Goal: Task Accomplishment & Management: Complete application form

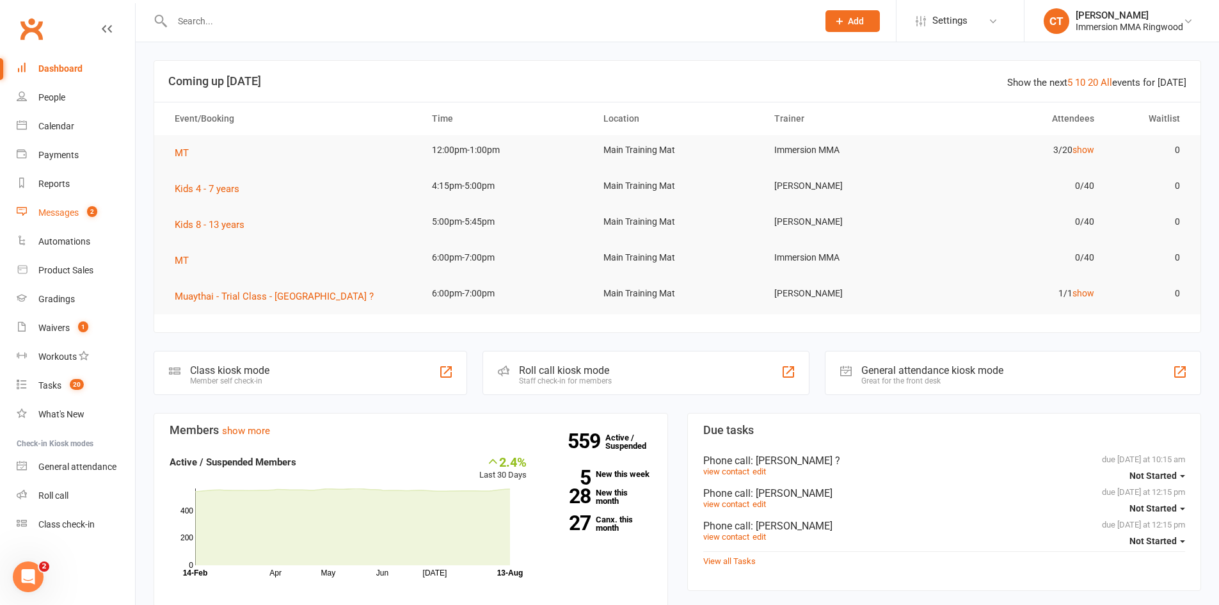
click at [67, 210] on div "Messages" at bounding box center [58, 212] width 40 height 10
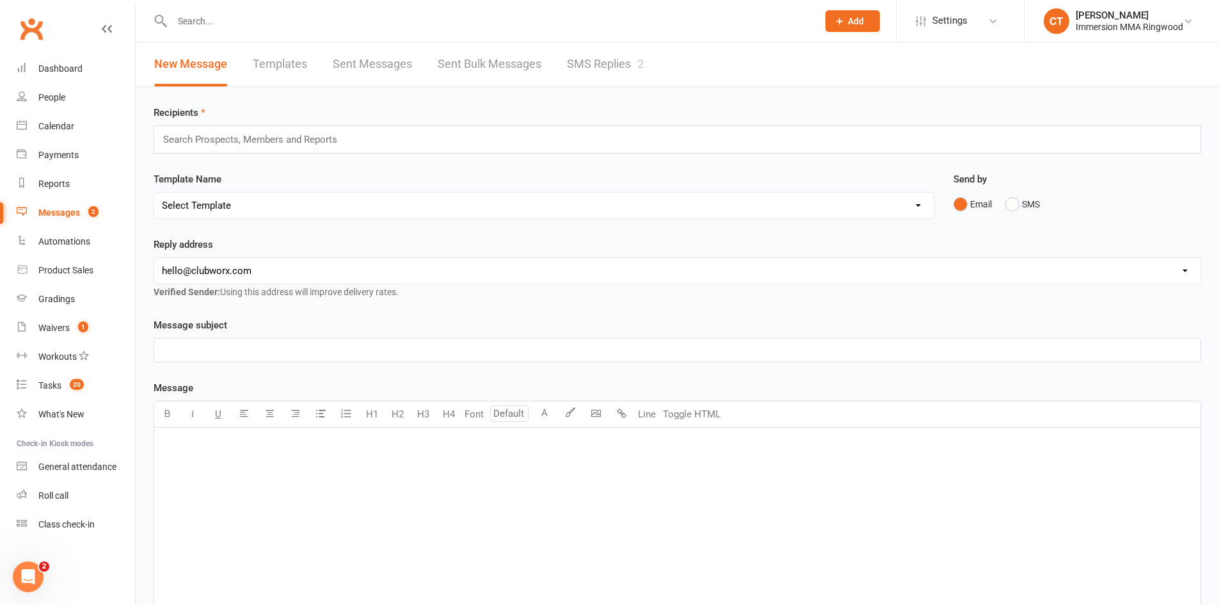
click at [609, 59] on link "SMS Replies 2" at bounding box center [605, 64] width 77 height 44
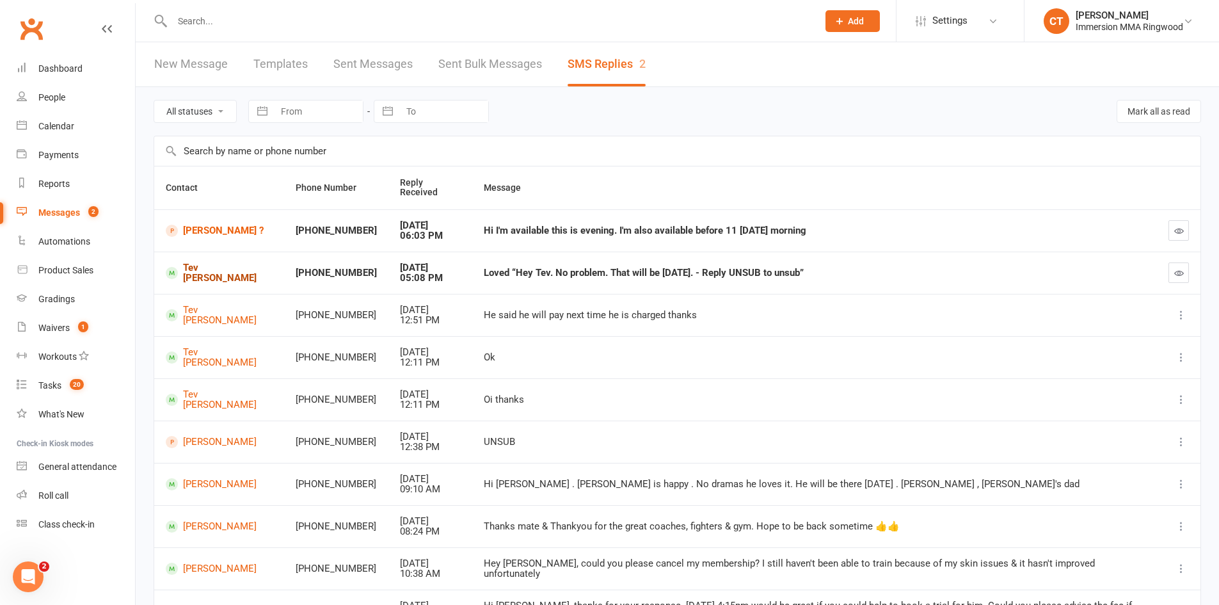
click at [208, 262] on link "Tev Munasinghe" at bounding box center [219, 272] width 107 height 21
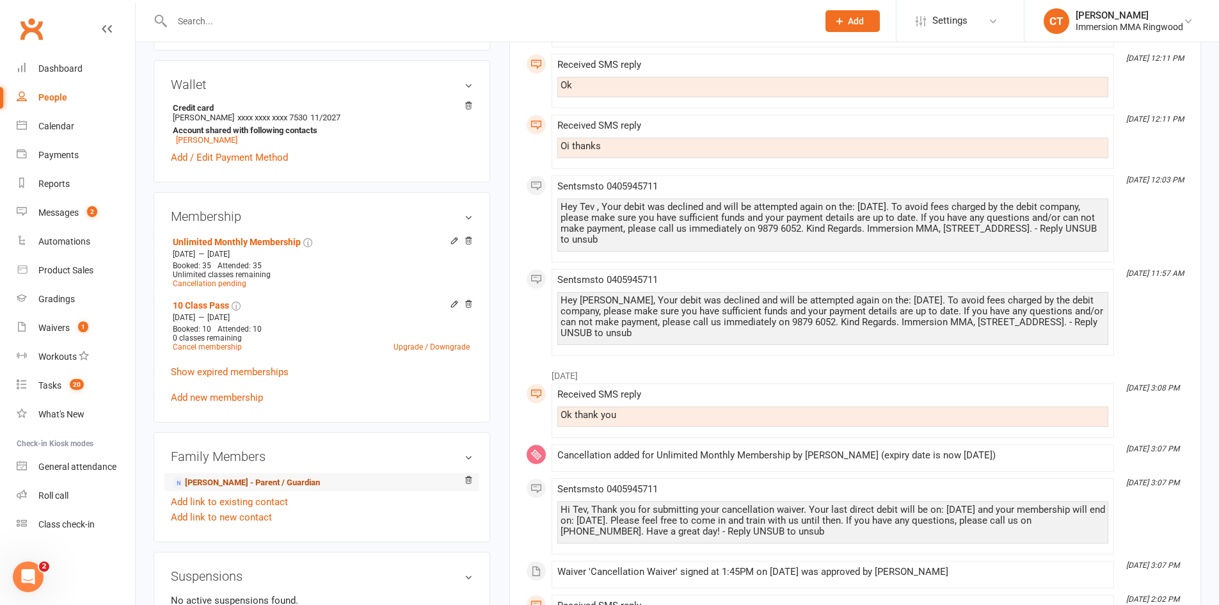
scroll to position [427, 0]
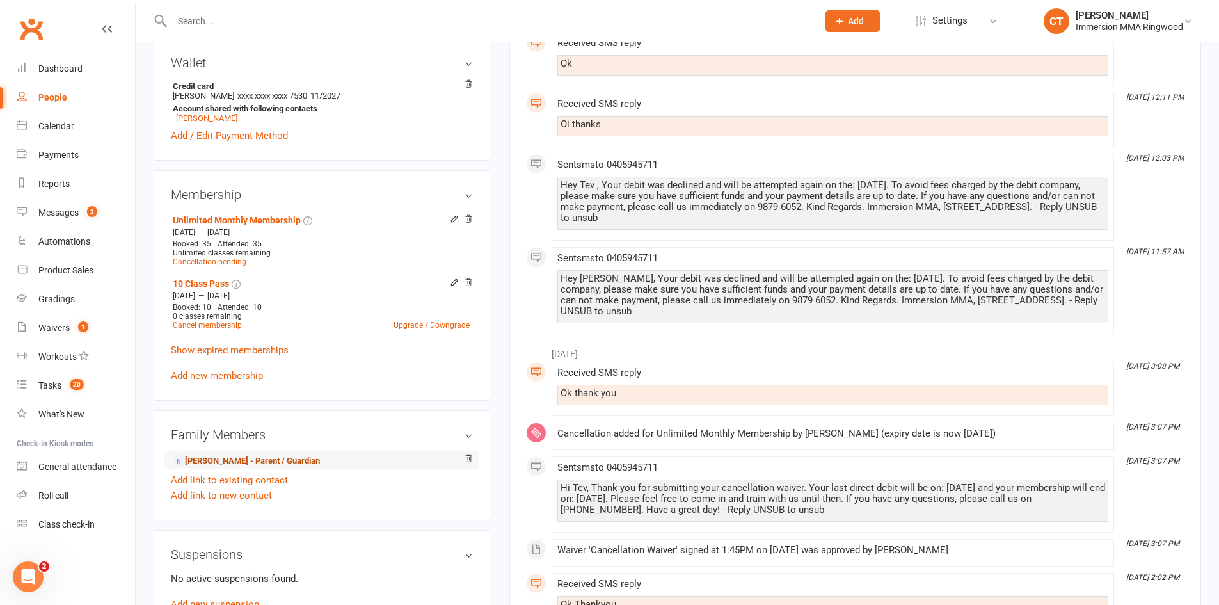
click at [234, 459] on link "Thushan Munasinghe - Parent / Guardian" at bounding box center [246, 460] width 147 height 13
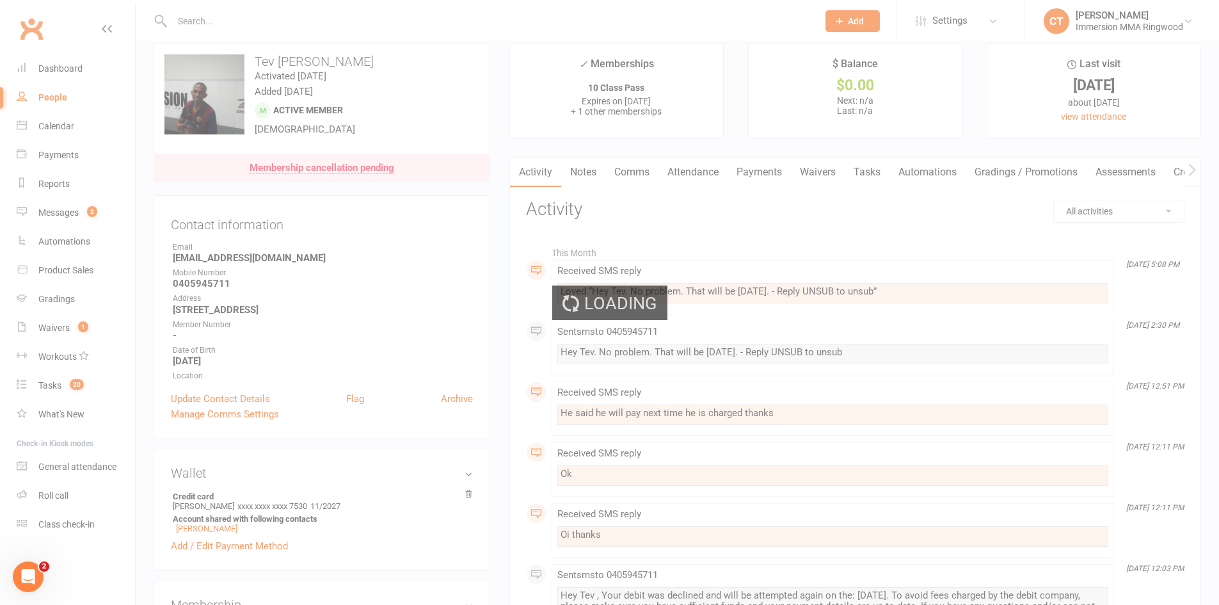
scroll to position [0, 0]
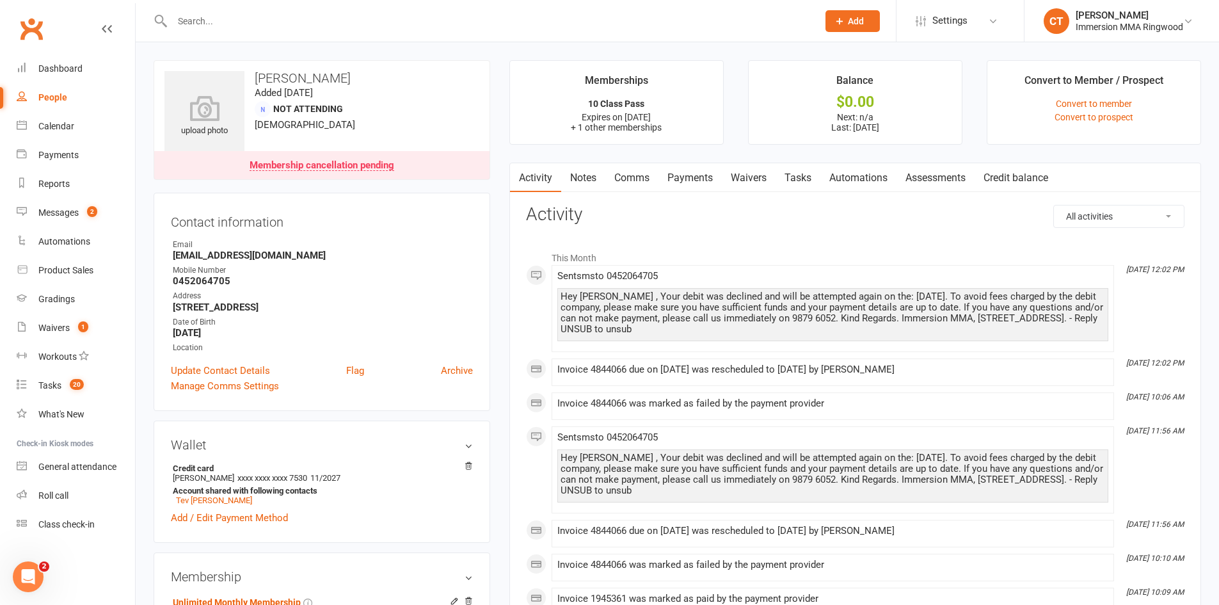
click at [715, 178] on link "Payments" at bounding box center [689, 177] width 63 height 29
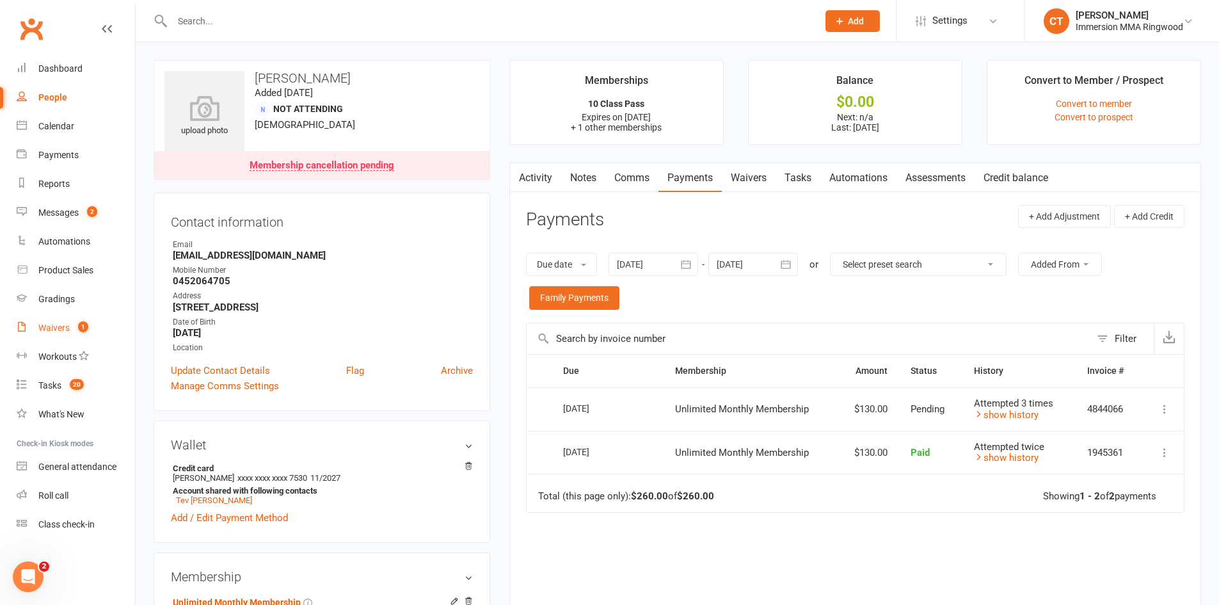
click at [54, 322] on link "Waivers 1" at bounding box center [76, 327] width 118 height 29
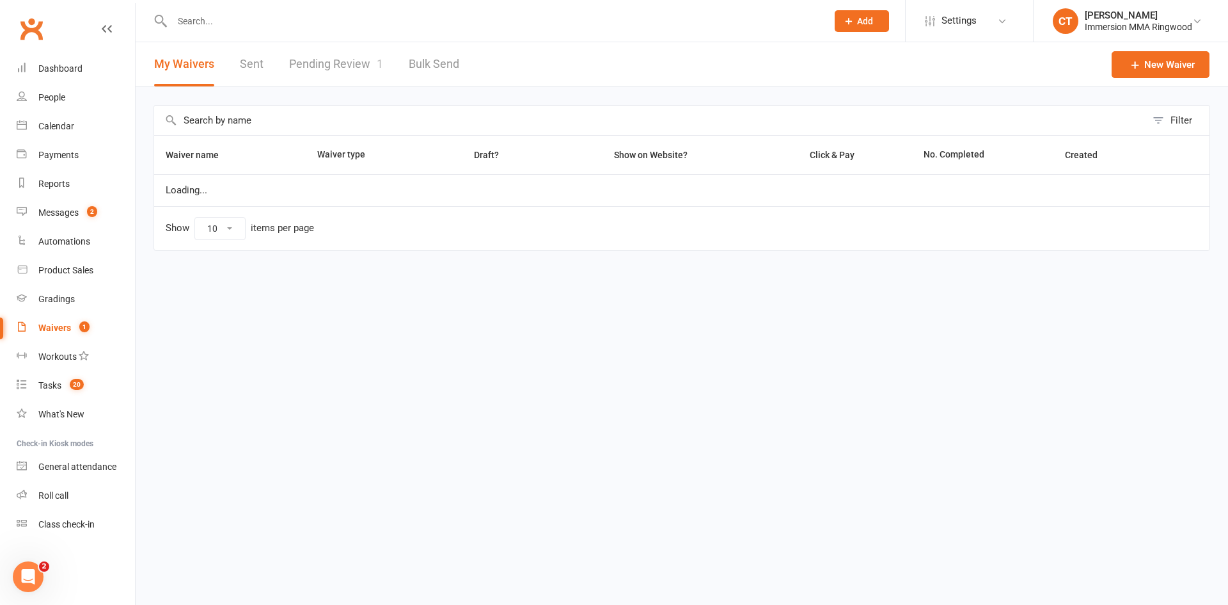
select select "25"
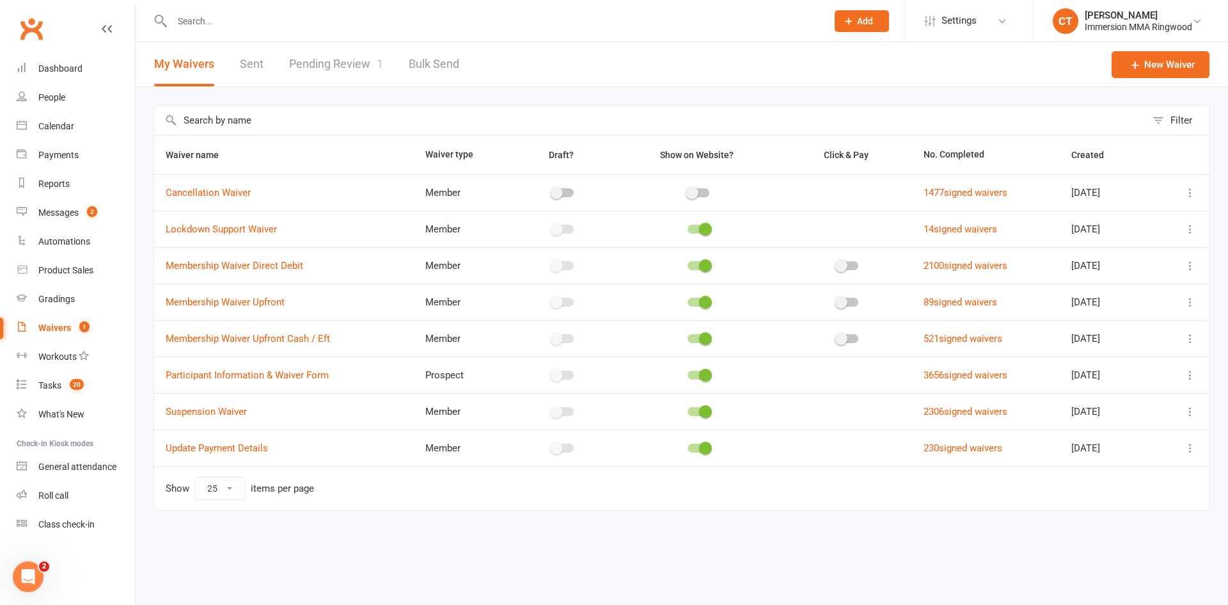
click at [340, 74] on link "Pending Review 1" at bounding box center [336, 64] width 94 height 44
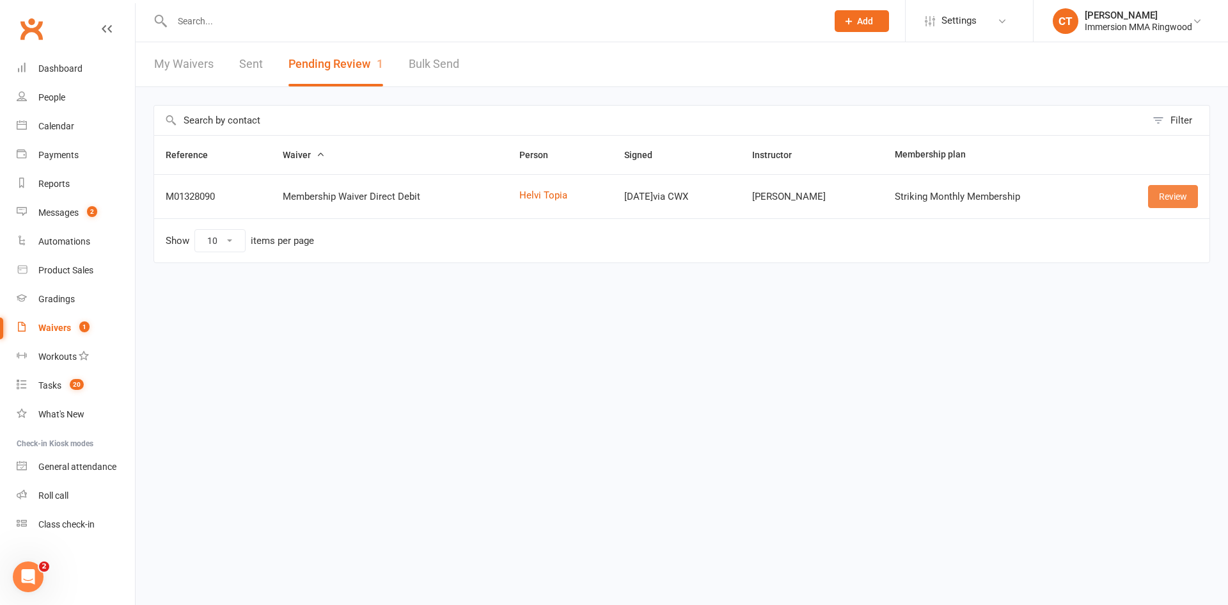
click at [1160, 199] on link "Review" at bounding box center [1173, 196] width 50 height 23
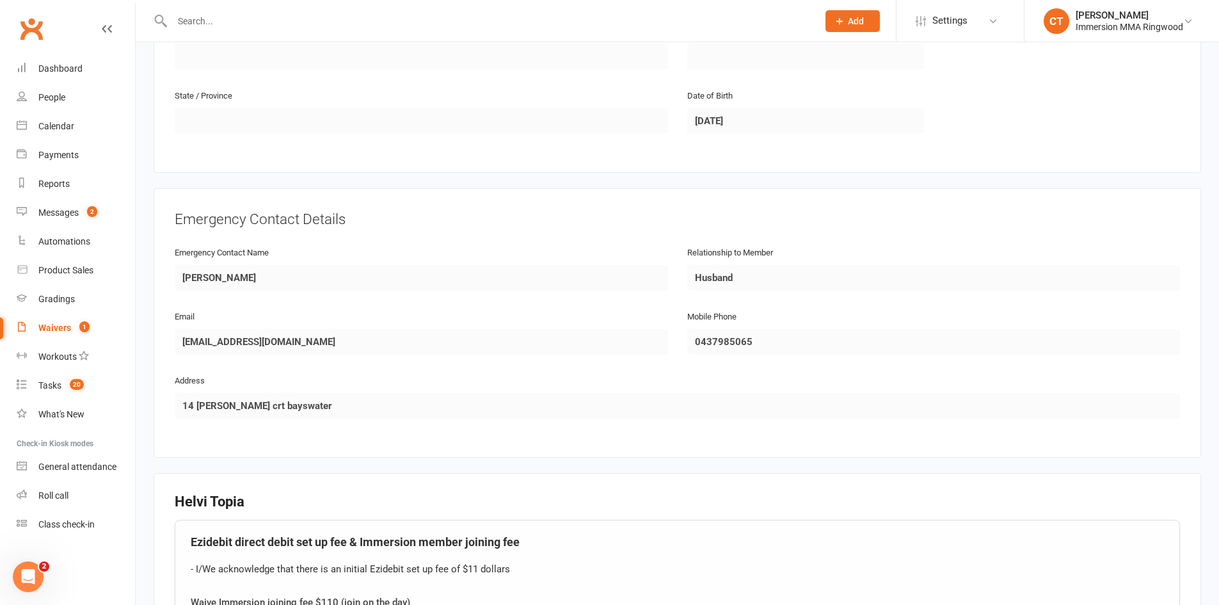
scroll to position [427, 0]
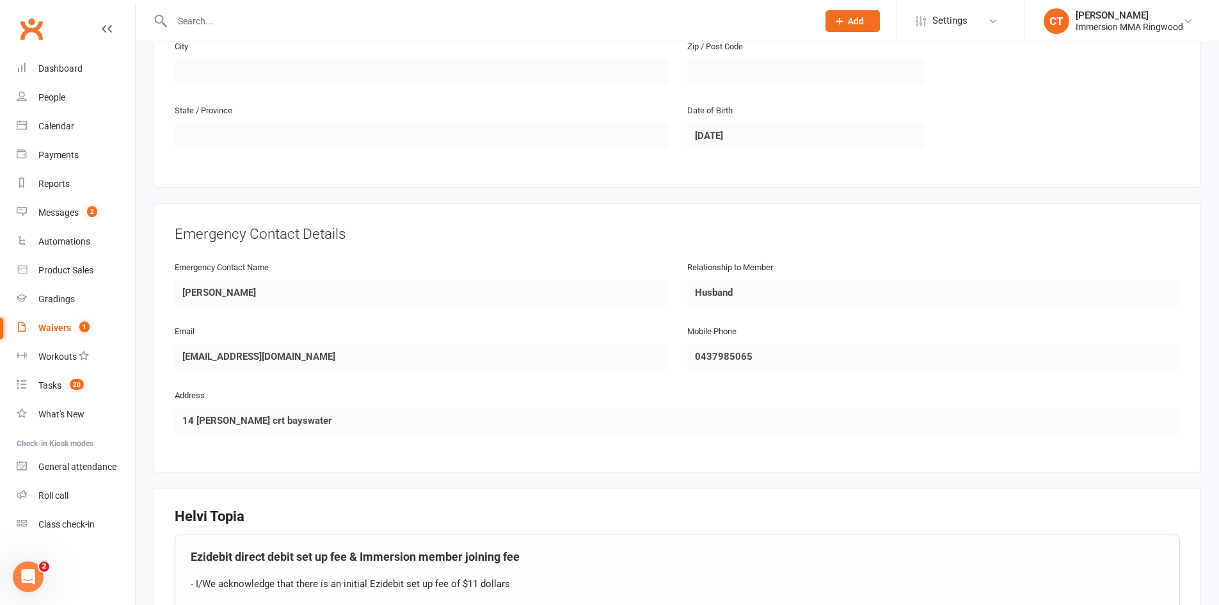
click at [196, 14] on input "text" at bounding box center [488, 21] width 640 height 18
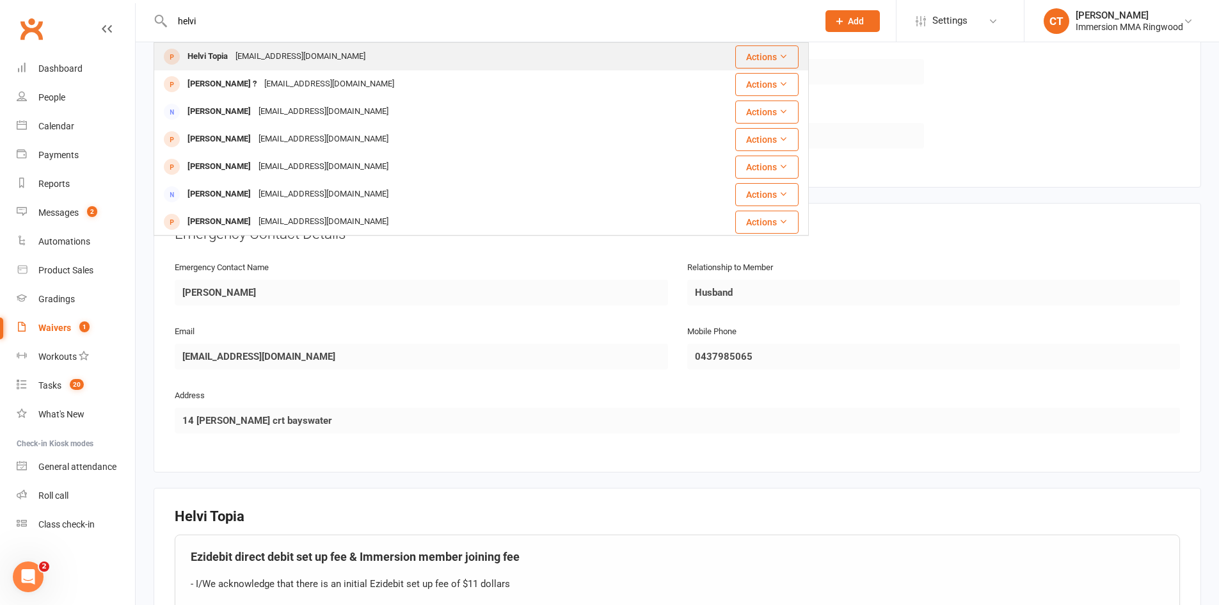
type input "helvi"
click at [232, 52] on div "Helvi Topia" at bounding box center [208, 56] width 48 height 19
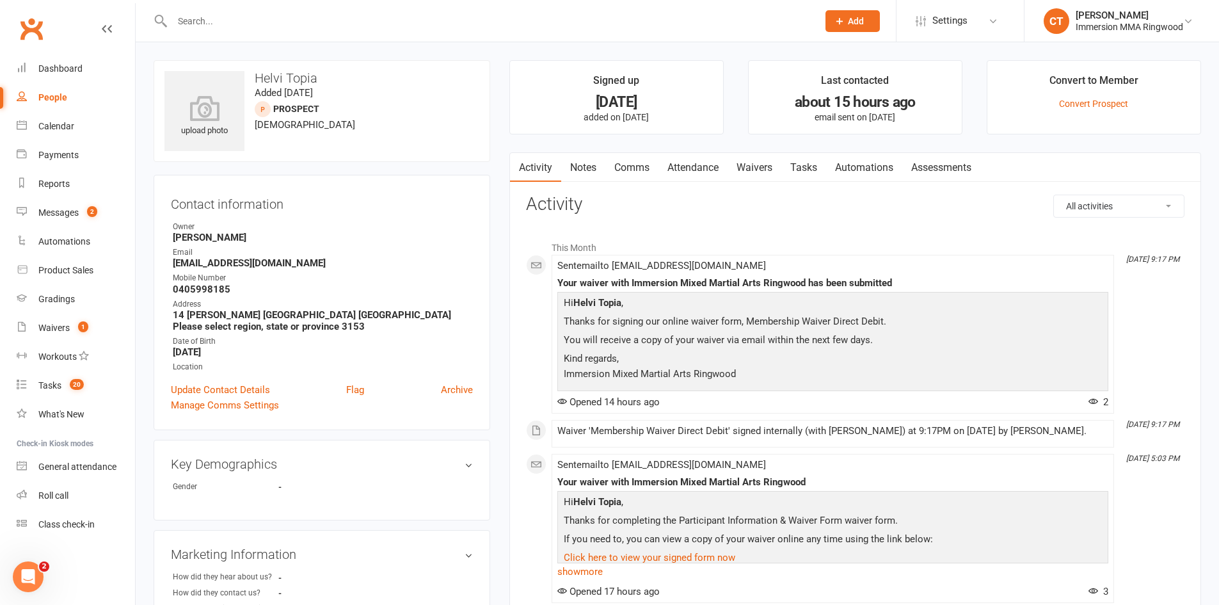
click at [593, 165] on link "Notes" at bounding box center [583, 167] width 44 height 29
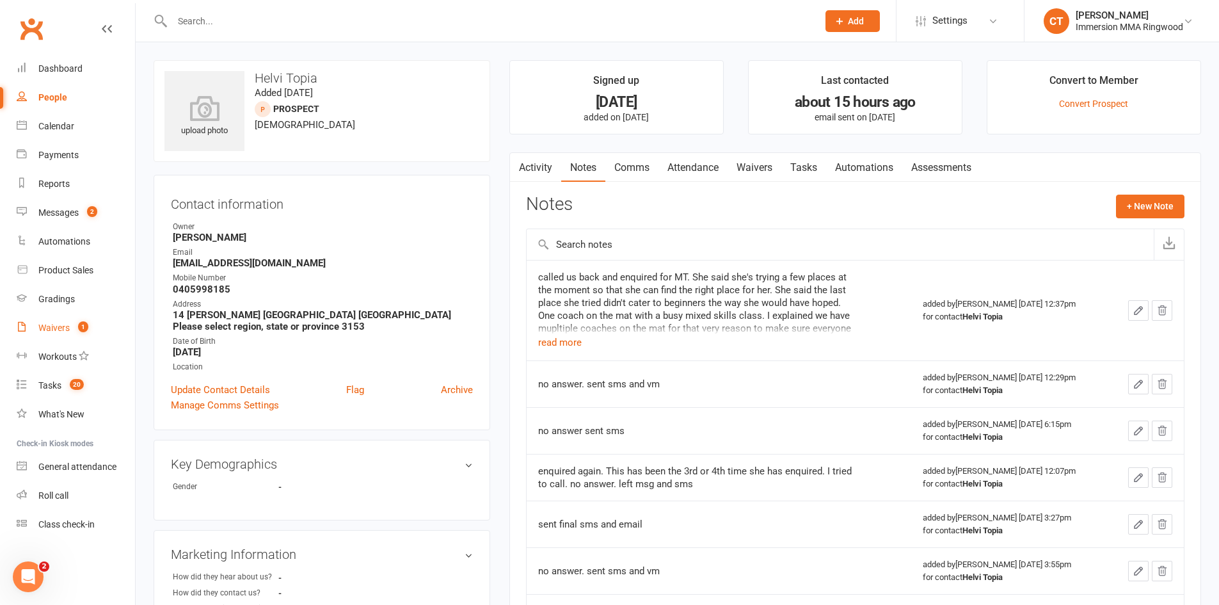
click at [77, 339] on link "Waivers 1" at bounding box center [76, 327] width 118 height 29
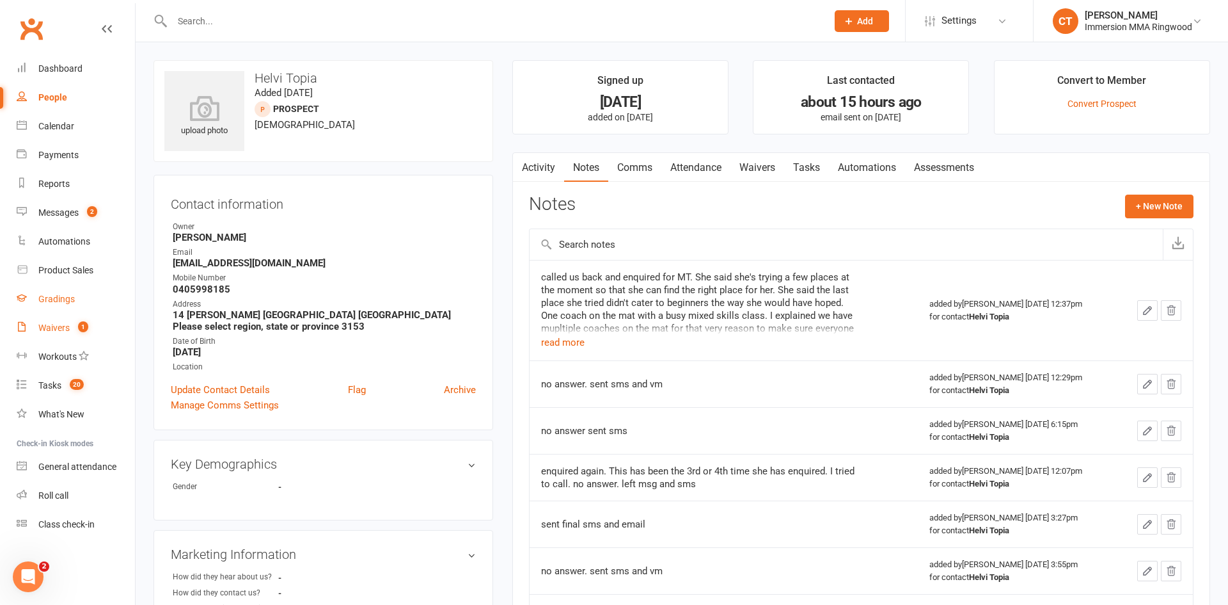
select select "25"
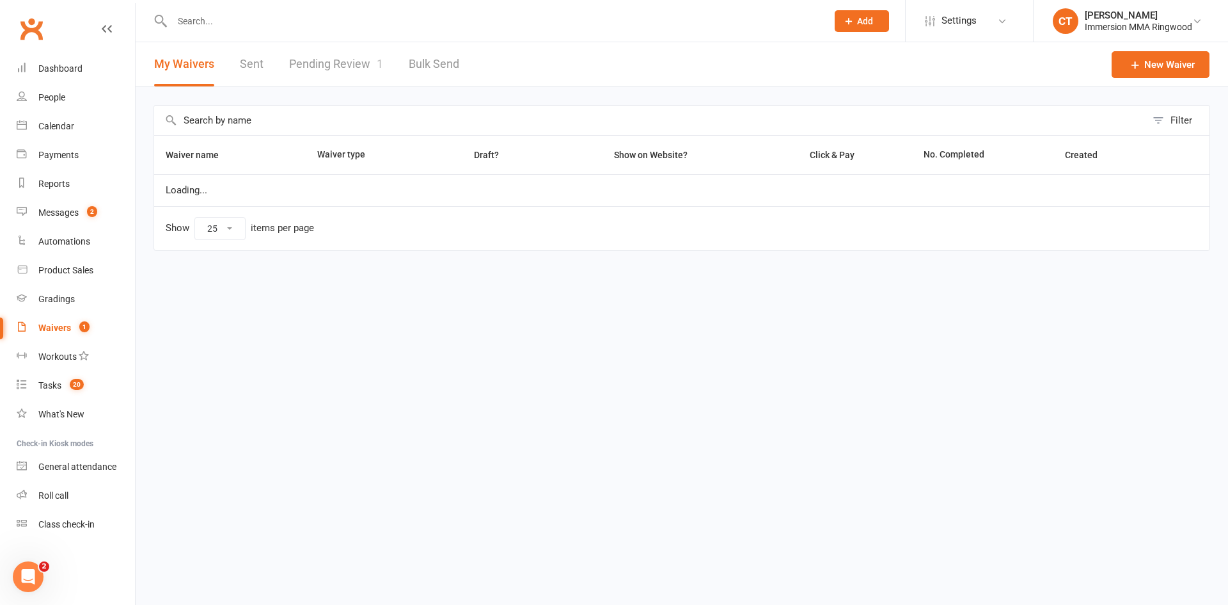
click at [319, 70] on link "Pending Review 1" at bounding box center [336, 64] width 94 height 44
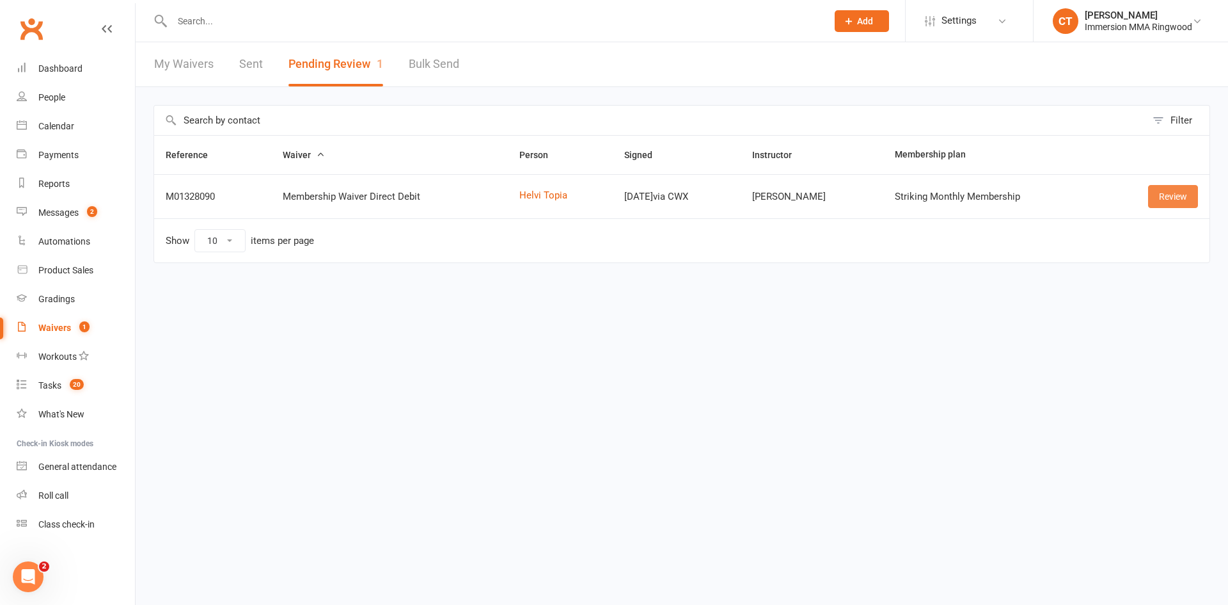
click at [1168, 202] on link "Review" at bounding box center [1173, 196] width 50 height 23
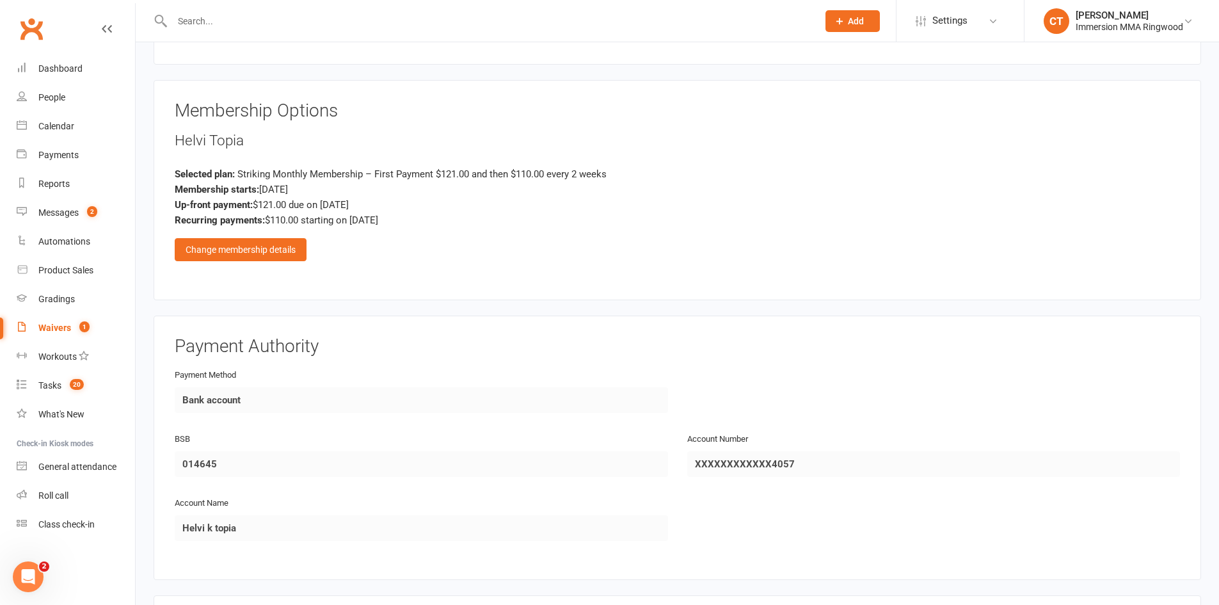
scroll to position [1279, 0]
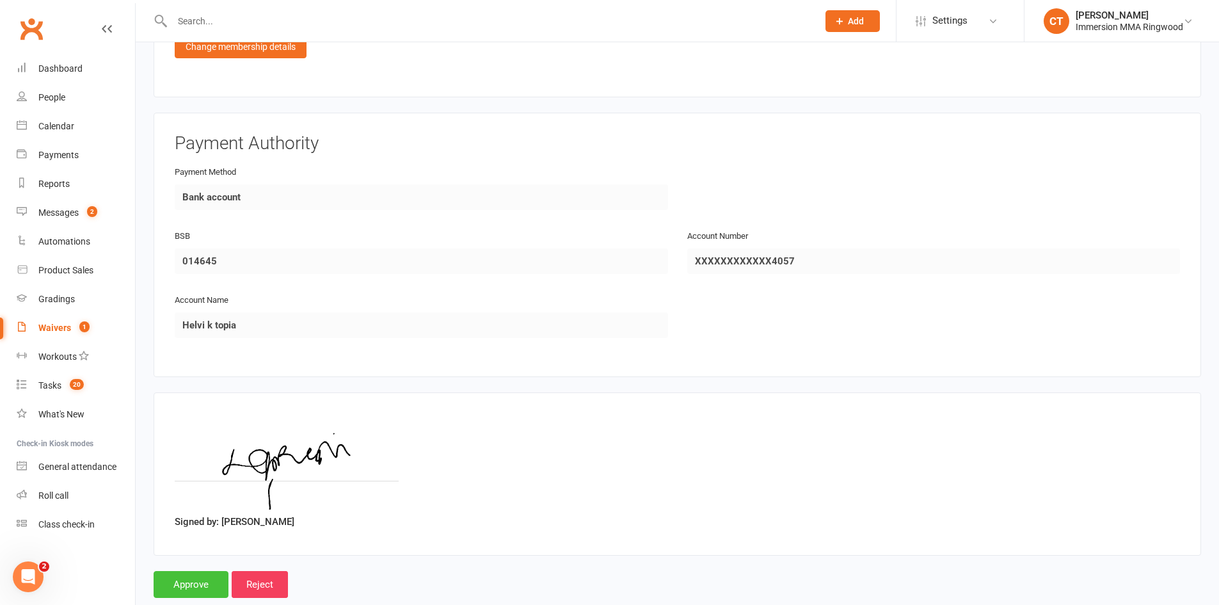
click at [215, 582] on input "Approve" at bounding box center [191, 584] width 75 height 27
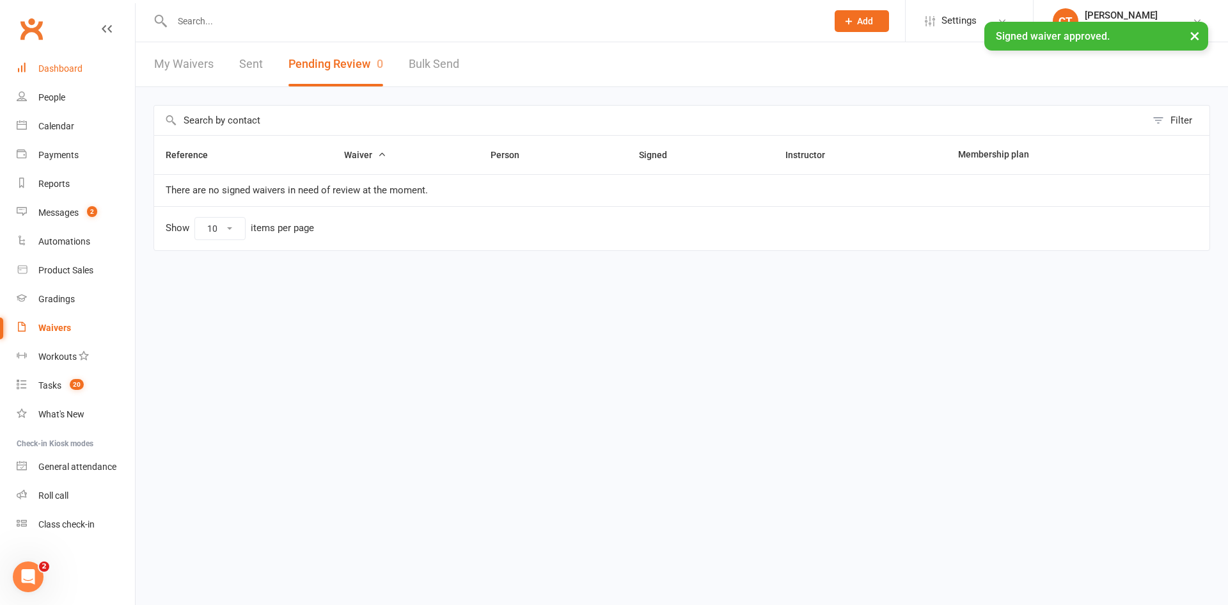
click at [71, 61] on link "Dashboard" at bounding box center [76, 68] width 118 height 29
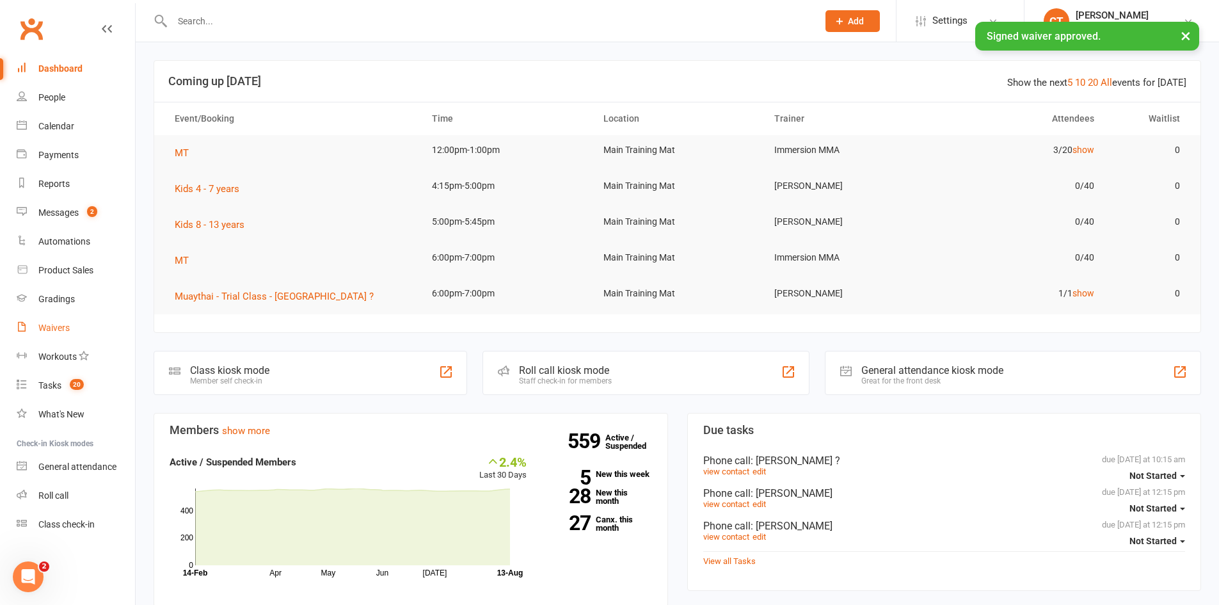
click at [68, 335] on link "Waivers" at bounding box center [76, 327] width 118 height 29
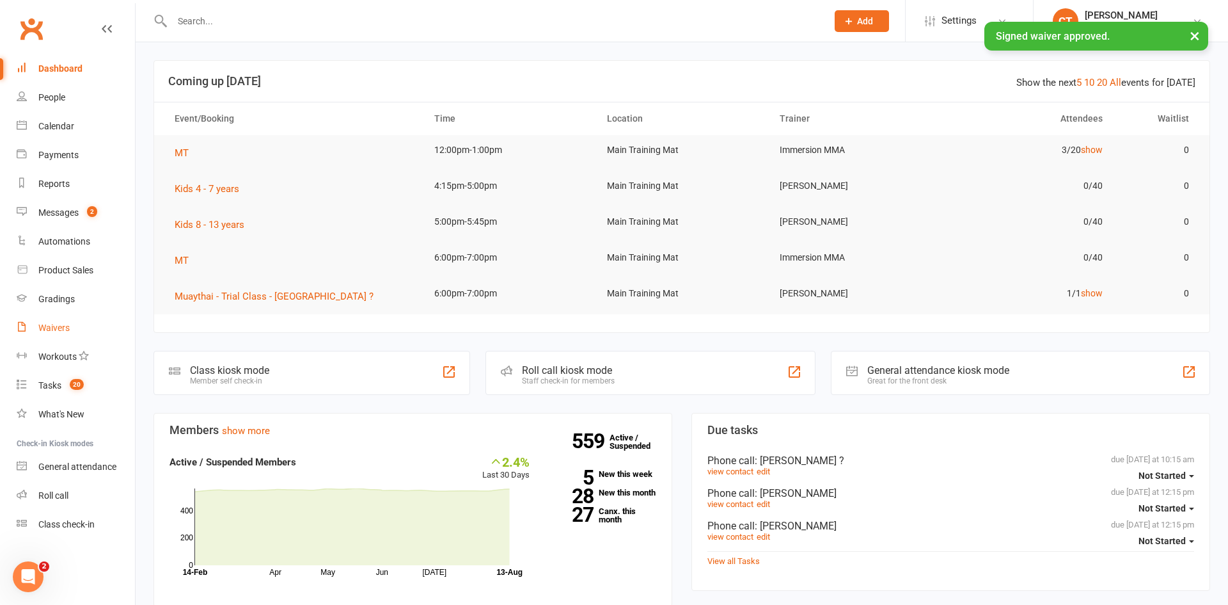
select select "25"
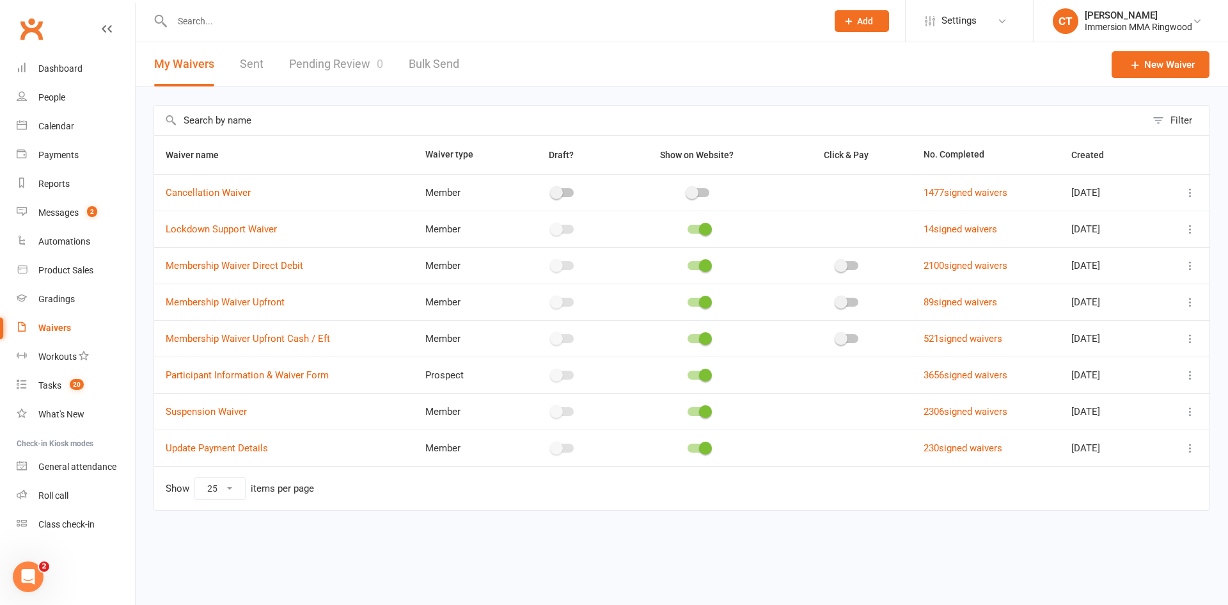
click at [1191, 414] on icon at bounding box center [1190, 411] width 13 height 13
click at [1171, 486] on link "Copy external link to clipboard" at bounding box center [1122, 488] width 150 height 26
click at [251, 19] on input "text" at bounding box center [493, 21] width 650 height 18
paste input "reesem156@gmail.com"
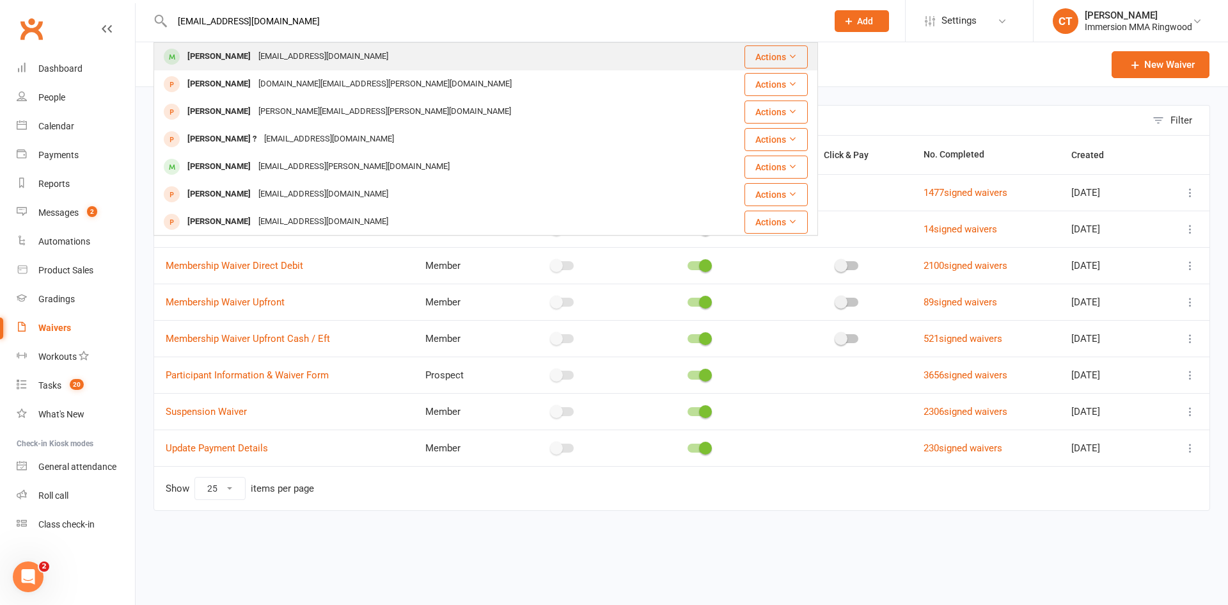
type input "reesem156@gmail.com"
click at [269, 56] on div "reesem156@gmail.com" at bounding box center [324, 56] width 138 height 19
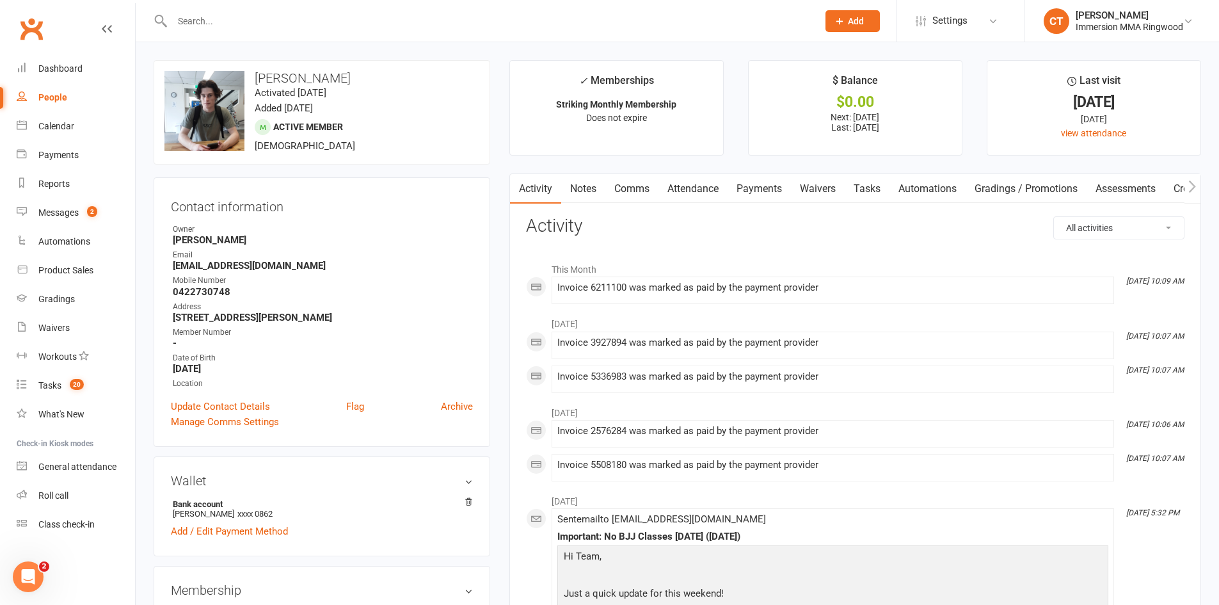
click at [756, 187] on link "Payments" at bounding box center [758, 188] width 63 height 29
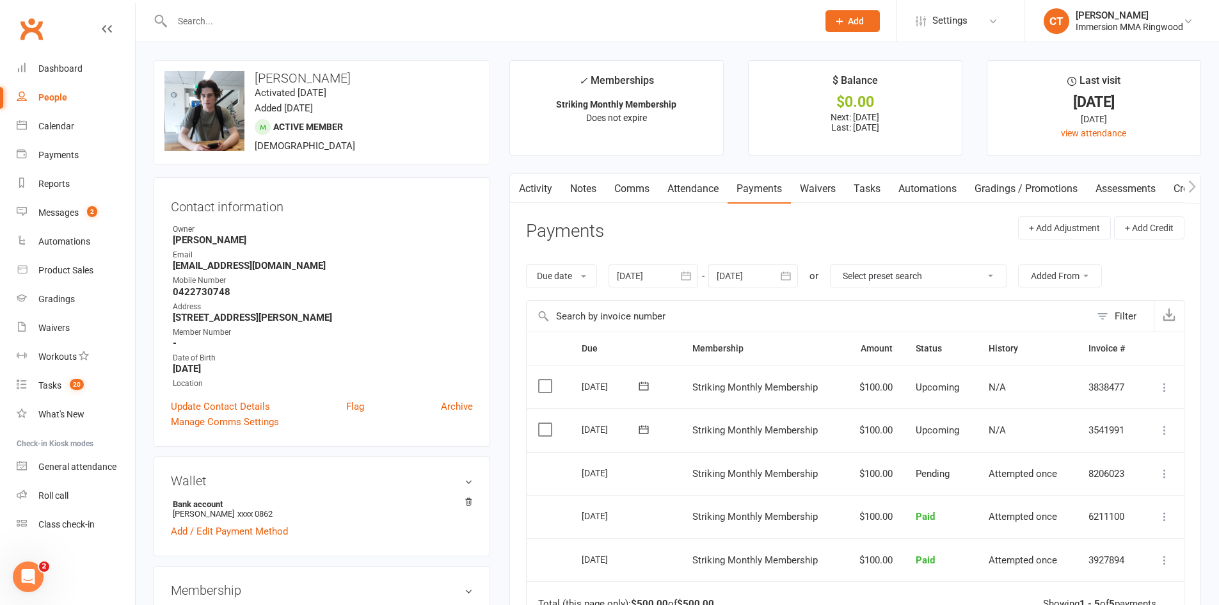
click at [541, 181] on link "Activity" at bounding box center [535, 188] width 51 height 29
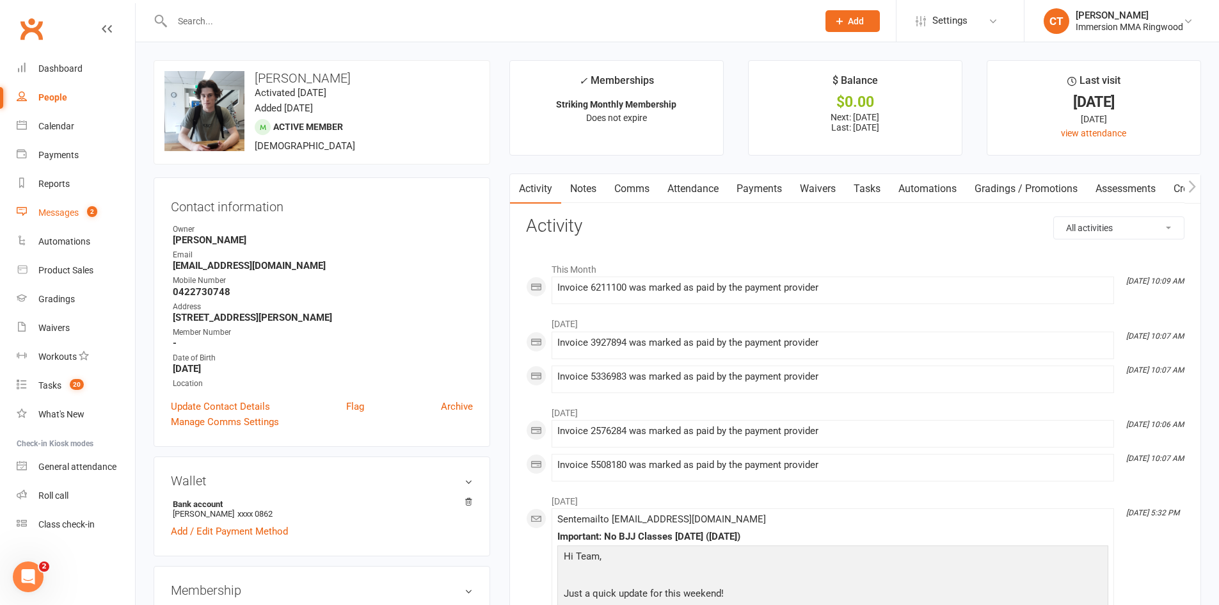
click at [70, 201] on link "Messages 2" at bounding box center [76, 212] width 118 height 29
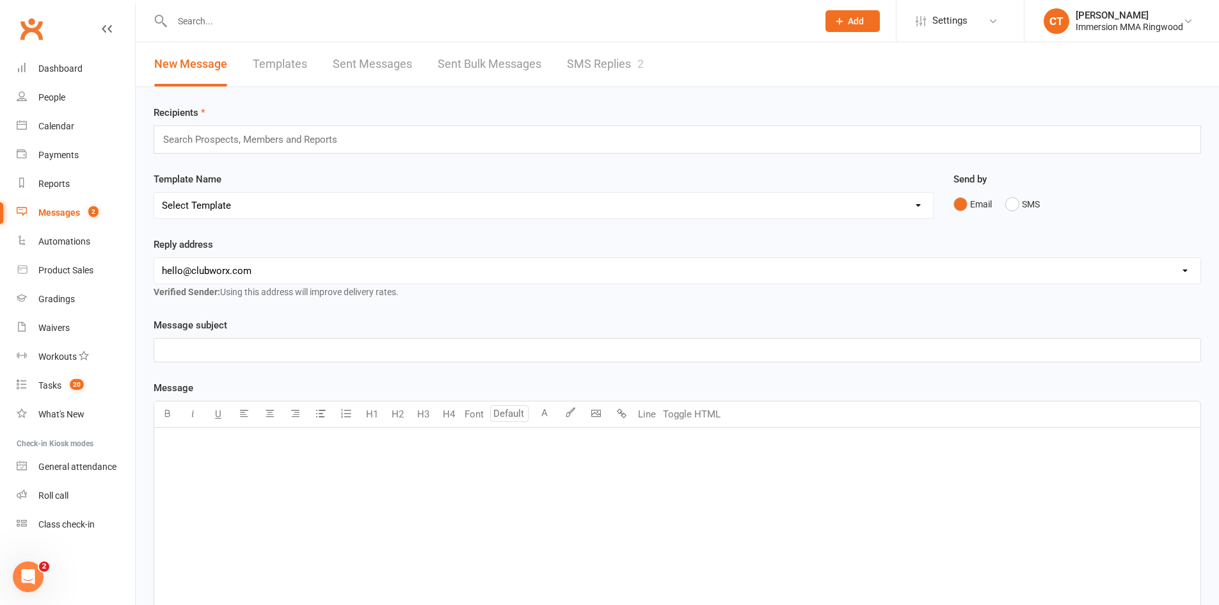
click at [635, 73] on link "SMS Replies 2" at bounding box center [605, 64] width 77 height 44
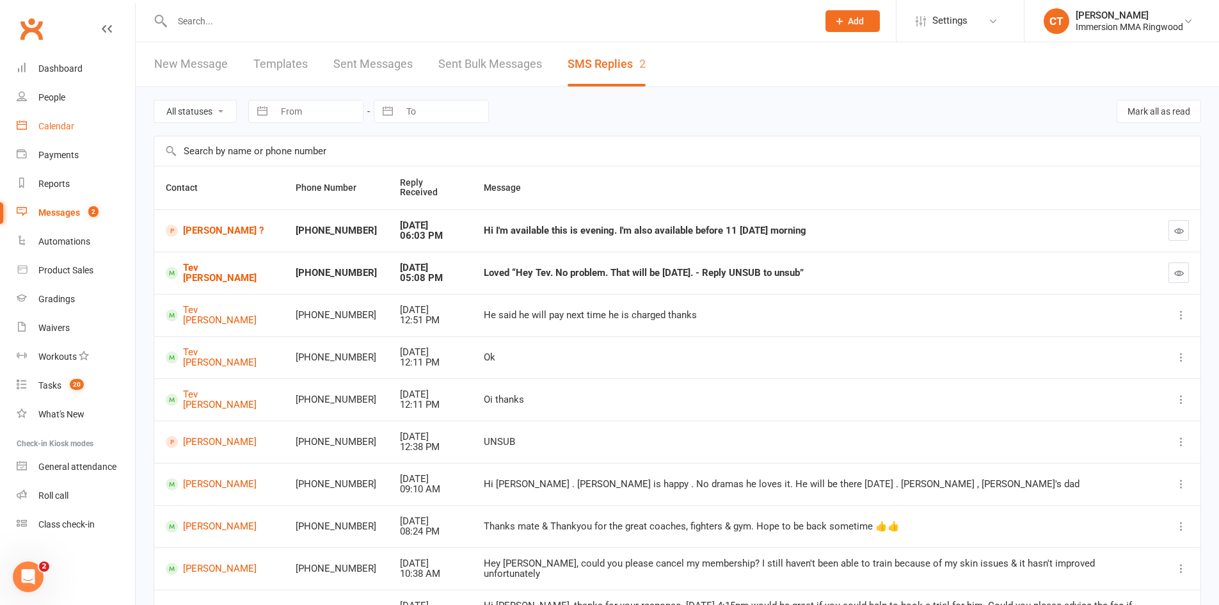
click at [39, 120] on link "Calendar" at bounding box center [76, 126] width 118 height 29
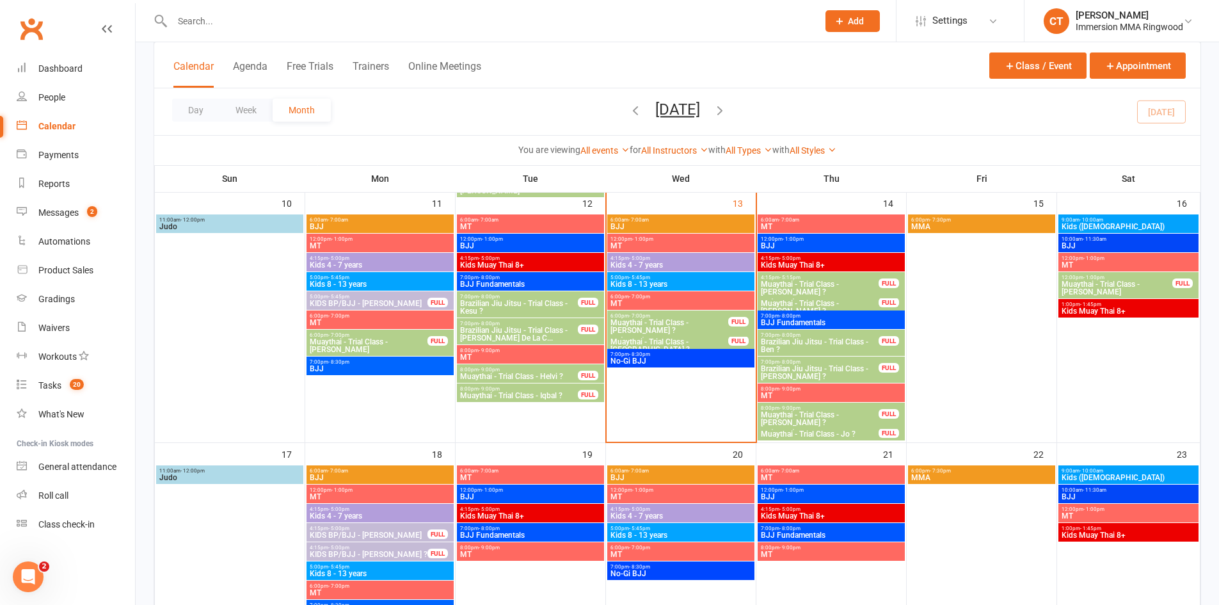
scroll to position [427, 0]
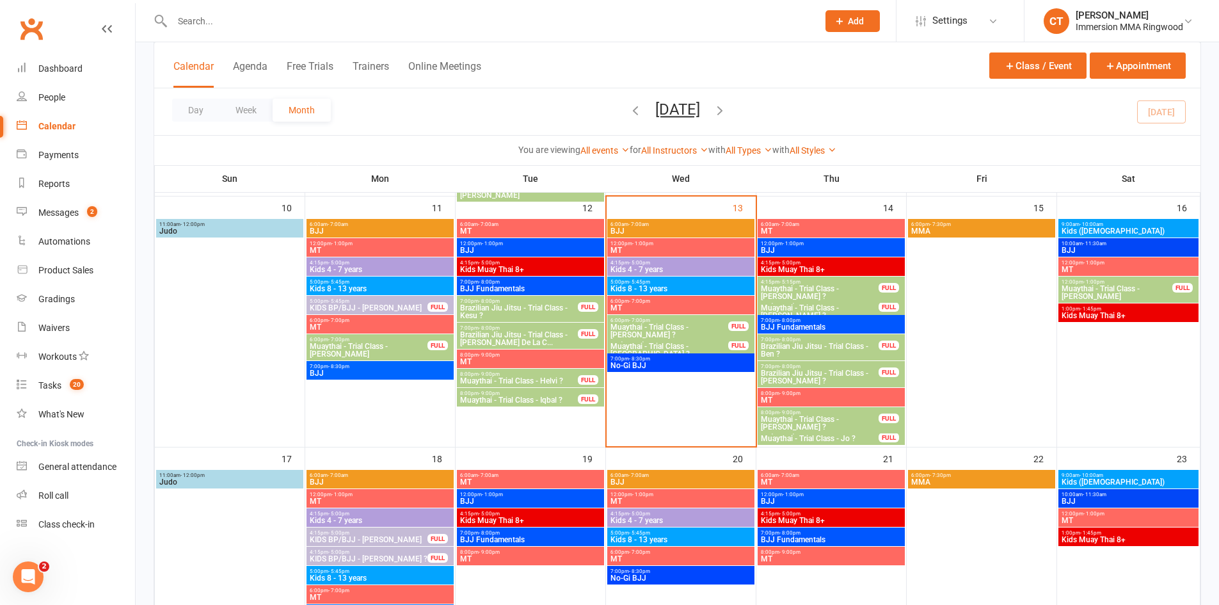
click at [677, 328] on span "Muaythai - Trial Class - Kane ?" at bounding box center [669, 330] width 119 height 15
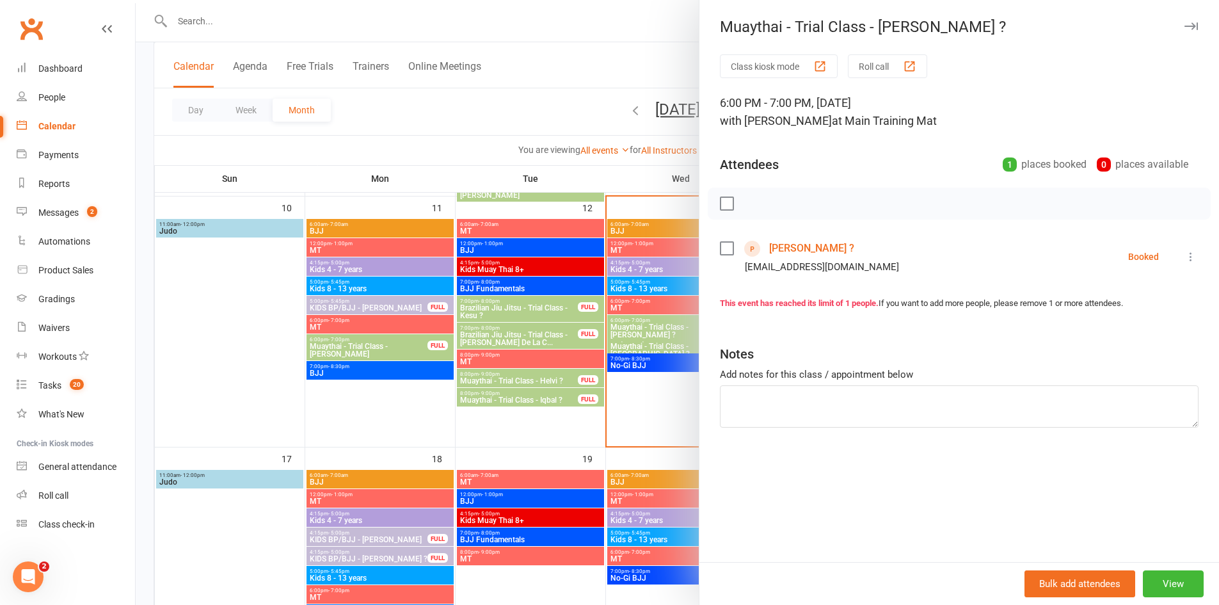
click at [773, 247] on link "Kane ?" at bounding box center [811, 248] width 85 height 20
click at [619, 63] on div at bounding box center [677, 302] width 1083 height 605
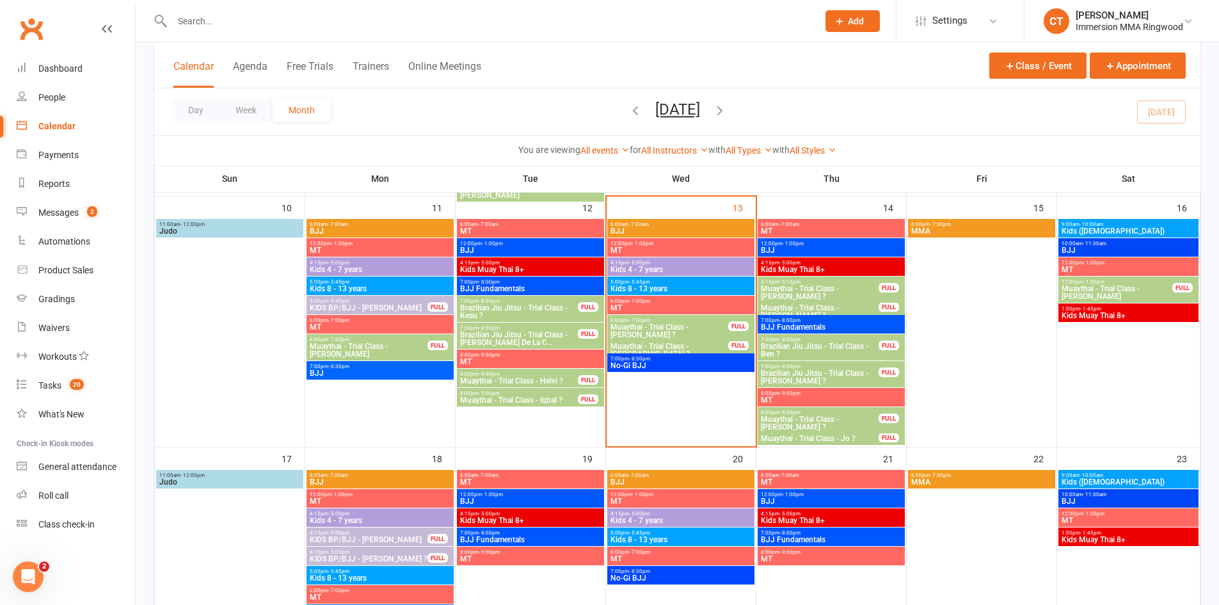
click at [681, 342] on span "Muaythai - Trial Class - Sofia ?" at bounding box center [669, 349] width 119 height 15
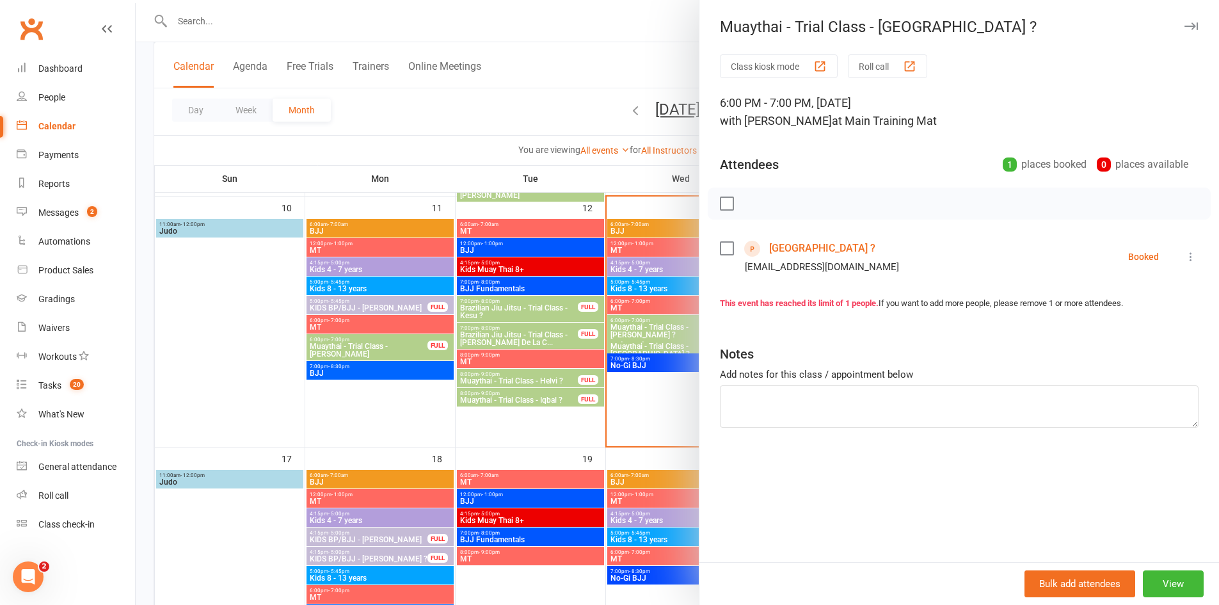
click at [777, 247] on link "Sofia ?" at bounding box center [822, 248] width 106 height 20
click at [1186, 24] on icon "button" at bounding box center [1190, 26] width 13 height 8
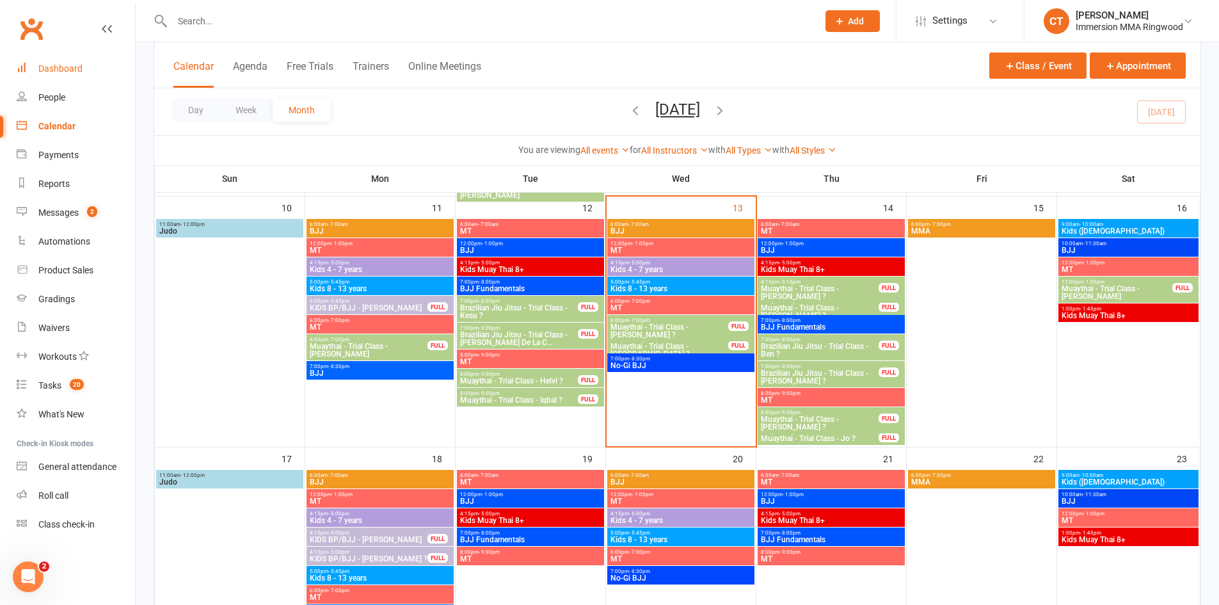
click at [95, 64] on link "Dashboard" at bounding box center [76, 68] width 118 height 29
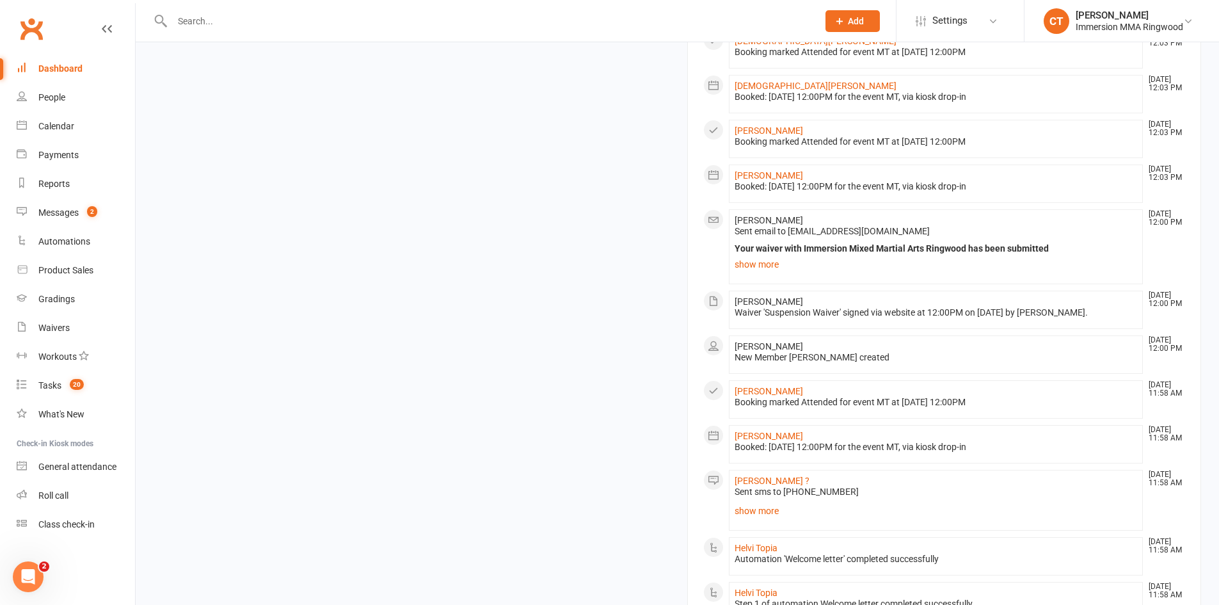
scroll to position [640, 0]
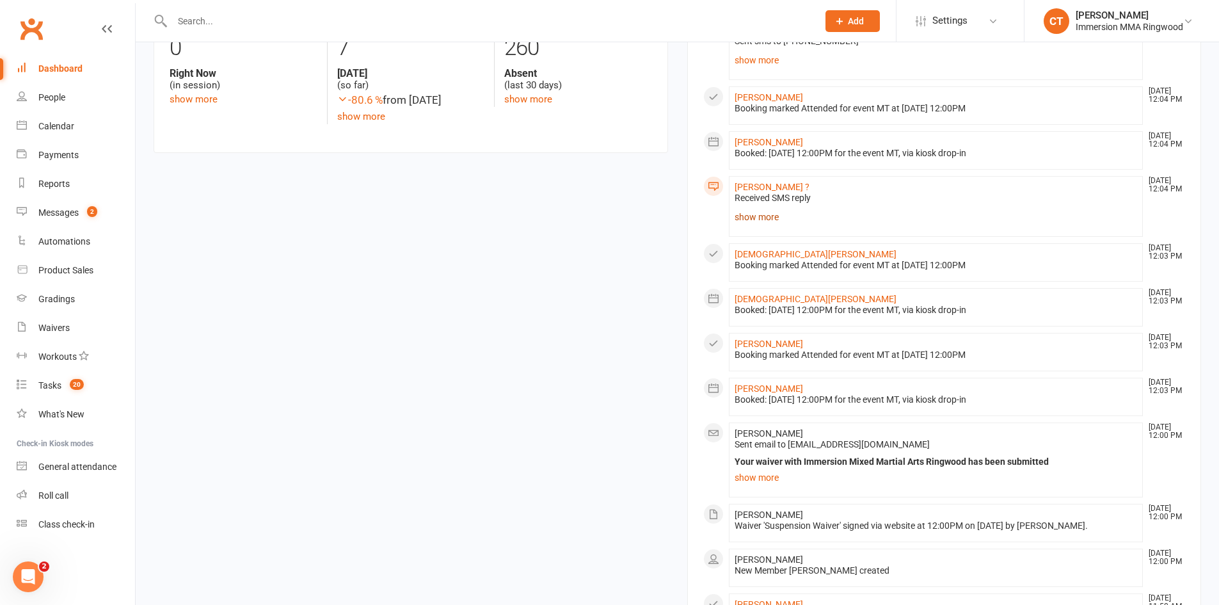
click at [749, 221] on link "show more" at bounding box center [935, 217] width 403 height 18
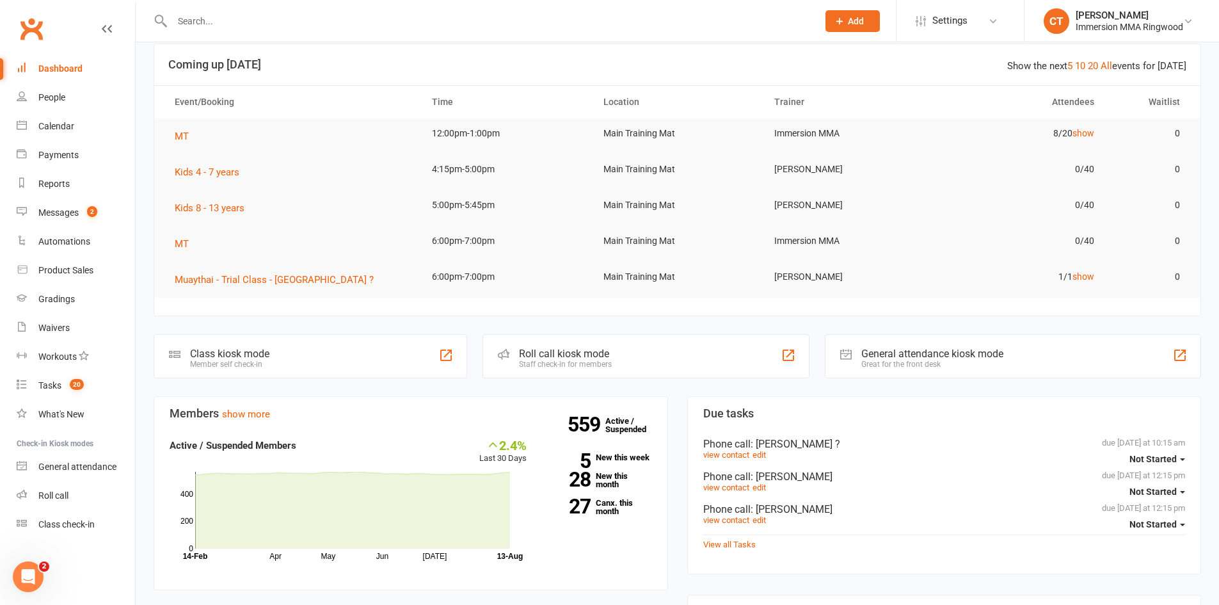
scroll to position [0, 0]
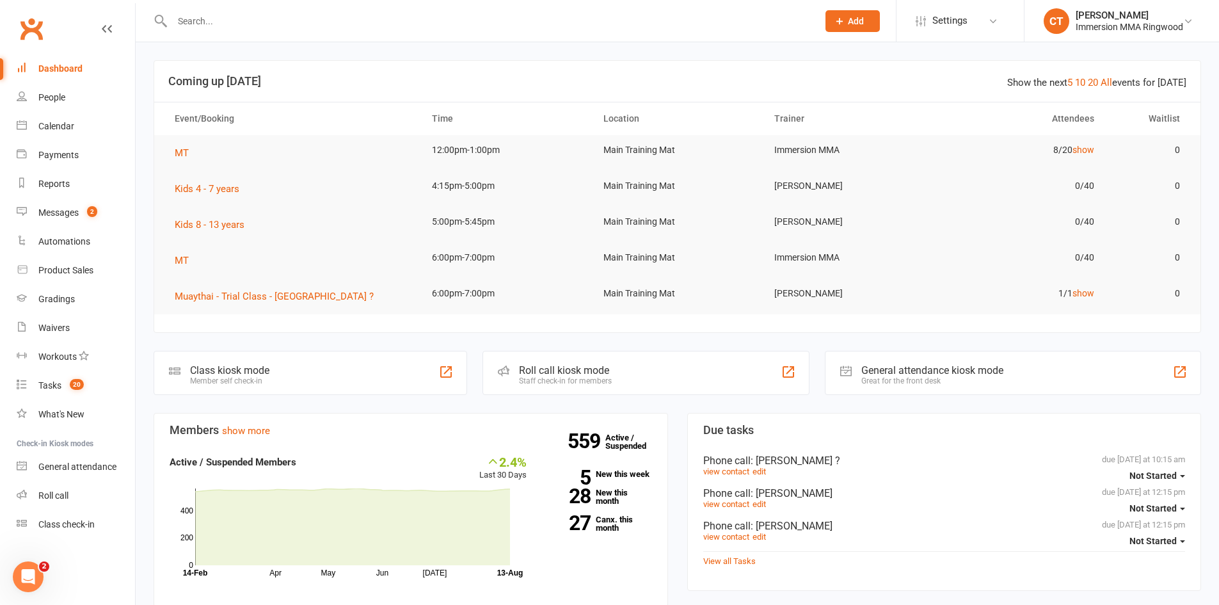
click at [321, 19] on input "text" at bounding box center [488, 21] width 640 height 18
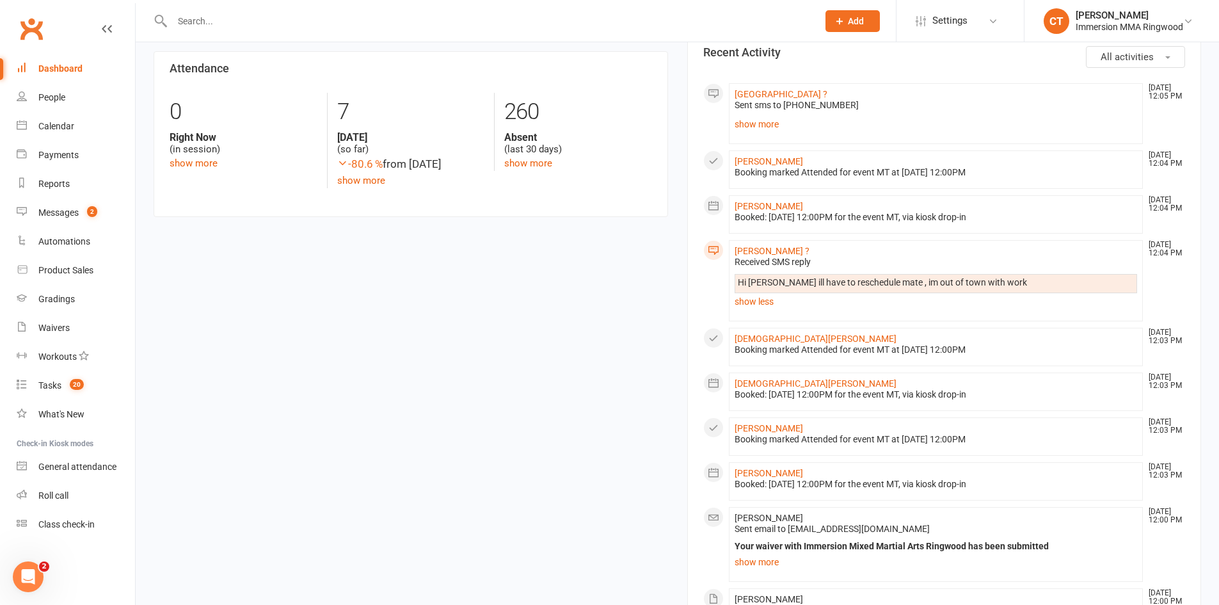
scroll to position [640, 0]
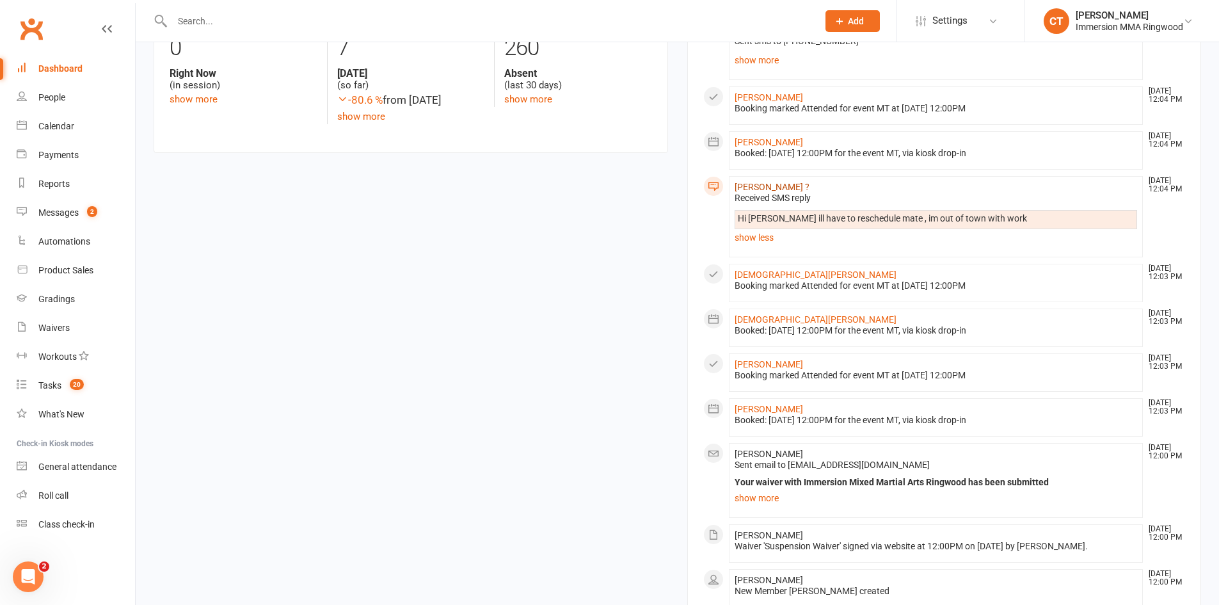
click at [738, 184] on link "Kane ?" at bounding box center [771, 187] width 75 height 10
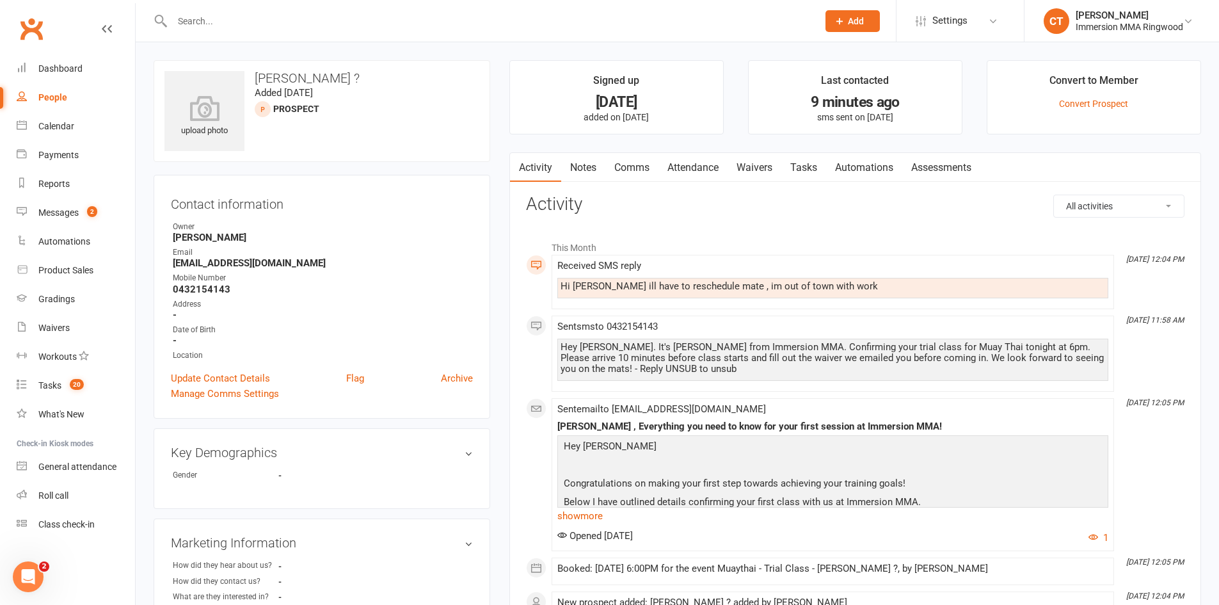
click at [647, 169] on link "Comms" at bounding box center [631, 167] width 53 height 29
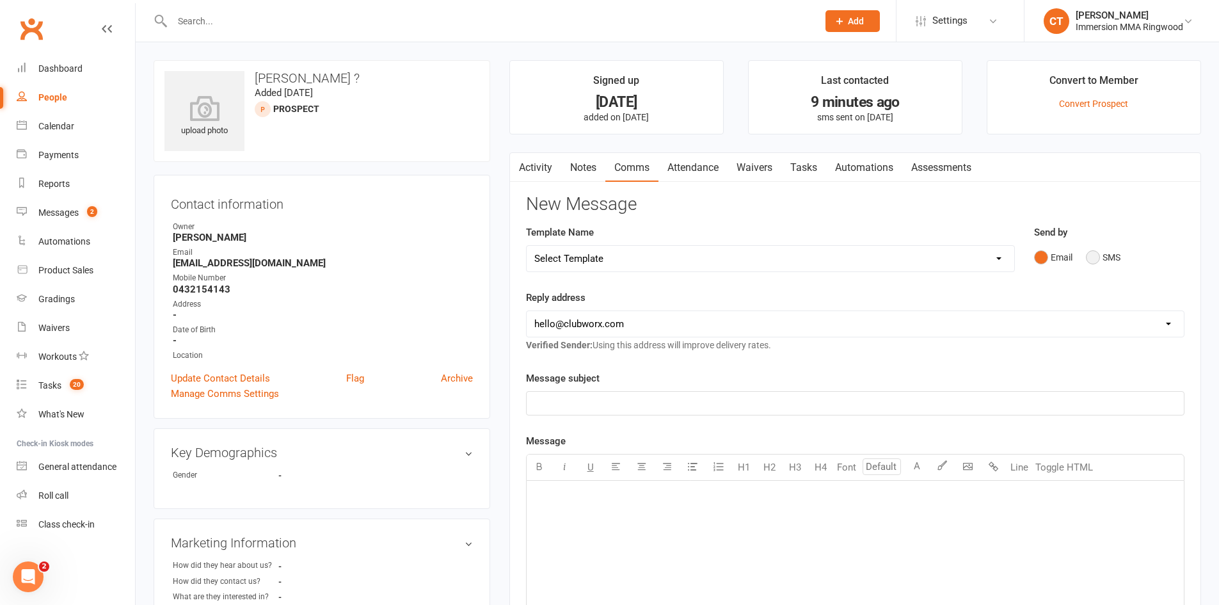
click at [1098, 264] on button "SMS" at bounding box center [1103, 257] width 35 height 24
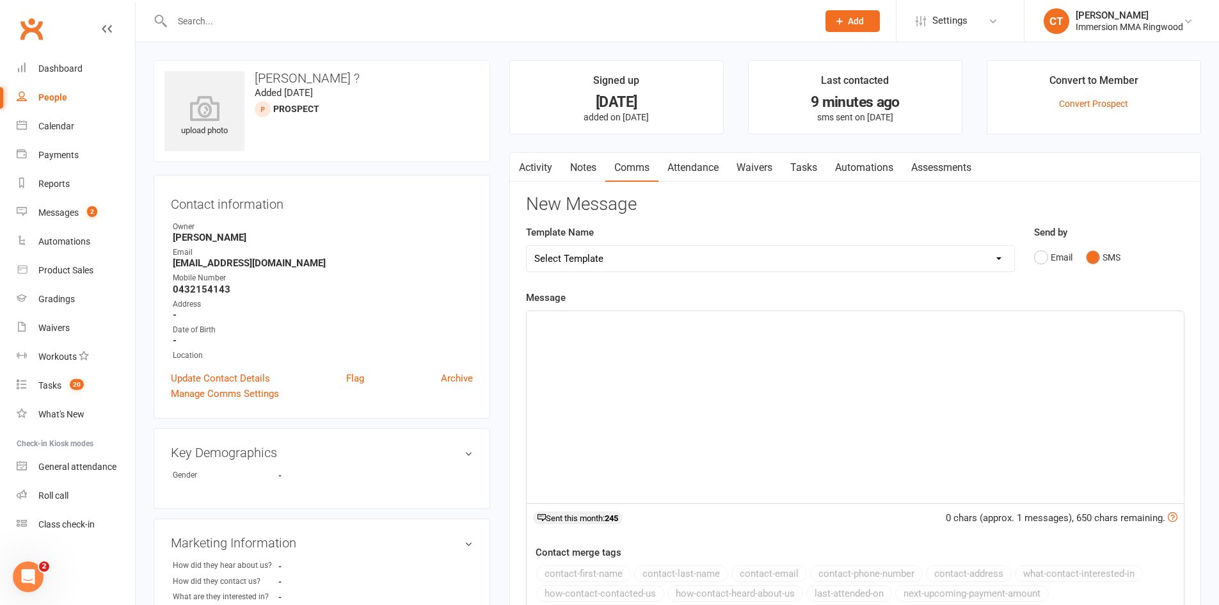
click at [1086, 347] on div "﻿" at bounding box center [855, 407] width 657 height 192
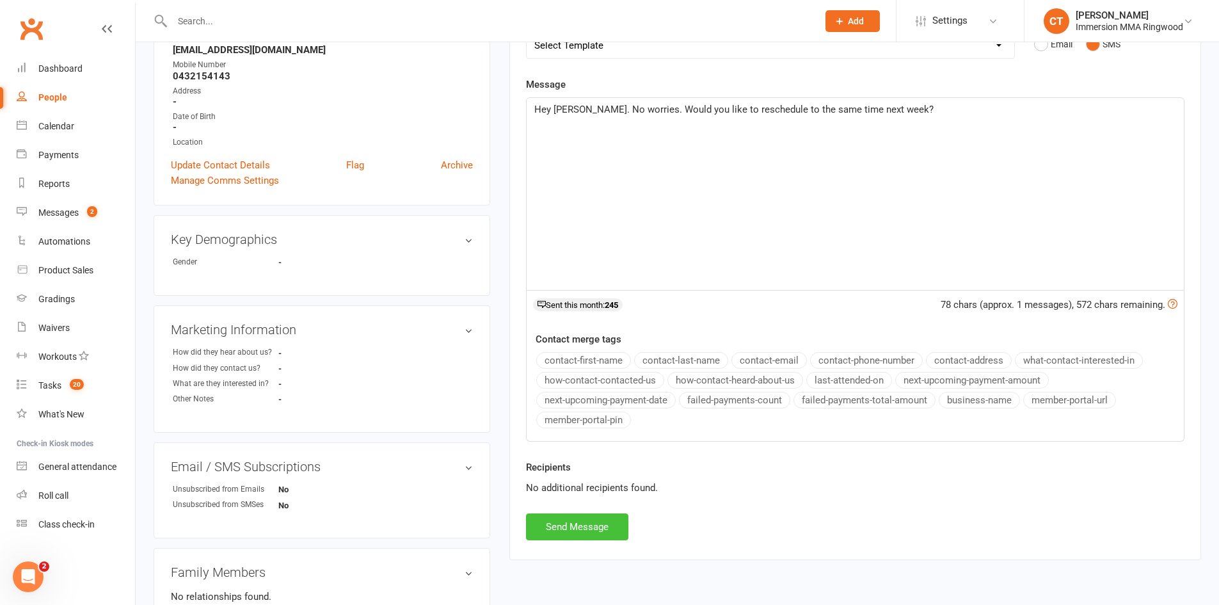
click at [581, 517] on button "Send Message" at bounding box center [577, 526] width 102 height 27
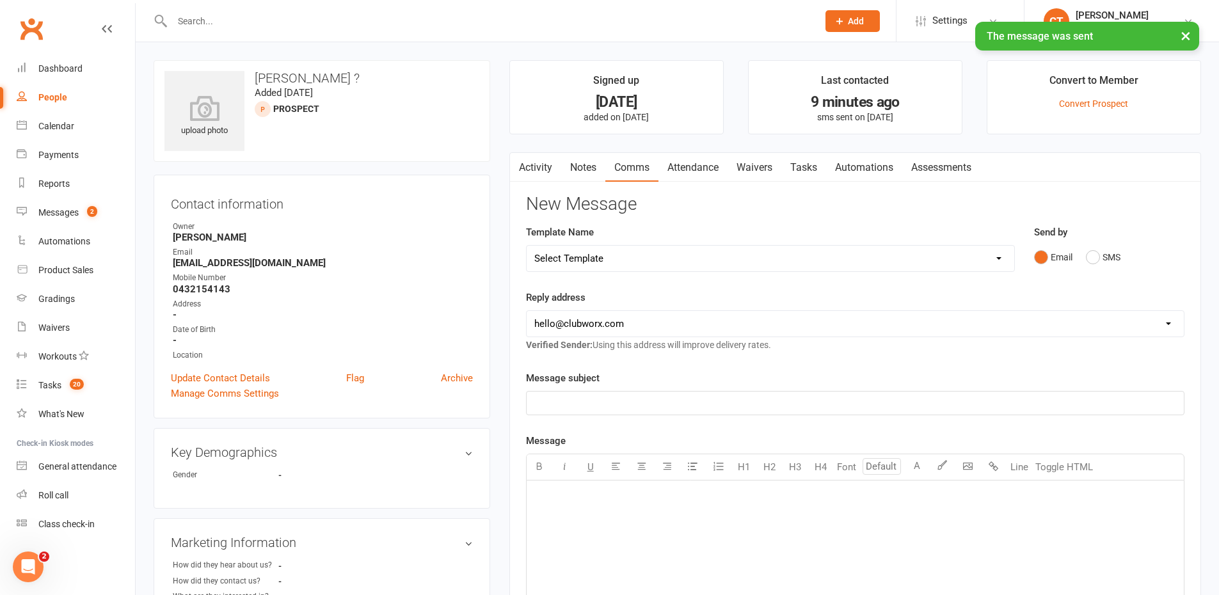
click at [589, 161] on link "Notes" at bounding box center [583, 167] width 44 height 29
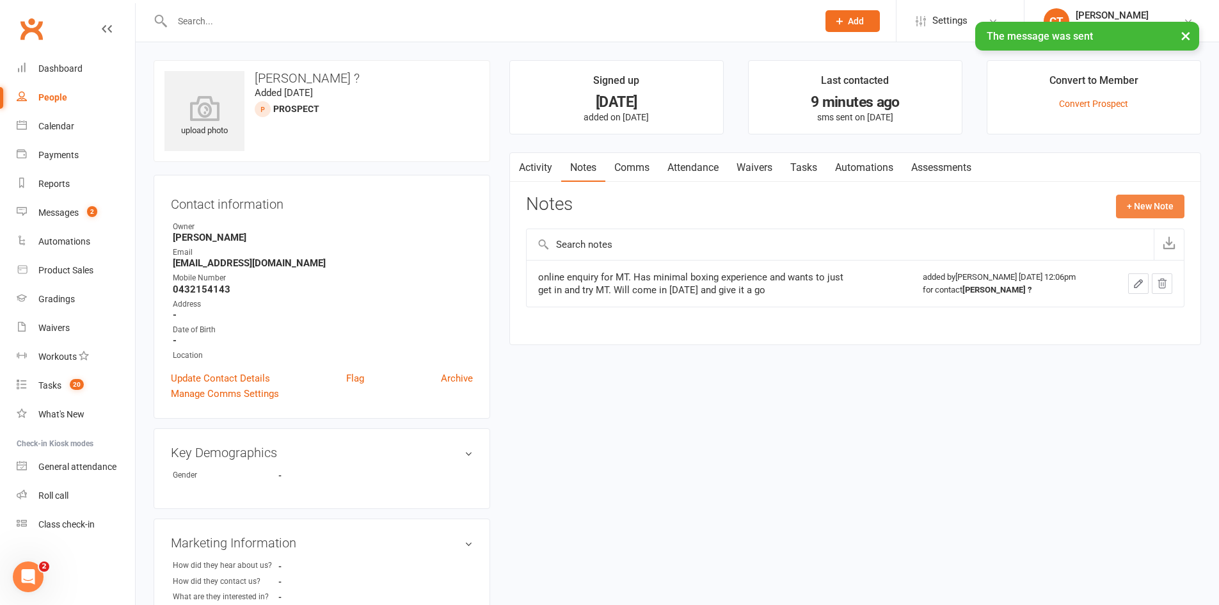
click at [1148, 205] on button "+ New Note" at bounding box center [1150, 205] width 68 height 23
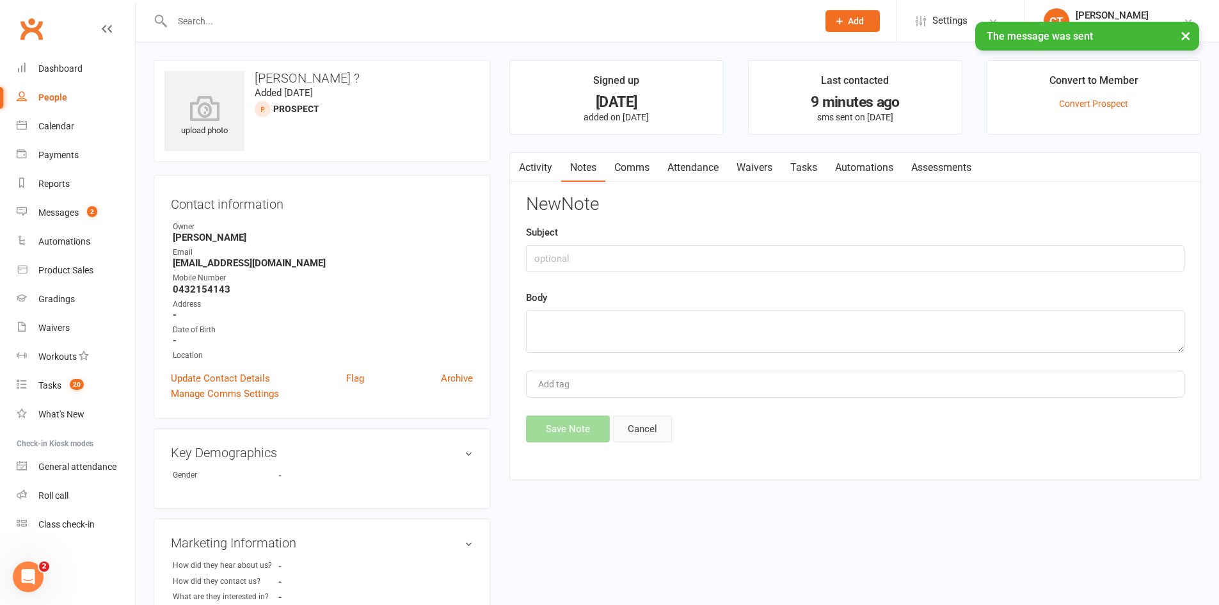
click at [644, 431] on button "Cancel" at bounding box center [642, 428] width 59 height 27
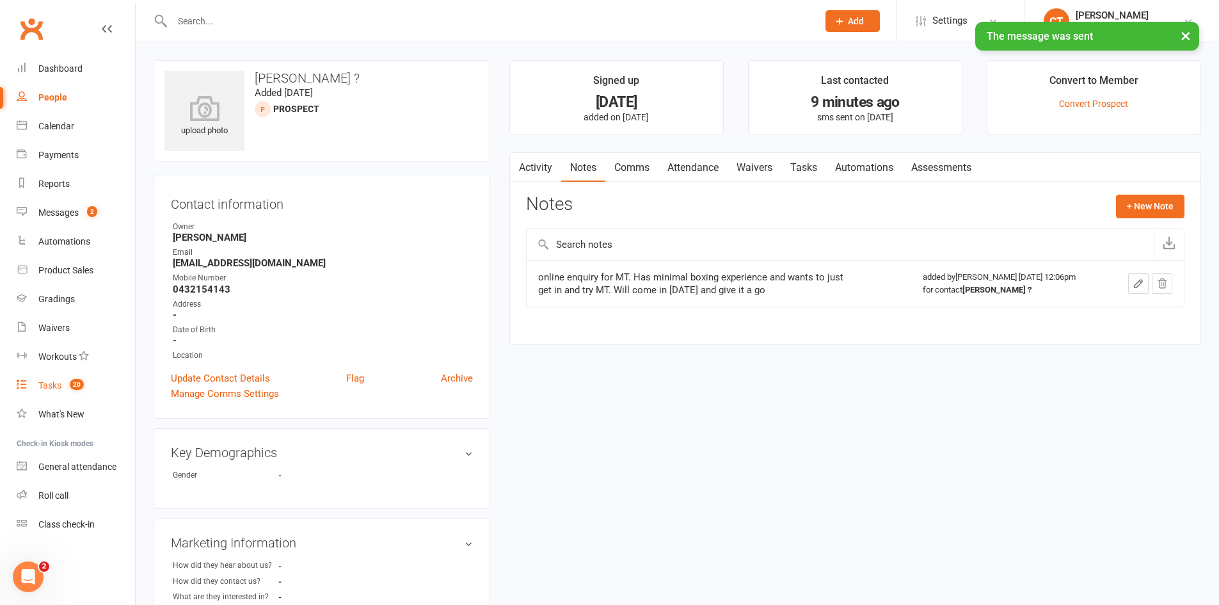
click at [55, 377] on link "Tasks 20" at bounding box center [76, 385] width 118 height 29
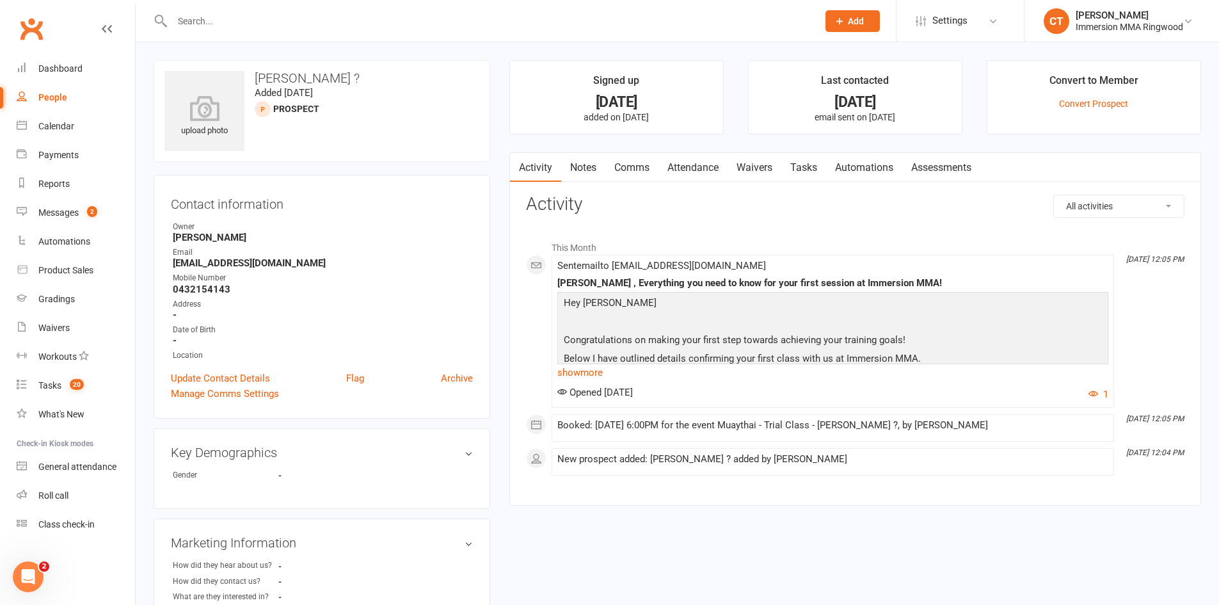
click at [583, 161] on link "Notes" at bounding box center [583, 167] width 44 height 29
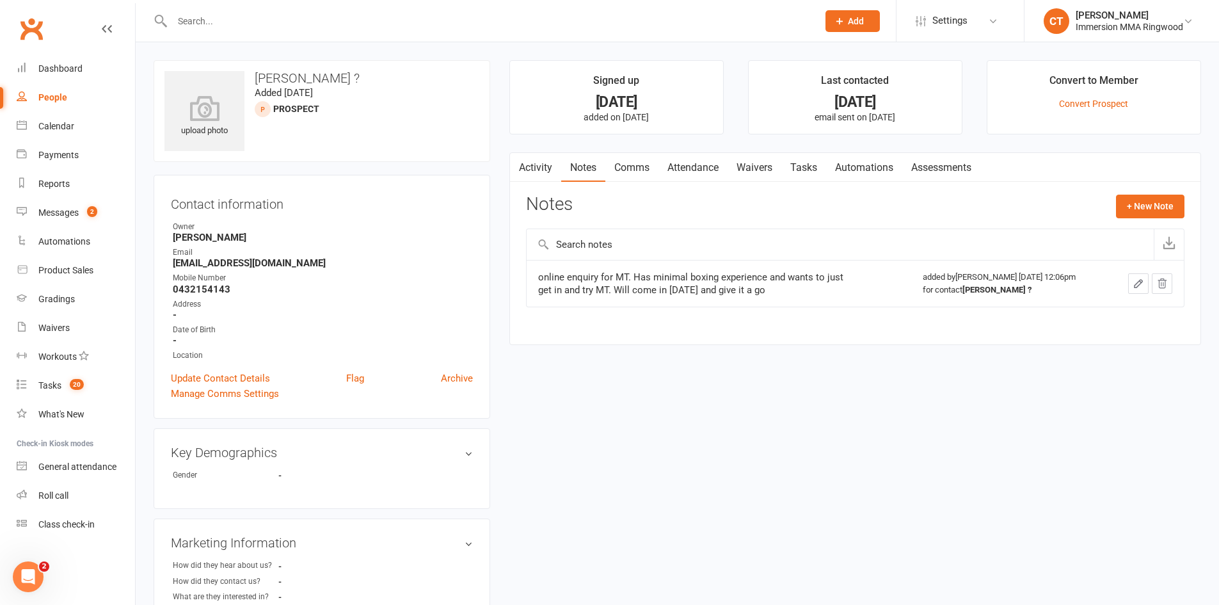
click at [640, 166] on link "Comms" at bounding box center [631, 167] width 53 height 29
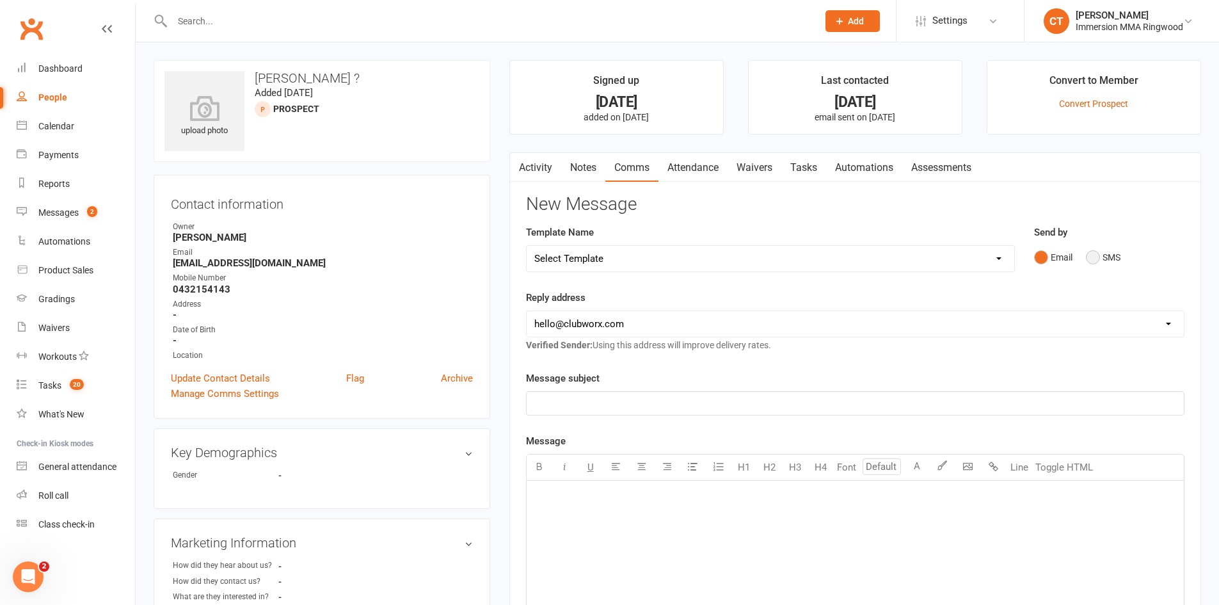
click at [1108, 249] on button "SMS" at bounding box center [1103, 257] width 35 height 24
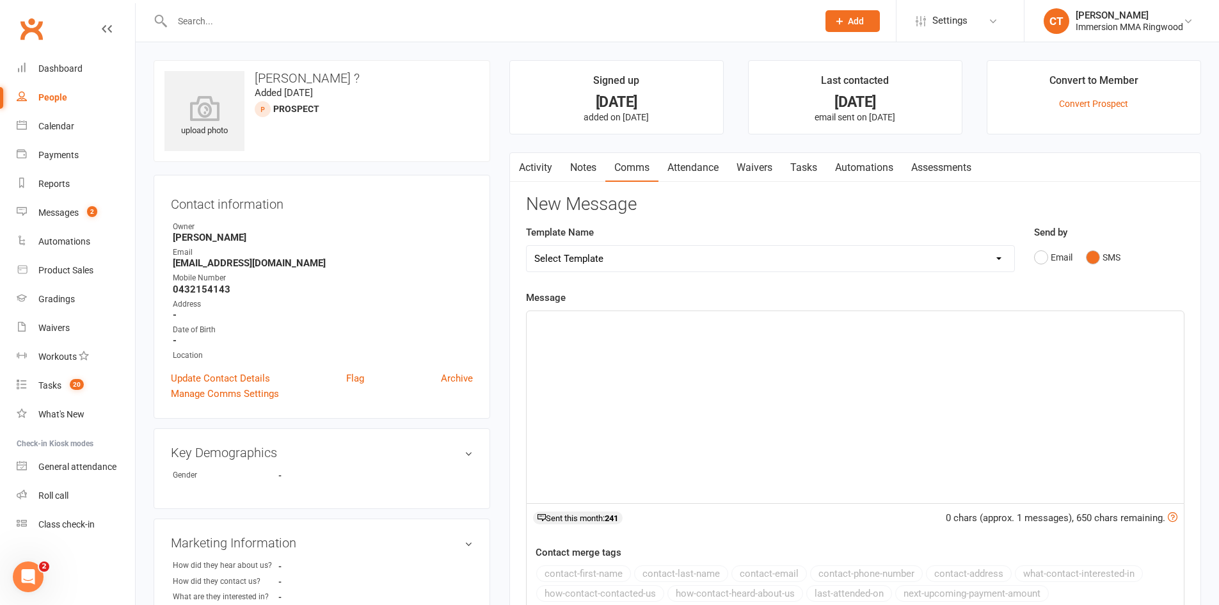
click at [1092, 360] on div "﻿" at bounding box center [855, 407] width 657 height 192
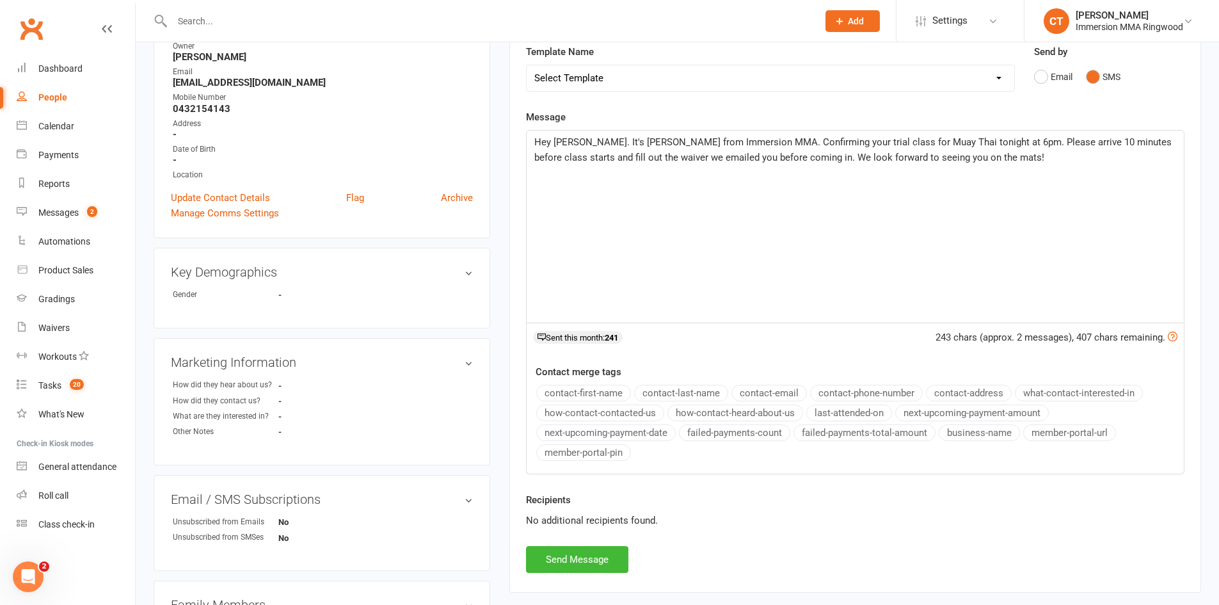
scroll to position [213, 0]
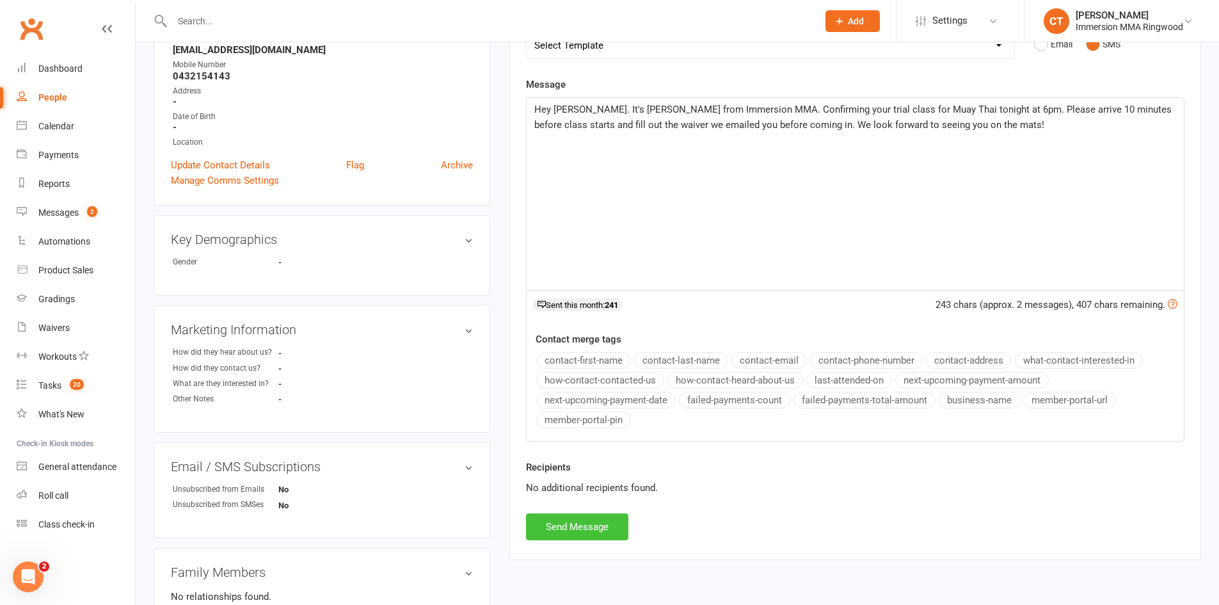
click at [580, 527] on button "Send Message" at bounding box center [577, 526] width 102 height 27
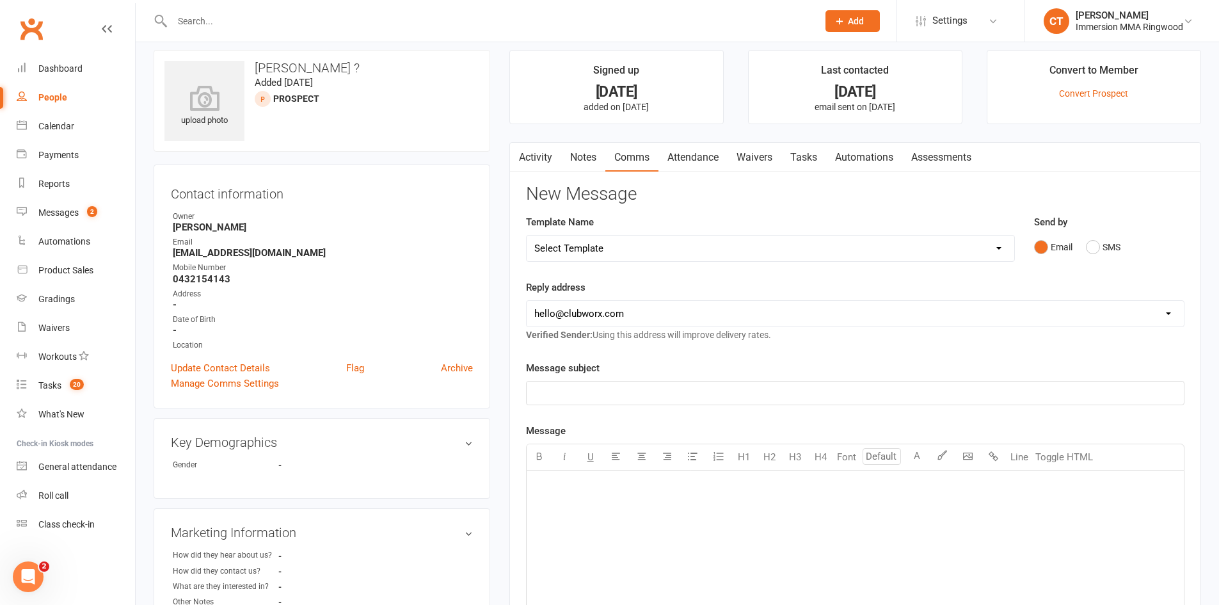
scroll to position [0, 0]
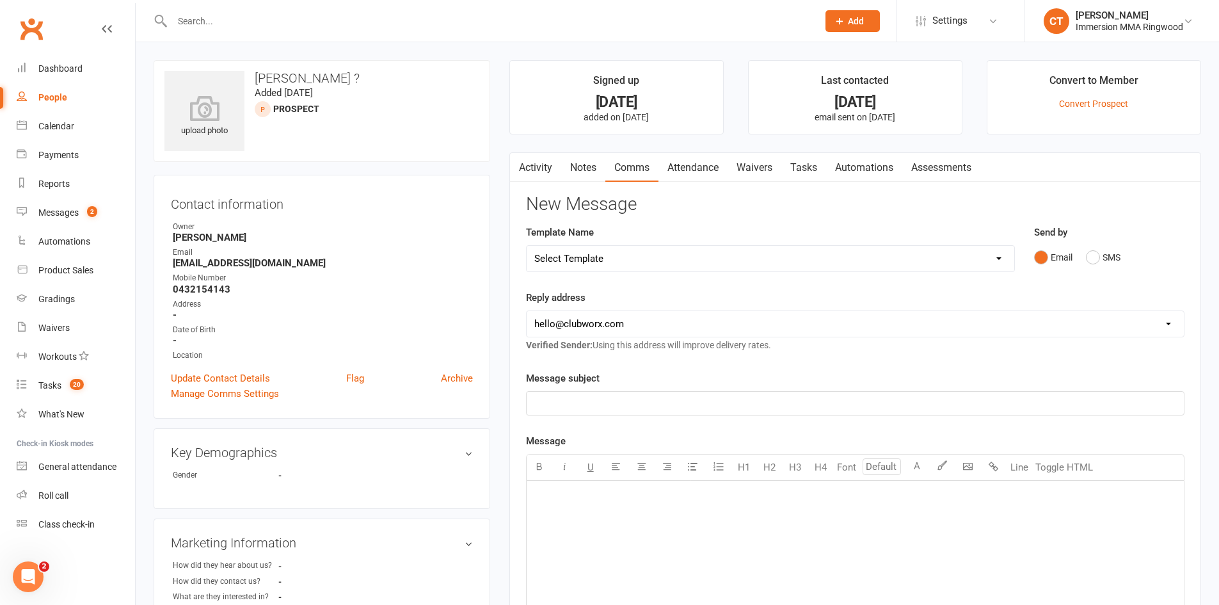
click at [536, 161] on link "Activity" at bounding box center [535, 167] width 51 height 29
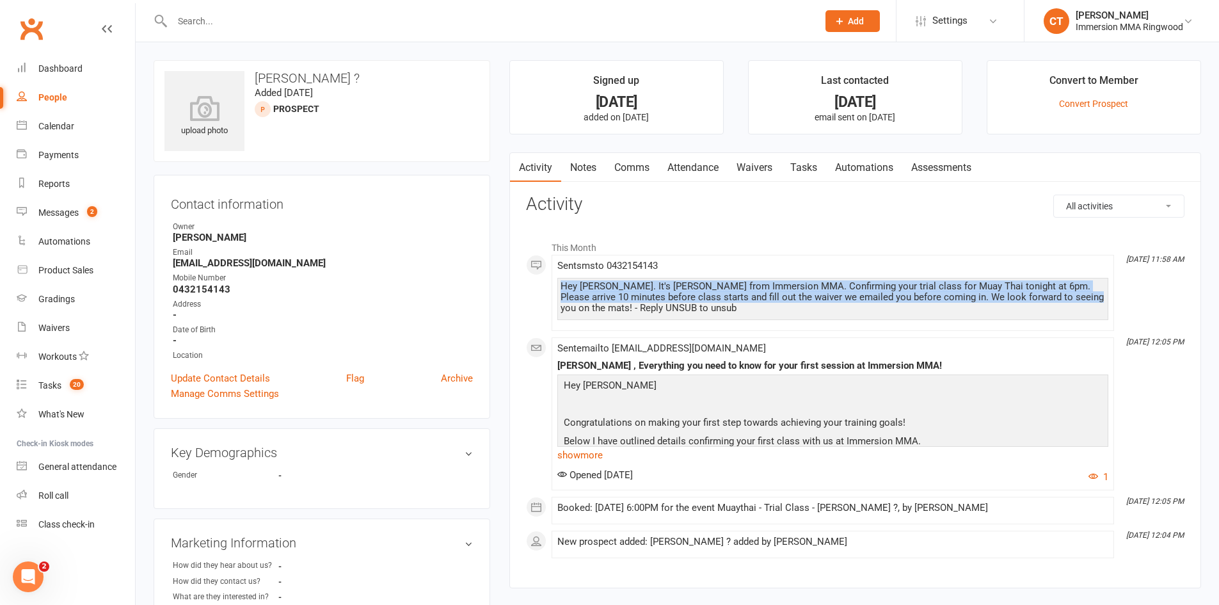
drag, startPoint x: 562, startPoint y: 283, endPoint x: 1064, endPoint y: 296, distance: 501.7
click at [1064, 296] on div "Hey Kane. It's Chris from Immersion MMA. Confirming your trial class for Muay T…" at bounding box center [832, 297] width 544 height 33
copy div "Hey Kane. It's Chris from Immersion MMA. Confirming your trial class for Muay T…"
click at [54, 167] on link "Payments" at bounding box center [76, 155] width 118 height 29
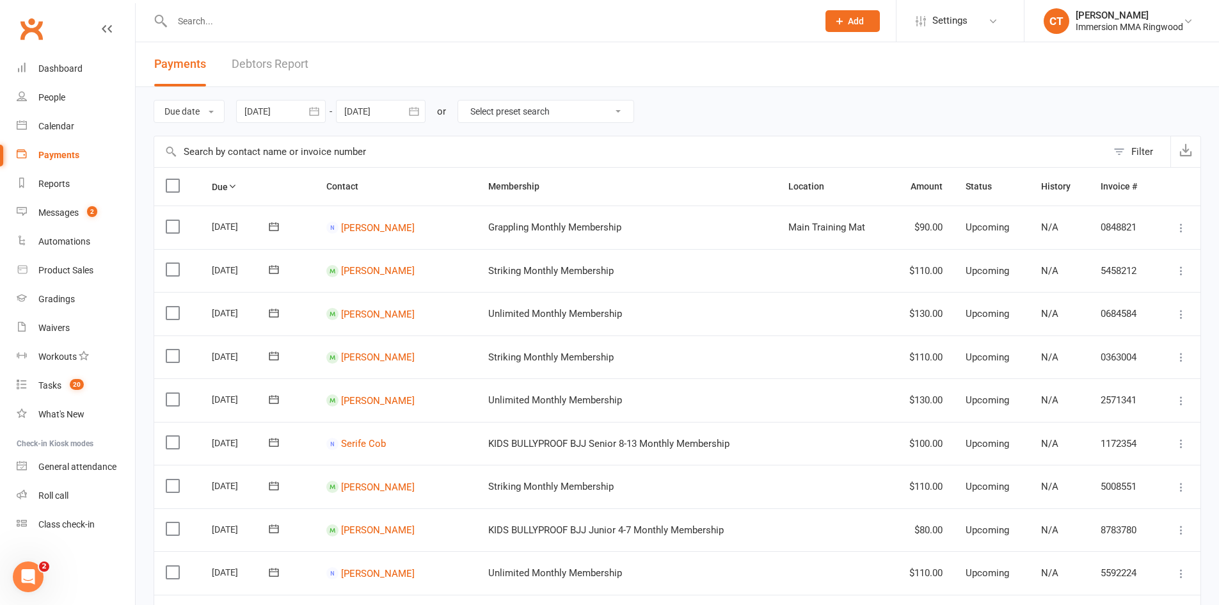
click at [1125, 151] on button "Filter" at bounding box center [1138, 151] width 63 height 31
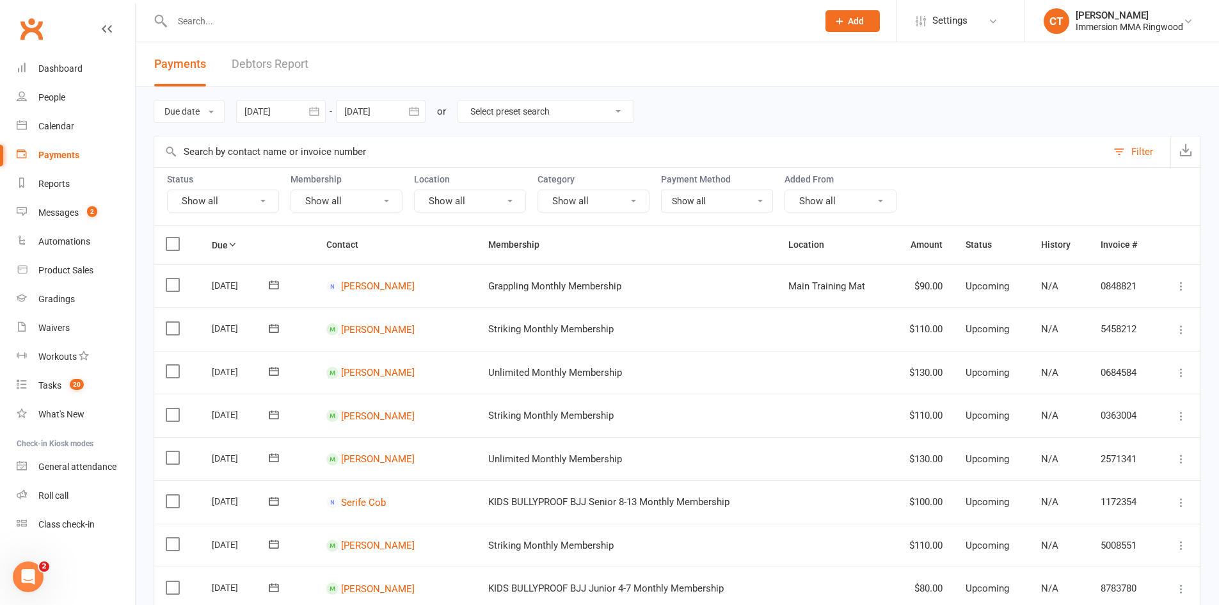
click at [220, 213] on div "Status Show all Membership Show all Location Show all Category Show all Payment…" at bounding box center [677, 196] width 1047 height 58
click at [221, 207] on button "Show all" at bounding box center [223, 200] width 112 height 23
click at [223, 336] on link "Failed" at bounding box center [238, 332] width 141 height 26
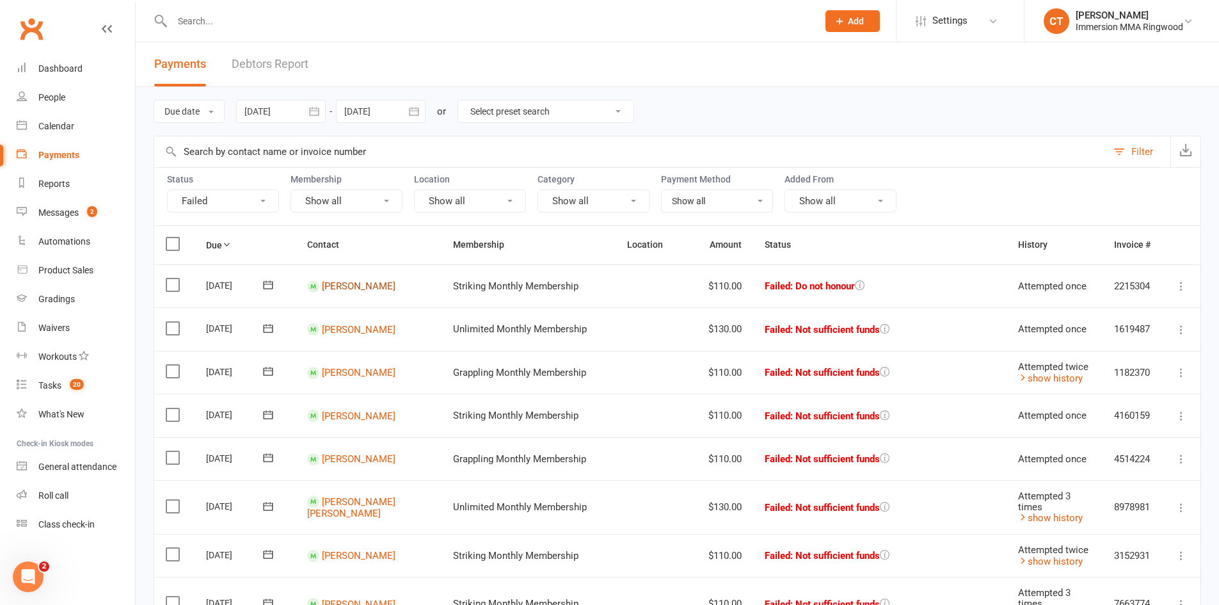
click at [349, 285] on link "Kenaz Bawi" at bounding box center [359, 286] width 74 height 12
click at [335, 326] on link "Nikolai Bejatovic" at bounding box center [359, 329] width 74 height 12
click at [330, 368] on link "Jarek Heares" at bounding box center [359, 373] width 74 height 12
click at [329, 421] on link "Michael Philpots" at bounding box center [359, 415] width 74 height 12
click at [334, 463] on link "Scott Zhao" at bounding box center [359, 459] width 74 height 12
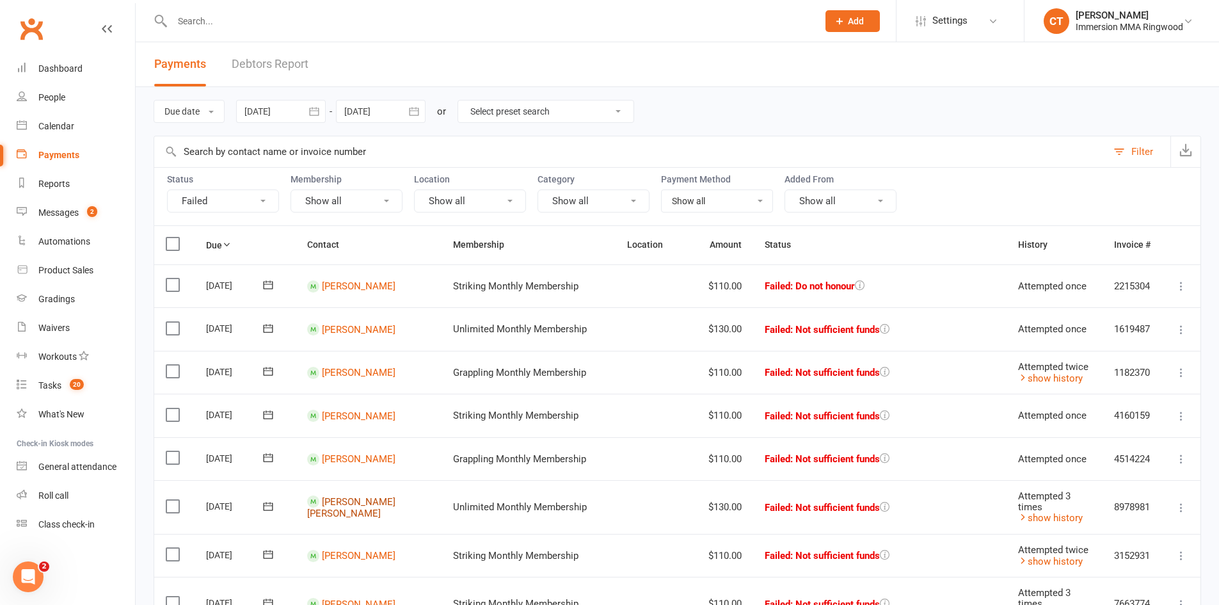
click at [356, 502] on link "Trina Dela Cruz" at bounding box center [351, 508] width 88 height 24
click at [345, 555] on link "Thang Suk" at bounding box center [359, 556] width 74 height 12
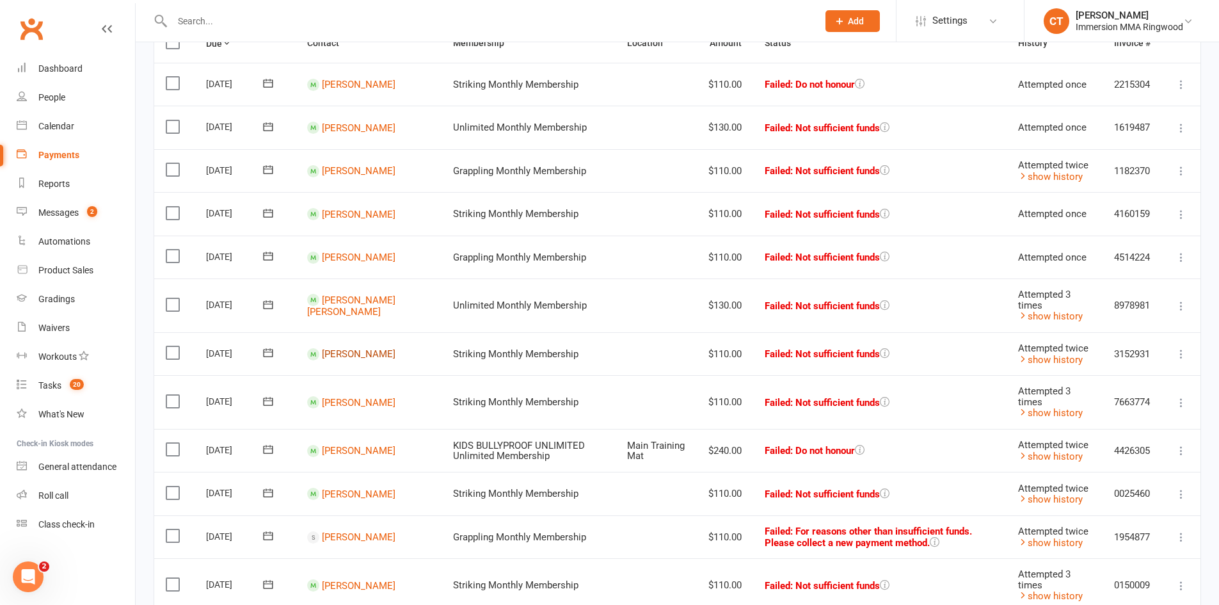
scroll to position [213, 0]
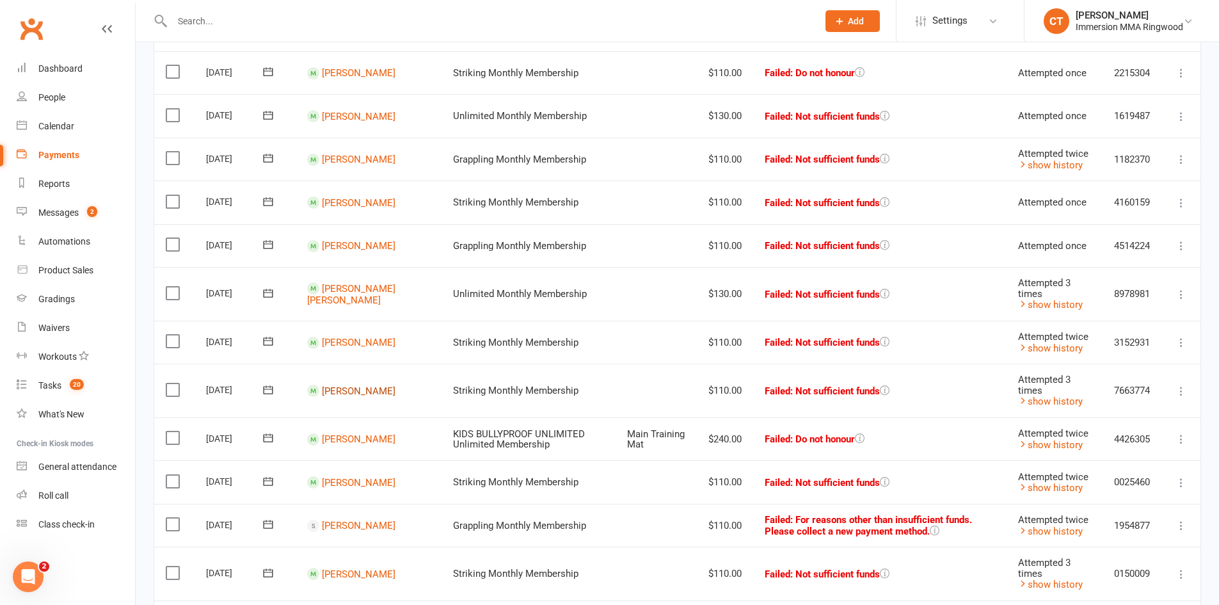
click at [340, 394] on link "Michael Gardiner" at bounding box center [359, 390] width 74 height 12
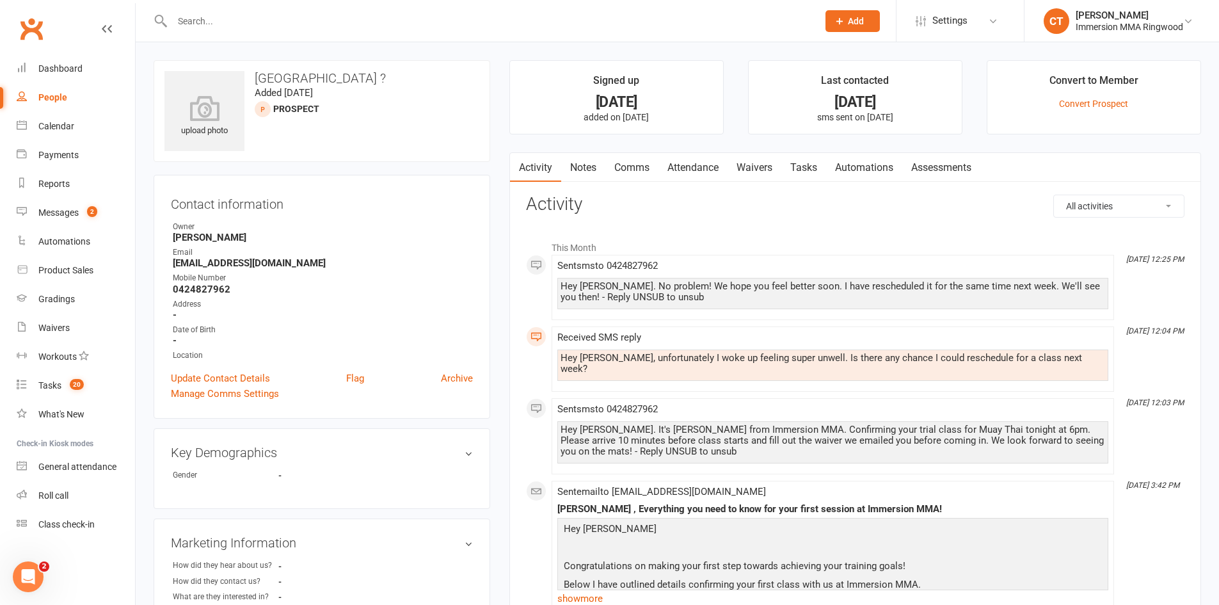
click at [582, 163] on link "Notes" at bounding box center [583, 167] width 44 height 29
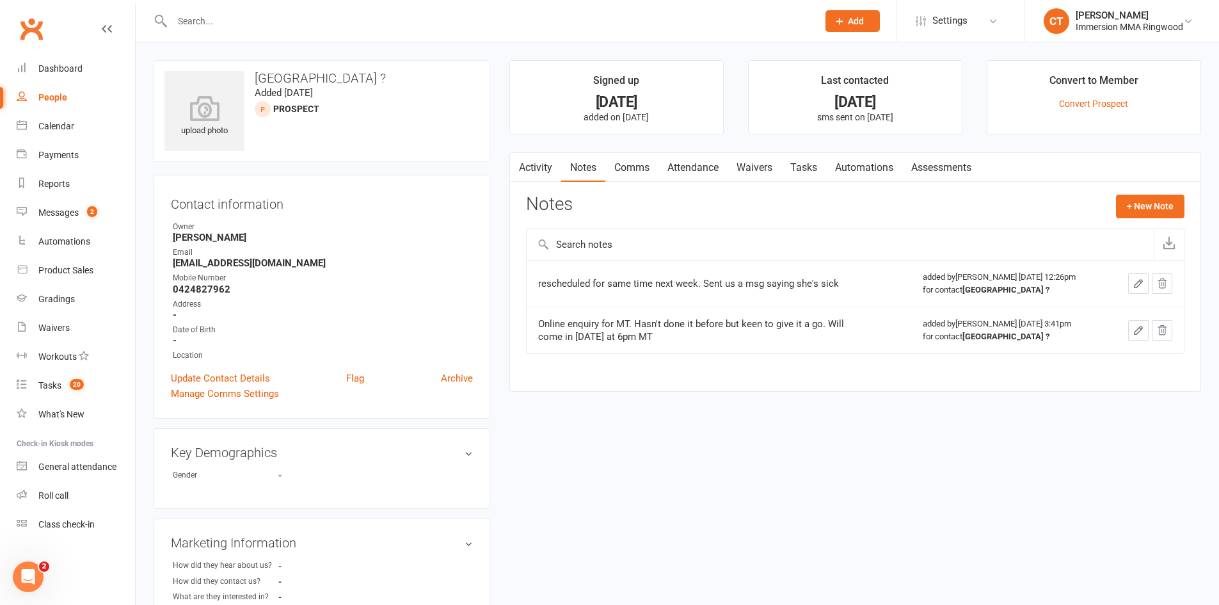
click at [548, 170] on link "Activity" at bounding box center [535, 167] width 51 height 29
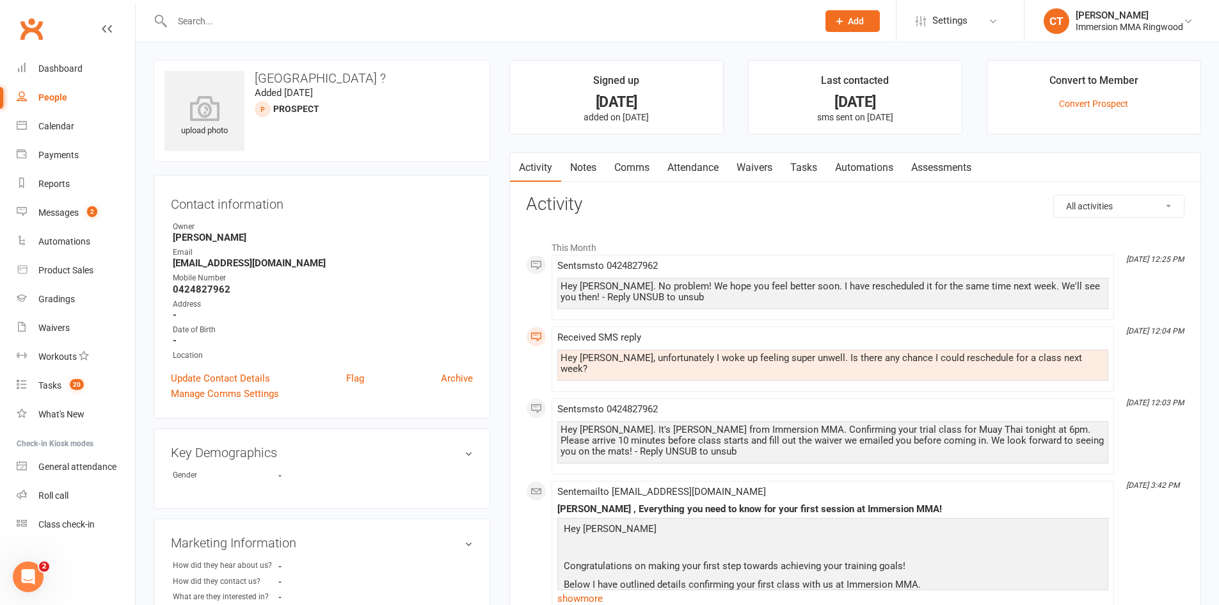
click at [630, 166] on link "Comms" at bounding box center [631, 167] width 53 height 29
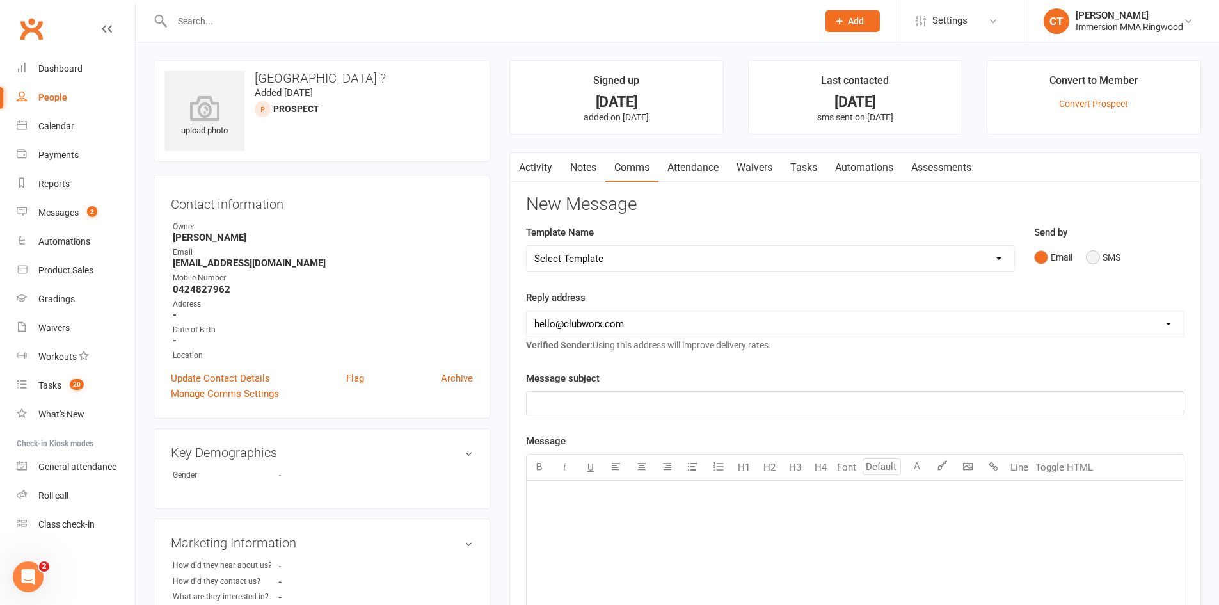
click at [1100, 253] on button "SMS" at bounding box center [1103, 257] width 35 height 24
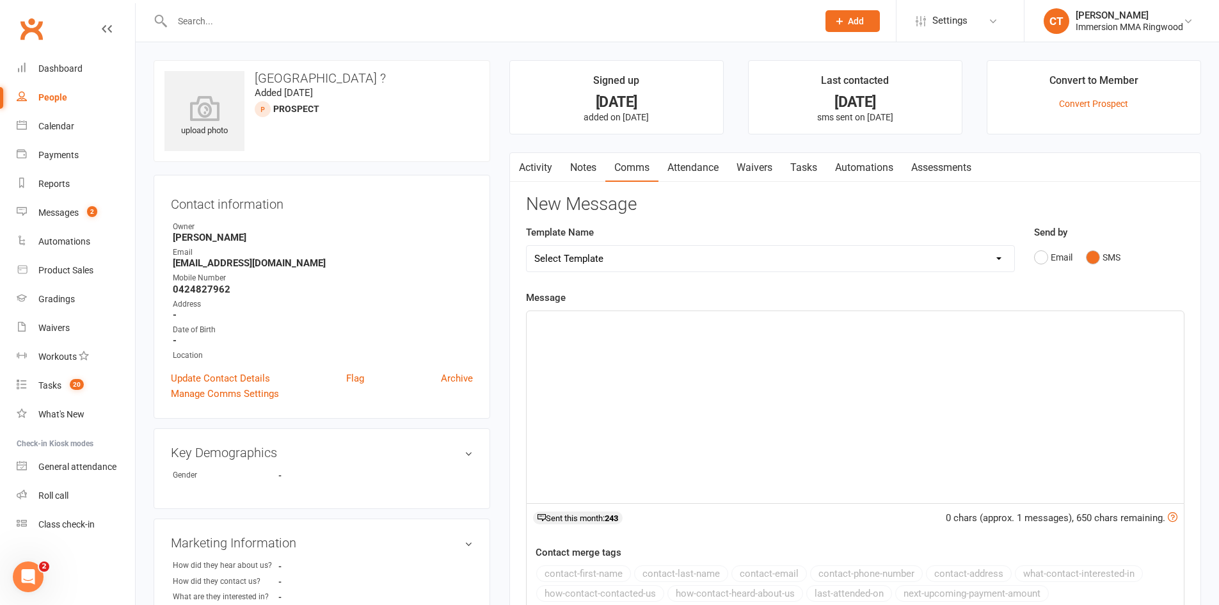
click at [1018, 390] on div "﻿" at bounding box center [855, 407] width 657 height 192
paste div
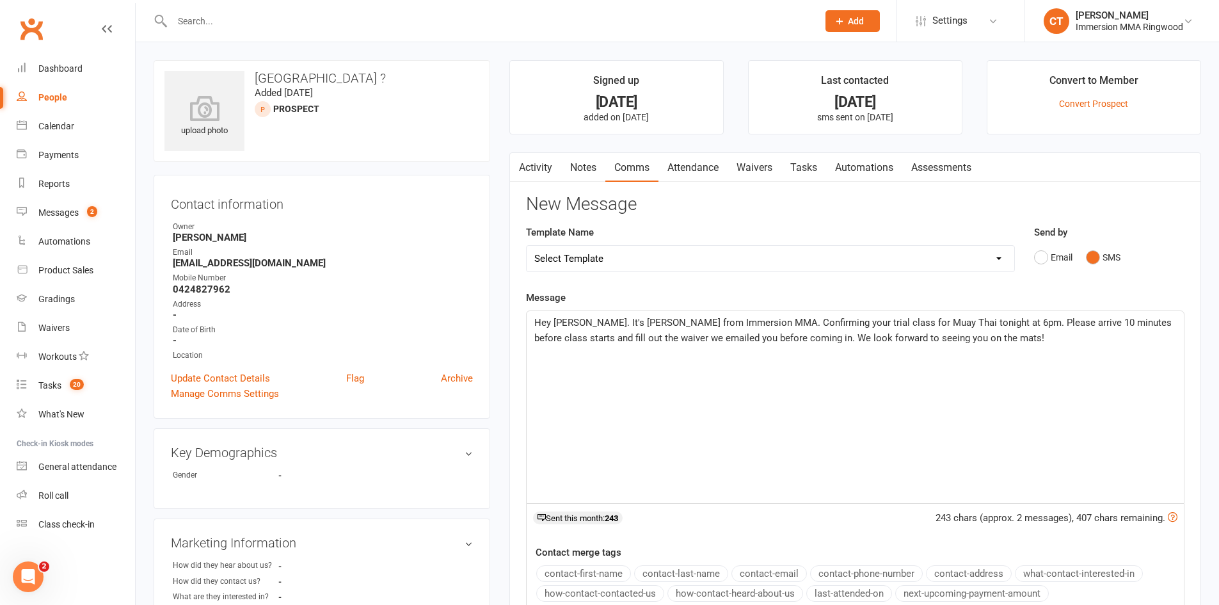
click at [566, 324] on span "Hey [PERSON_NAME]. It's [PERSON_NAME] from Immersion MMA. Confirming your trial…" at bounding box center [854, 330] width 640 height 27
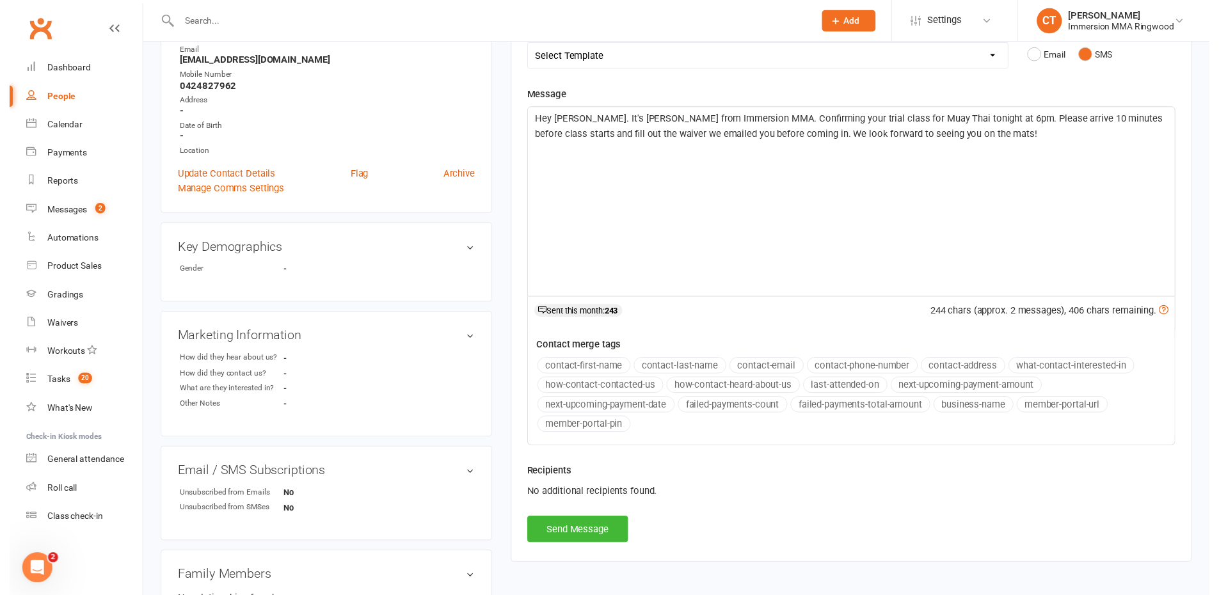
scroll to position [213, 0]
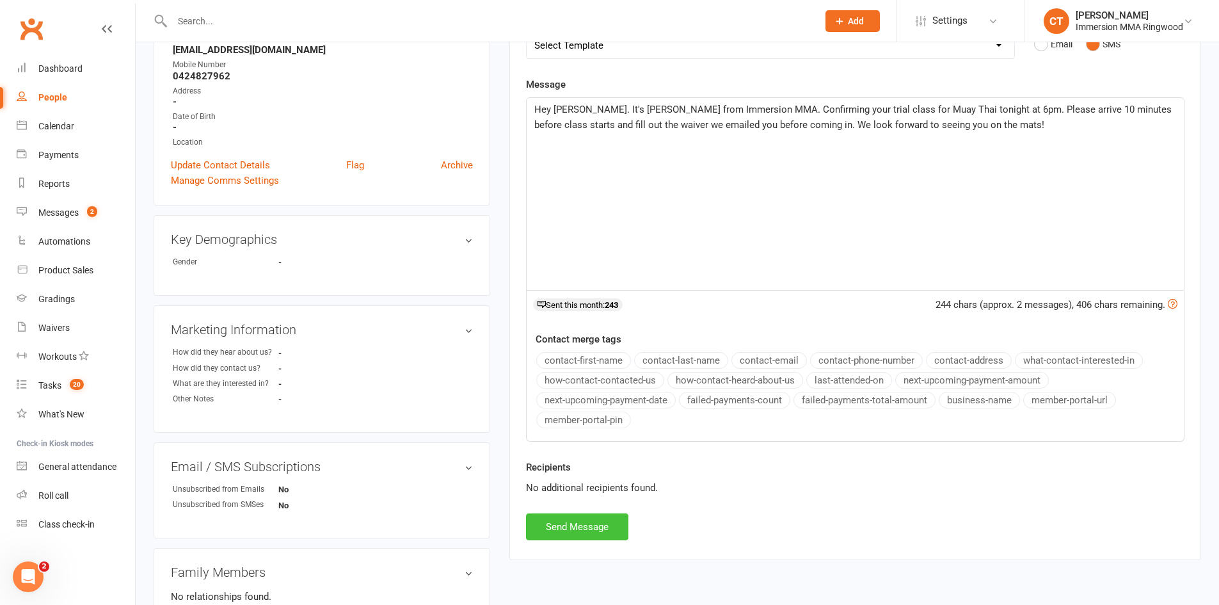
click at [600, 527] on button "Send Message" at bounding box center [577, 526] width 102 height 27
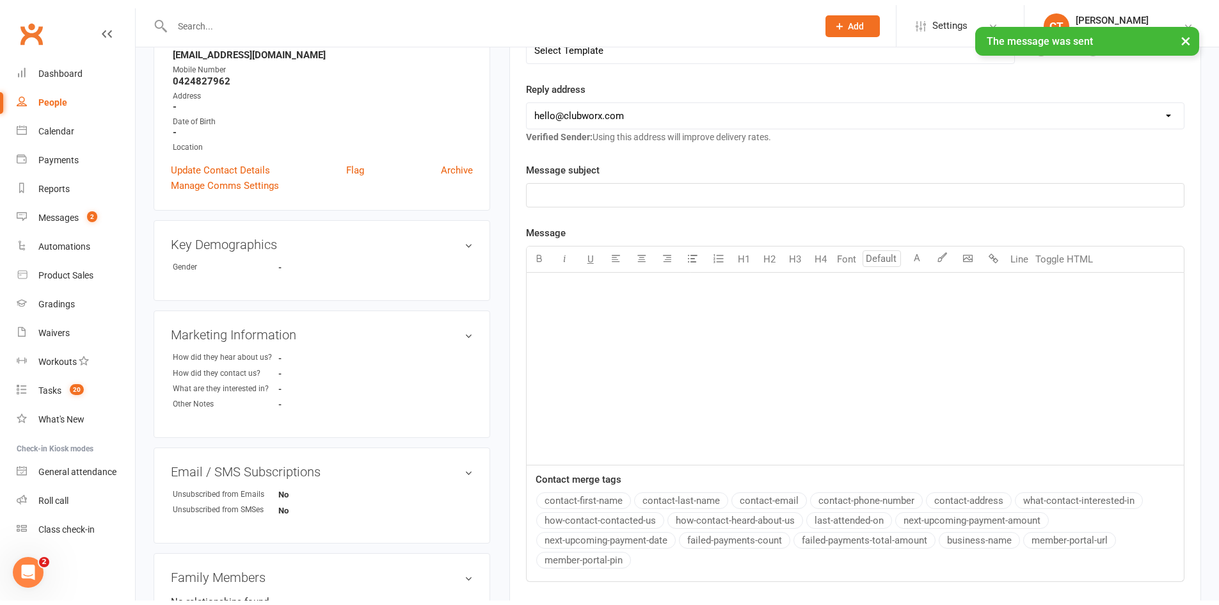
scroll to position [0, 0]
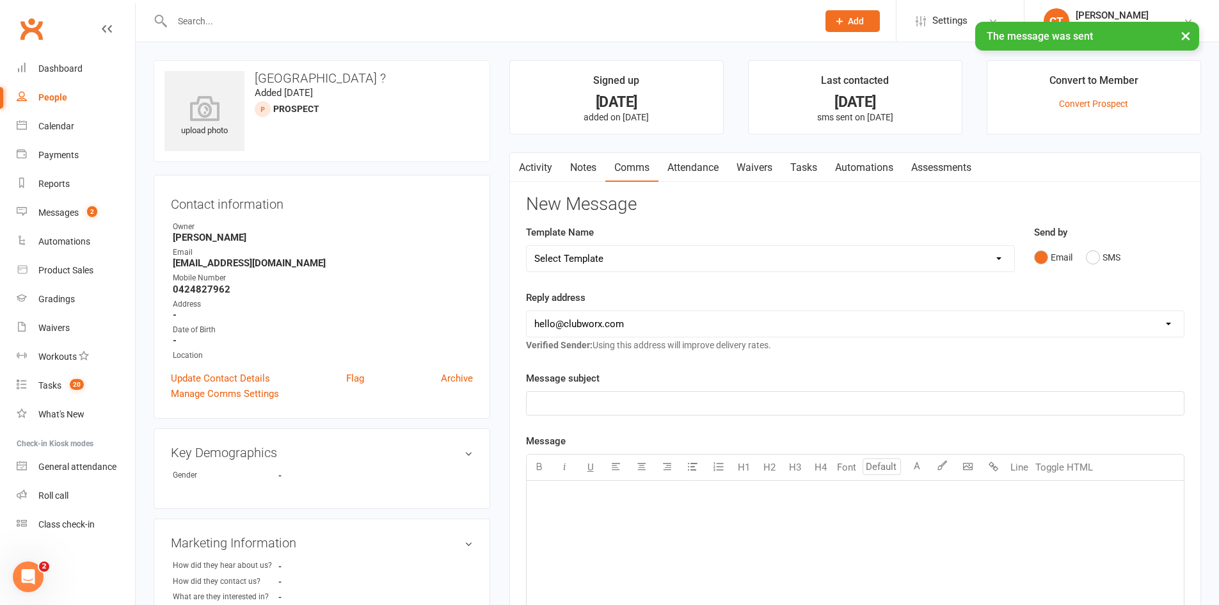
click at [539, 155] on link "Activity" at bounding box center [535, 167] width 51 height 29
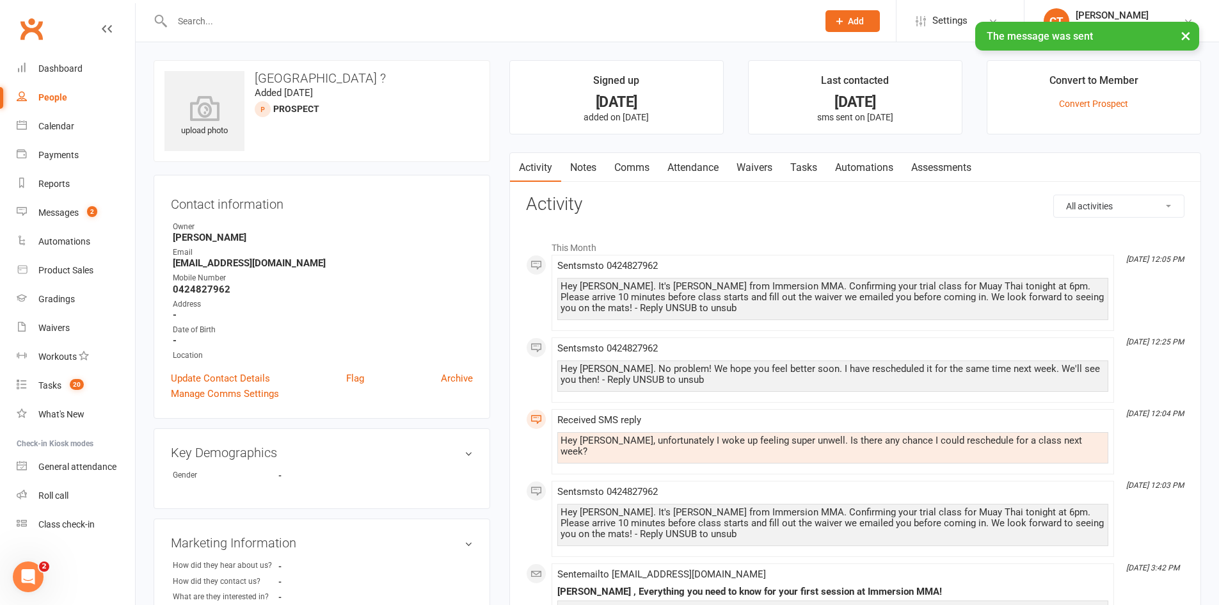
click at [591, 155] on link "Notes" at bounding box center [583, 167] width 44 height 29
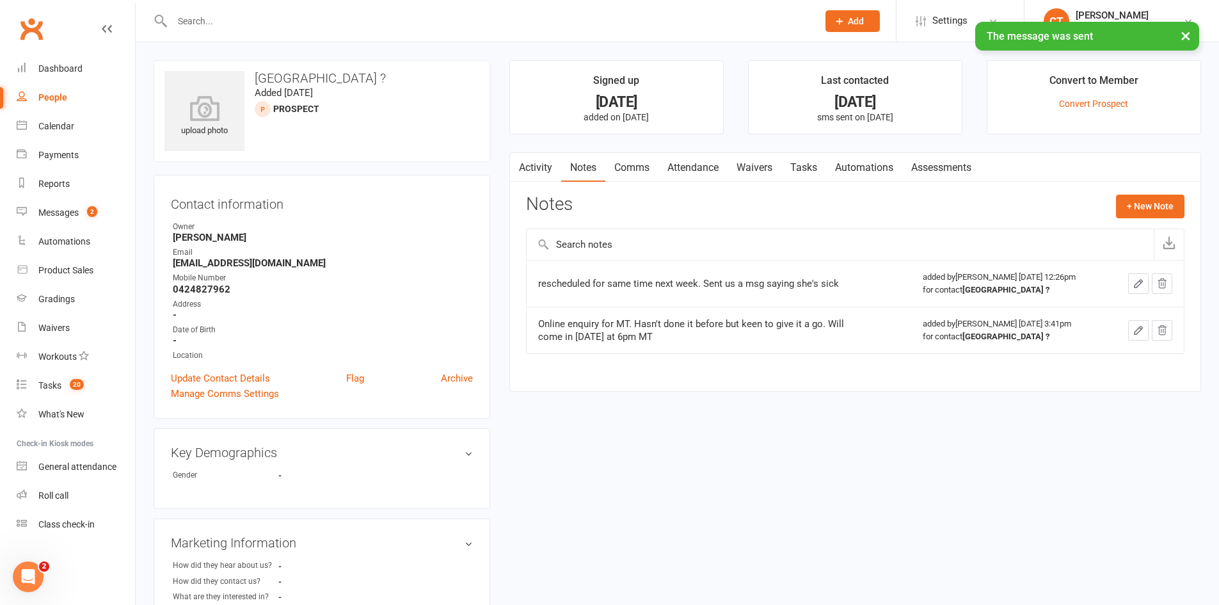
click at [815, 160] on link "Tasks" at bounding box center [803, 167] width 45 height 29
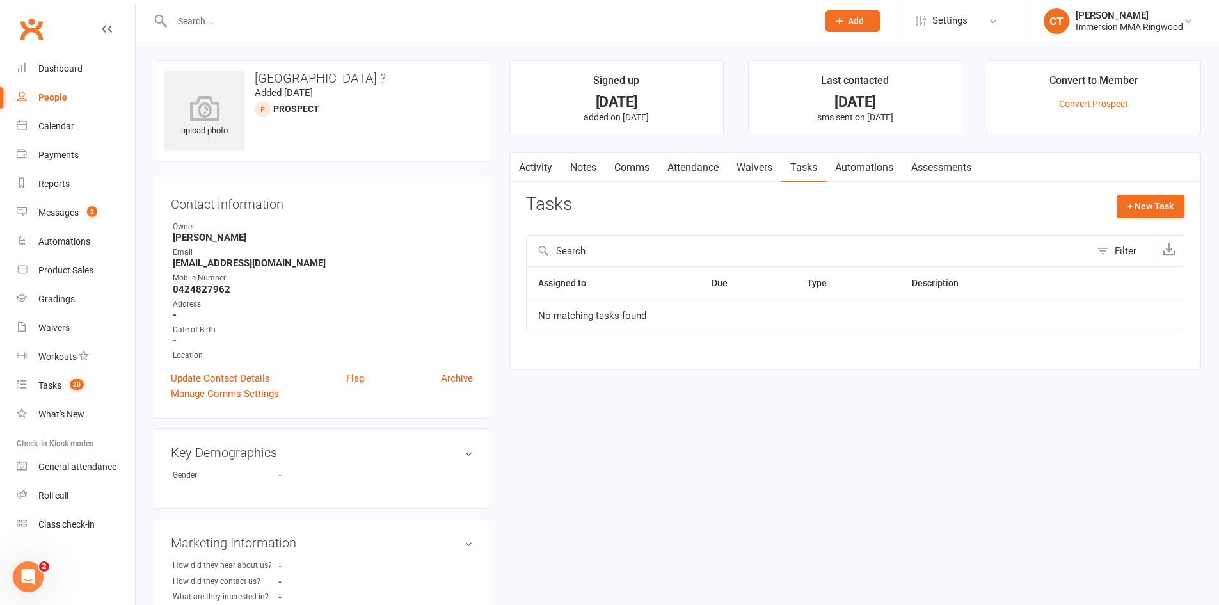
click at [548, 168] on link "Activity" at bounding box center [535, 167] width 51 height 29
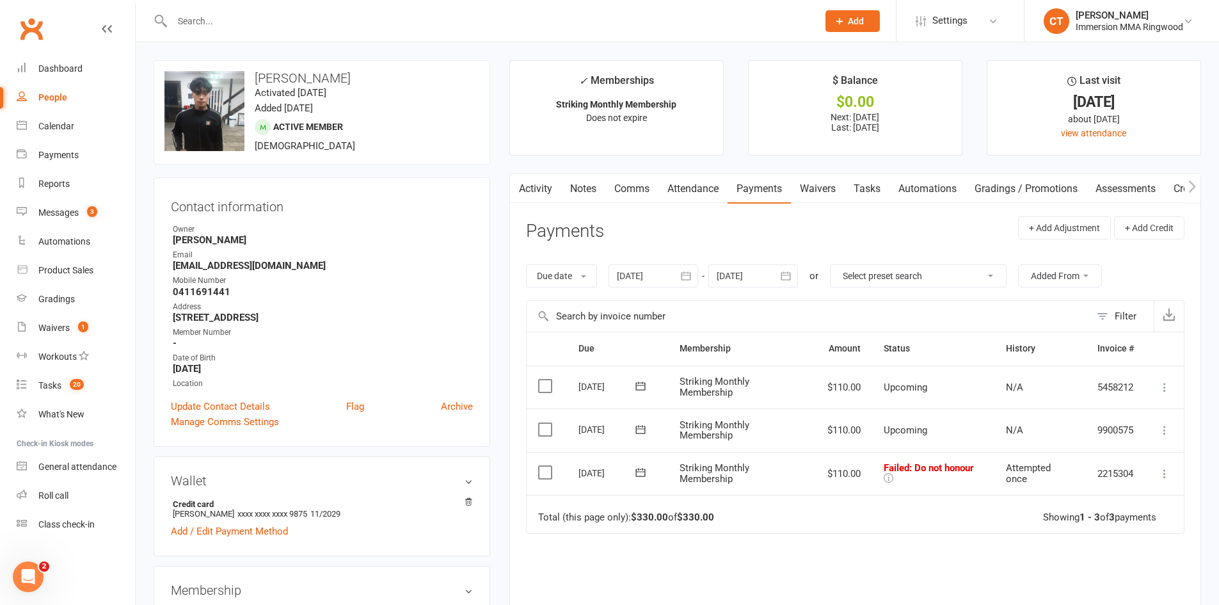
click at [637, 471] on icon at bounding box center [640, 472] width 13 height 13
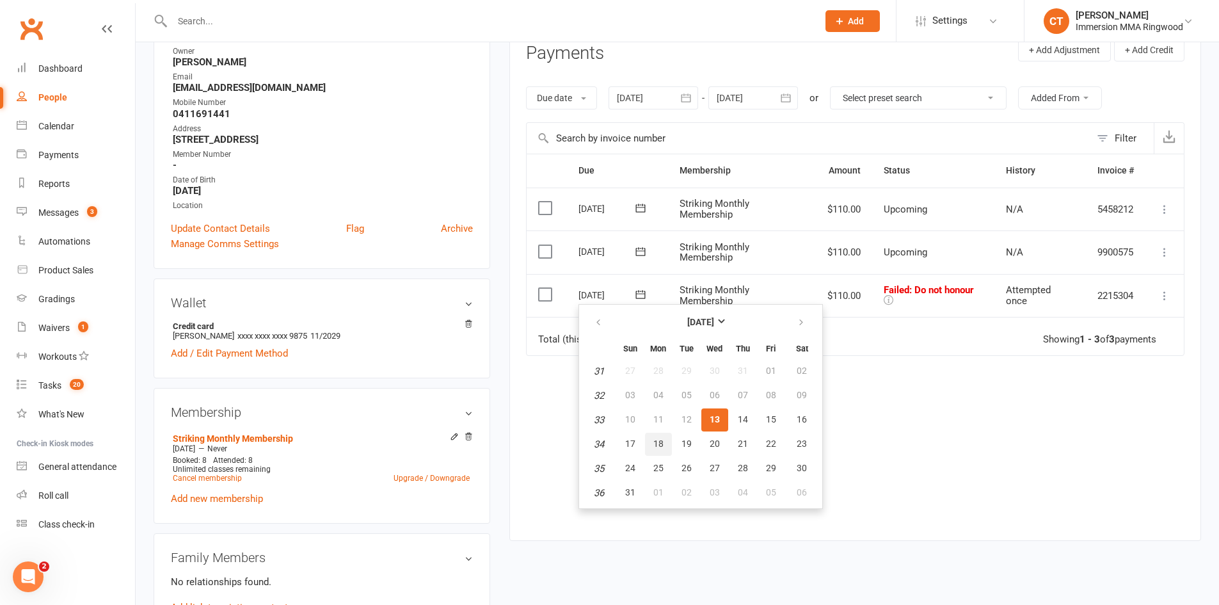
scroll to position [213, 0]
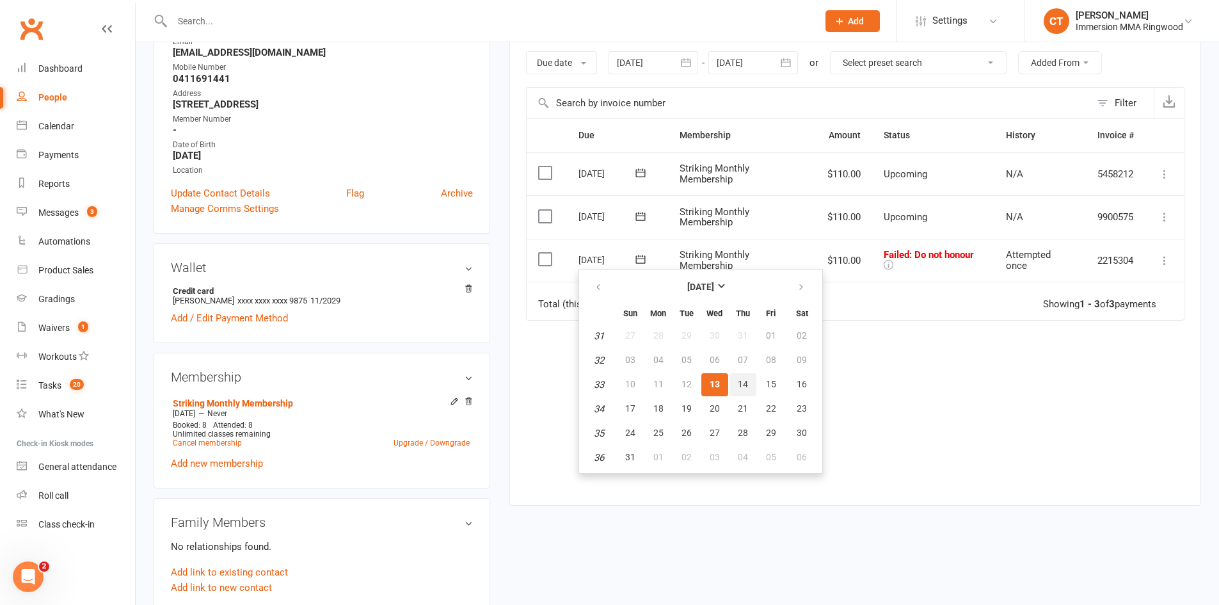
click at [739, 383] on span "14" at bounding box center [743, 384] width 10 height 10
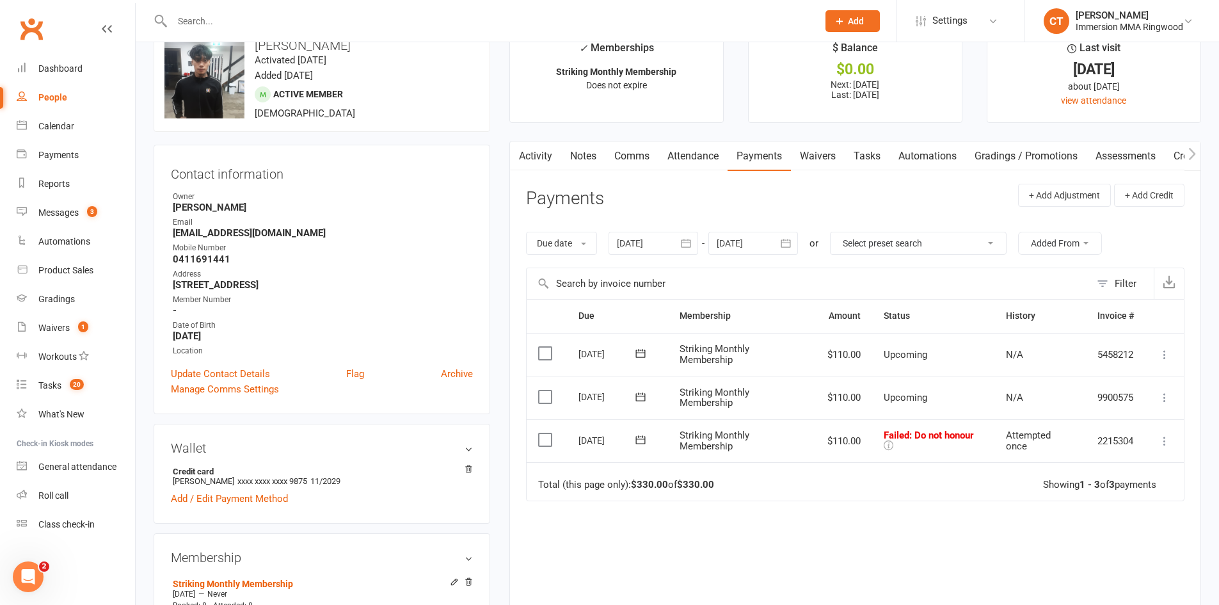
scroll to position [0, 0]
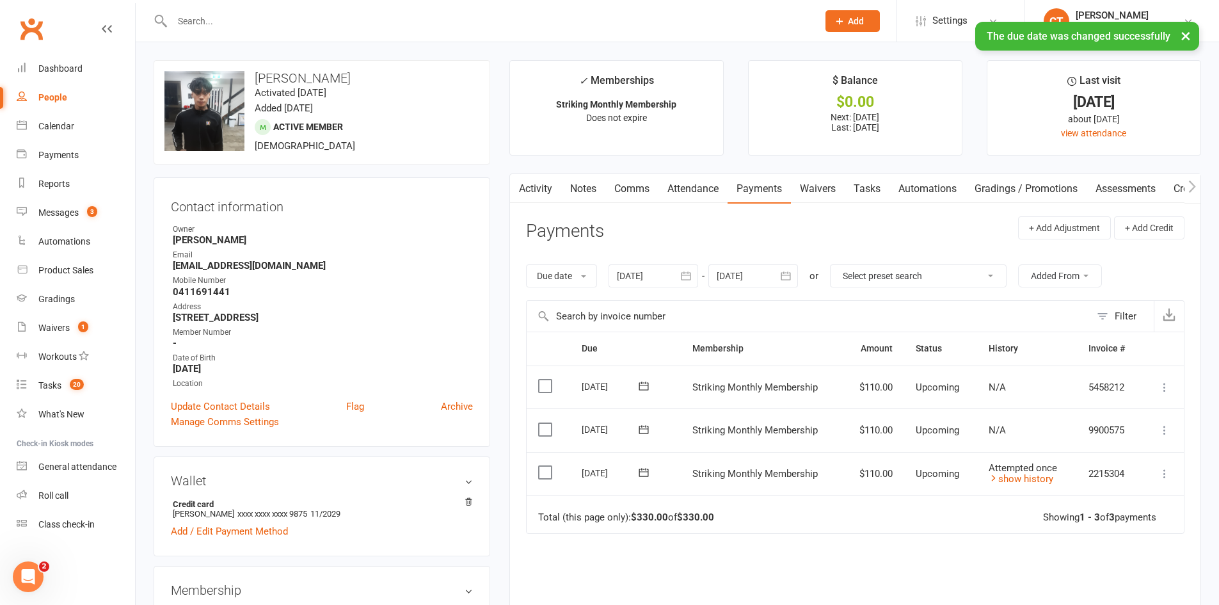
click at [638, 185] on link "Comms" at bounding box center [631, 188] width 53 height 29
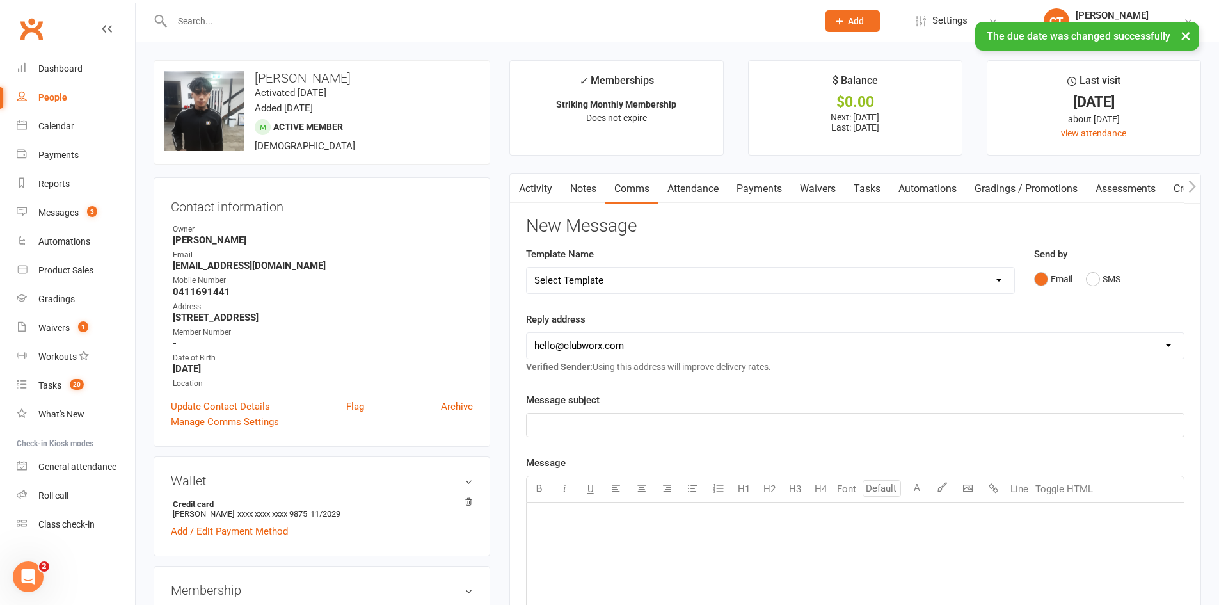
click at [608, 284] on select "Select Template [SMS] Chris - Call back message [SMS] Mark- Call back message […" at bounding box center [770, 280] width 487 height 26
select select "17"
click at [527, 267] on select "Select Template [SMS] Chris - Call back message [SMS] Mark- Call back message […" at bounding box center [770, 280] width 487 height 26
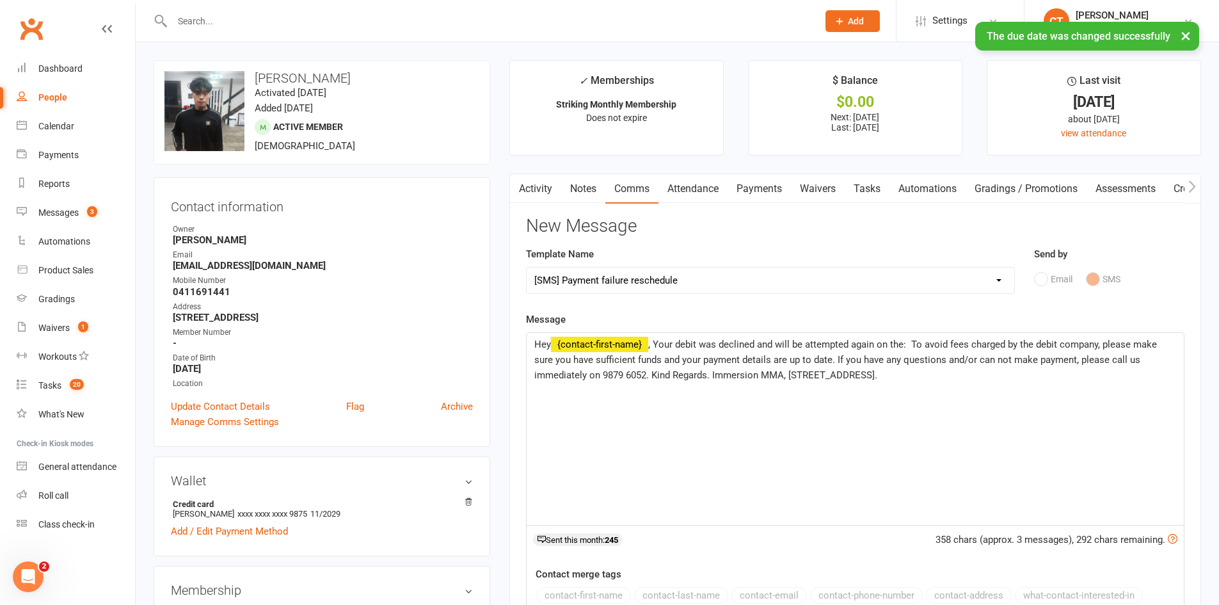
click at [911, 345] on span ", Your debit was declined and will be attempted again on the: To avoid fees cha…" at bounding box center [846, 359] width 625 height 42
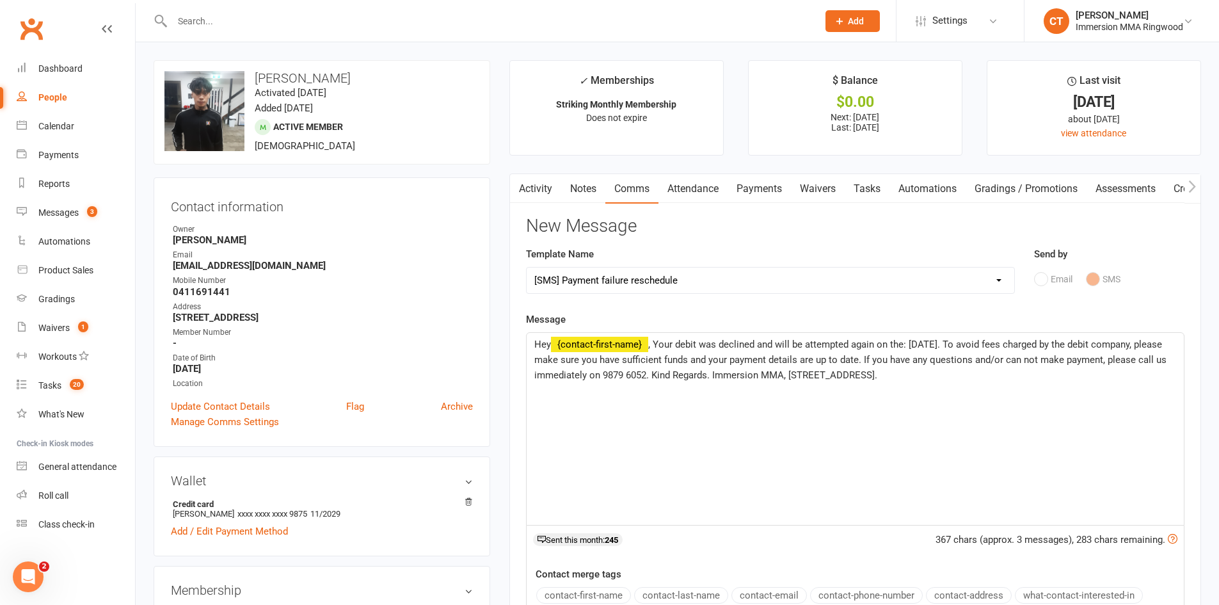
scroll to position [213, 0]
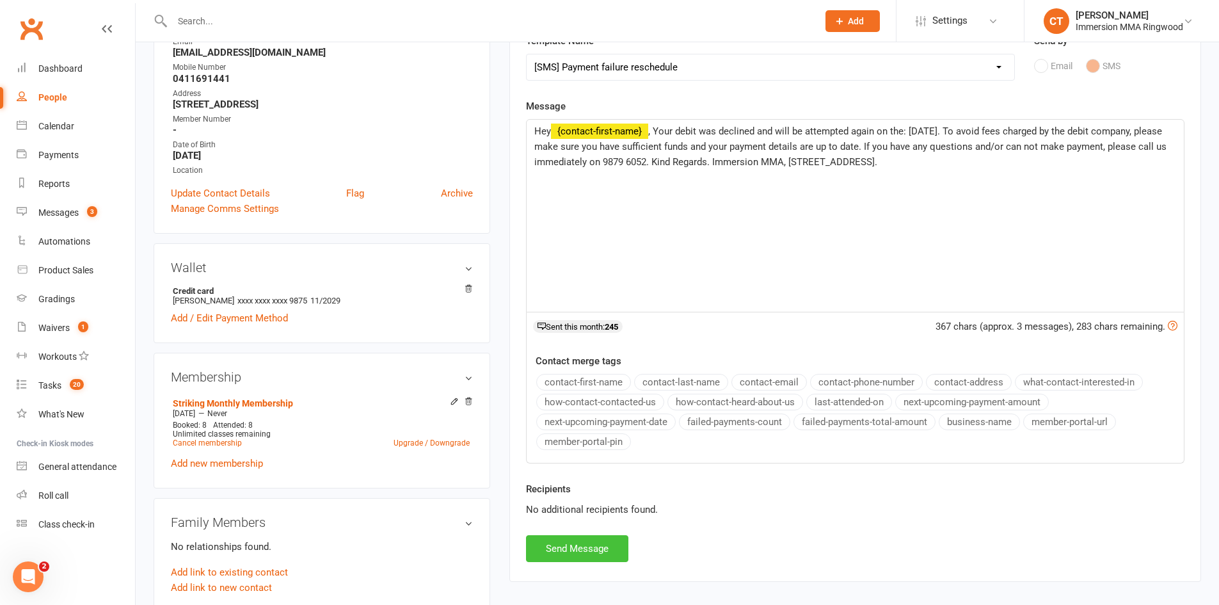
click at [594, 549] on button "Send Message" at bounding box center [577, 548] width 102 height 27
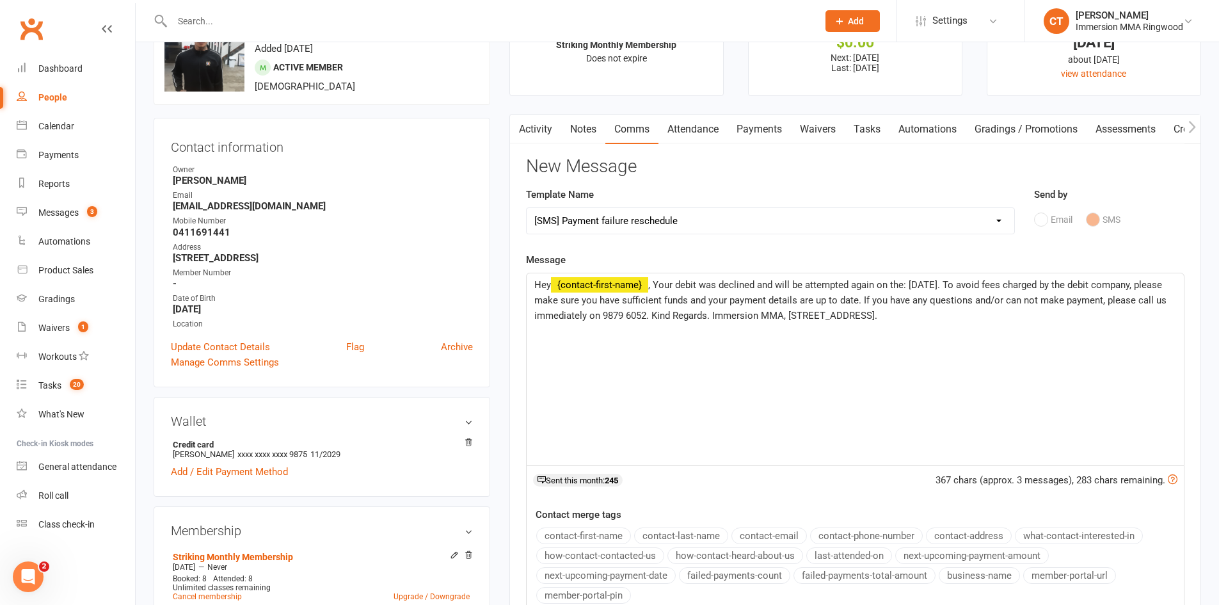
scroll to position [0, 0]
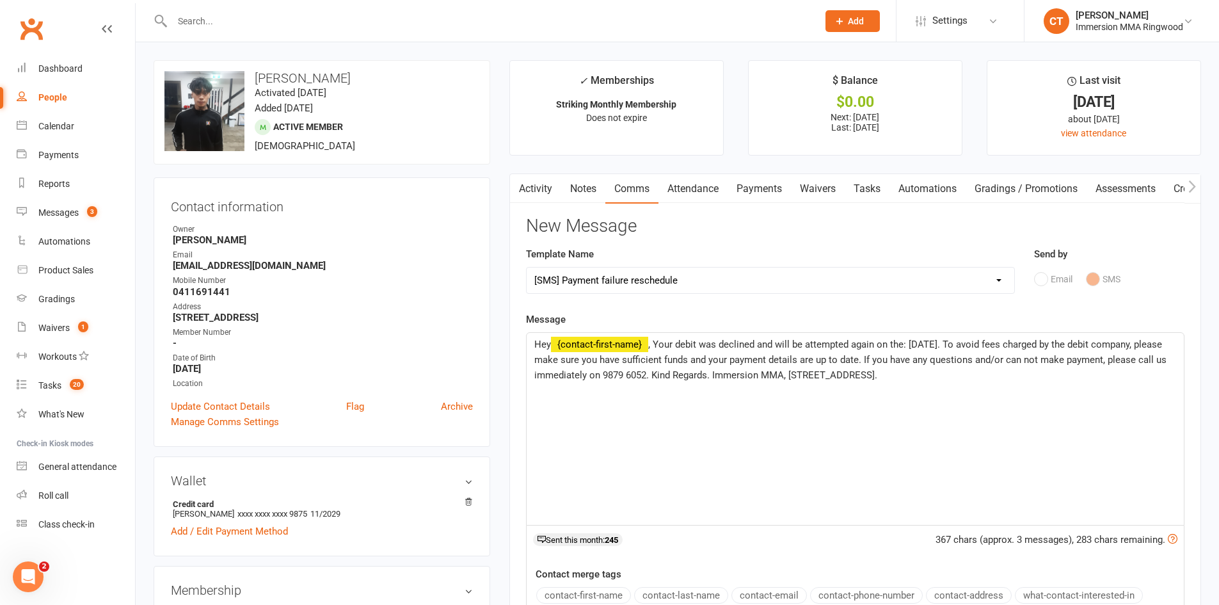
select select
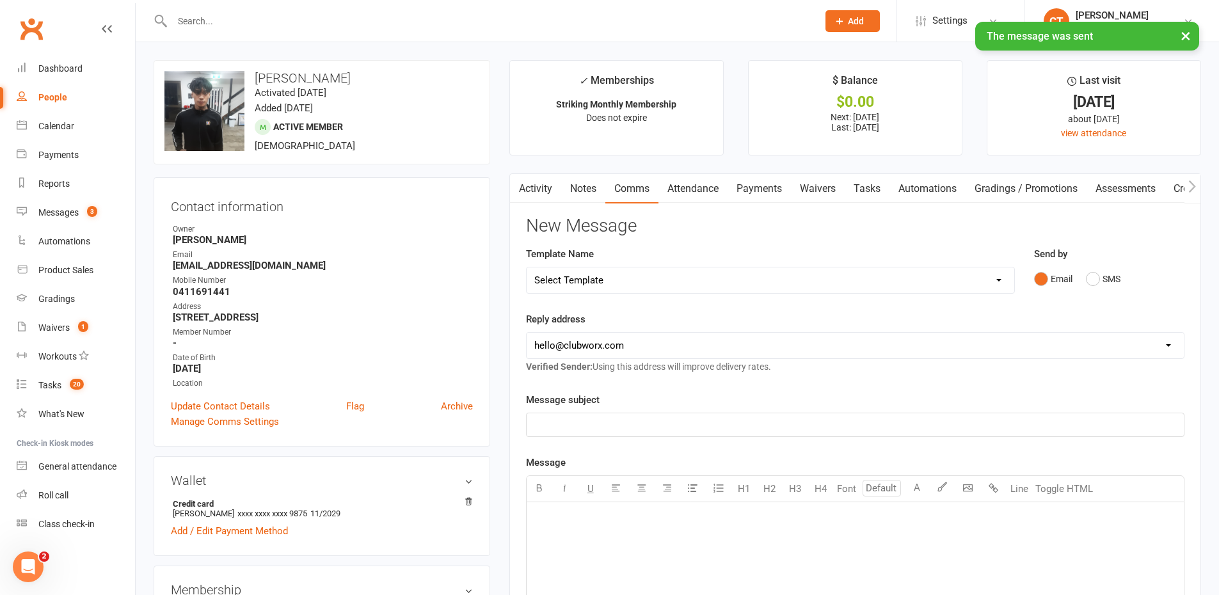
click at [592, 178] on link "Notes" at bounding box center [583, 188] width 44 height 29
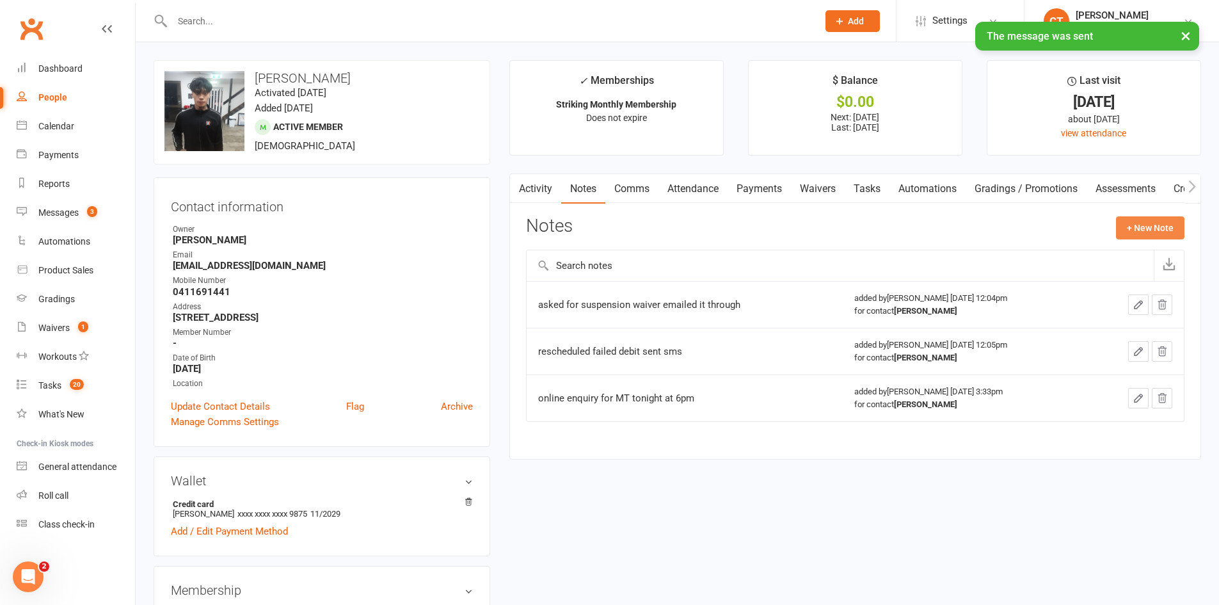
click at [1127, 222] on button "+ New Note" at bounding box center [1150, 227] width 68 height 23
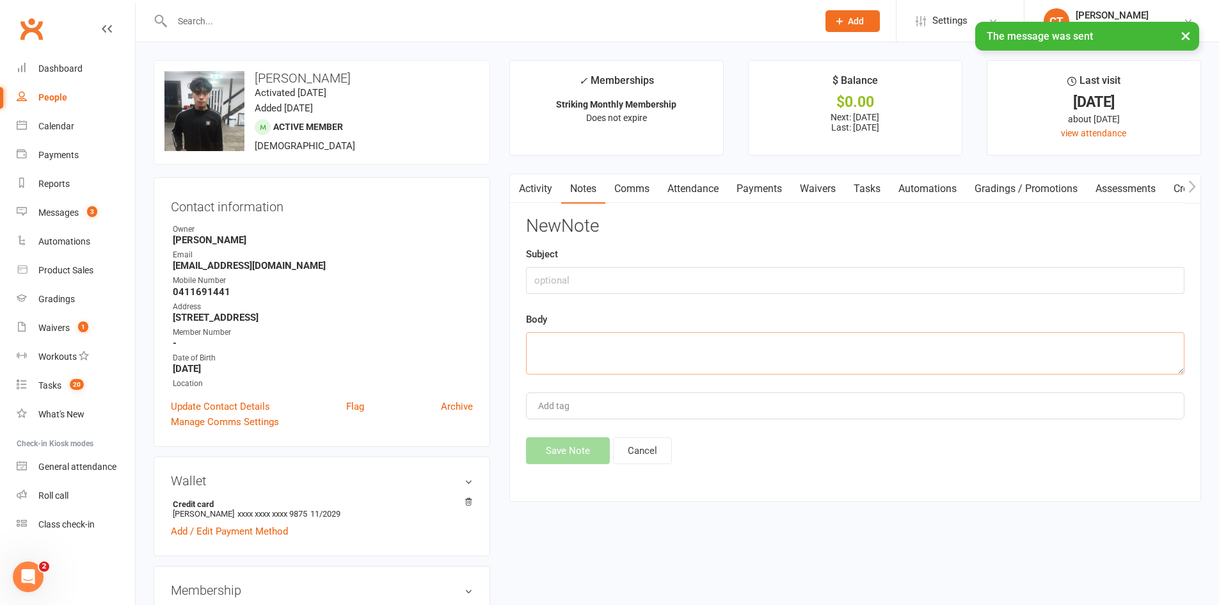
drag, startPoint x: 888, startPoint y: 350, endPoint x: 870, endPoint y: 340, distance: 20.6
click at [884, 348] on textarea at bounding box center [855, 353] width 658 height 42
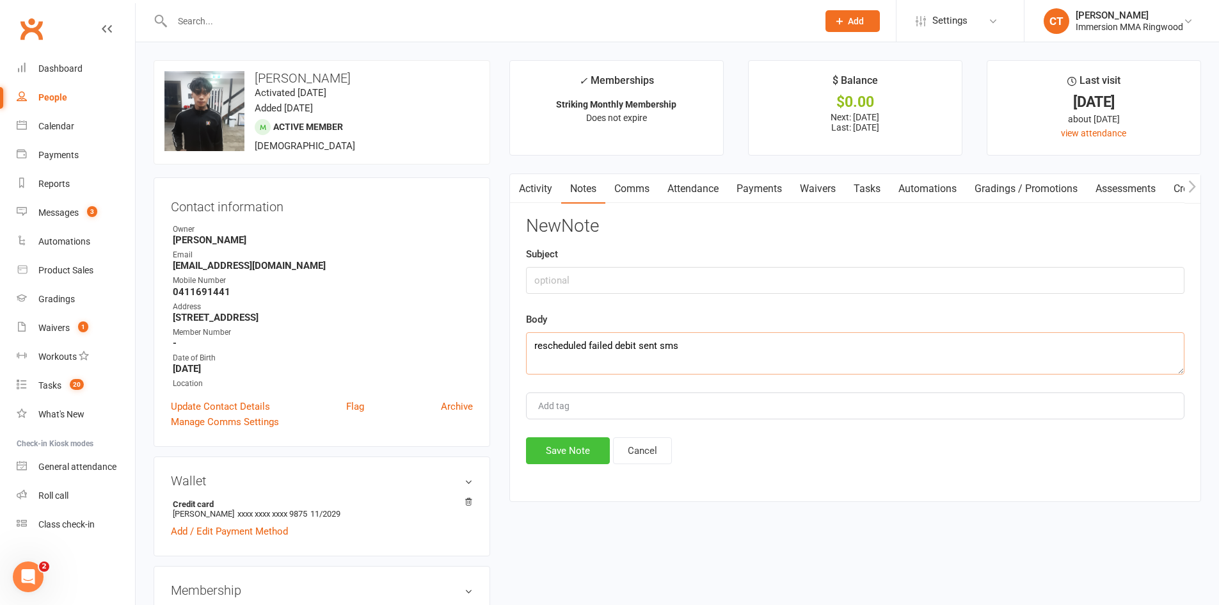
type textarea "rescheduled failed debit sent sms"
click at [591, 454] on button "Save Note" at bounding box center [568, 450] width 84 height 27
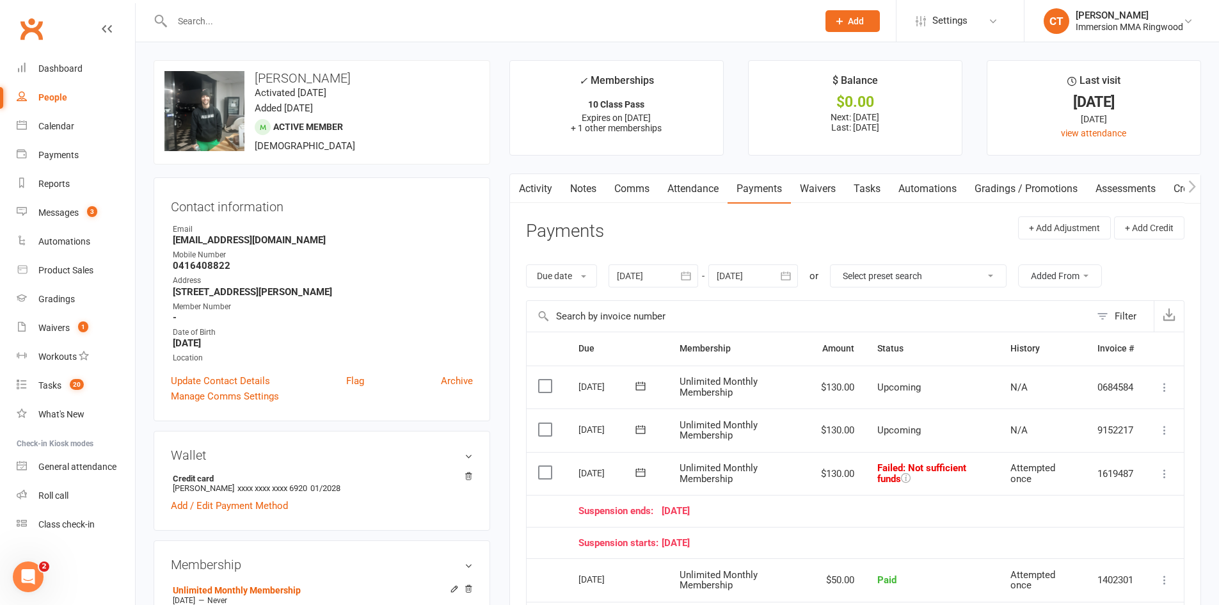
click at [637, 466] on icon at bounding box center [640, 472] width 13 height 13
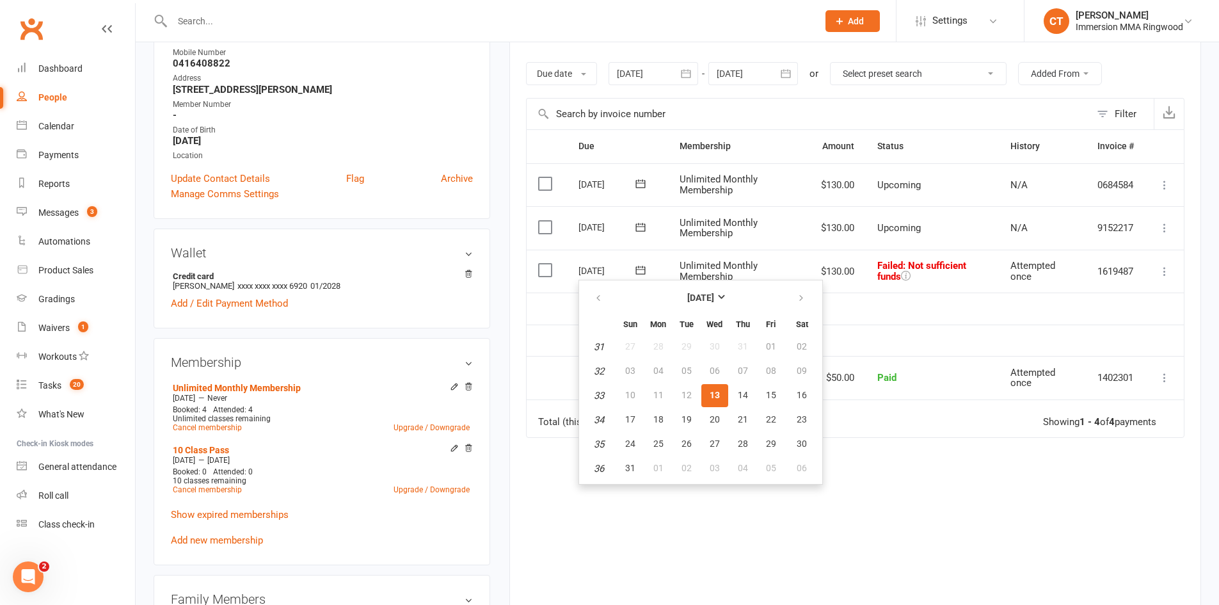
scroll to position [213, 0]
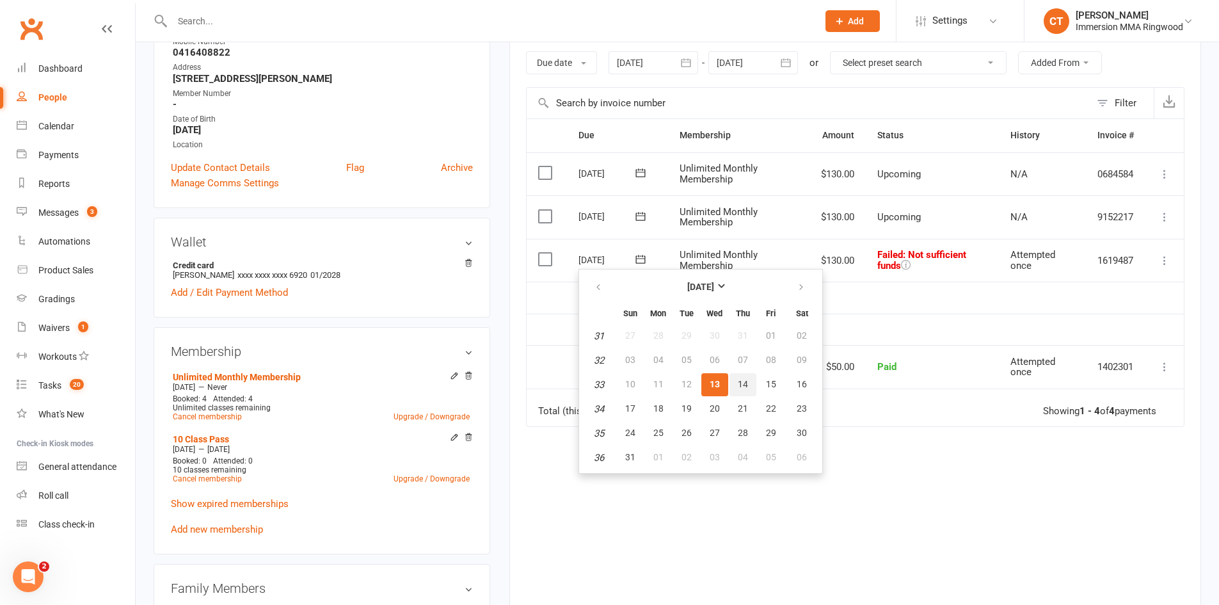
click at [733, 383] on button "14" at bounding box center [742, 384] width 27 height 23
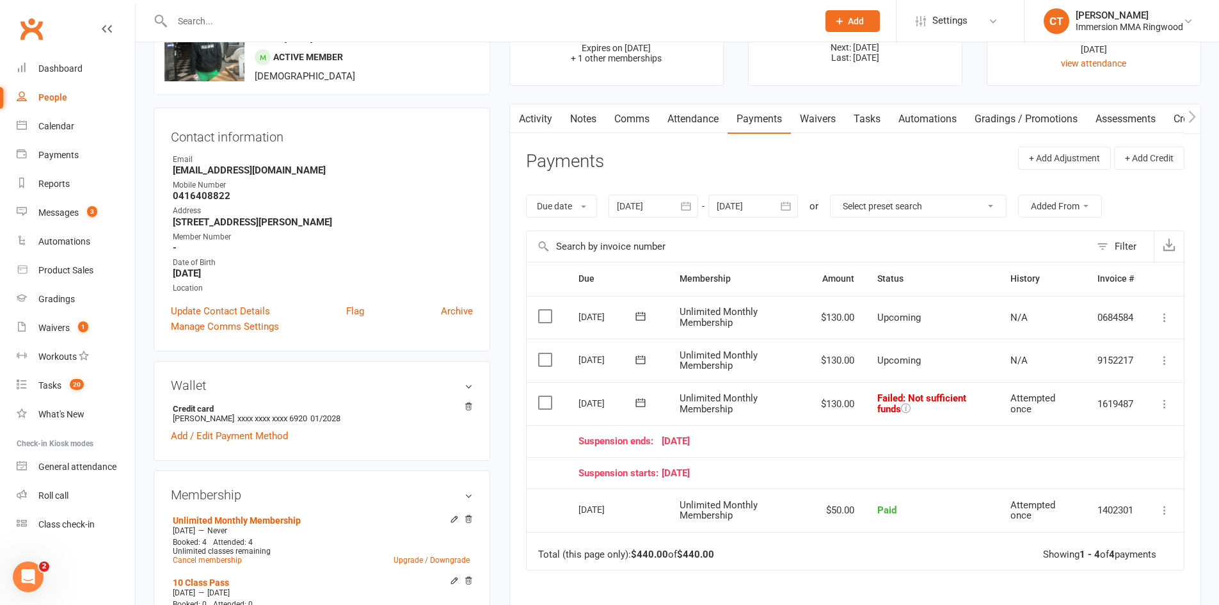
scroll to position [0, 0]
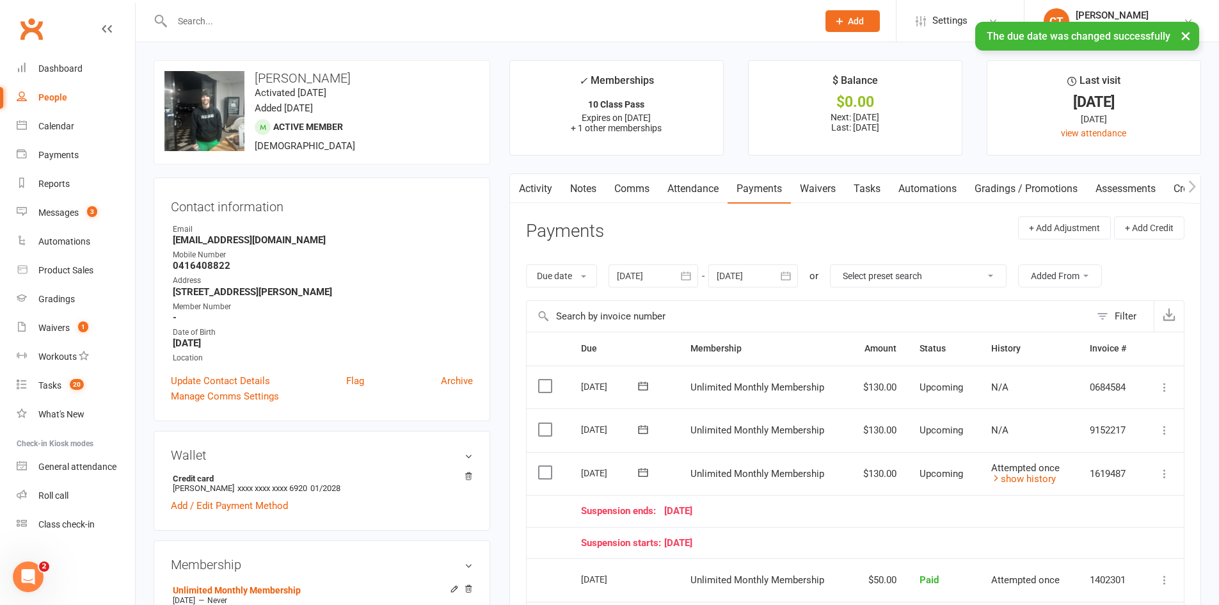
click at [640, 186] on link "Comms" at bounding box center [631, 188] width 53 height 29
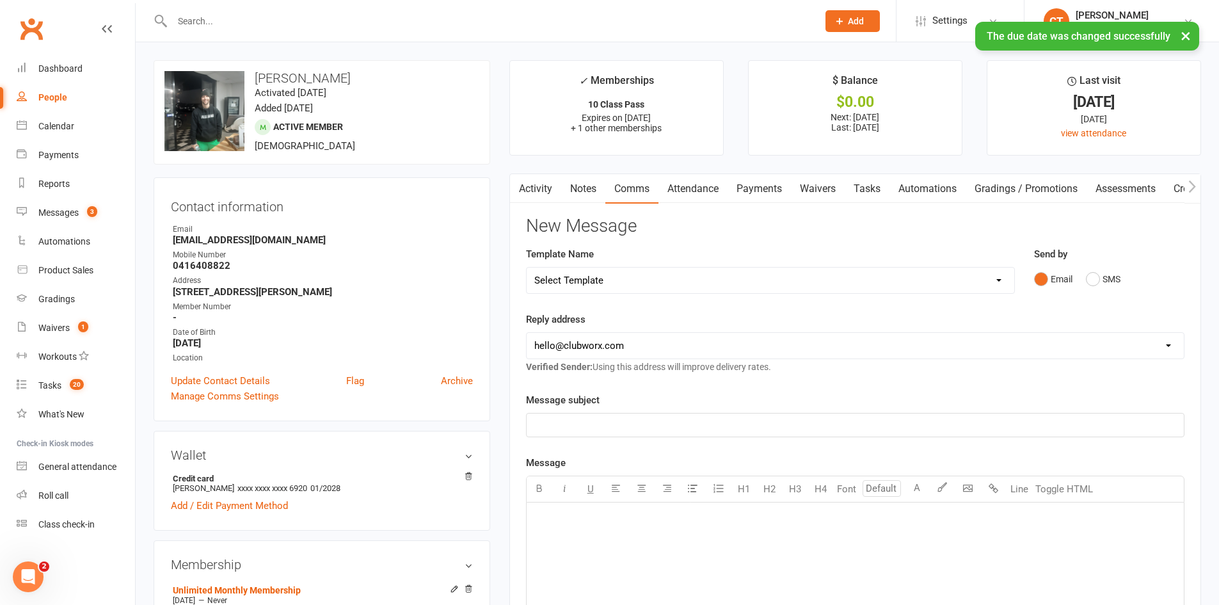
click at [585, 281] on select "Select Template [SMS] [PERSON_NAME] - Call back message [SMS] Mark- Call back m…" at bounding box center [770, 280] width 487 height 26
select select "17"
click at [527, 267] on select "Select Template [SMS] [PERSON_NAME] - Call back message [SMS] Mark- Call back m…" at bounding box center [770, 280] width 487 height 26
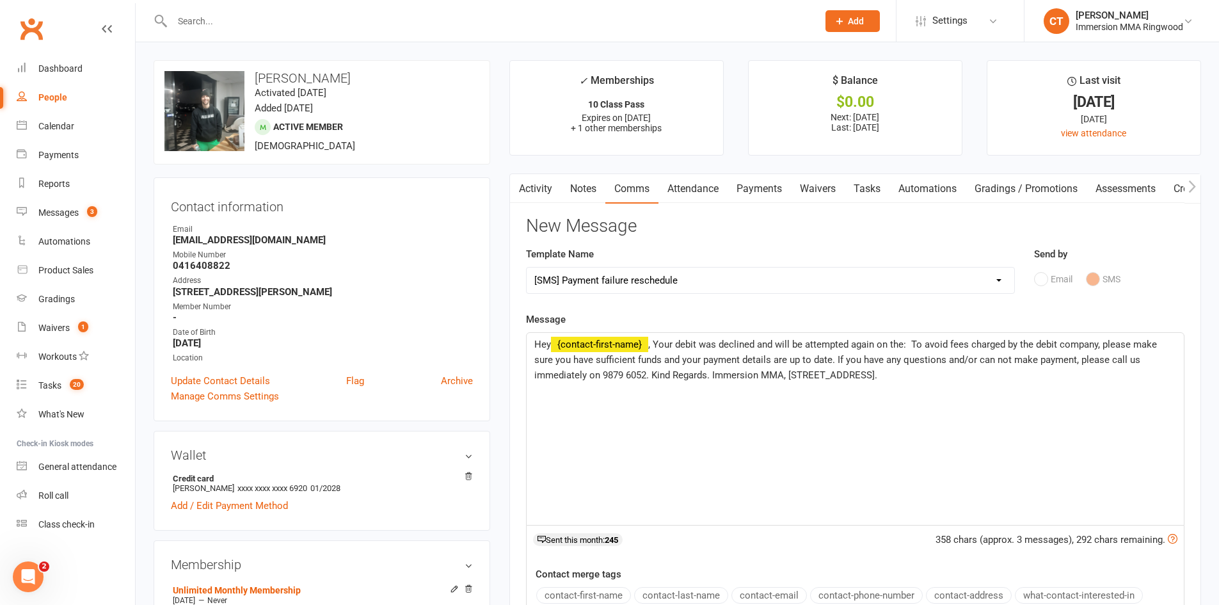
click at [912, 342] on span ", Your debit was declined and will be attempted again on the: To avoid fees cha…" at bounding box center [846, 359] width 625 height 42
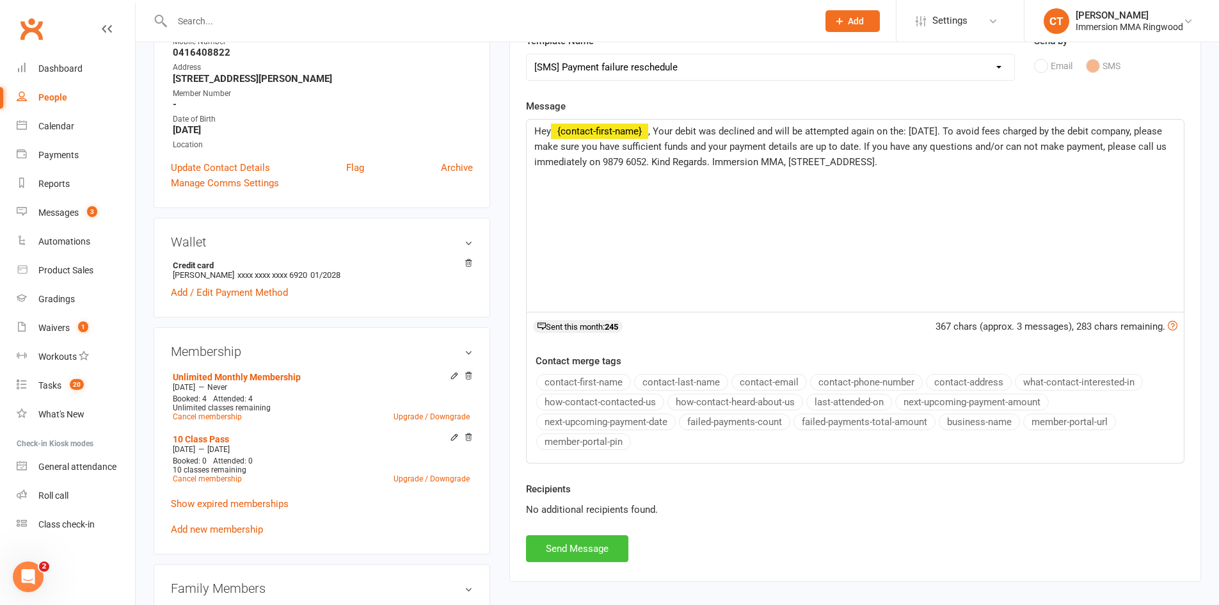
click at [594, 548] on button "Send Message" at bounding box center [577, 548] width 102 height 27
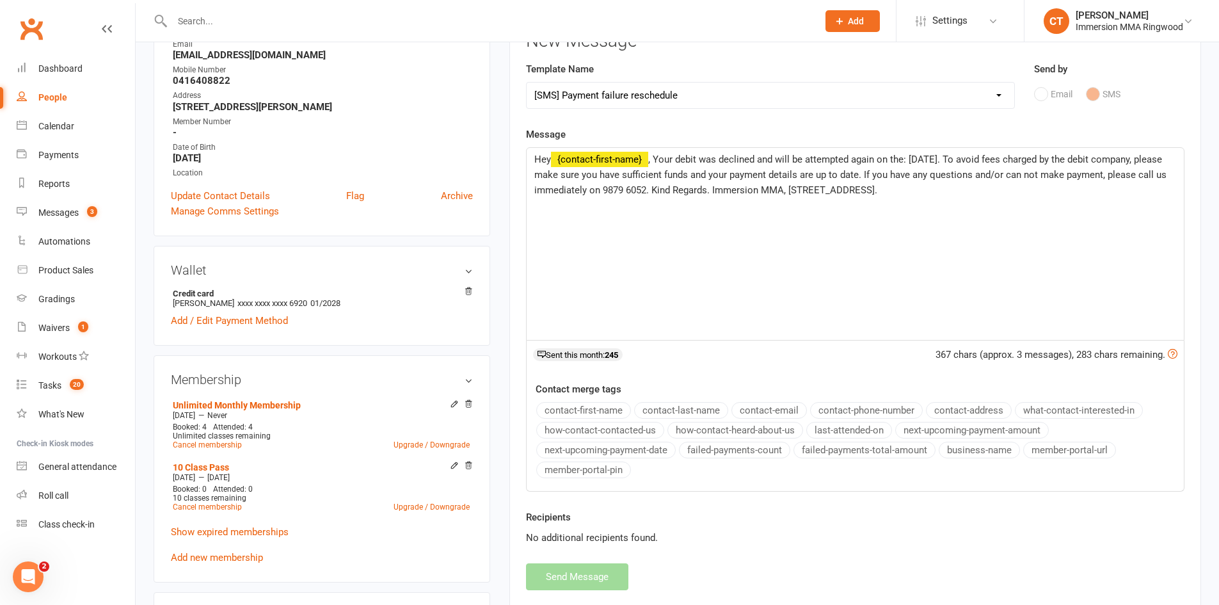
scroll to position [0, 0]
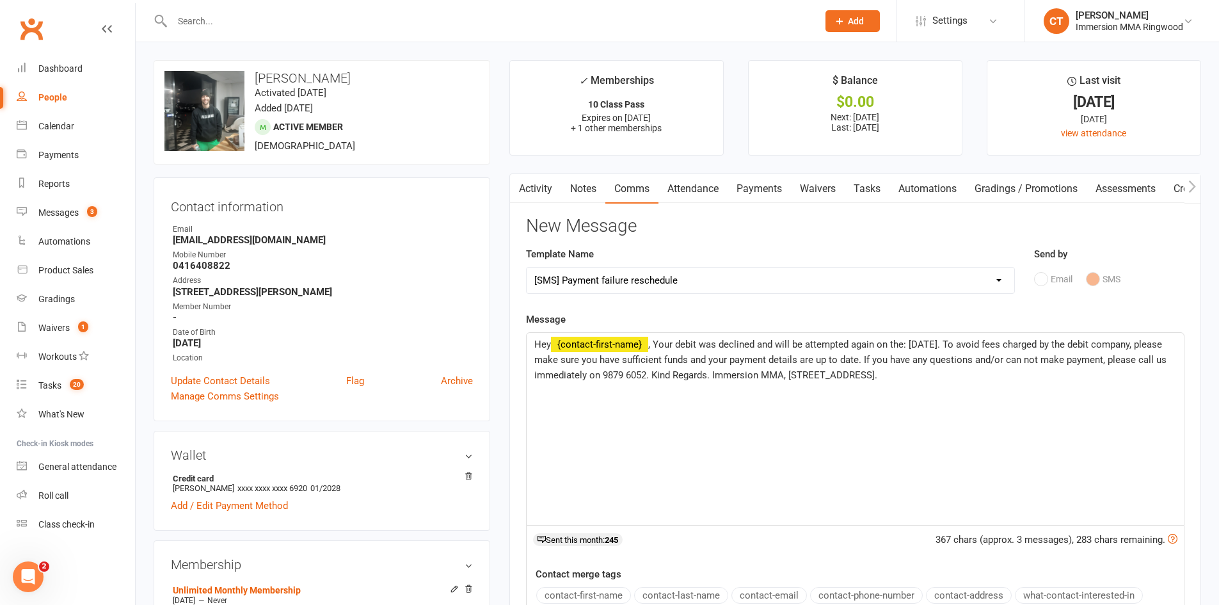
select select
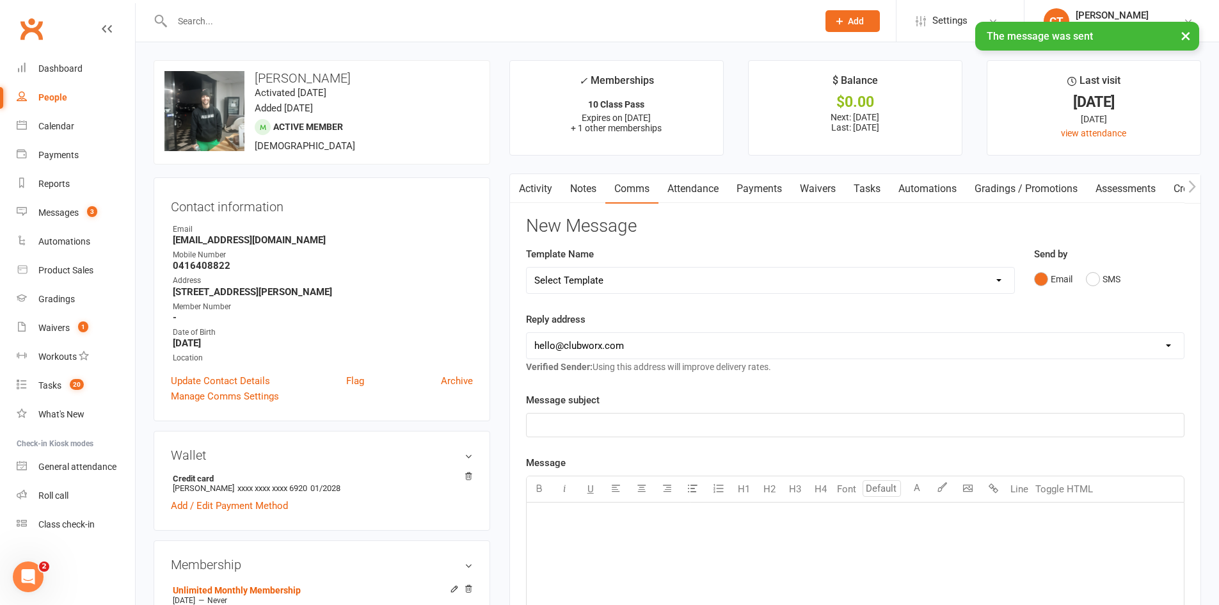
click at [588, 180] on link "Notes" at bounding box center [583, 188] width 44 height 29
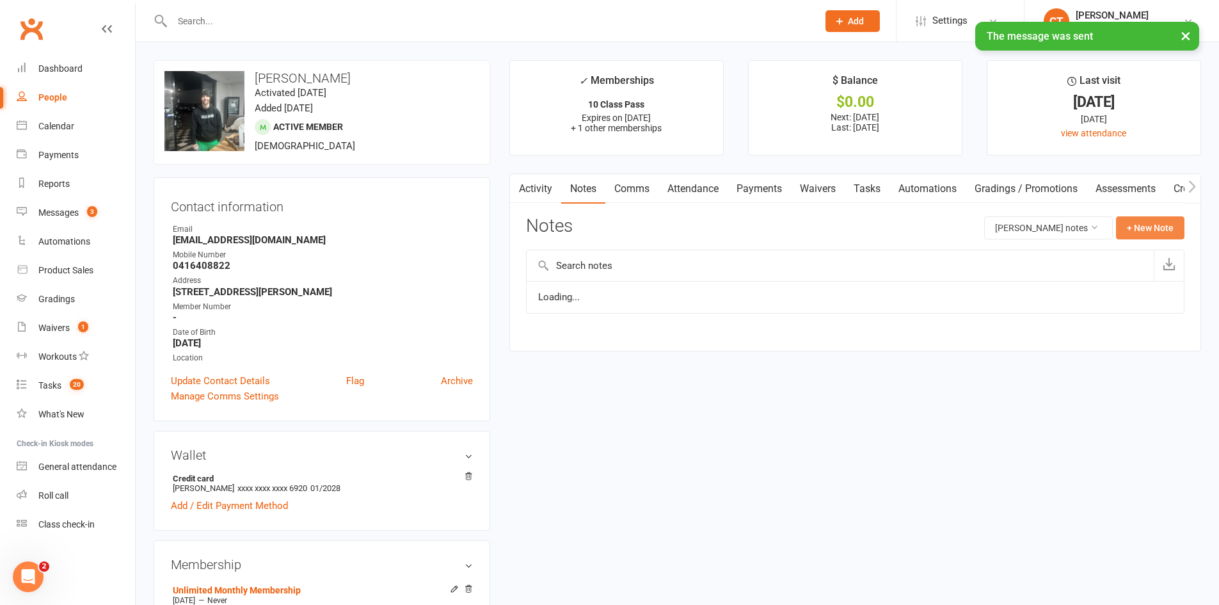
click at [1143, 221] on button "+ New Note" at bounding box center [1150, 227] width 68 height 23
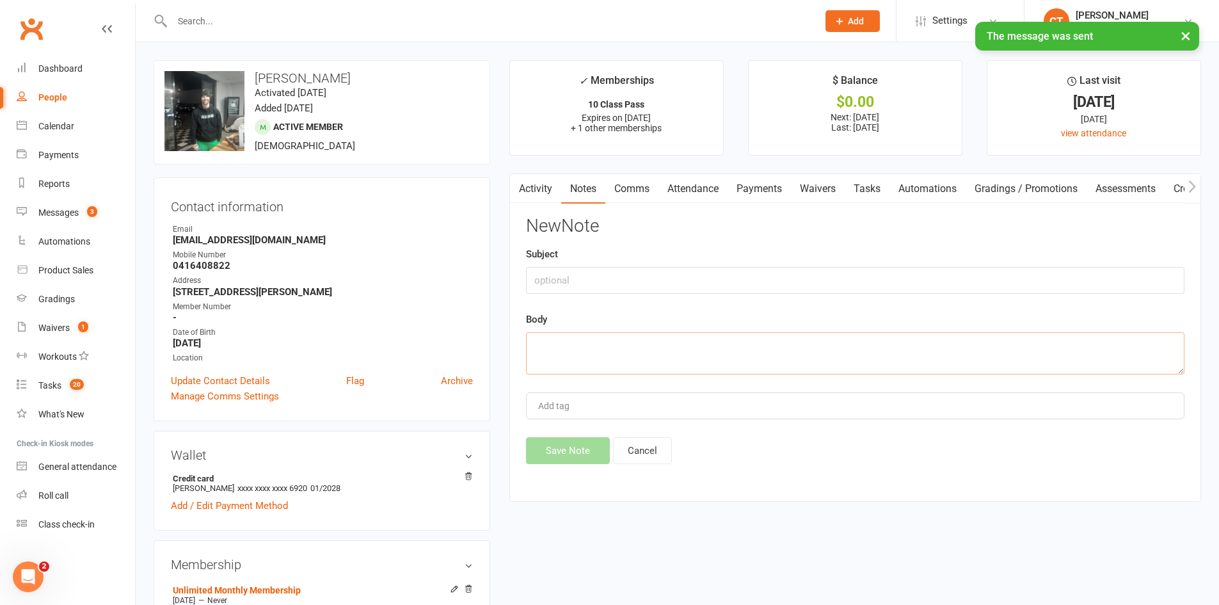
click at [884, 348] on textarea at bounding box center [855, 353] width 658 height 42
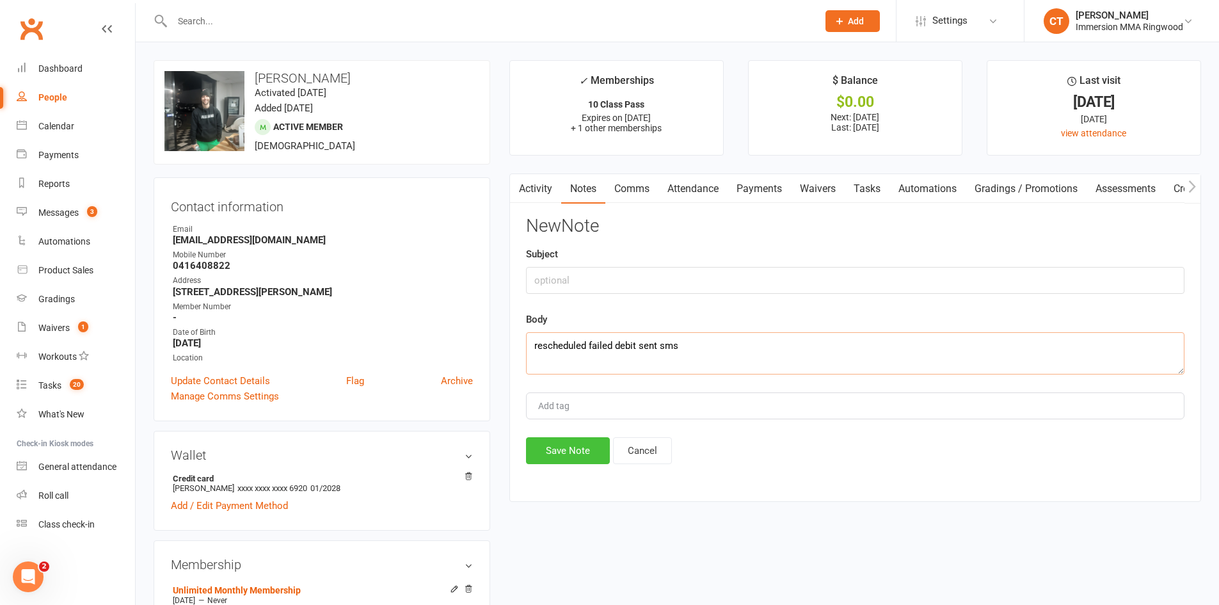
type textarea "rescheduled failed debit sent sms"
click at [586, 463] on button "Save Note" at bounding box center [568, 450] width 84 height 27
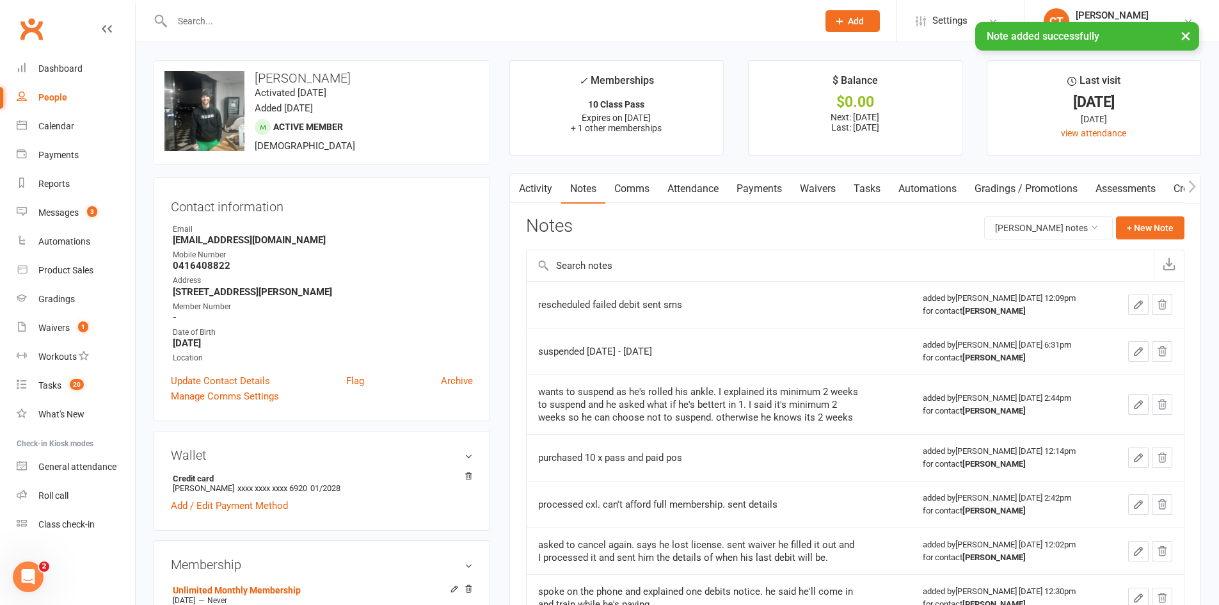
click at [778, 187] on link "Payments" at bounding box center [758, 188] width 63 height 29
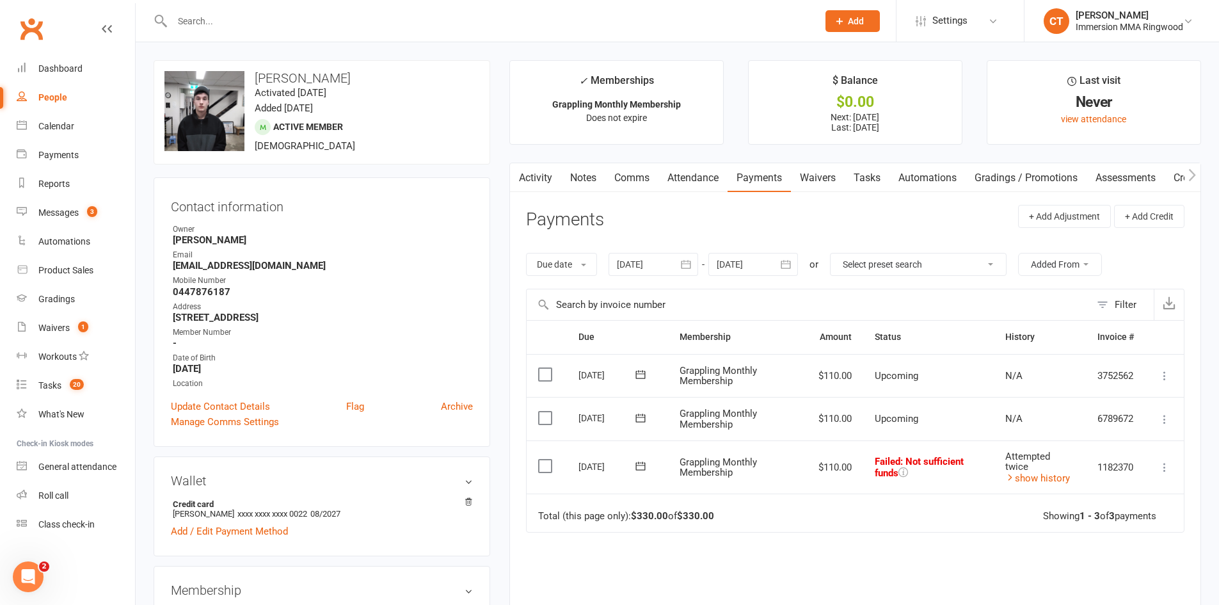
click at [647, 467] on button at bounding box center [641, 465] width 26 height 13
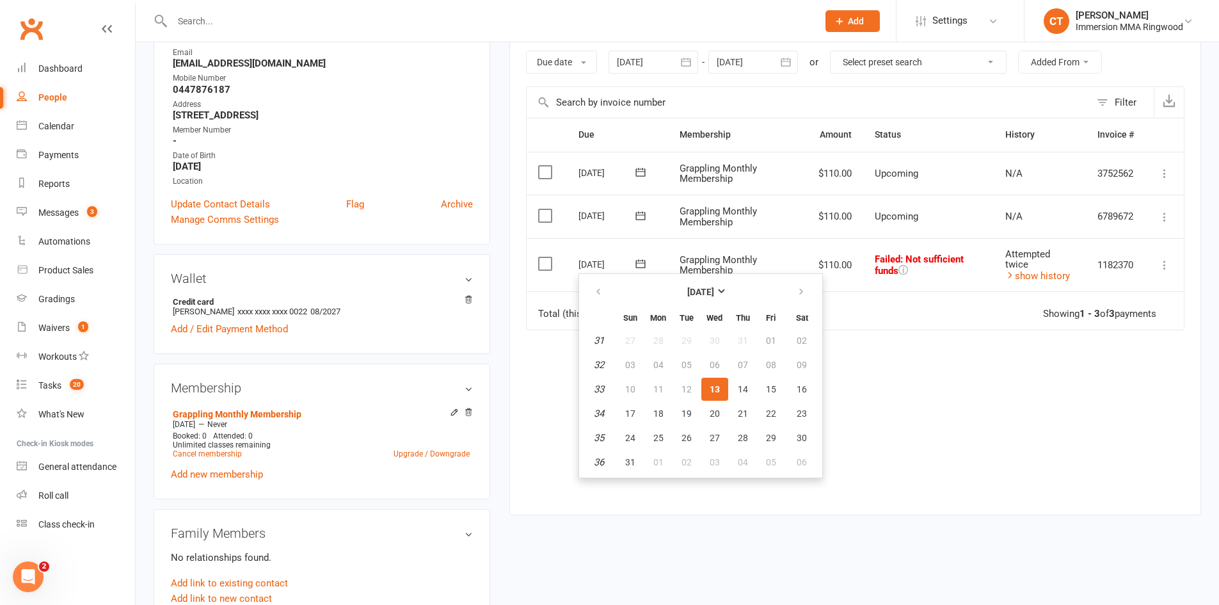
scroll to position [213, 0]
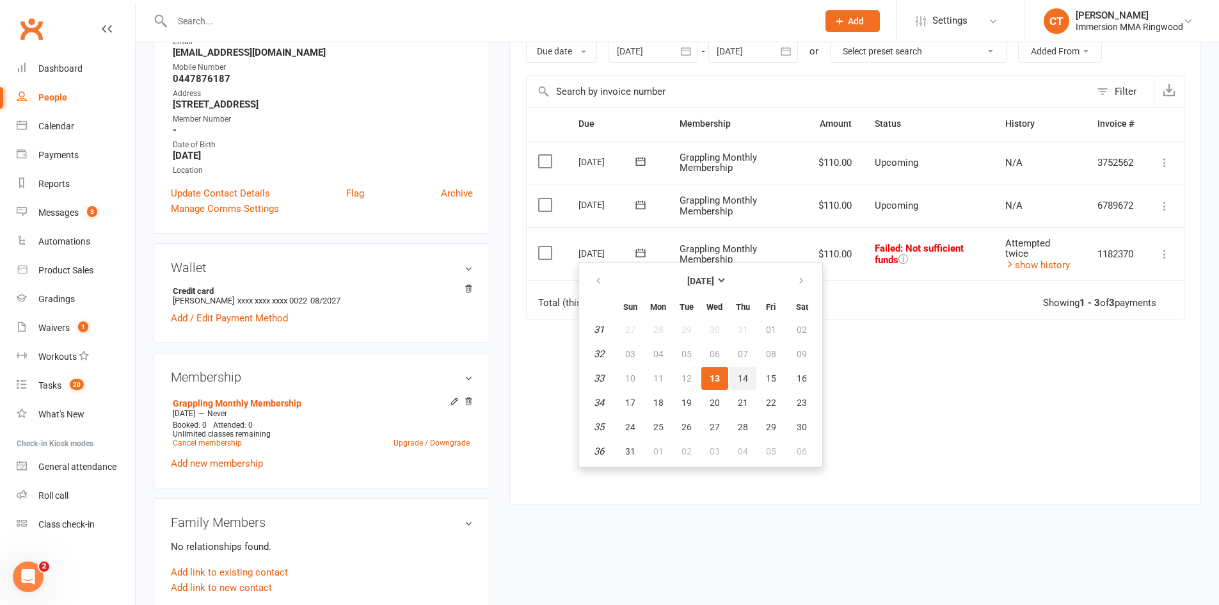
click at [746, 382] on span "14" at bounding box center [743, 378] width 10 height 10
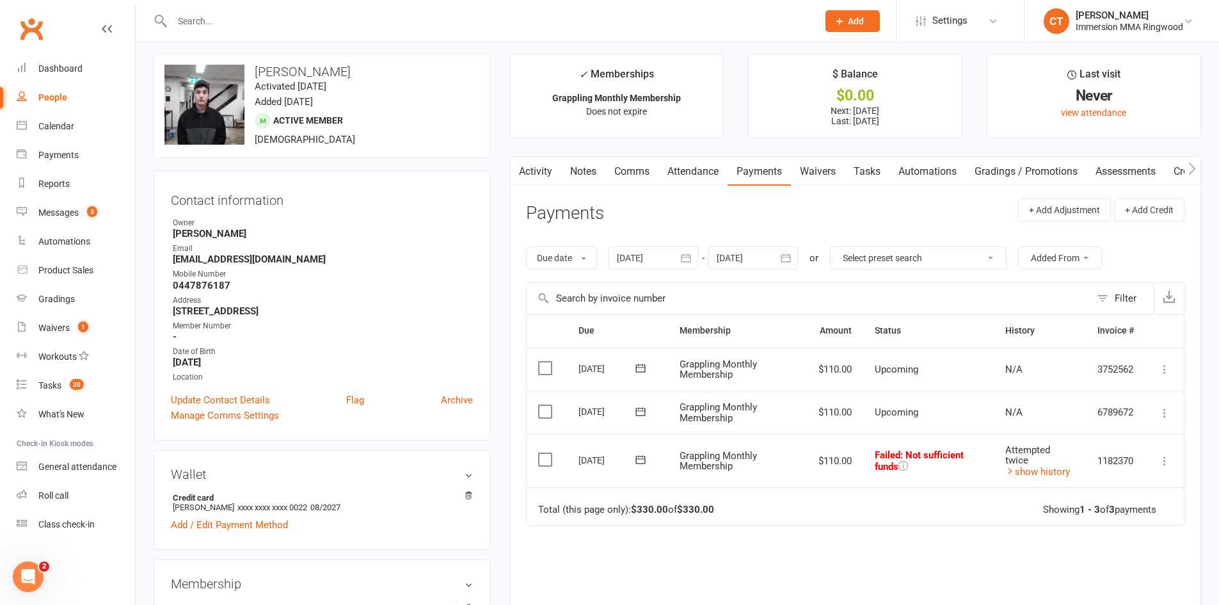
scroll to position [0, 0]
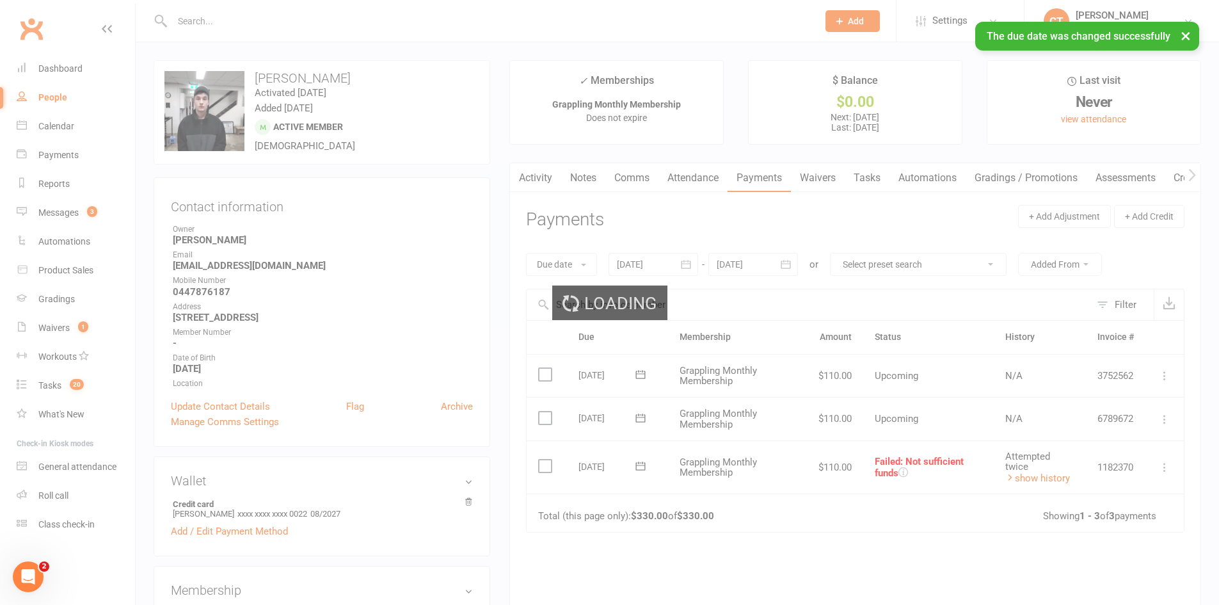
click at [641, 177] on link "Comms" at bounding box center [631, 177] width 53 height 29
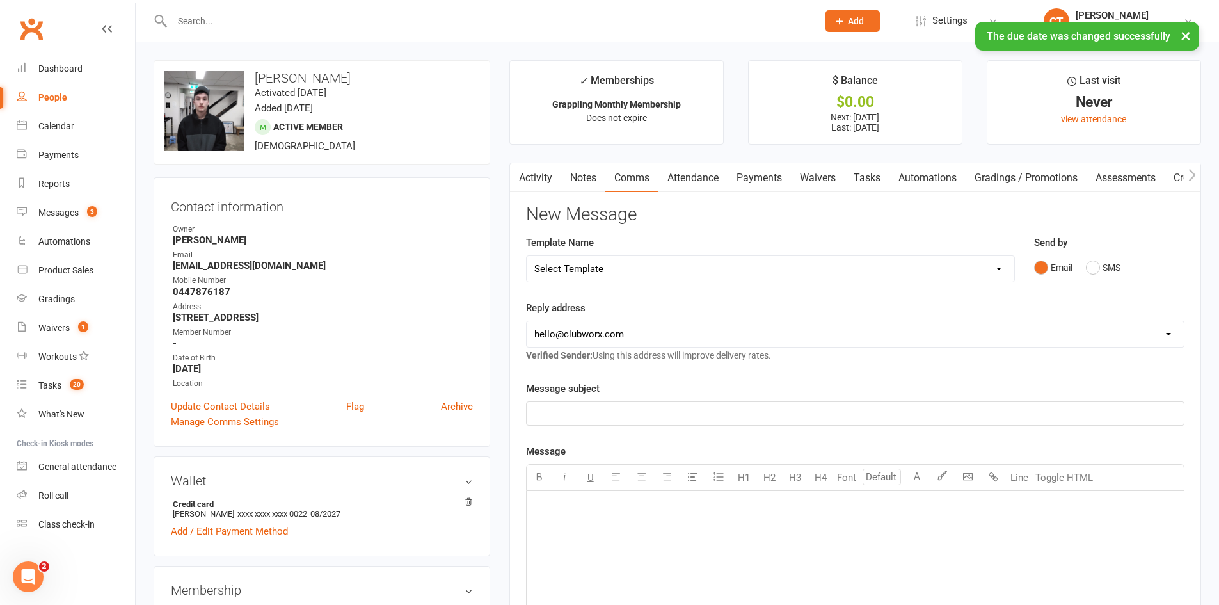
click at [594, 268] on select "Select Template [SMS] [PERSON_NAME] - Call back message [SMS] Mark- Call back m…" at bounding box center [770, 269] width 487 height 26
select select "17"
click at [527, 256] on select "Select Template [SMS] [PERSON_NAME] - Call back message [SMS] Mark- Call back m…" at bounding box center [770, 269] width 487 height 26
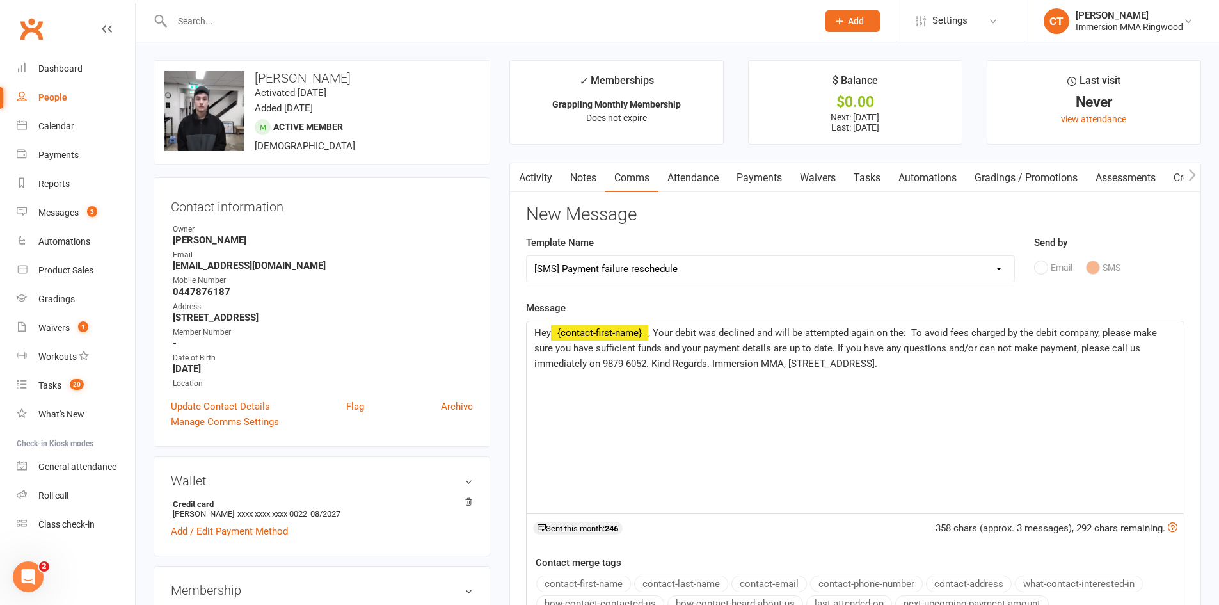
click at [912, 333] on span ", Your debit was declined and will be attempted again on the: To avoid fees cha…" at bounding box center [846, 348] width 625 height 42
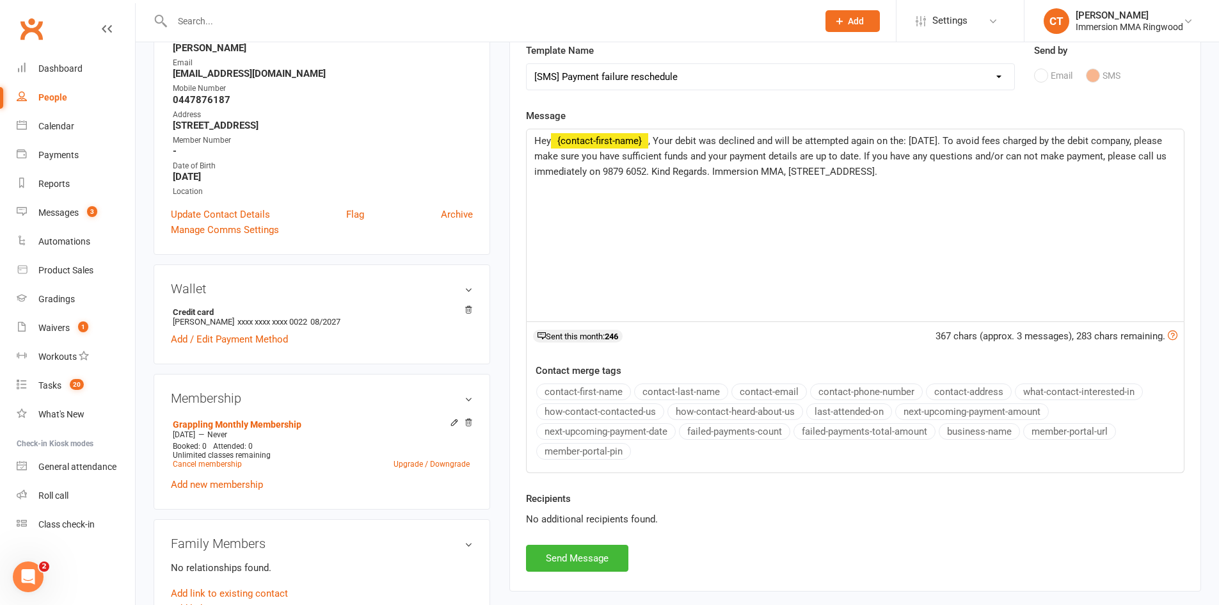
scroll to position [213, 0]
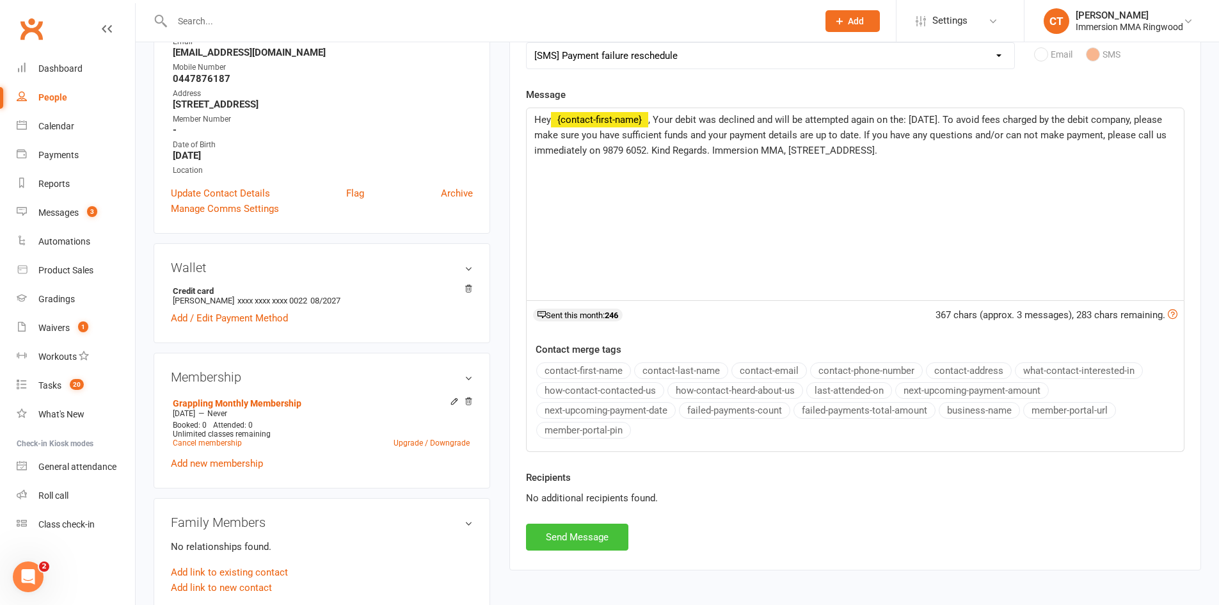
click at [578, 536] on button "Send Message" at bounding box center [577, 536] width 102 height 27
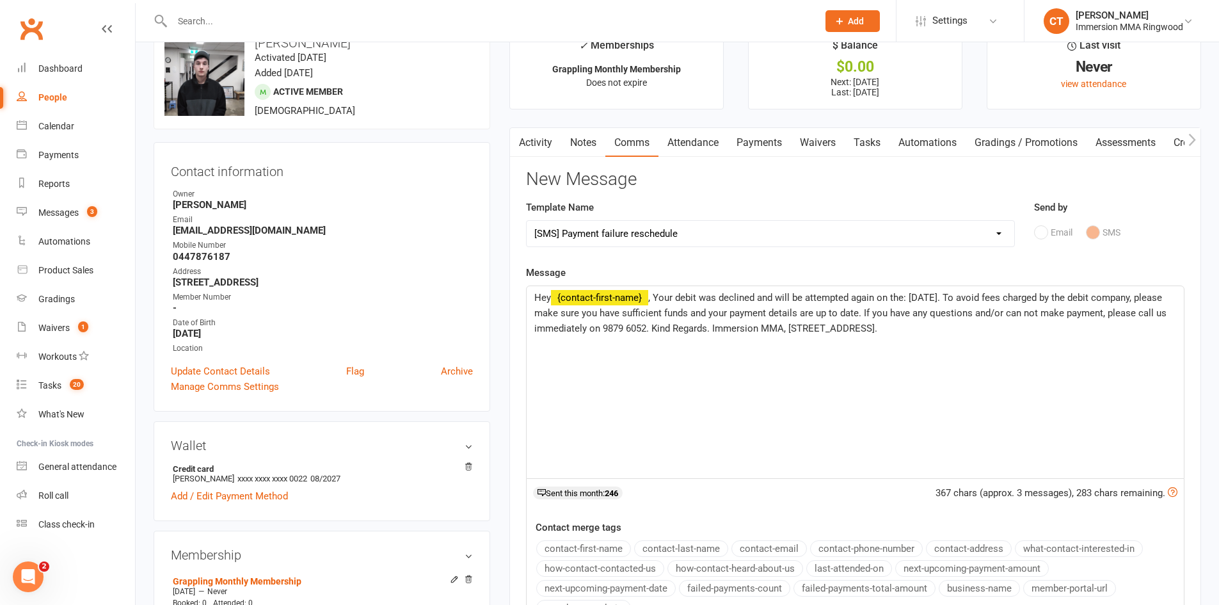
scroll to position [0, 0]
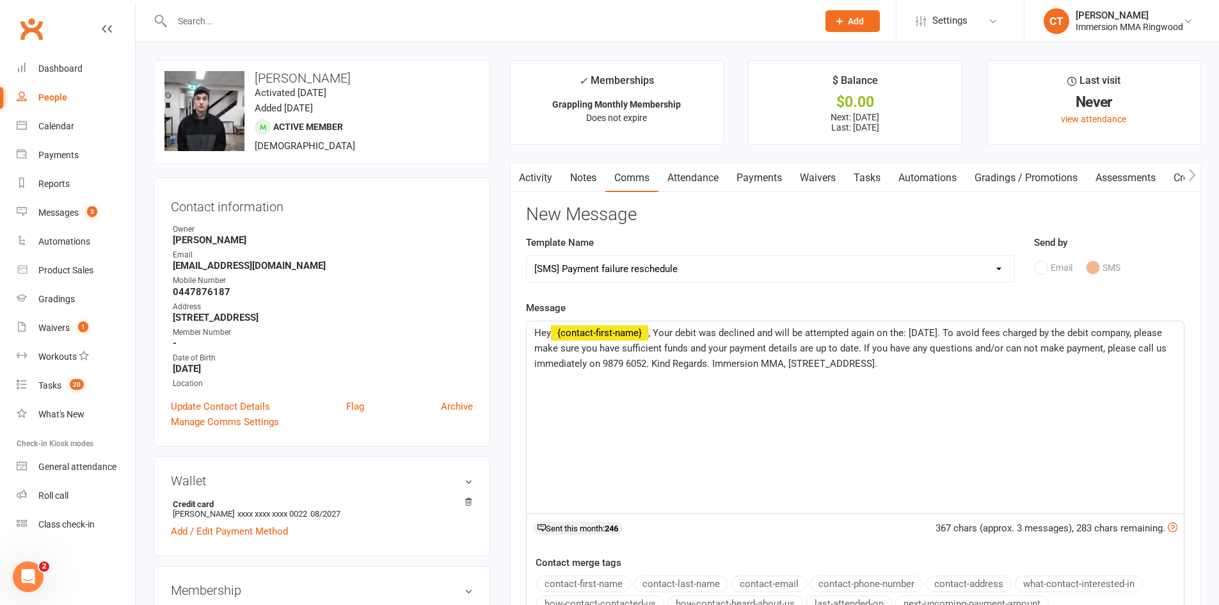
select select
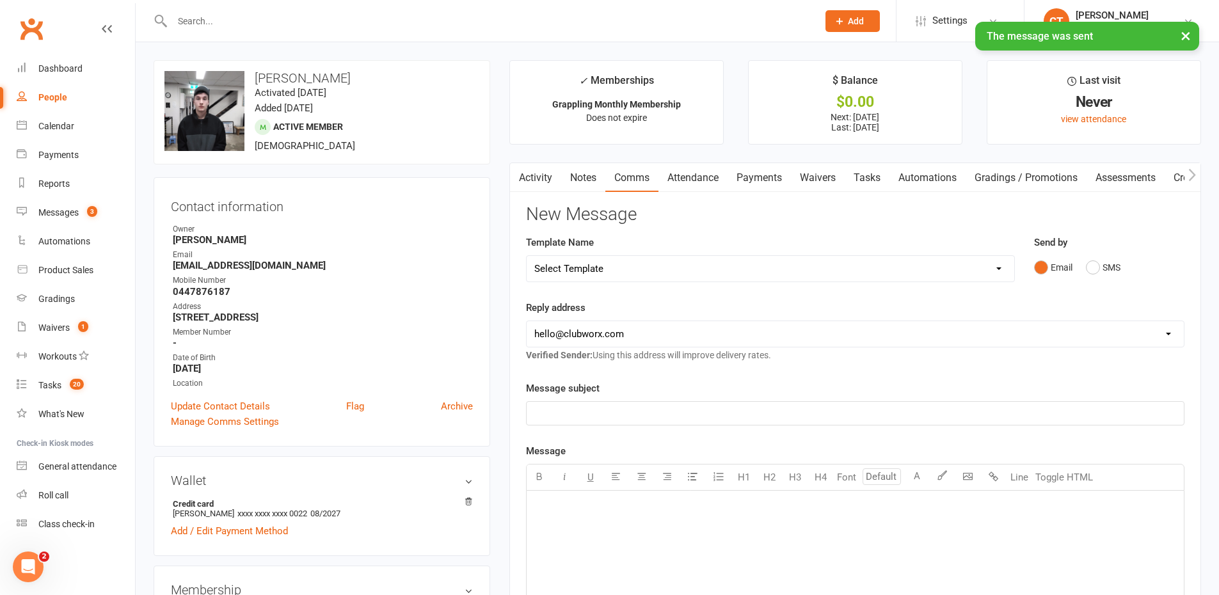
click at [585, 176] on link "Notes" at bounding box center [583, 177] width 44 height 29
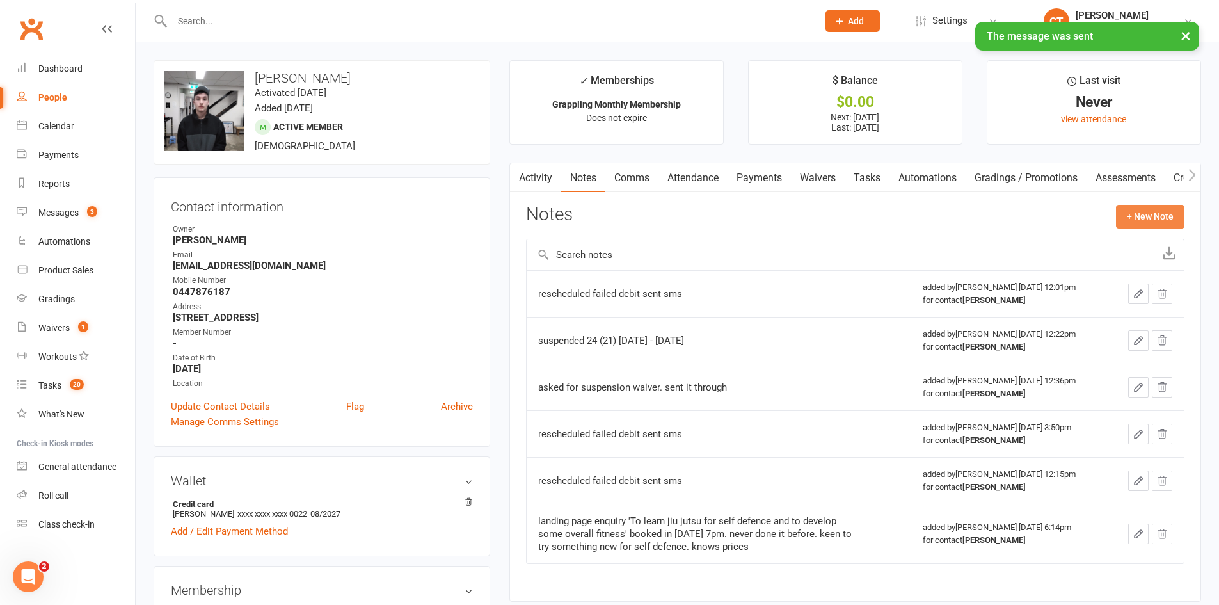
click at [1129, 214] on button "+ New Note" at bounding box center [1150, 216] width 68 height 23
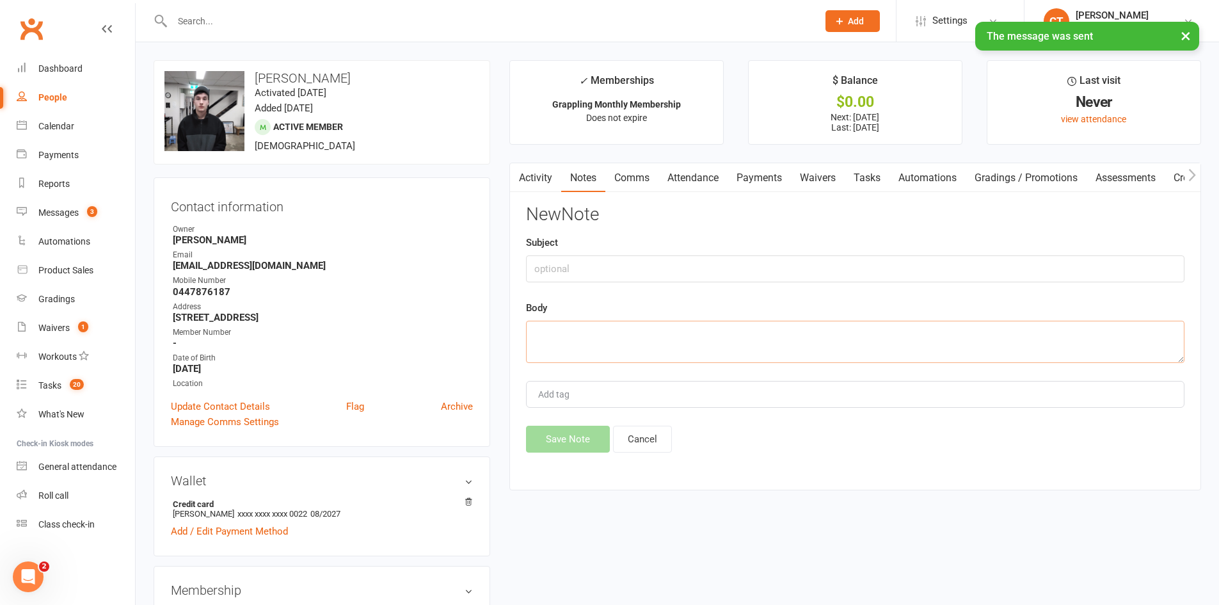
click at [892, 337] on textarea at bounding box center [855, 342] width 658 height 42
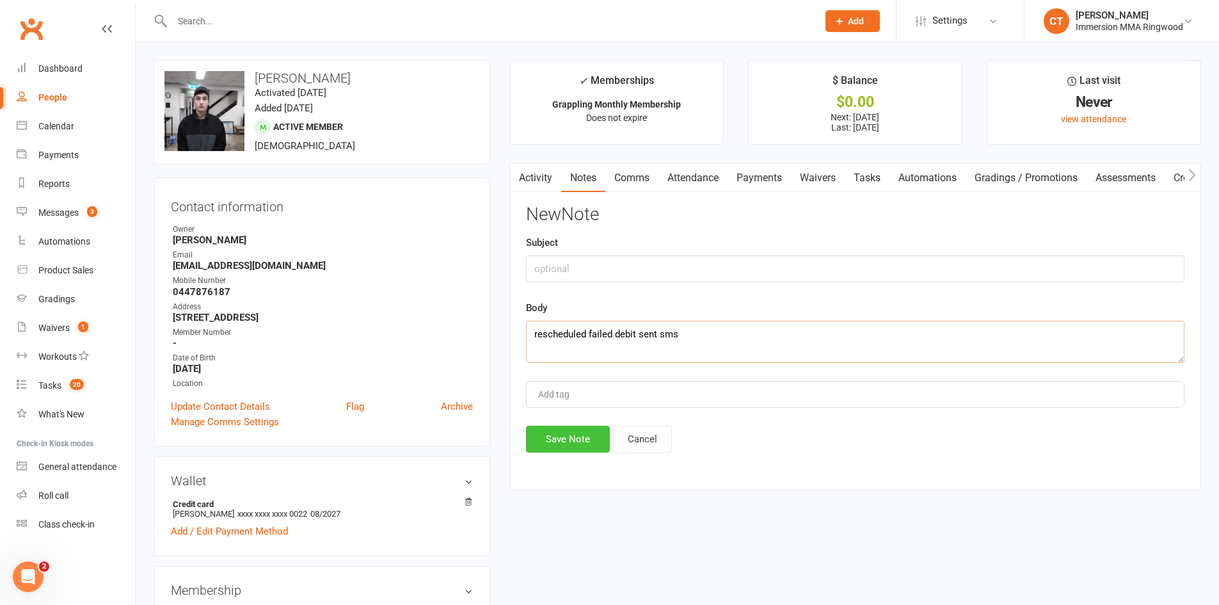
type textarea "rescheduled failed debit sent sms"
click at [587, 441] on button "Save Note" at bounding box center [568, 438] width 84 height 27
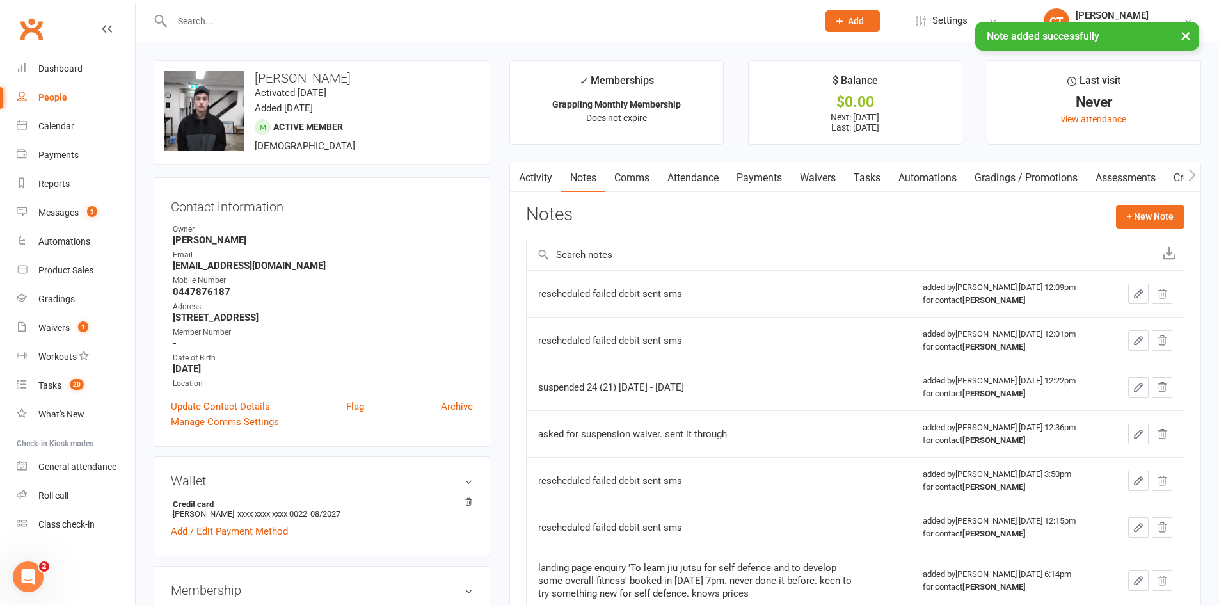
click at [741, 175] on link "Payments" at bounding box center [758, 177] width 63 height 29
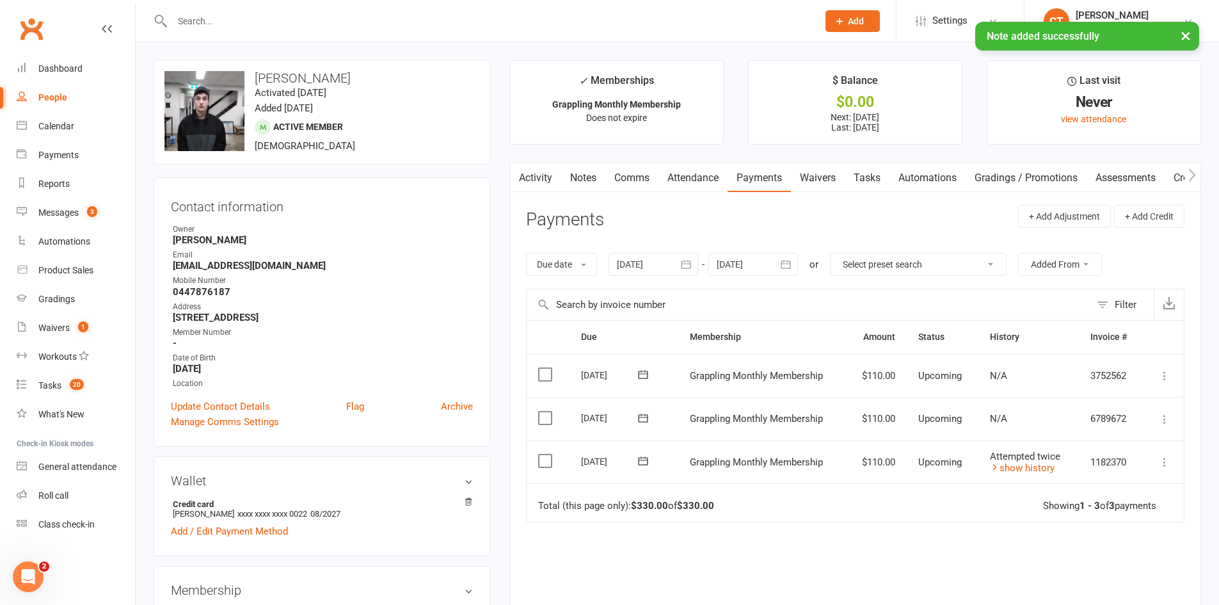
click at [844, 168] on link "Waivers" at bounding box center [818, 177] width 54 height 29
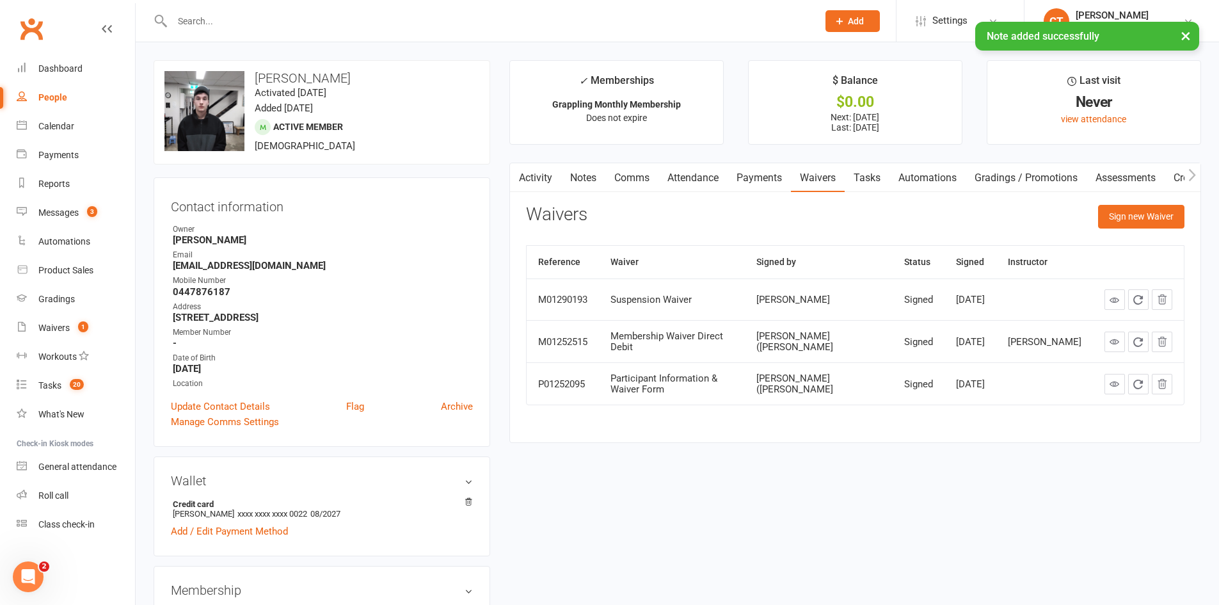
click at [869, 171] on link "Tasks" at bounding box center [866, 177] width 45 height 29
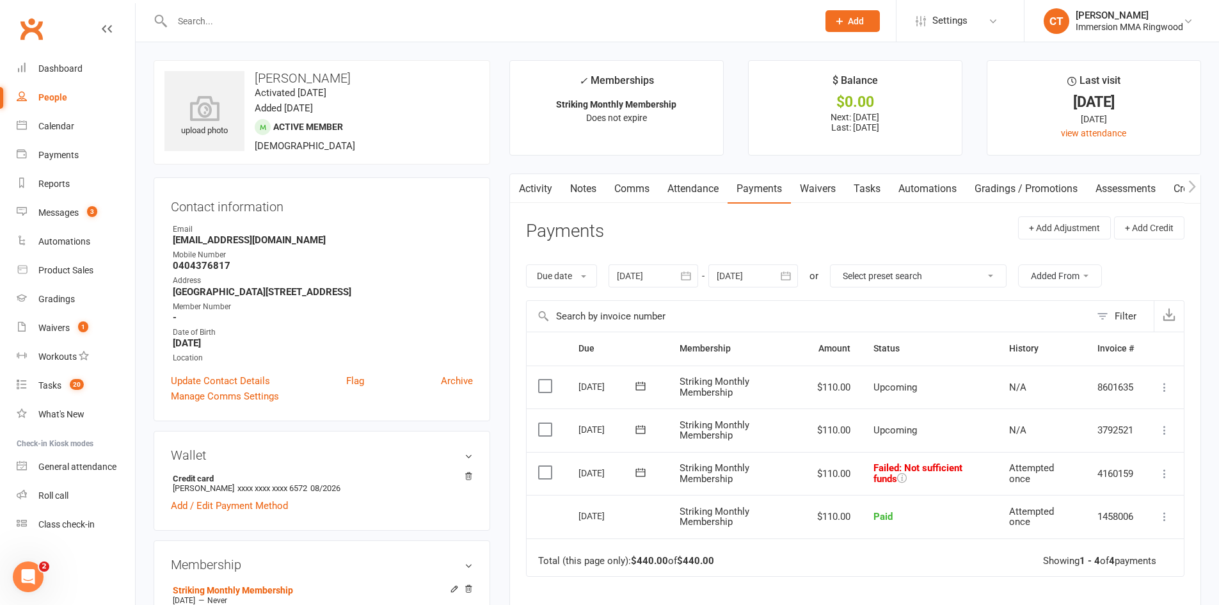
click at [642, 476] on icon at bounding box center [640, 472] width 10 height 8
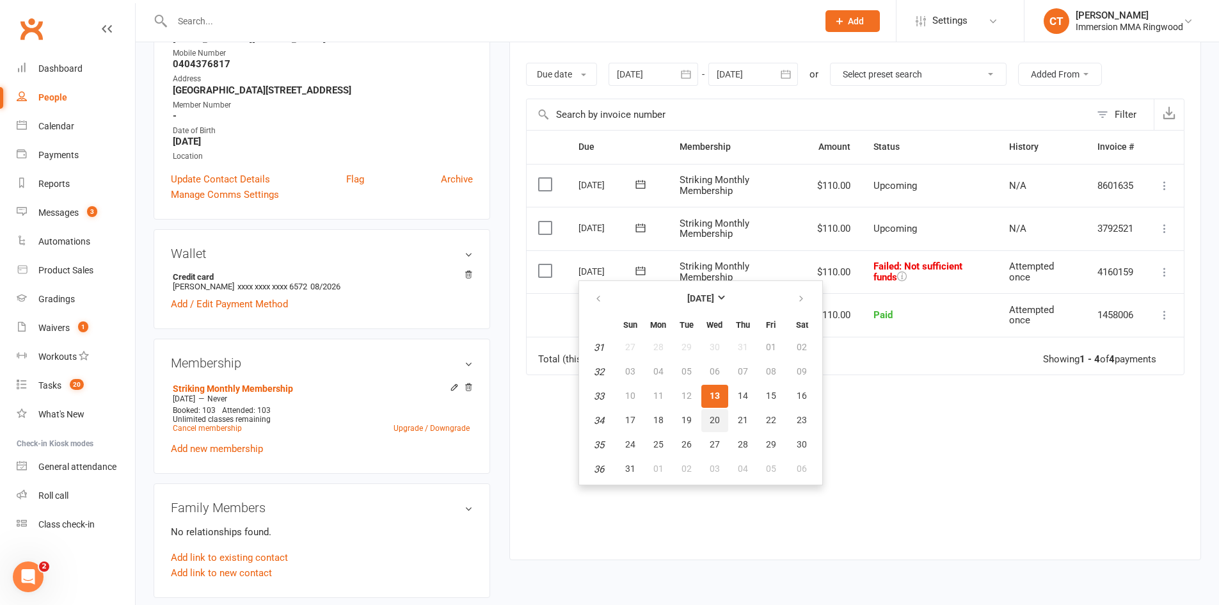
scroll to position [213, 0]
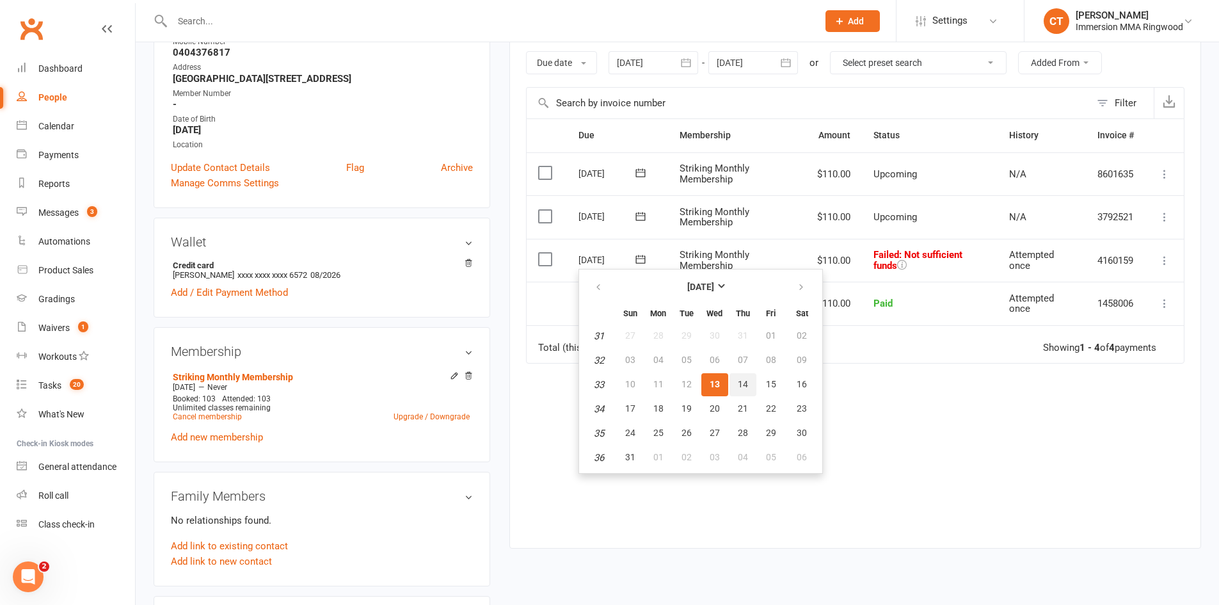
click at [733, 383] on button "14" at bounding box center [742, 384] width 27 height 23
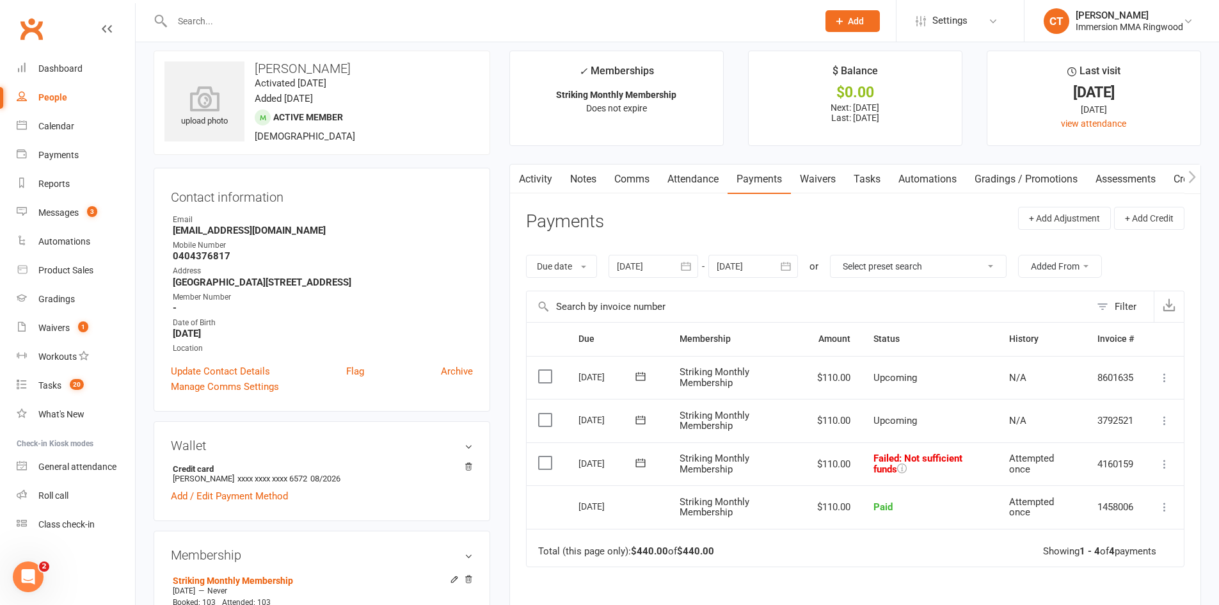
scroll to position [0, 0]
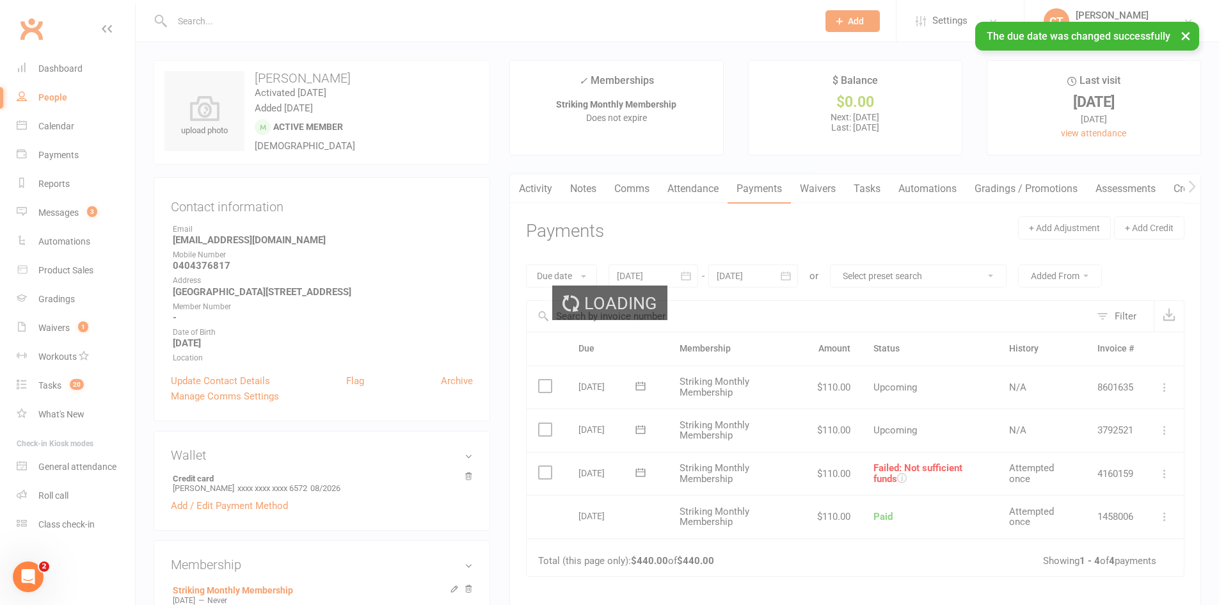
click at [639, 186] on link "Comms" at bounding box center [631, 188] width 53 height 29
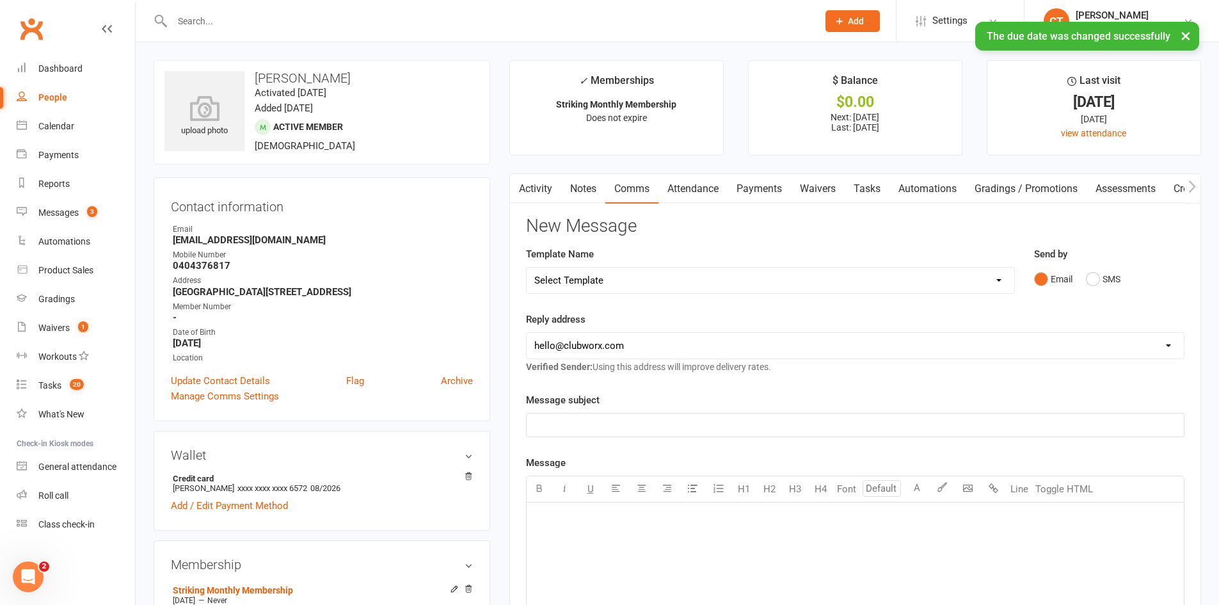
click at [623, 287] on select "Select Template [SMS] [PERSON_NAME] - Call back message [SMS] Mark- Call back m…" at bounding box center [770, 280] width 487 height 26
select select "17"
click at [527, 267] on select "Select Template [SMS] [PERSON_NAME] - Call back message [SMS] Mark- Call back m…" at bounding box center [770, 280] width 487 height 26
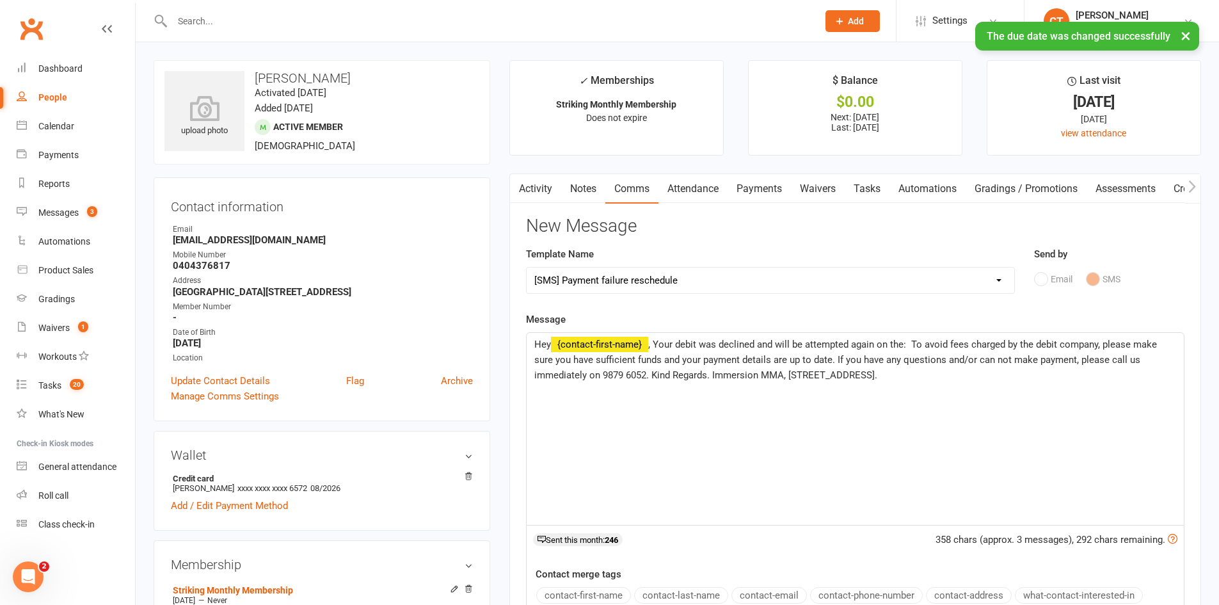
click at [913, 341] on span ", Your debit was declined and will be attempted again on the: To avoid fees cha…" at bounding box center [846, 359] width 625 height 42
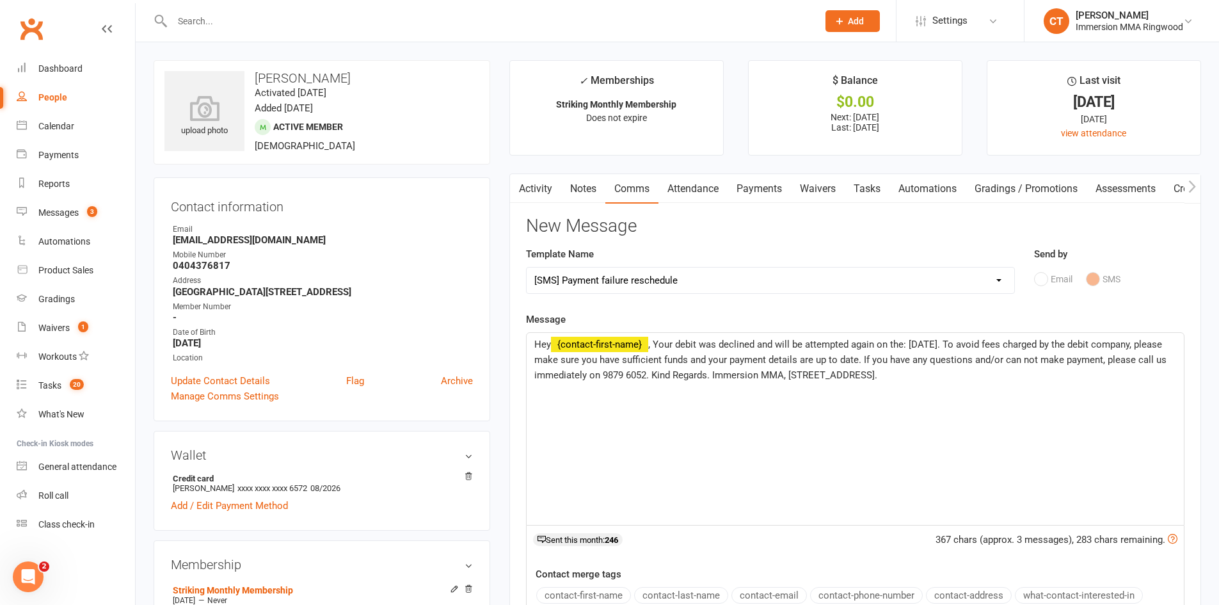
scroll to position [213, 0]
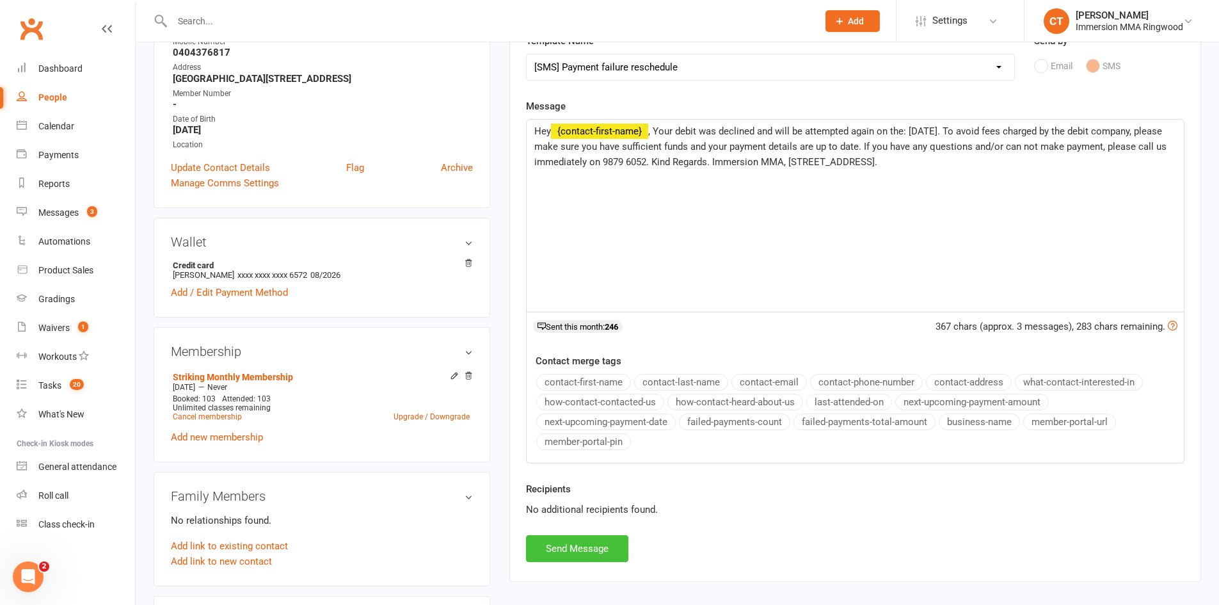
click at [564, 555] on button "Send Message" at bounding box center [577, 548] width 102 height 27
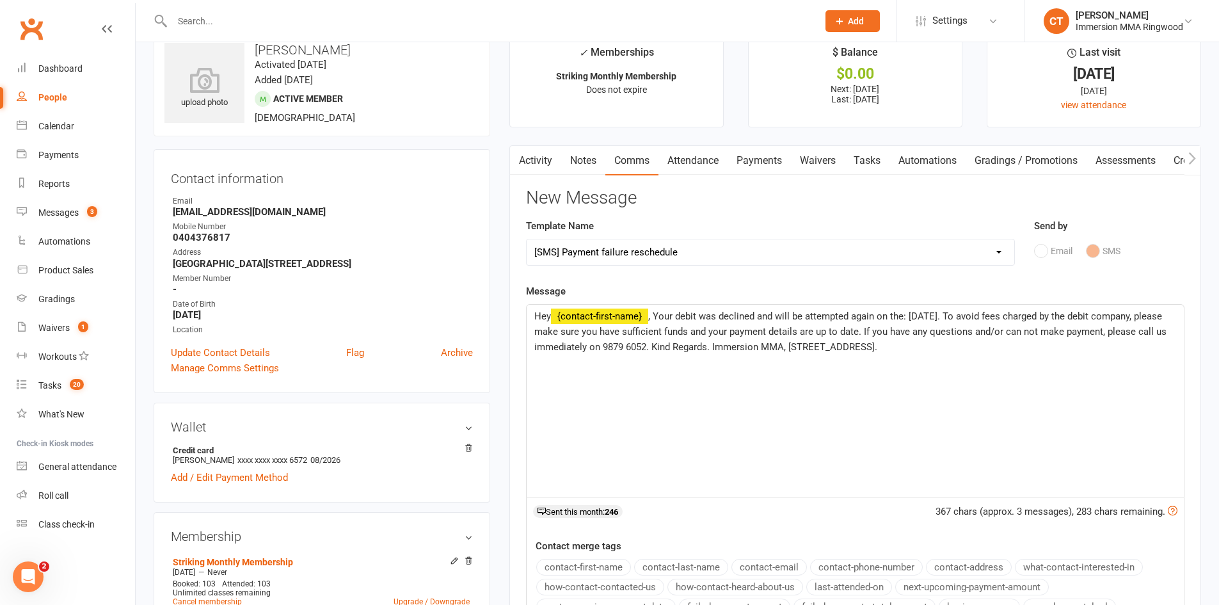
scroll to position [0, 0]
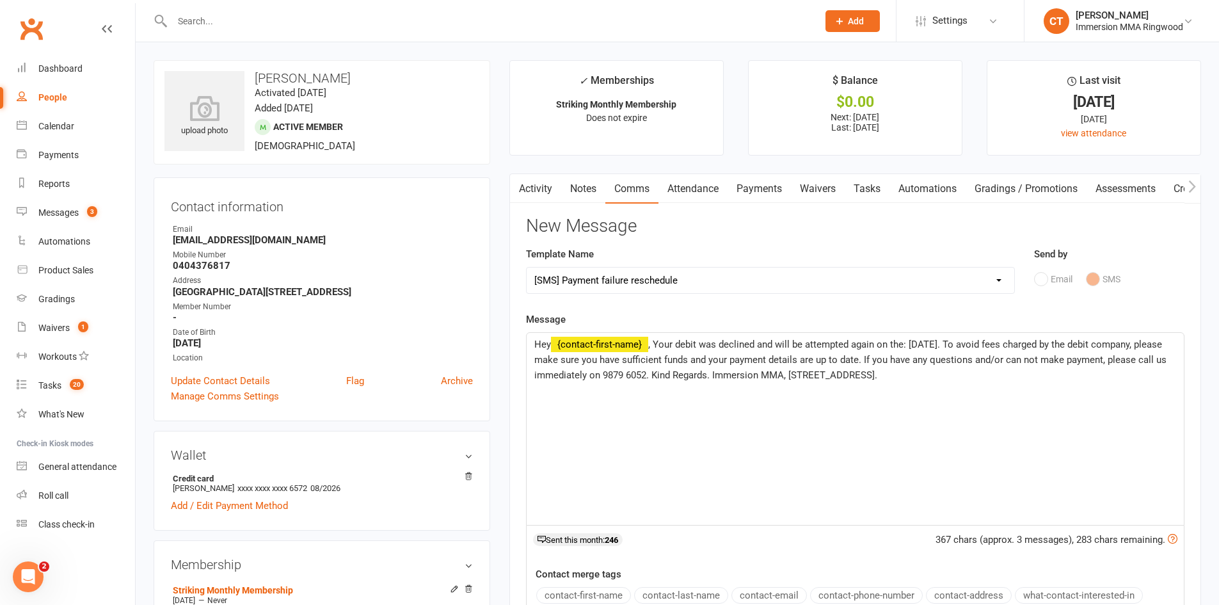
select select
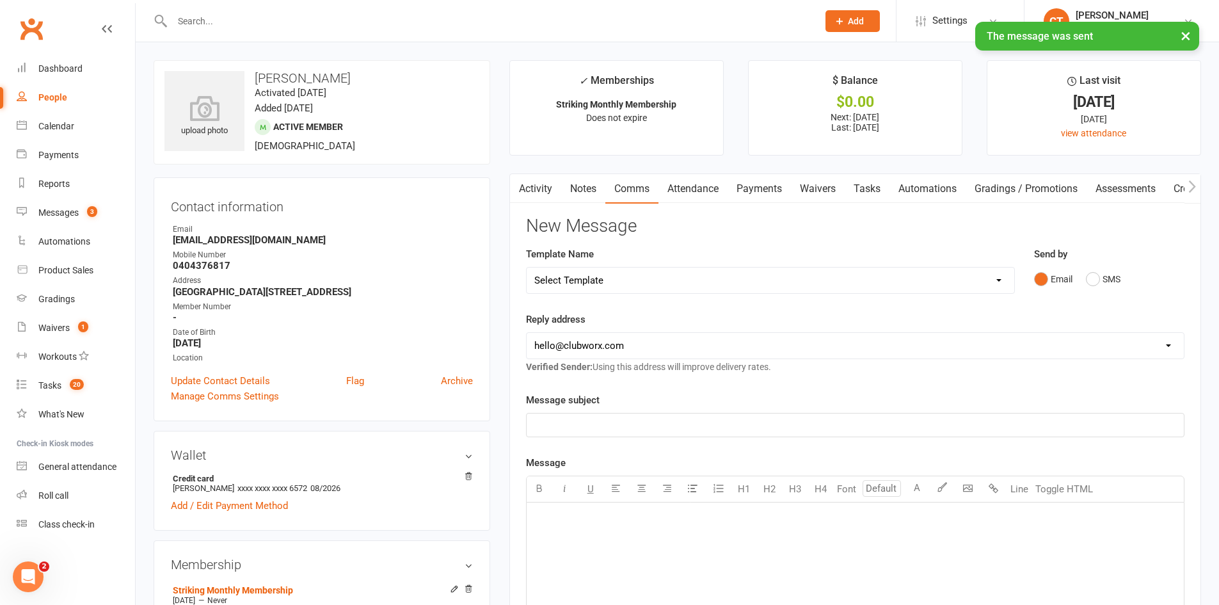
click at [598, 185] on link "Notes" at bounding box center [583, 188] width 44 height 29
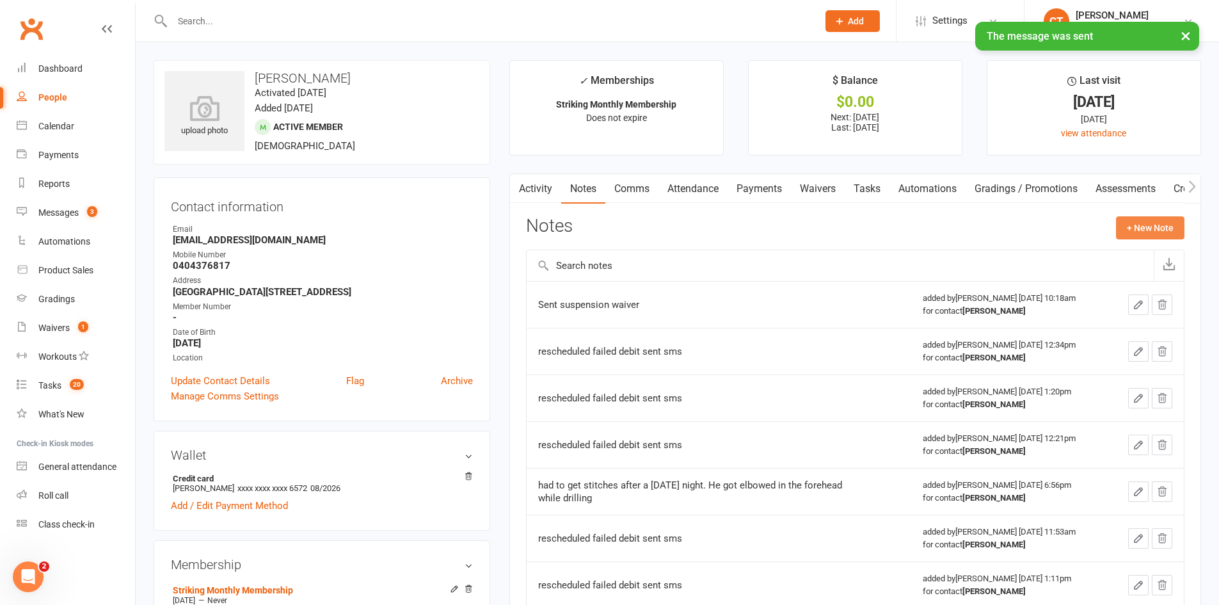
click at [1150, 223] on button "+ New Note" at bounding box center [1150, 227] width 68 height 23
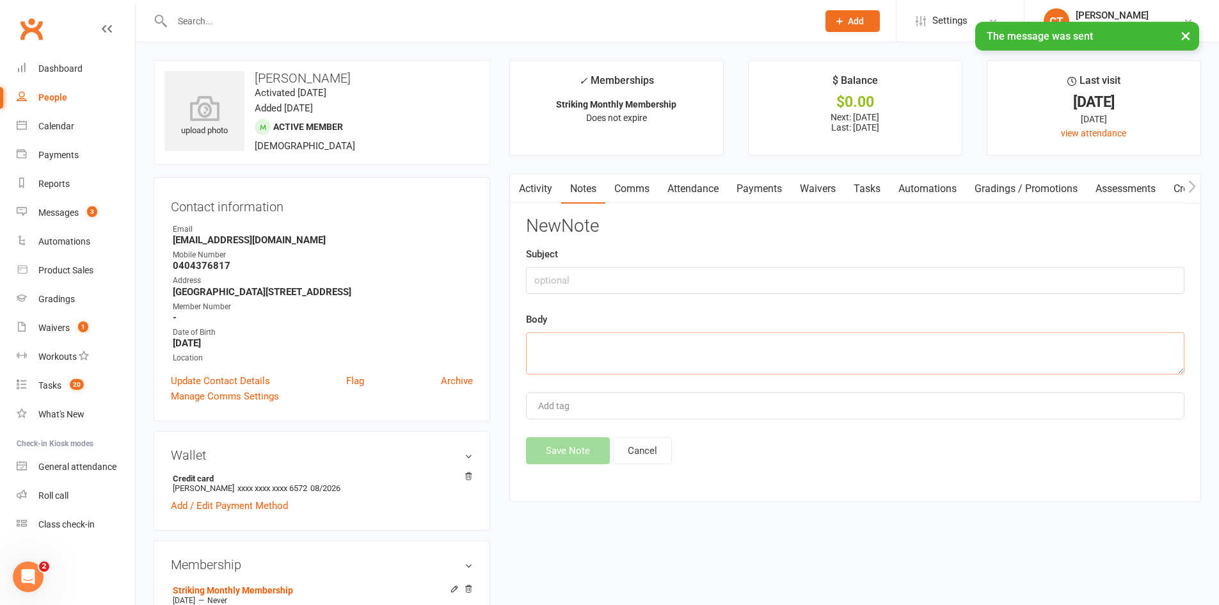
drag, startPoint x: 850, startPoint y: 354, endPoint x: 835, endPoint y: 337, distance: 22.2
click at [850, 352] on textarea at bounding box center [855, 353] width 658 height 42
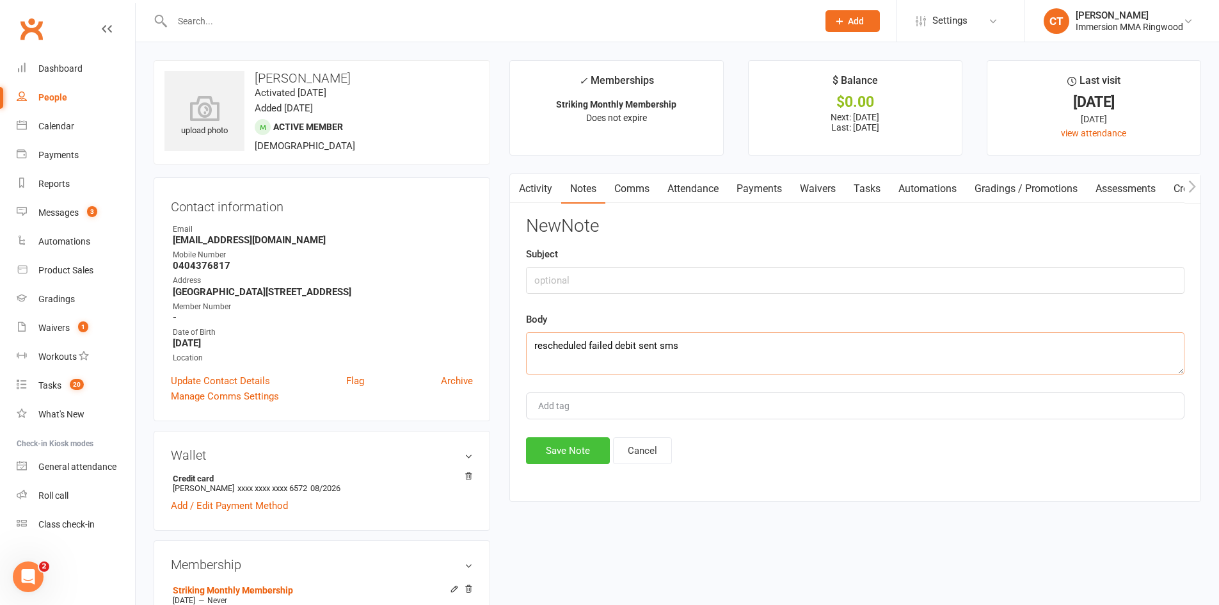
type textarea "rescheduled failed debit sent sms"
click at [568, 449] on button "Save Note" at bounding box center [568, 450] width 84 height 27
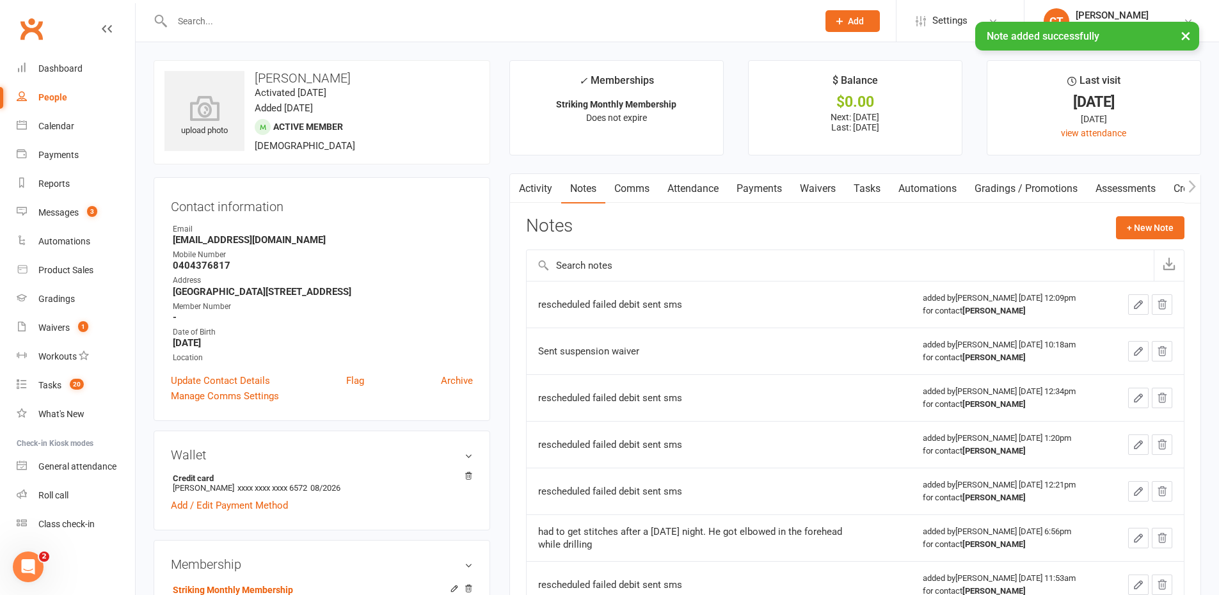
click at [764, 180] on link "Payments" at bounding box center [758, 188] width 63 height 29
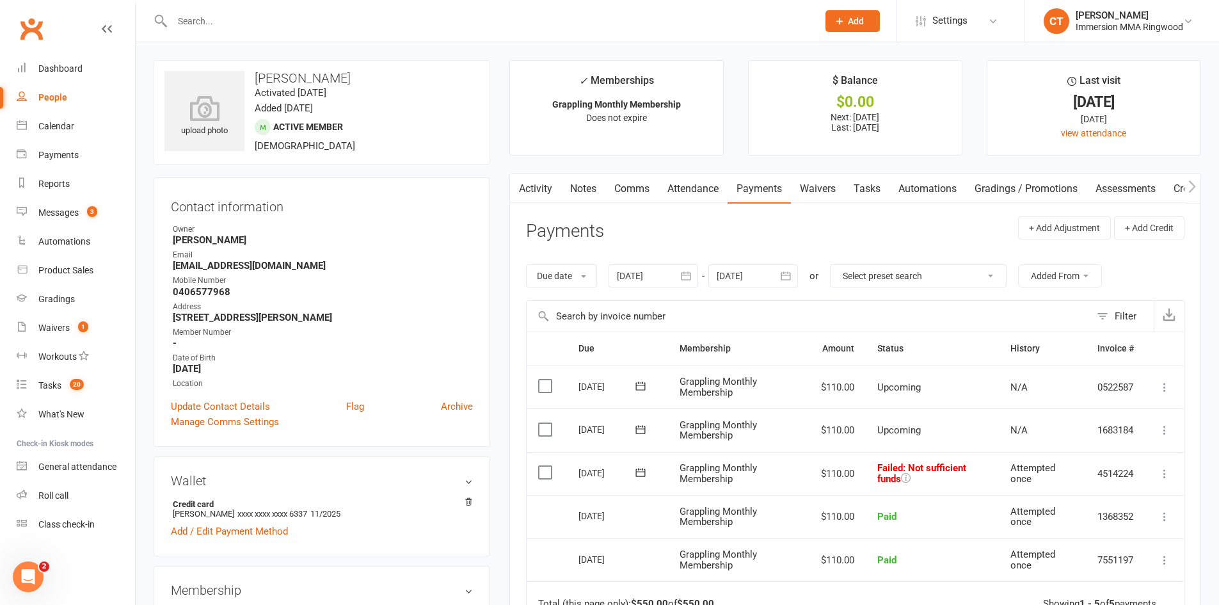
click at [638, 470] on icon at bounding box center [640, 472] width 13 height 13
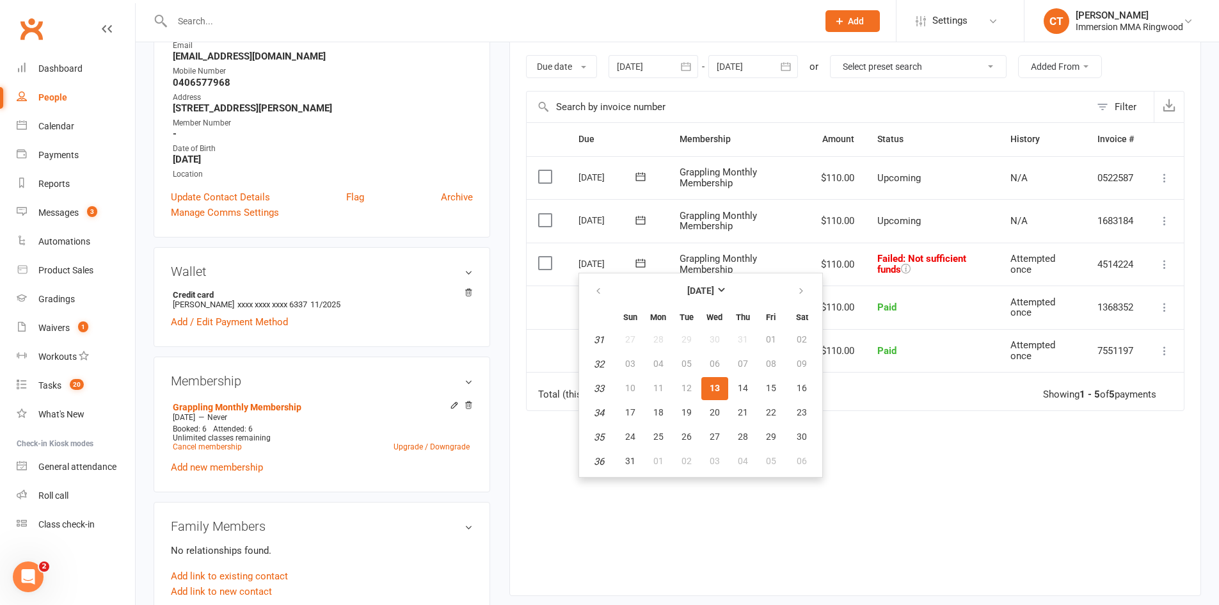
scroll to position [213, 0]
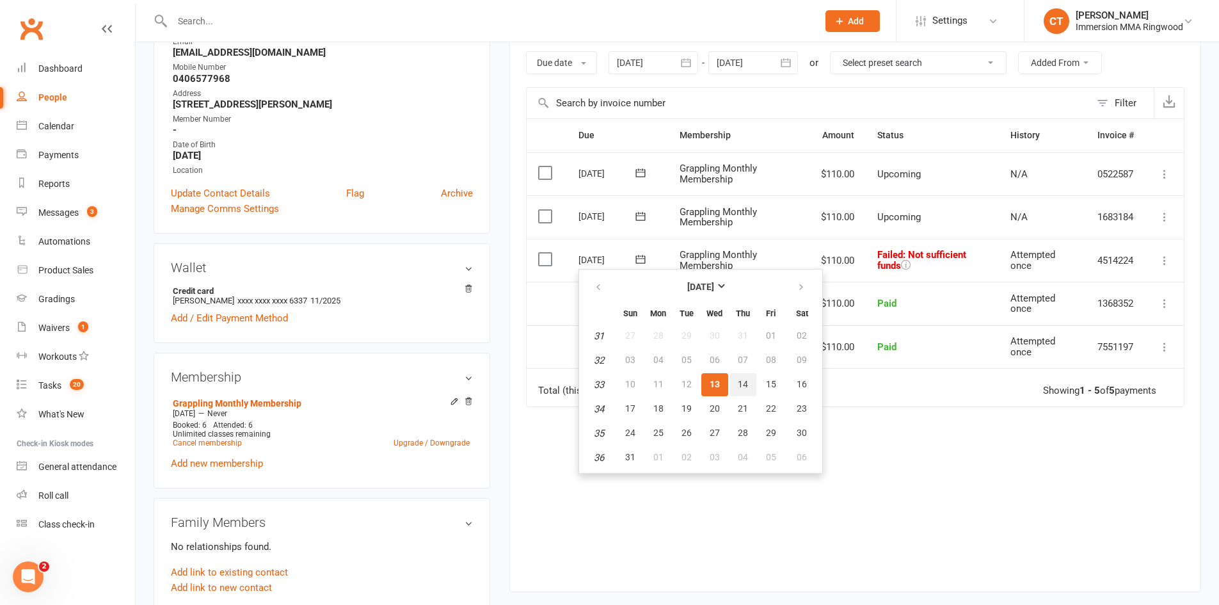
click at [741, 388] on span "14" at bounding box center [743, 384] width 10 height 10
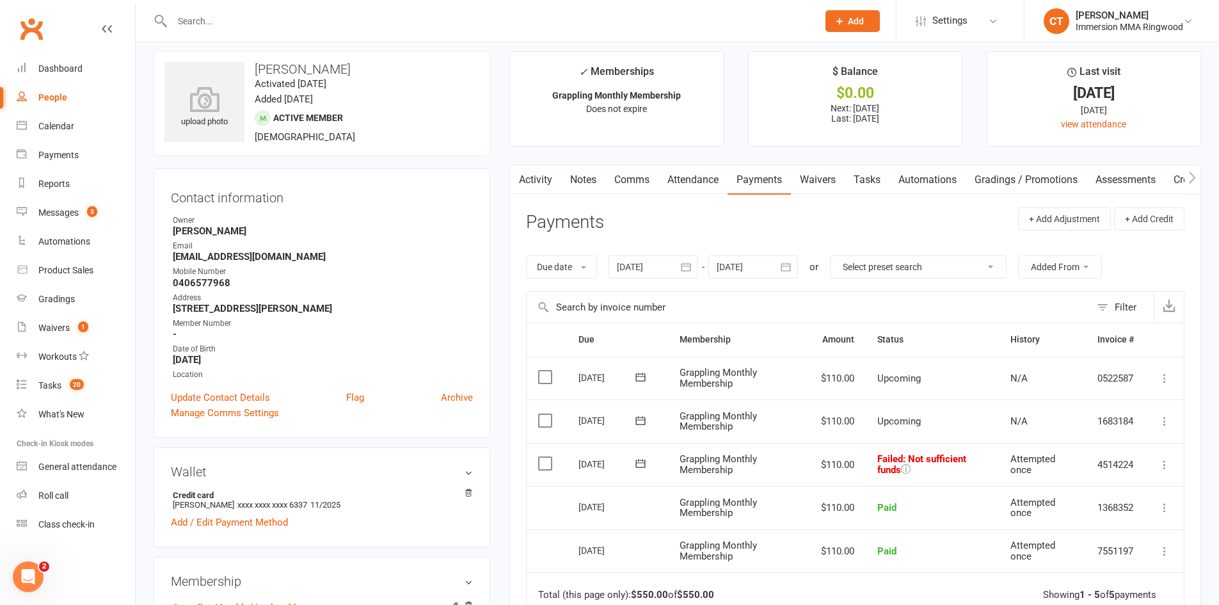
scroll to position [0, 0]
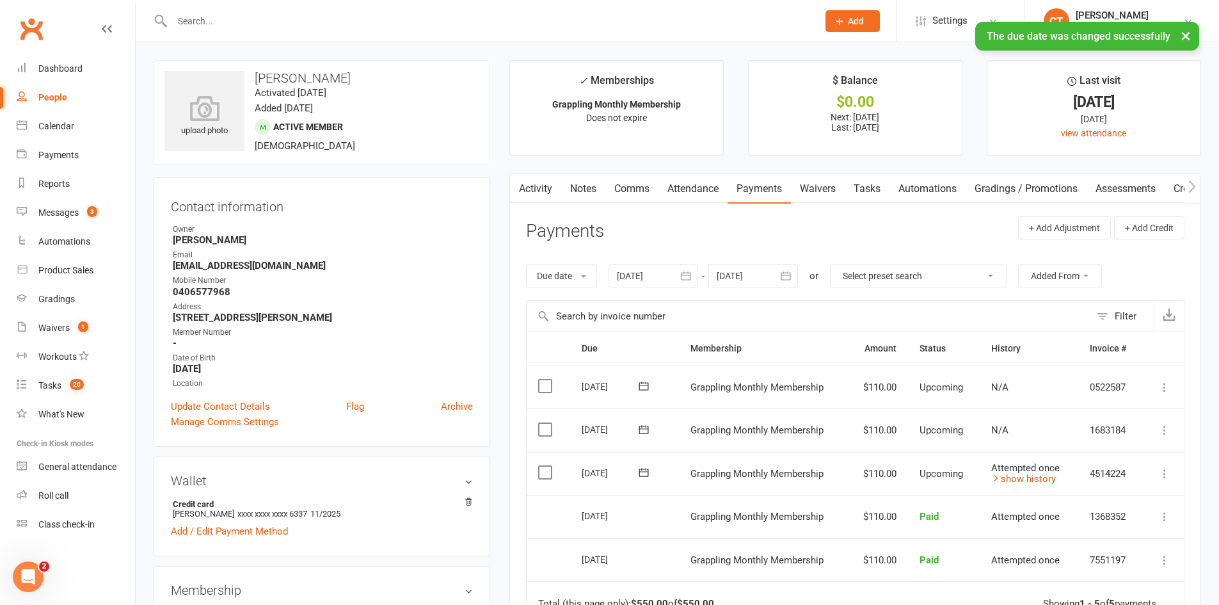
click at [584, 193] on link "Notes" at bounding box center [583, 188] width 44 height 29
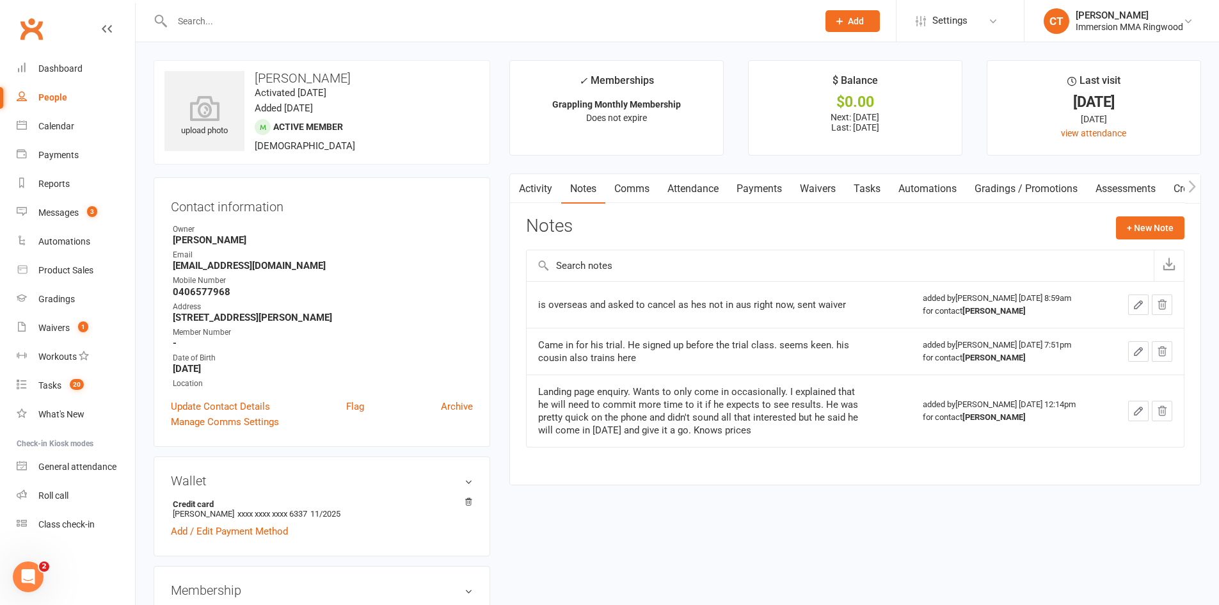
click at [758, 187] on link "Payments" at bounding box center [758, 188] width 63 height 29
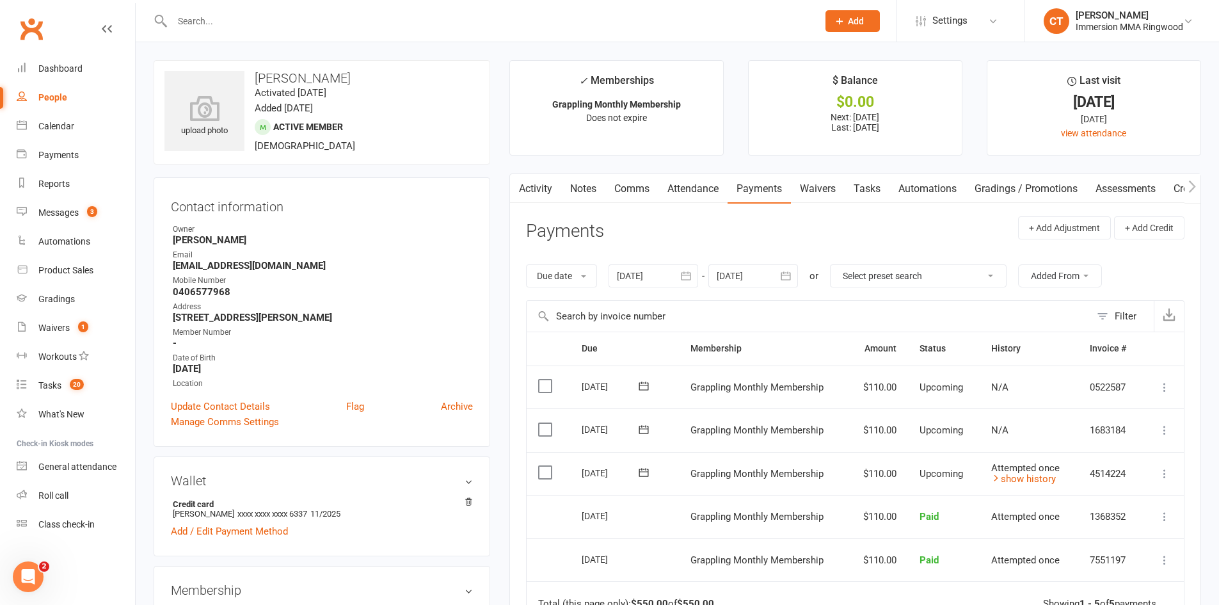
click at [811, 188] on link "Waivers" at bounding box center [818, 188] width 54 height 29
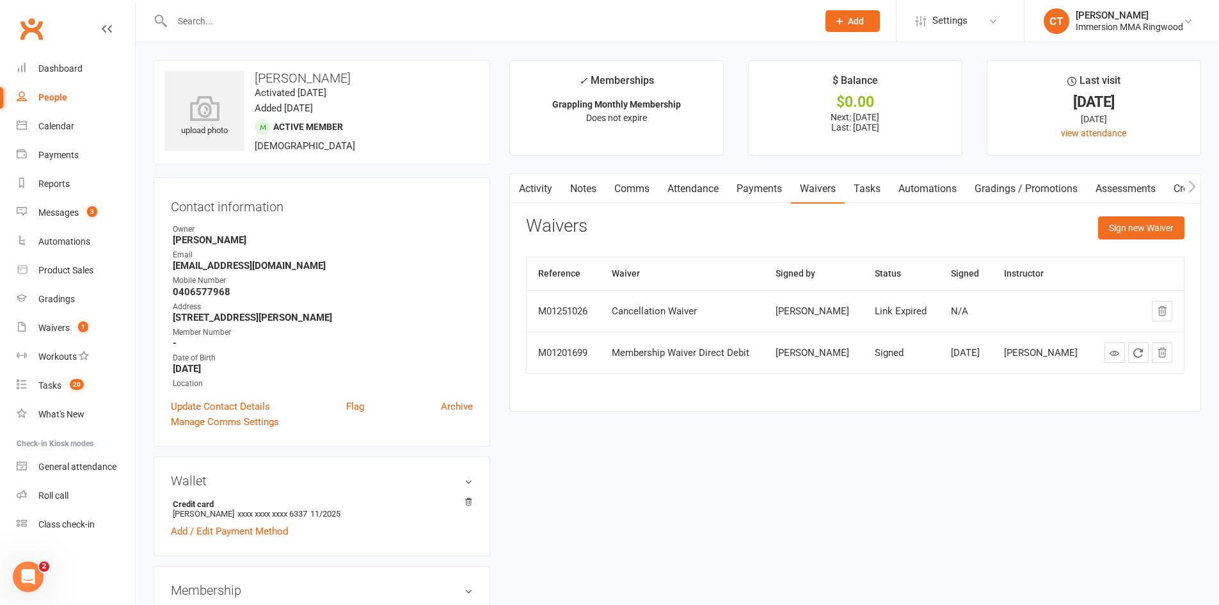
click at [631, 181] on link "Comms" at bounding box center [631, 188] width 53 height 29
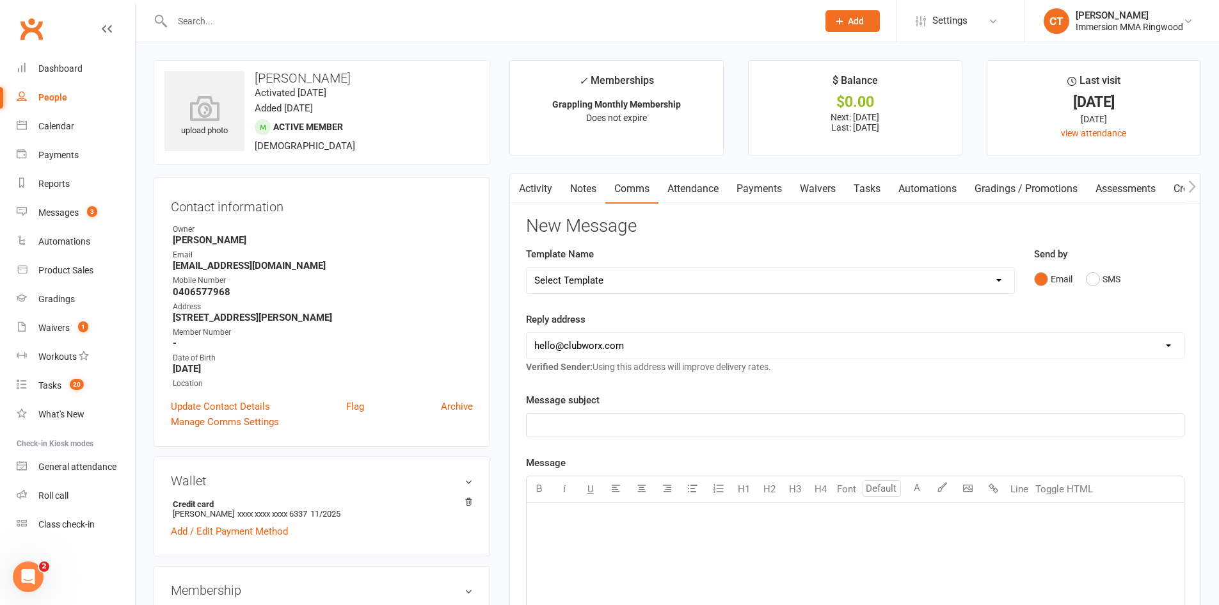
click at [585, 280] on select "Select Template [SMS] [PERSON_NAME] - Call back message [SMS] Mark- Call back m…" at bounding box center [770, 280] width 487 height 26
select select "17"
click at [527, 267] on select "Select Template [SMS] [PERSON_NAME] - Call back message [SMS] Mark- Call back m…" at bounding box center [770, 280] width 487 height 26
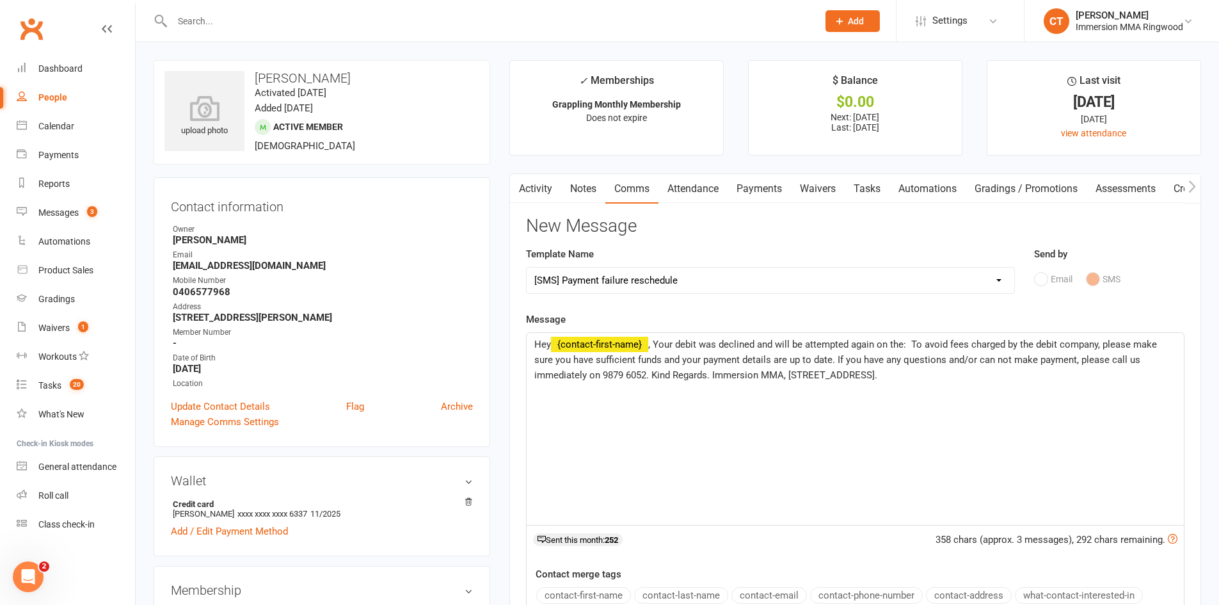
click at [912, 345] on span ", Your debit was declined and will be attempted again on the: To avoid fees cha…" at bounding box center [846, 359] width 625 height 42
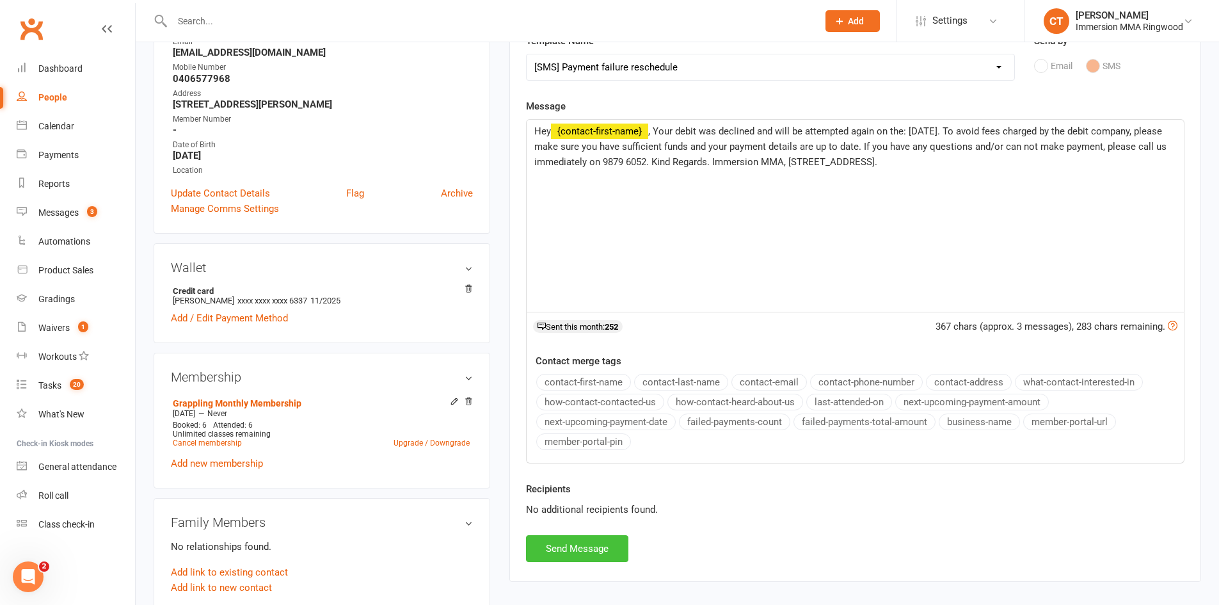
click at [584, 542] on button "Send Message" at bounding box center [577, 548] width 102 height 27
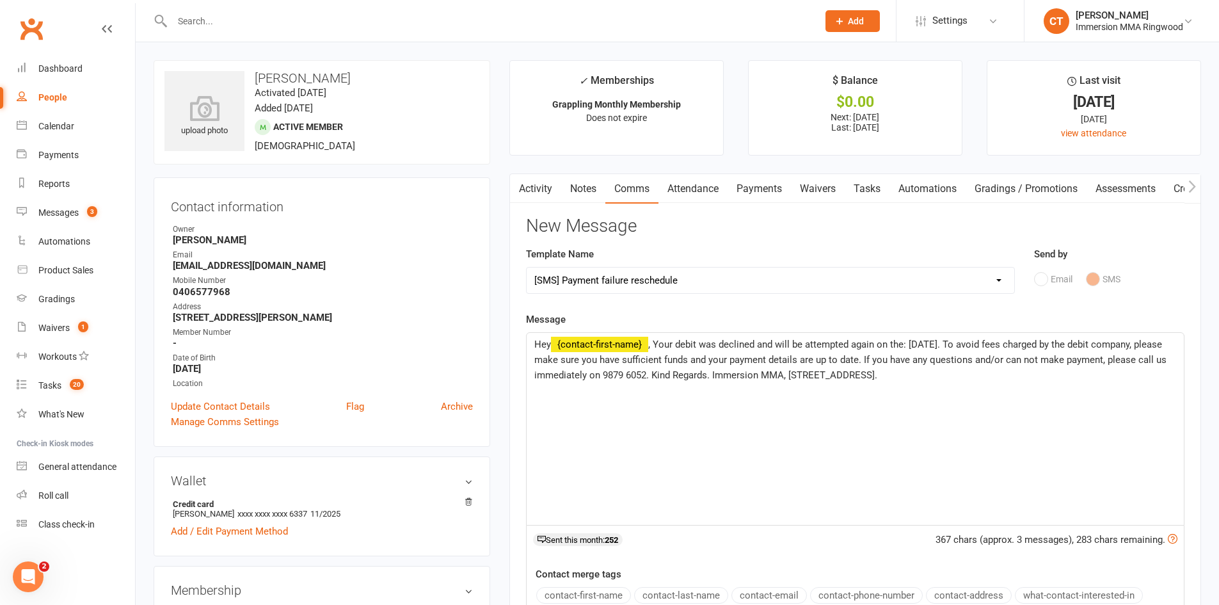
select select
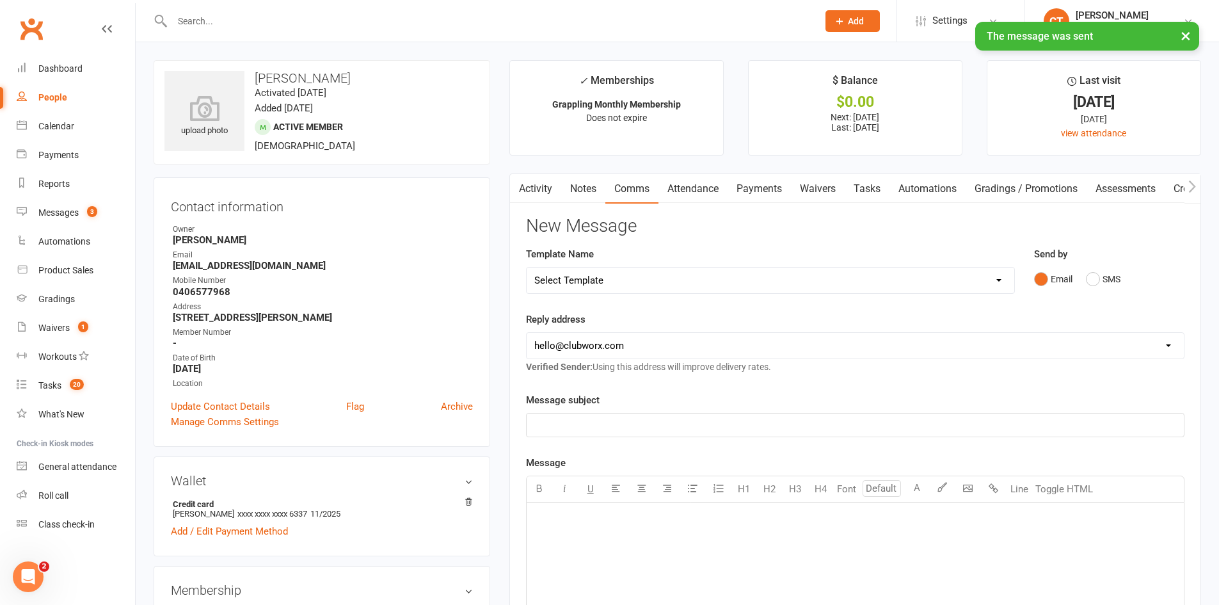
click at [574, 199] on link "Notes" at bounding box center [583, 188] width 44 height 29
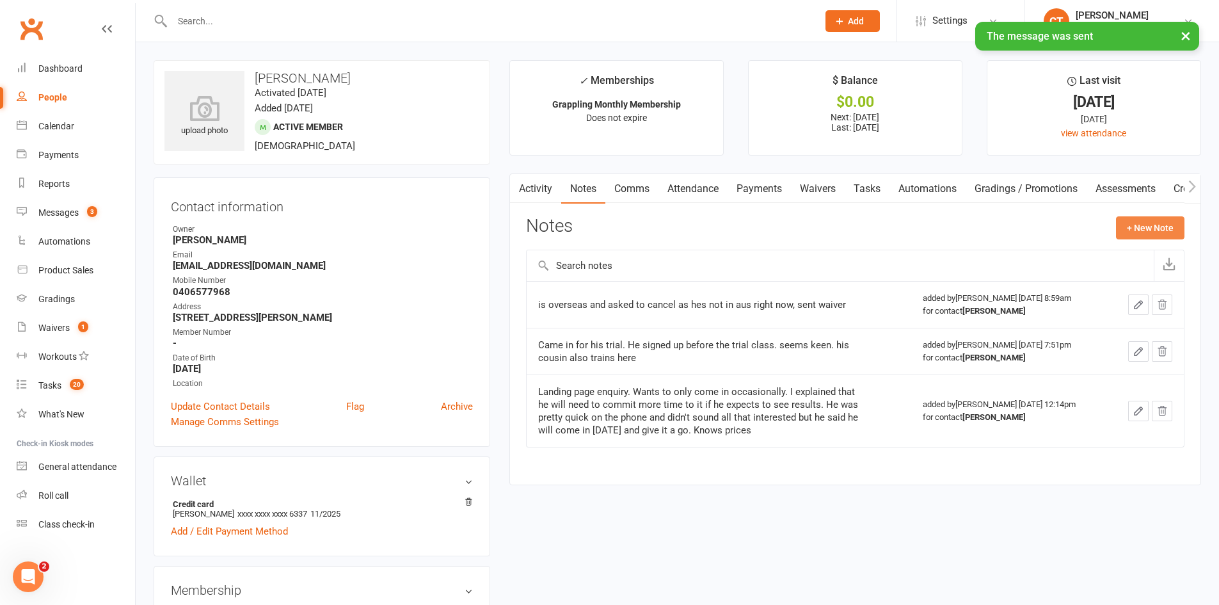
click at [1139, 234] on button "+ New Note" at bounding box center [1150, 227] width 68 height 23
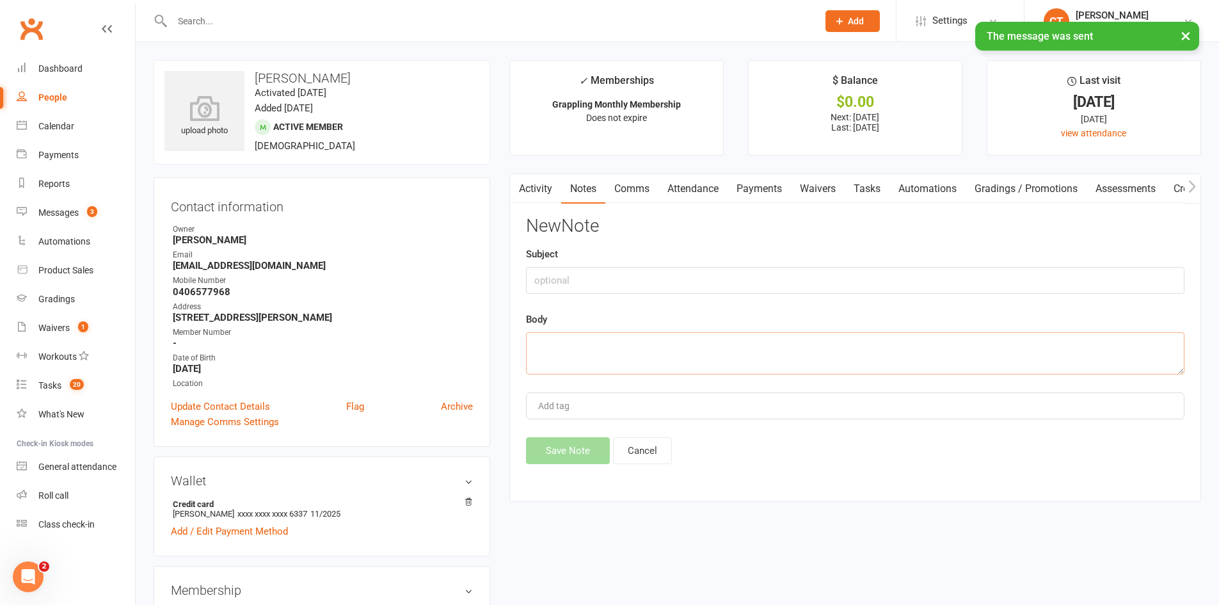
click at [948, 344] on textarea at bounding box center [855, 353] width 658 height 42
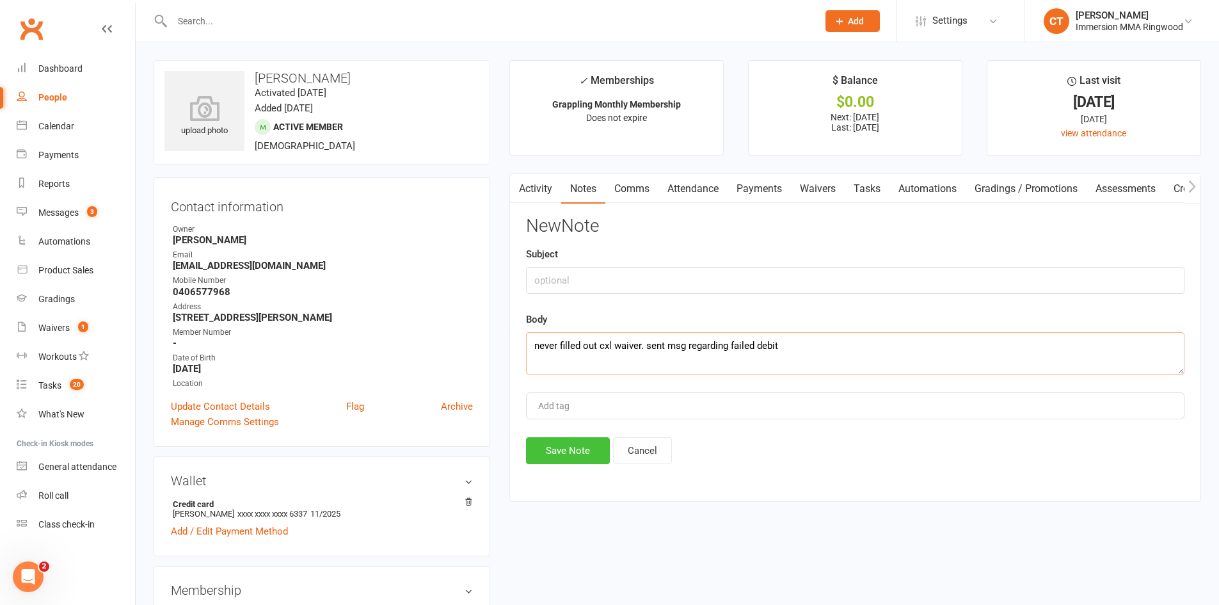
type textarea "never filled out cxl waiver. sent msg regarding failed debit"
click at [577, 455] on button "Save Note" at bounding box center [568, 450] width 84 height 27
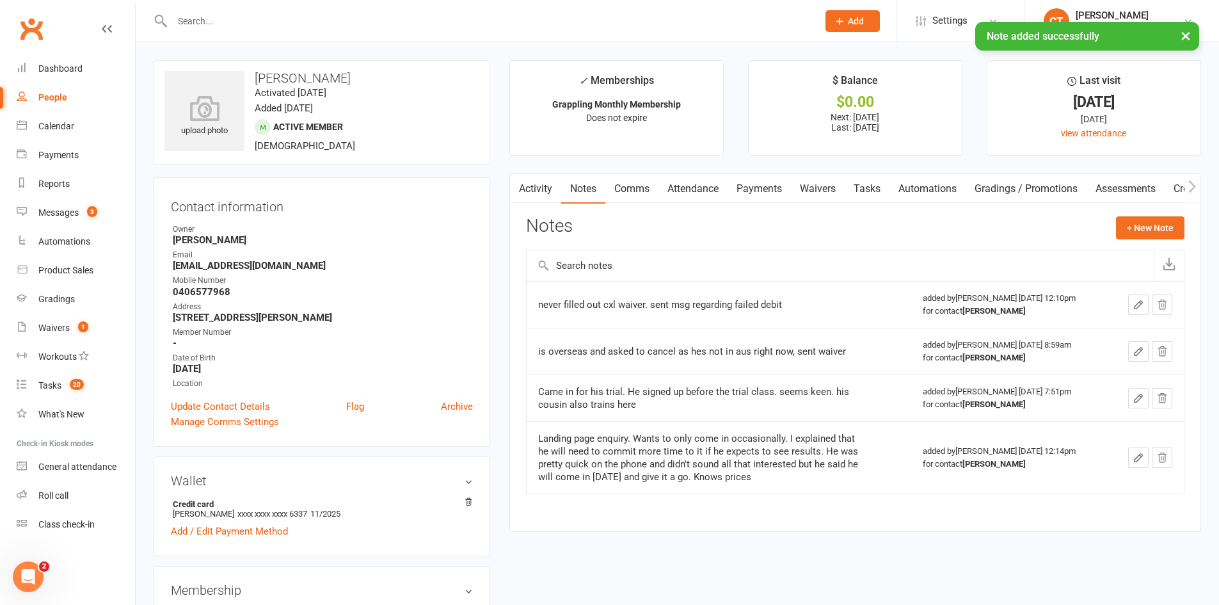
click at [757, 195] on link "Payments" at bounding box center [758, 188] width 63 height 29
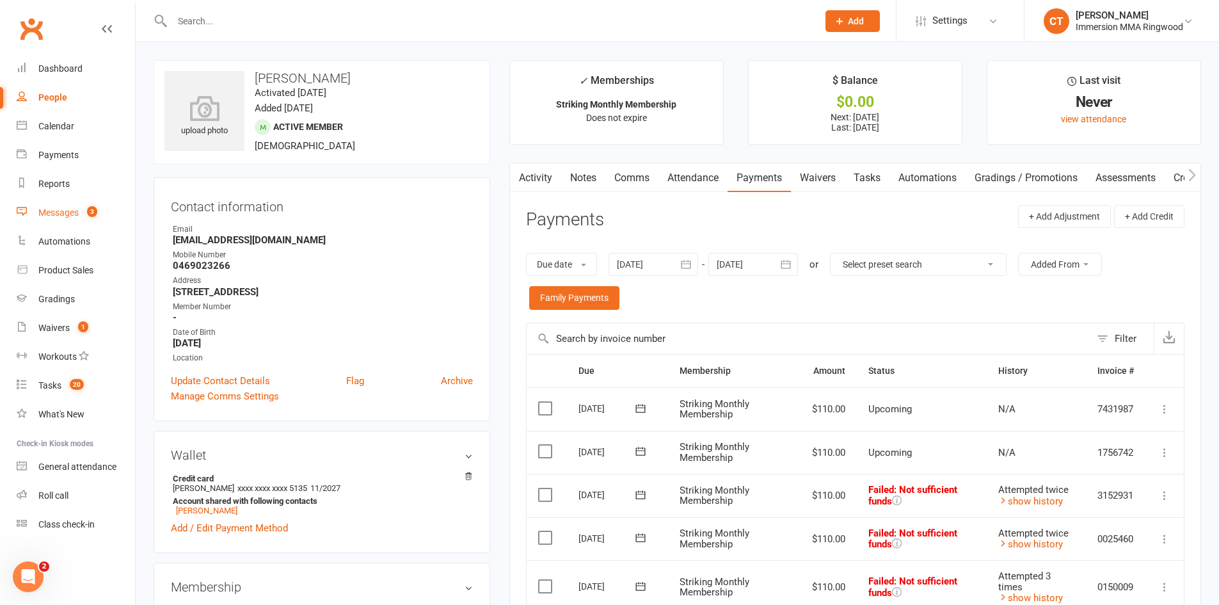
click at [37, 218] on link "Messages 3" at bounding box center [76, 212] width 118 height 29
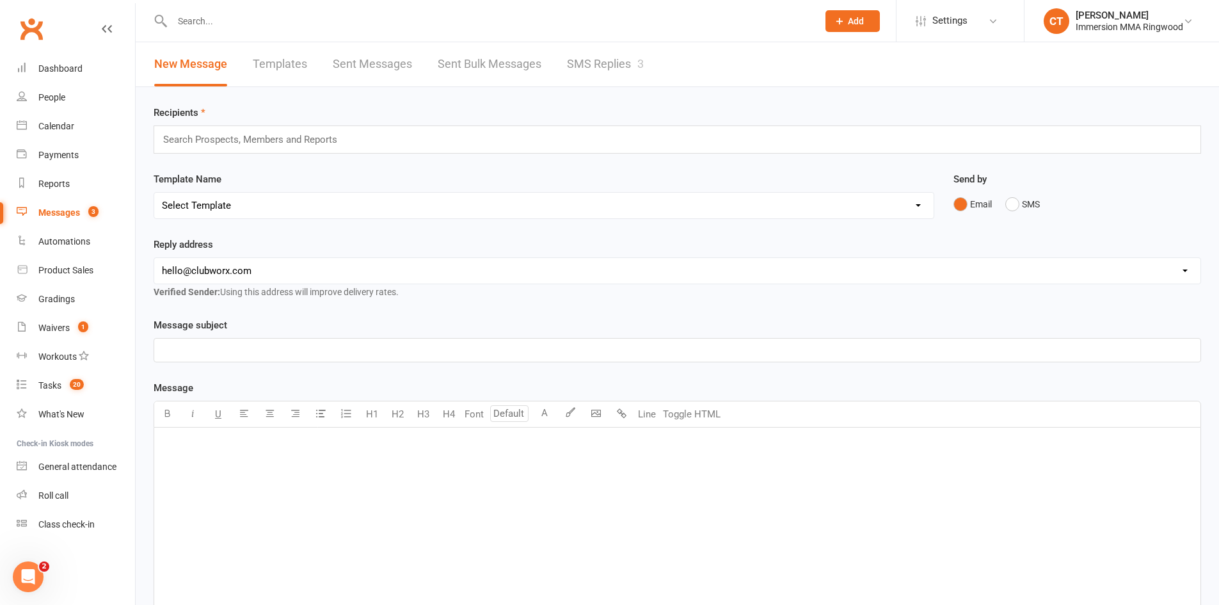
click at [608, 66] on link "SMS Replies 3" at bounding box center [605, 64] width 77 height 44
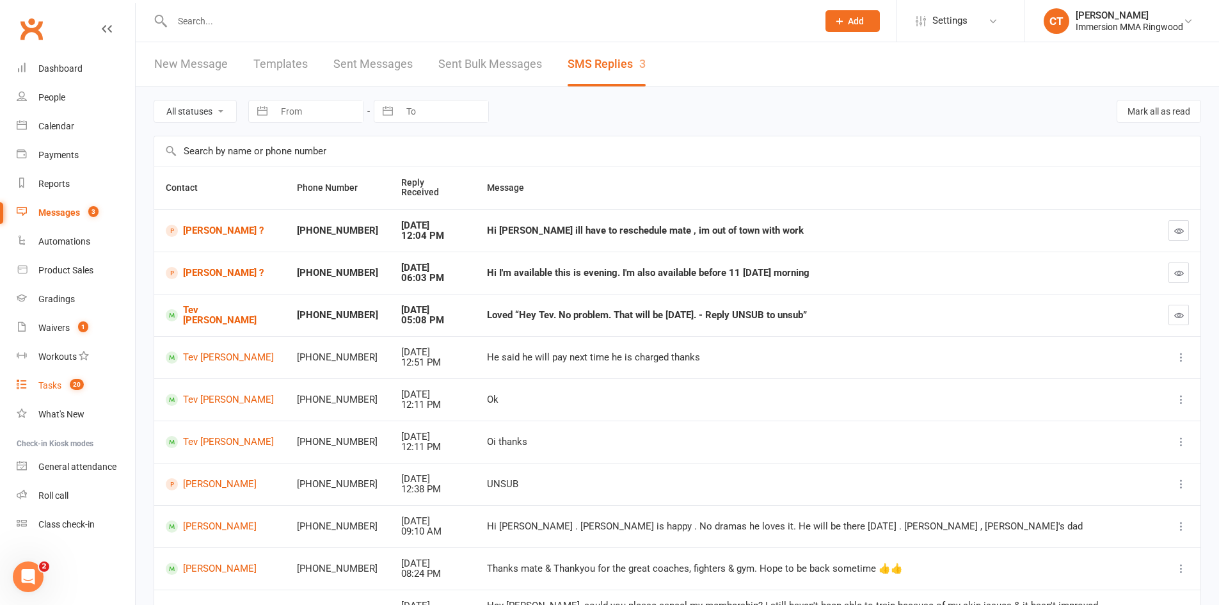
click at [44, 382] on div "Tasks" at bounding box center [49, 385] width 23 height 10
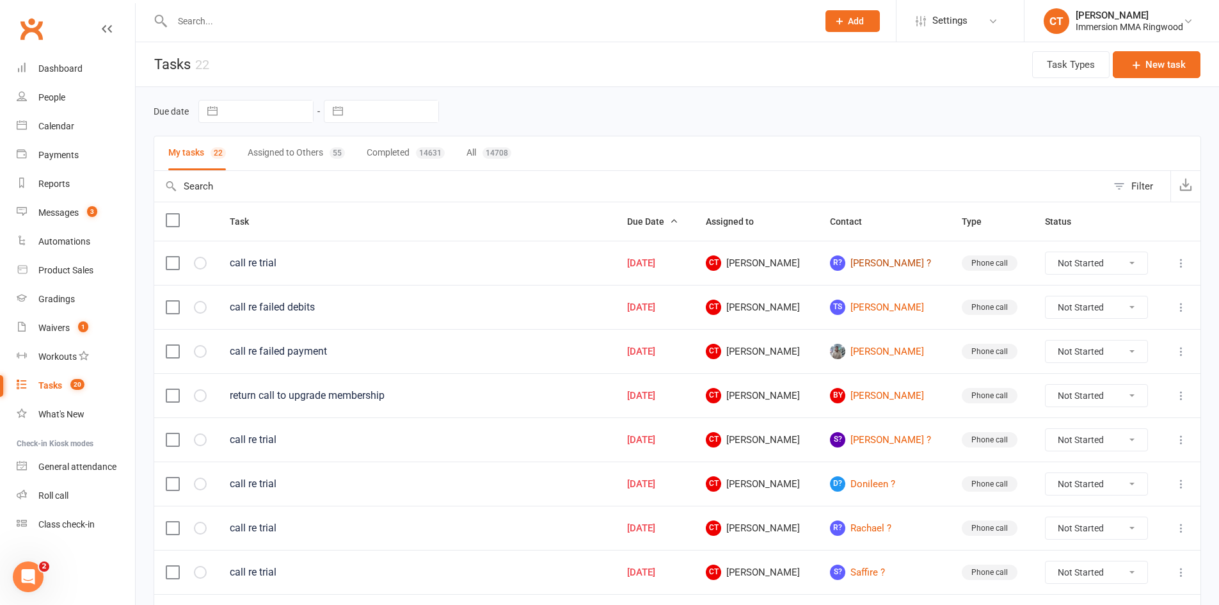
click at [882, 264] on link "R? [PERSON_NAME] ?" at bounding box center [884, 262] width 109 height 15
click at [883, 307] on link "TS [PERSON_NAME]" at bounding box center [884, 306] width 109 height 15
click at [882, 350] on link "[PERSON_NAME]" at bounding box center [884, 351] width 109 height 15
click at [887, 395] on link "BY Bryan Yaptian" at bounding box center [884, 395] width 109 height 15
click at [882, 441] on link "S? Samuel ?" at bounding box center [884, 439] width 109 height 15
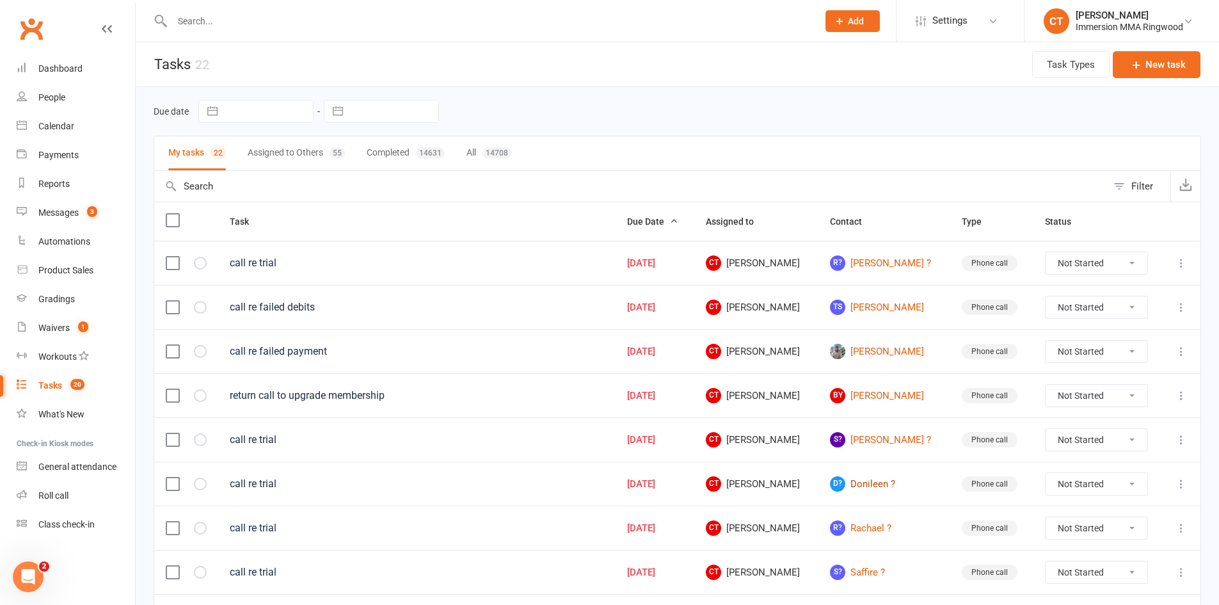
click at [881, 481] on link "D? Donileen ?" at bounding box center [884, 483] width 109 height 15
click at [880, 521] on link "R? Rachael ?" at bounding box center [884, 527] width 109 height 15
click at [882, 566] on link "S? Saffire ?" at bounding box center [884, 571] width 109 height 15
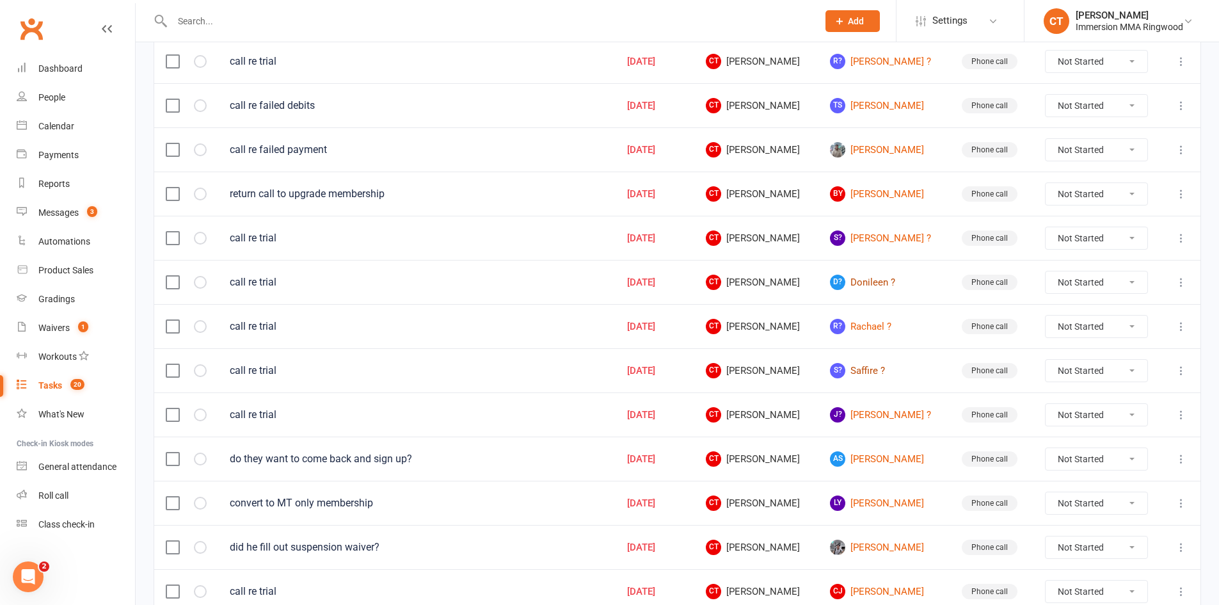
scroll to position [213, 0]
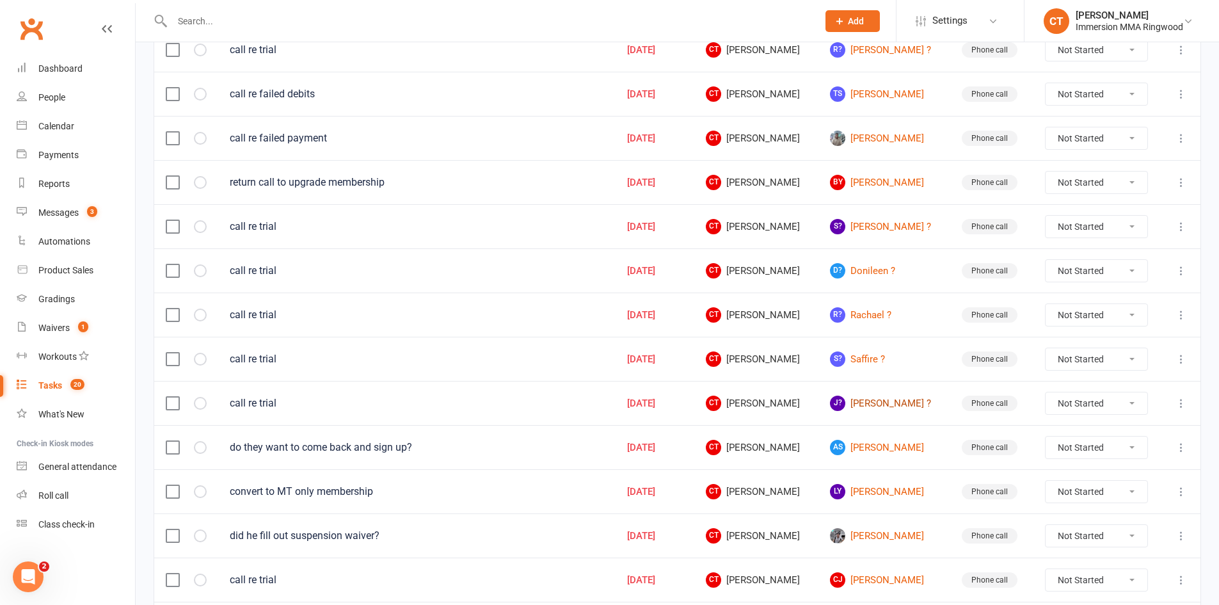
click at [883, 406] on link "J? Jennei ?" at bounding box center [884, 402] width 109 height 15
click at [883, 446] on link "AS Aditi Sood" at bounding box center [884, 447] width 109 height 15
click at [882, 487] on link "LY Leo Yang" at bounding box center [884, 491] width 109 height 15
click at [885, 529] on link "Daryl Teh" at bounding box center [884, 535] width 109 height 15
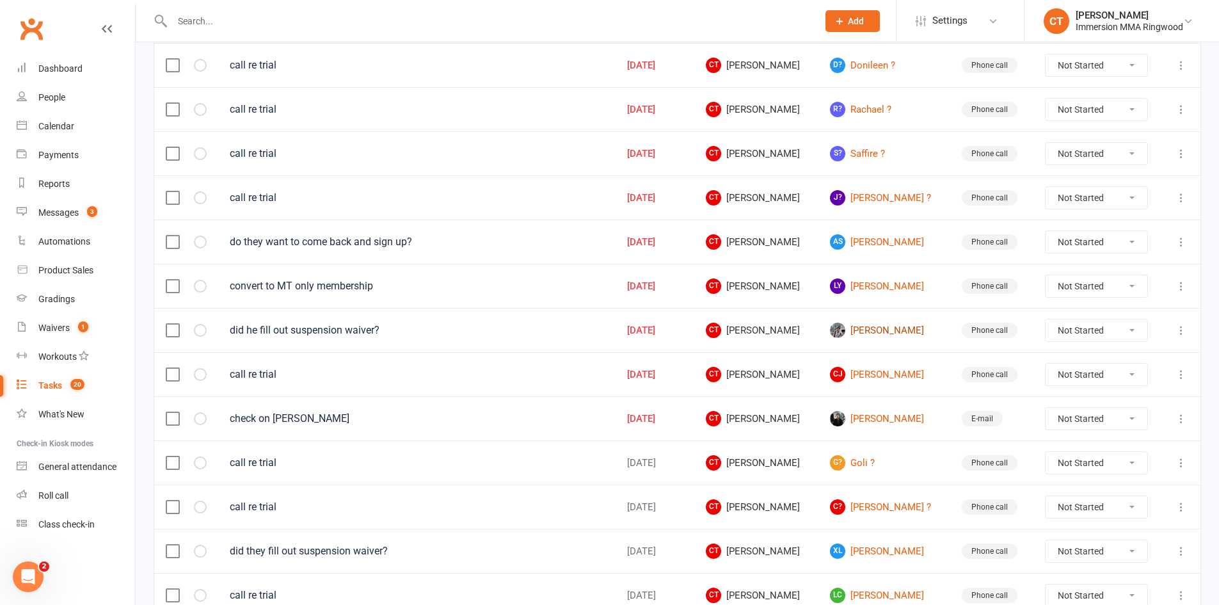
scroll to position [427, 0]
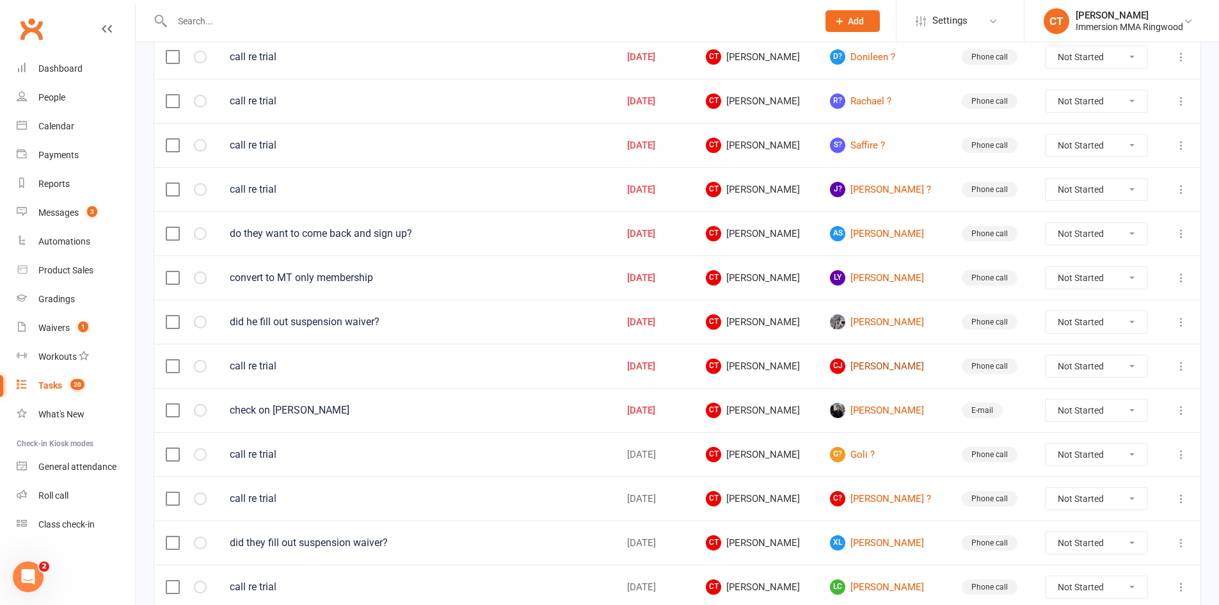
click at [896, 371] on link "CJ Carly Jackson" at bounding box center [884, 365] width 109 height 15
click at [887, 406] on link "Aaron Yang" at bounding box center [884, 409] width 109 height 15
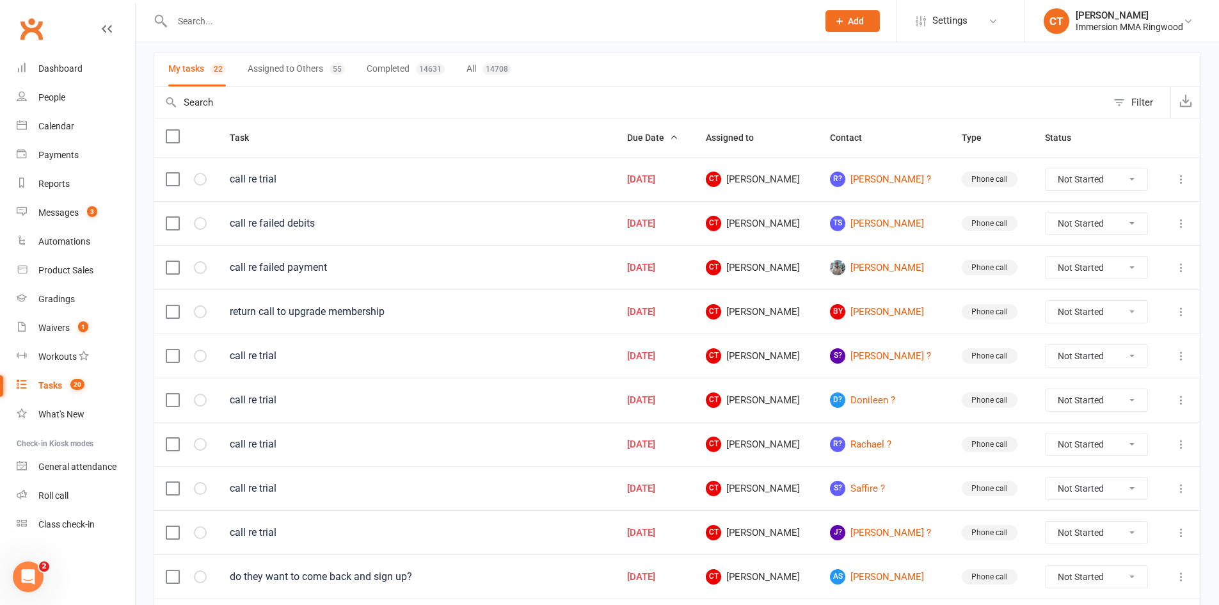
scroll to position [0, 0]
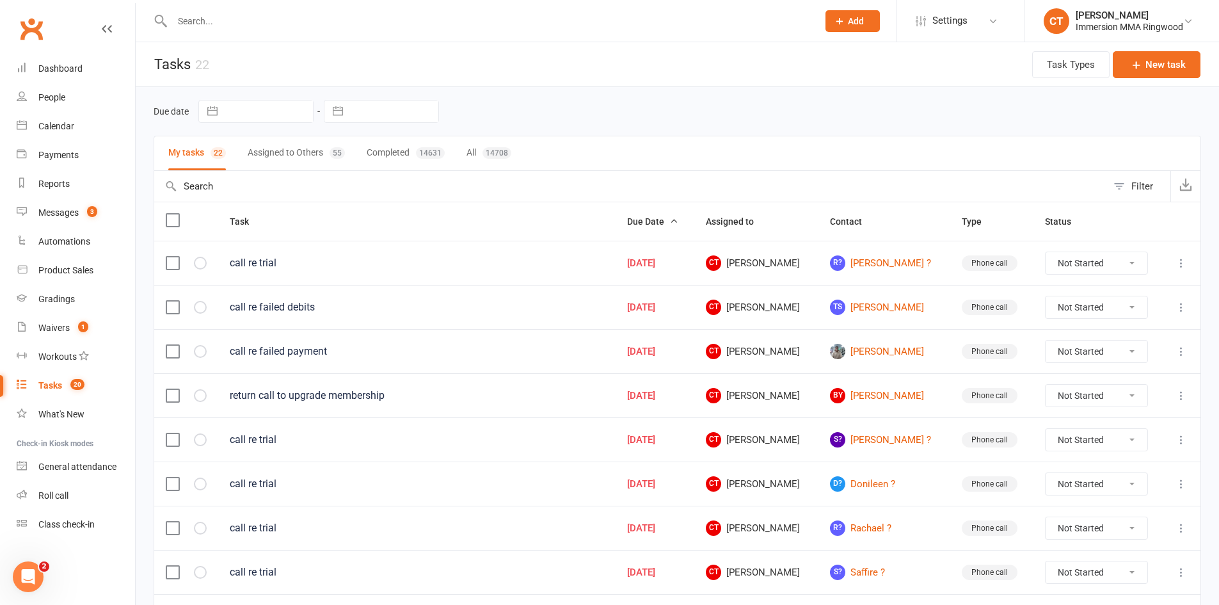
click at [292, 139] on button "Assigned to Others 55" at bounding box center [296, 153] width 97 height 34
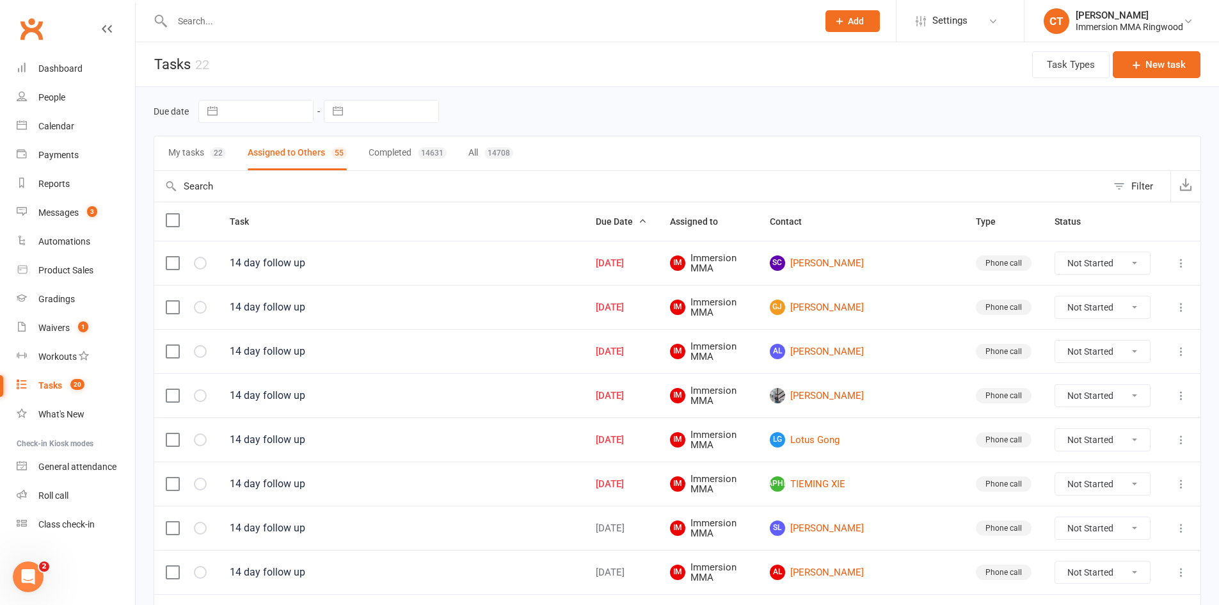
drag, startPoint x: 1088, startPoint y: 253, endPoint x: 1084, endPoint y: 271, distance: 17.7
click at [1088, 253] on select "Not Started In Progress Waiting Complete" at bounding box center [1102, 263] width 95 height 22
click at [1055, 252] on select "Not Started In Progress Waiting Complete" at bounding box center [1102, 263] width 95 height 22
select select "unstarted"
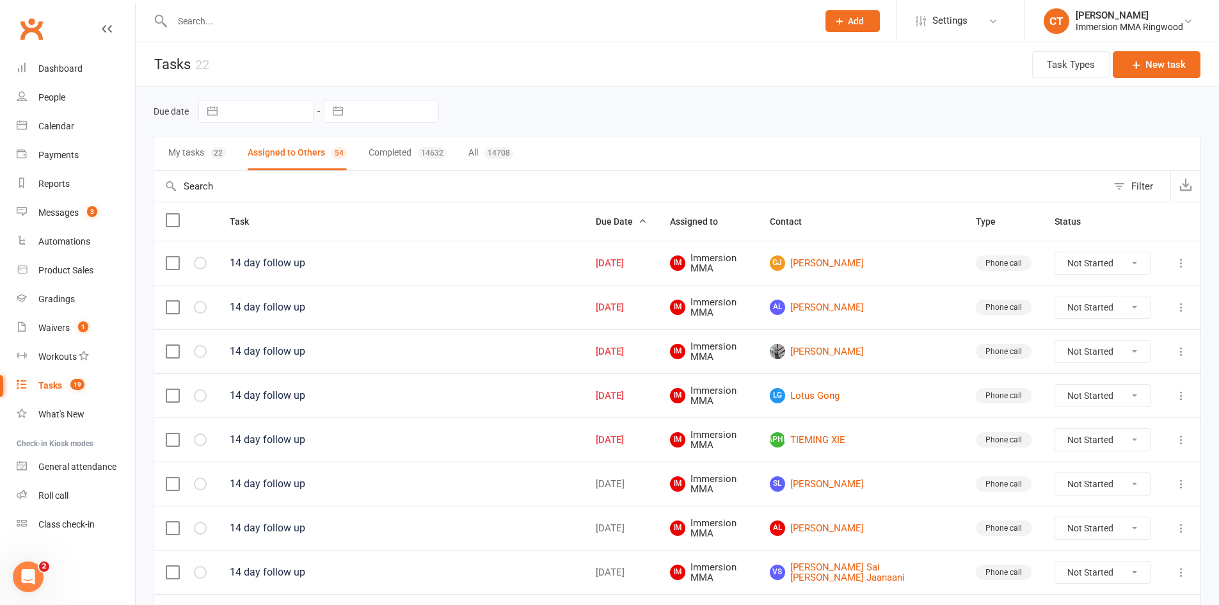
click at [1086, 257] on select "Not Started In Progress Waiting Complete" at bounding box center [1102, 263] width 95 height 22
click at [1055, 252] on select "Not Started In Progress Waiting Complete" at bounding box center [1102, 263] width 95 height 22
select select "unstarted"
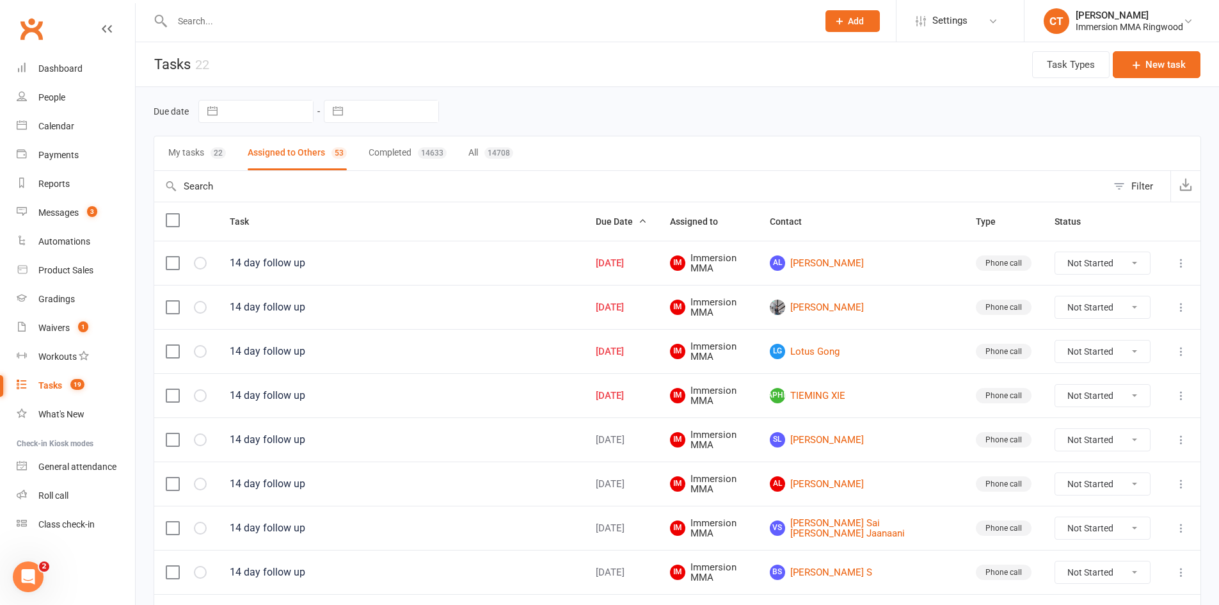
click at [1072, 253] on select "Not Started In Progress Waiting Complete" at bounding box center [1102, 263] width 95 height 22
click at [1055, 252] on select "Not Started In Progress Waiting Complete" at bounding box center [1102, 263] width 95 height 22
select select "unstarted"
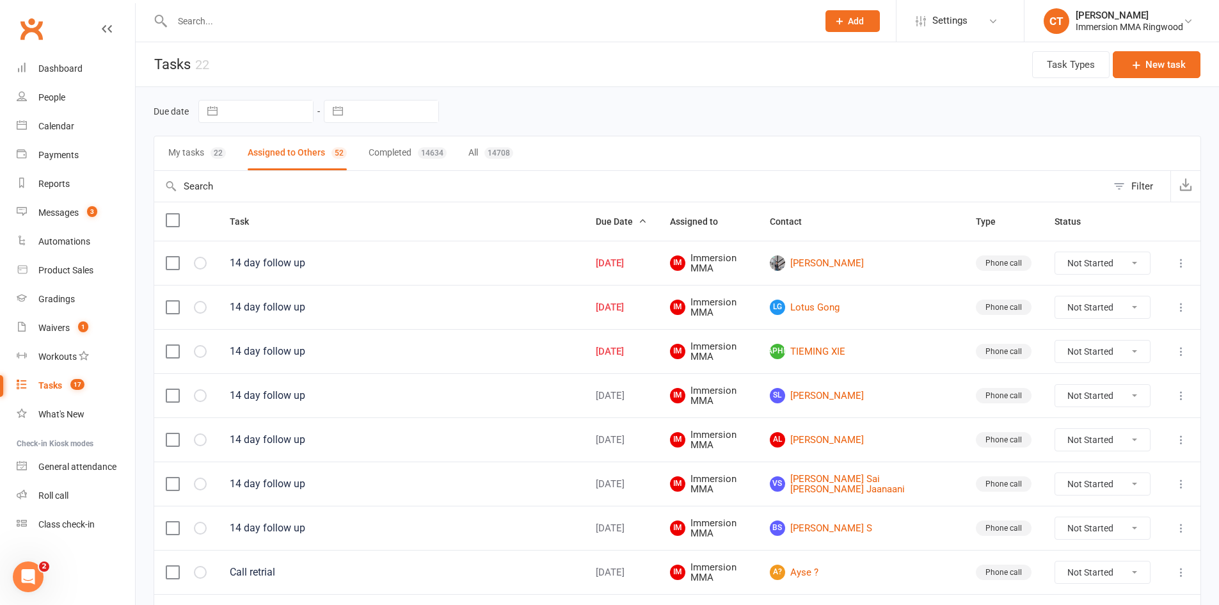
click at [1092, 265] on select "Not Started In Progress Waiting Complete" at bounding box center [1102, 263] width 95 height 22
click at [1055, 252] on select "Not Started In Progress Waiting Complete" at bounding box center [1102, 263] width 95 height 22
select select "unstarted"
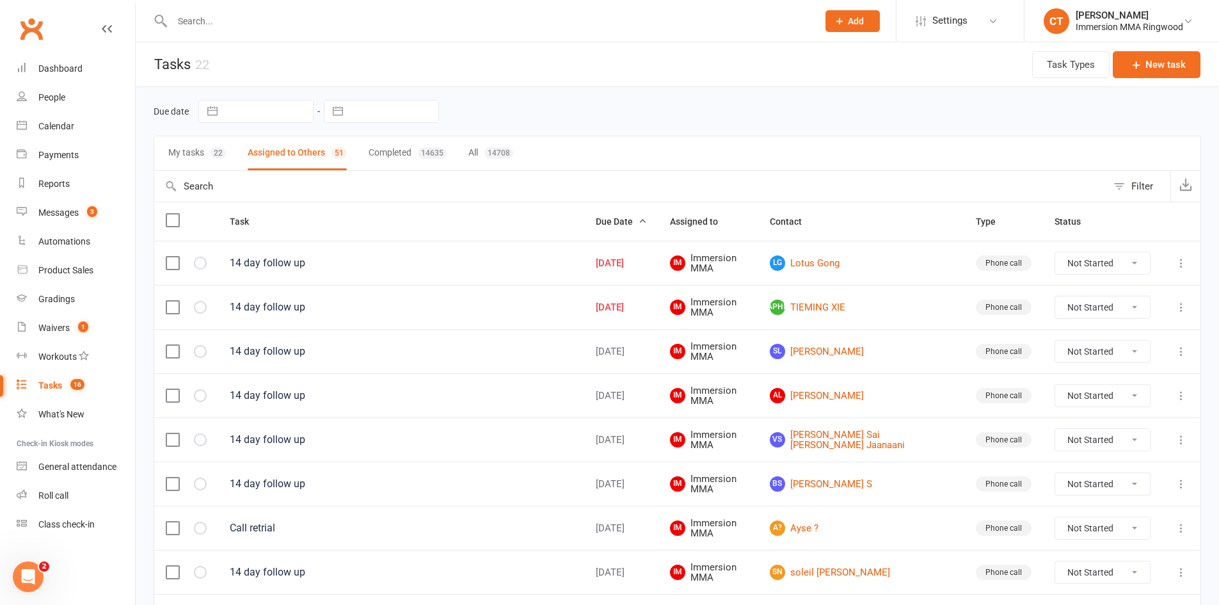
click at [1065, 258] on select "Not Started In Progress Waiting Complete" at bounding box center [1102, 263] width 95 height 22
click at [1055, 252] on select "Not Started In Progress Waiting Complete" at bounding box center [1102, 263] width 95 height 22
select select "unstarted"
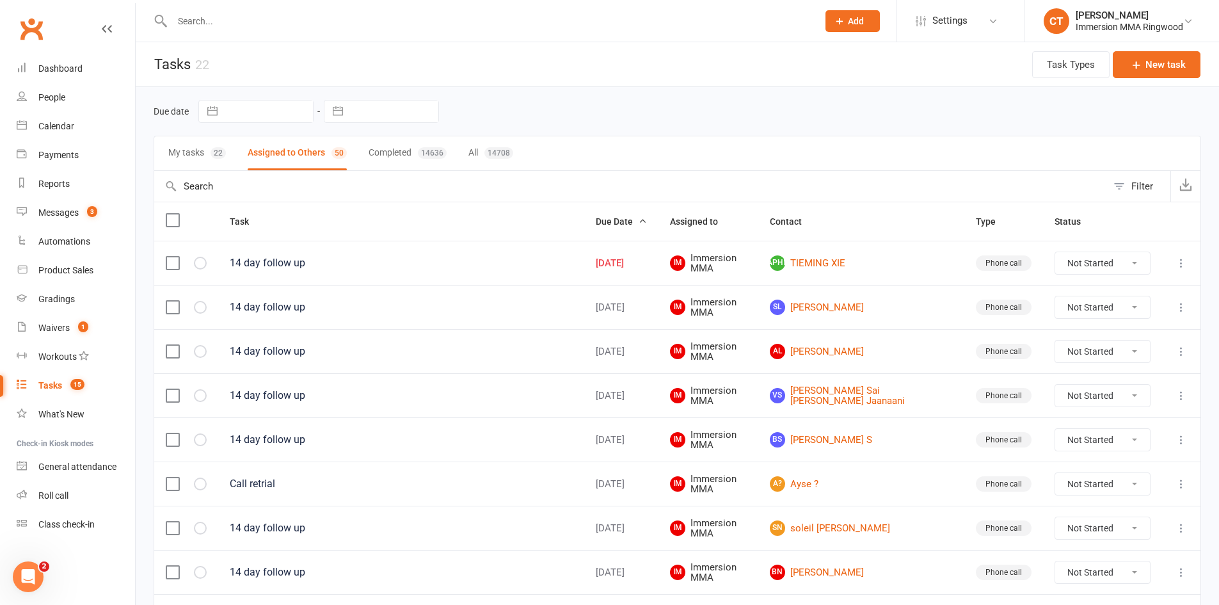
click at [1140, 268] on select "Not Started In Progress Waiting Complete" at bounding box center [1102, 263] width 95 height 22
click at [1055, 252] on select "Not Started In Progress Waiting Complete" at bounding box center [1102, 263] width 95 height 22
select select "unstarted"
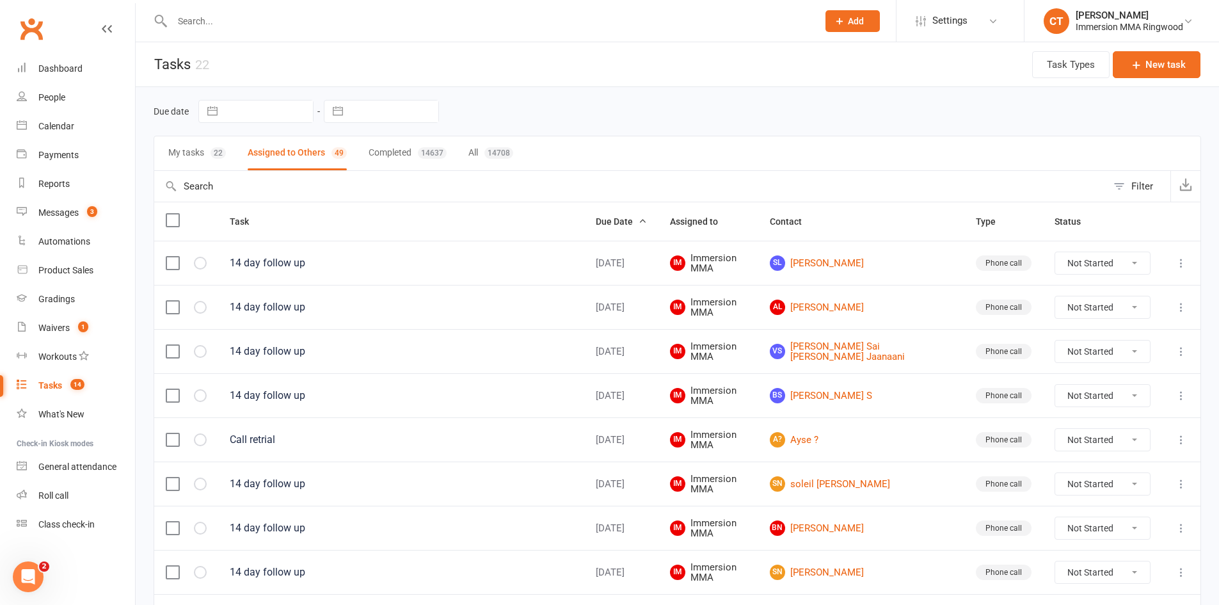
click at [857, 17] on span "Add" at bounding box center [856, 21] width 16 height 10
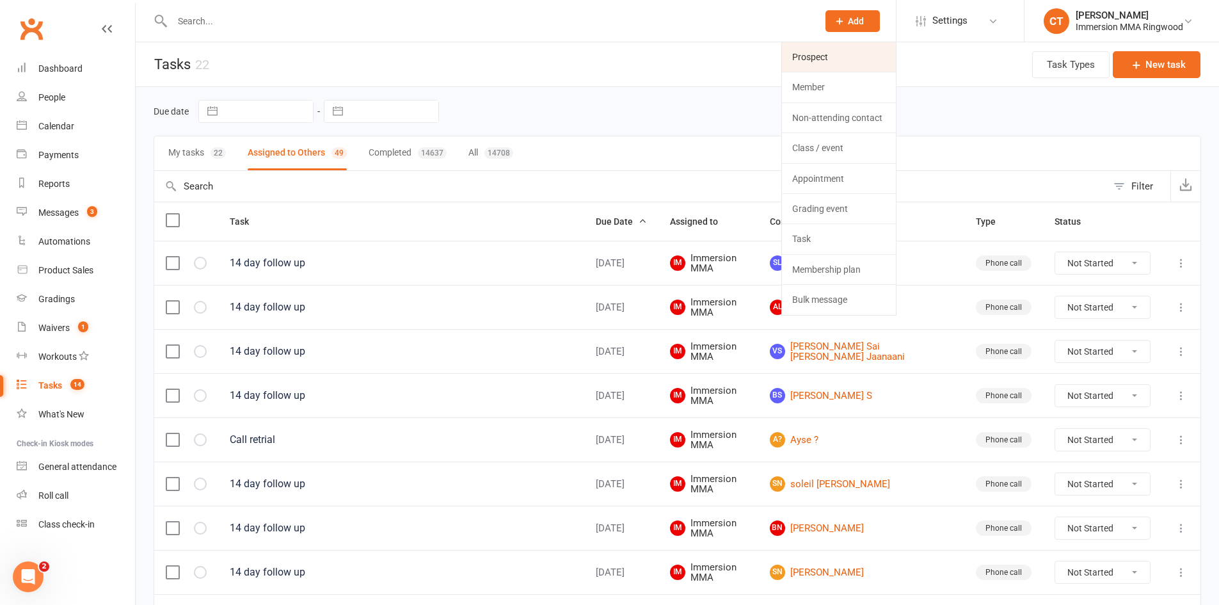
click at [835, 59] on link "Prospect" at bounding box center [839, 56] width 114 height 29
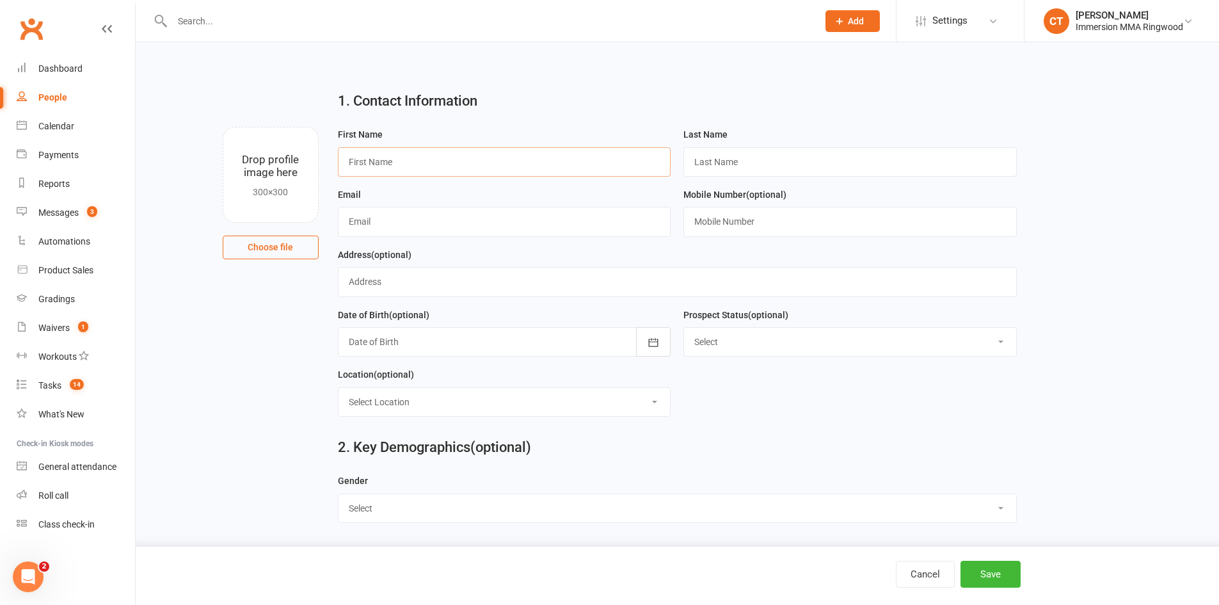
click at [392, 166] on input "text" at bounding box center [504, 161] width 333 height 29
paste input "Sandra MUZUR"
click at [398, 157] on input "Sandra MUZUR" at bounding box center [504, 161] width 333 height 29
type input "Sandra"
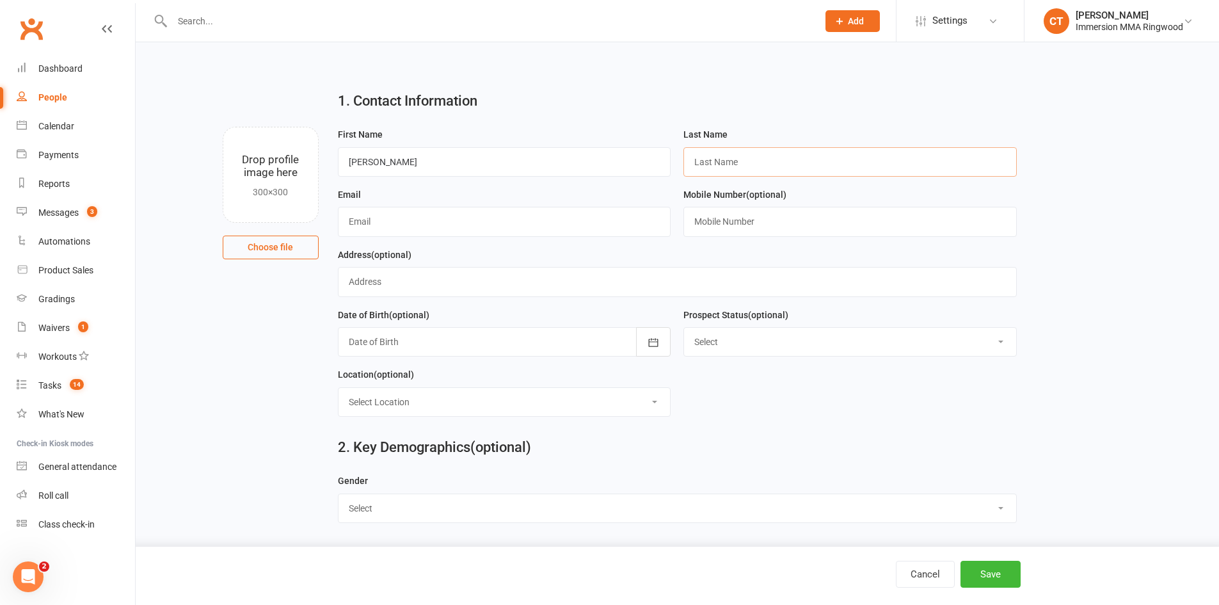
click at [704, 174] on input "text" at bounding box center [849, 161] width 333 height 29
paste input "MUZUR"
type input "MUZUR"
click at [772, 228] on input "text" at bounding box center [849, 221] width 333 height 29
paste input "0479188213"
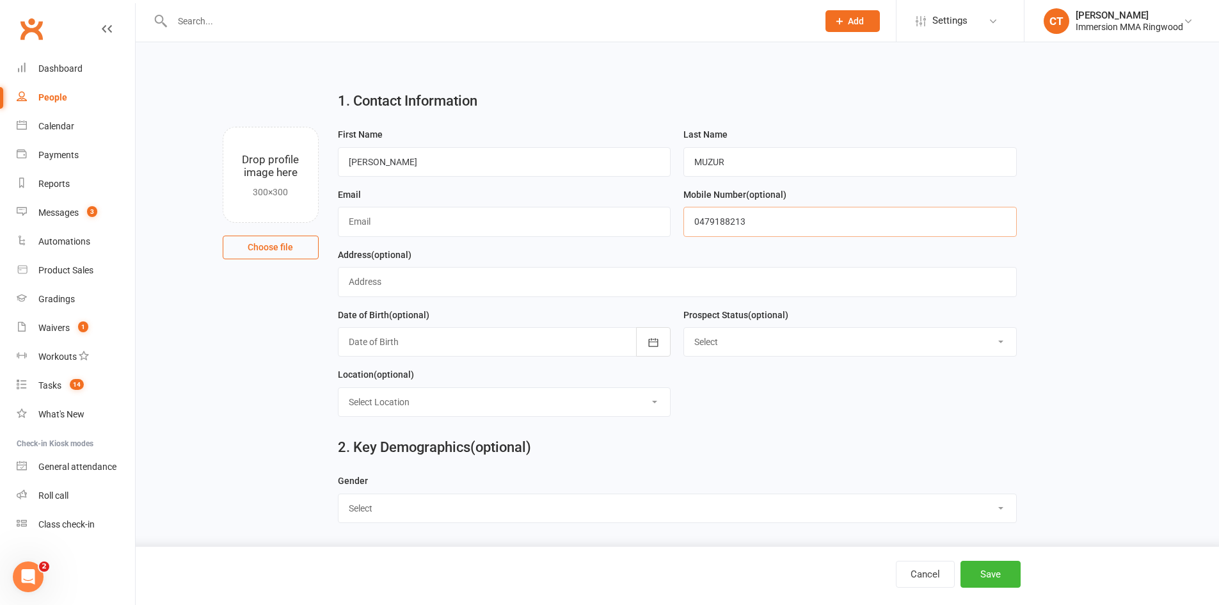
type input "0479188213"
click at [431, 220] on input "text" at bounding box center [504, 221] width 333 height 29
paste input "simmaglobal@gmail.com"
type input "simmaglobal@gmail.com"
click at [1000, 576] on button "Save" at bounding box center [990, 573] width 60 height 27
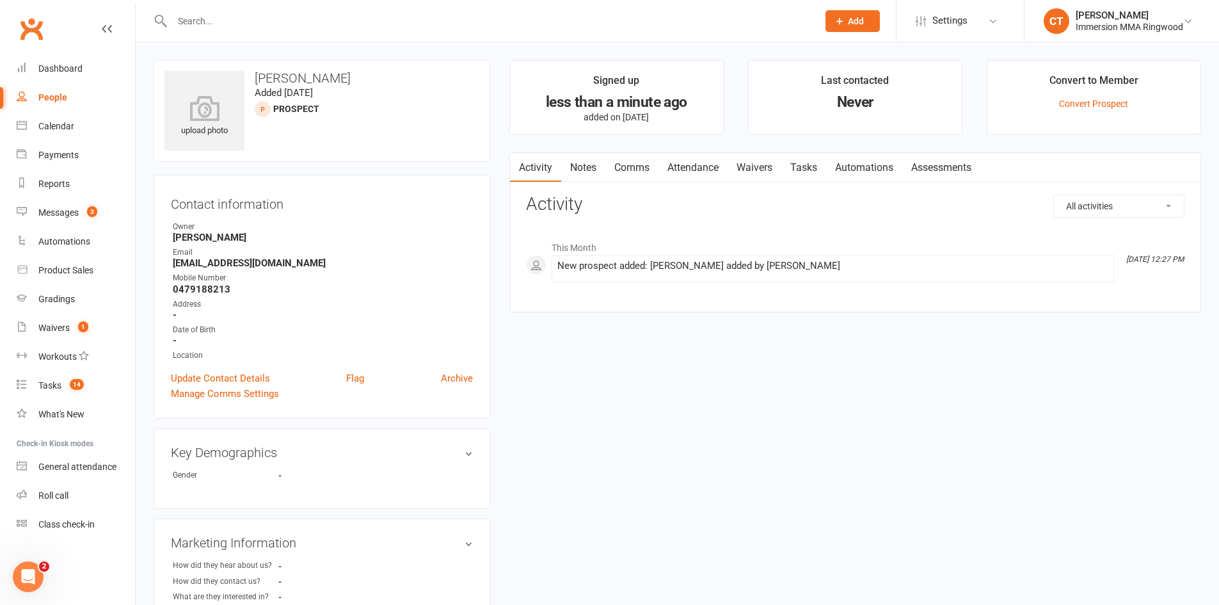
click at [569, 164] on link "Notes" at bounding box center [583, 167] width 44 height 29
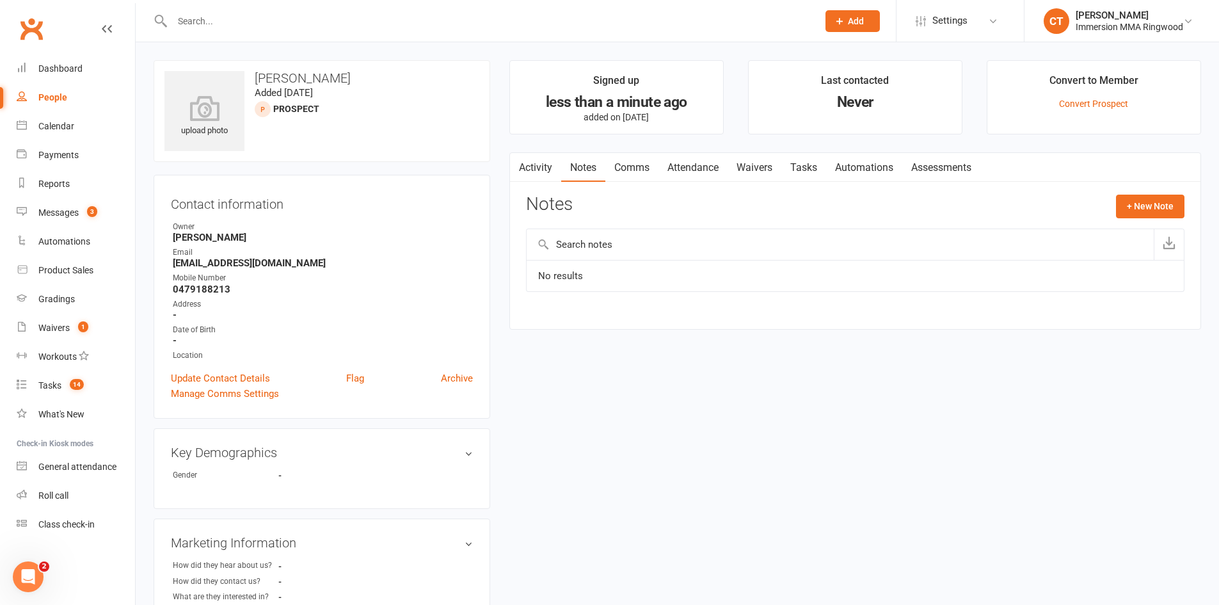
click at [693, 177] on link "Attendance" at bounding box center [692, 167] width 69 height 29
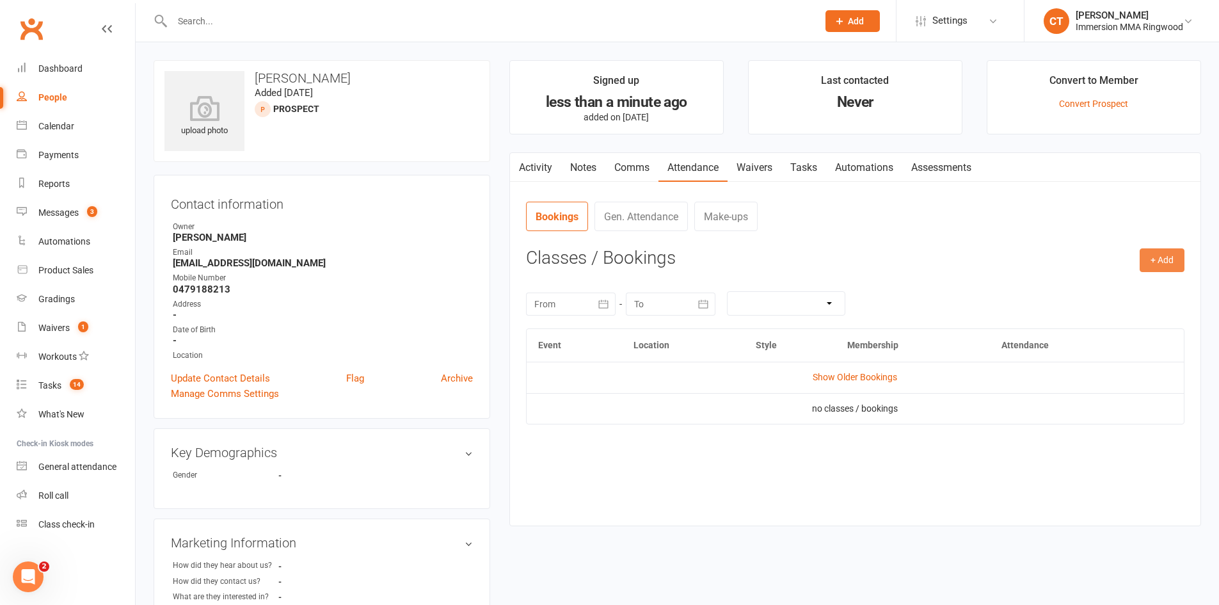
click at [1166, 262] on button "+ Add" at bounding box center [1161, 259] width 45 height 23
click at [1099, 305] on link "Add Appointment" at bounding box center [1120, 315] width 127 height 26
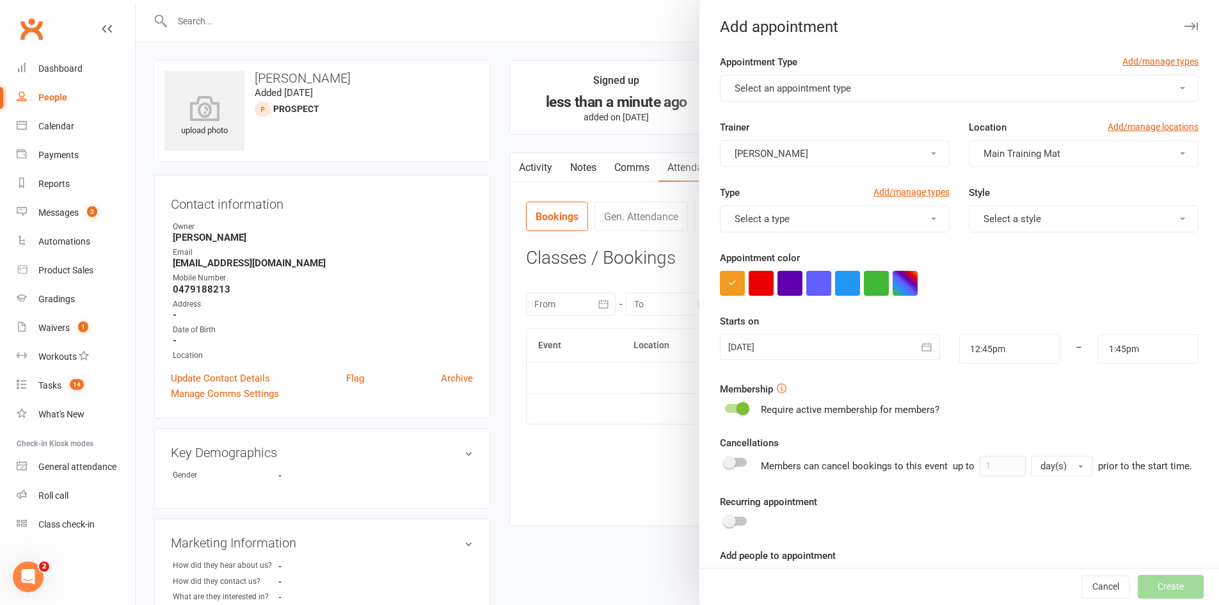
click at [761, 83] on span "Select an appointment type" at bounding box center [792, 89] width 116 height 12
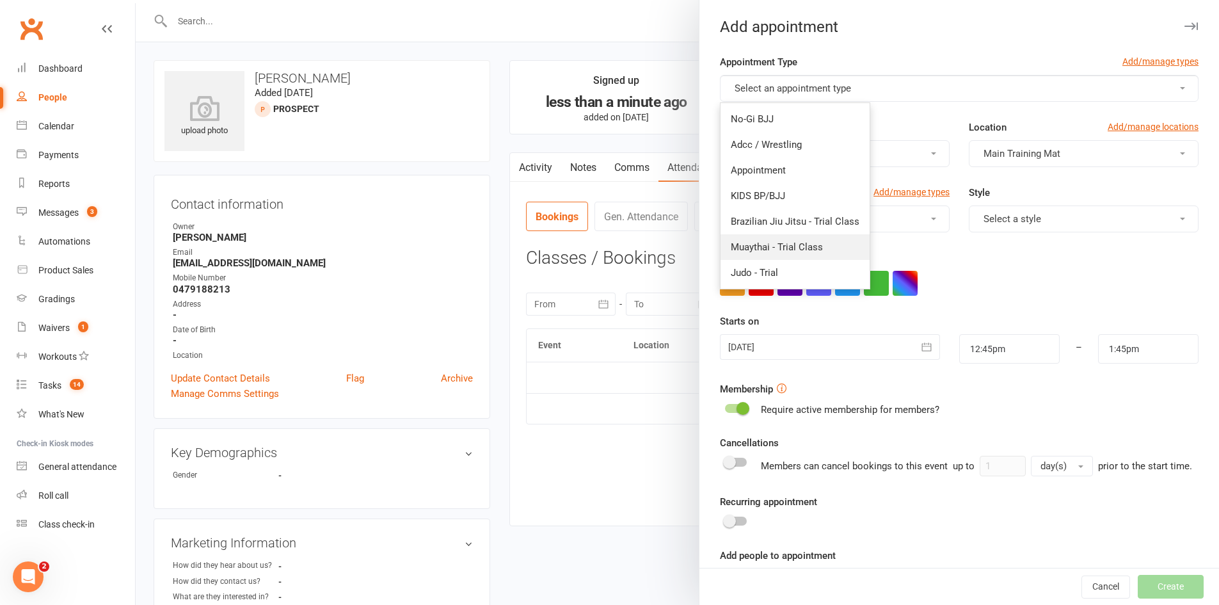
click at [788, 249] on span "Muaythai - Trial Class" at bounding box center [777, 247] width 92 height 12
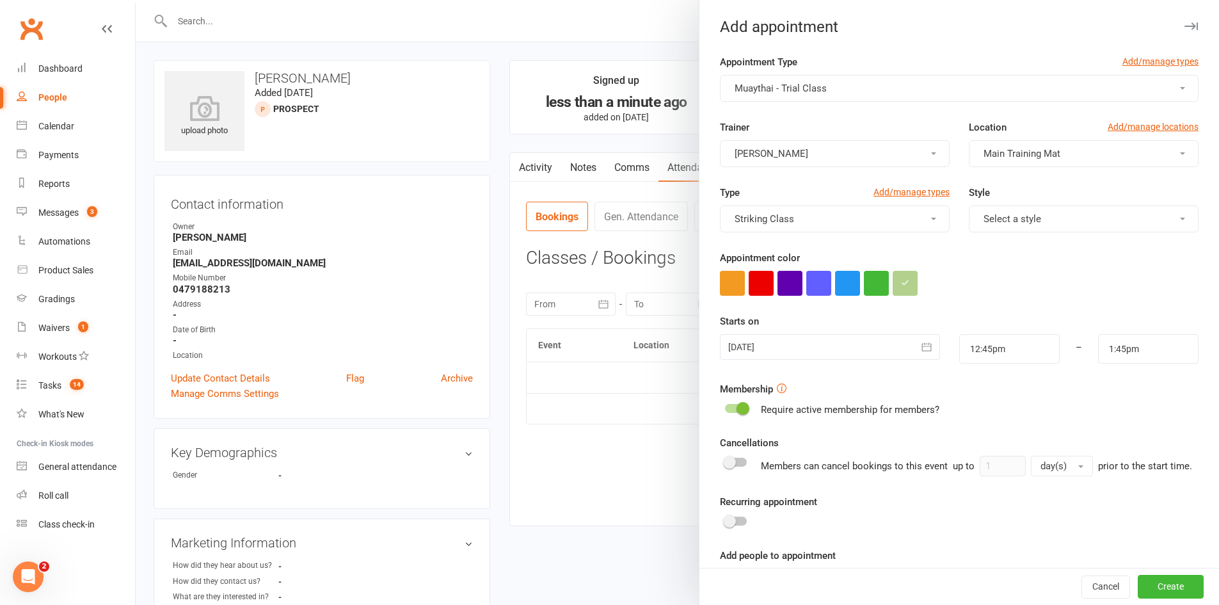
click at [777, 91] on span "Muaythai - Trial Class" at bounding box center [780, 89] width 92 height 12
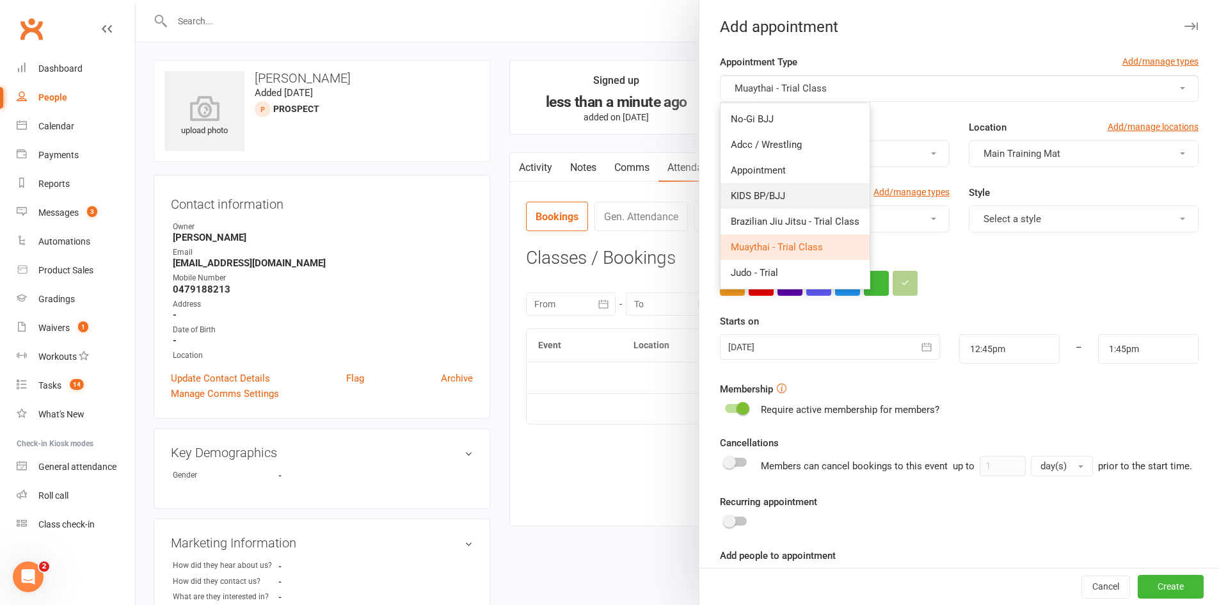
click at [787, 195] on link "KIDS BP/BJJ" at bounding box center [794, 196] width 149 height 26
type input "1:30pm"
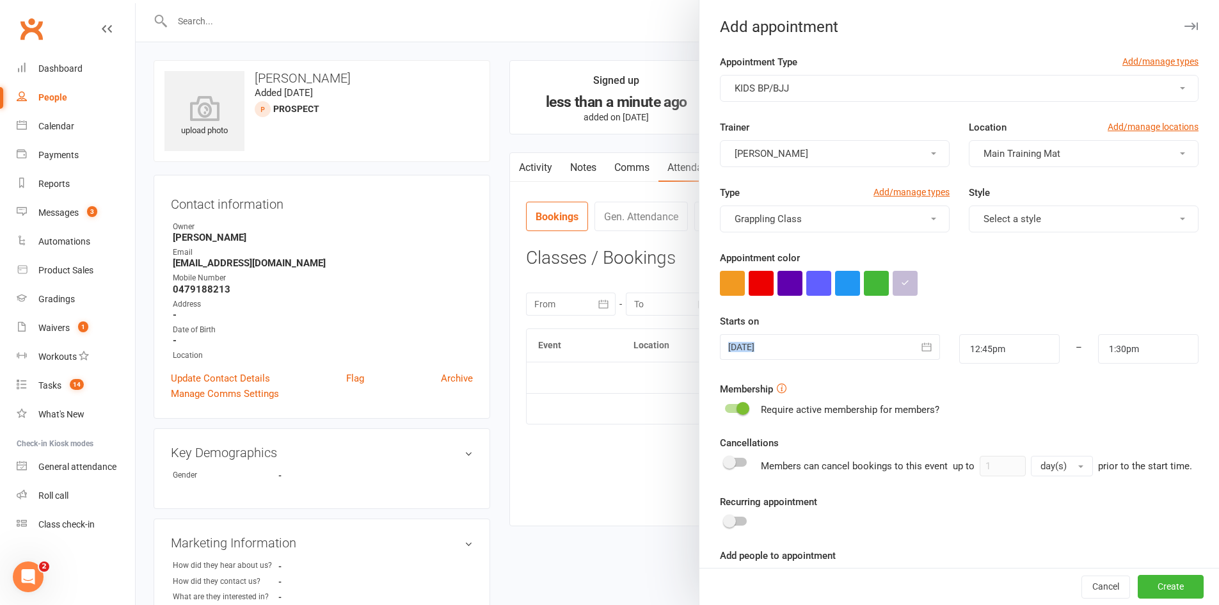
click at [778, 341] on div "Starts on 13 Aug 2025 August 2025 Sun Mon Tue Wed Thu Fri Sat 31 27 28 29 30 31…" at bounding box center [959, 338] width 479 height 50
click at [778, 345] on div at bounding box center [829, 347] width 219 height 26
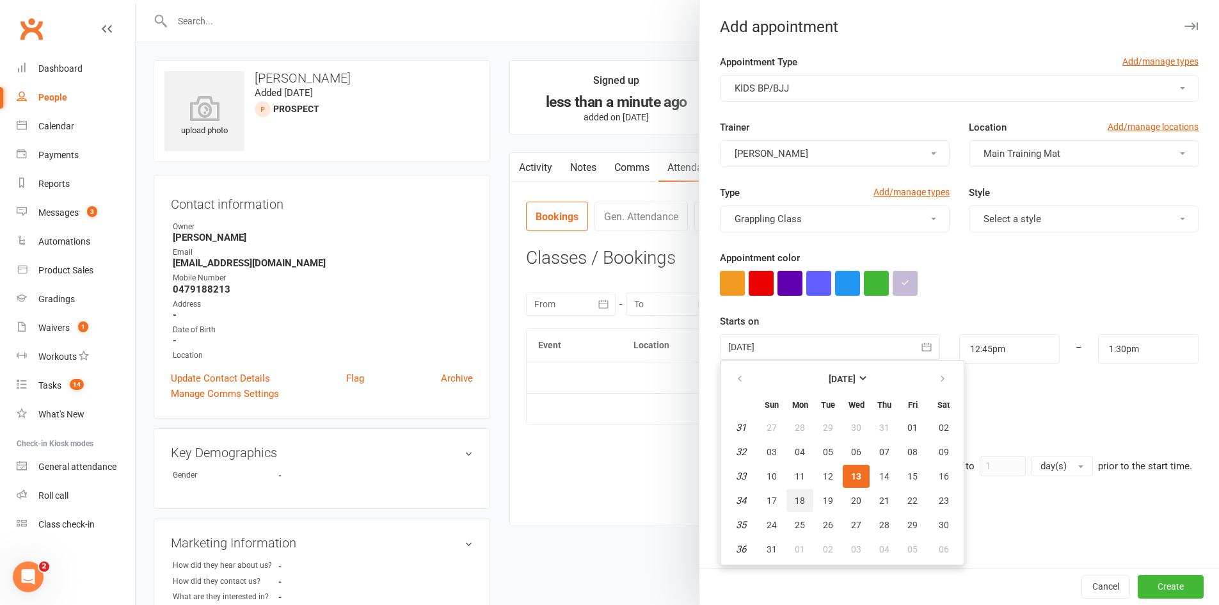
click at [786, 498] on button "18" at bounding box center [799, 500] width 27 height 23
type input "18 Aug 2025"
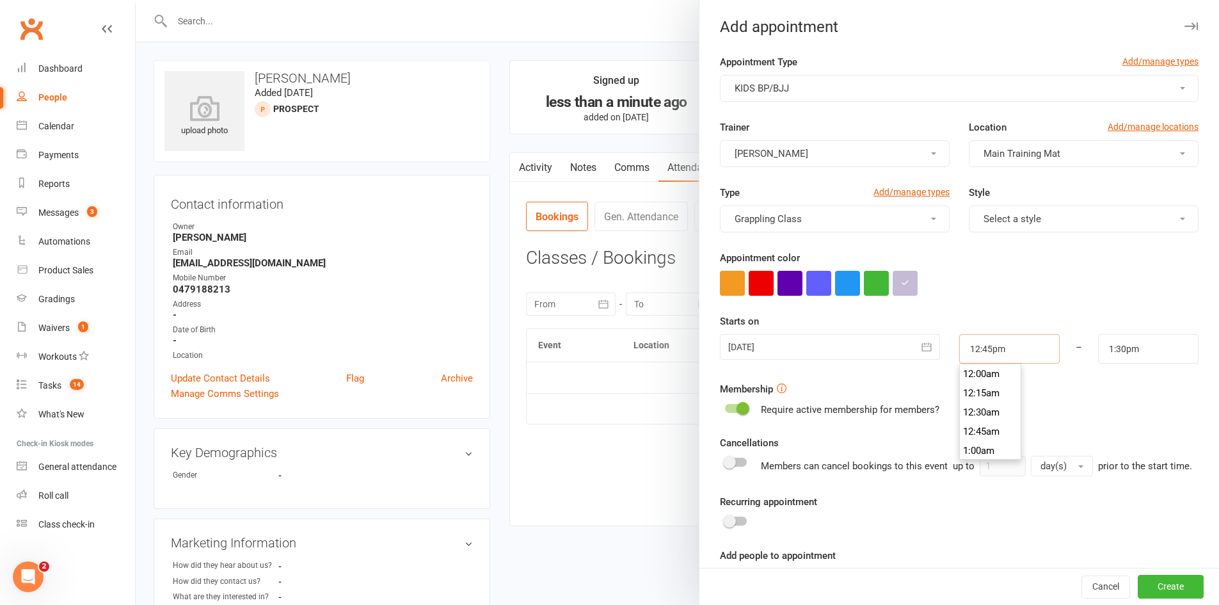
click at [976, 344] on input "12:45pm" at bounding box center [1009, 348] width 100 height 29
type input "5:00pm"
click at [965, 404] on li "5:00pm" at bounding box center [990, 403] width 61 height 19
click at [1144, 582] on button "Create" at bounding box center [1170, 586] width 66 height 23
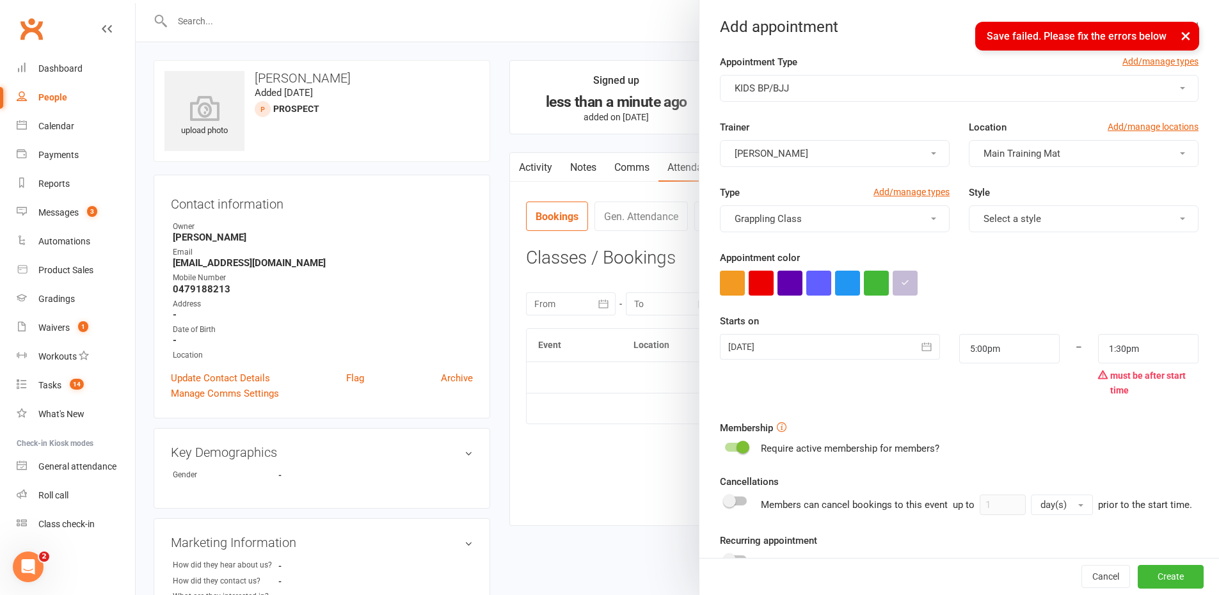
click at [790, 349] on div at bounding box center [829, 347] width 219 height 26
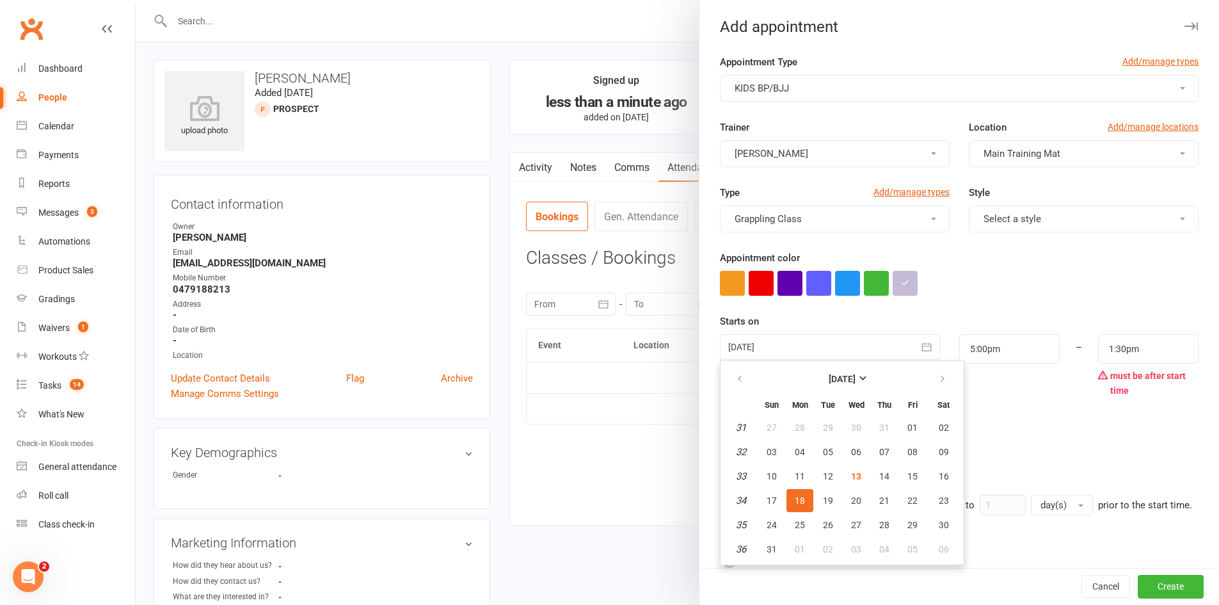
click at [796, 499] on span "18" at bounding box center [800, 500] width 10 height 10
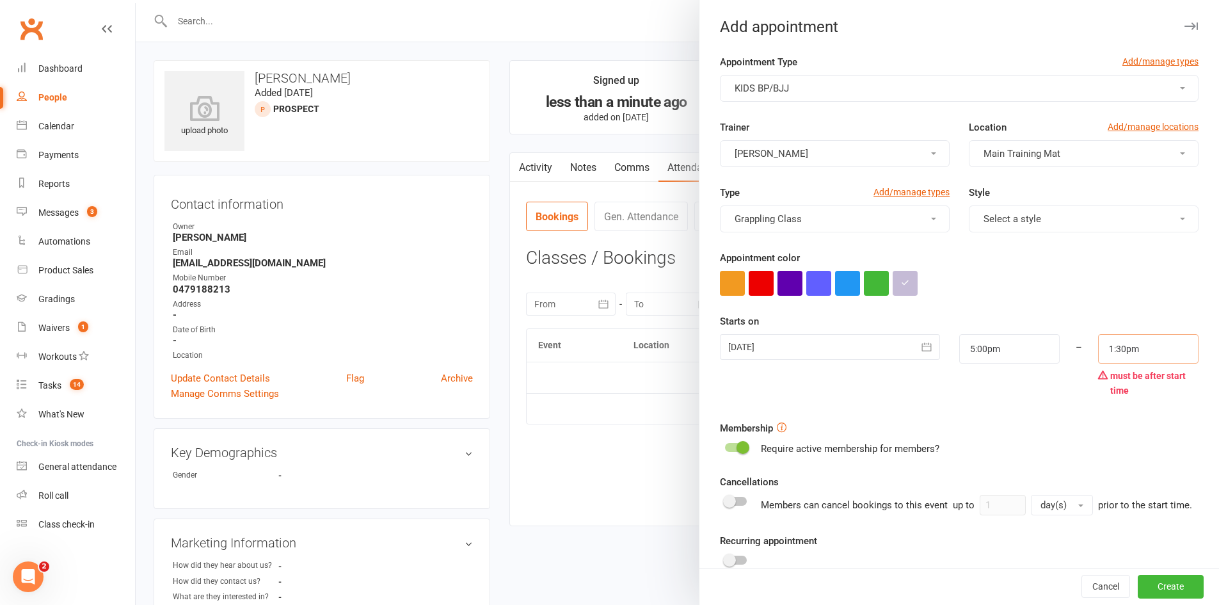
click at [1142, 351] on input "1:30pm" at bounding box center [1148, 348] width 100 height 29
type input "5:45pm"
click at [1113, 434] on li "5:45pm" at bounding box center [1128, 429] width 61 height 19
click at [1137, 577] on button "Create" at bounding box center [1170, 586] width 66 height 23
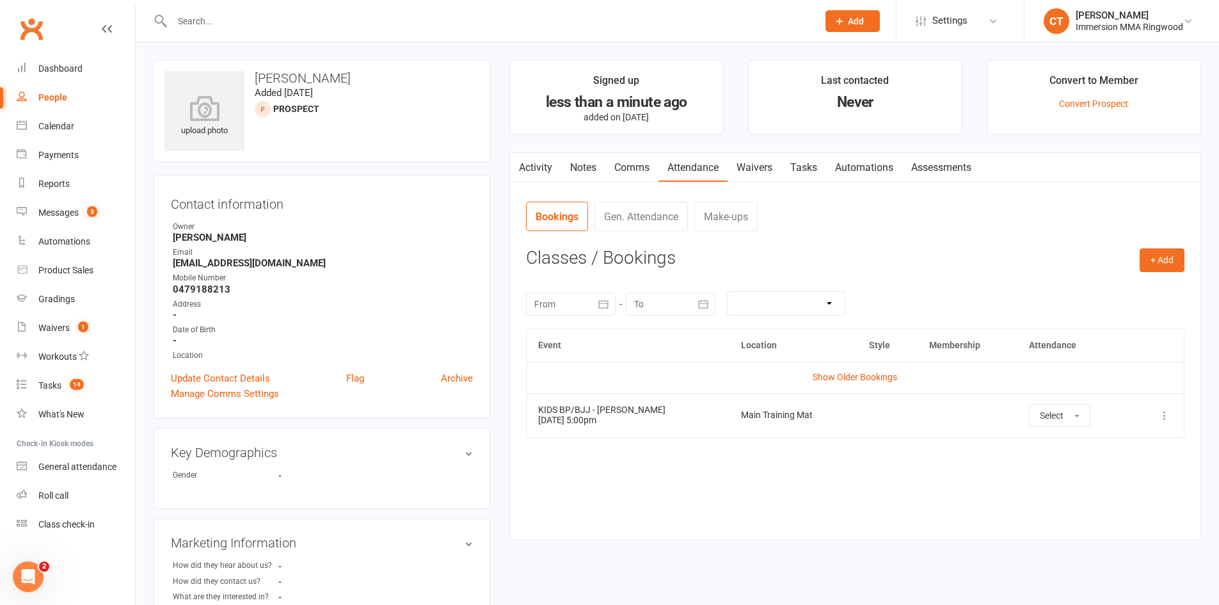
click at [628, 168] on link "Comms" at bounding box center [631, 167] width 53 height 29
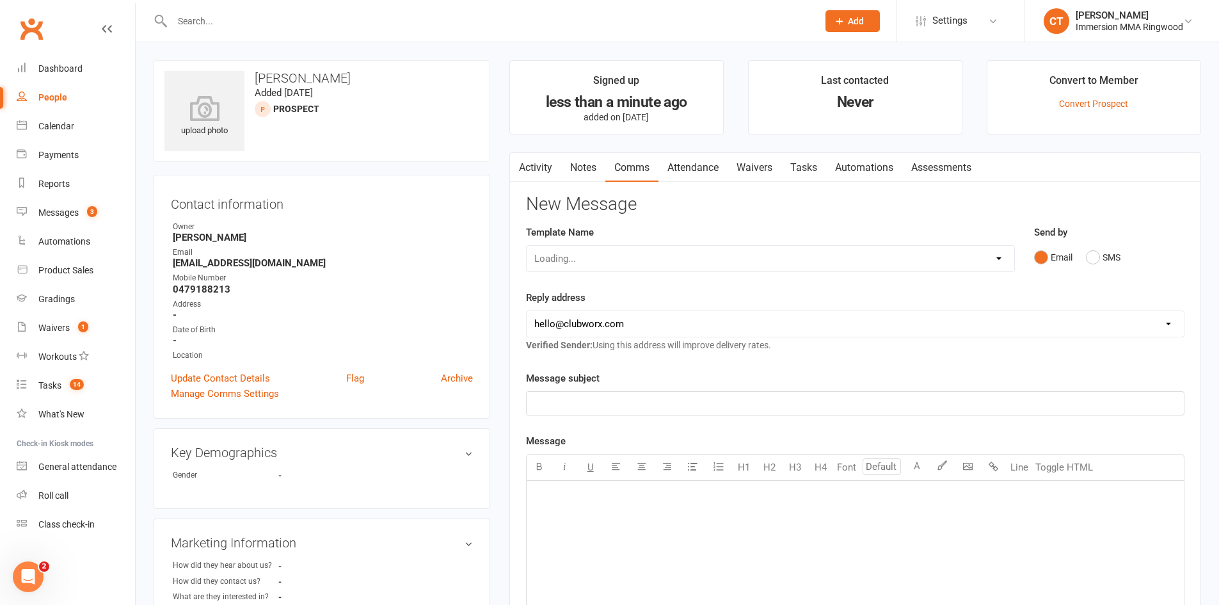
click at [594, 167] on link "Notes" at bounding box center [583, 167] width 44 height 29
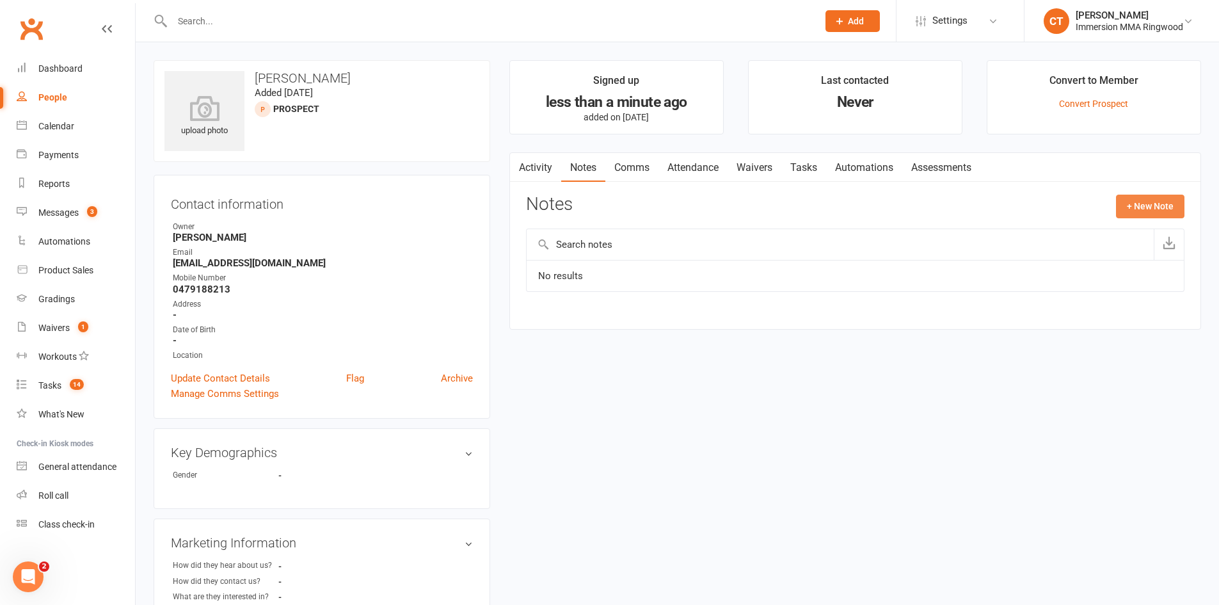
click at [1146, 210] on button "+ New Note" at bounding box center [1150, 205] width 68 height 23
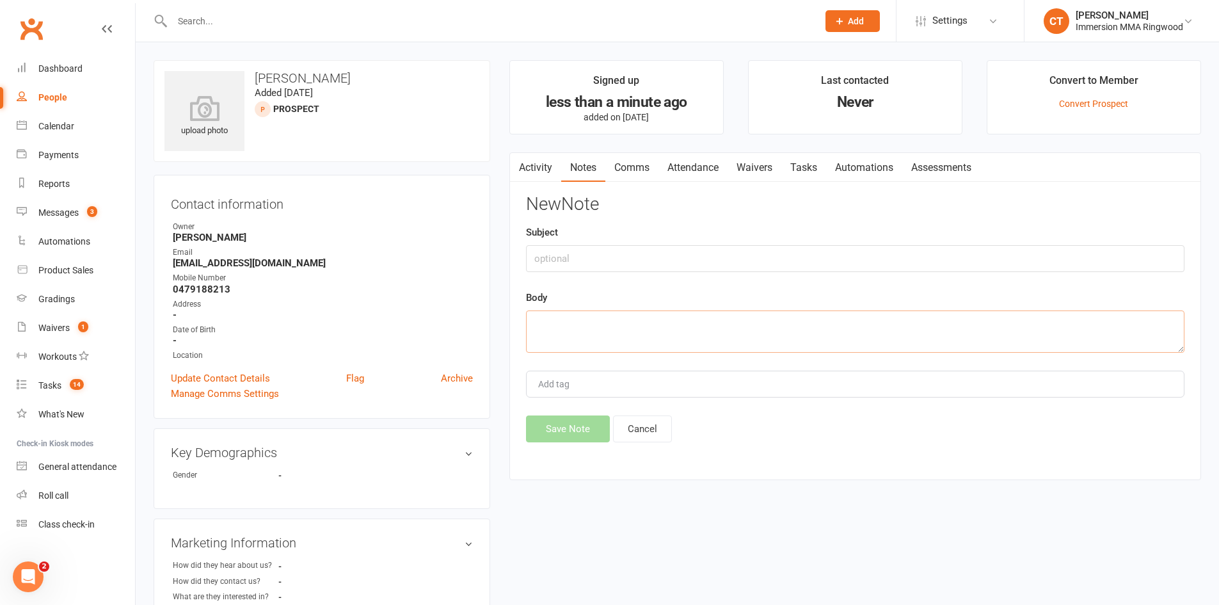
click at [844, 344] on textarea at bounding box center [855, 331] width 658 height 42
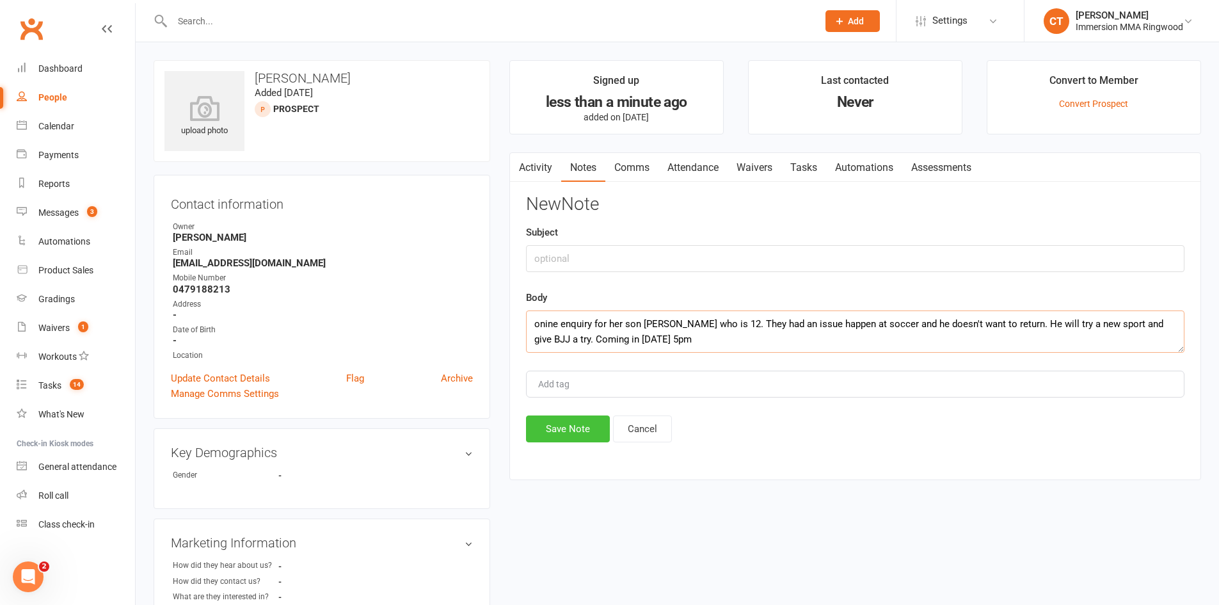
type textarea "onine enquiry for her son Izak who is 12. They had an issue happen at soccer an…"
click at [577, 425] on button "Save Note" at bounding box center [568, 428] width 84 height 27
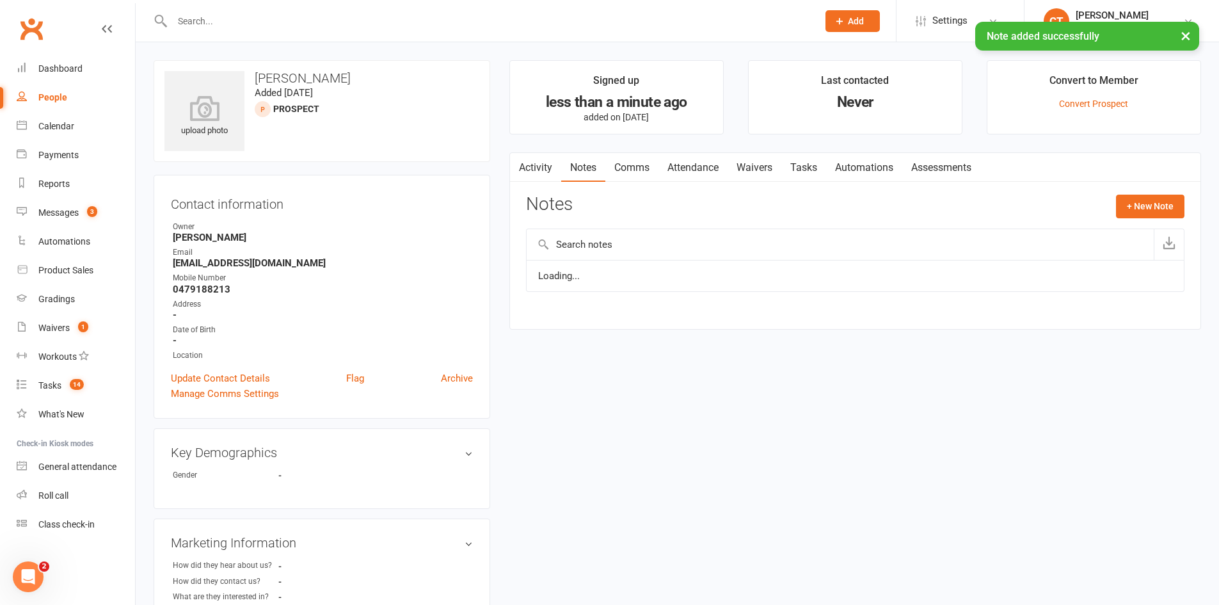
click at [701, 171] on link "Attendance" at bounding box center [692, 167] width 69 height 29
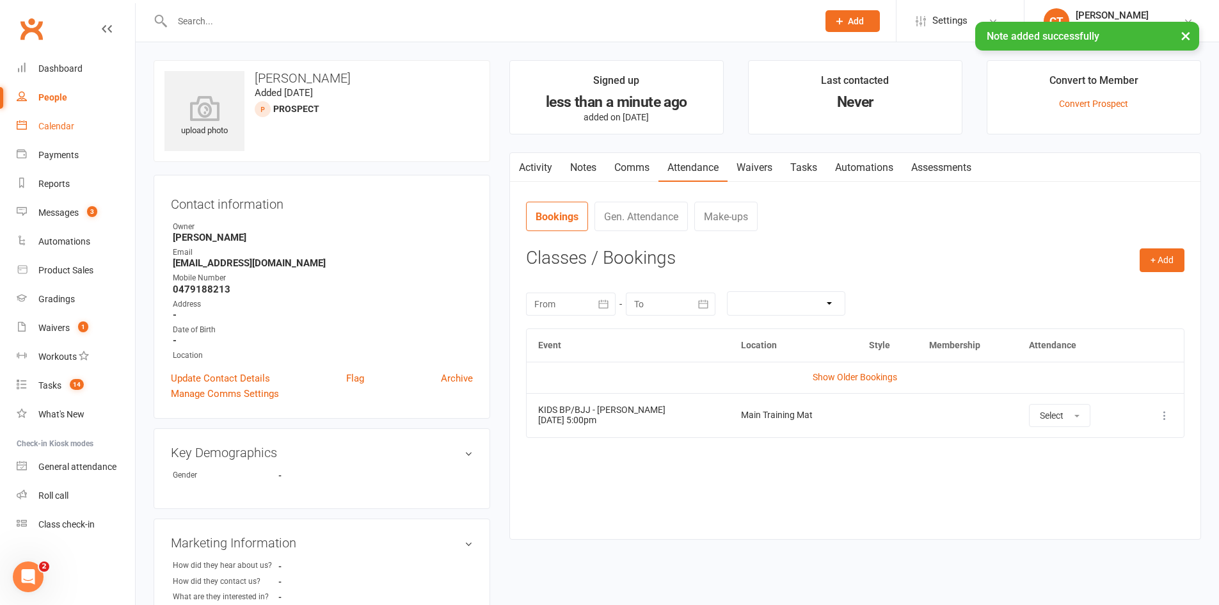
click at [35, 125] on link "Calendar" at bounding box center [76, 126] width 118 height 29
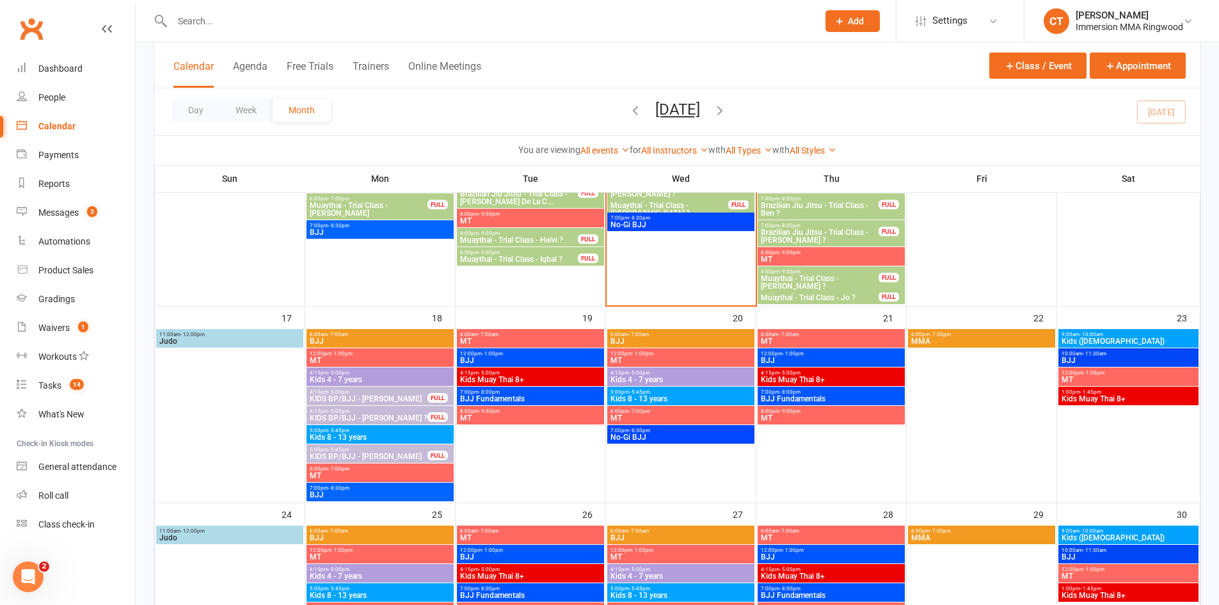
scroll to position [640, 0]
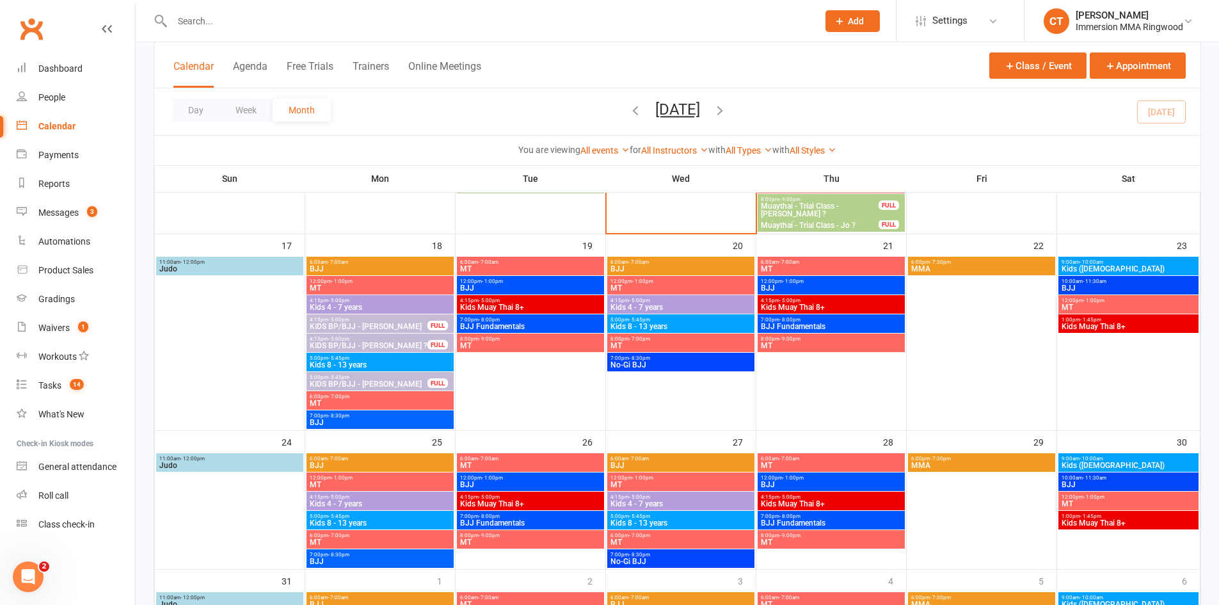
click at [395, 381] on span "KIDS BP/BJJ - Sandra Muzur" at bounding box center [368, 384] width 119 height 8
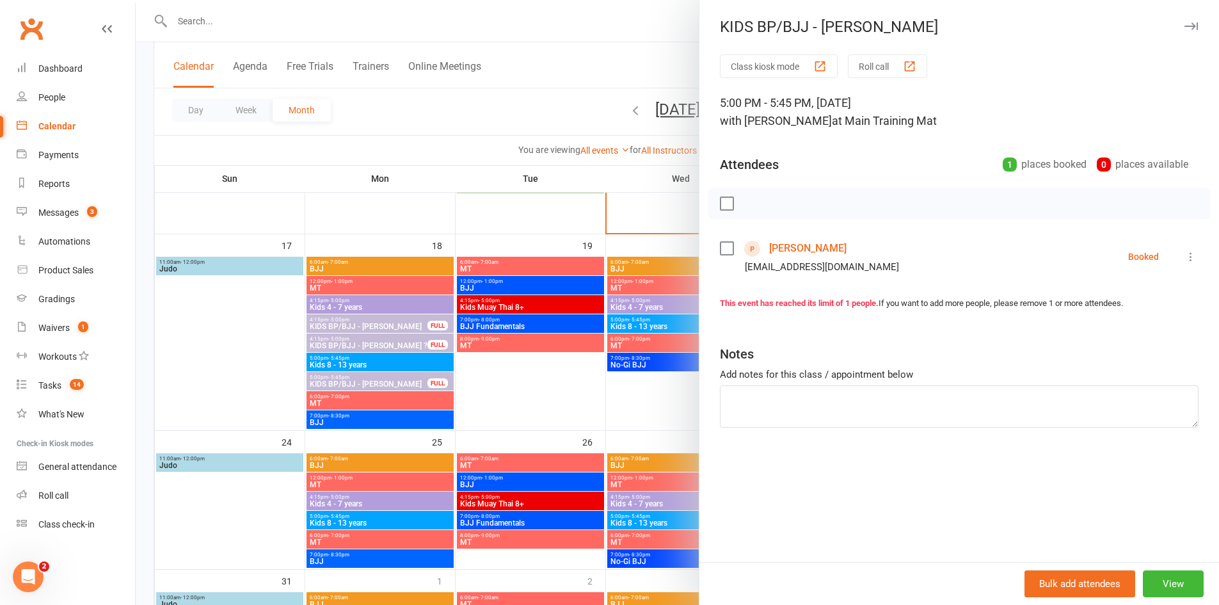
click at [763, 244] on div "Sandra MUZUR simmaglobal@gmail.com" at bounding box center [812, 256] width 184 height 37
click at [771, 246] on link "Sandra MUZUR" at bounding box center [807, 248] width 77 height 20
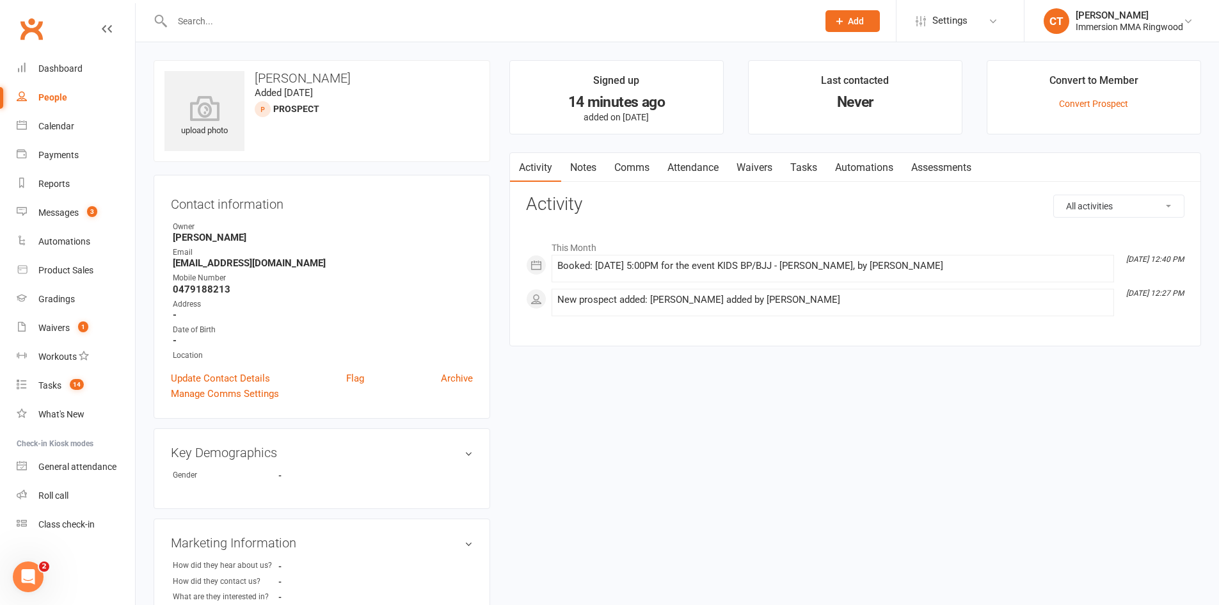
click at [680, 173] on link "Attendance" at bounding box center [692, 167] width 69 height 29
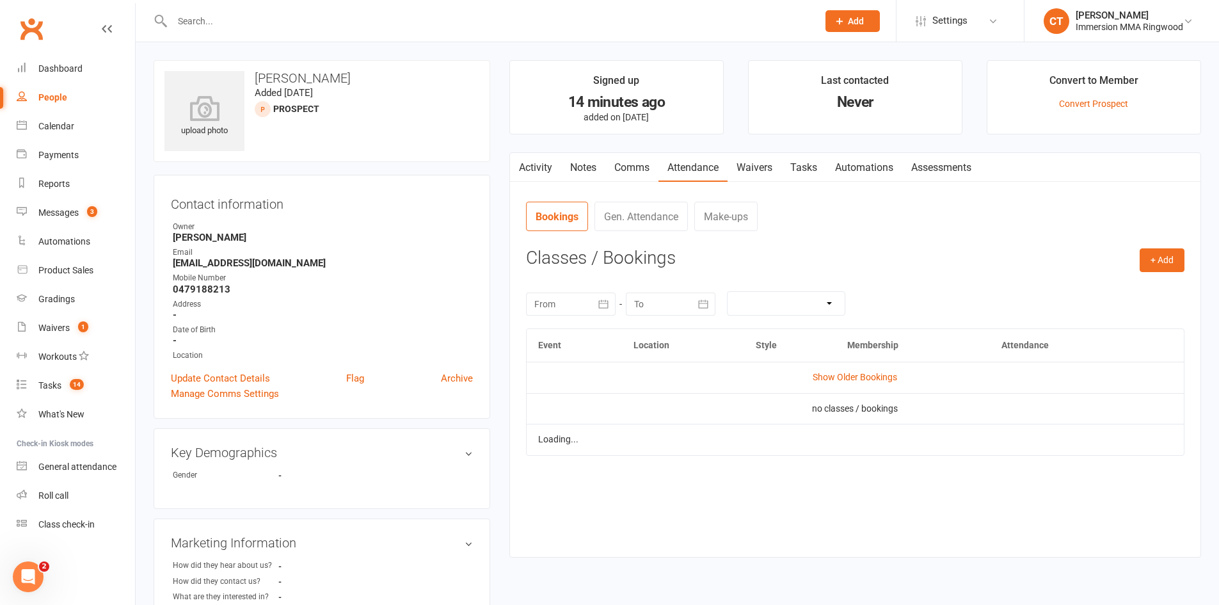
click at [636, 180] on link "Comms" at bounding box center [631, 167] width 53 height 29
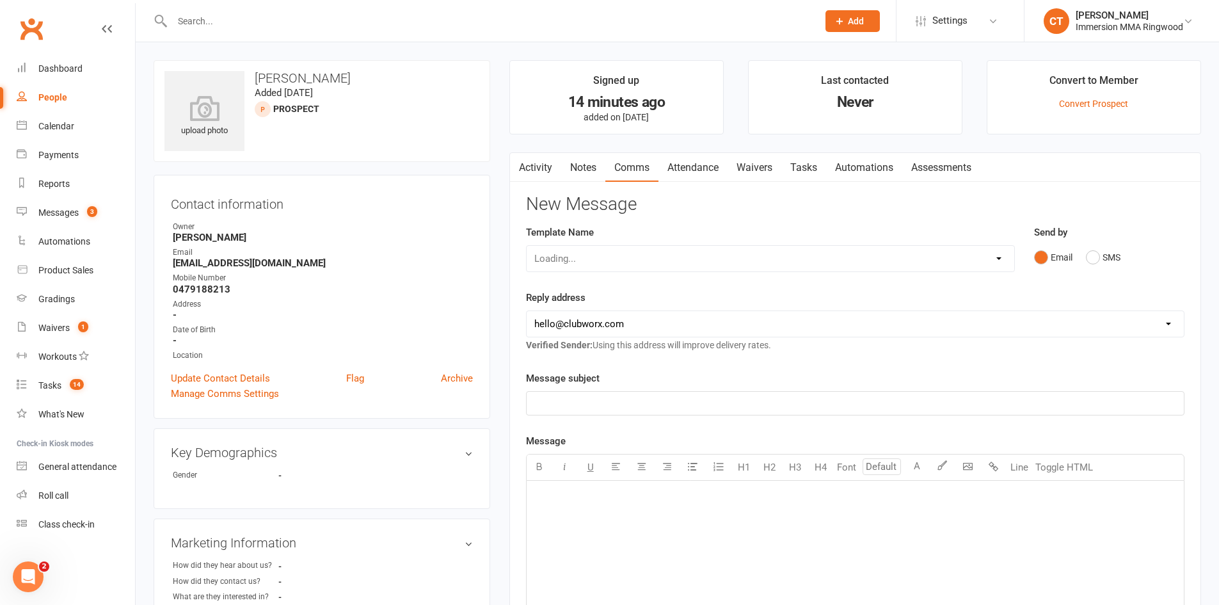
click at [604, 251] on div "Loading..." at bounding box center [770, 258] width 489 height 27
click at [609, 256] on div "Loading..." at bounding box center [770, 258] width 489 height 27
click at [618, 255] on select "Select Template [SMS] [PERSON_NAME] - Call back message [SMS] Mark- Call back m…" at bounding box center [770, 259] width 487 height 26
click at [527, 246] on select "Select Template [SMS] Chris - Call back message [SMS] Mark- Call back message […" at bounding box center [770, 259] width 487 height 26
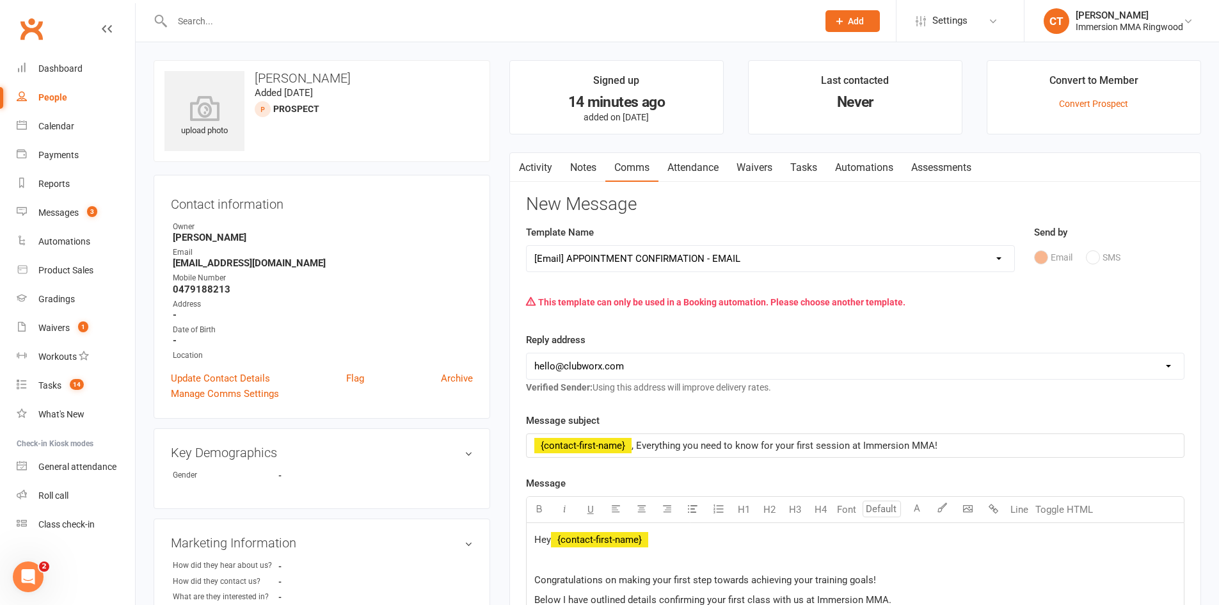
click at [631, 255] on select "Select Template [SMS] Chris - Call back message [SMS] Mark- Call back message […" at bounding box center [770, 259] width 487 height 26
select select "12"
click at [527, 246] on select "Select Template [SMS] Chris - Call back message [SMS] Mark- Call back message […" at bounding box center [770, 259] width 487 height 26
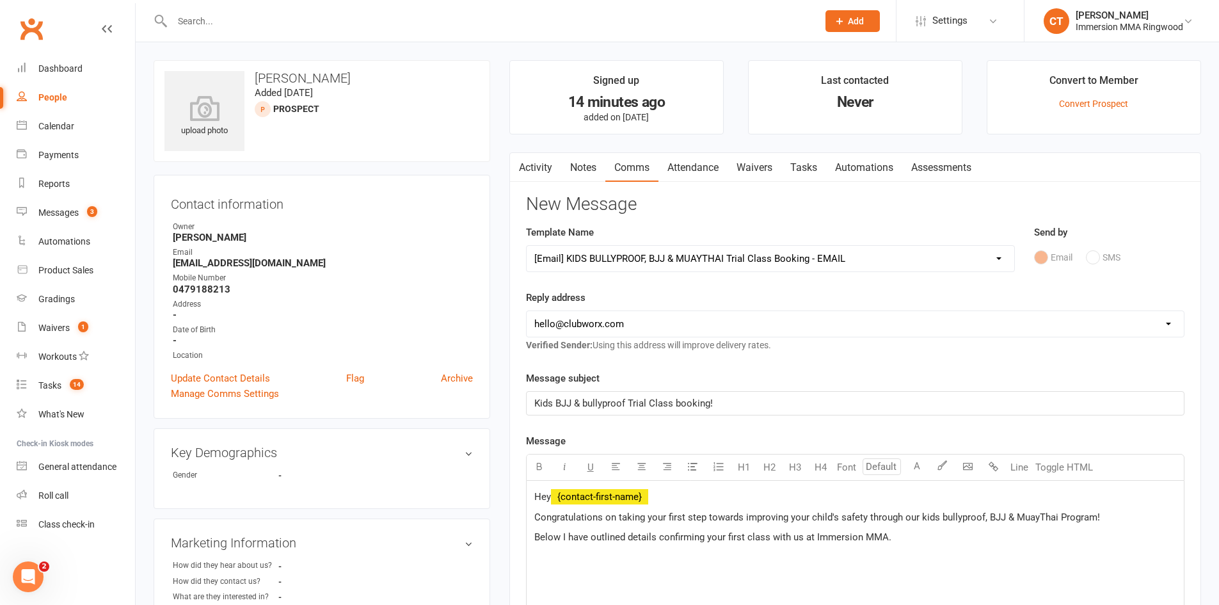
drag, startPoint x: 602, startPoint y: 327, endPoint x: 598, endPoint y: 335, distance: 9.2
click at [602, 327] on select "hello@clubworx.com ringwood@immersionmma.com.au david@immersionmma.com.au lee@i…" at bounding box center [855, 324] width 657 height 26
select select "1"
click at [527, 311] on select "hello@clubworx.com ringwood@immersionmma.com.au david@immersionmma.com.au lee@i…" at bounding box center [855, 324] width 657 height 26
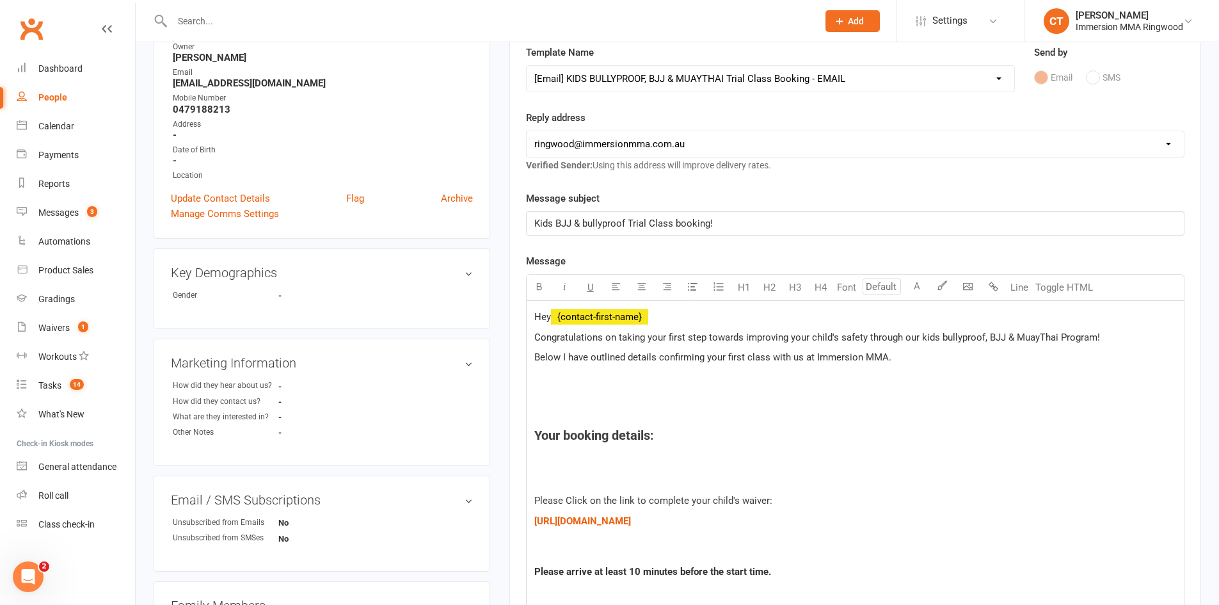
scroll to position [213, 0]
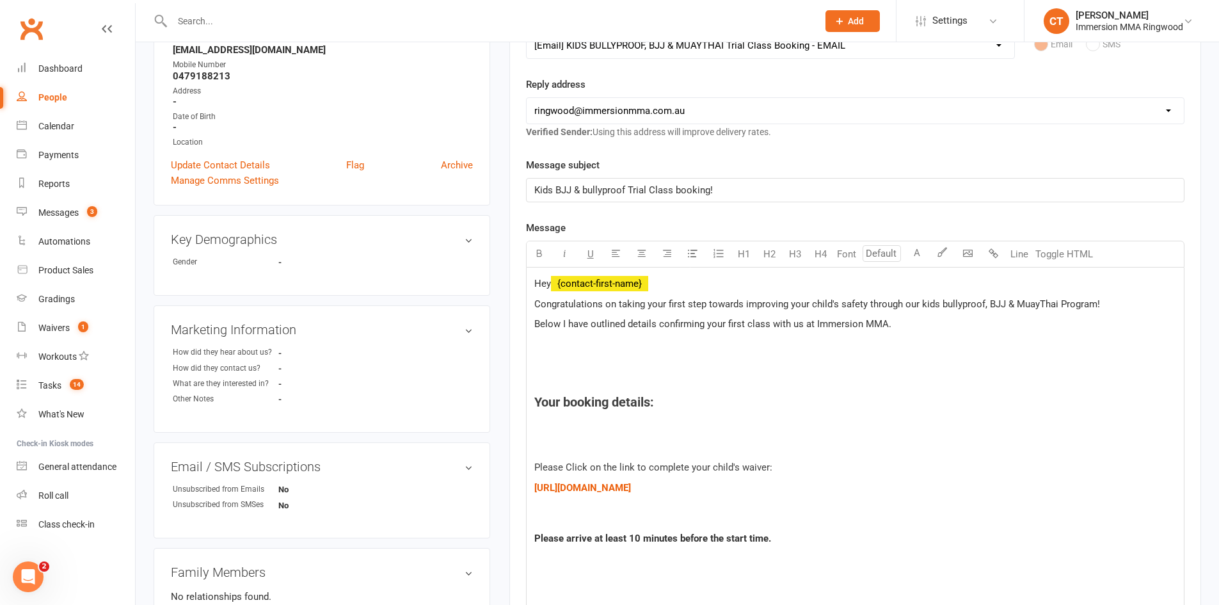
click at [676, 408] on h4 "Your booking details:" at bounding box center [855, 402] width 642 height 14
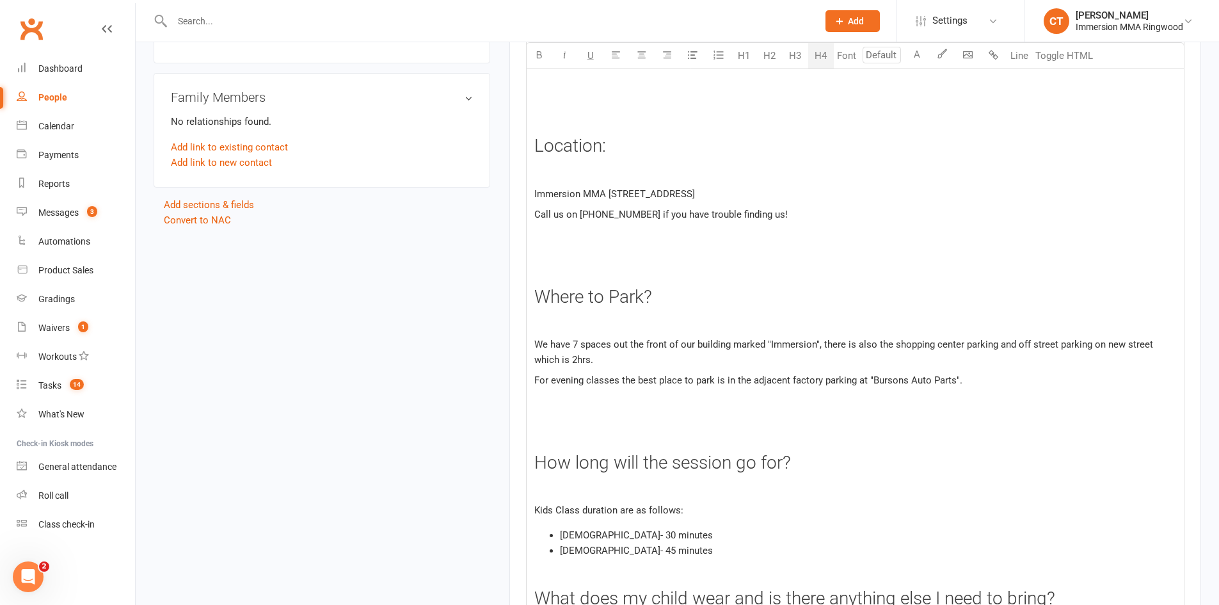
scroll to position [1777, 0]
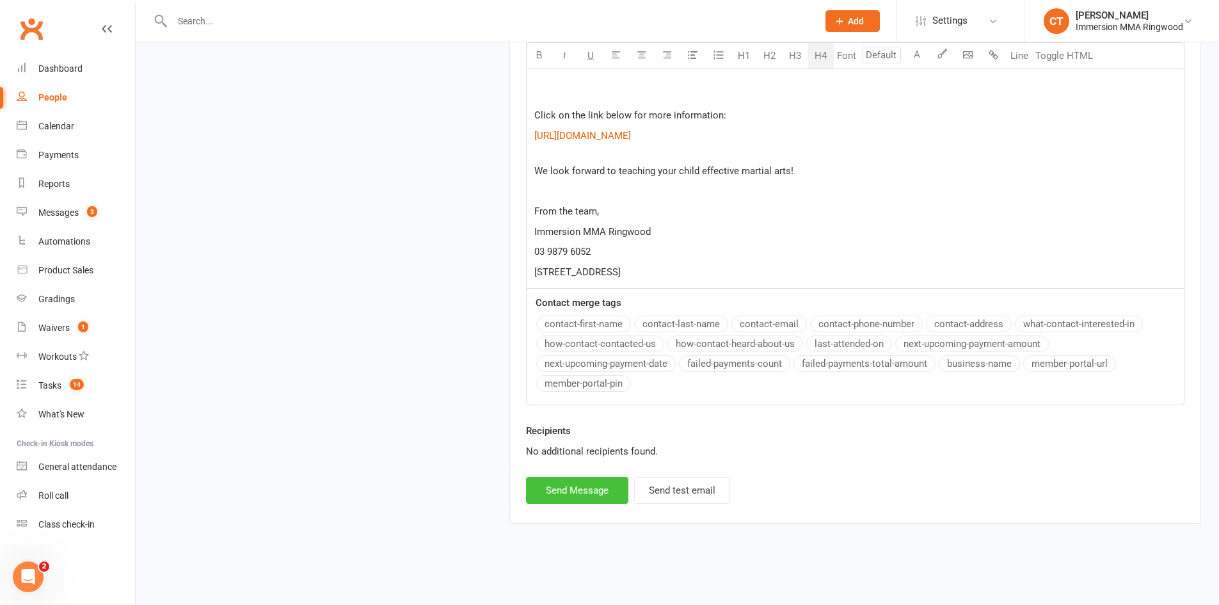
click at [592, 484] on button "Send Message" at bounding box center [577, 490] width 102 height 27
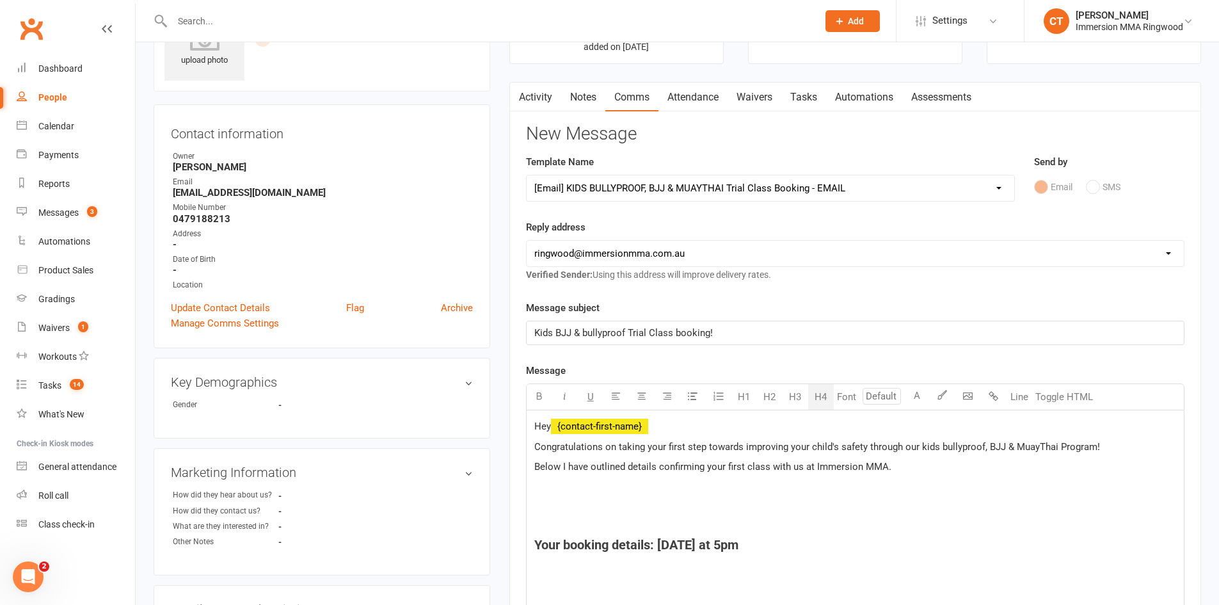
select select
select select "0"
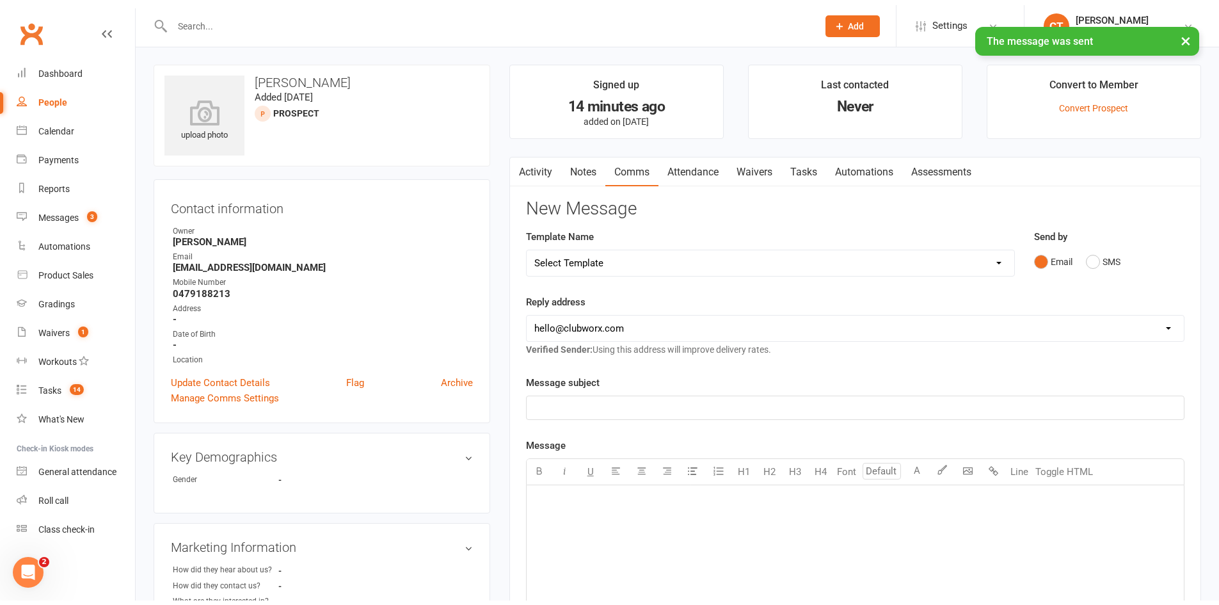
scroll to position [0, 0]
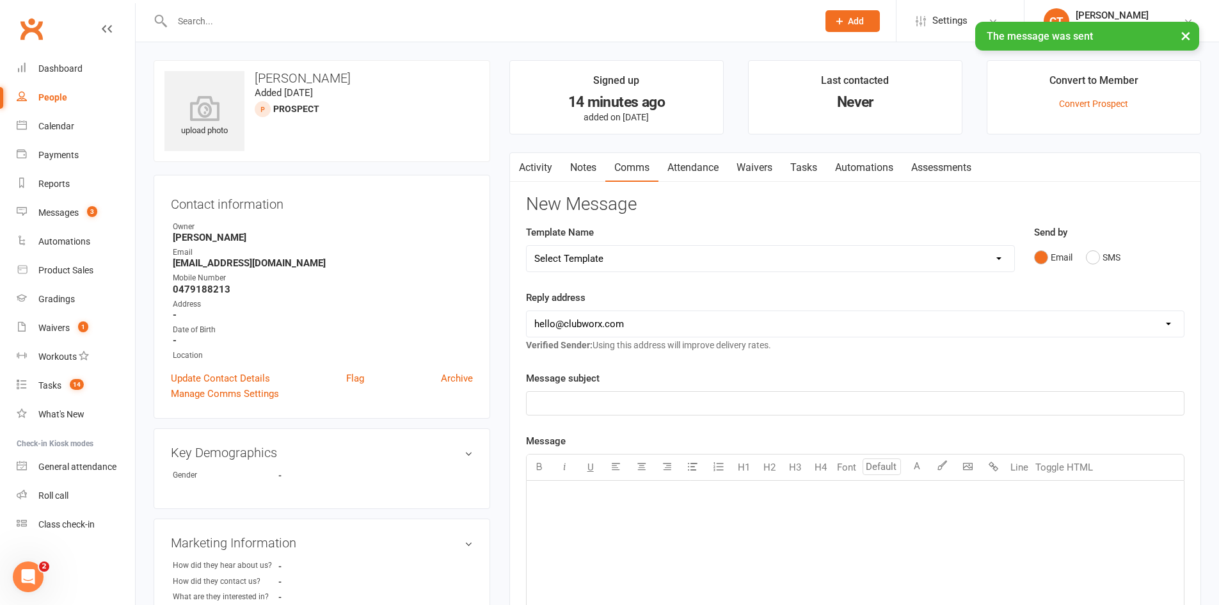
click at [810, 167] on link "Tasks" at bounding box center [803, 167] width 45 height 29
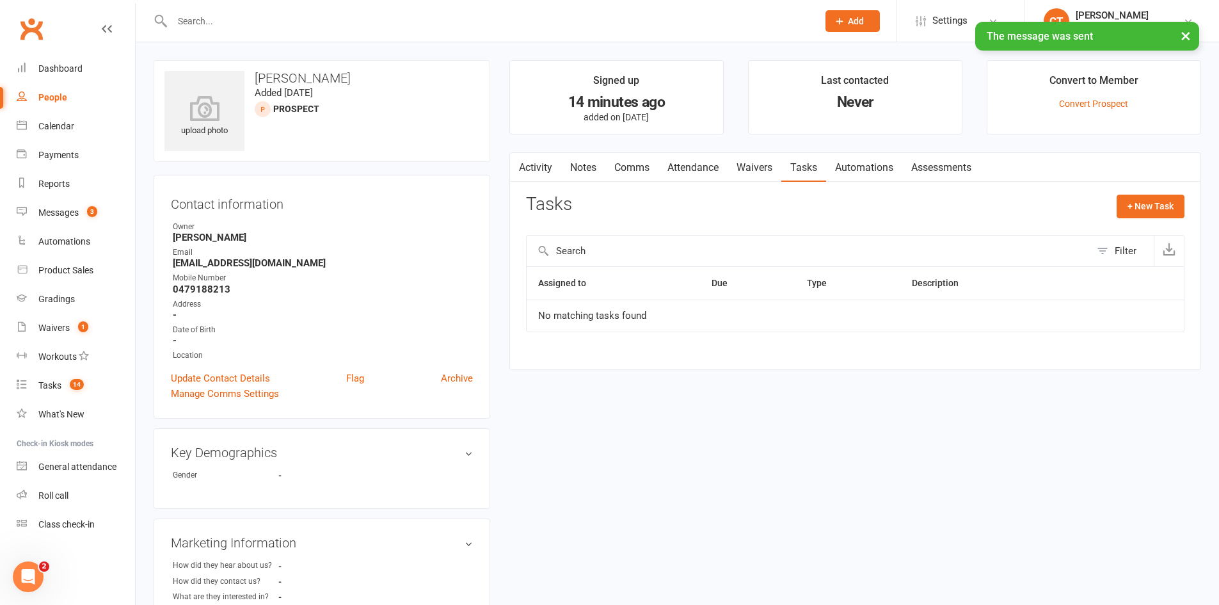
click at [572, 164] on link "Notes" at bounding box center [583, 167] width 44 height 29
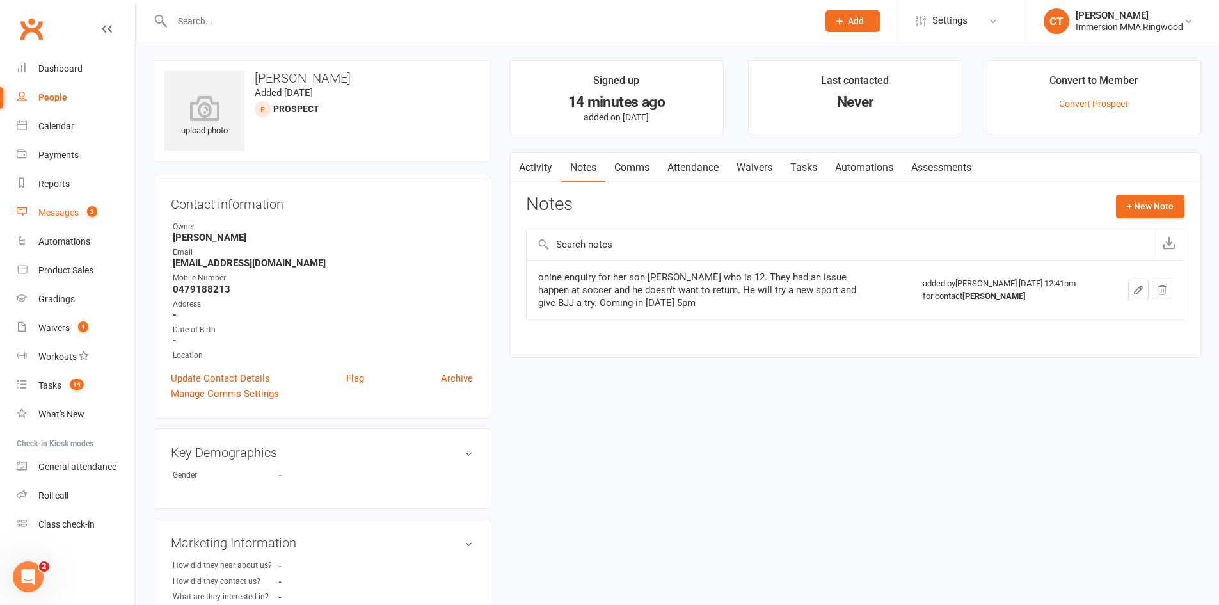
click at [46, 209] on div "Messages" at bounding box center [58, 212] width 40 height 10
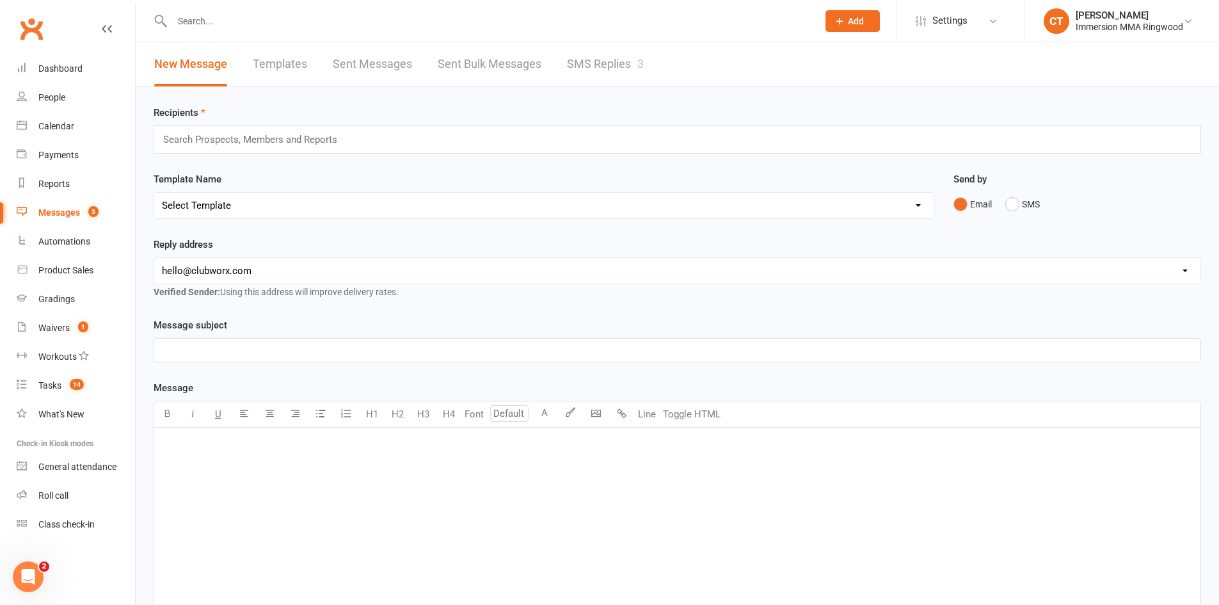
click at [567, 68] on link "SMS Replies 3" at bounding box center [605, 64] width 77 height 44
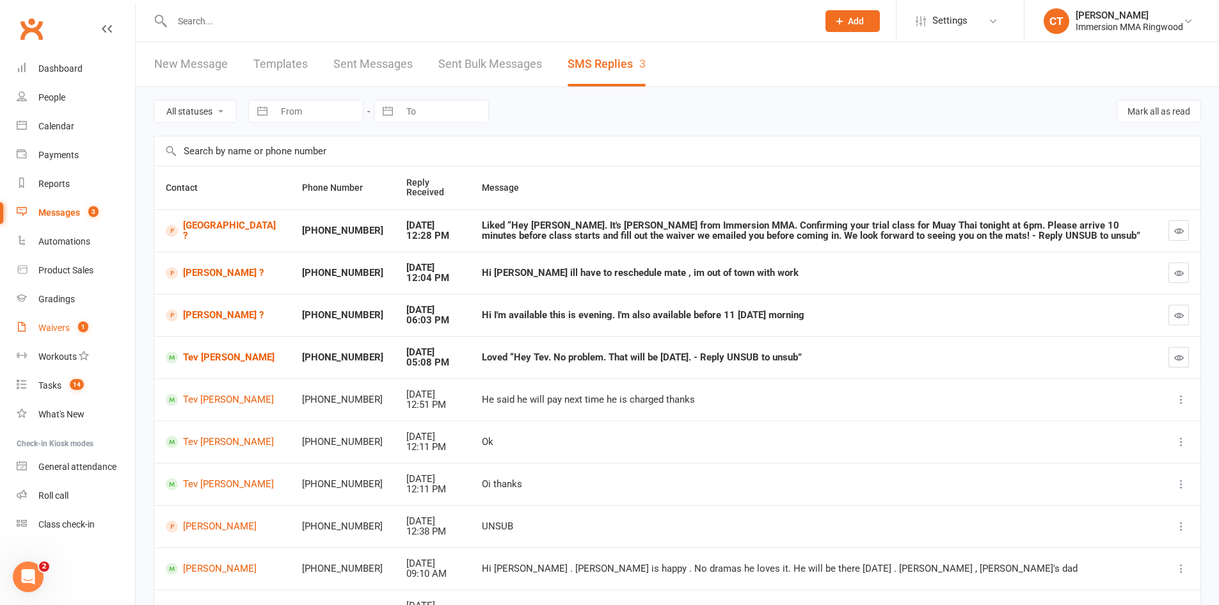
click at [68, 321] on link "Waivers 1" at bounding box center [76, 327] width 118 height 29
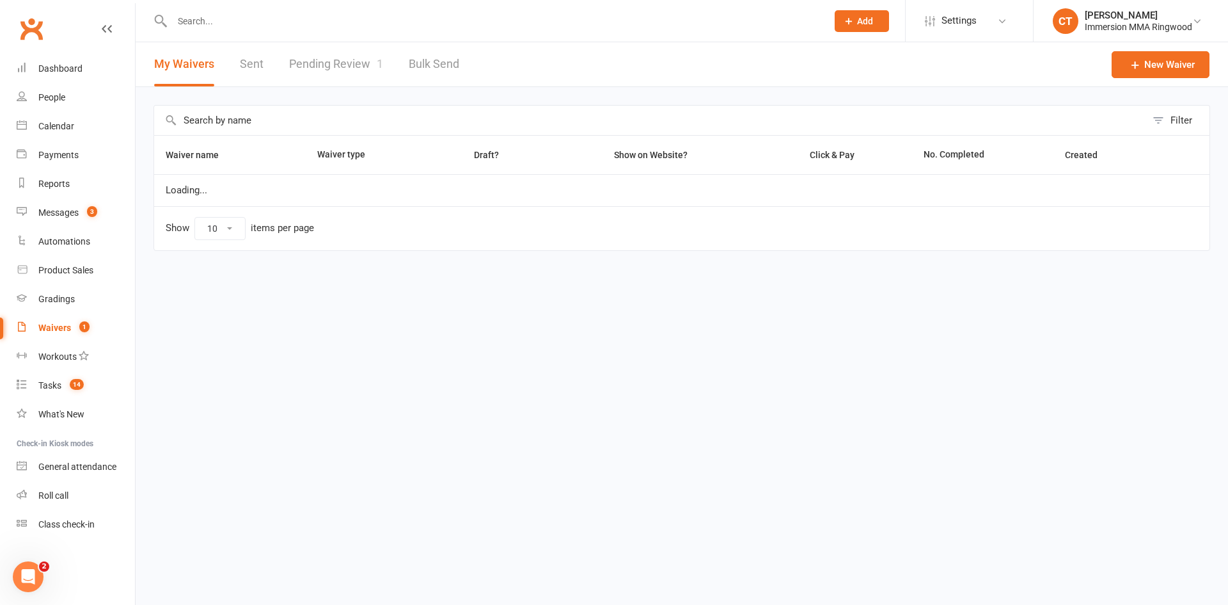
select select "25"
click at [326, 67] on link "Pending Review 1" at bounding box center [336, 64] width 94 height 44
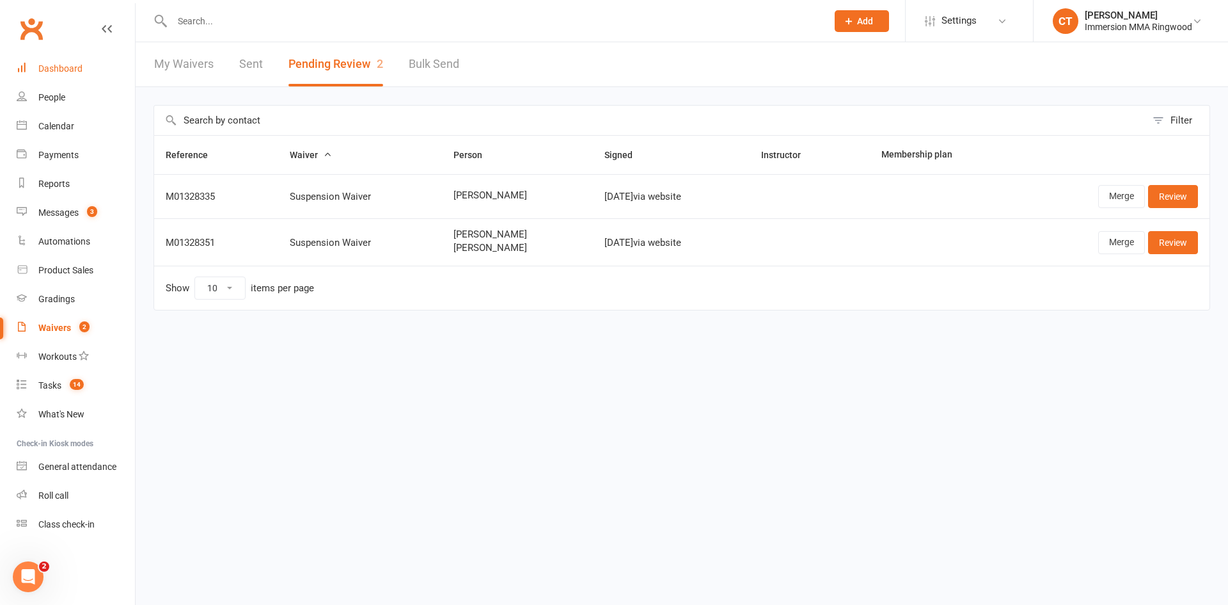
click at [88, 73] on link "Dashboard" at bounding box center [76, 68] width 118 height 29
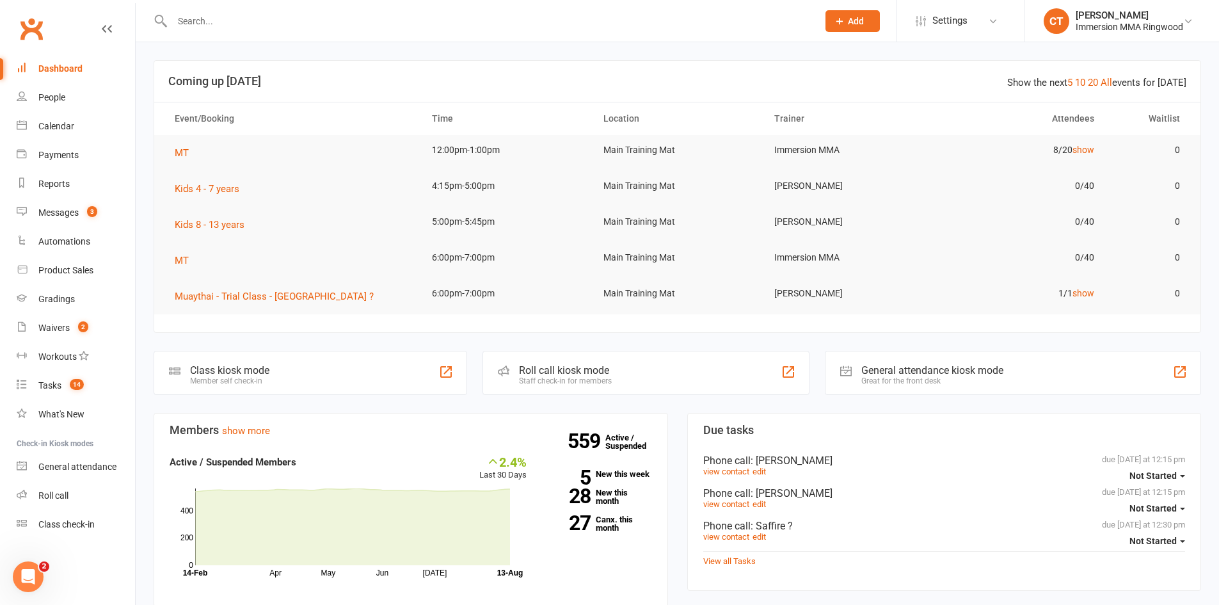
click at [255, 28] on input "text" at bounding box center [488, 21] width 640 height 18
paste input "0437985065"
type input "0437985065"
click at [70, 386] on count-badge "14" at bounding box center [73, 385] width 20 height 10
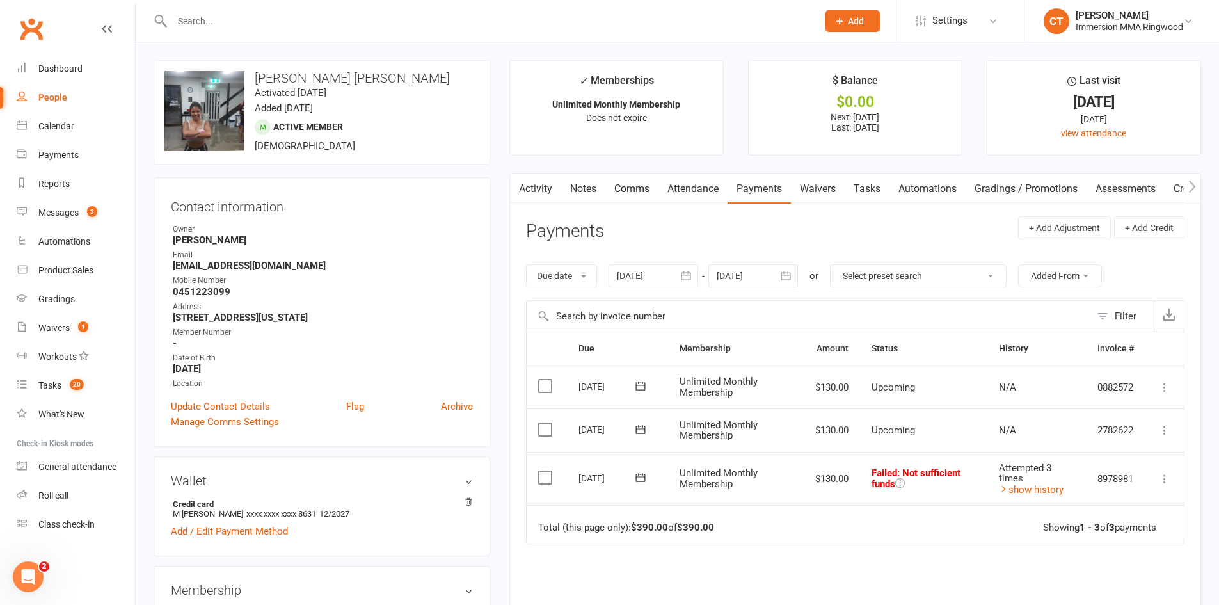
click at [640, 481] on icon at bounding box center [640, 477] width 10 height 8
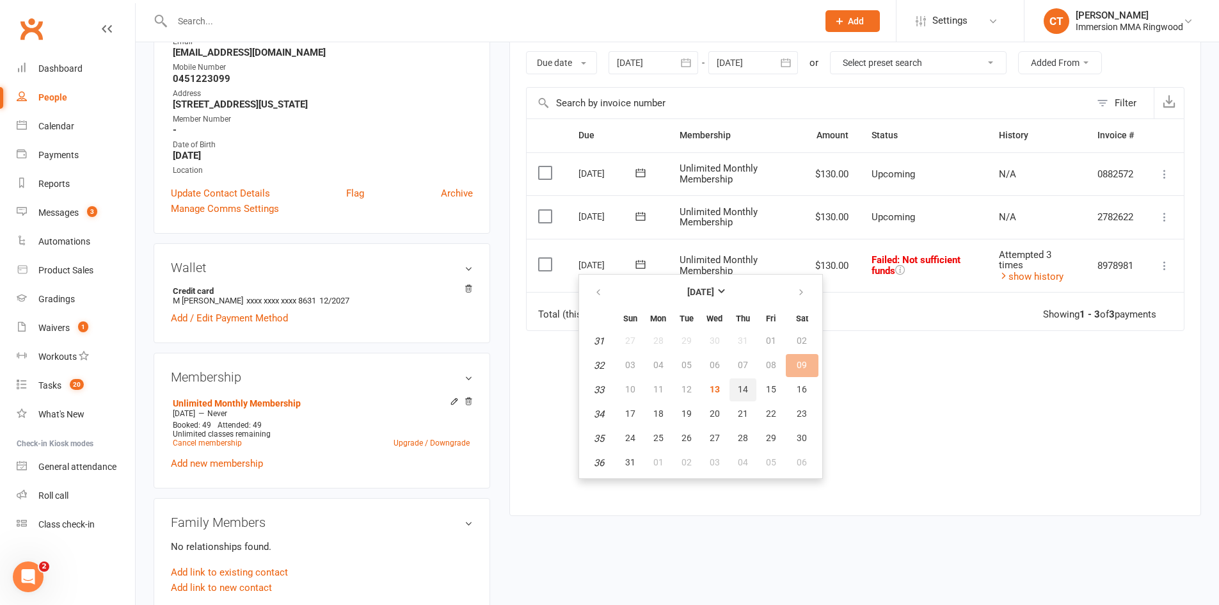
click at [740, 392] on span "14" at bounding box center [743, 389] width 10 height 10
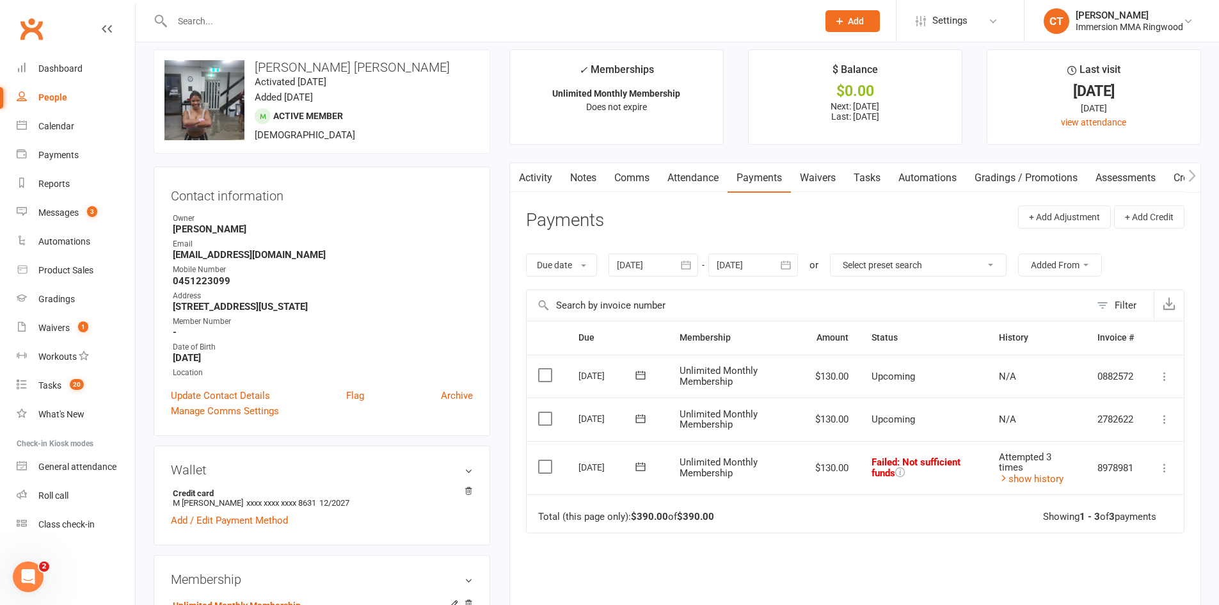
scroll to position [0, 0]
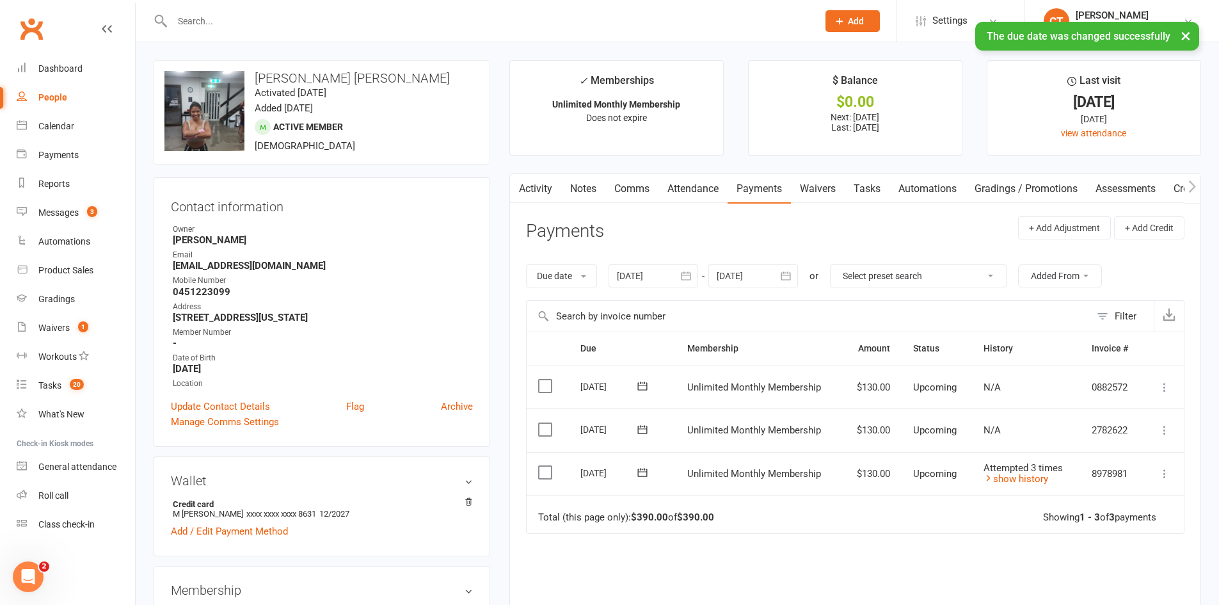
click at [634, 194] on link "Comms" at bounding box center [631, 188] width 53 height 29
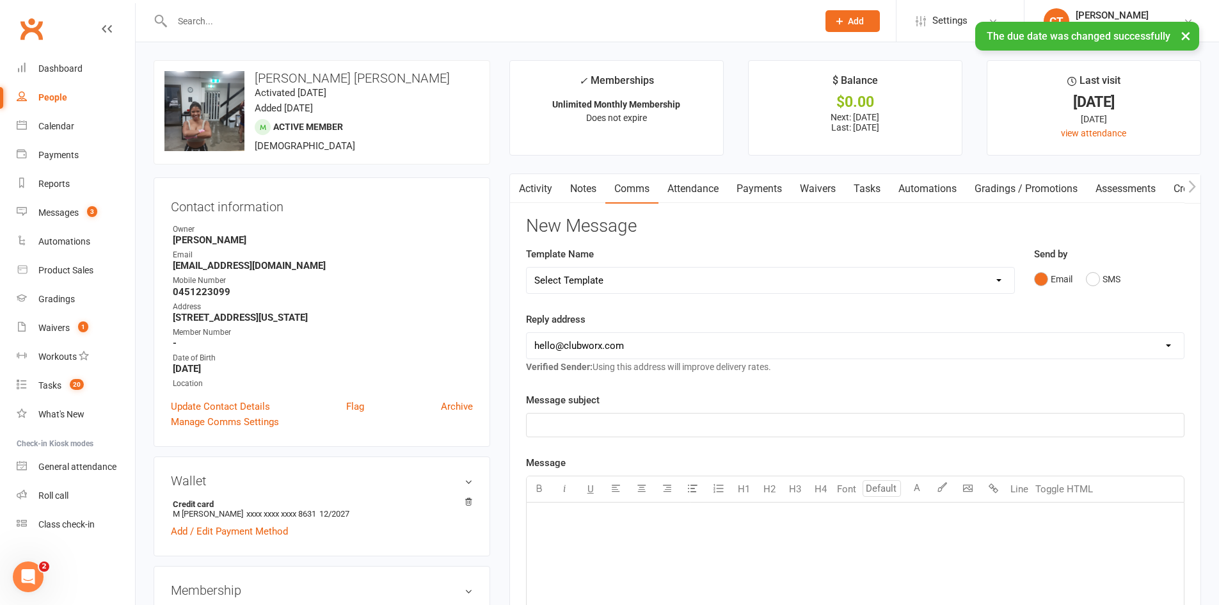
click at [605, 286] on select "Select Template [SMS] [PERSON_NAME] - Call back message [SMS] Mark- Call back m…" at bounding box center [770, 280] width 487 height 26
select select "17"
click at [527, 267] on select "Select Template [SMS] [PERSON_NAME] - Call back message [SMS] Mark- Call back m…" at bounding box center [770, 280] width 487 height 26
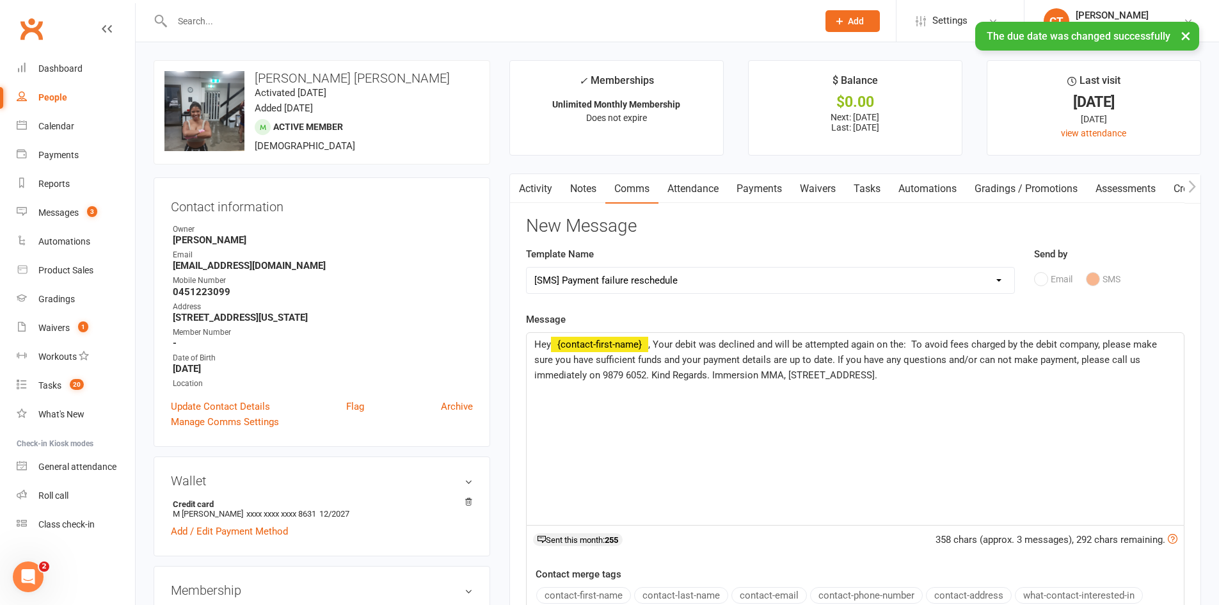
click at [912, 344] on span ", Your debit was declined and will be attempted again on the: To avoid fees cha…" at bounding box center [846, 359] width 625 height 42
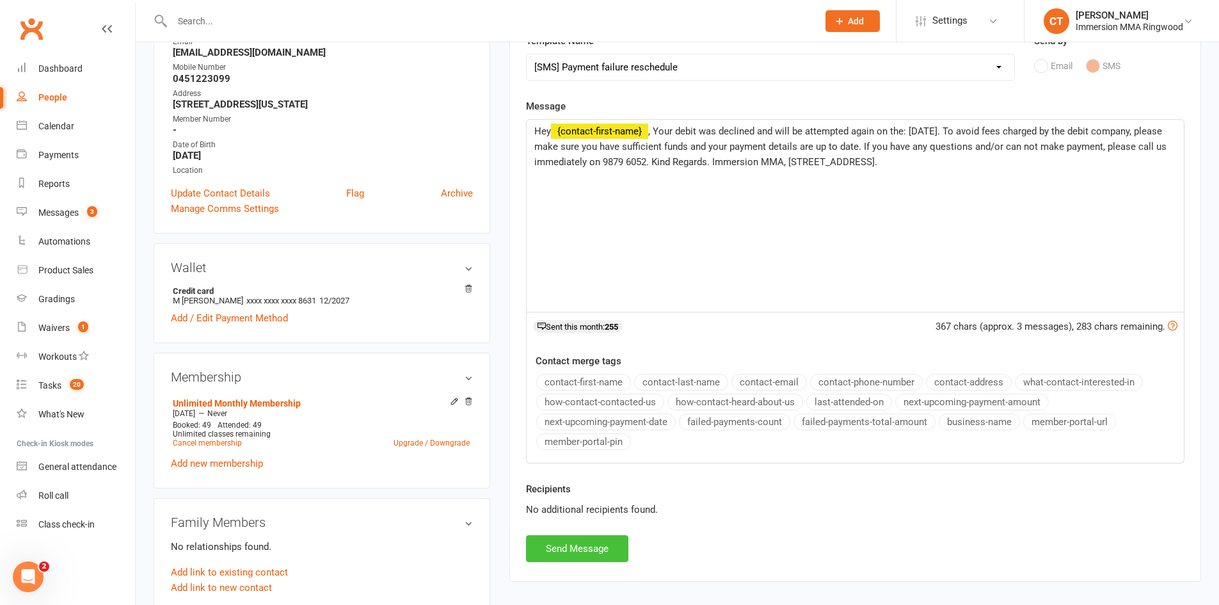
click at [569, 540] on button "Send Message" at bounding box center [577, 548] width 102 height 27
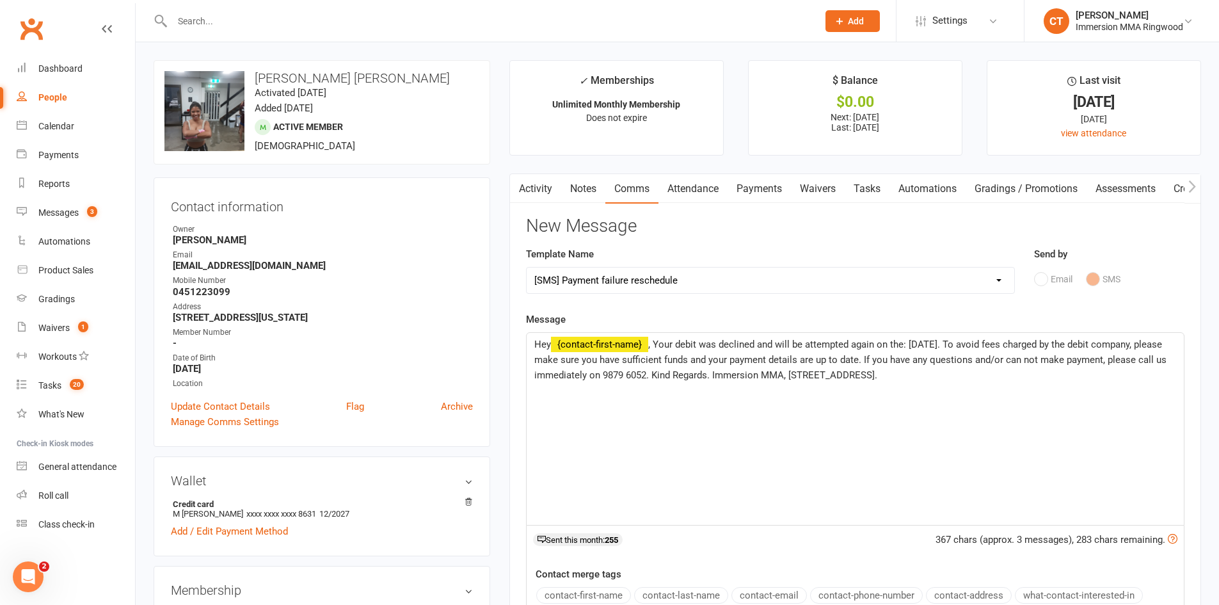
select select
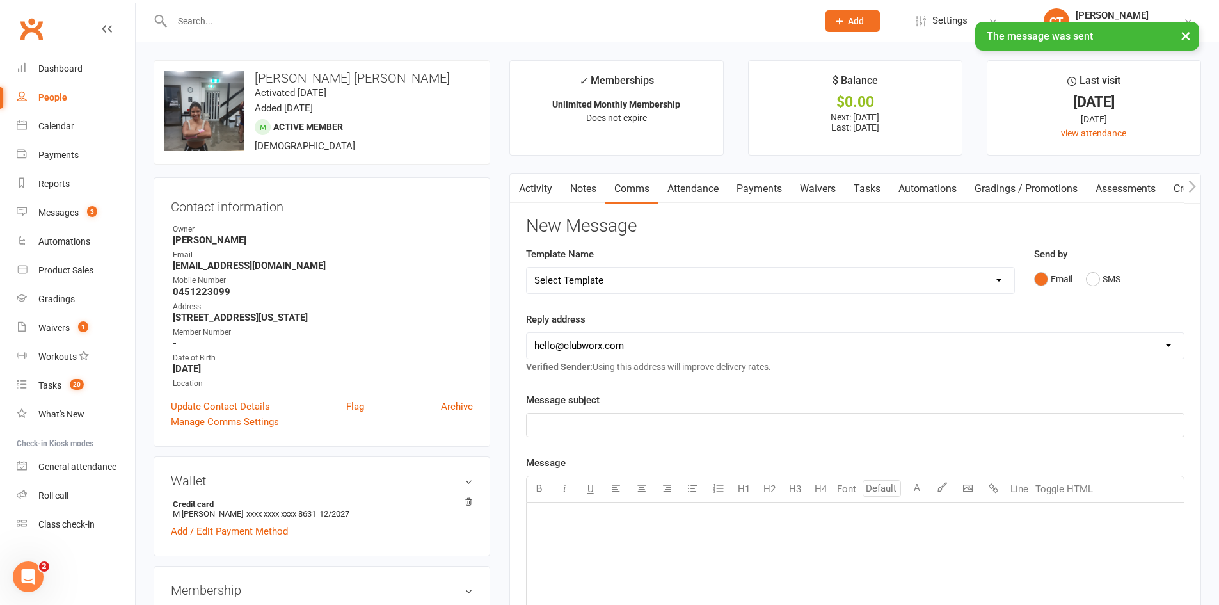
click at [580, 183] on link "Notes" at bounding box center [583, 188] width 44 height 29
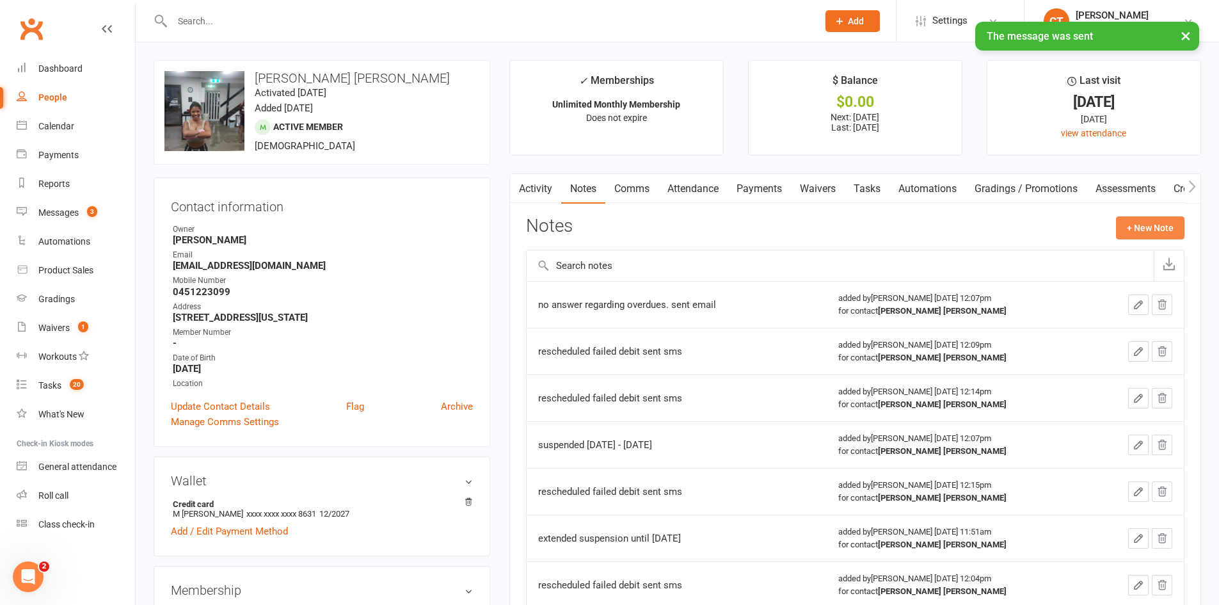
click at [1144, 225] on button "+ New Note" at bounding box center [1150, 227] width 68 height 23
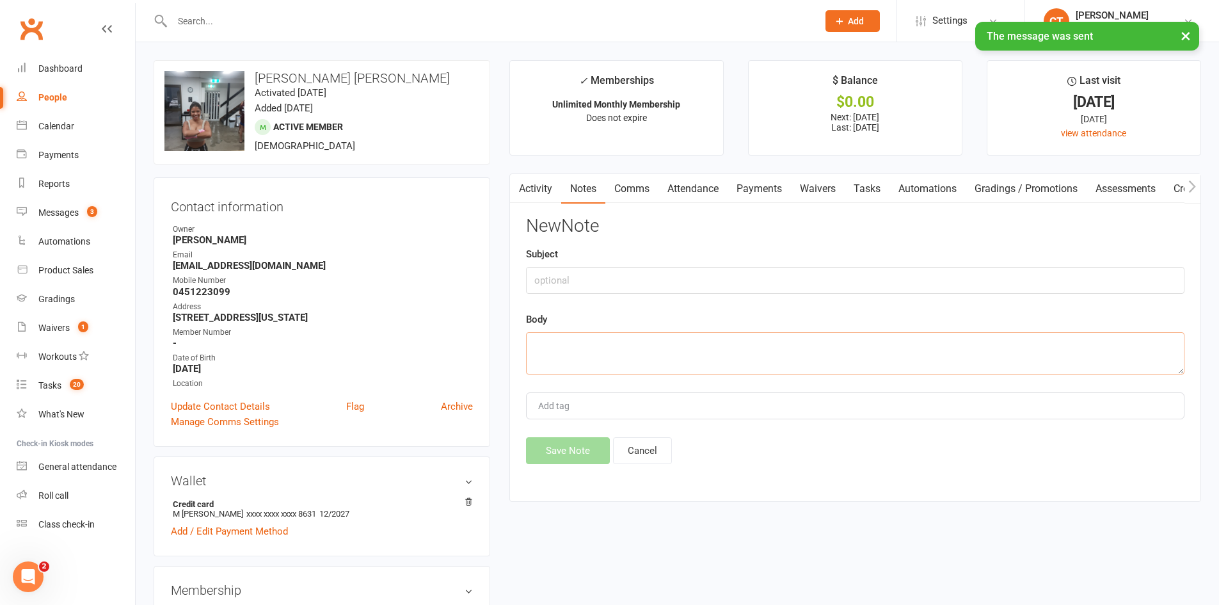
click at [816, 361] on textarea at bounding box center [855, 353] width 658 height 42
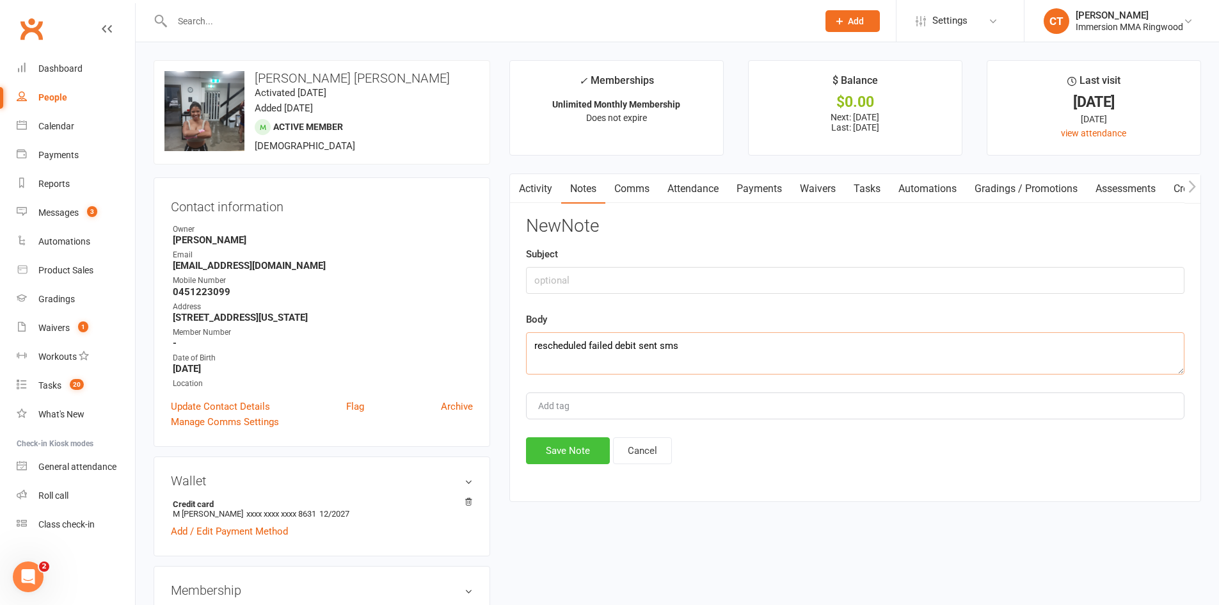
type textarea "rescheduled failed debit sent sms"
click at [590, 454] on button "Save Note" at bounding box center [568, 450] width 84 height 27
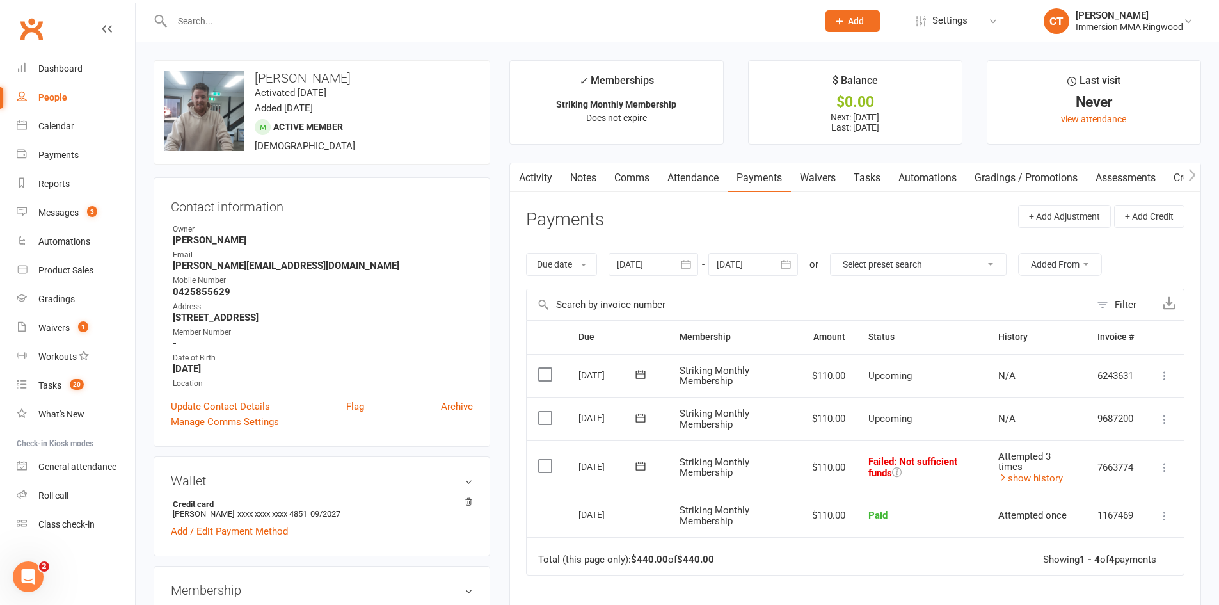
click at [644, 474] on span at bounding box center [640, 466] width 31 height 20
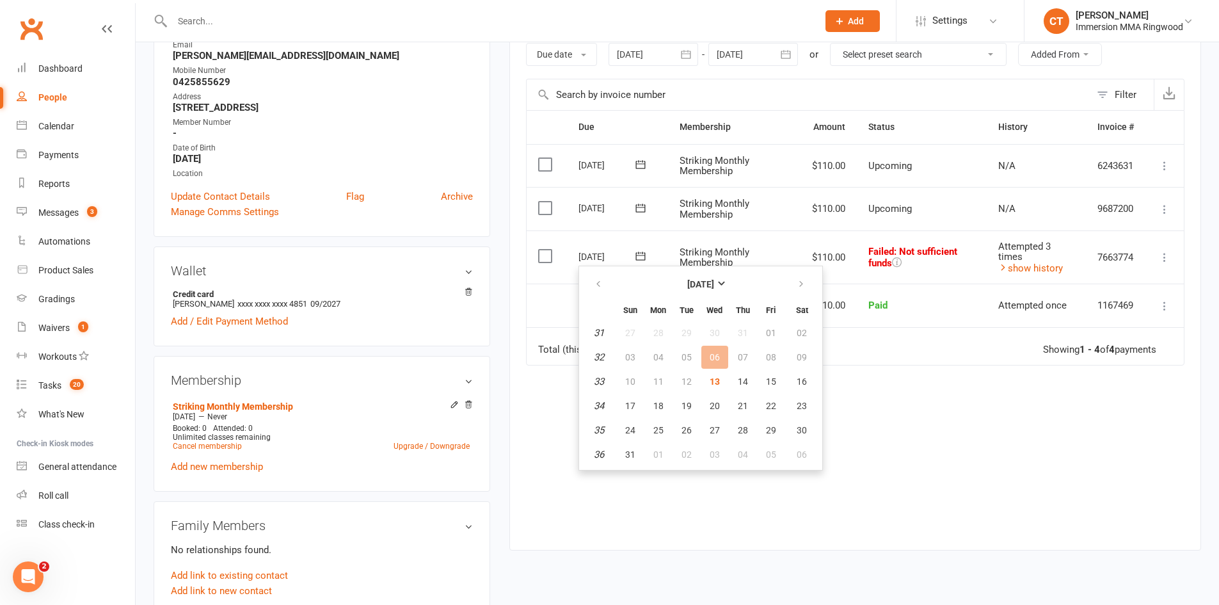
scroll to position [213, 0]
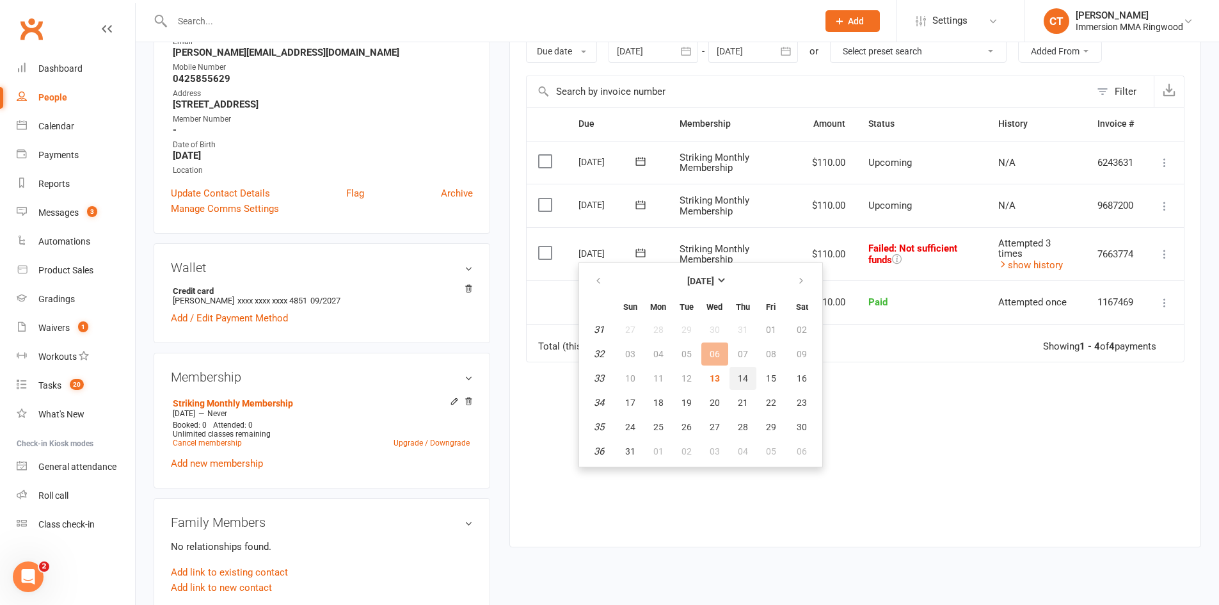
click at [738, 374] on span "14" at bounding box center [743, 378] width 10 height 10
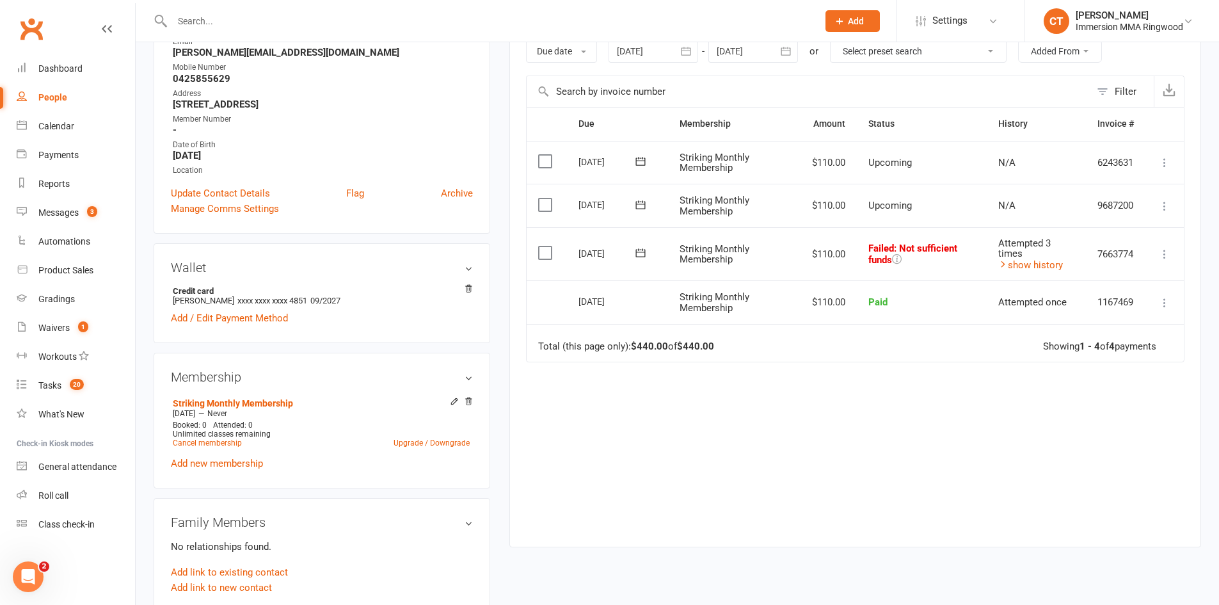
scroll to position [0, 0]
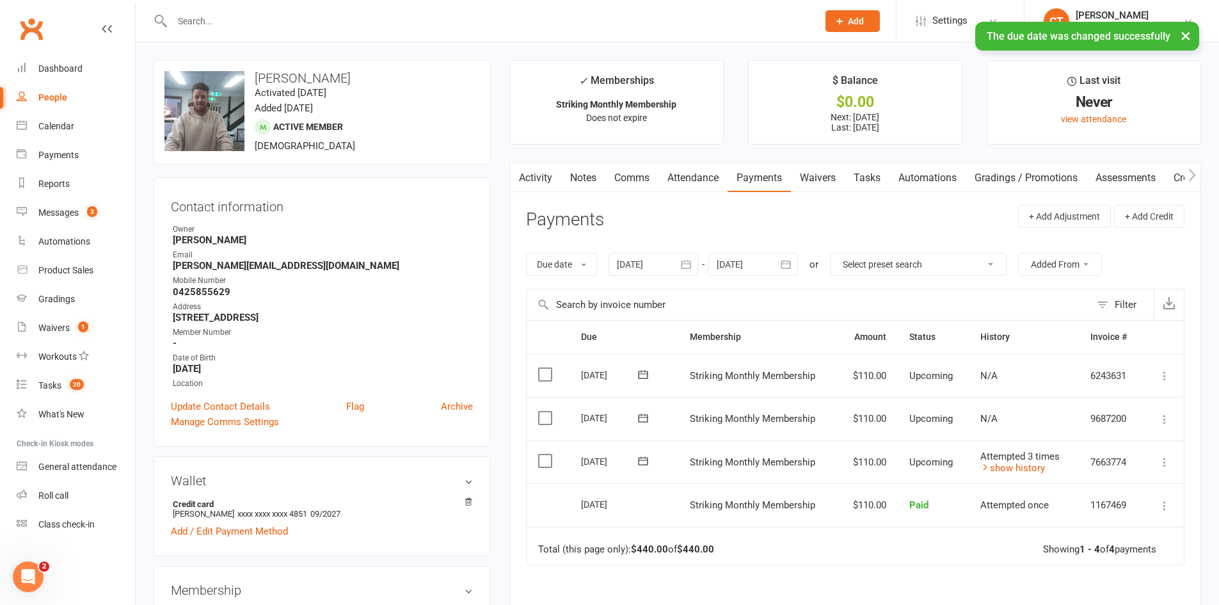
click at [627, 174] on link "Comms" at bounding box center [631, 177] width 53 height 29
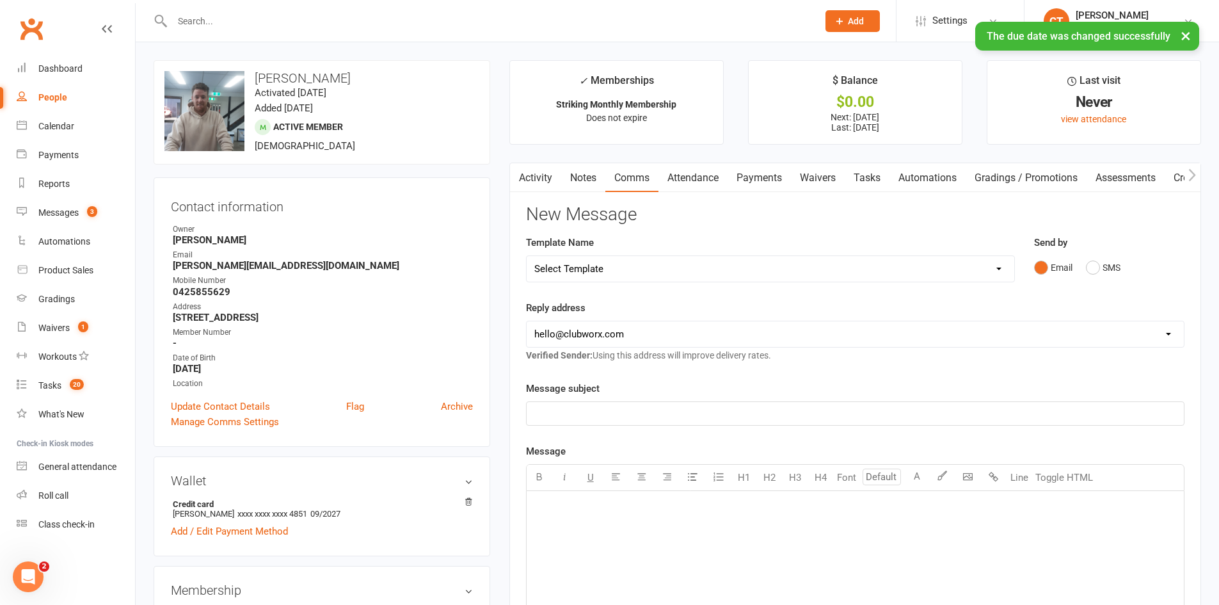
click at [597, 272] on select "Select Template [SMS] [PERSON_NAME] - Call back message [SMS] Mark- Call back m…" at bounding box center [770, 269] width 487 height 26
select select "17"
click at [527, 256] on select "Select Template [SMS] [PERSON_NAME] - Call back message [SMS] Mark- Call back m…" at bounding box center [770, 269] width 487 height 26
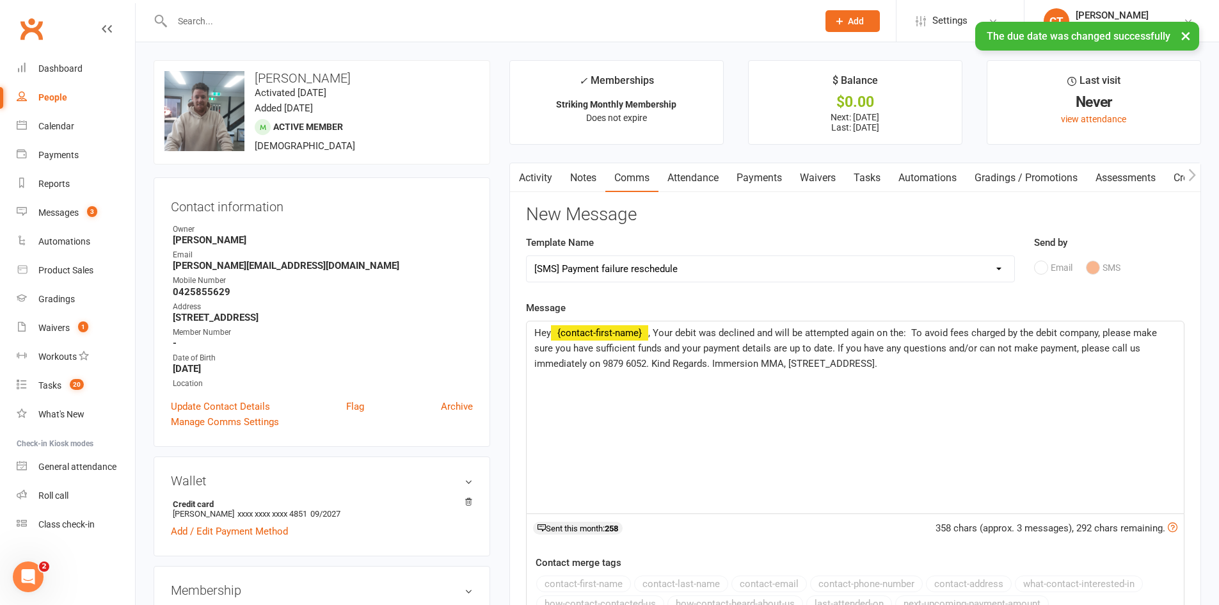
click at [914, 335] on span ", Your debit was declined and will be attempted again on the: To avoid fees cha…" at bounding box center [846, 348] width 625 height 42
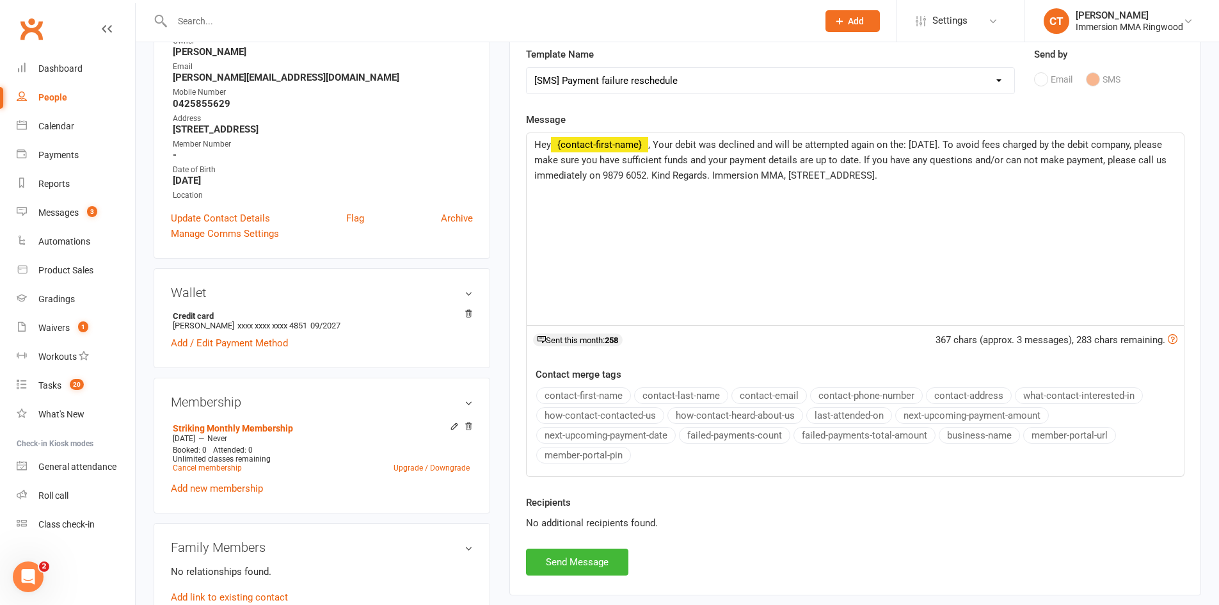
scroll to position [213, 0]
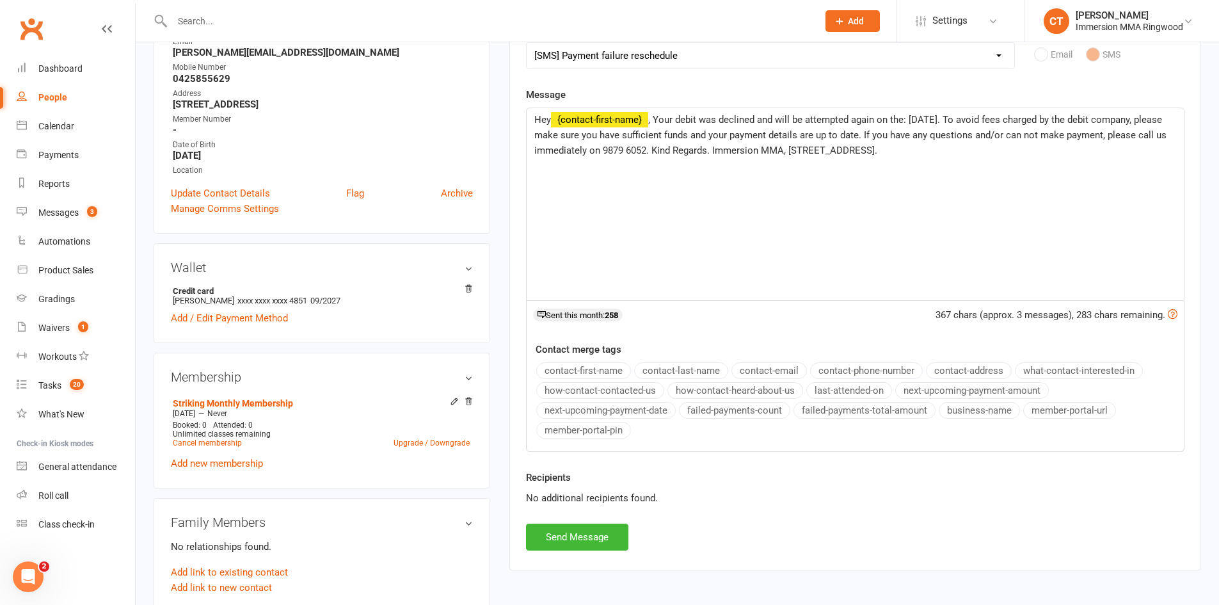
click at [583, 555] on div "Activity Notes Comms Attendance Payments Waivers Tasks Automations Gradings / P…" at bounding box center [855, 259] width 692 height 621
click at [579, 547] on button "Send Message" at bounding box center [577, 536] width 102 height 27
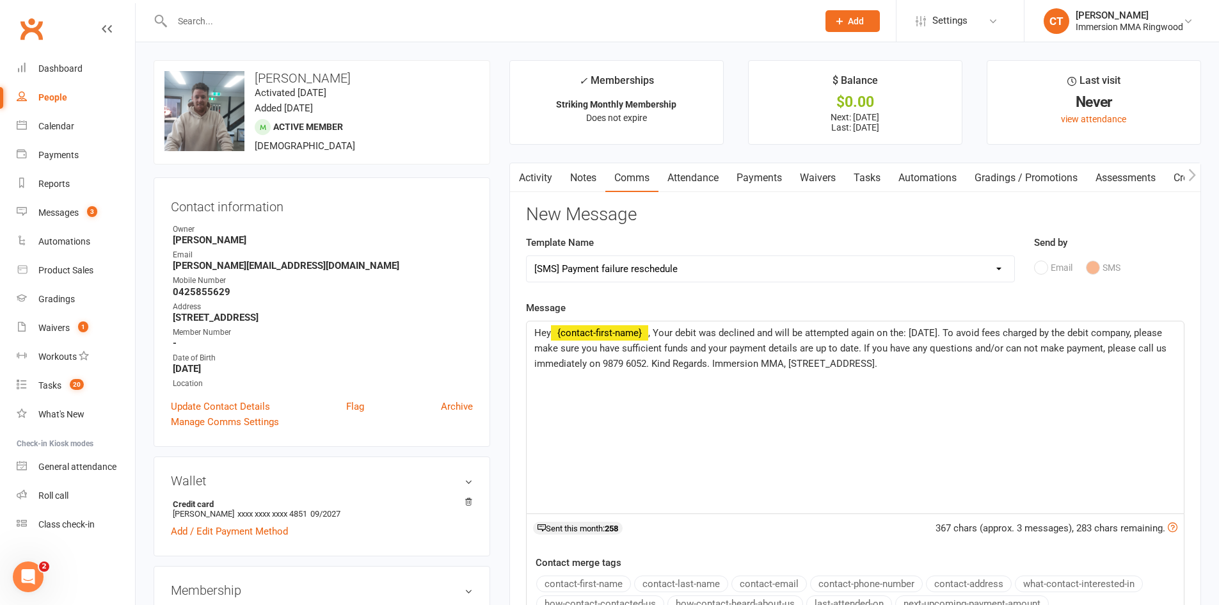
select select
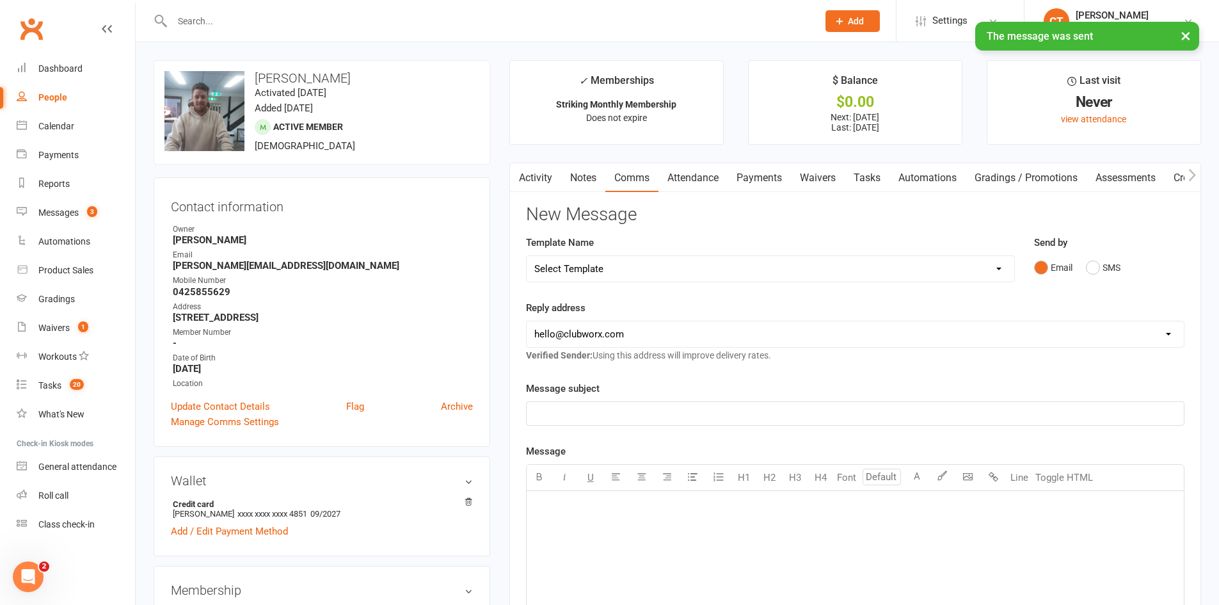
click at [585, 180] on link "Notes" at bounding box center [583, 177] width 44 height 29
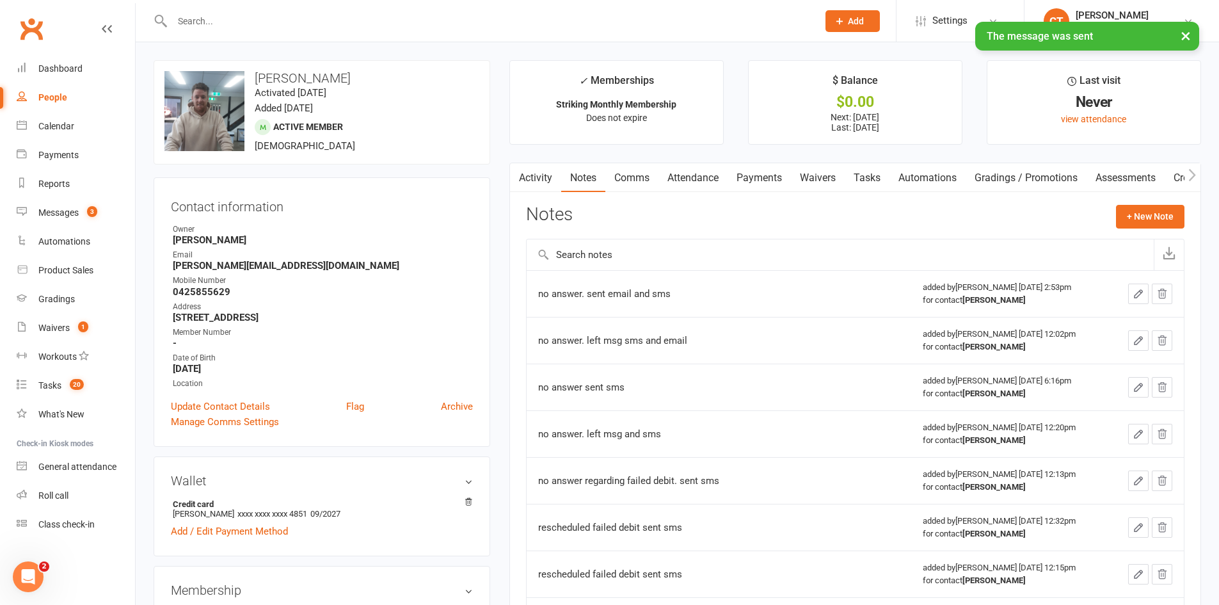
click at [1185, 212] on div "Activity Notes Comms Attendance Payments Waivers Tasks Automations Gradings / P…" at bounding box center [855, 489] width 692 height 654
click at [1158, 212] on button "+ New Note" at bounding box center [1150, 216] width 68 height 23
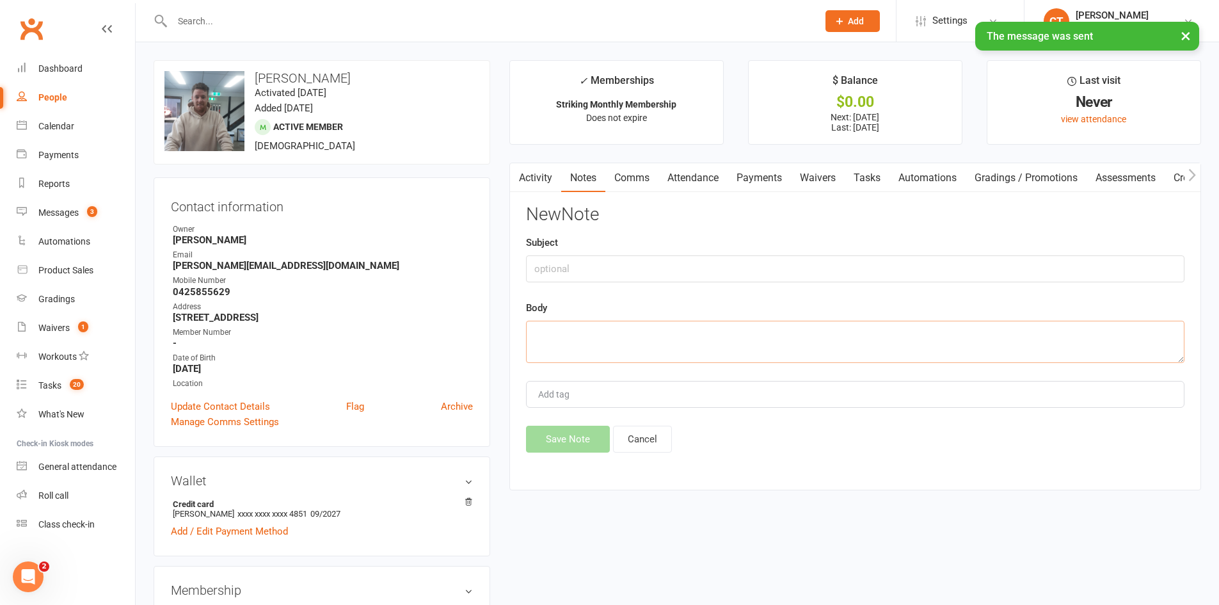
click at [885, 349] on textarea at bounding box center [855, 342] width 658 height 42
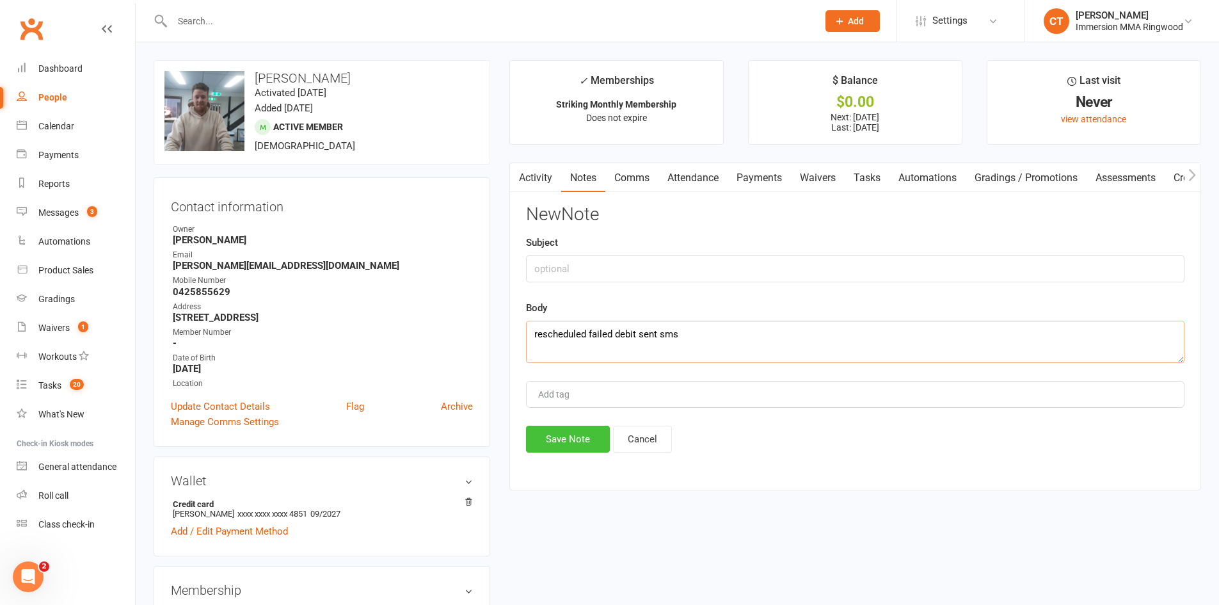
type textarea "rescheduled failed debit sent sms"
click at [554, 434] on button "Save Note" at bounding box center [568, 438] width 84 height 27
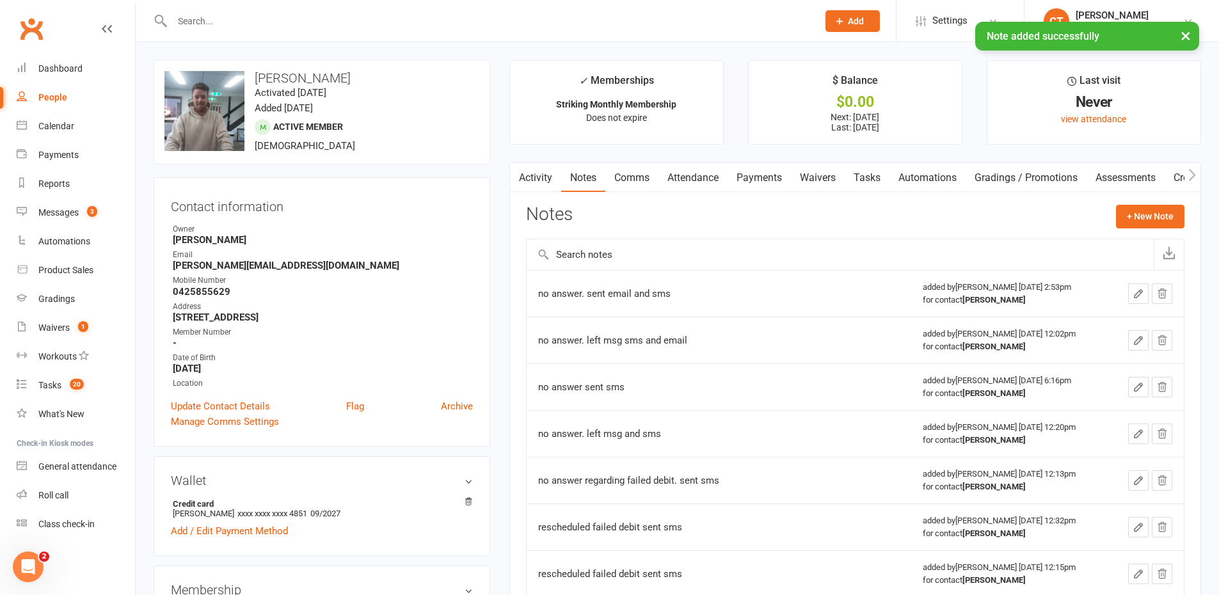
click at [766, 178] on link "Payments" at bounding box center [758, 177] width 63 height 29
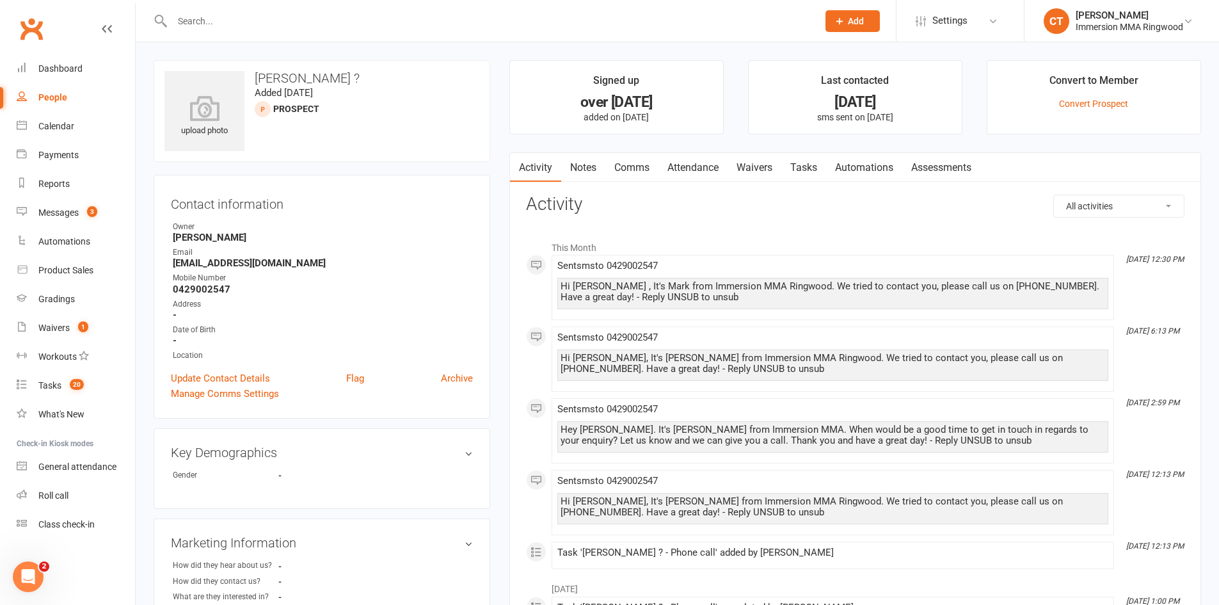
click at [589, 166] on link "Notes" at bounding box center [583, 167] width 44 height 29
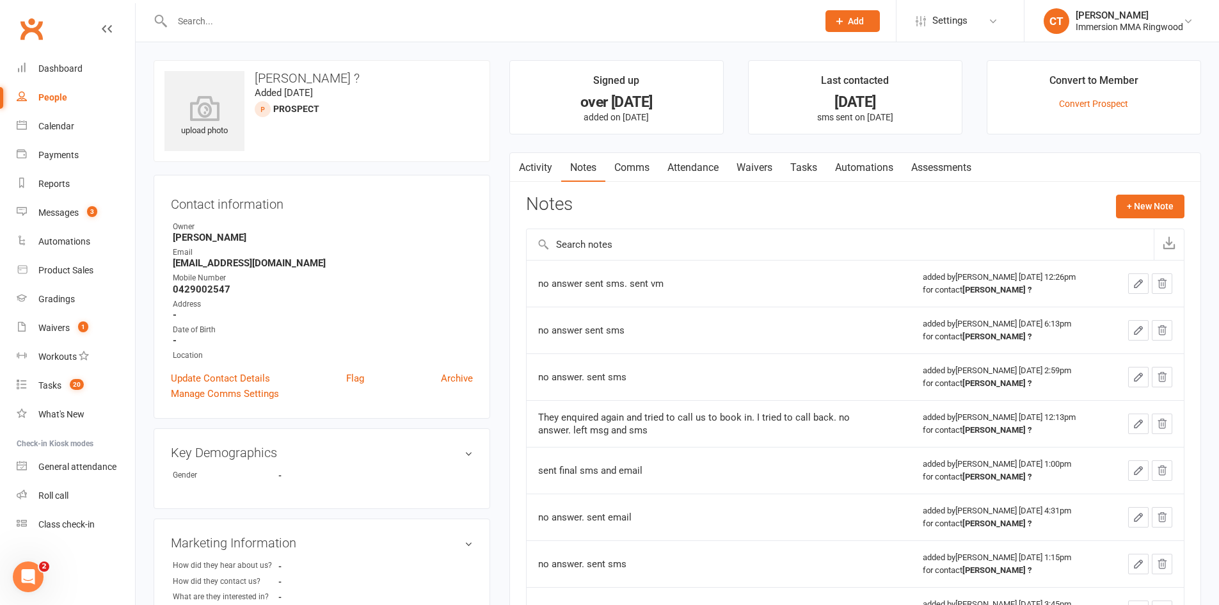
click at [743, 166] on link "Waivers" at bounding box center [754, 167] width 54 height 29
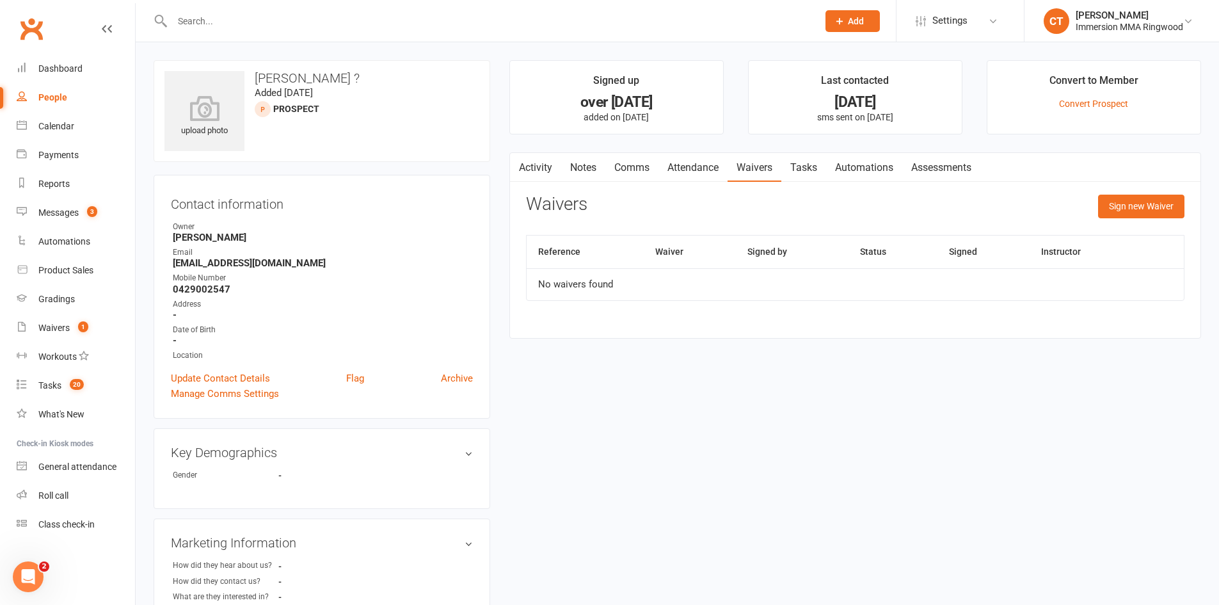
click at [585, 168] on link "Notes" at bounding box center [583, 167] width 44 height 29
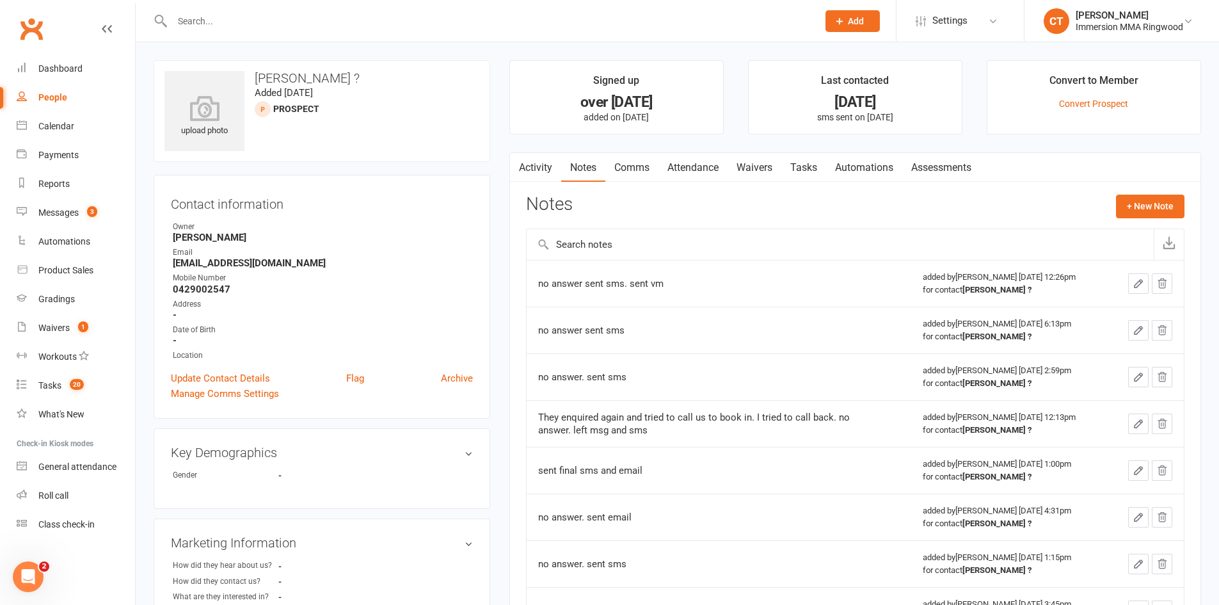
click at [541, 168] on link "Activity" at bounding box center [535, 167] width 51 height 29
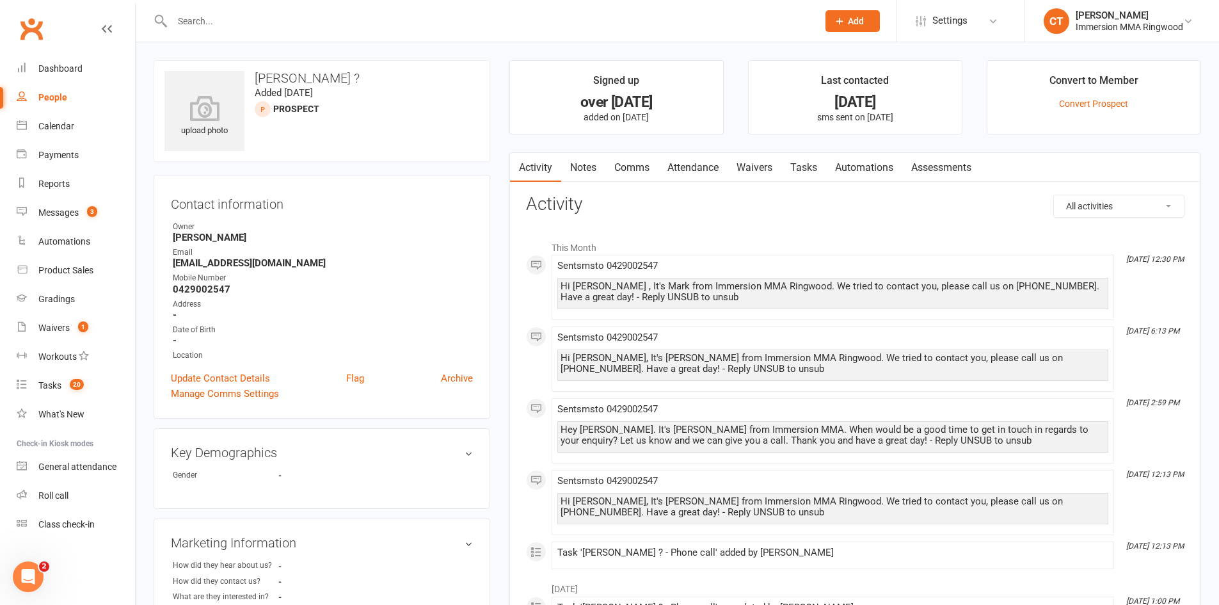
click at [639, 170] on link "Comms" at bounding box center [631, 167] width 53 height 29
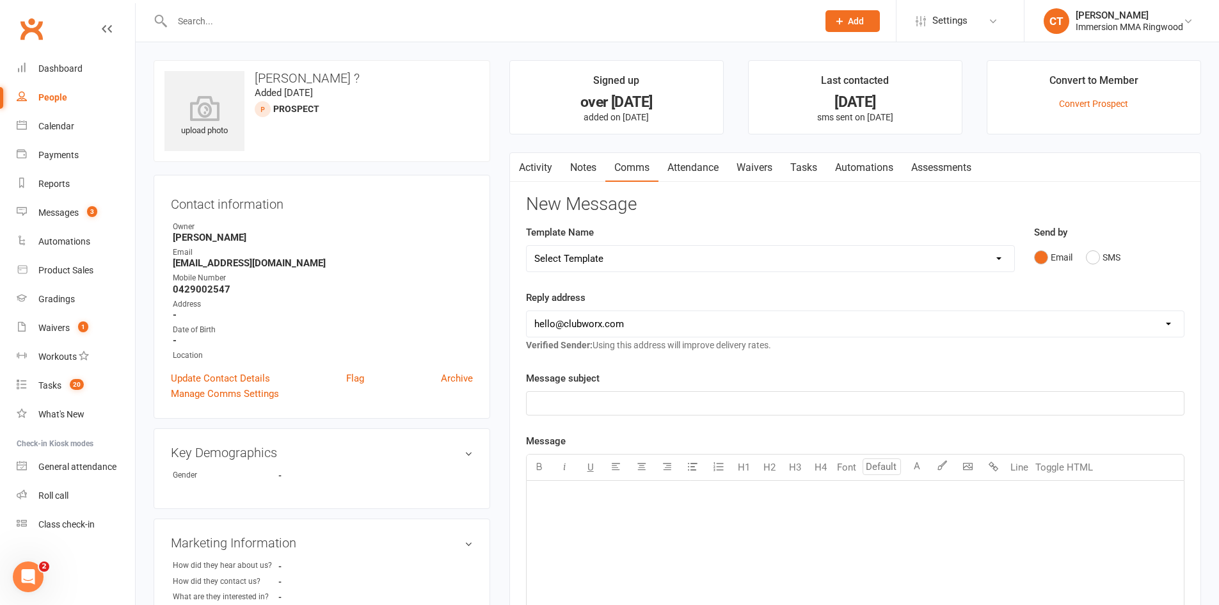
click at [1082, 266] on div "Email SMS" at bounding box center [1109, 257] width 150 height 24
drag, startPoint x: 1094, startPoint y: 249, endPoint x: 1100, endPoint y: 299, distance: 50.2
click at [1094, 249] on button "SMS" at bounding box center [1103, 257] width 35 height 24
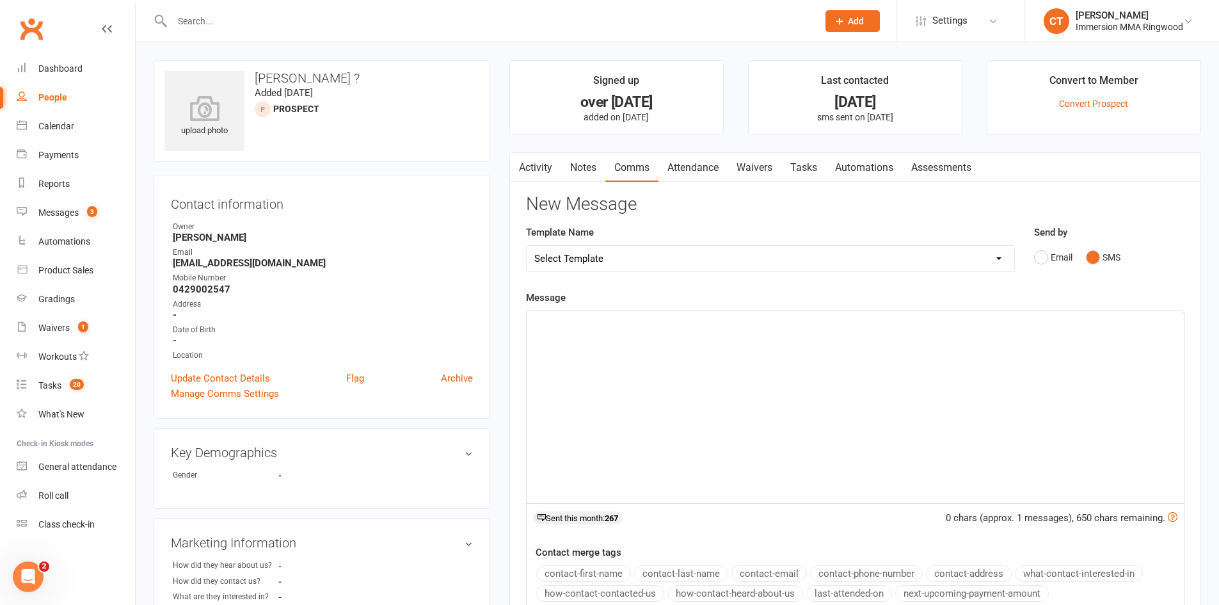
click at [1087, 379] on div "﻿" at bounding box center [855, 407] width 657 height 192
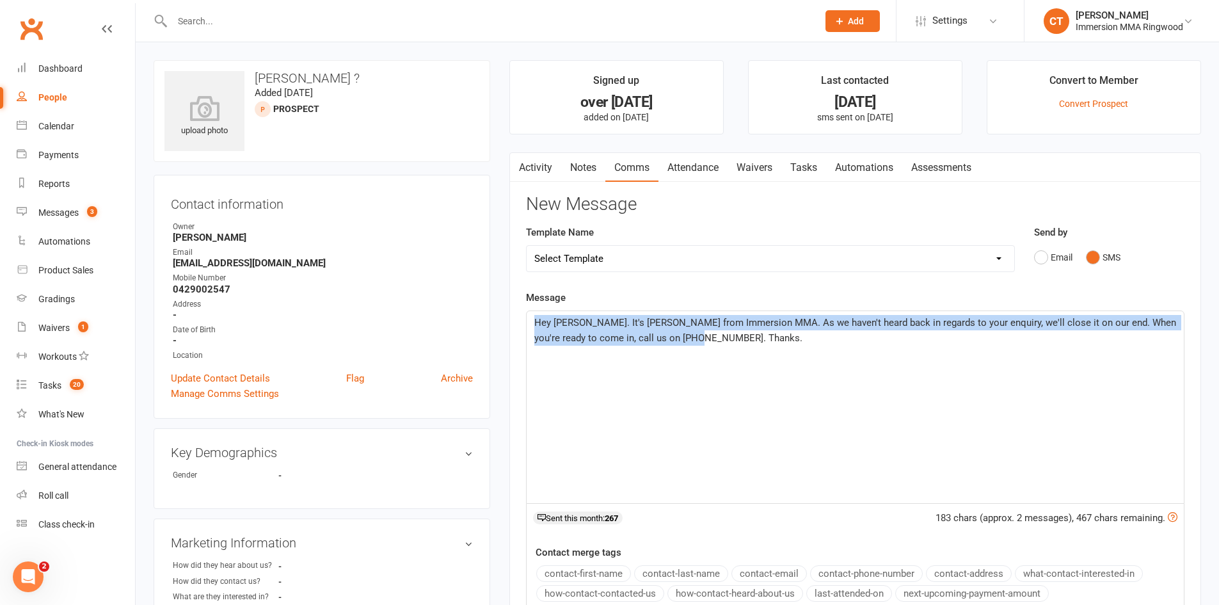
click at [800, 384] on div "Hey [PERSON_NAME]. It's [PERSON_NAME] from Immersion MMA. As we haven't heard b…" at bounding box center [855, 407] width 657 height 192
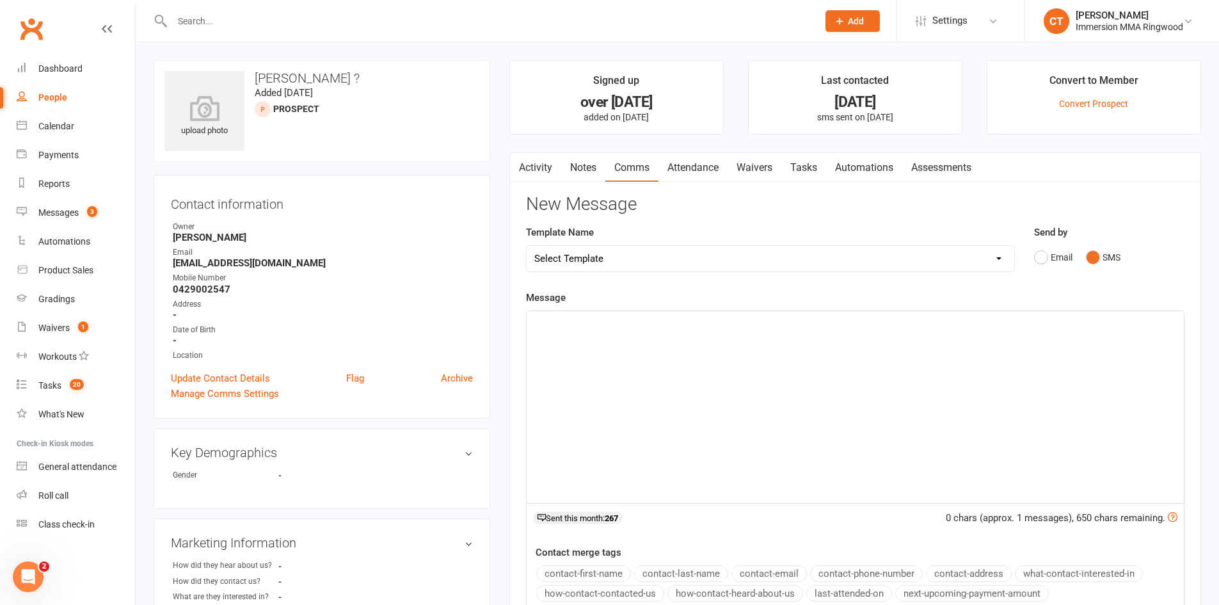
click at [525, 169] on button "button" at bounding box center [518, 167] width 16 height 29
click at [528, 161] on link "Activity" at bounding box center [535, 167] width 51 height 29
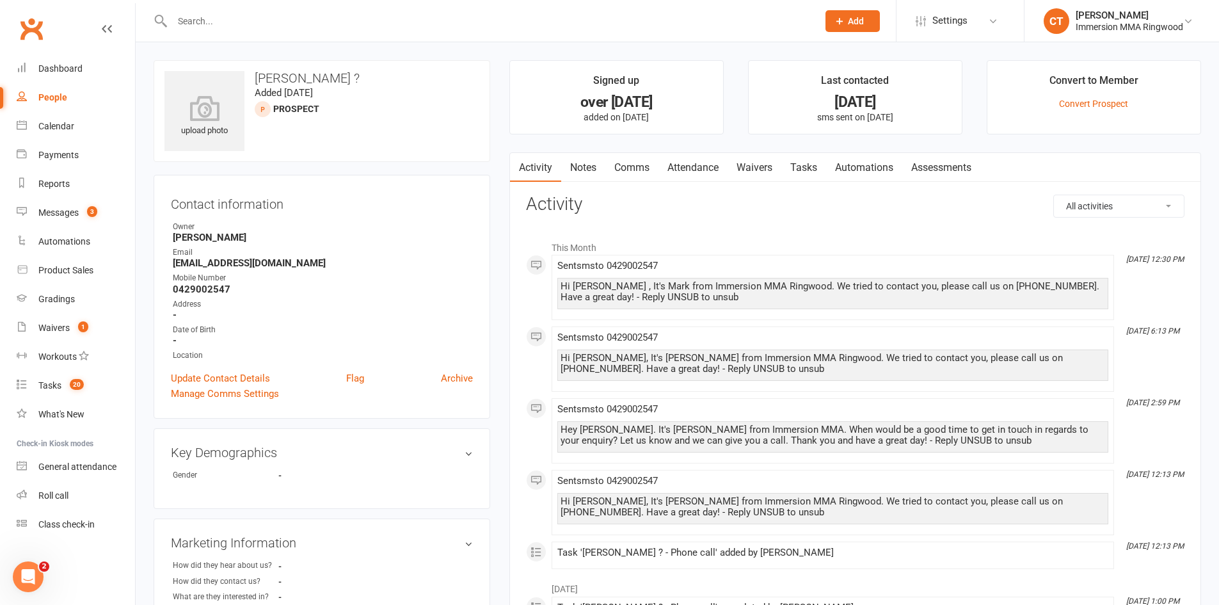
click at [645, 170] on link "Comms" at bounding box center [631, 167] width 53 height 29
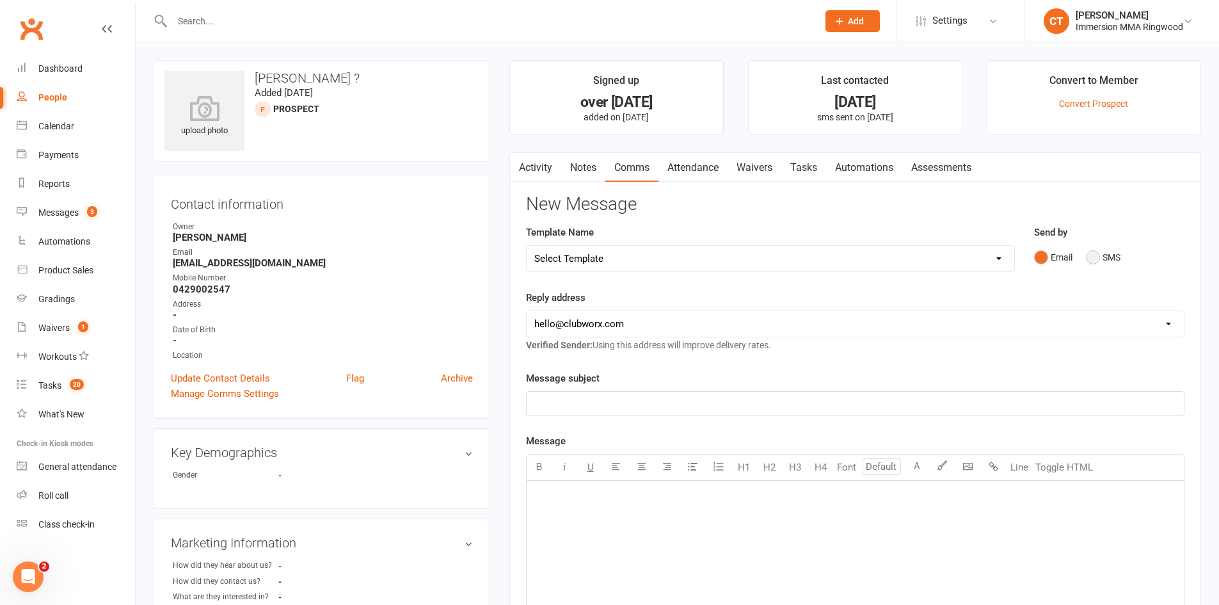
click at [1096, 260] on button "SMS" at bounding box center [1103, 257] width 35 height 24
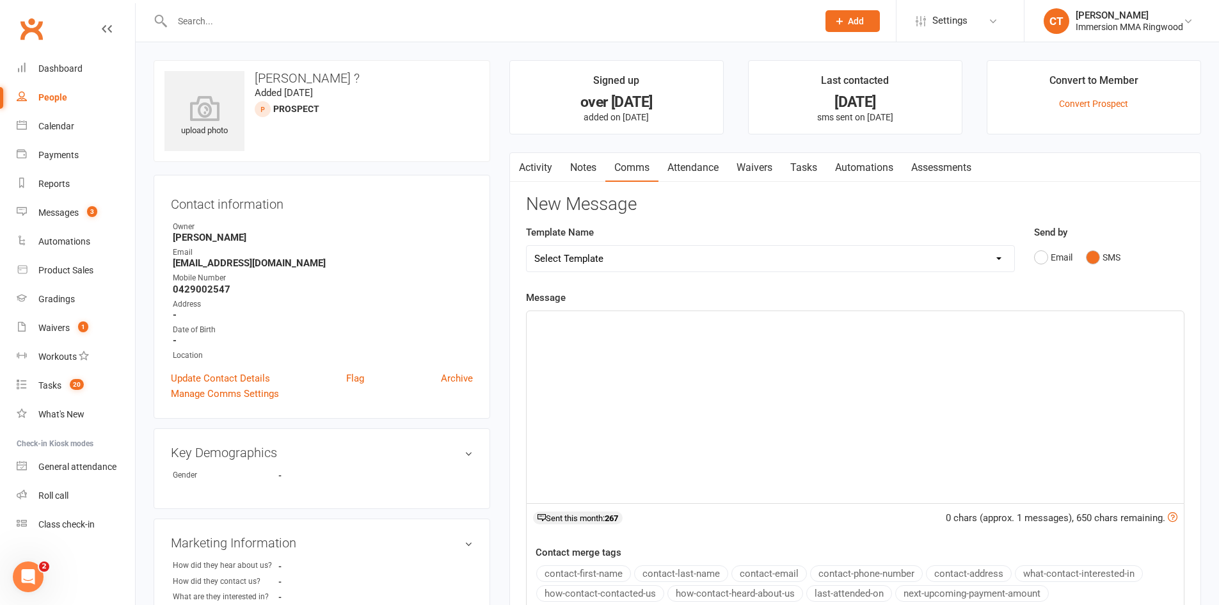
click at [1084, 377] on div "﻿" at bounding box center [855, 407] width 657 height 192
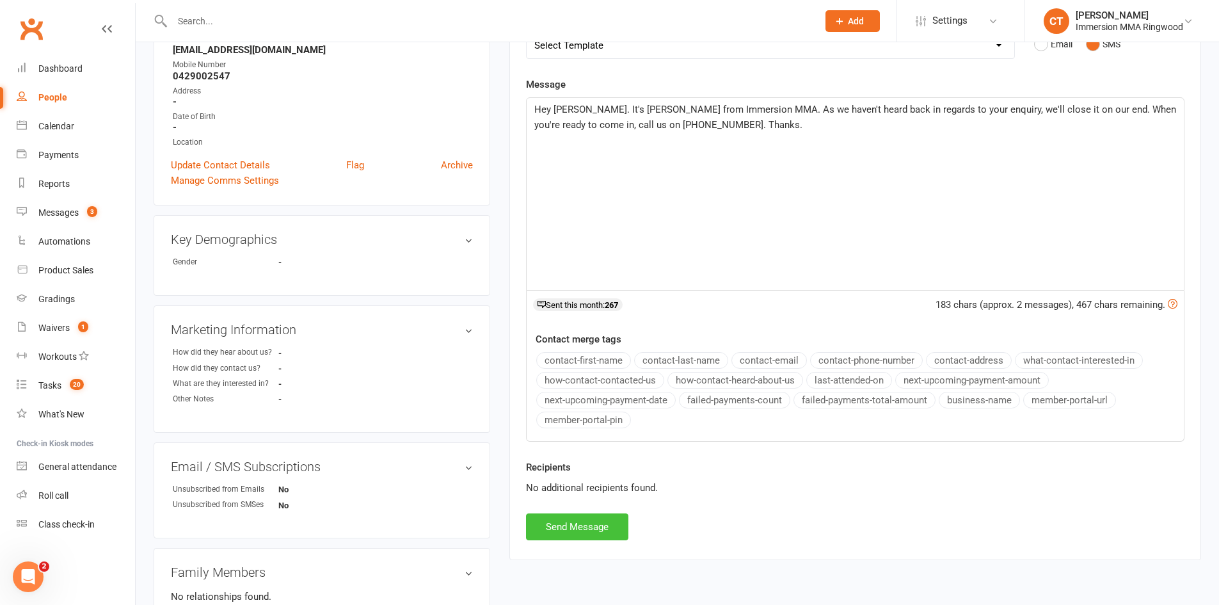
click at [548, 524] on button "Send Message" at bounding box center [577, 526] width 102 height 27
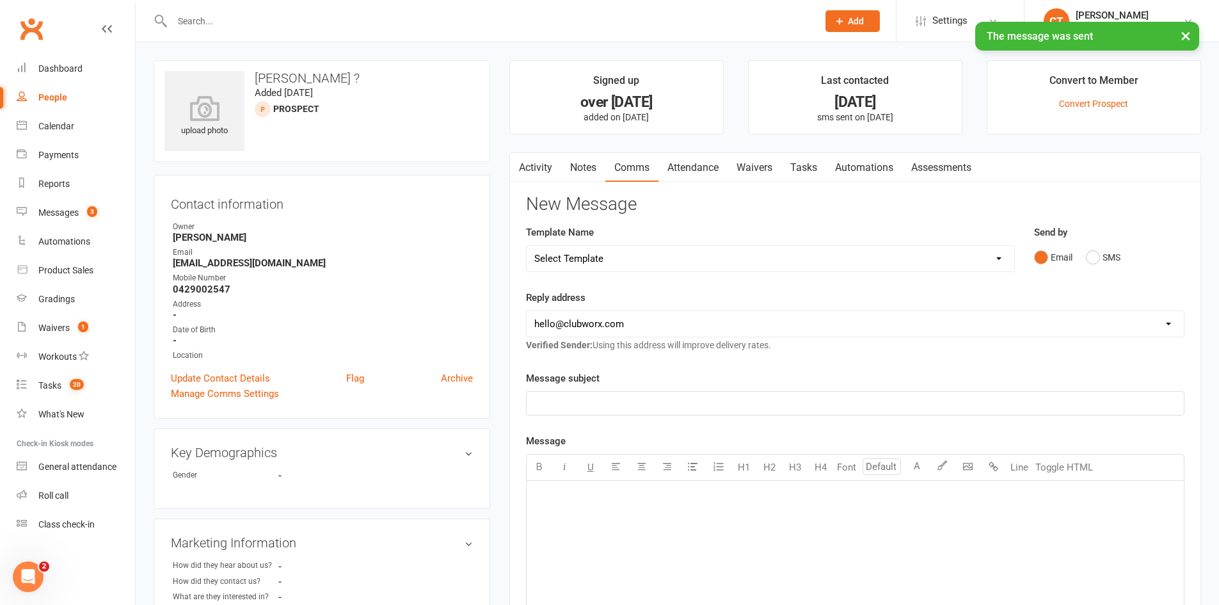
click at [534, 162] on link "Activity" at bounding box center [535, 167] width 51 height 29
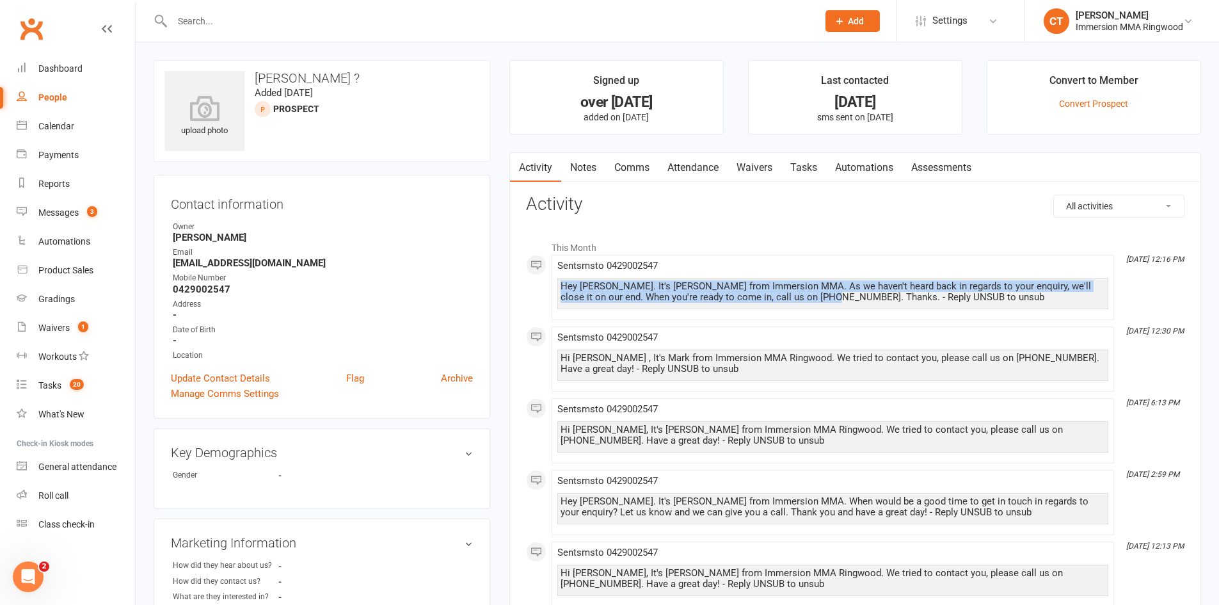
drag, startPoint x: 561, startPoint y: 286, endPoint x: 816, endPoint y: 306, distance: 255.4
click at [816, 306] on div "Hey [PERSON_NAME]. It's [PERSON_NAME] from Immersion MMA. As we haven't heard b…" at bounding box center [832, 293] width 551 height 31
copy div "Hey [PERSON_NAME]. It's [PERSON_NAME] from Immersion MMA. As we haven't heard b…"
click at [628, 171] on link "Comms" at bounding box center [631, 167] width 53 height 29
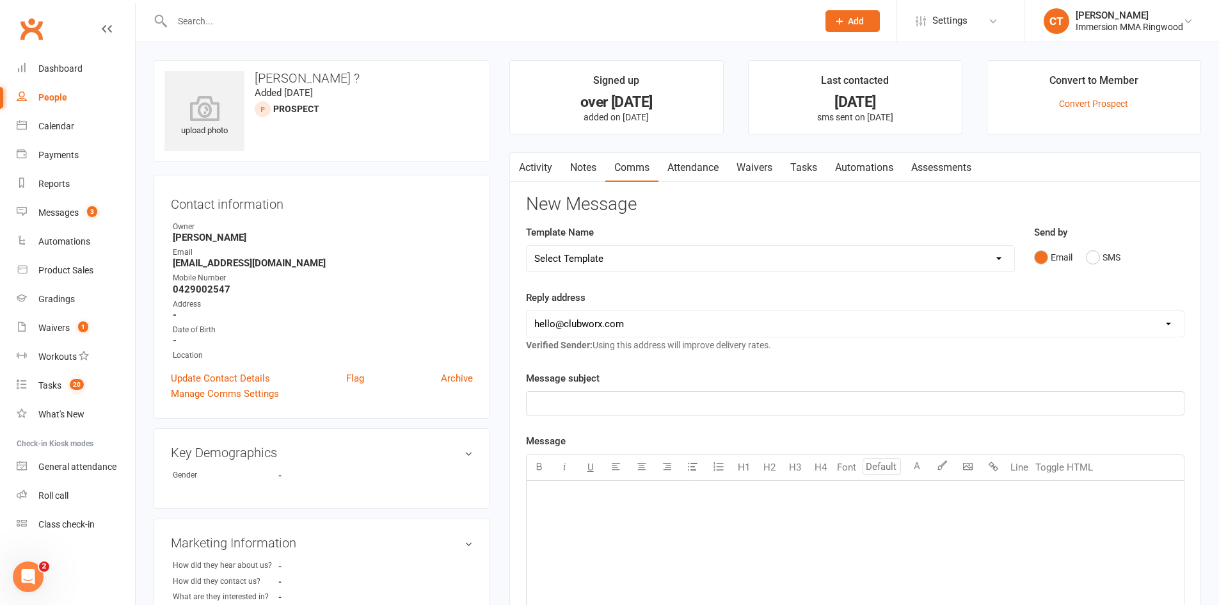
click at [599, 258] on select "Select Template [SMS] [PERSON_NAME] - Call back message [SMS] Mark- Call back m…" at bounding box center [770, 259] width 487 height 26
select select "11"
click at [527, 246] on select "Select Template [SMS] [PERSON_NAME] - Call back message [SMS] Mark- Call back m…" at bounding box center [770, 259] width 487 height 26
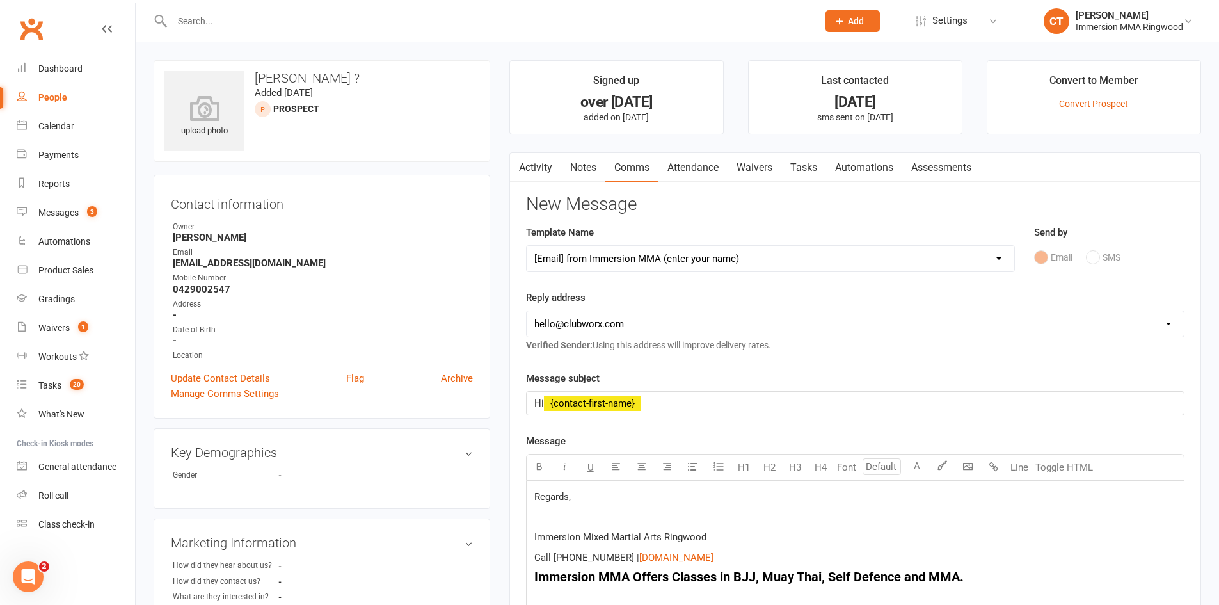
drag, startPoint x: 566, startPoint y: 317, endPoint x: 565, endPoint y: 334, distance: 17.3
click at [566, 317] on select "[EMAIL_ADDRESS][DOMAIN_NAME] [EMAIL_ADDRESS][DOMAIN_NAME] [PERSON_NAME][EMAIL_A…" at bounding box center [855, 324] width 657 height 26
select select "1"
click at [527, 311] on select "[EMAIL_ADDRESS][DOMAIN_NAME] [EMAIL_ADDRESS][DOMAIN_NAME] [PERSON_NAME][EMAIL_A…" at bounding box center [855, 324] width 657 height 26
click at [535, 500] on span "Regards," at bounding box center [552, 497] width 36 height 12
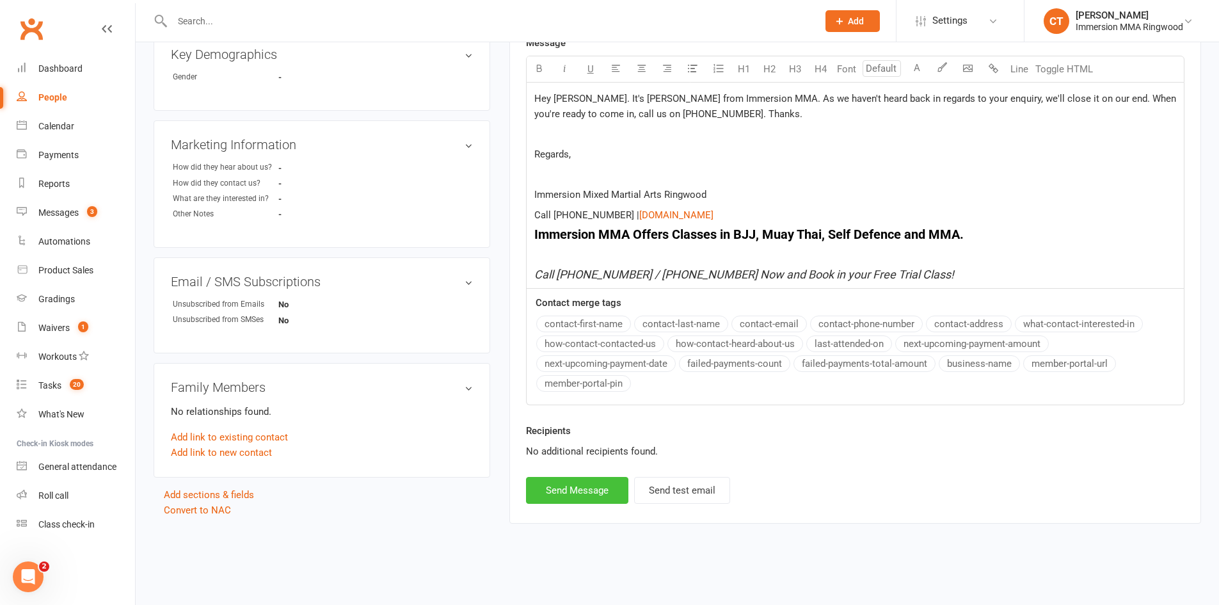
click at [585, 487] on button "Send Message" at bounding box center [577, 490] width 102 height 27
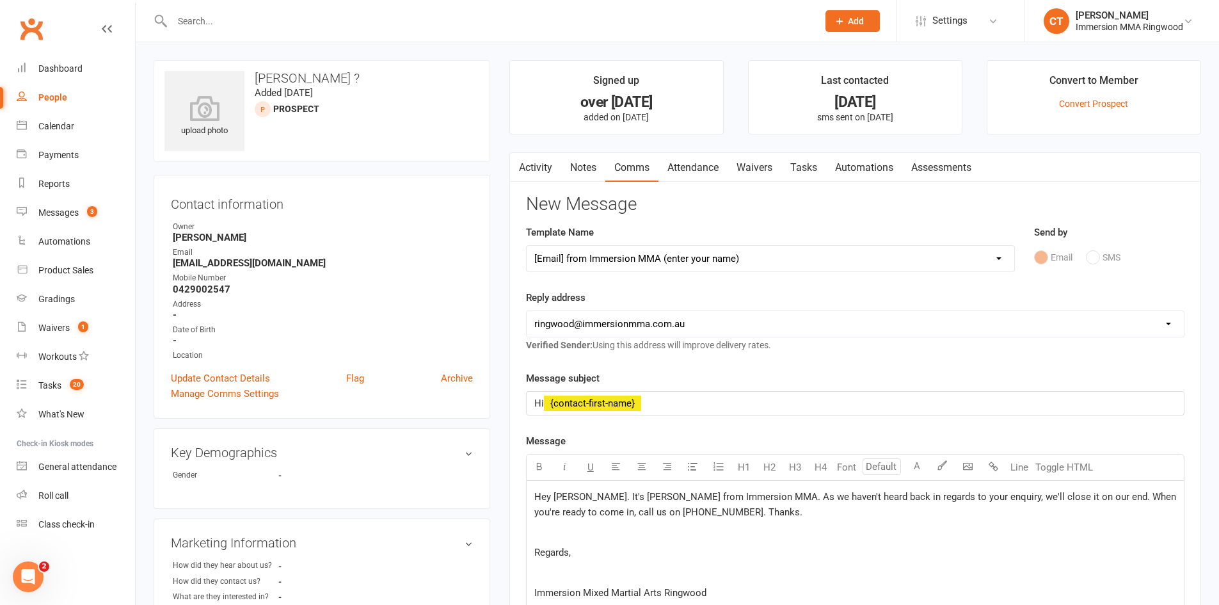
select select
select select "0"
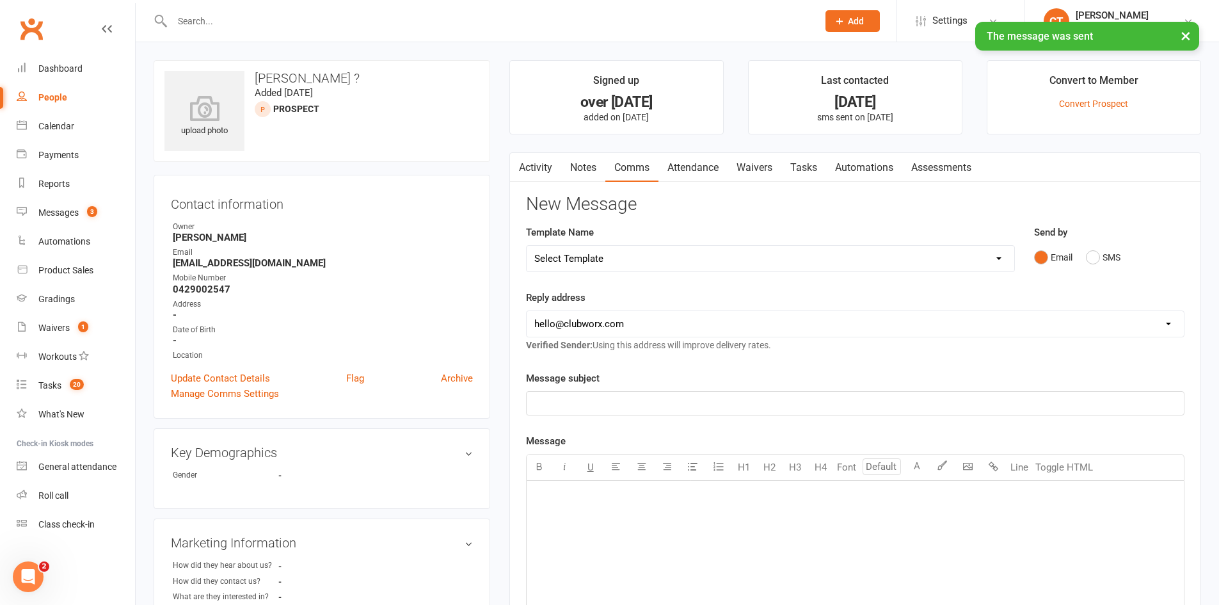
click at [811, 160] on link "Tasks" at bounding box center [803, 167] width 45 height 29
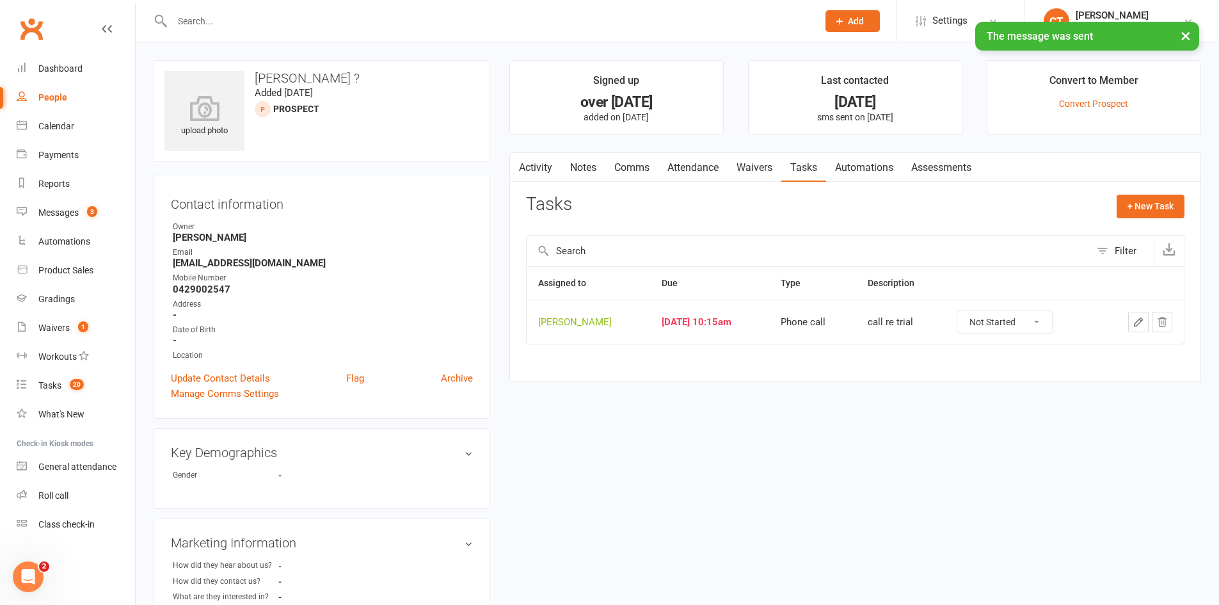
drag, startPoint x: 1015, startPoint y: 319, endPoint x: 1013, endPoint y: 331, distance: 11.7
click at [1015, 319] on select "Not Started In Progress Waiting Complete" at bounding box center [1004, 322] width 95 height 22
click at [973, 311] on select "Not Started In Progress Waiting Complete" at bounding box center [1004, 322] width 95 height 22
select select "unstarted"
click at [571, 166] on link "Notes" at bounding box center [583, 167] width 44 height 29
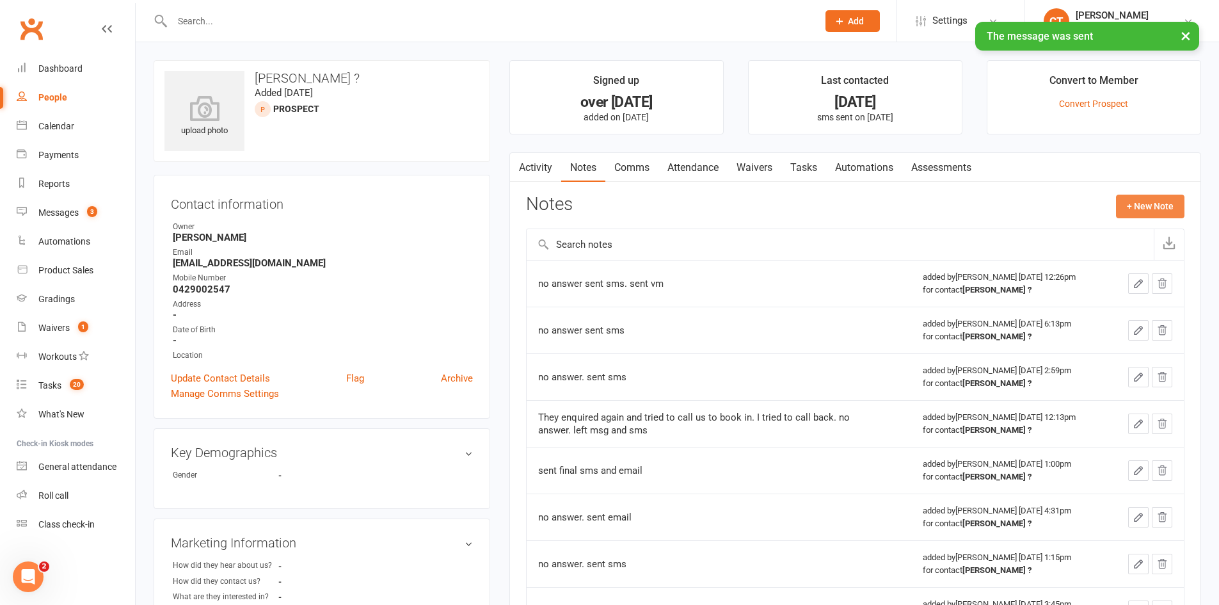
click at [1167, 203] on button "+ New Note" at bounding box center [1150, 205] width 68 height 23
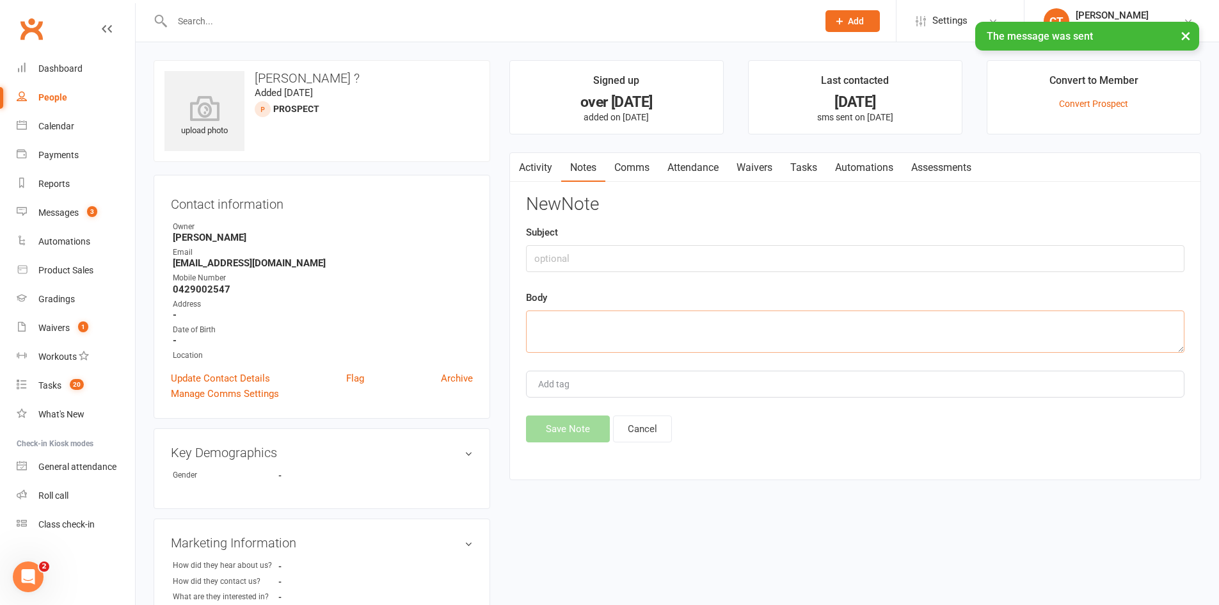
click at [824, 320] on textarea at bounding box center [855, 331] width 658 height 42
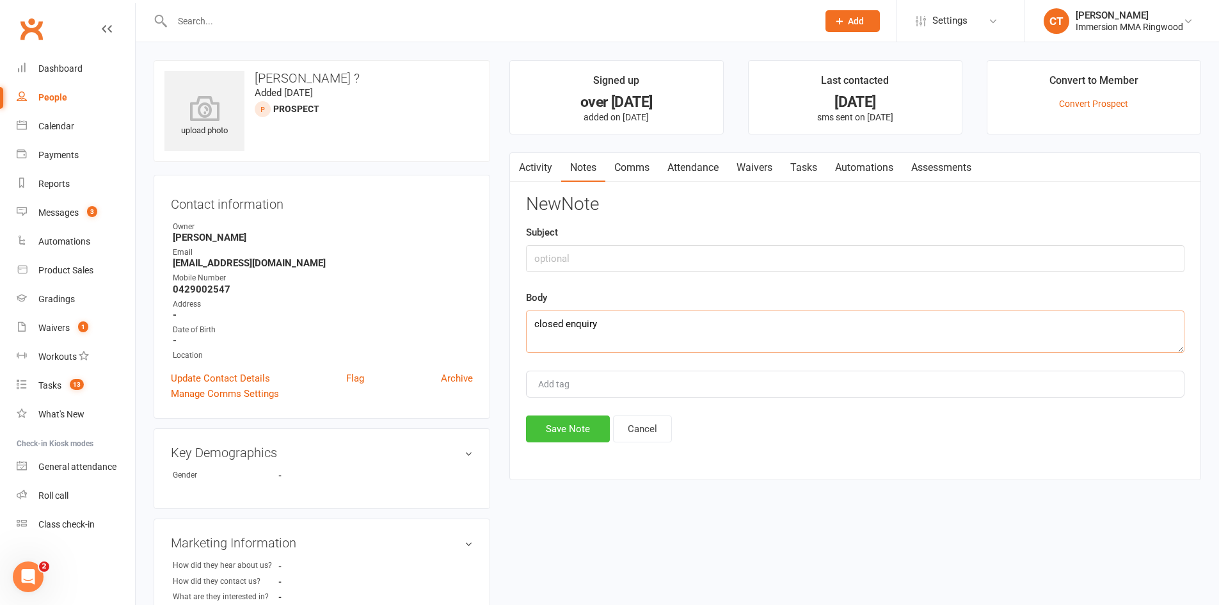
type textarea "closed enquiry"
click at [552, 416] on button "Save Note" at bounding box center [568, 428] width 84 height 27
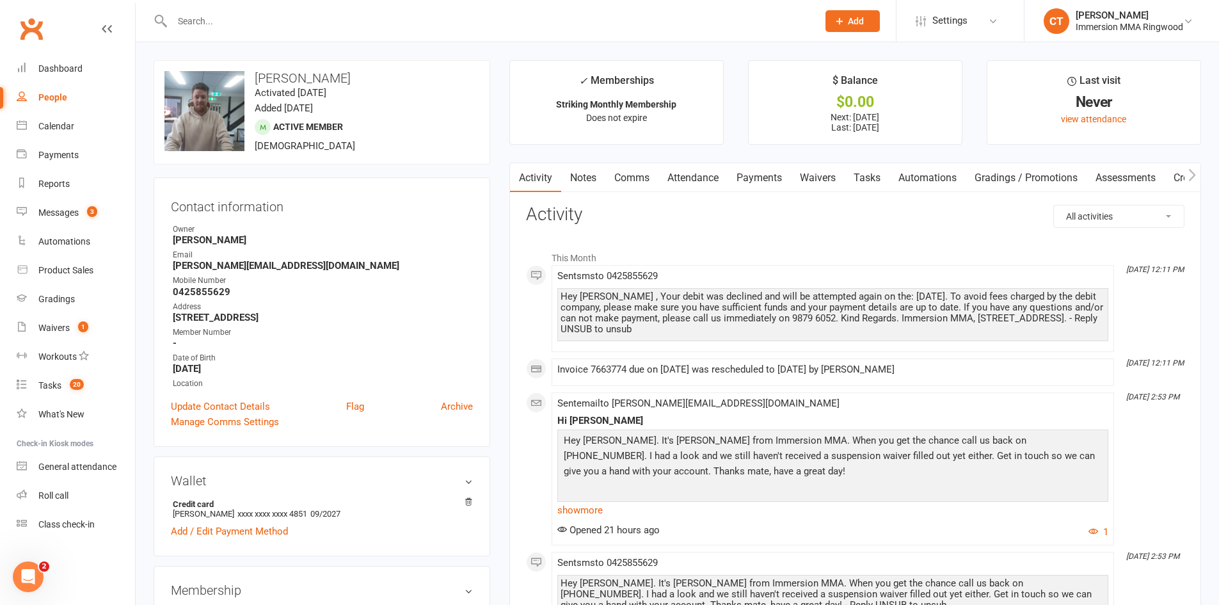
click at [872, 180] on link "Tasks" at bounding box center [866, 177] width 45 height 29
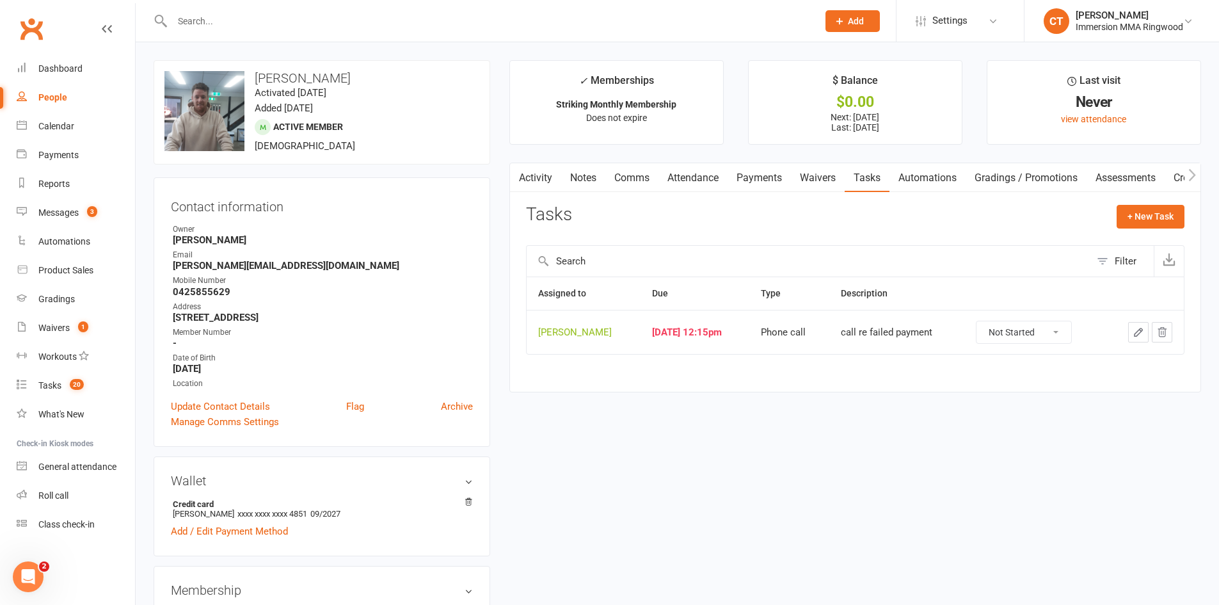
click at [1144, 338] on button "button" at bounding box center [1138, 332] width 20 height 20
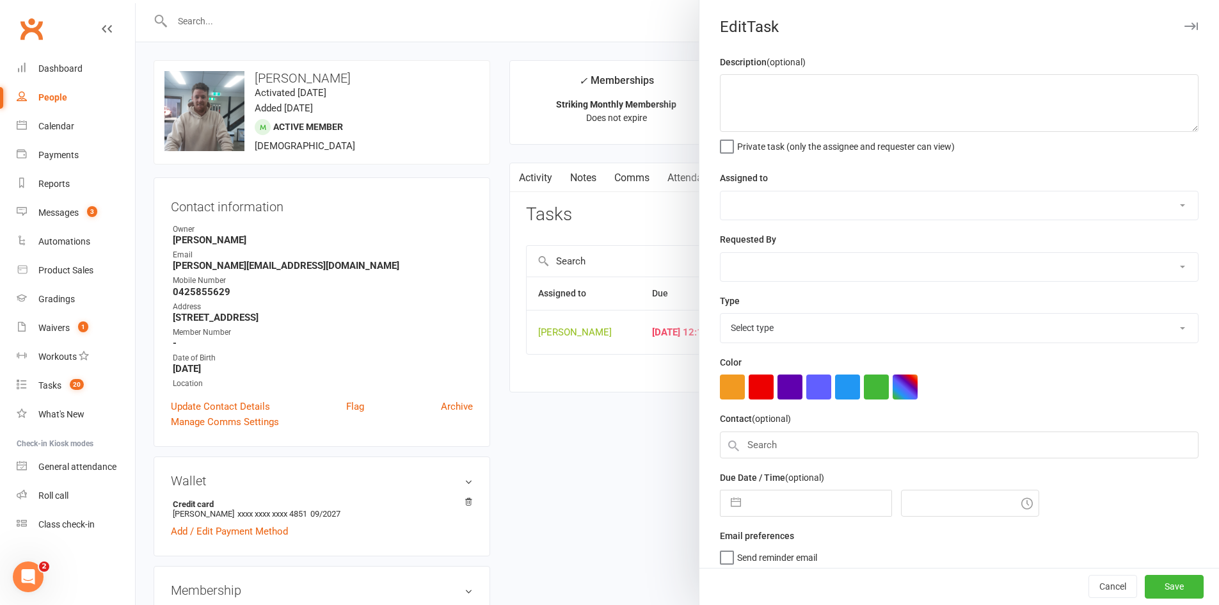
type textarea "call re failed payment"
select select "11984"
type input "[DATE]"
type input "12:15pm"
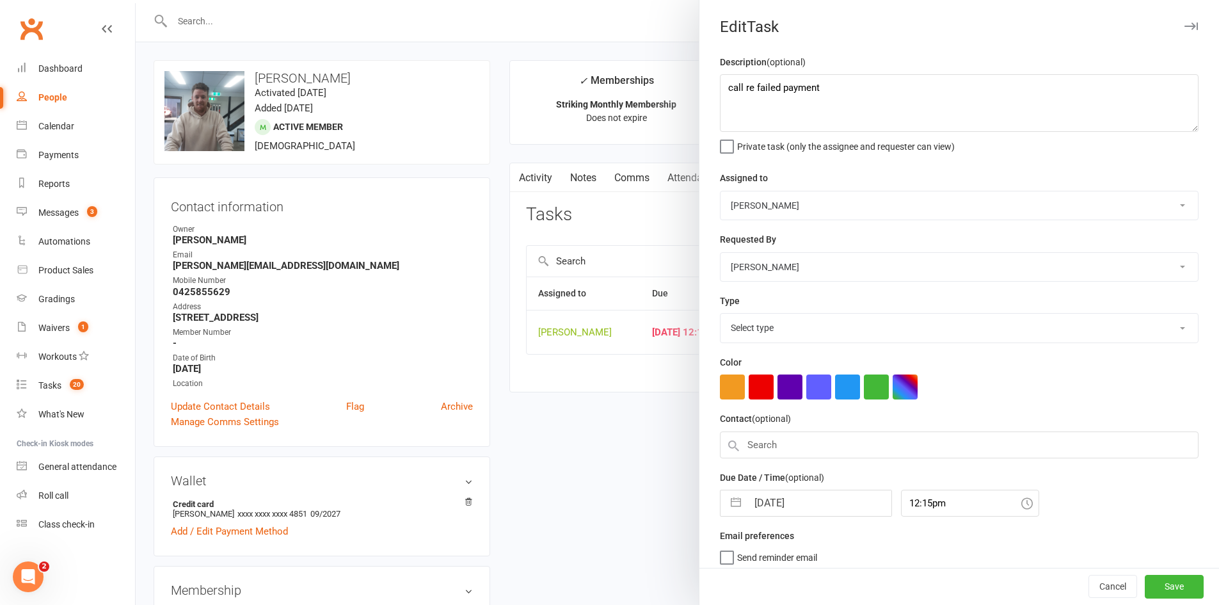
select select "6641"
select select "6"
select select "2025"
select select "7"
select select "2025"
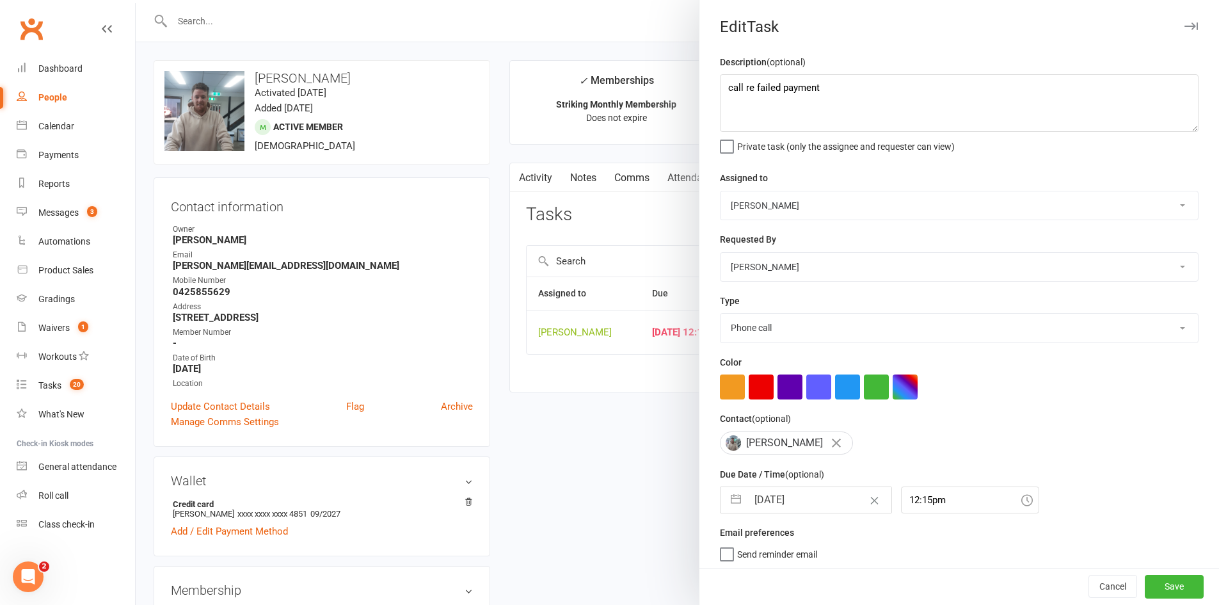
select select "8"
select select "2025"
click at [825, 512] on input "[DATE]" at bounding box center [819, 500] width 144 height 26
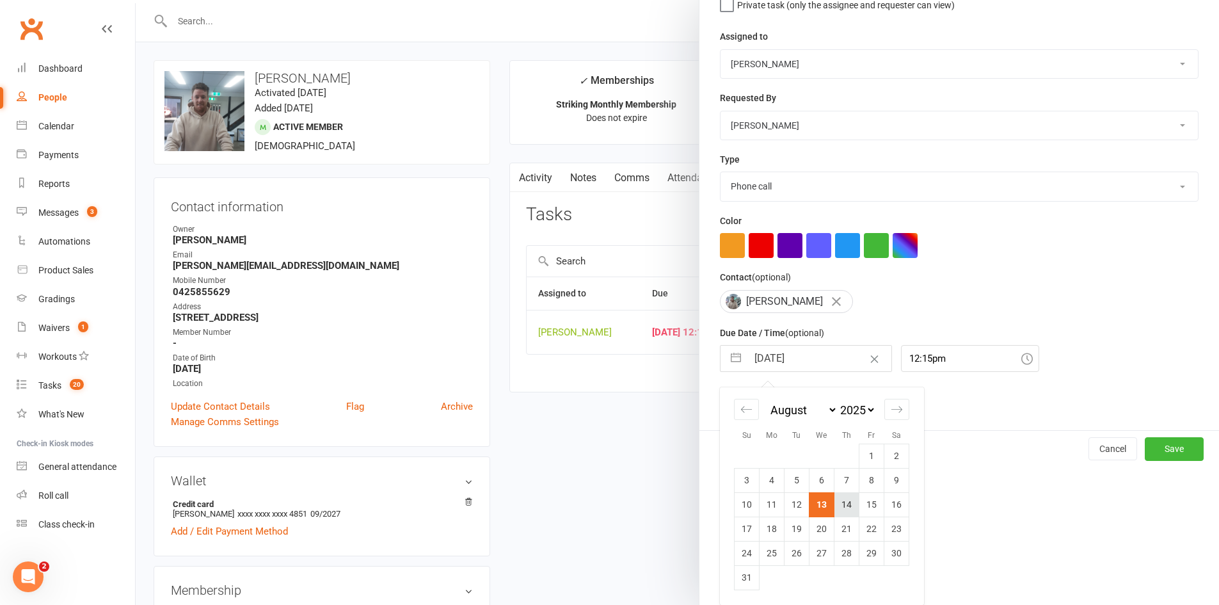
click at [843, 503] on td "14" at bounding box center [846, 504] width 25 height 24
type input "[DATE]"
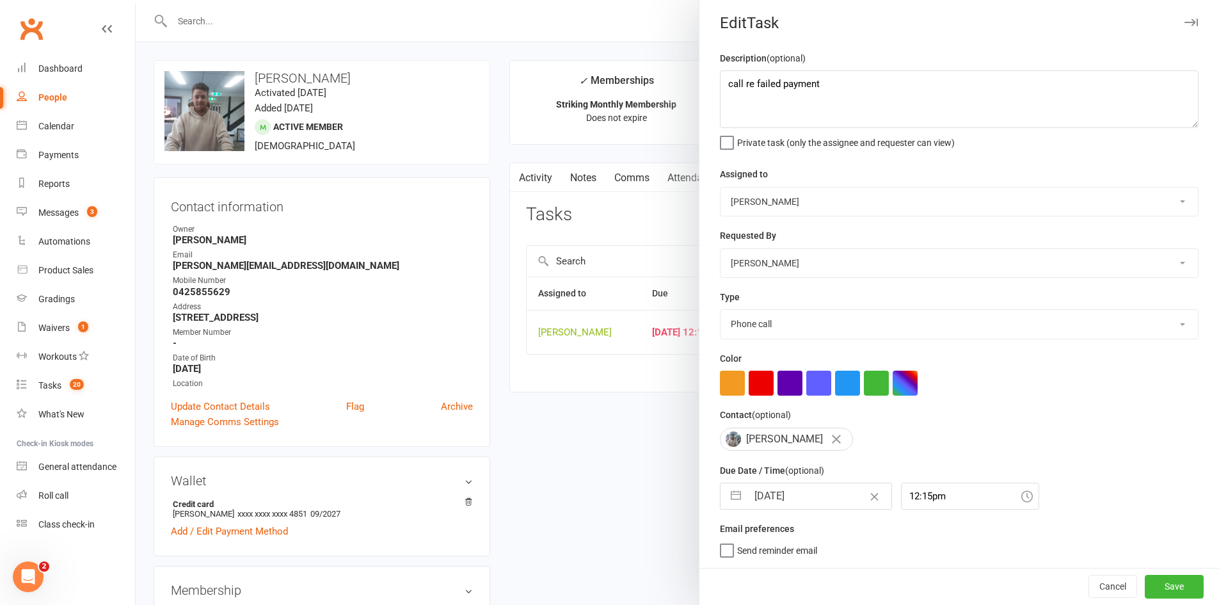
scroll to position [9, 0]
click at [1144, 580] on button "Save" at bounding box center [1173, 585] width 59 height 23
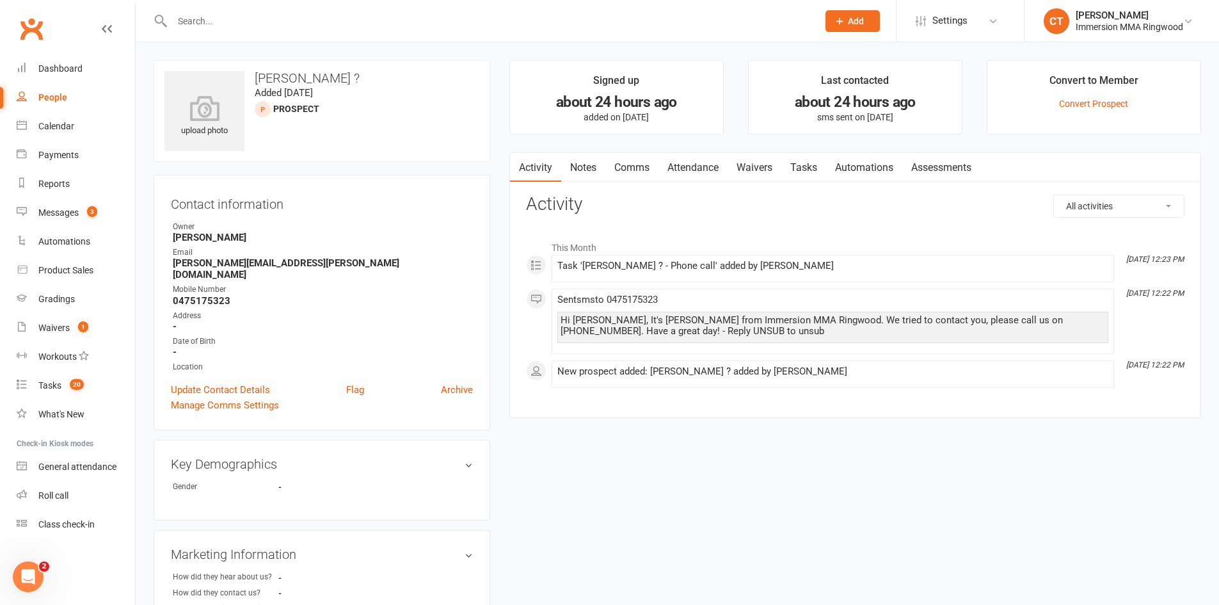
click at [592, 155] on link "Notes" at bounding box center [583, 167] width 44 height 29
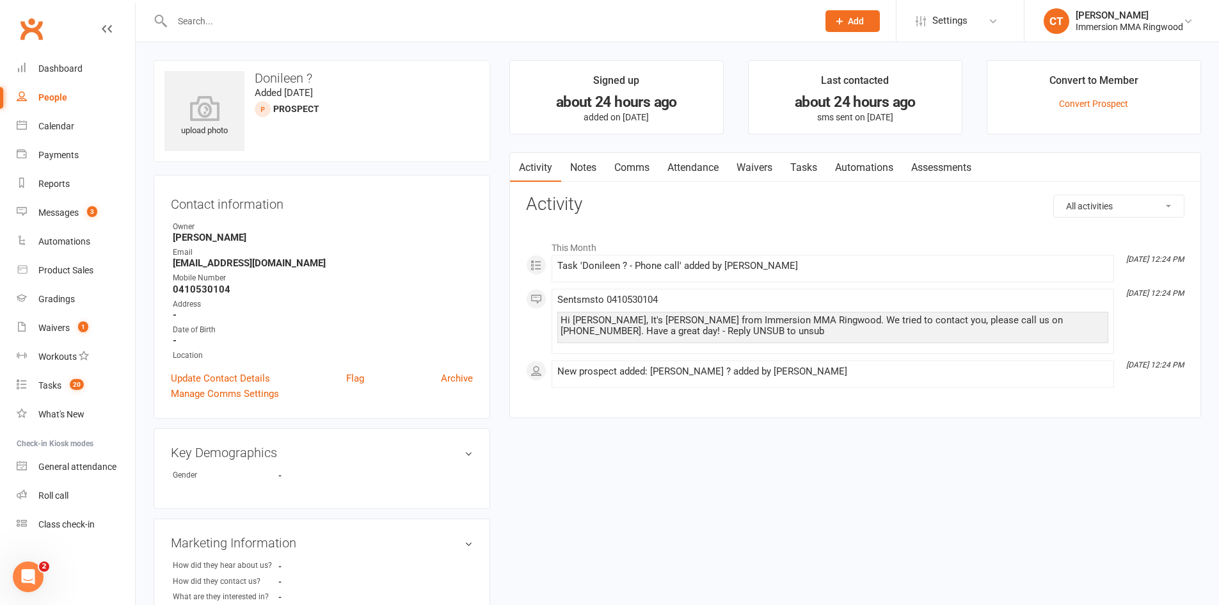
click at [622, 161] on link "Comms" at bounding box center [631, 167] width 53 height 29
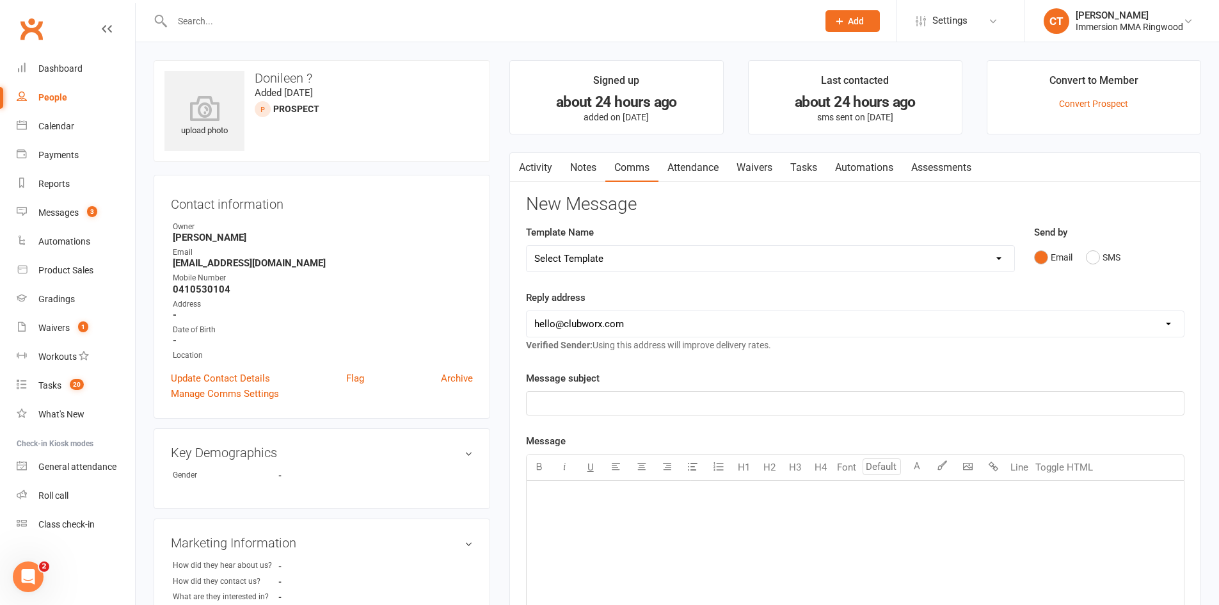
click at [608, 272] on div "Template Name Select Template [SMS] Chris - Call back message [SMS] Mark- Call …" at bounding box center [770, 257] width 508 height 65
click at [608, 265] on select "Select Template [SMS] Chris - Call back message [SMS] Mark- Call back message […" at bounding box center [770, 259] width 487 height 26
select select "0"
click at [527, 246] on select "Select Template [SMS] Chris - Call back message [SMS] Mark- Call back message […" at bounding box center [770, 259] width 487 height 26
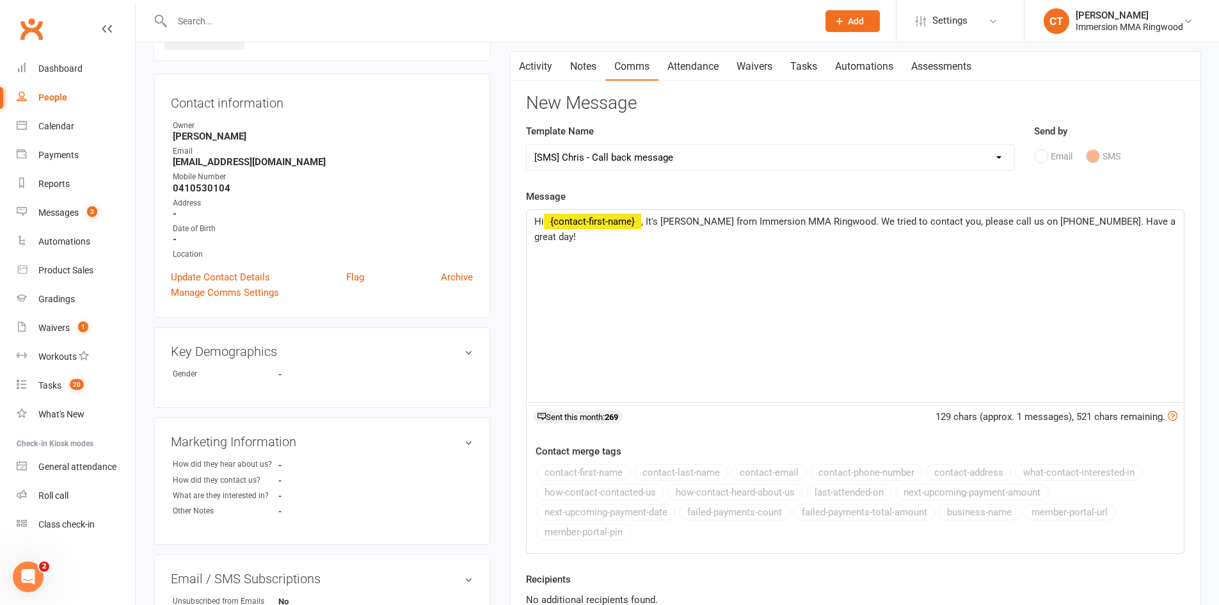
scroll to position [213, 0]
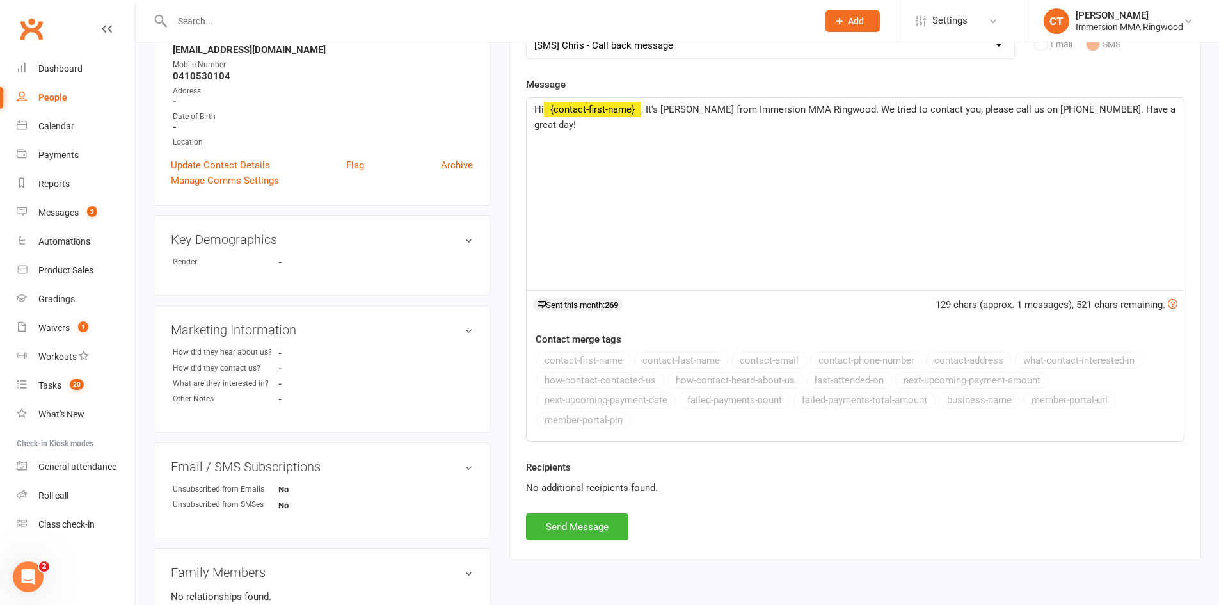
click at [576, 512] on div "Recipients No additional recipients found." at bounding box center [854, 486] width 677 height 54
click at [576, 513] on button "Send Message" at bounding box center [577, 526] width 102 height 27
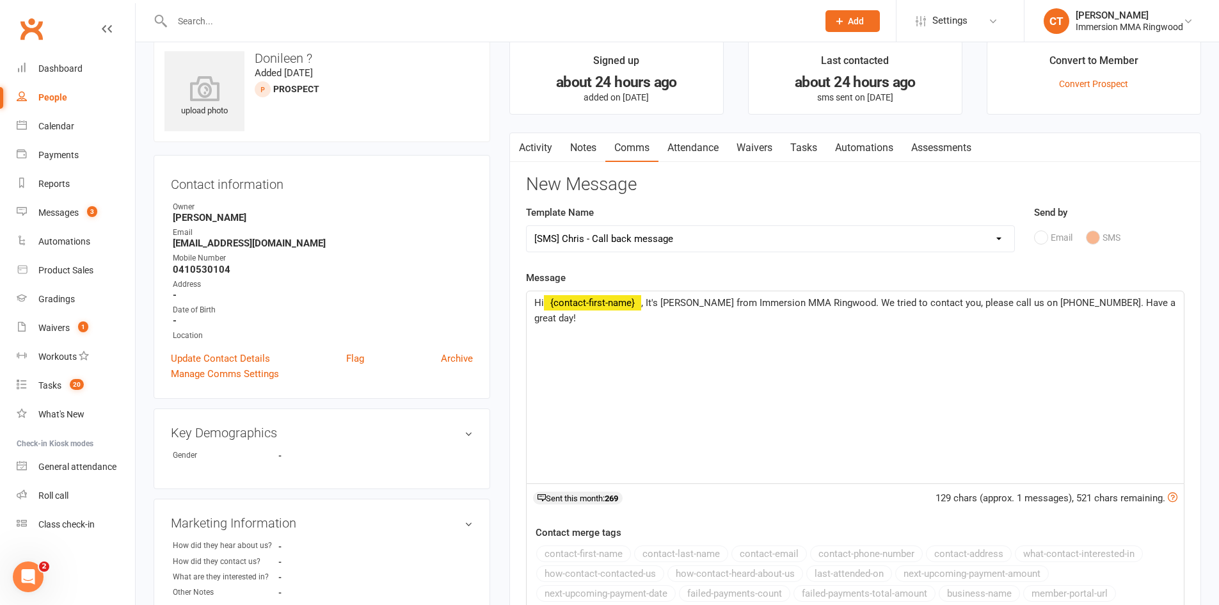
scroll to position [0, 0]
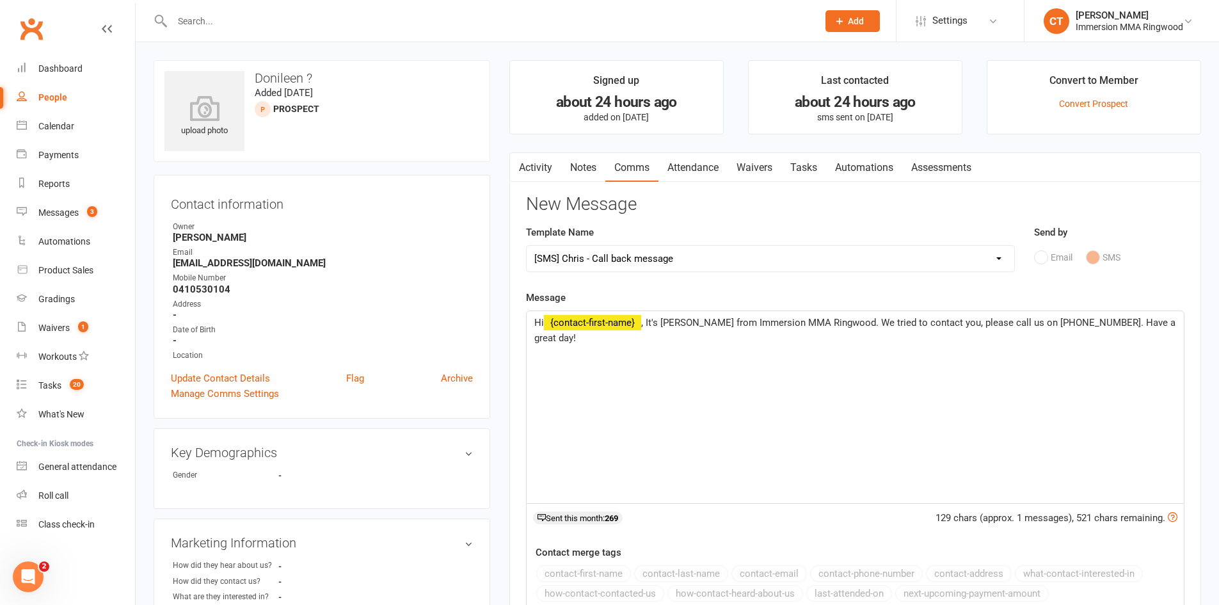
select select
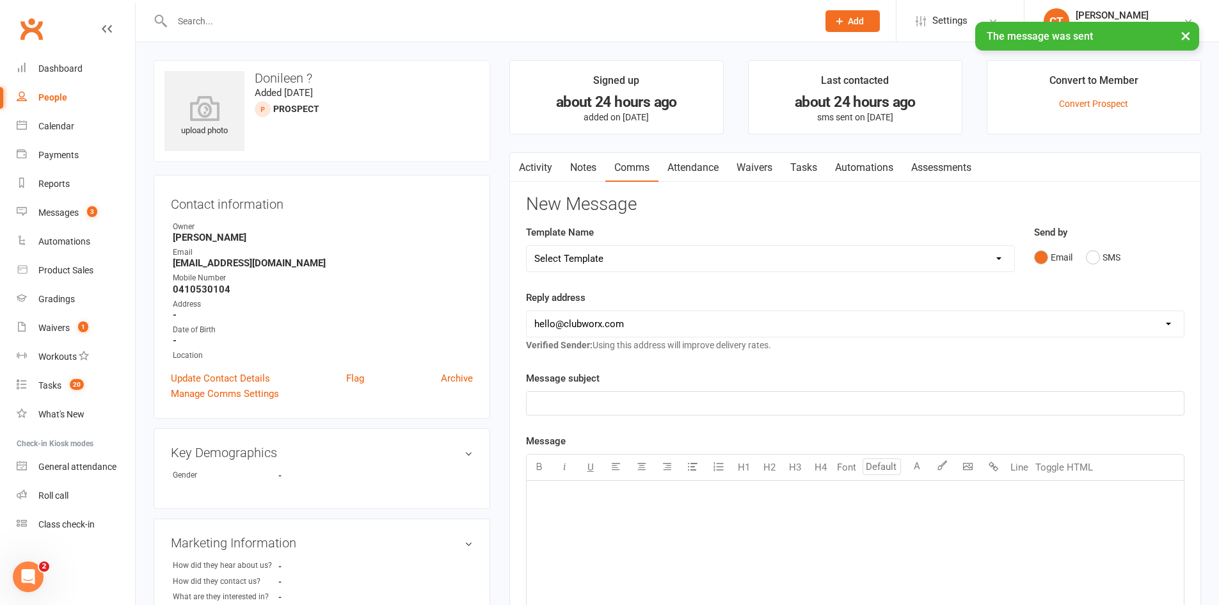
click at [590, 164] on link "Notes" at bounding box center [583, 167] width 44 height 29
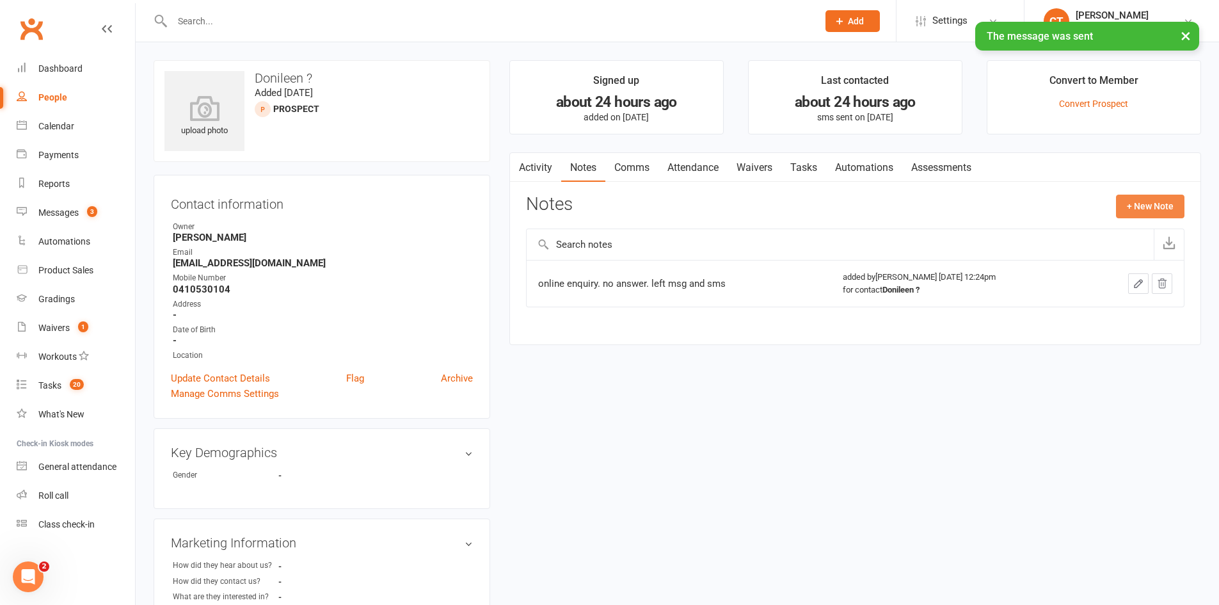
click at [1148, 200] on button "+ New Note" at bounding box center [1150, 205] width 68 height 23
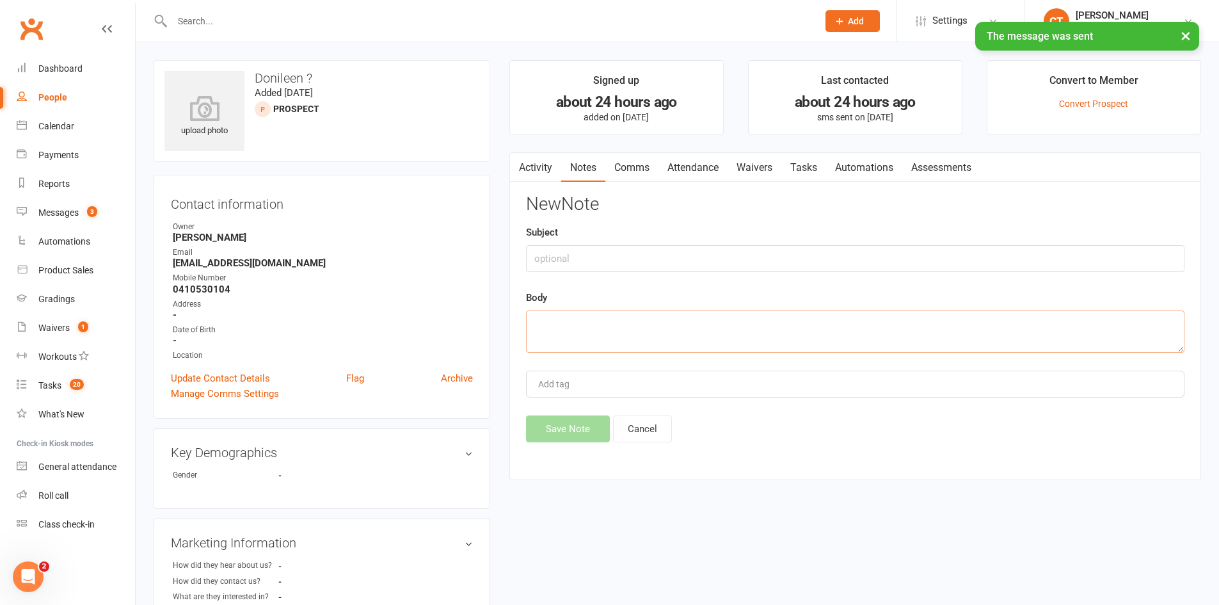
click at [732, 344] on textarea at bounding box center [855, 331] width 658 height 42
type textarea "no answer. left msg and sms"
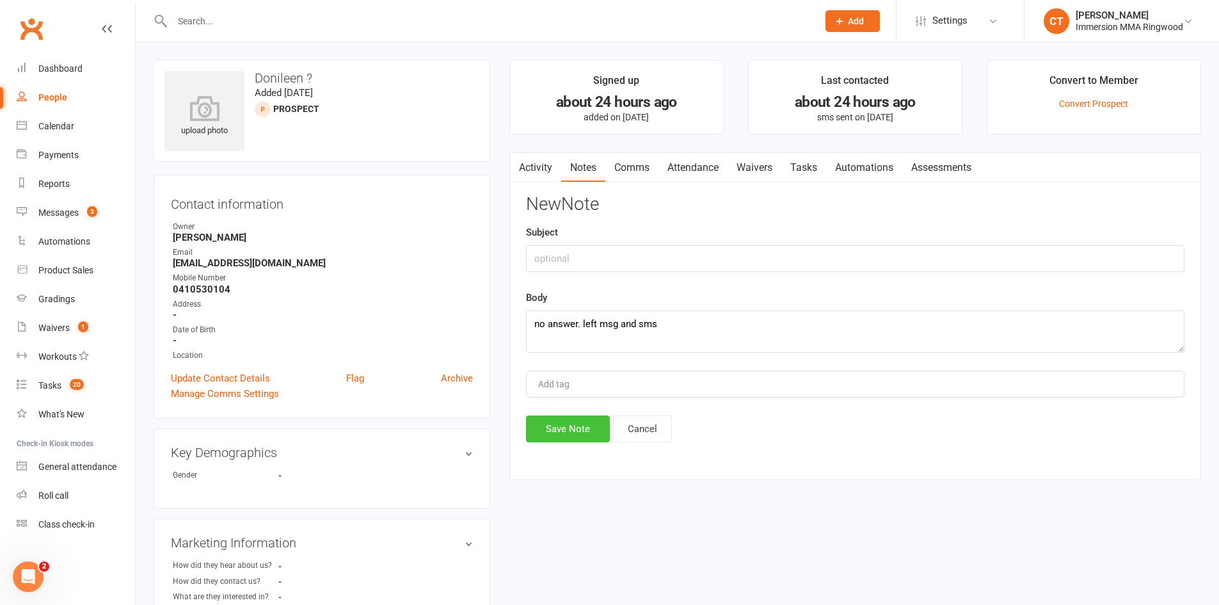
click at [544, 431] on button "Save Note" at bounding box center [568, 428] width 84 height 27
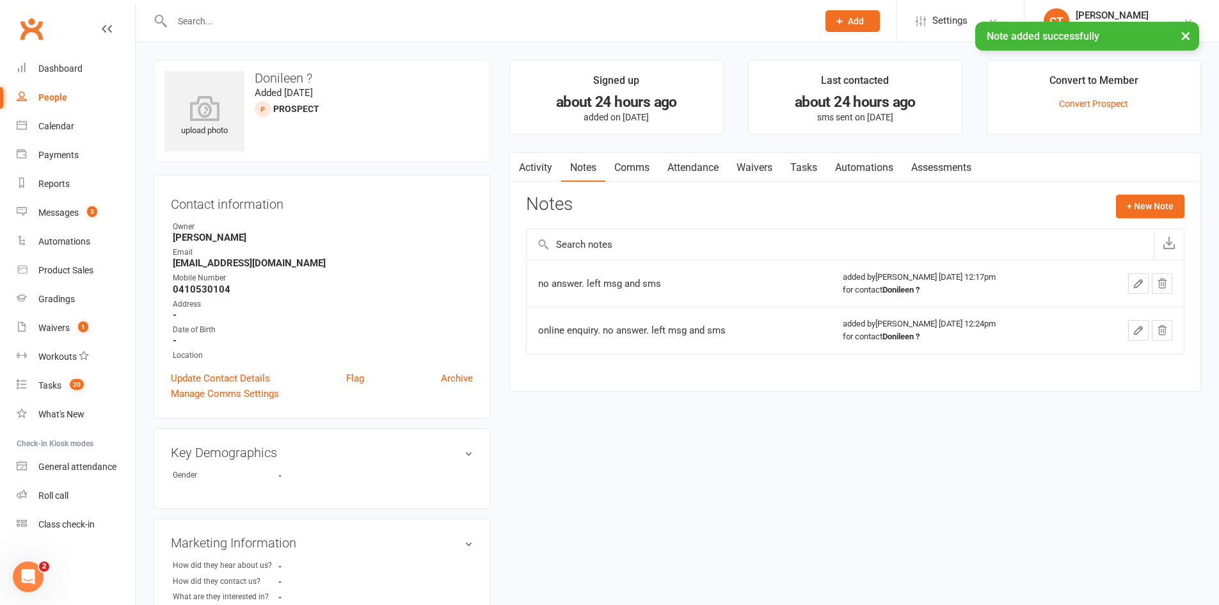
click at [816, 165] on link "Tasks" at bounding box center [803, 167] width 45 height 29
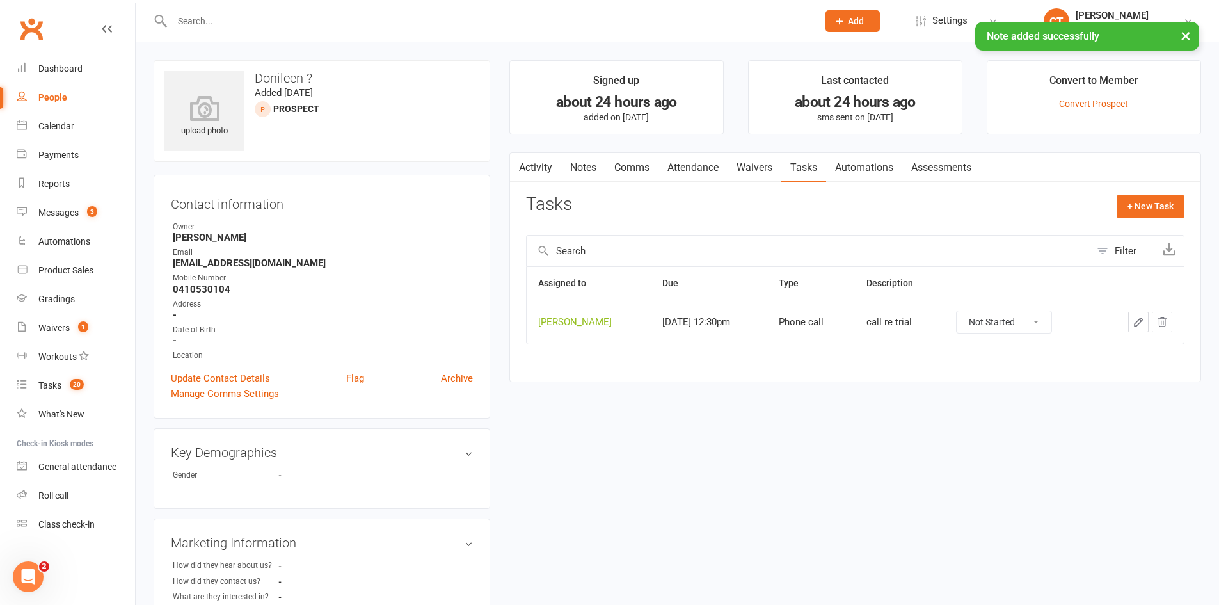
click at [1133, 322] on icon "button" at bounding box center [1138, 322] width 12 height 12
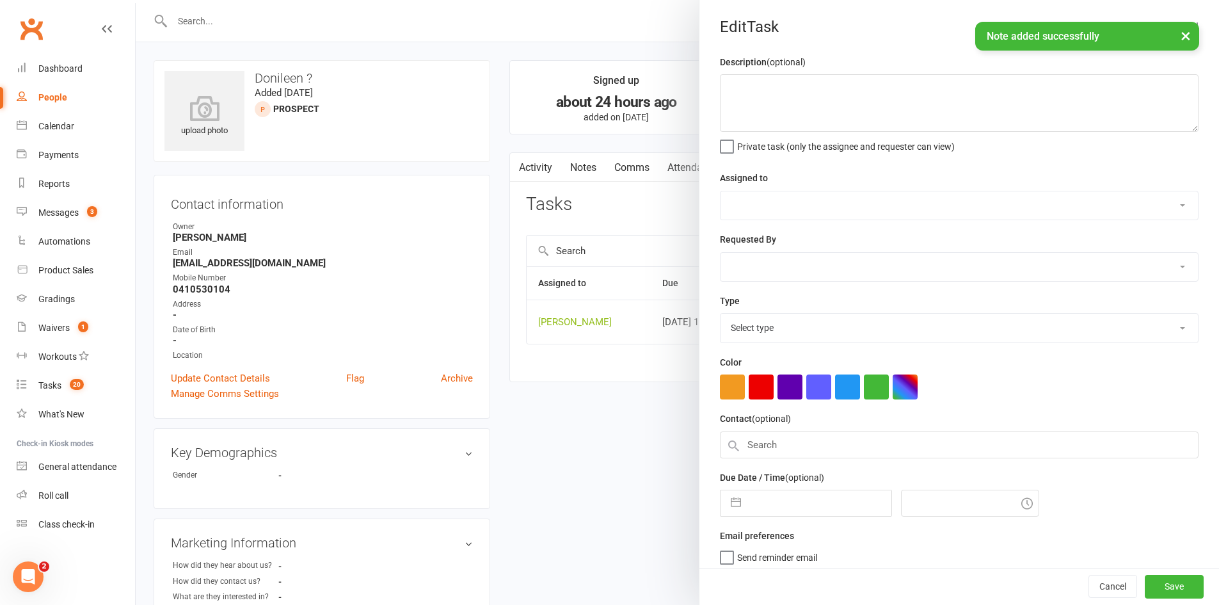
type textarea "call re trial"
select select "11984"
type input "[DATE]"
type input "12:30pm"
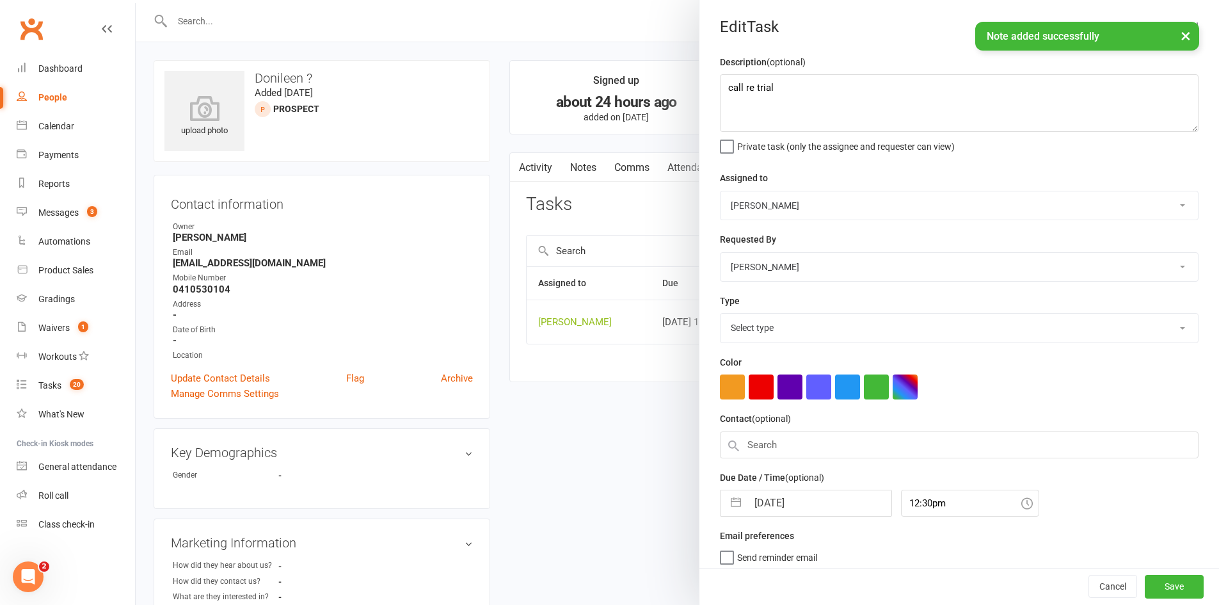
select select "6641"
click at [809, 511] on input "13 Aug 2025" at bounding box center [819, 499] width 144 height 26
select select "6"
select select "2025"
select select "7"
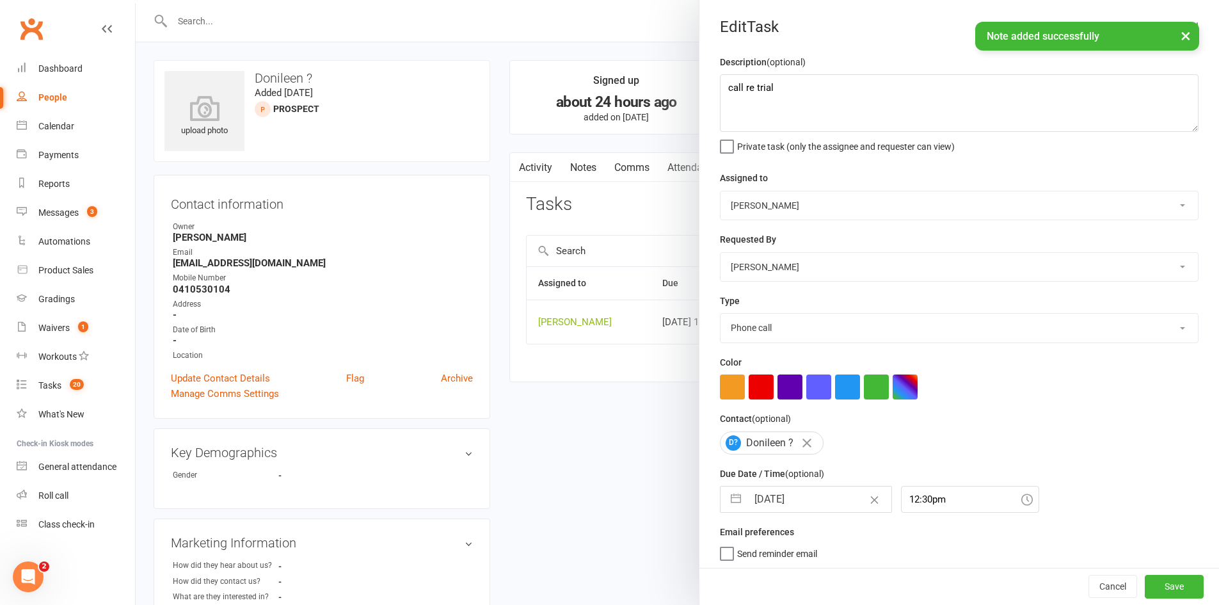
select select "2025"
select select "8"
select select "2025"
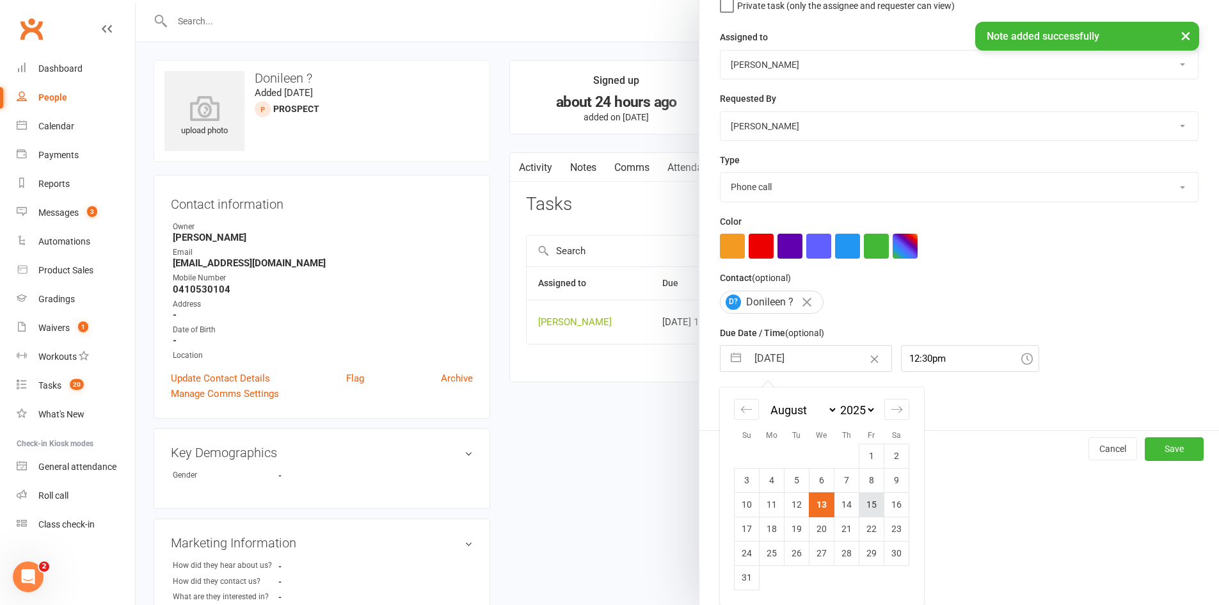
click at [860, 506] on td "15" at bounding box center [871, 504] width 25 height 24
type input "15 Aug 2025"
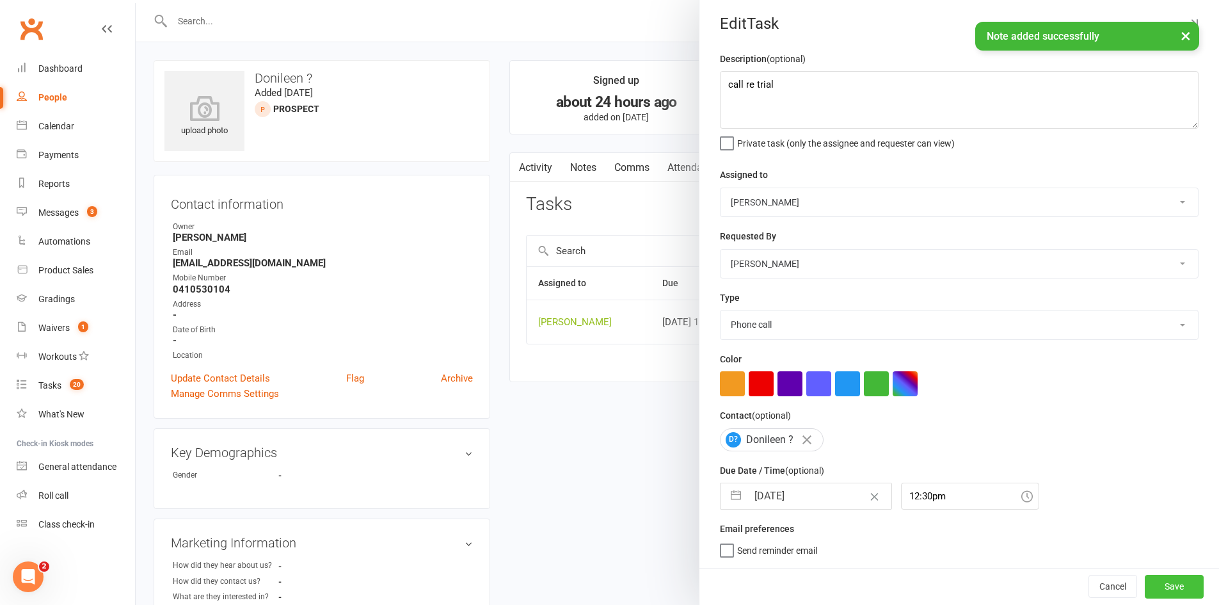
click at [1153, 583] on button "Save" at bounding box center [1173, 585] width 59 height 23
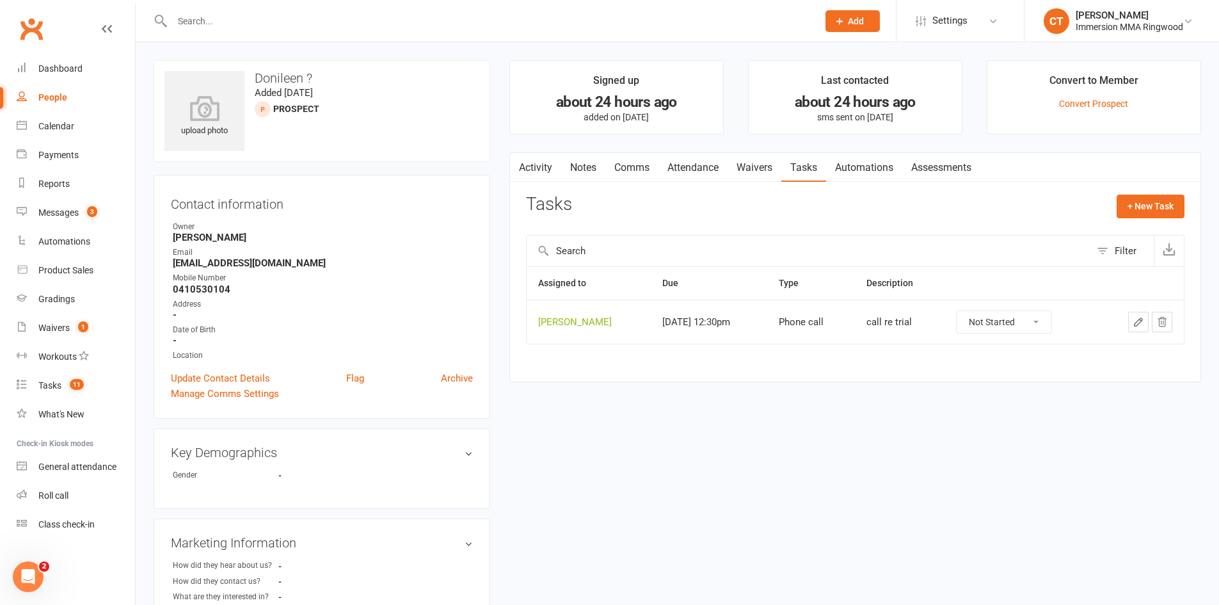
click at [594, 166] on link "Notes" at bounding box center [583, 167] width 44 height 29
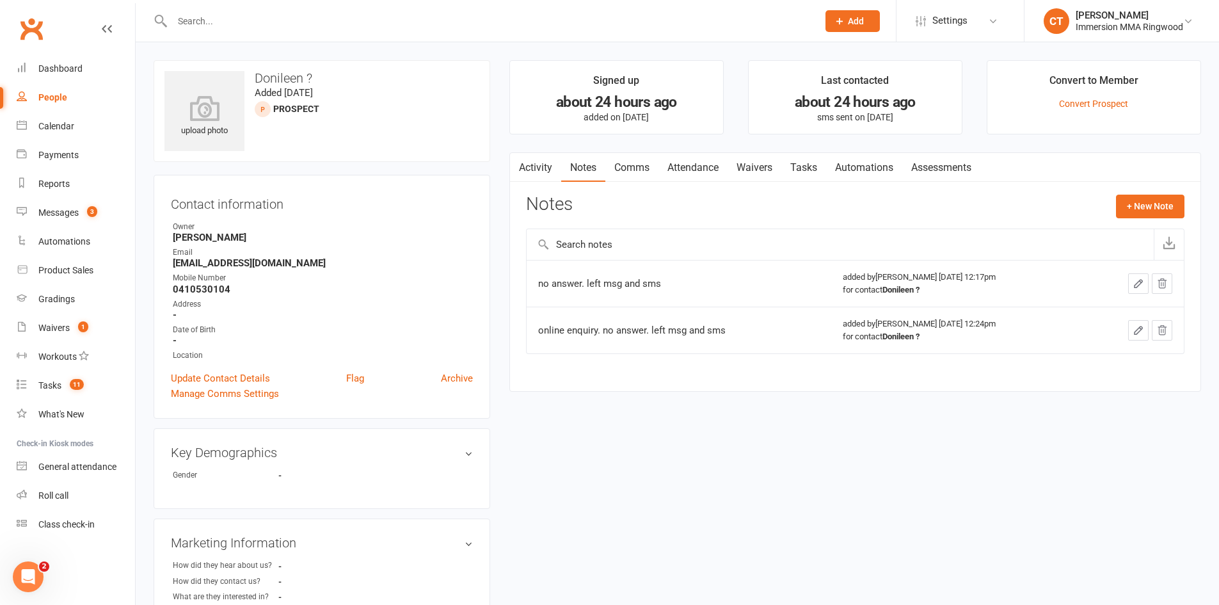
click at [791, 172] on link "Tasks" at bounding box center [803, 167] width 45 height 29
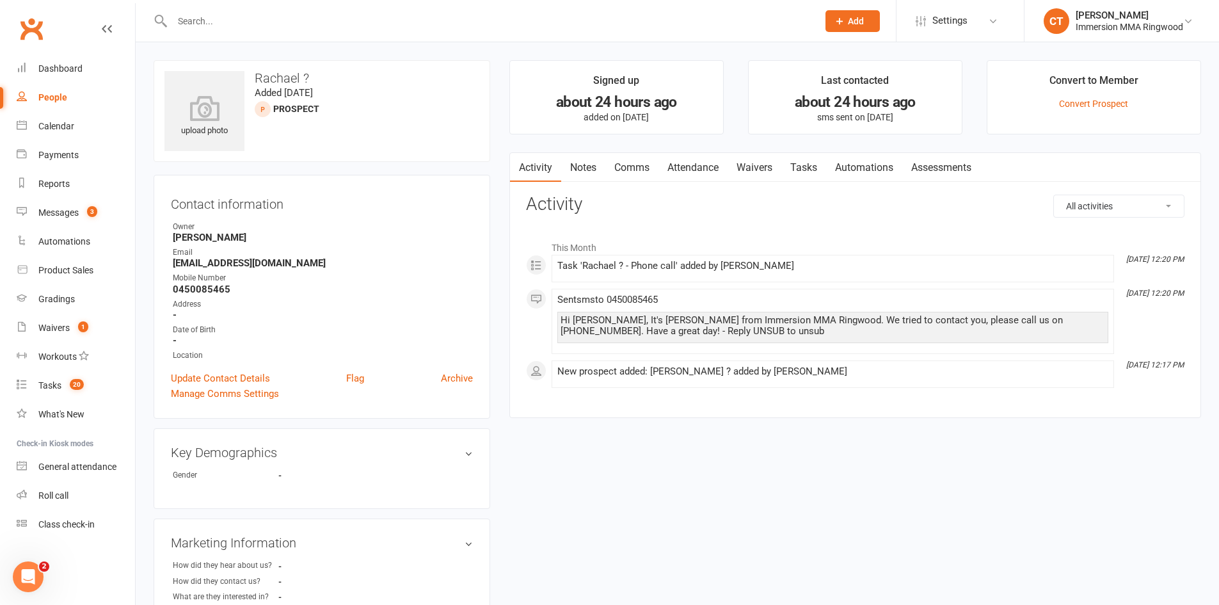
click at [584, 167] on link "Notes" at bounding box center [583, 167] width 44 height 29
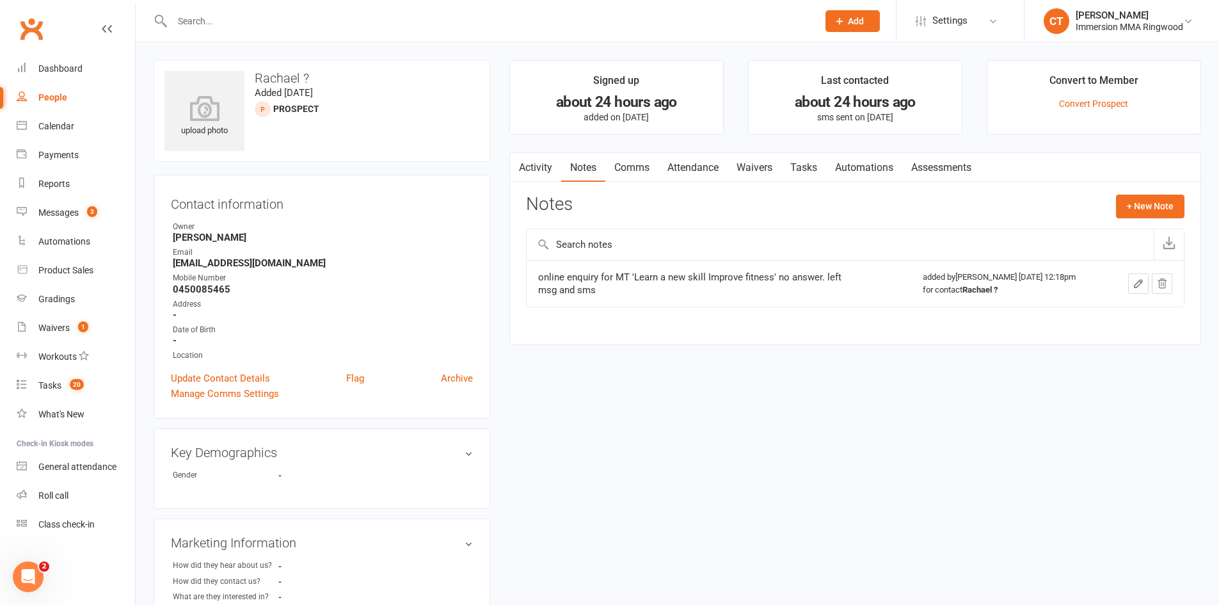
click at [546, 164] on link "Activity" at bounding box center [535, 167] width 51 height 29
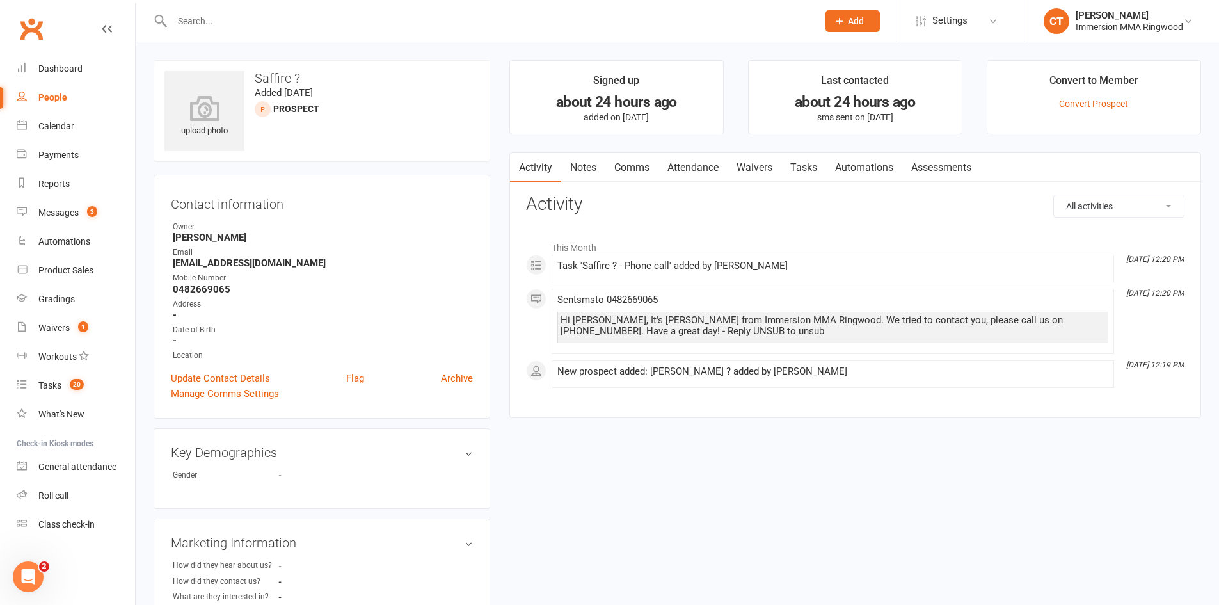
click at [590, 162] on link "Notes" at bounding box center [583, 167] width 44 height 29
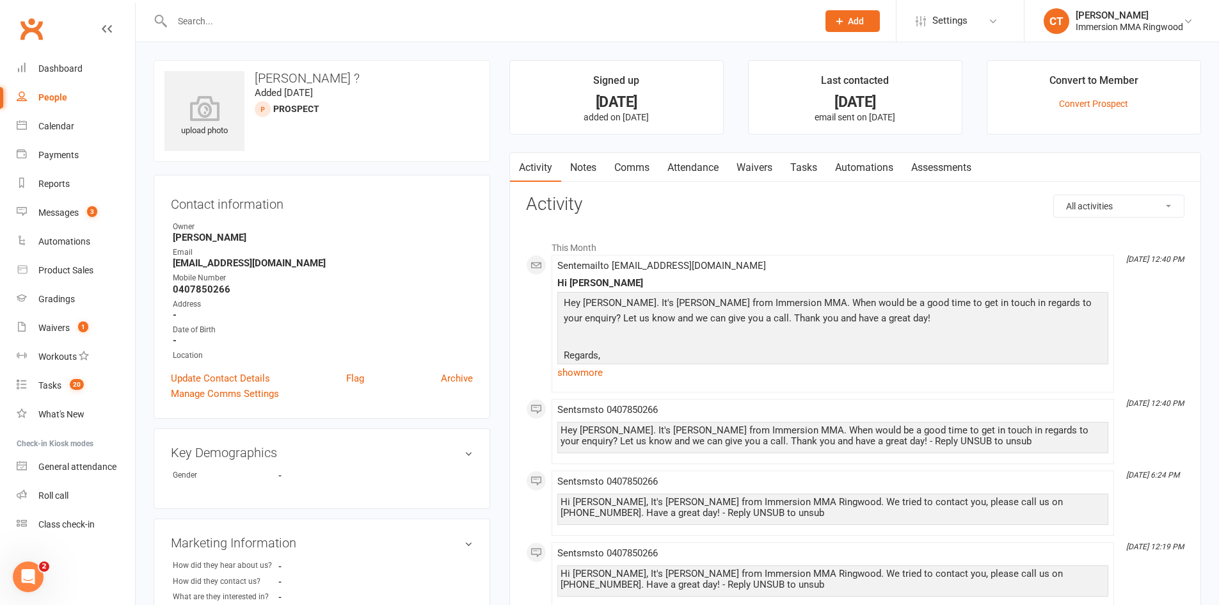
click at [814, 175] on link "Tasks" at bounding box center [803, 167] width 45 height 29
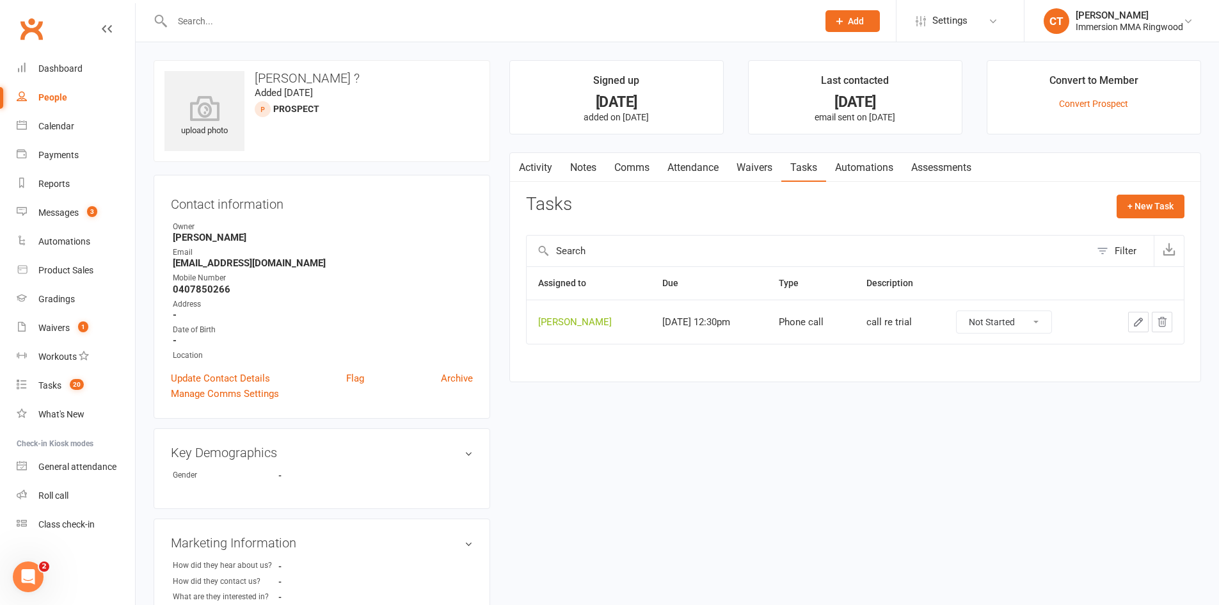
click at [1135, 319] on icon "button" at bounding box center [1138, 322] width 12 height 12
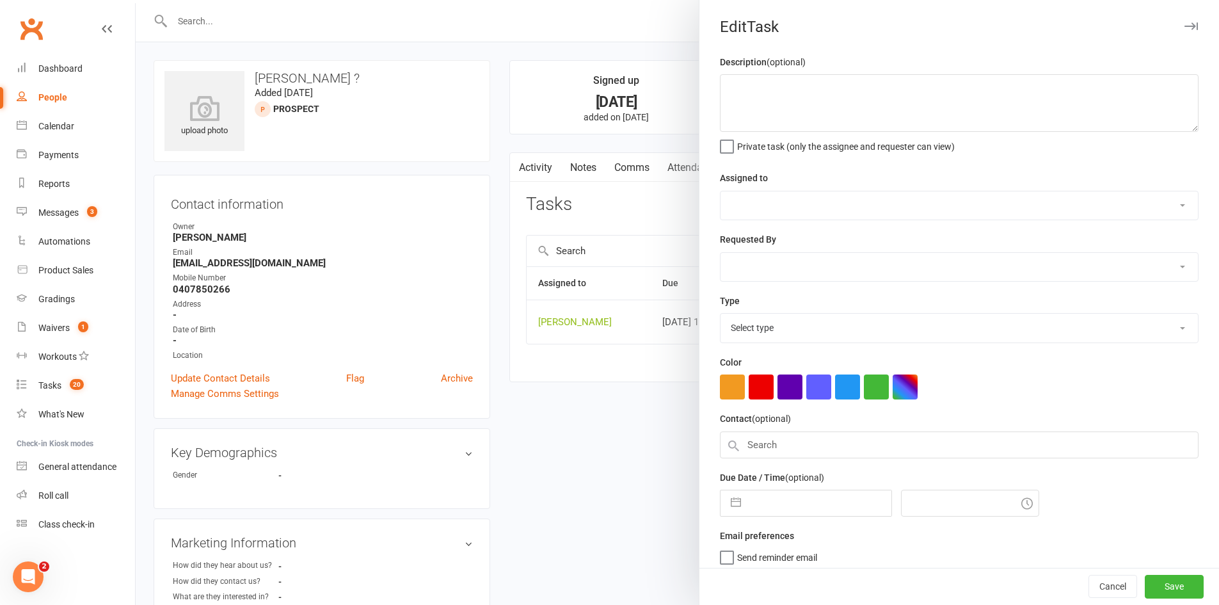
type textarea "call re trial"
select select "11984"
type input "[DATE]"
type input "12:30pm"
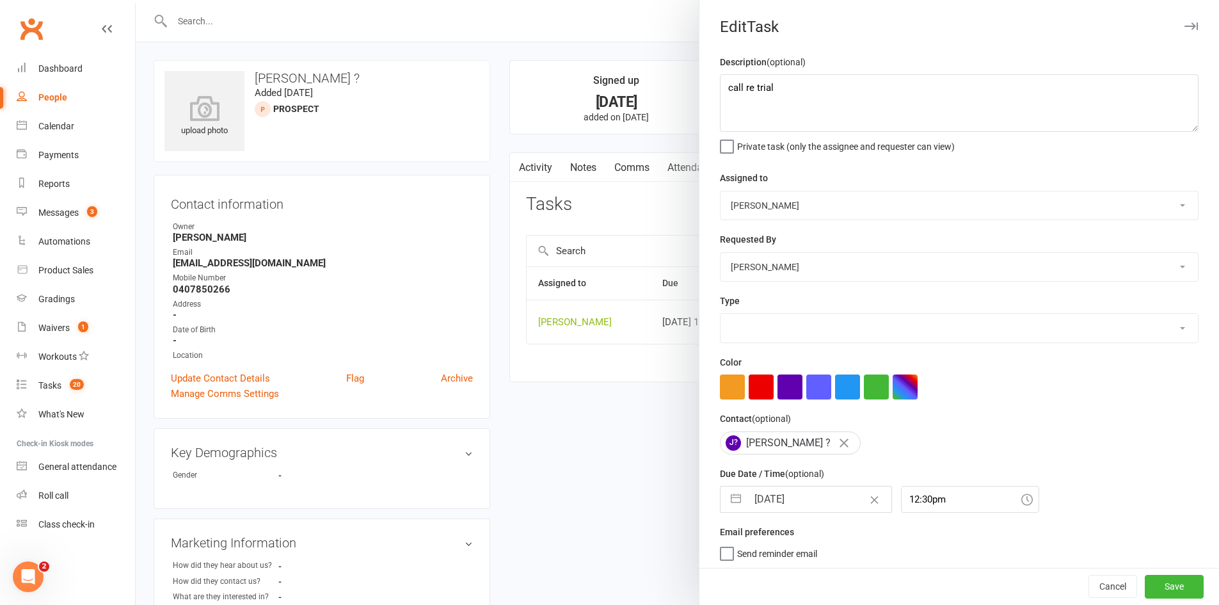
select select "6641"
click at [836, 509] on input "[DATE]" at bounding box center [819, 499] width 144 height 26
select select "6"
select select "2025"
select select "7"
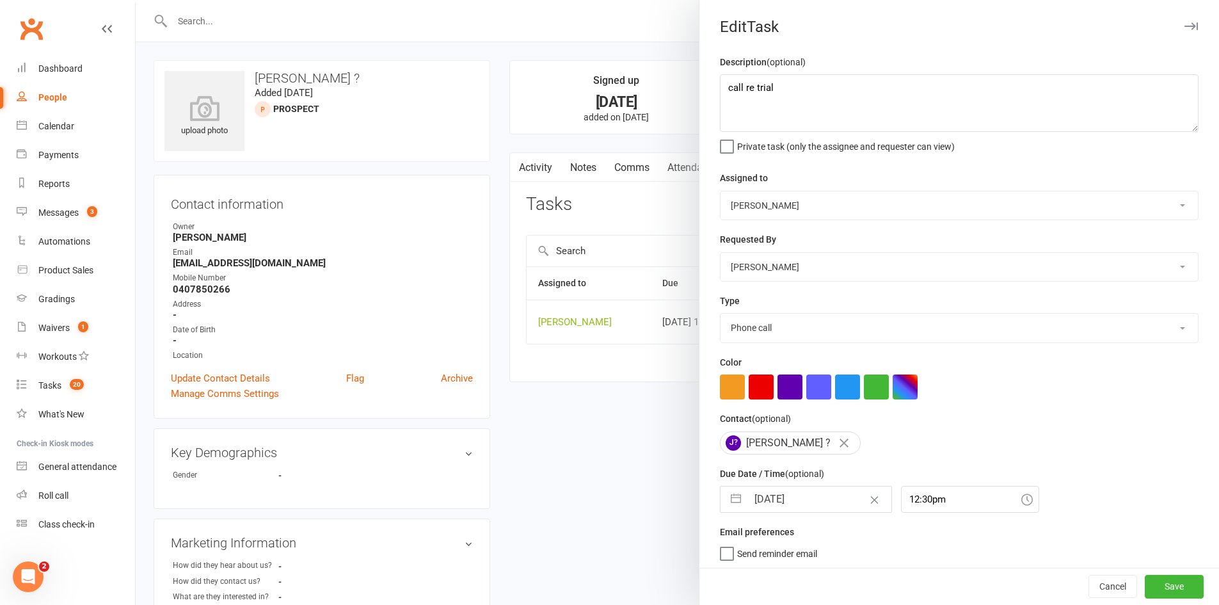
select select "2025"
select select "8"
select select "2025"
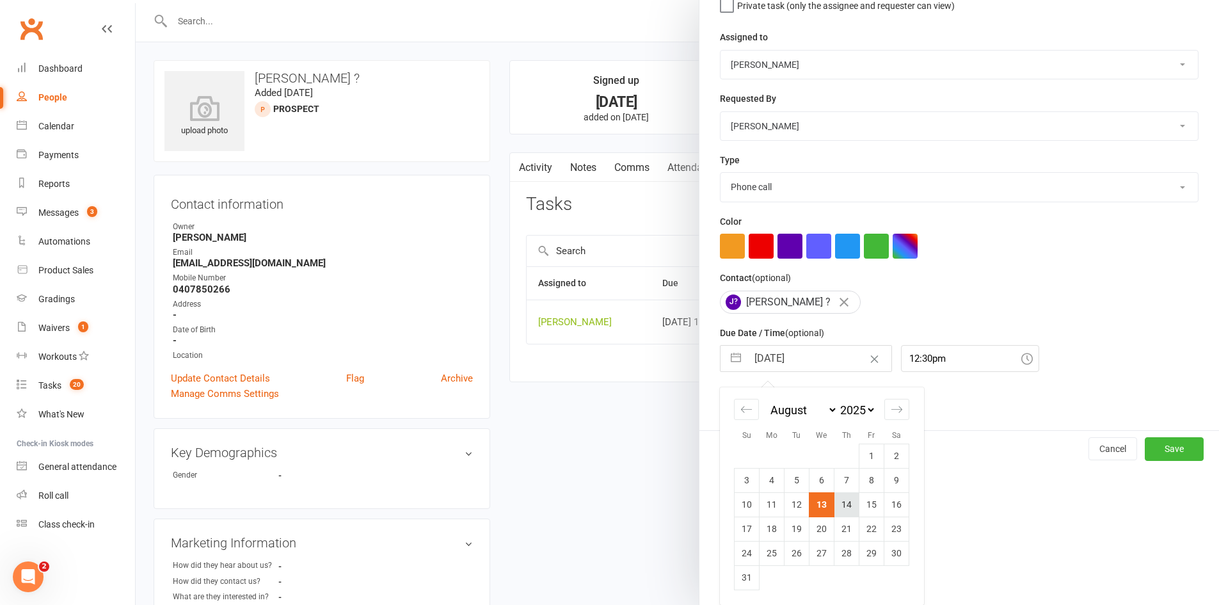
click at [838, 505] on td "14" at bounding box center [846, 504] width 25 height 24
type input "[DATE]"
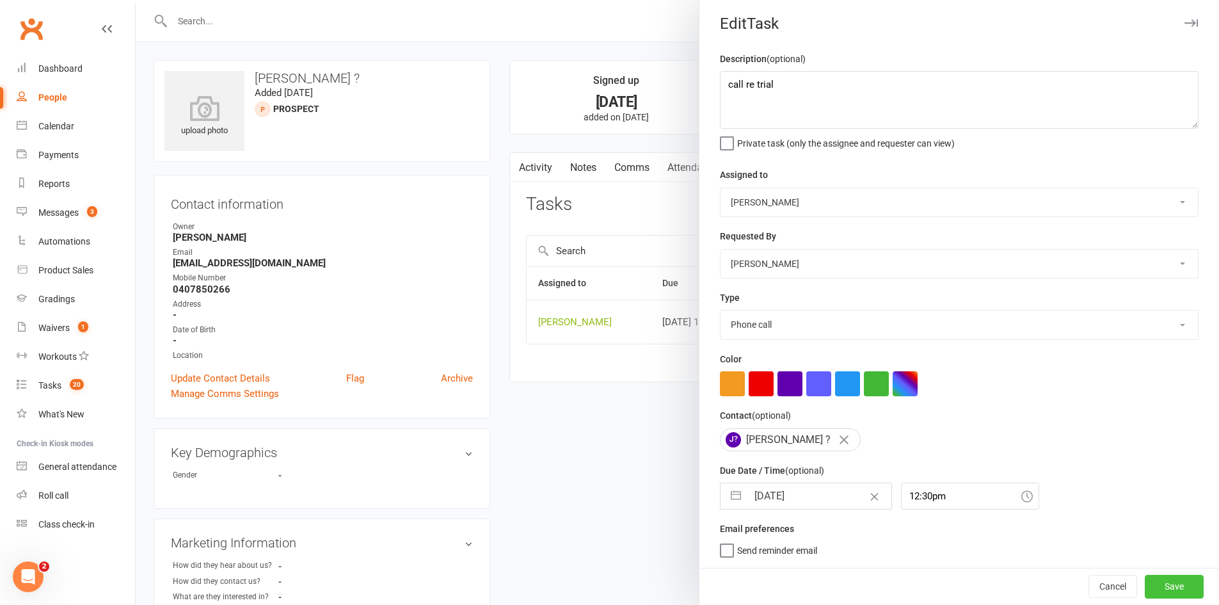
click at [1159, 578] on button "Save" at bounding box center [1173, 585] width 59 height 23
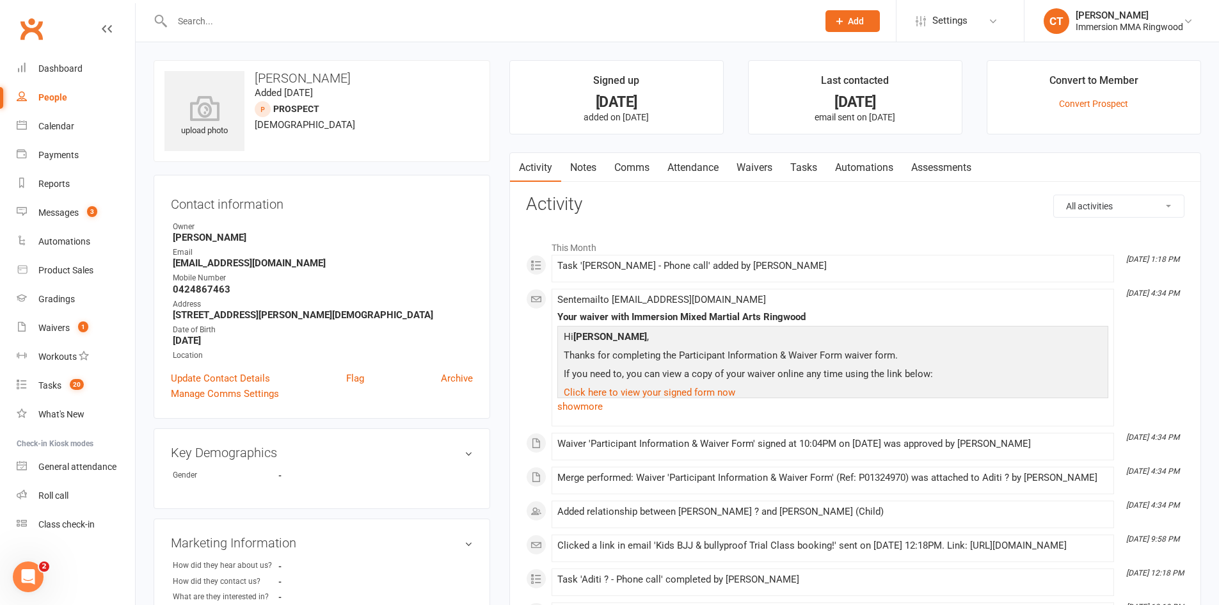
click at [590, 163] on link "Notes" at bounding box center [583, 167] width 44 height 29
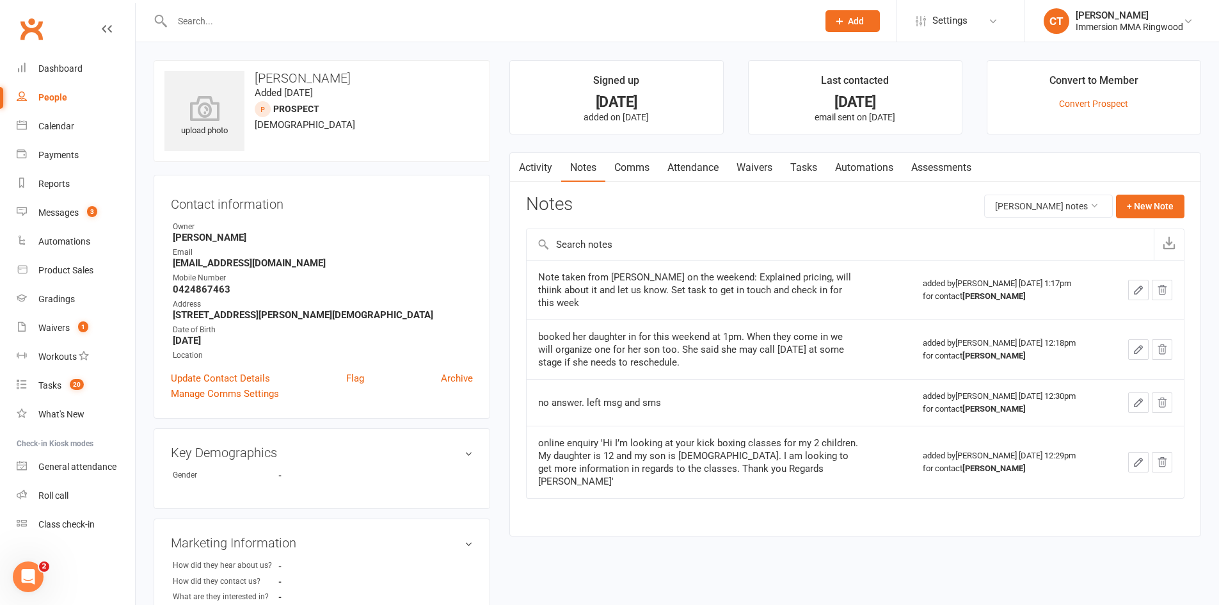
click at [797, 166] on link "Tasks" at bounding box center [803, 167] width 45 height 29
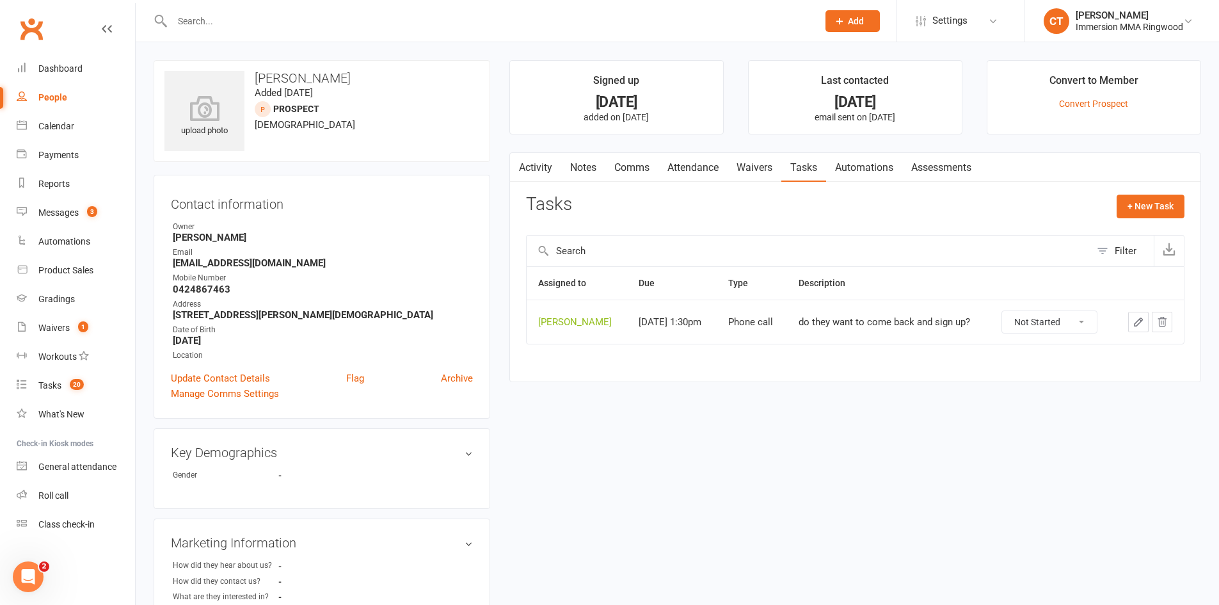
click at [1136, 323] on icon "button" at bounding box center [1138, 322] width 12 height 12
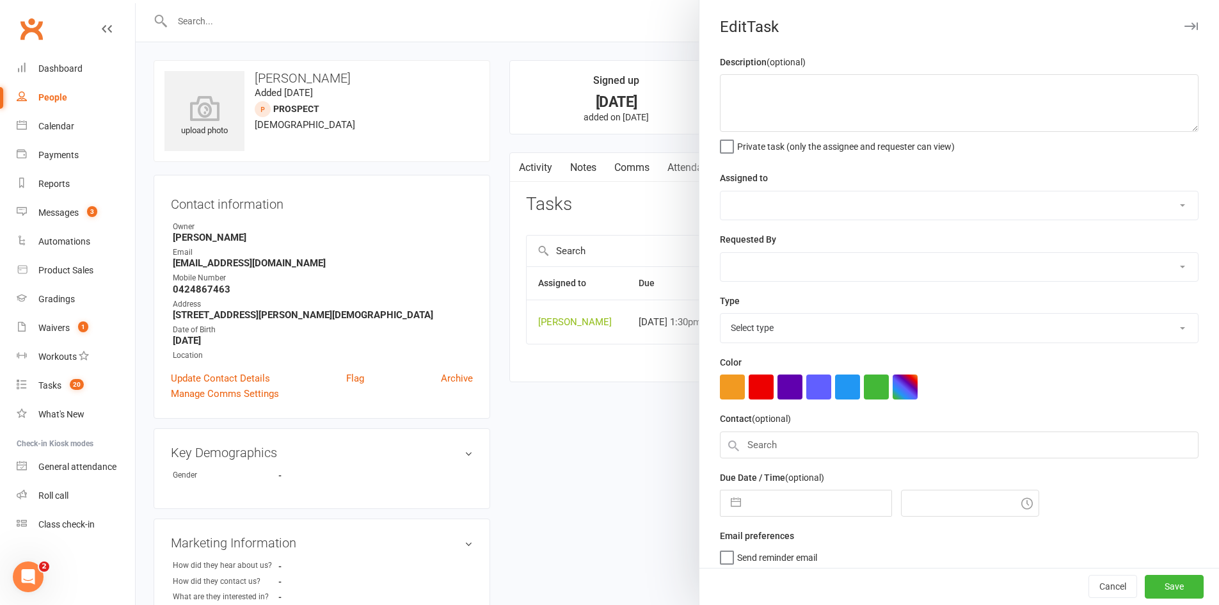
type textarea "do they want to come back and sign up?"
select select "11984"
type input "[DATE]"
type input "1:30pm"
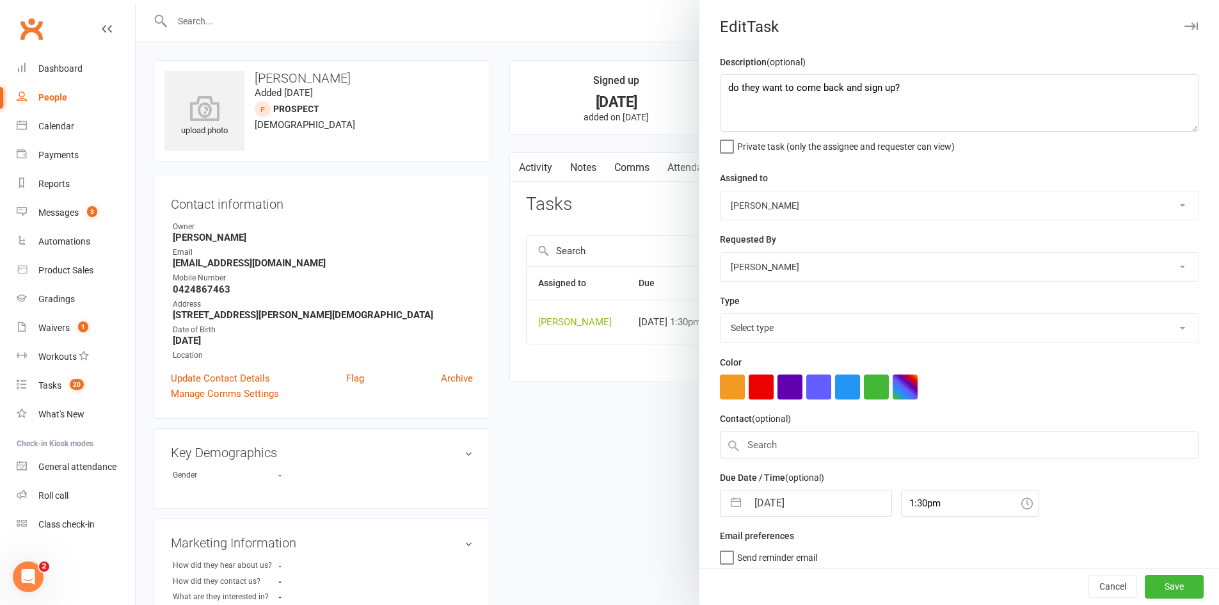
select select "6641"
click at [786, 491] on input "[DATE]" at bounding box center [819, 499] width 144 height 26
select select "6"
select select "2025"
select select "7"
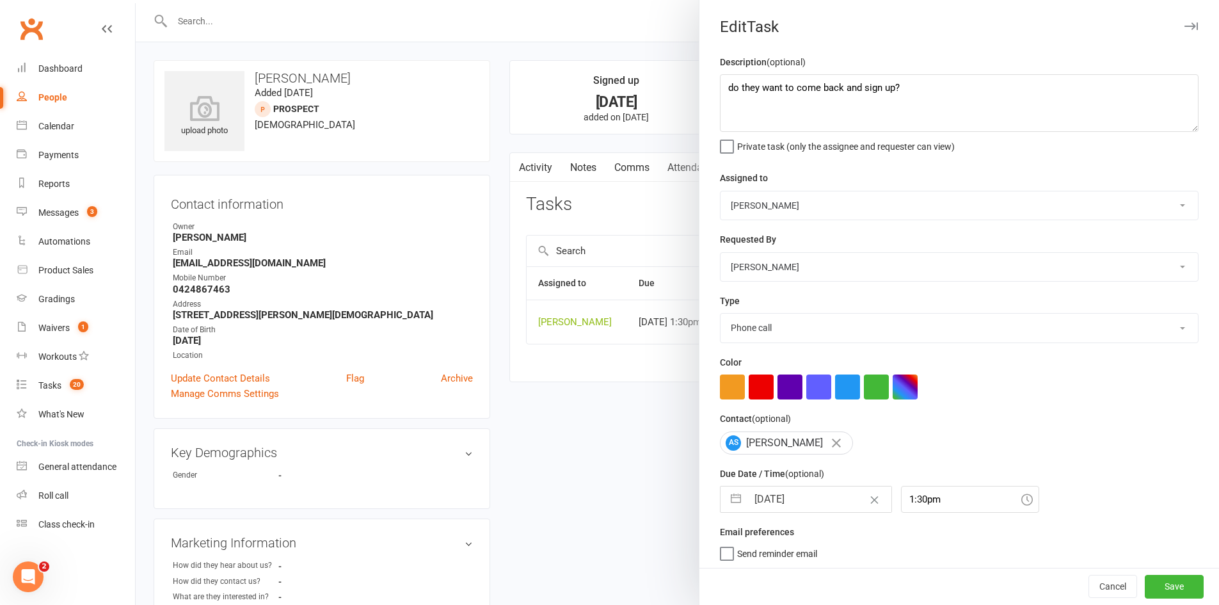
select select "2025"
select select "8"
select select "2025"
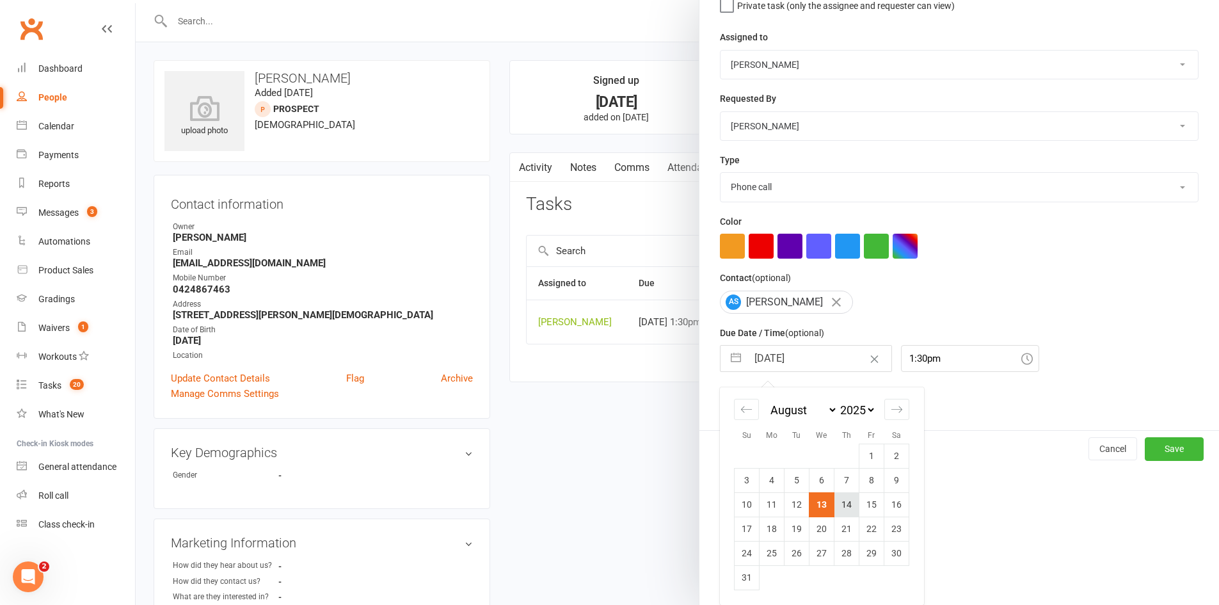
click at [834, 506] on td "14" at bounding box center [846, 504] width 25 height 24
type input "[DATE]"
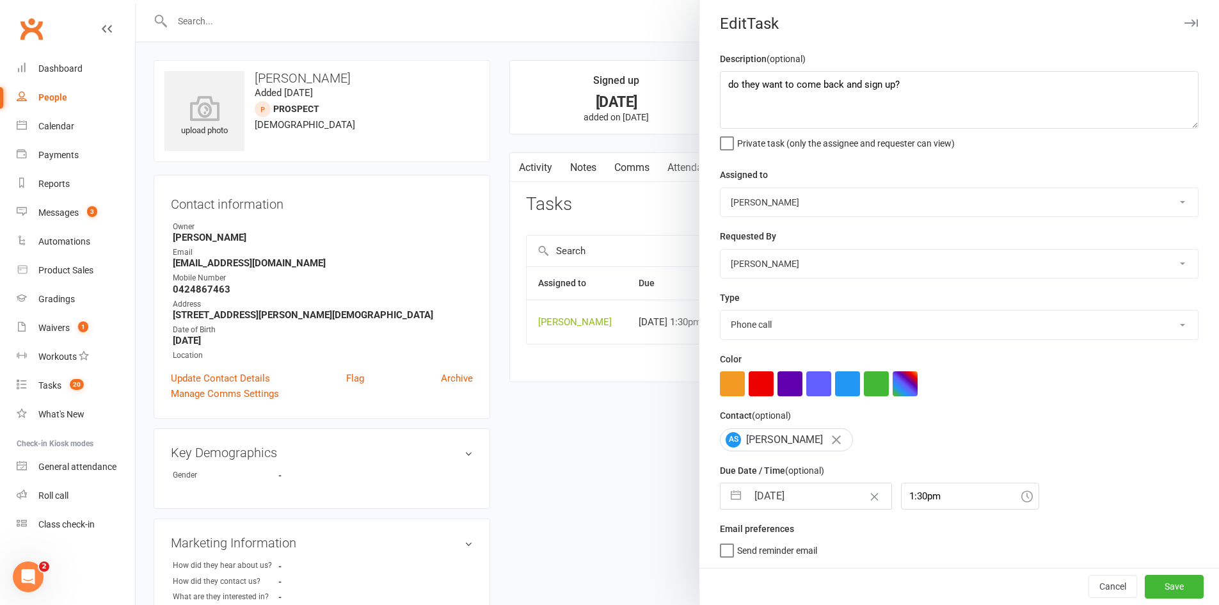
scroll to position [8, 0]
click at [1144, 584] on button "Save" at bounding box center [1173, 585] width 59 height 23
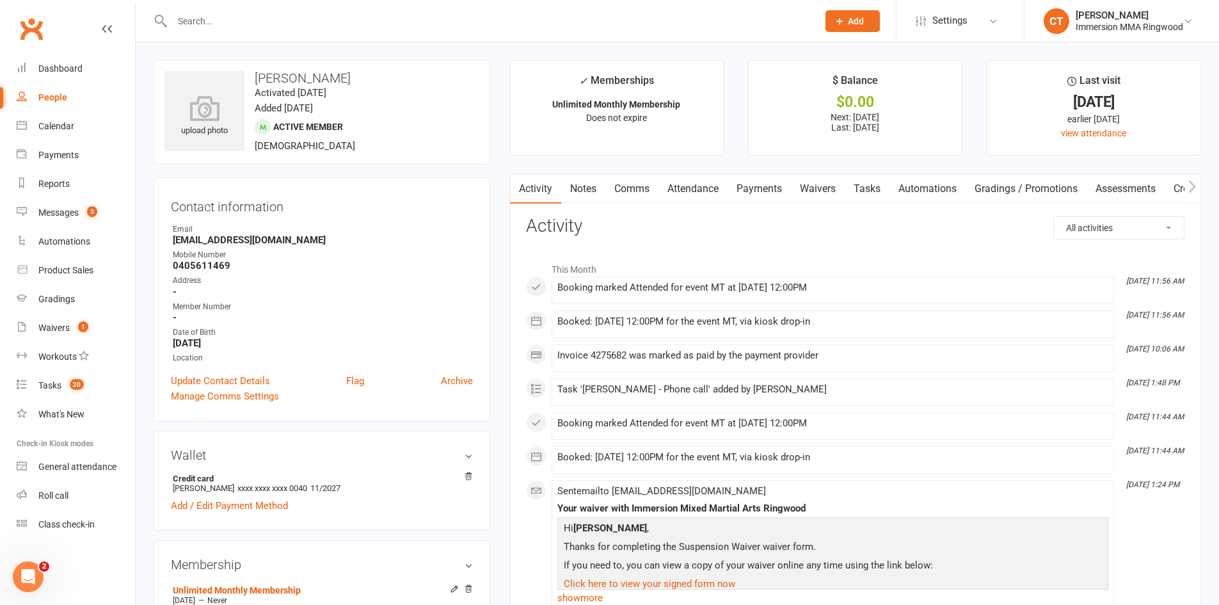
click at [855, 187] on link "Tasks" at bounding box center [866, 188] width 45 height 29
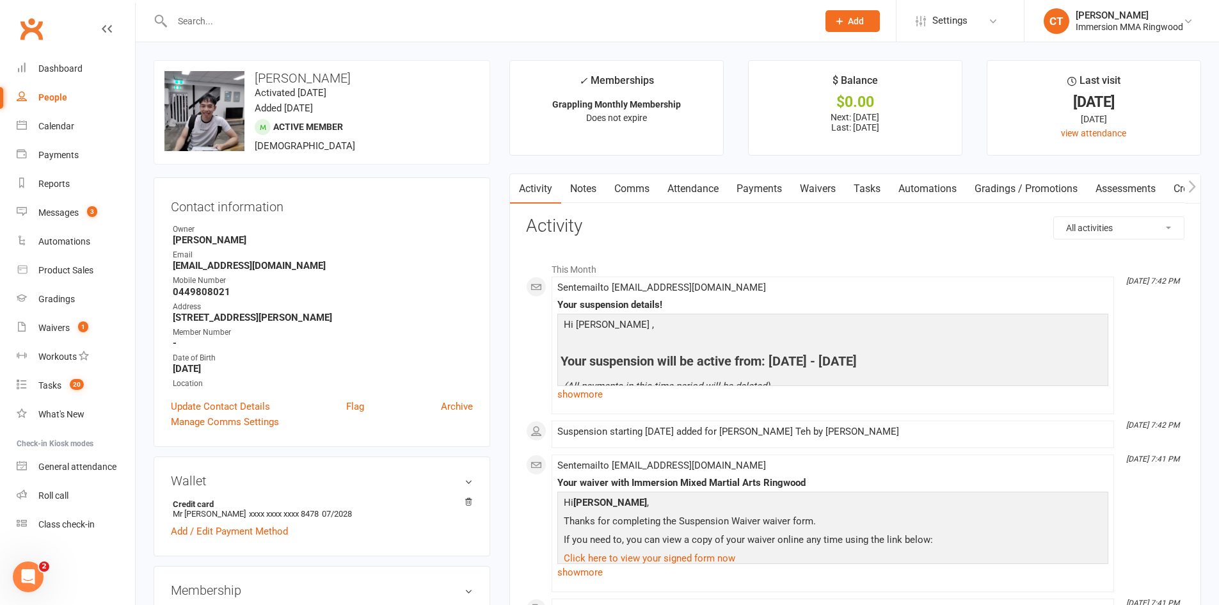
click at [877, 187] on link "Tasks" at bounding box center [866, 188] width 45 height 29
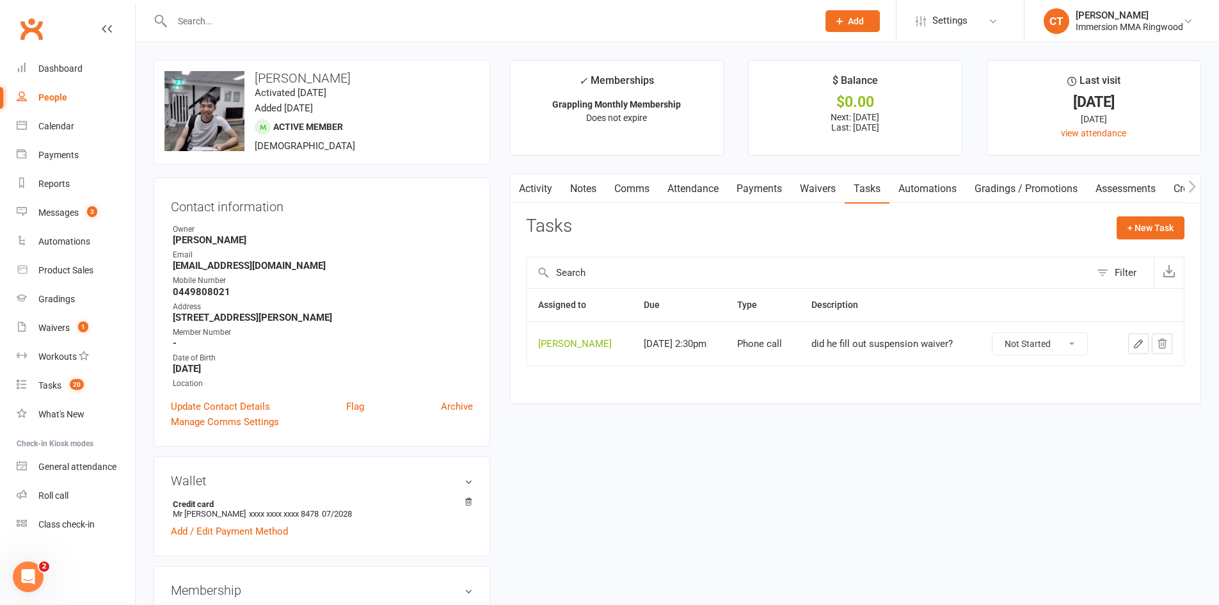
click at [539, 184] on link "Activity" at bounding box center [535, 188] width 51 height 29
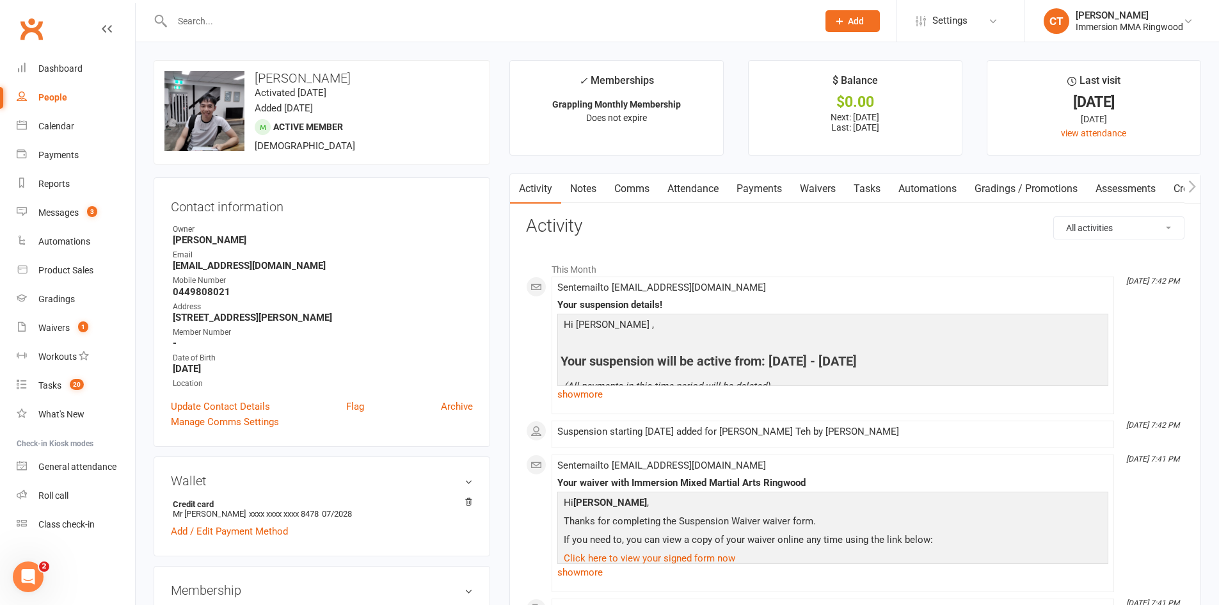
click at [877, 186] on link "Tasks" at bounding box center [866, 188] width 45 height 29
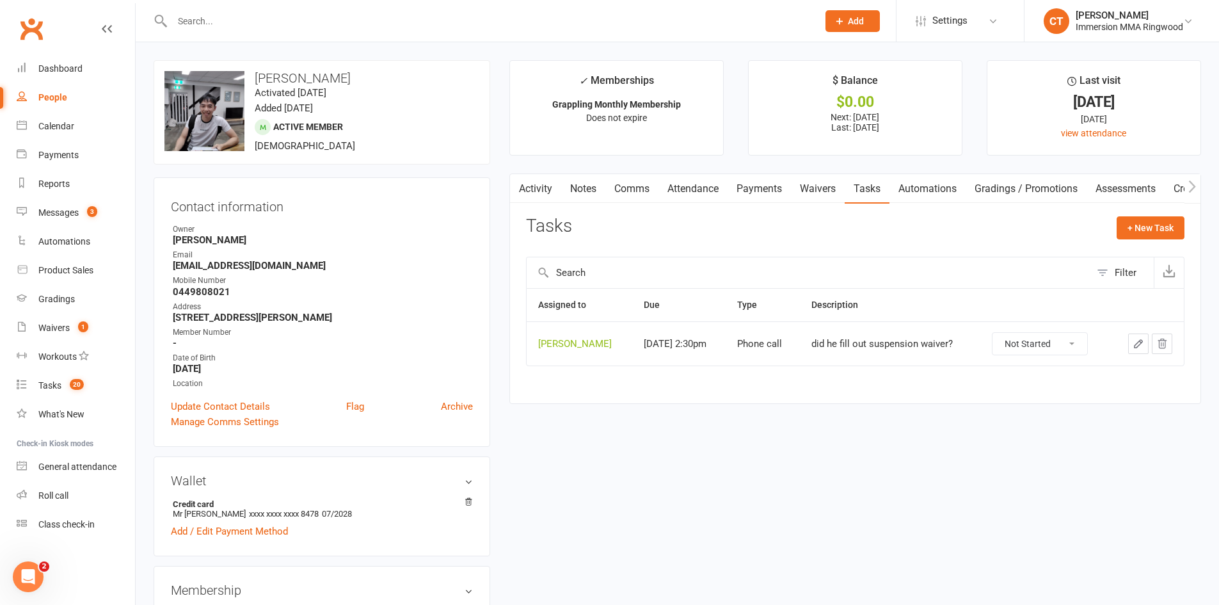
click at [1063, 340] on select "Not Started In Progress Waiting Complete" at bounding box center [1039, 344] width 95 height 22
click at [1003, 333] on select "Not Started In Progress Waiting Complete" at bounding box center [1039, 344] width 95 height 22
select select "unstarted"
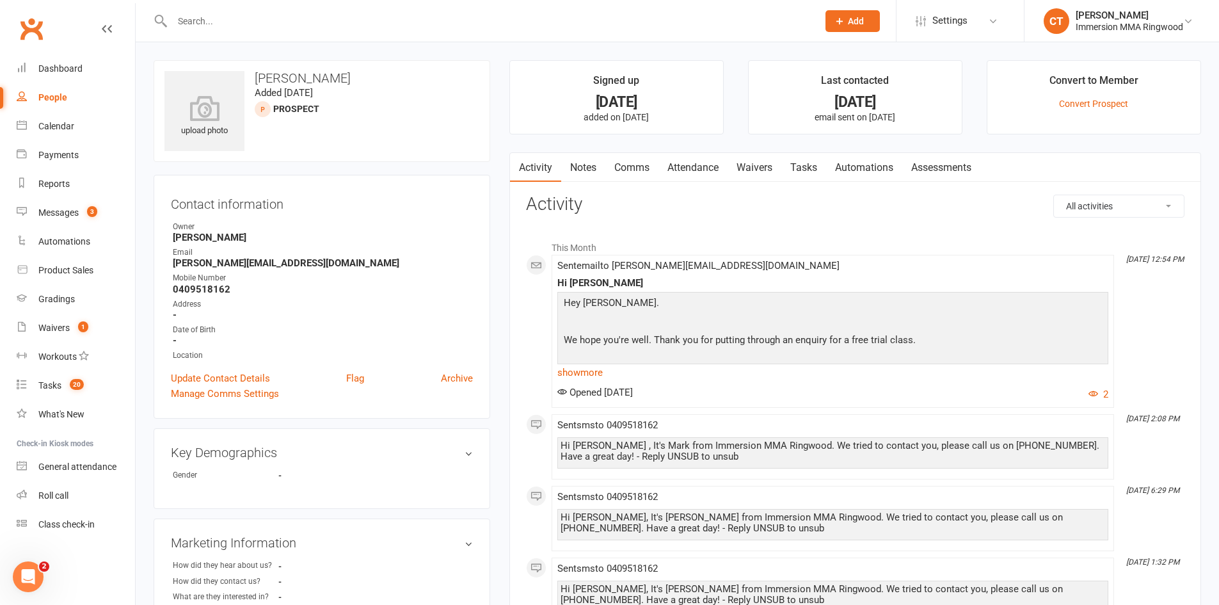
click at [809, 158] on link "Tasks" at bounding box center [803, 167] width 45 height 29
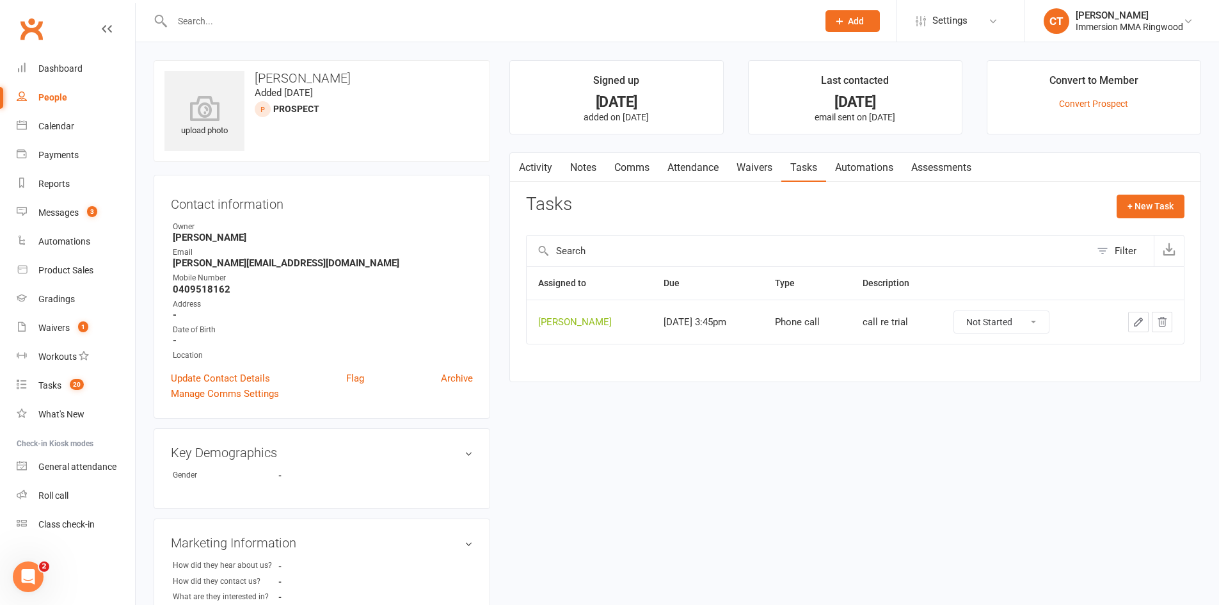
click at [582, 170] on link "Notes" at bounding box center [583, 167] width 44 height 29
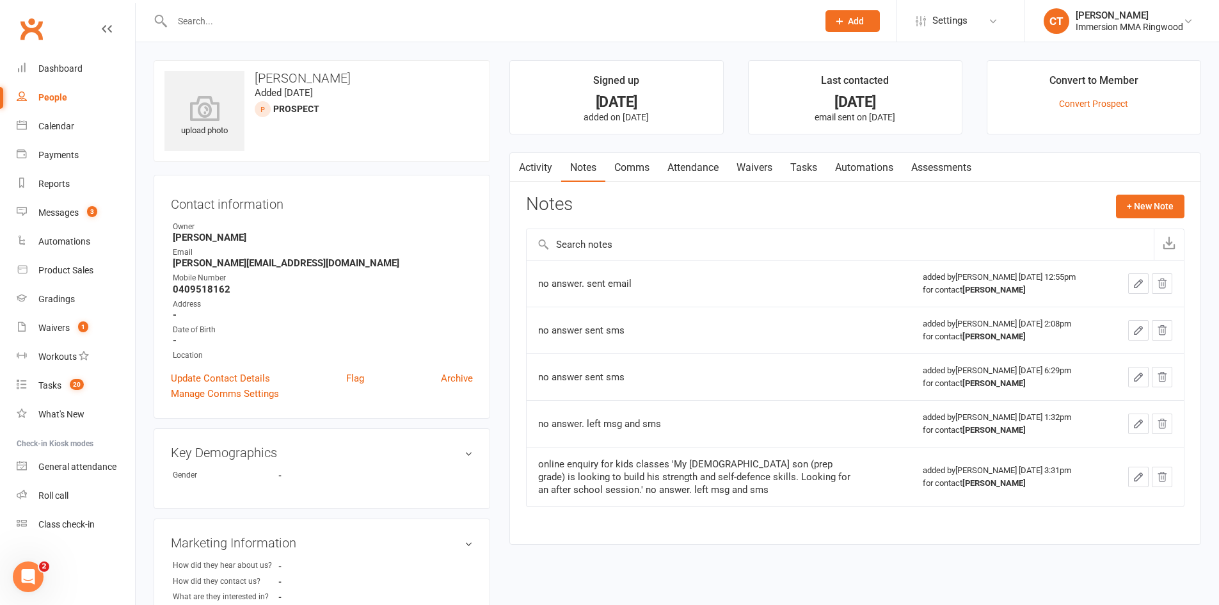
click at [535, 162] on link "Activity" at bounding box center [535, 167] width 51 height 29
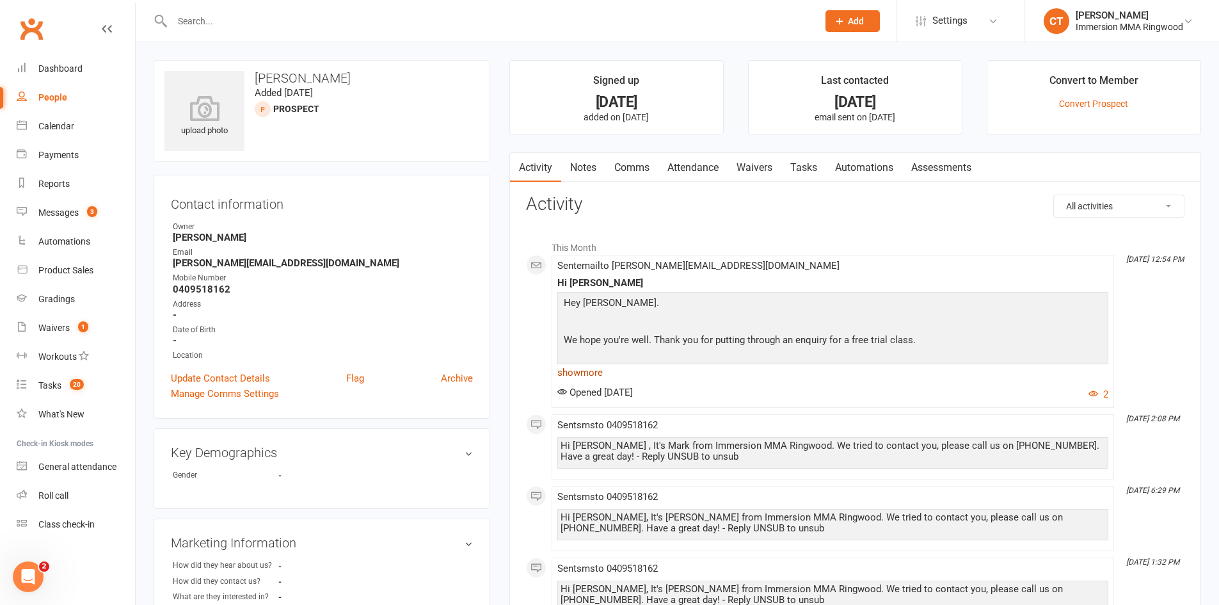
click at [575, 379] on link "show more" at bounding box center [832, 372] width 551 height 18
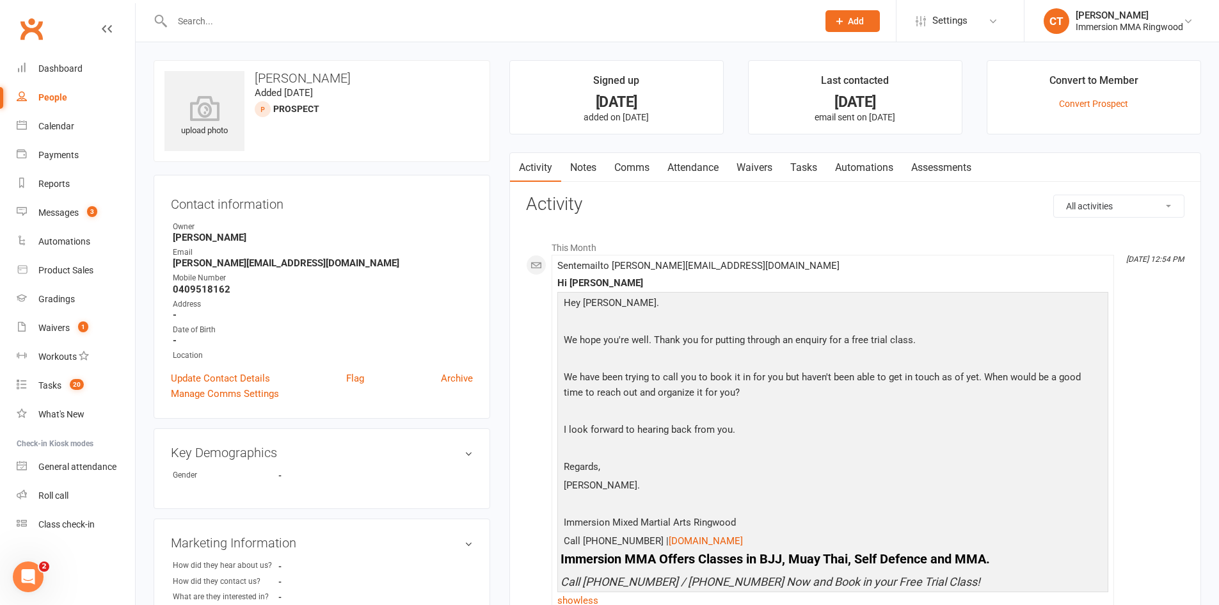
click at [645, 170] on link "Comms" at bounding box center [631, 167] width 53 height 29
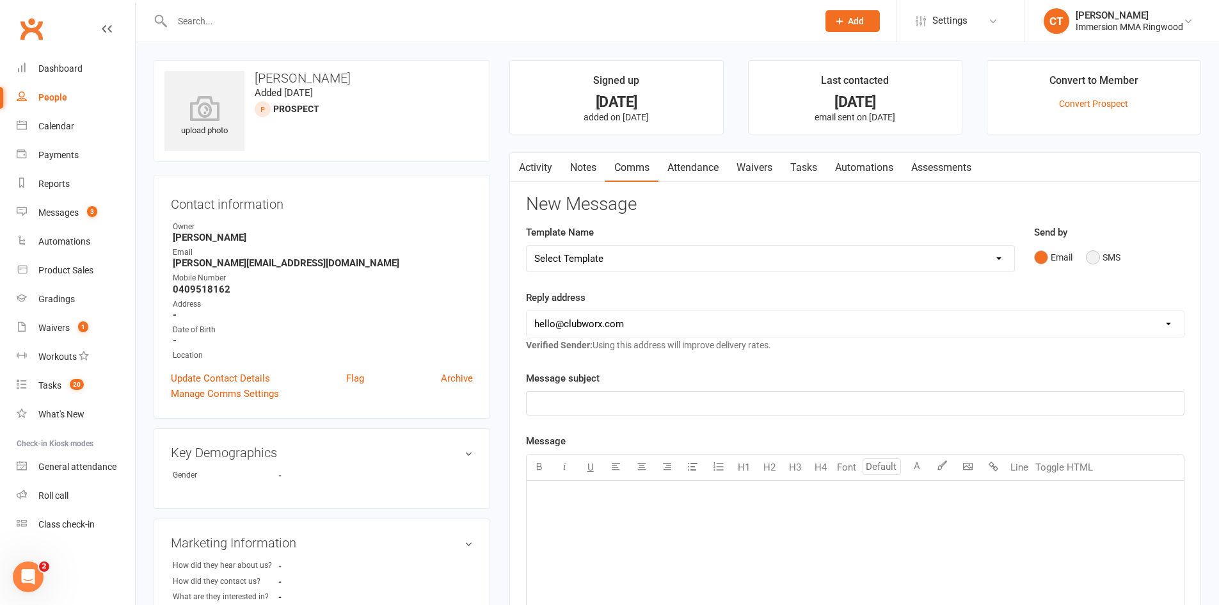
click at [1105, 263] on button "SMS" at bounding box center [1103, 257] width 35 height 24
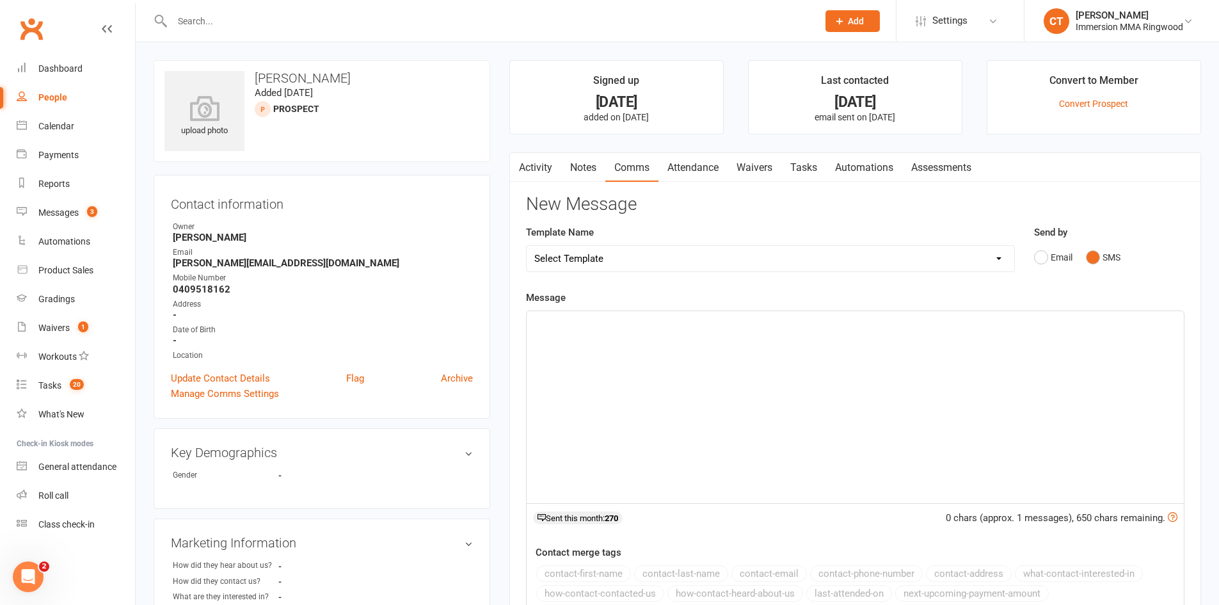
click at [1050, 394] on div "﻿" at bounding box center [855, 407] width 657 height 192
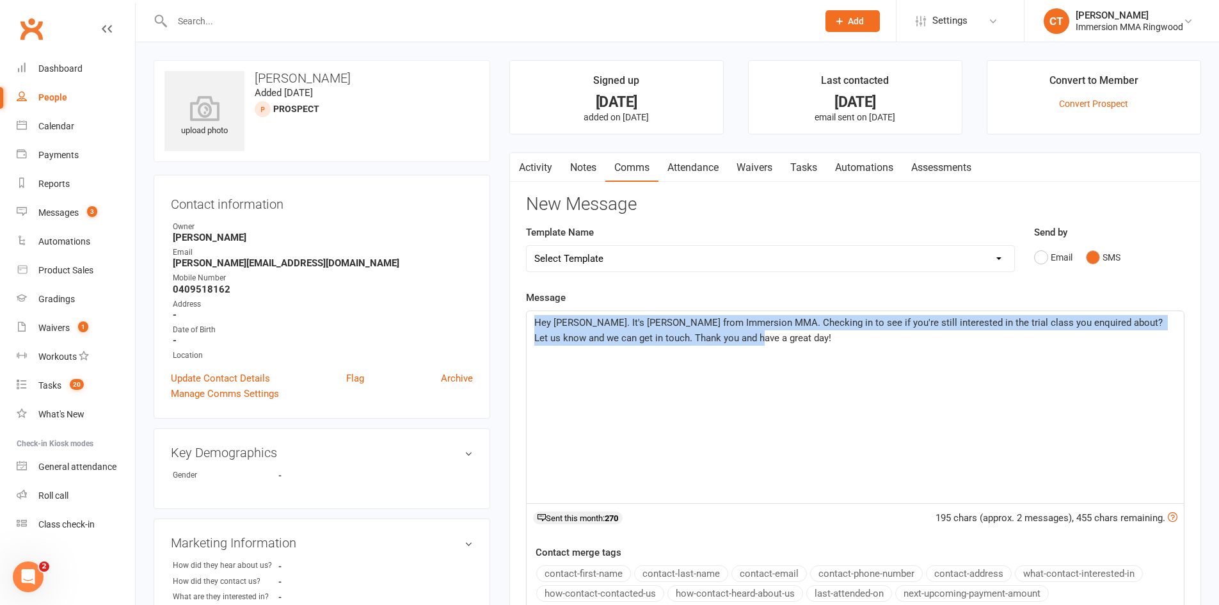
copy span "Hey Carly. It's Chris from Immersion MMA. Checking in to see if you're still in…"
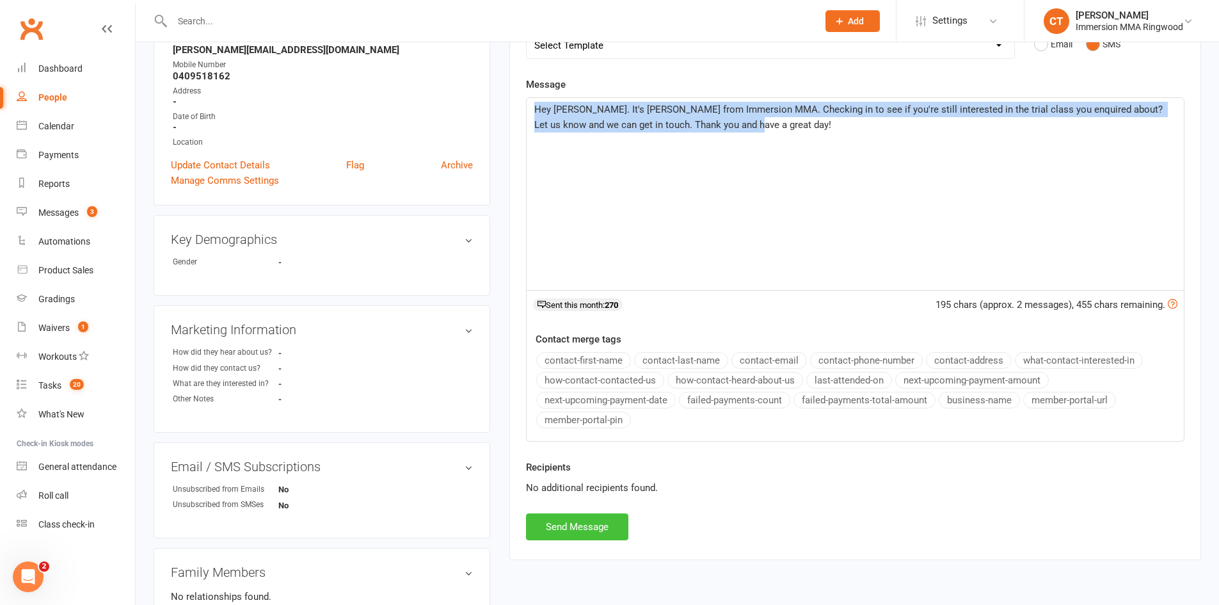
click at [583, 530] on button "Send Message" at bounding box center [577, 526] width 102 height 27
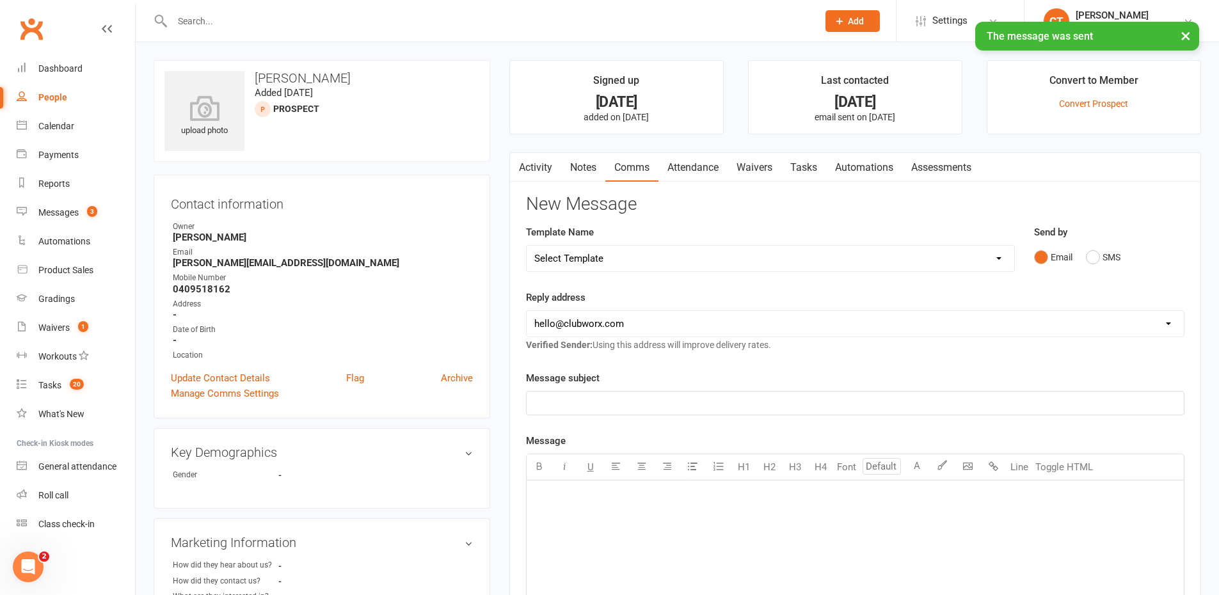
click at [578, 261] on select "Select Template [SMS] Chris - Call back message [SMS] Mark- Call back message […" at bounding box center [770, 259] width 487 height 26
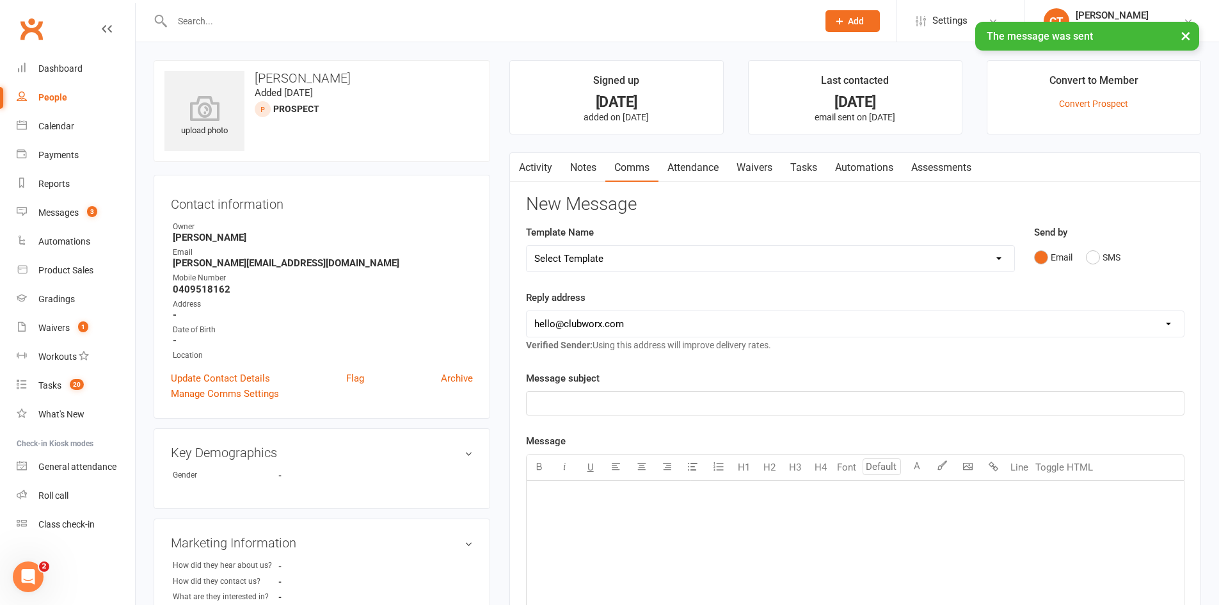
select select "11"
click at [527, 246] on select "Select Template [SMS] Chris - Call back message [SMS] Mark- Call back message […" at bounding box center [770, 259] width 487 height 26
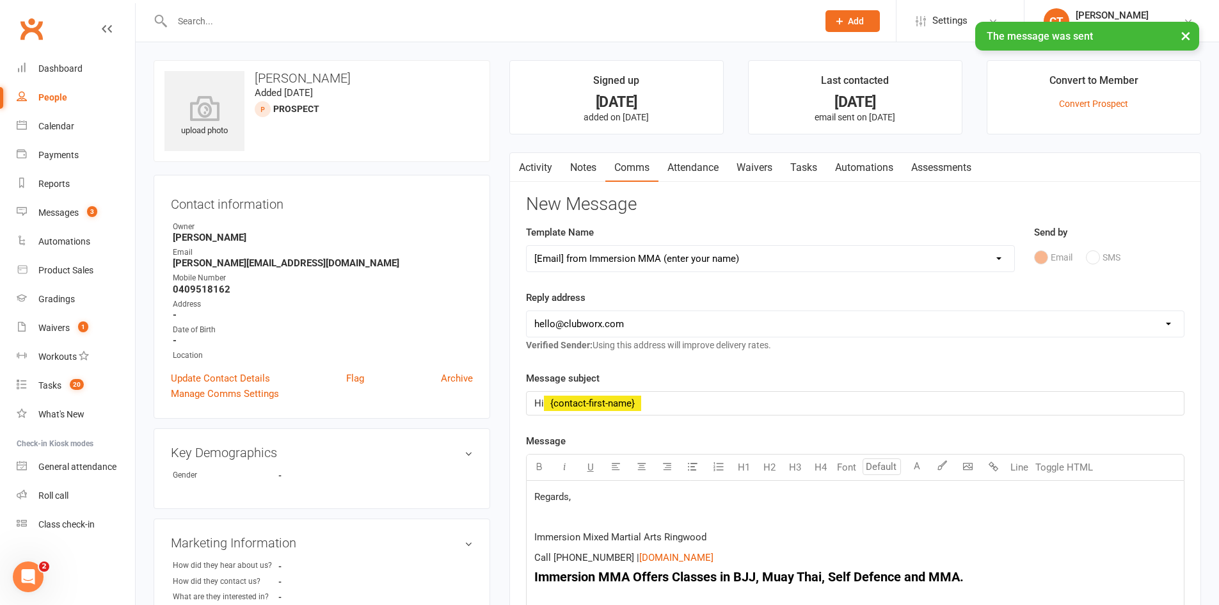
drag, startPoint x: 565, startPoint y: 328, endPoint x: 564, endPoint y: 335, distance: 7.1
click at [565, 328] on select "hello@clubworx.com ringwood@immersionmma.com.au david@immersionmma.com.au lee@i…" at bounding box center [855, 324] width 657 height 26
select select "1"
click at [527, 311] on select "hello@clubworx.com ringwood@immersionmma.com.au david@immersionmma.com.au lee@i…" at bounding box center [855, 324] width 657 height 26
click at [534, 495] on span "Regards," at bounding box center [552, 497] width 36 height 12
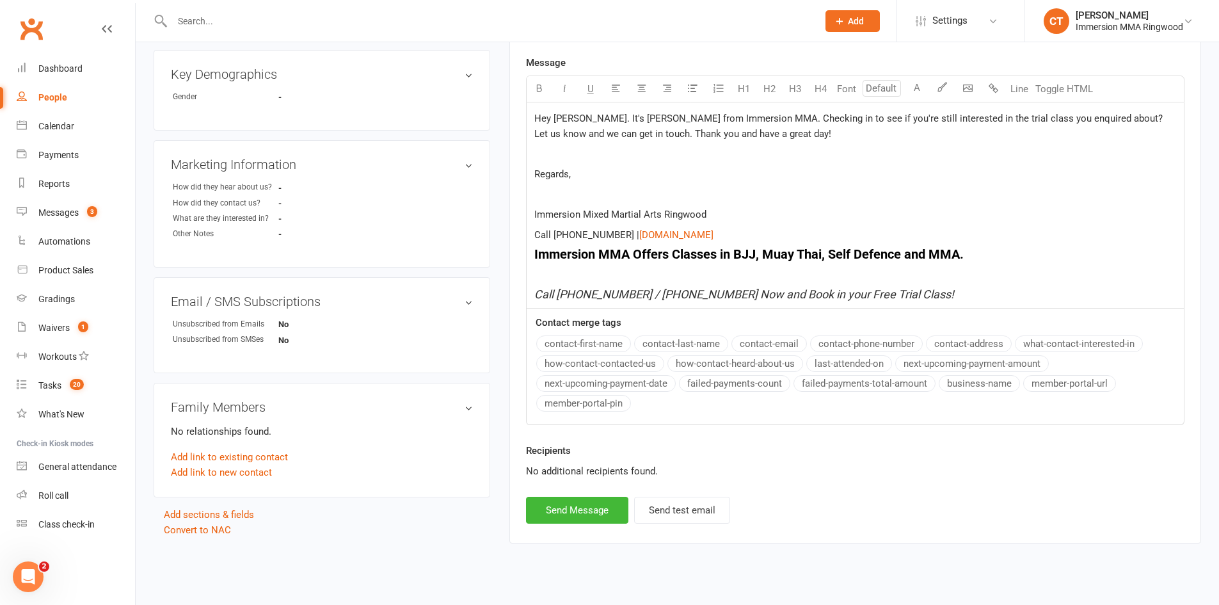
scroll to position [399, 0]
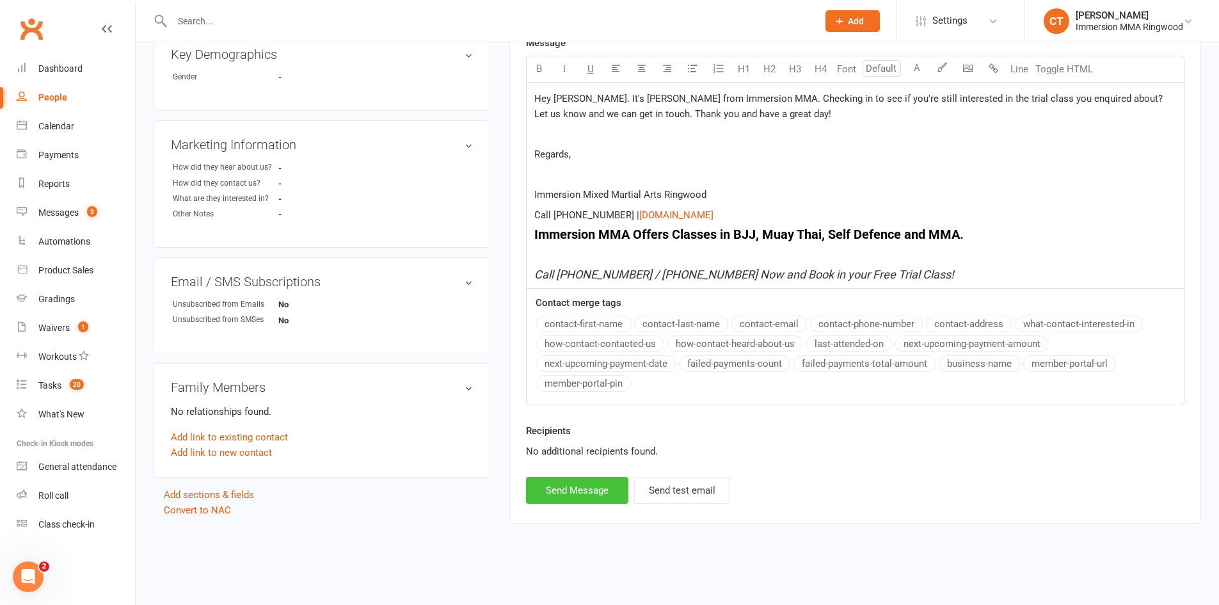
click at [577, 501] on button "Send Message" at bounding box center [577, 490] width 102 height 27
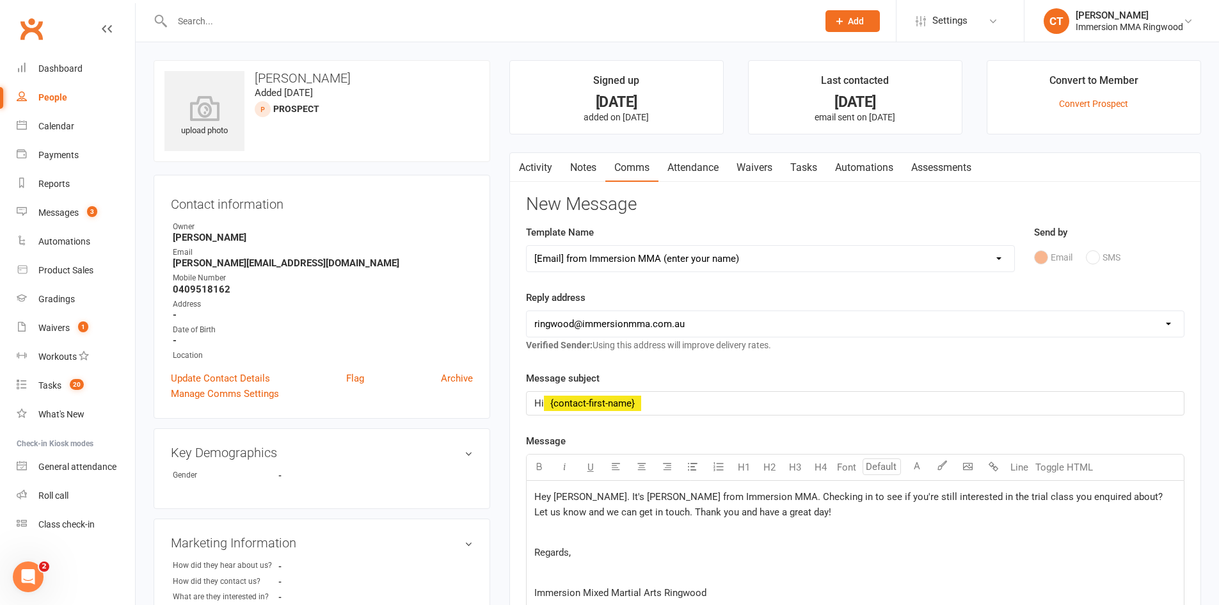
select select
select select "0"
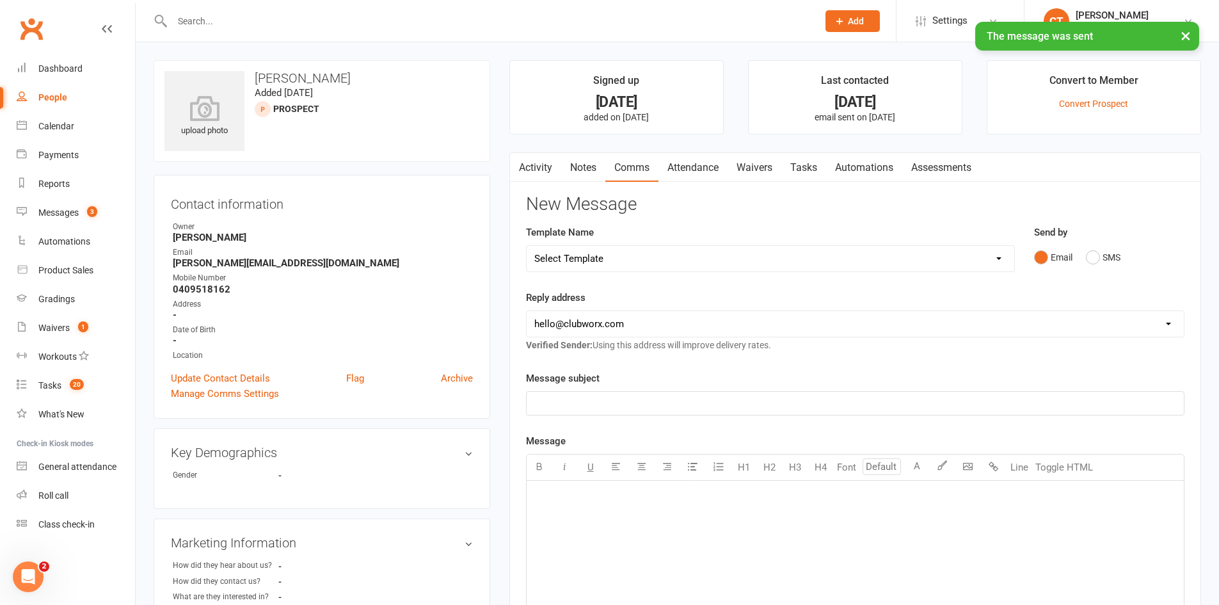
click at [799, 170] on link "Tasks" at bounding box center [803, 167] width 45 height 29
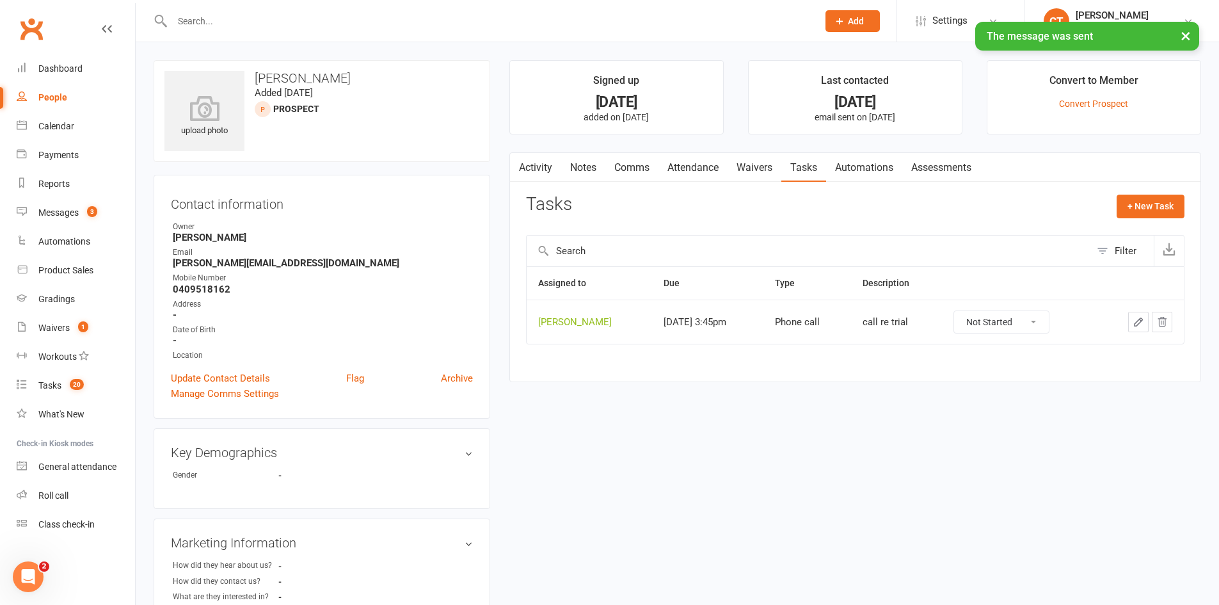
click at [1132, 322] on icon "button" at bounding box center [1138, 322] width 12 height 12
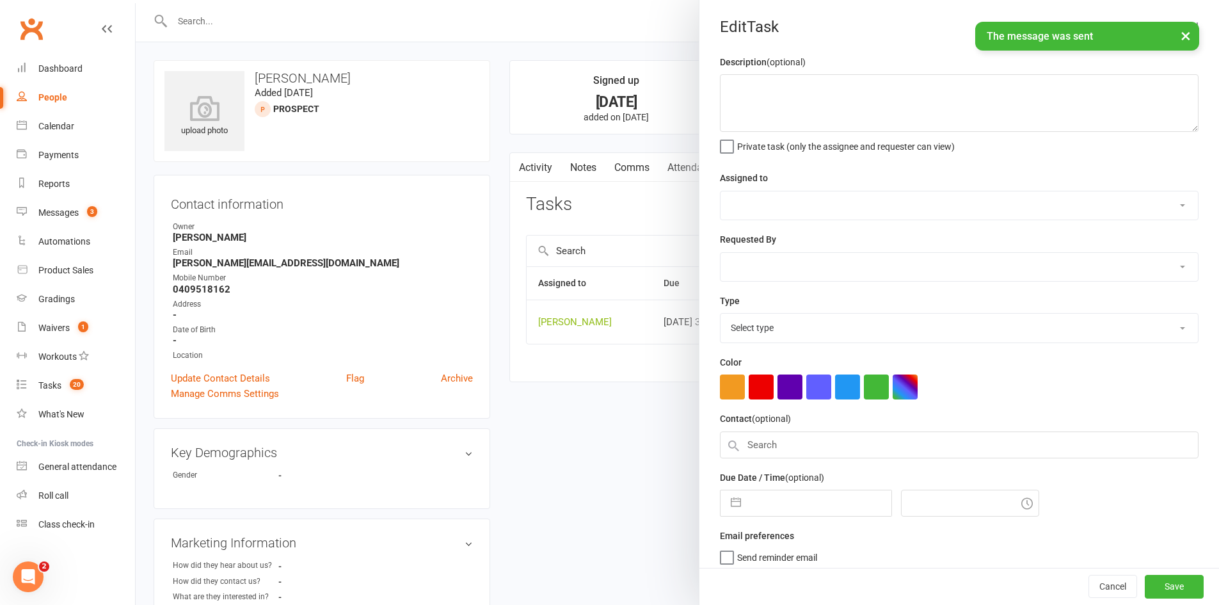
type textarea "call re trial"
select select "11984"
type input "13 Aug 2025"
type input "3:45pm"
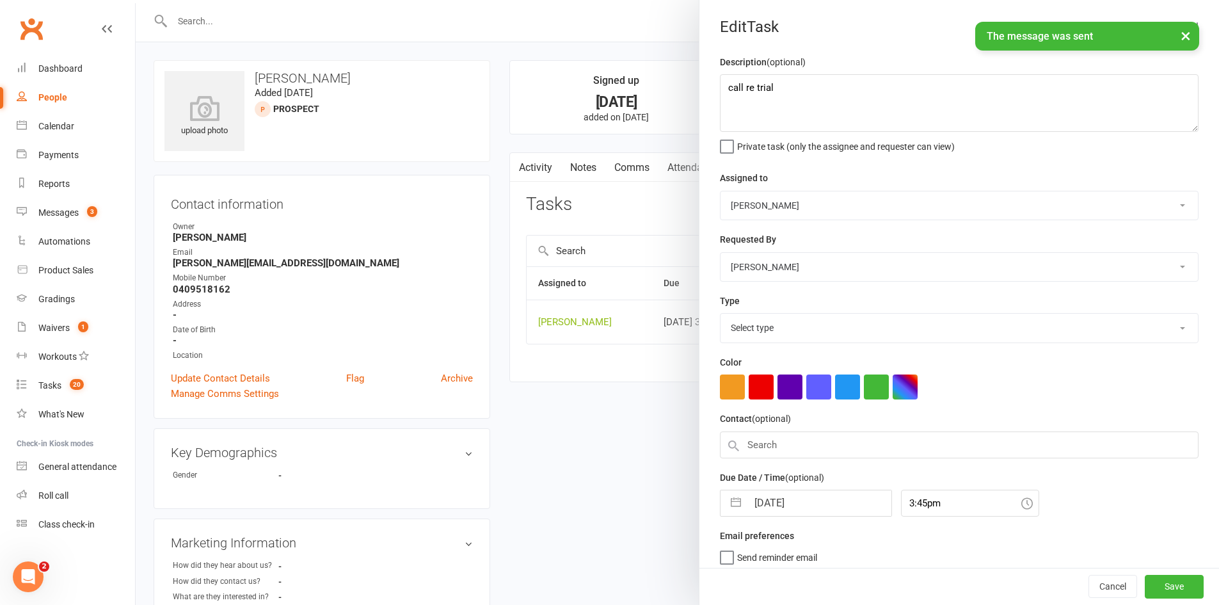
select select "6641"
click at [786, 508] on input "13 Aug 2025" at bounding box center [819, 499] width 144 height 26
select select "6"
select select "2025"
select select "7"
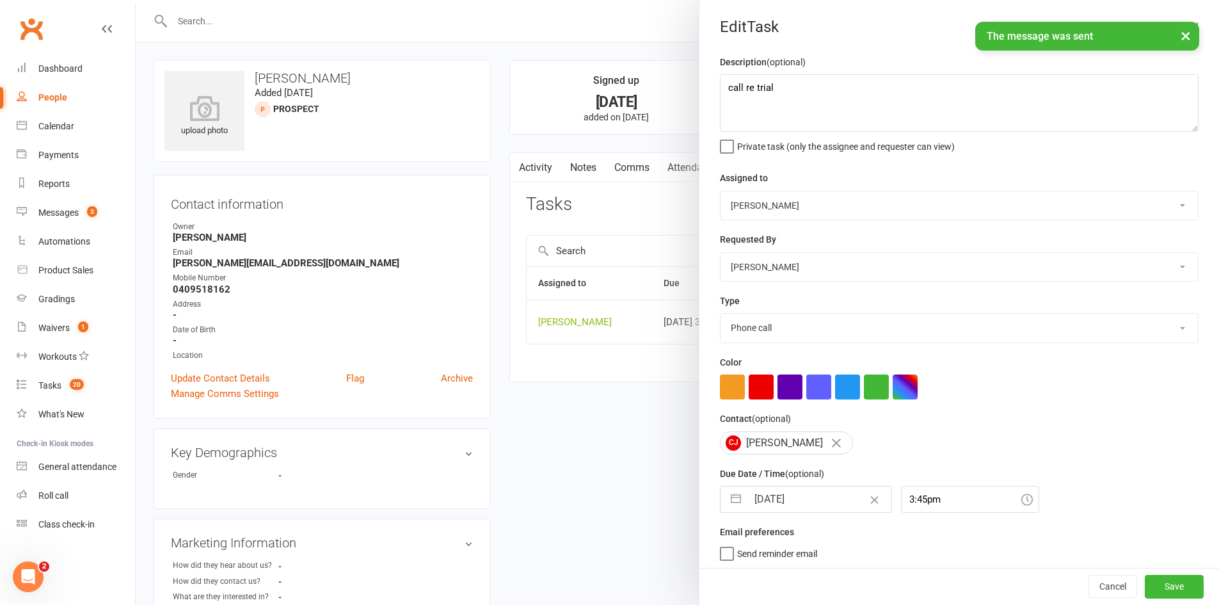
select select "2025"
select select "8"
select select "2025"
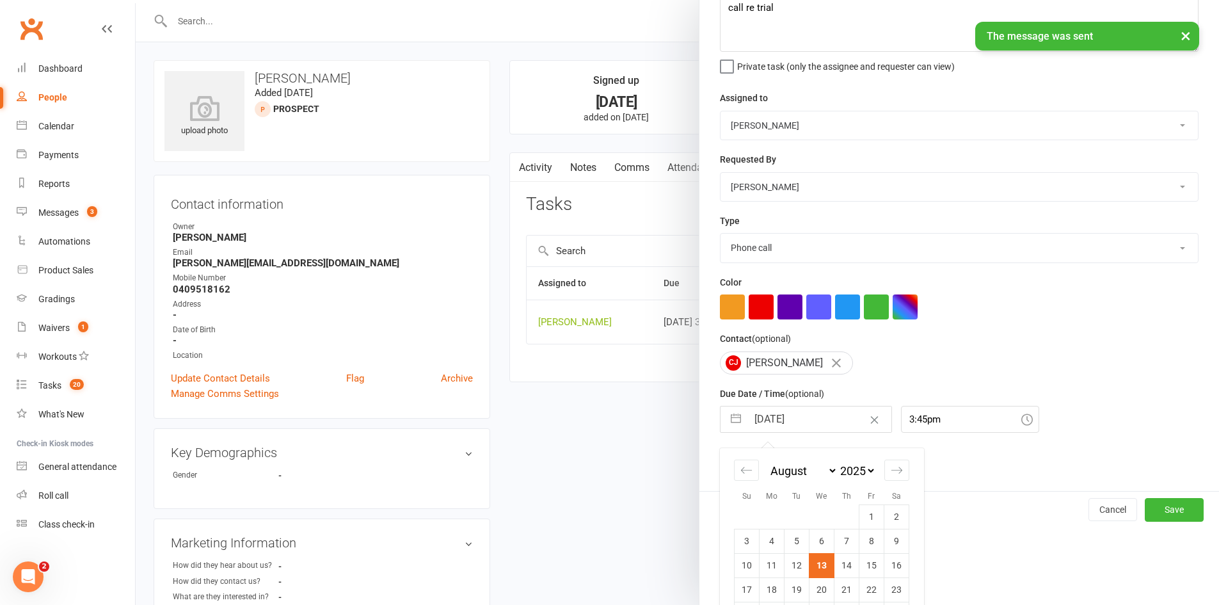
scroll to position [95, 0]
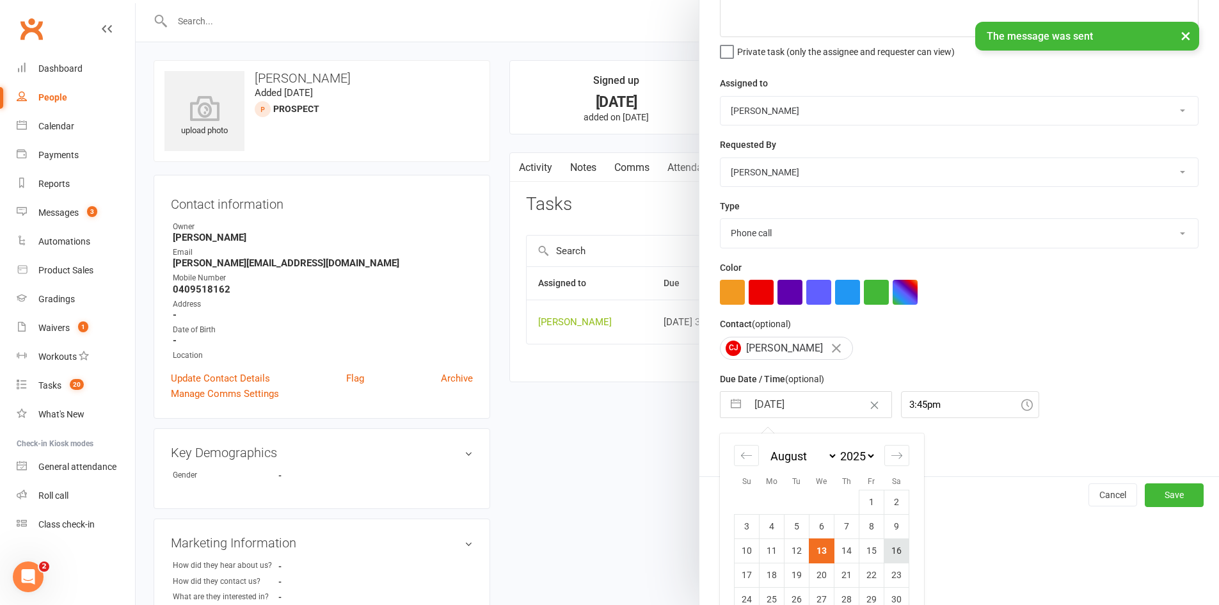
click at [889, 552] on td "16" at bounding box center [896, 550] width 25 height 24
type input "16 Aug 2025"
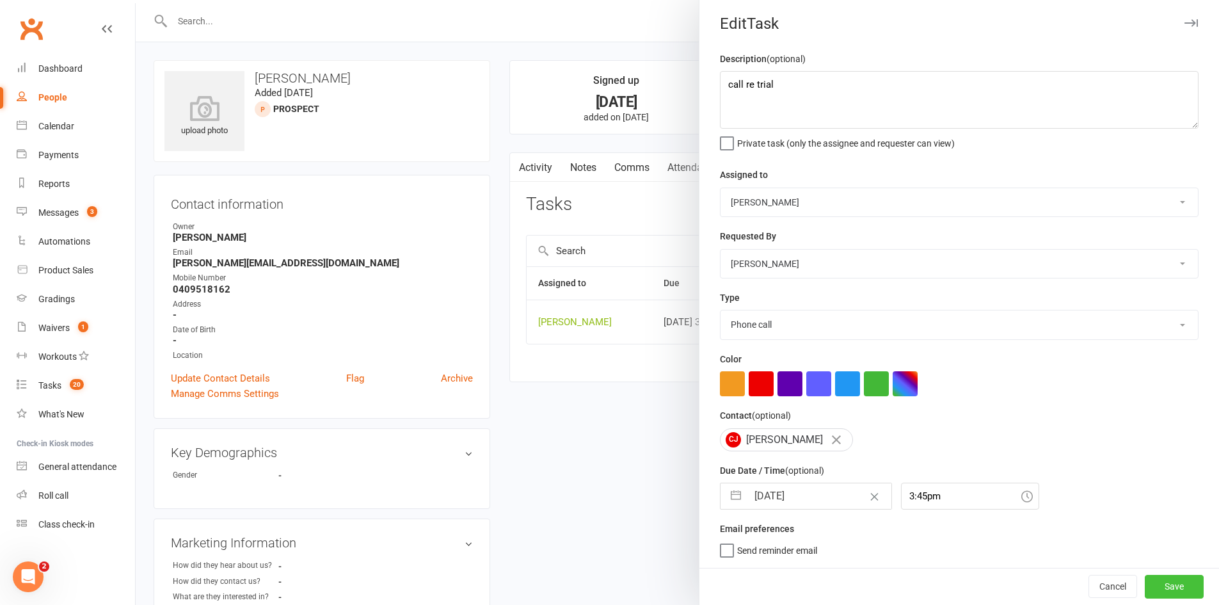
click at [1152, 580] on button "Save" at bounding box center [1173, 585] width 59 height 23
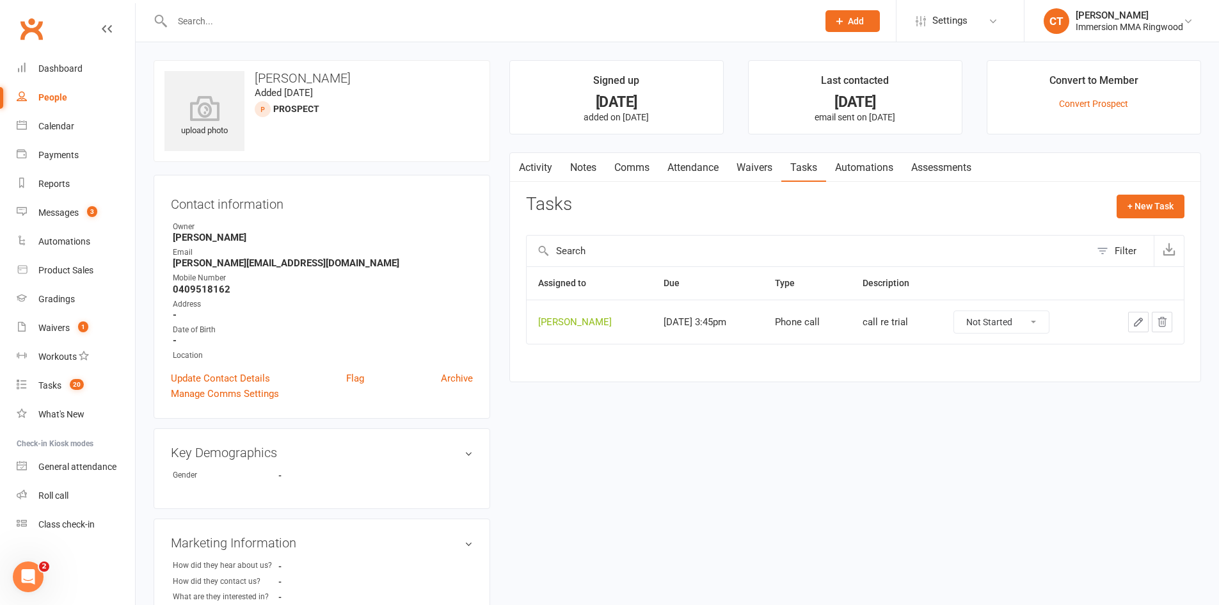
click at [558, 161] on link "Activity" at bounding box center [535, 167] width 51 height 29
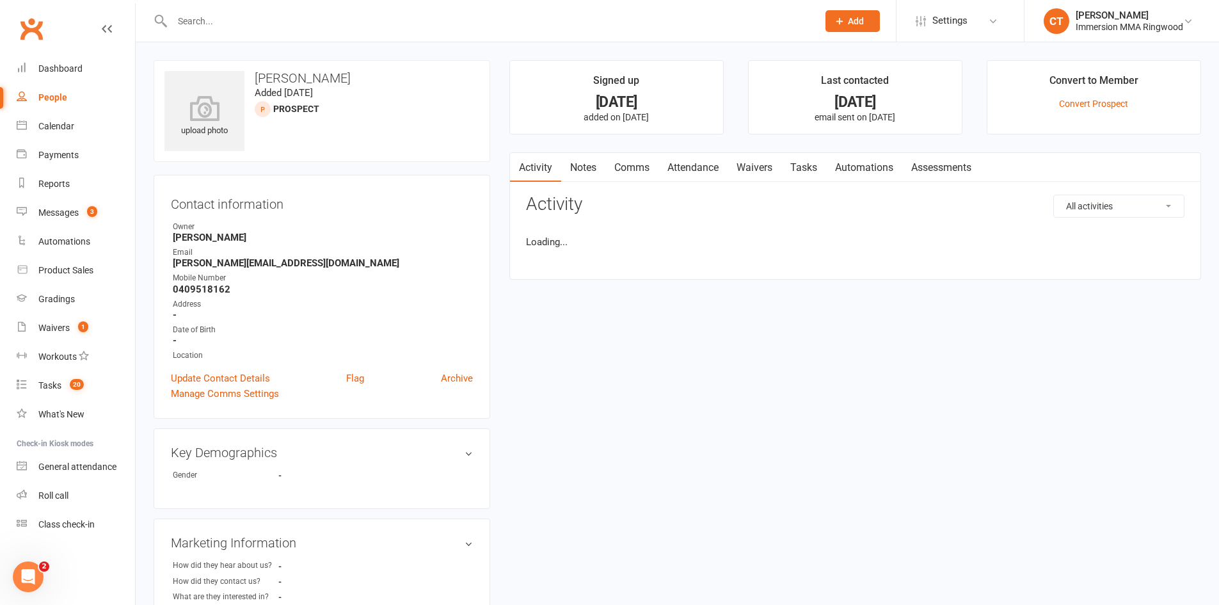
click at [573, 161] on link "Notes" at bounding box center [583, 167] width 44 height 29
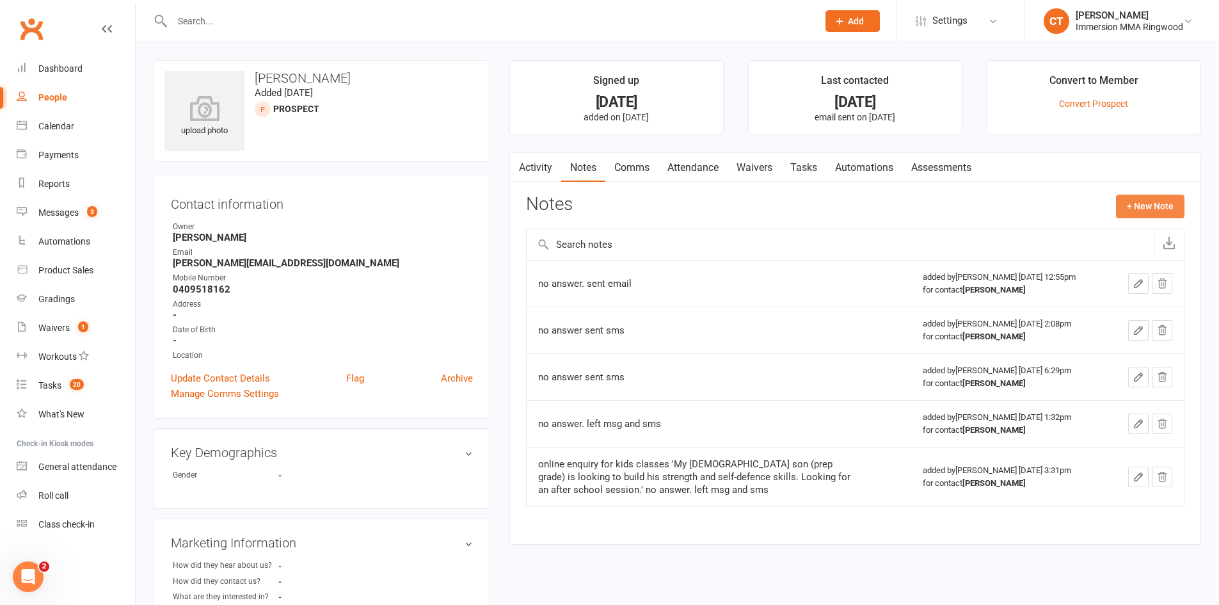
click at [1150, 203] on button "+ New Note" at bounding box center [1150, 205] width 68 height 23
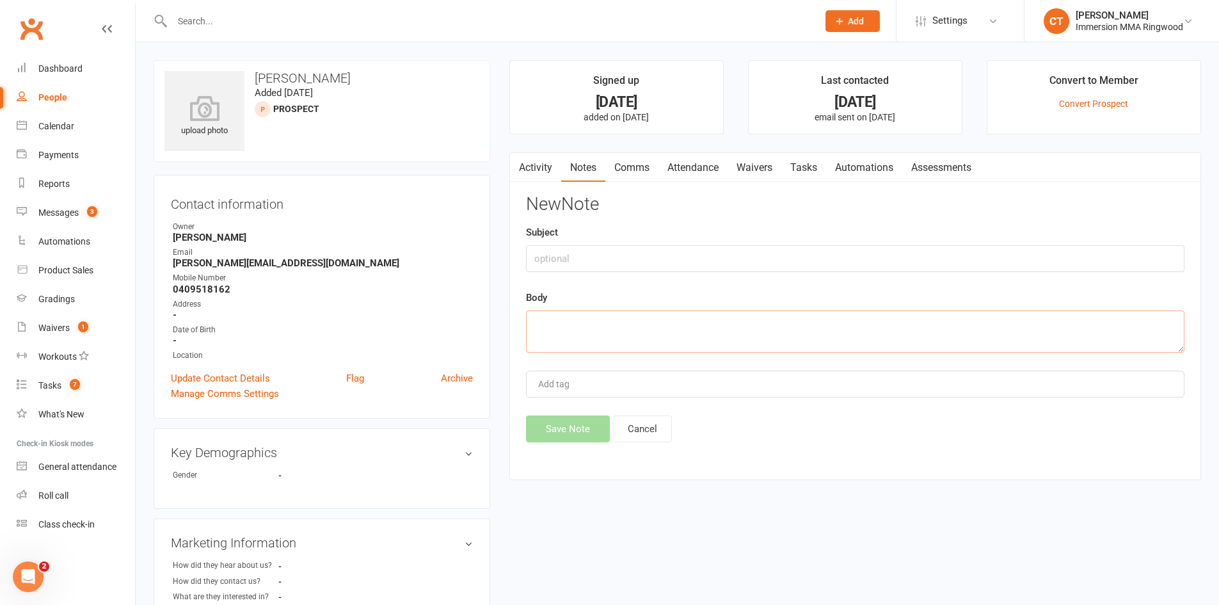
click at [894, 340] on textarea at bounding box center [855, 331] width 658 height 42
type textarea "no answer. left msg and sms"
click at [526, 441] on div "Save Note Cancel" at bounding box center [855, 428] width 658 height 27
click at [540, 438] on button "Save Note" at bounding box center [568, 428] width 84 height 27
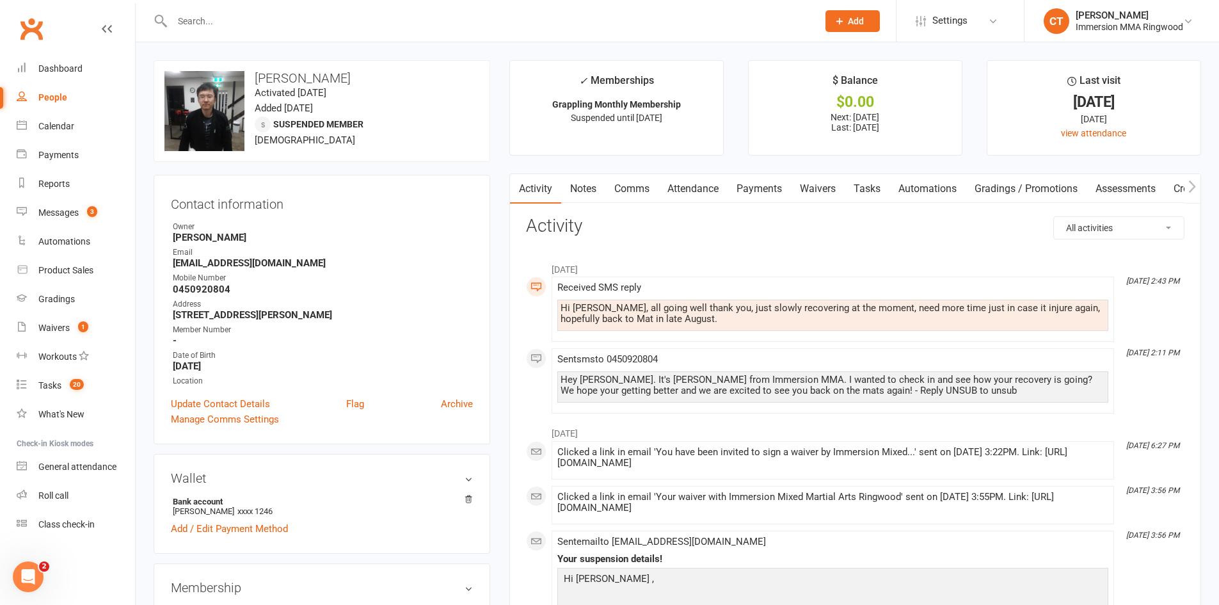
click at [870, 180] on link "Tasks" at bounding box center [866, 188] width 45 height 29
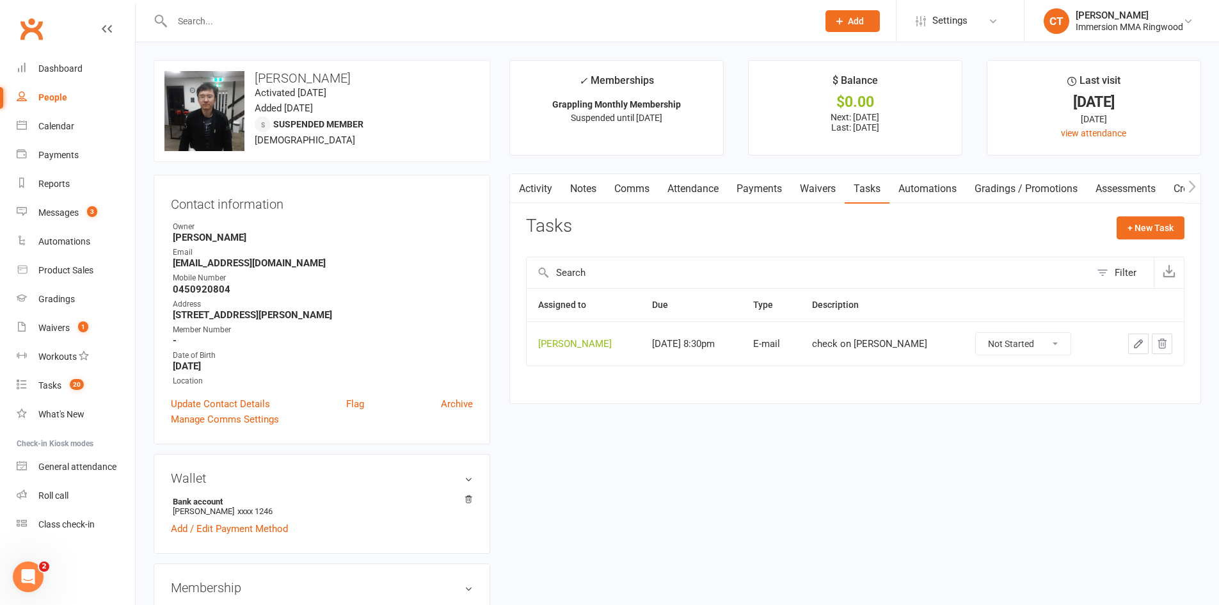
click at [1130, 346] on button "button" at bounding box center [1138, 343] width 20 height 20
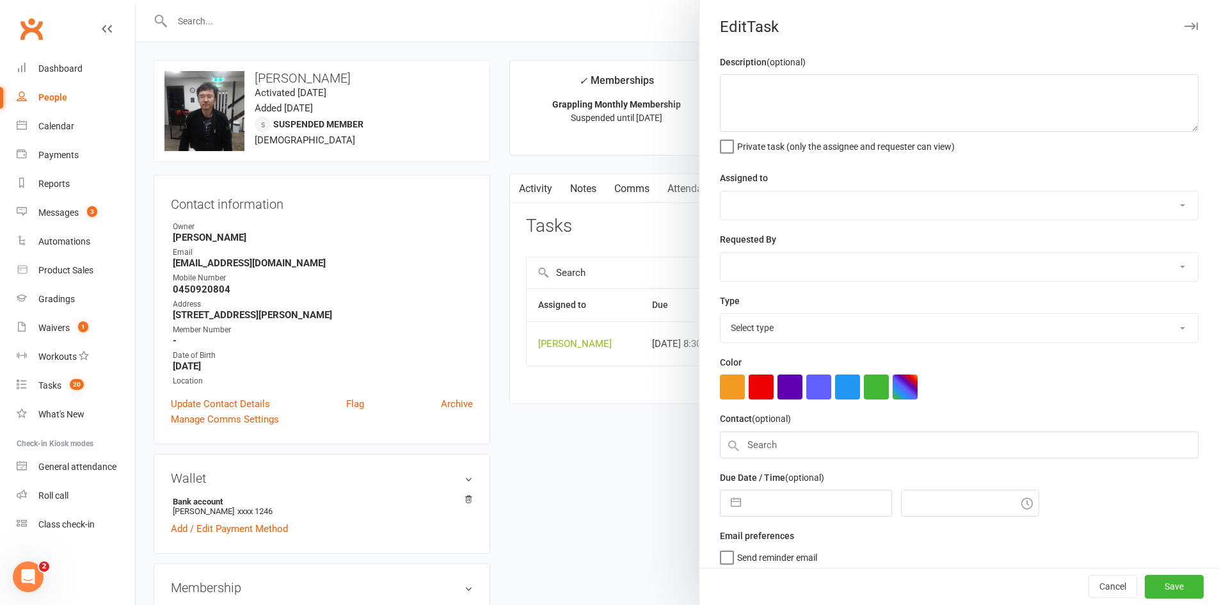
type textarea "check on [PERSON_NAME]"
select select "11984"
type input "[DATE]"
type input "8:30pm"
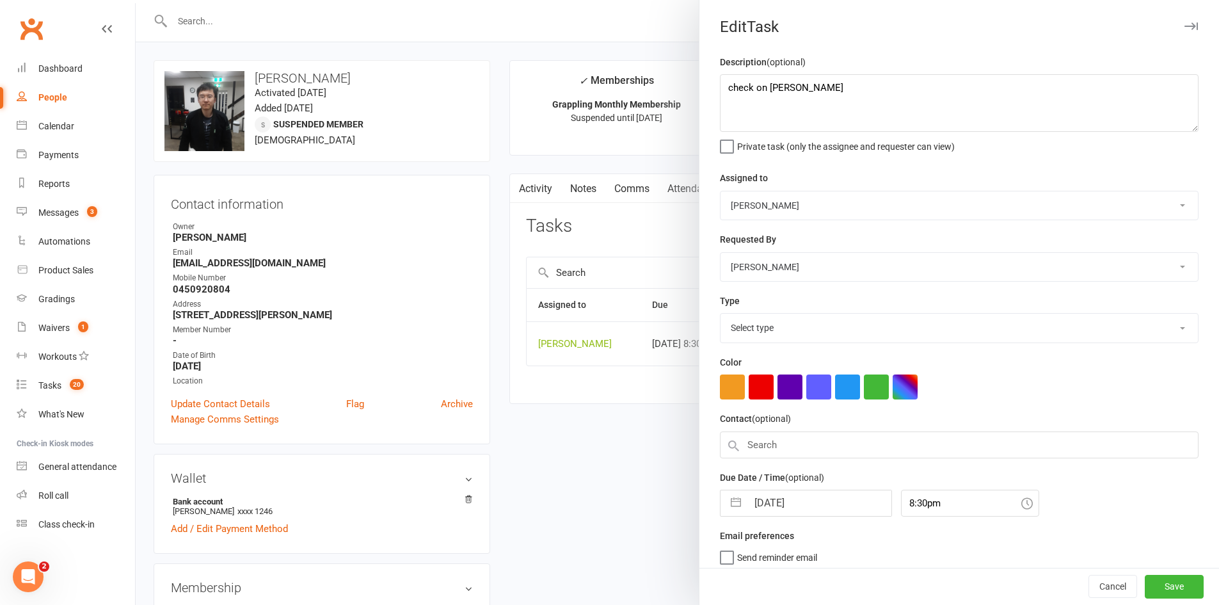
select select "6640"
click at [807, 504] on input "[DATE]" at bounding box center [819, 500] width 144 height 26
select select "6"
select select "2025"
select select "7"
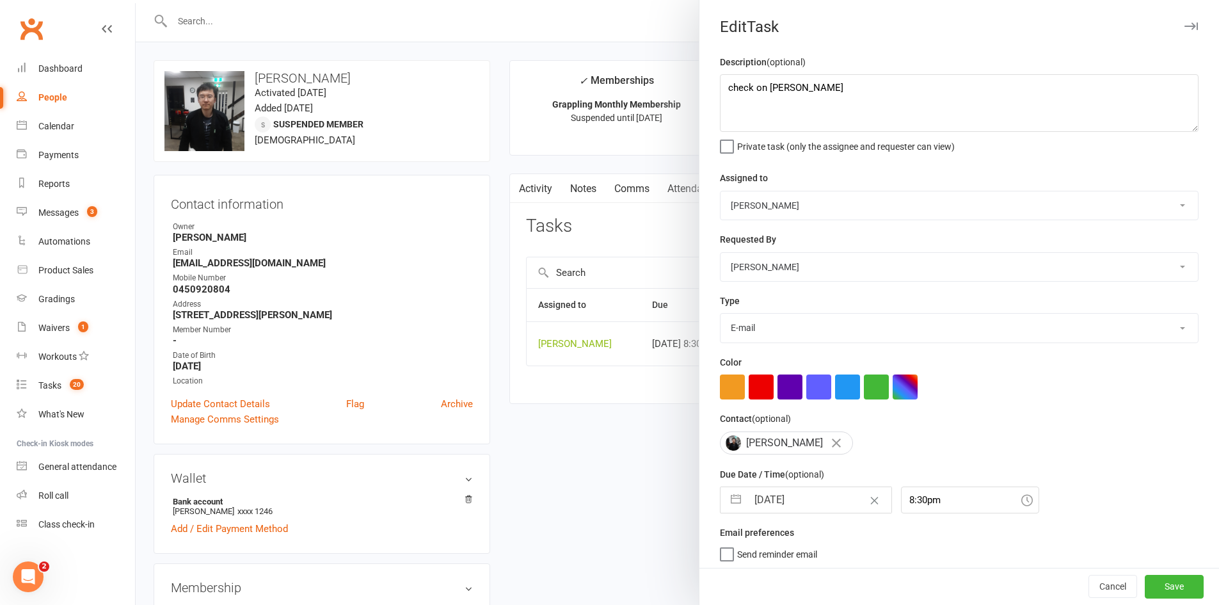
select select "2025"
select select "8"
select select "2025"
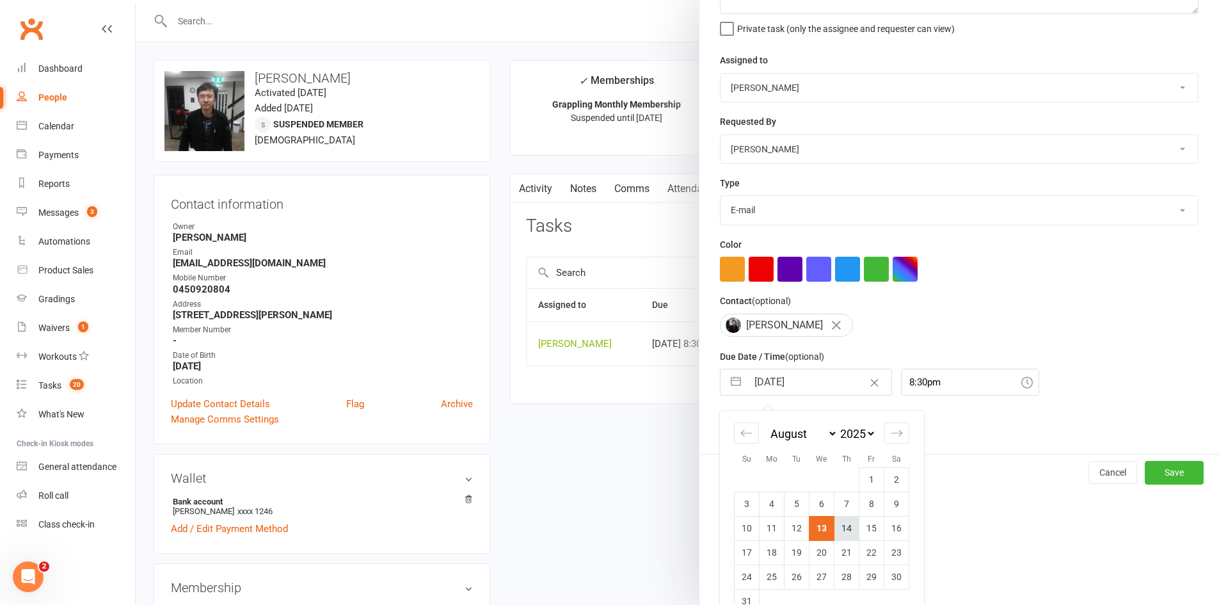
click at [834, 524] on td "14" at bounding box center [846, 528] width 25 height 24
type input "[DATE]"
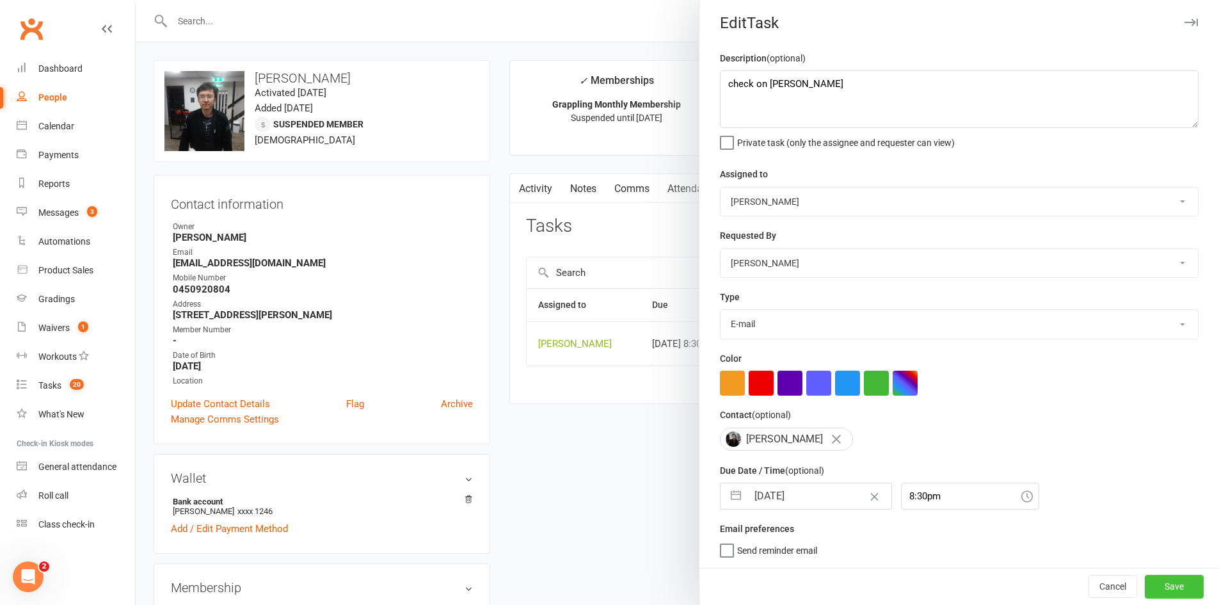
click at [1150, 590] on button "Save" at bounding box center [1173, 585] width 59 height 23
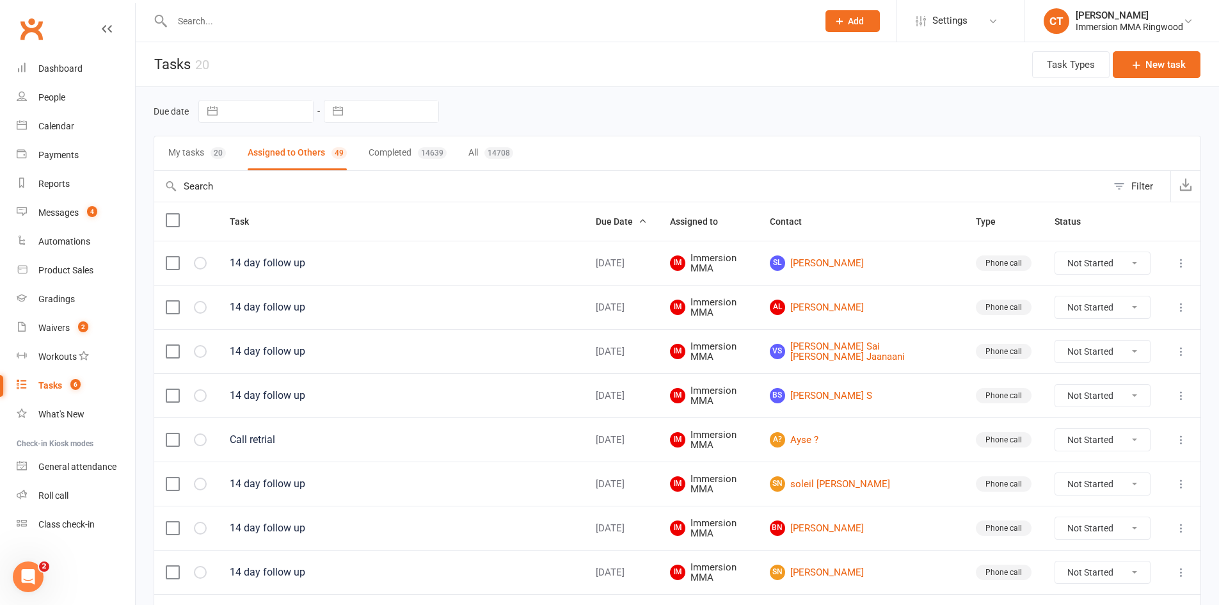
click at [187, 146] on button "My tasks 20" at bounding box center [197, 153] width 58 height 34
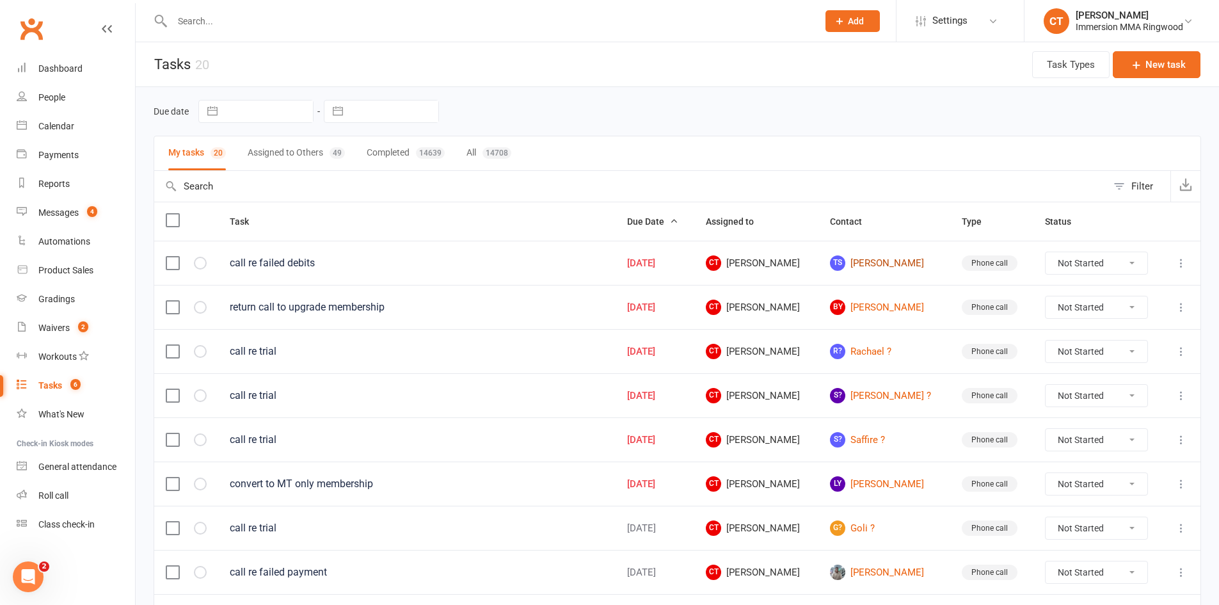
click at [893, 263] on link "TS [PERSON_NAME]" at bounding box center [884, 262] width 109 height 15
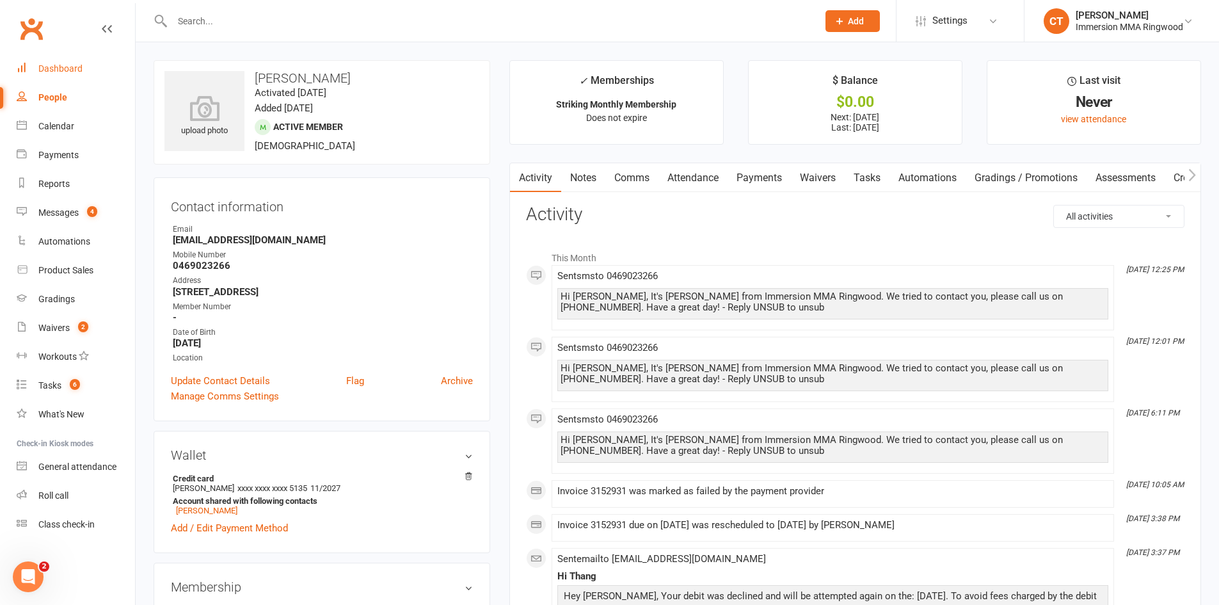
click at [59, 77] on link "Dashboard" at bounding box center [76, 68] width 118 height 29
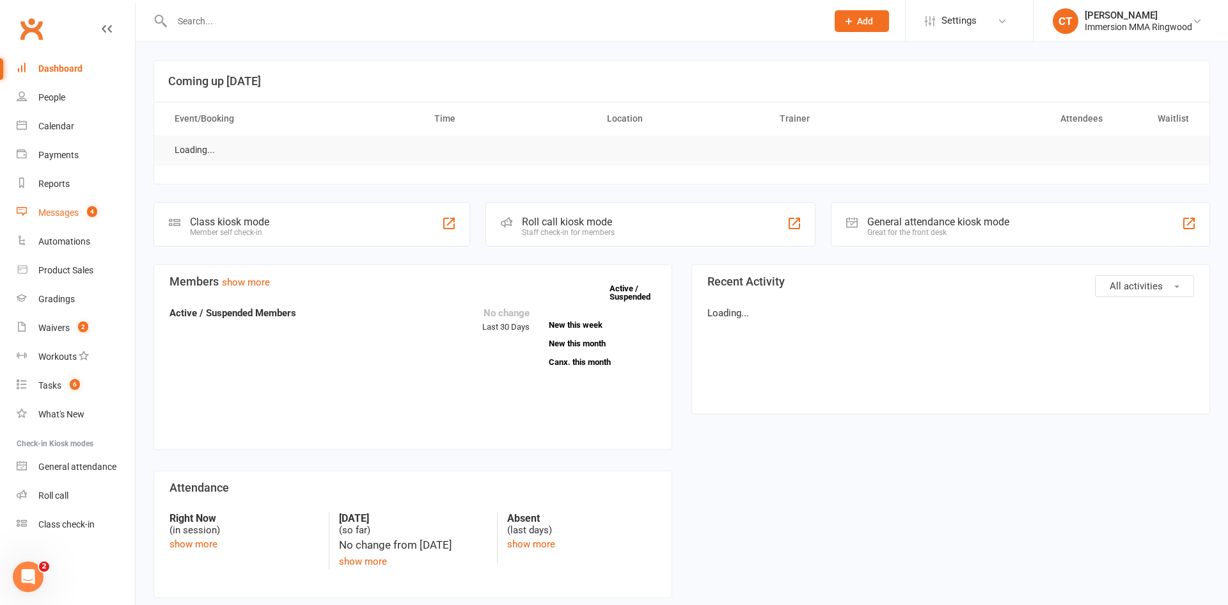
click at [83, 209] on count-badge "4" at bounding box center [89, 212] width 17 height 10
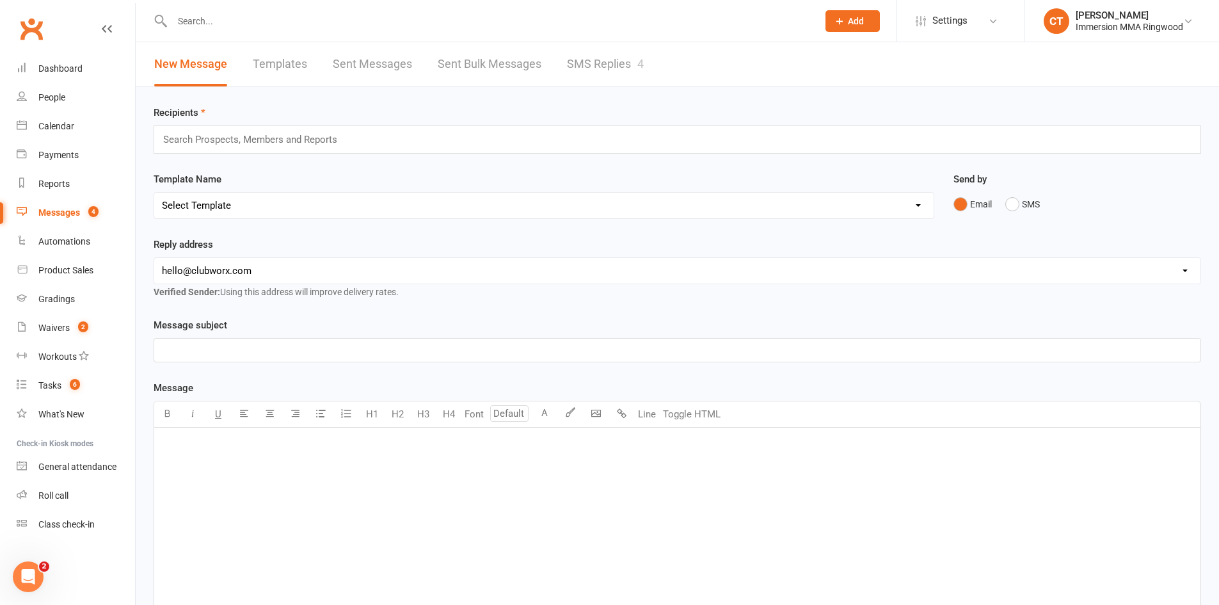
click at [594, 60] on link "SMS Replies 4" at bounding box center [605, 64] width 77 height 44
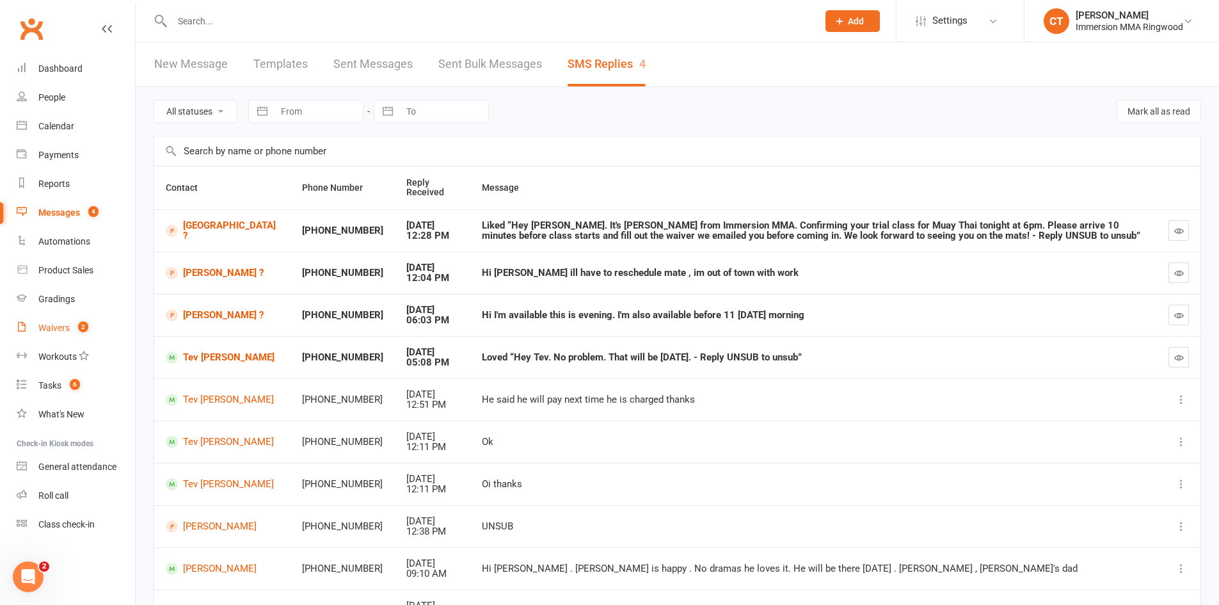
click at [86, 329] on span "2" at bounding box center [83, 326] width 10 height 11
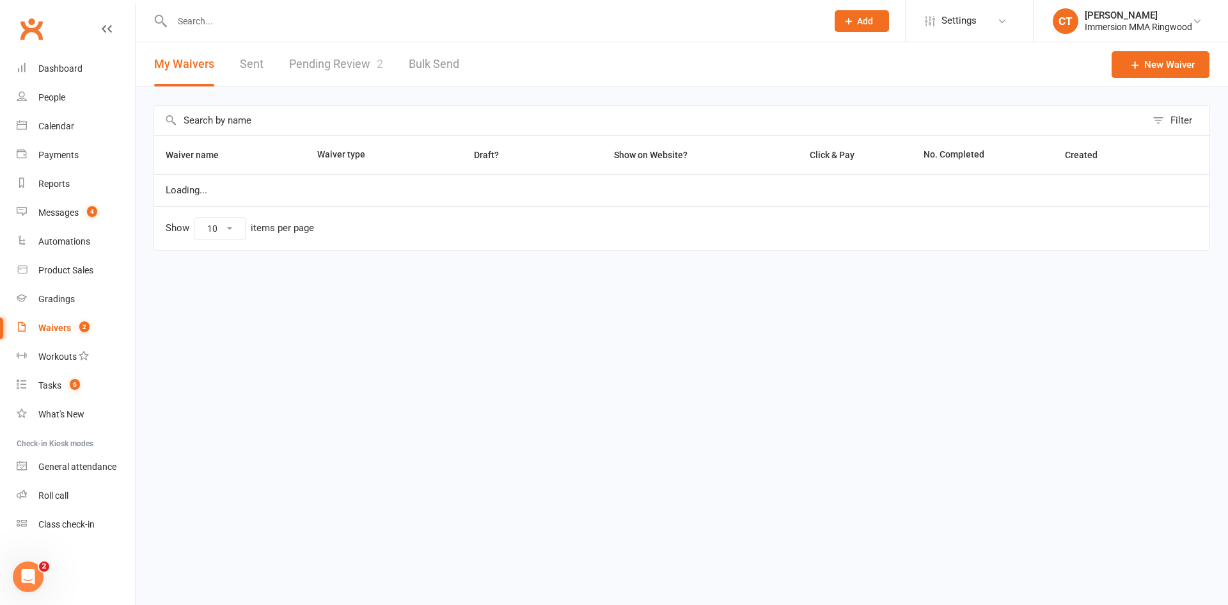
click at [359, 63] on link "Pending Review 2" at bounding box center [336, 64] width 94 height 44
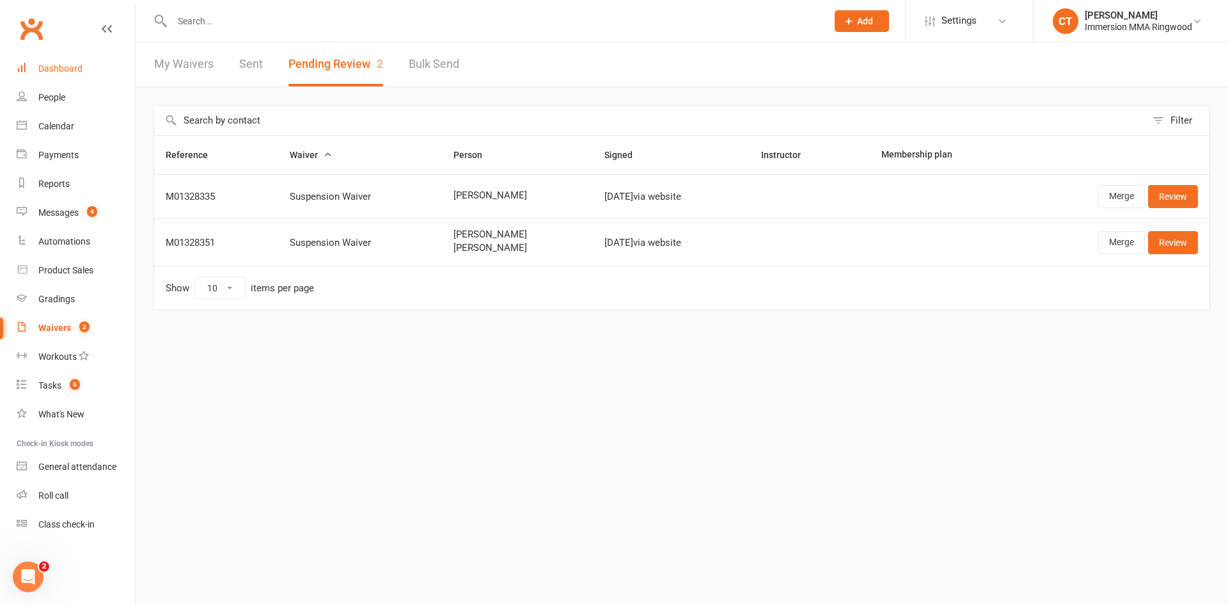
click at [75, 66] on div "Dashboard" at bounding box center [60, 68] width 44 height 10
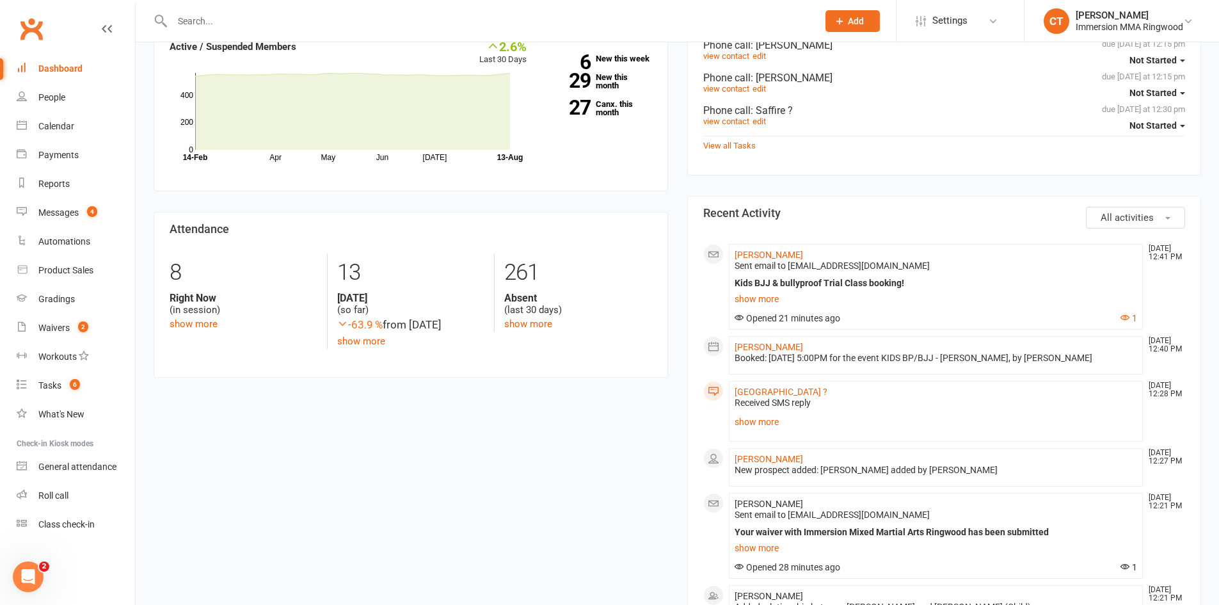
scroll to position [427, 0]
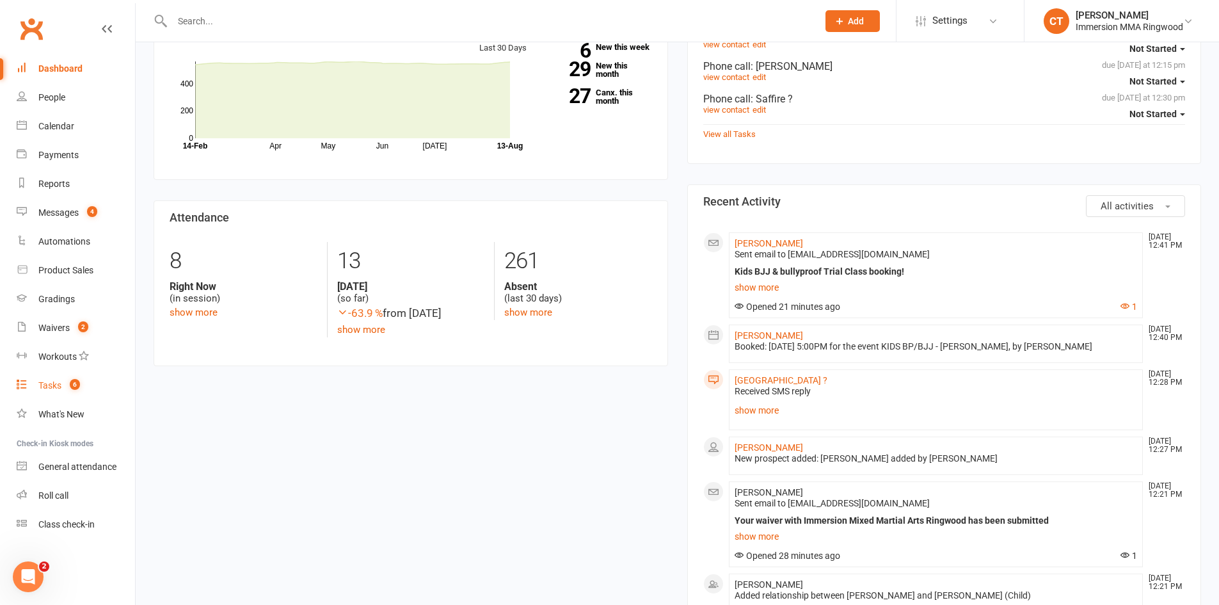
click at [53, 391] on link "Tasks 6" at bounding box center [76, 385] width 118 height 29
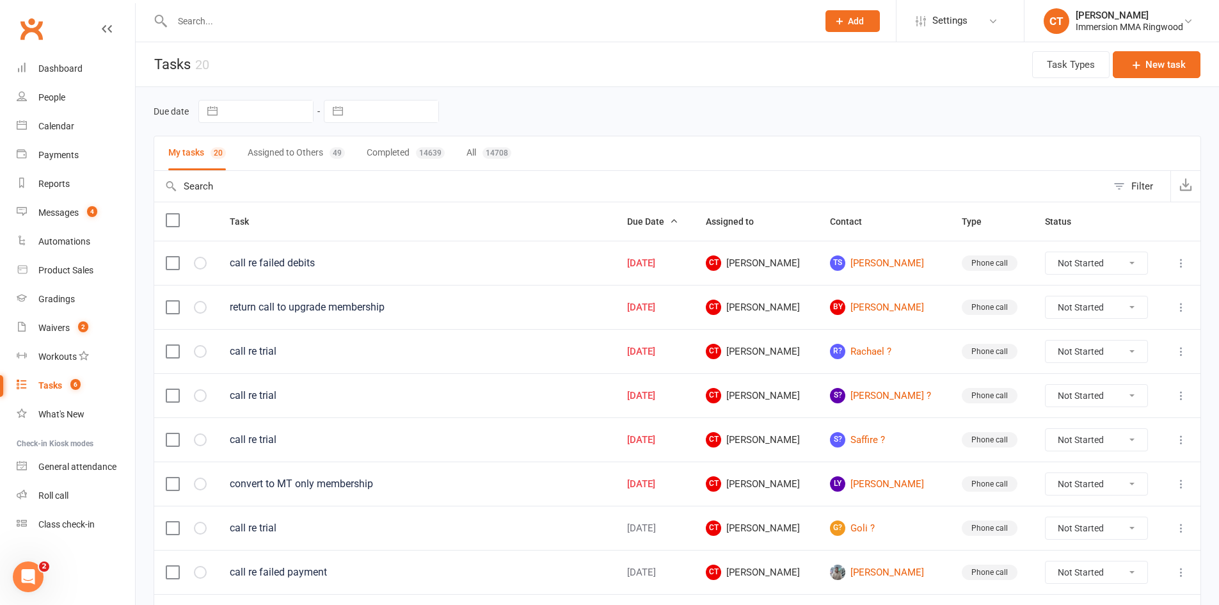
click at [1178, 301] on icon at bounding box center [1181, 307] width 13 height 13
click at [1079, 363] on link "Edit" at bounding box center [1115, 357] width 127 height 26
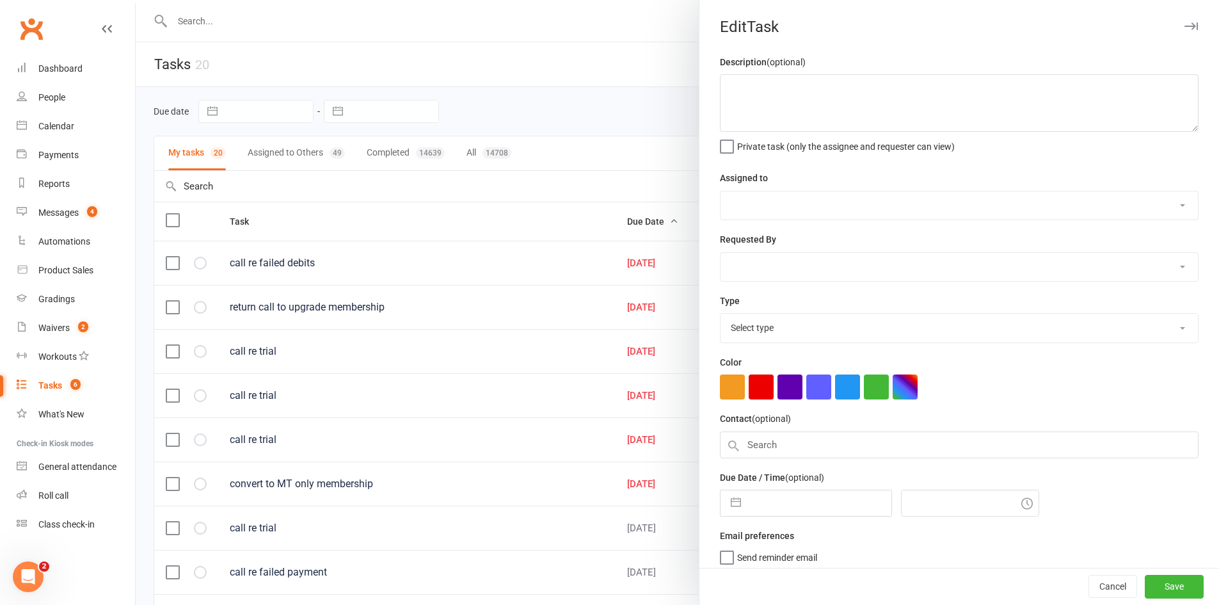
type textarea "return call to upgrade membership"
select select "11984"
select select "6641"
type input "13 Aug 2025"
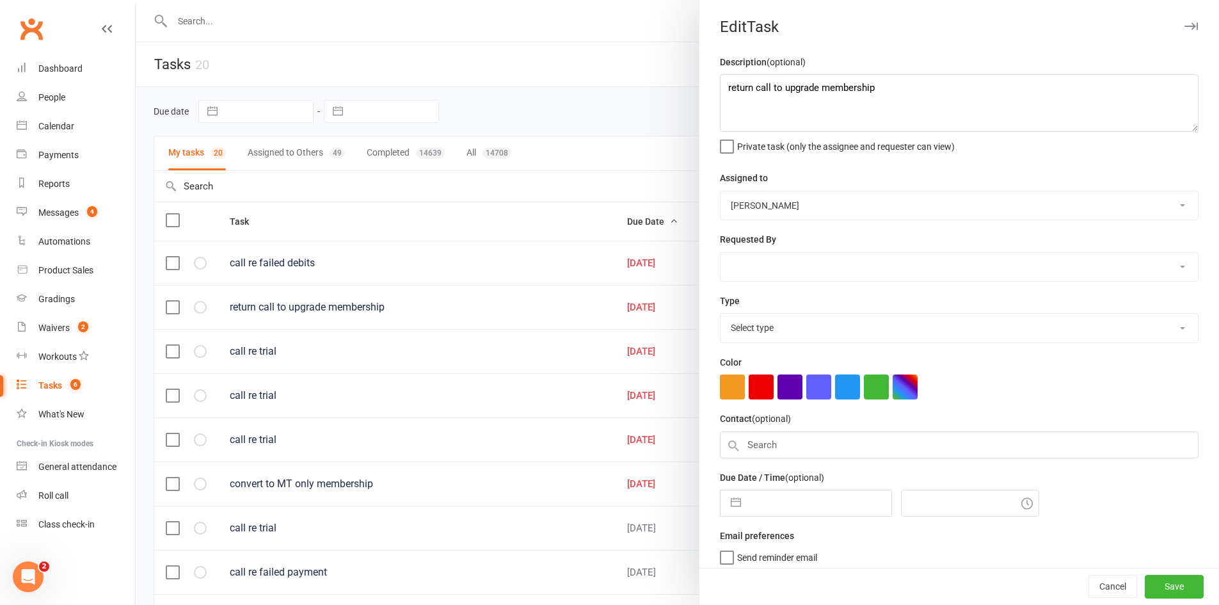
type input "12:15pm"
select select "6"
select select "2025"
select select "7"
select select "2025"
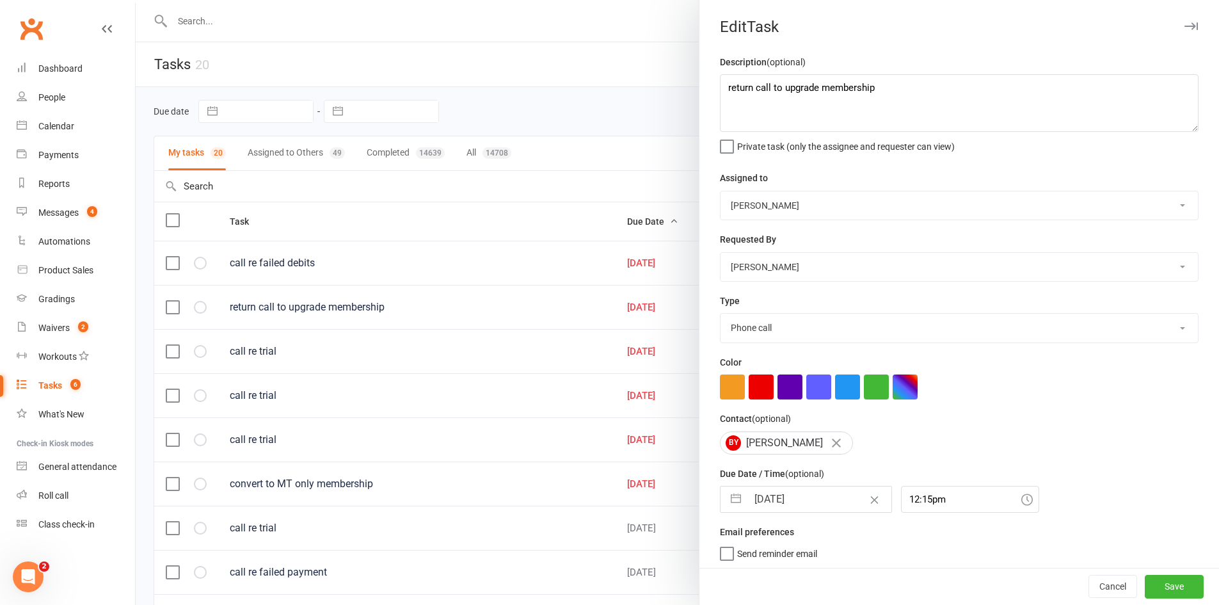
select select "8"
select select "2025"
click at [784, 511] on input "13 Aug 2025" at bounding box center [819, 499] width 144 height 26
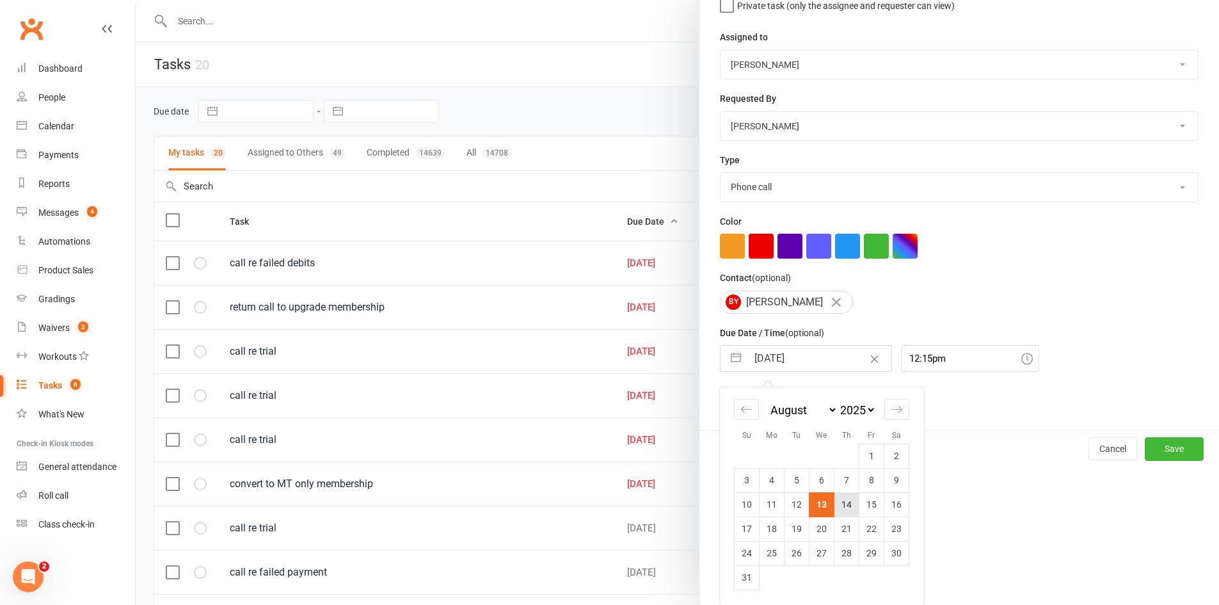
click at [850, 509] on td "14" at bounding box center [846, 504] width 25 height 24
type input "14 Aug 2025"
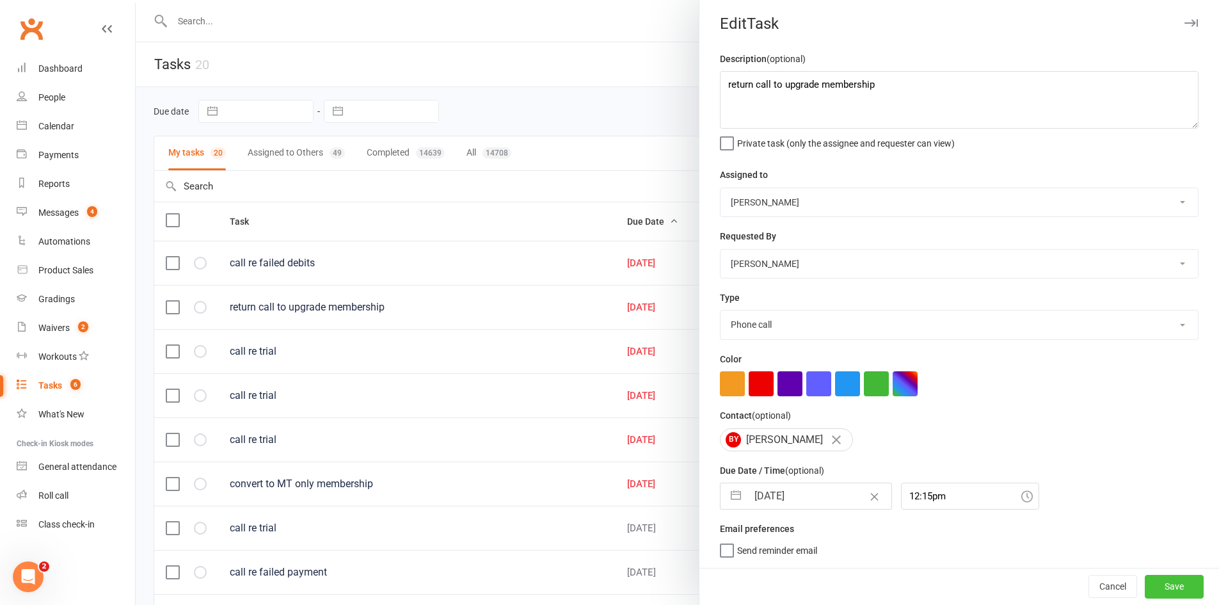
click at [1150, 578] on button "Save" at bounding box center [1173, 585] width 59 height 23
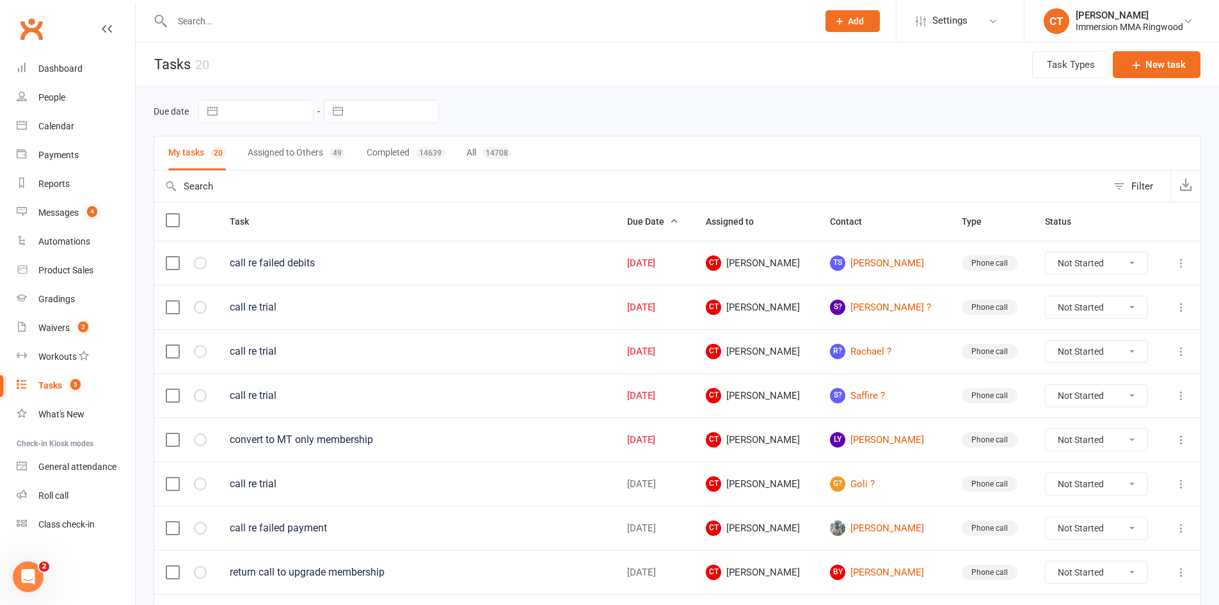
click at [1176, 434] on icon at bounding box center [1181, 439] width 13 height 13
click at [1113, 488] on link "Edit" at bounding box center [1115, 490] width 127 height 26
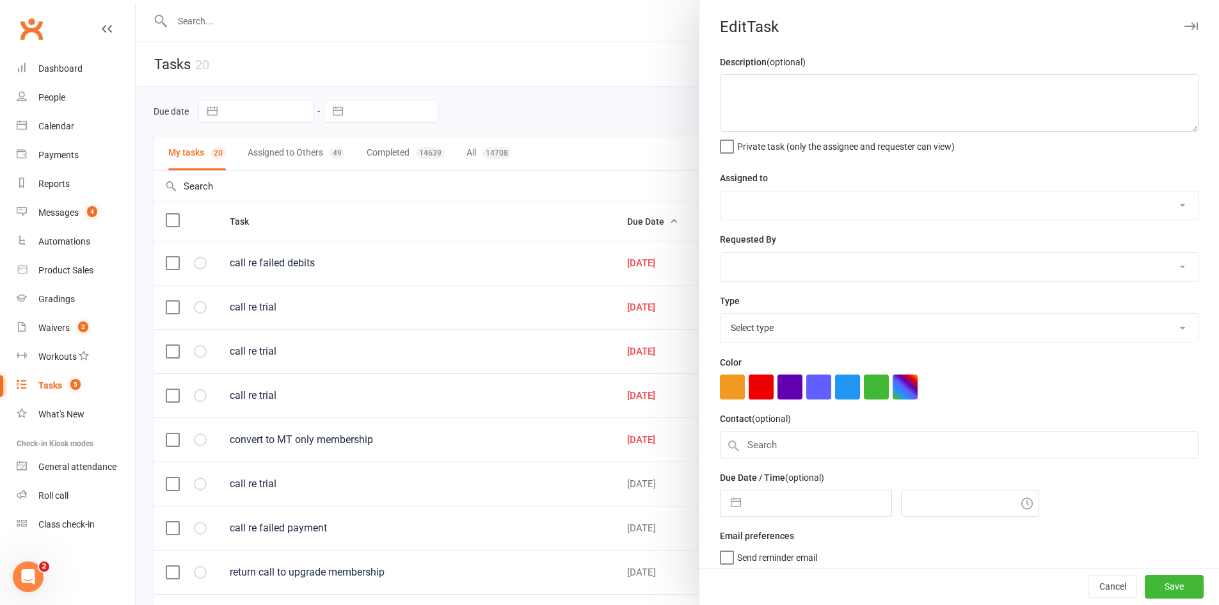
type textarea "convert to MT only membership"
select select "11984"
type input "13 Aug 2025"
type input "2:00pm"
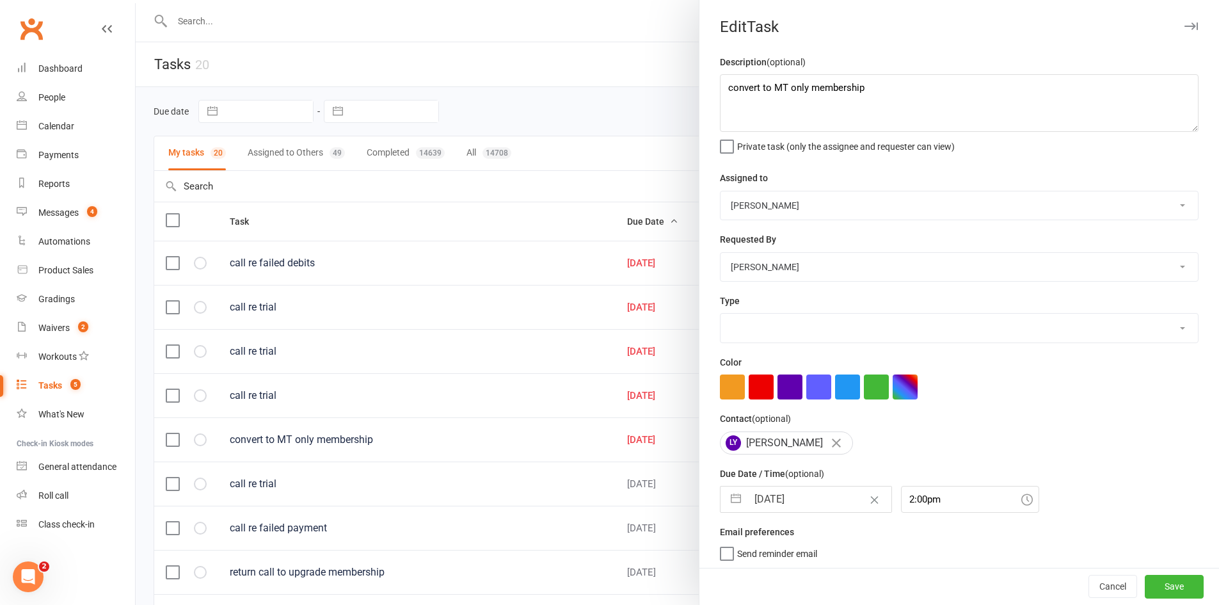
select select "6641"
click at [816, 498] on input "13 Aug 2025" at bounding box center [819, 499] width 144 height 26
select select "6"
select select "2025"
select select "7"
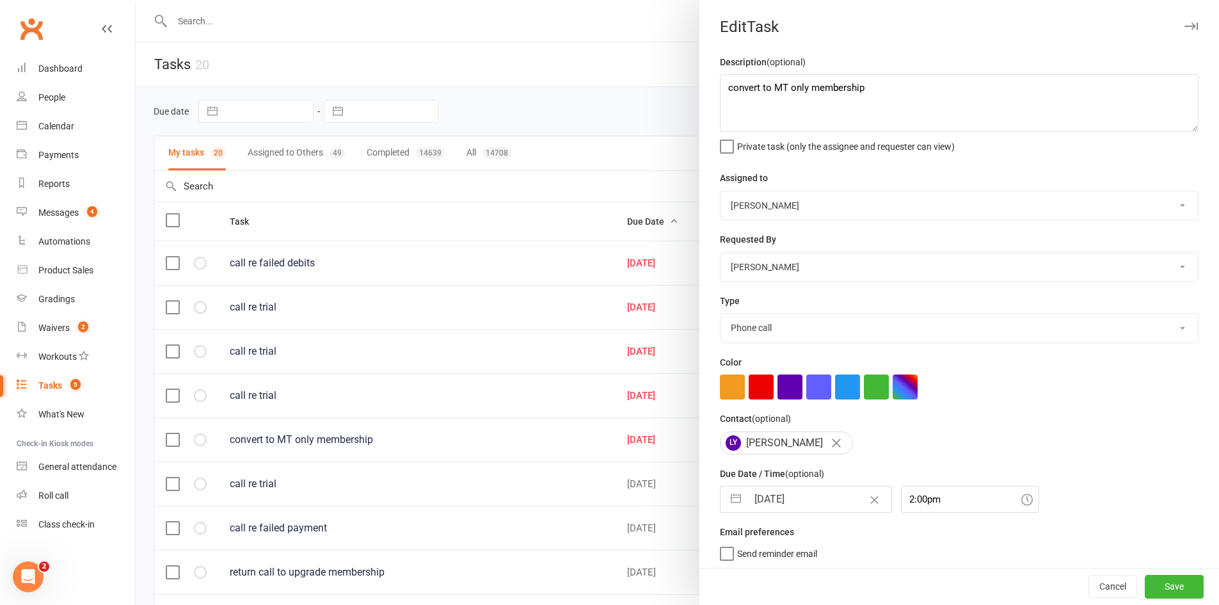
select select "2025"
select select "8"
select select "2025"
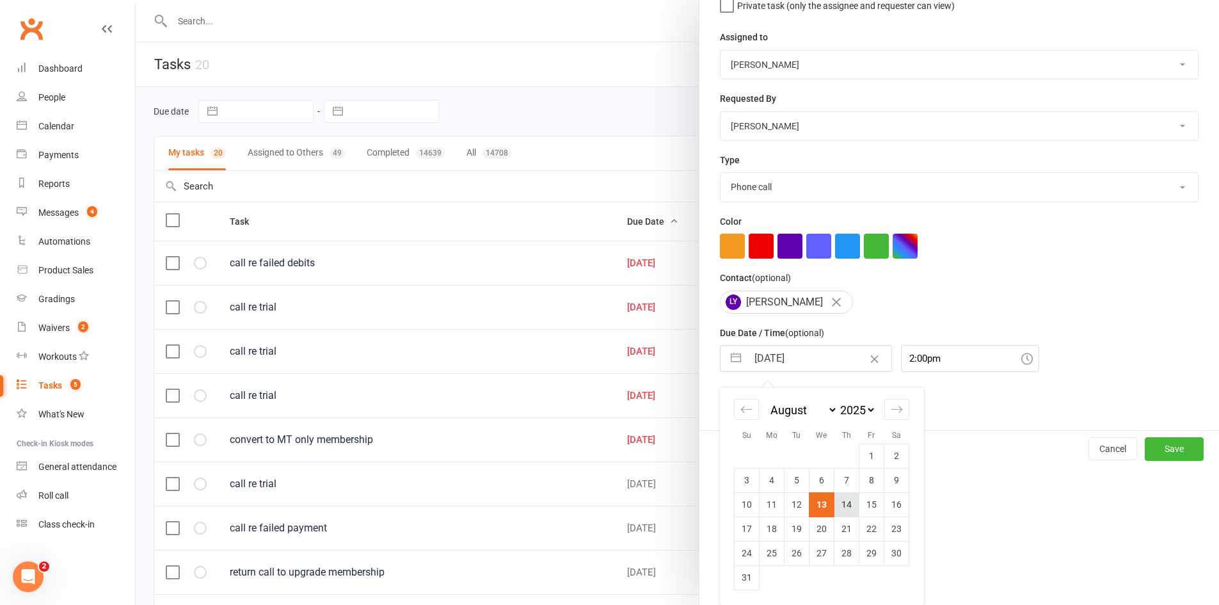
click at [842, 500] on td "14" at bounding box center [846, 504] width 25 height 24
type input "14 Aug 2025"
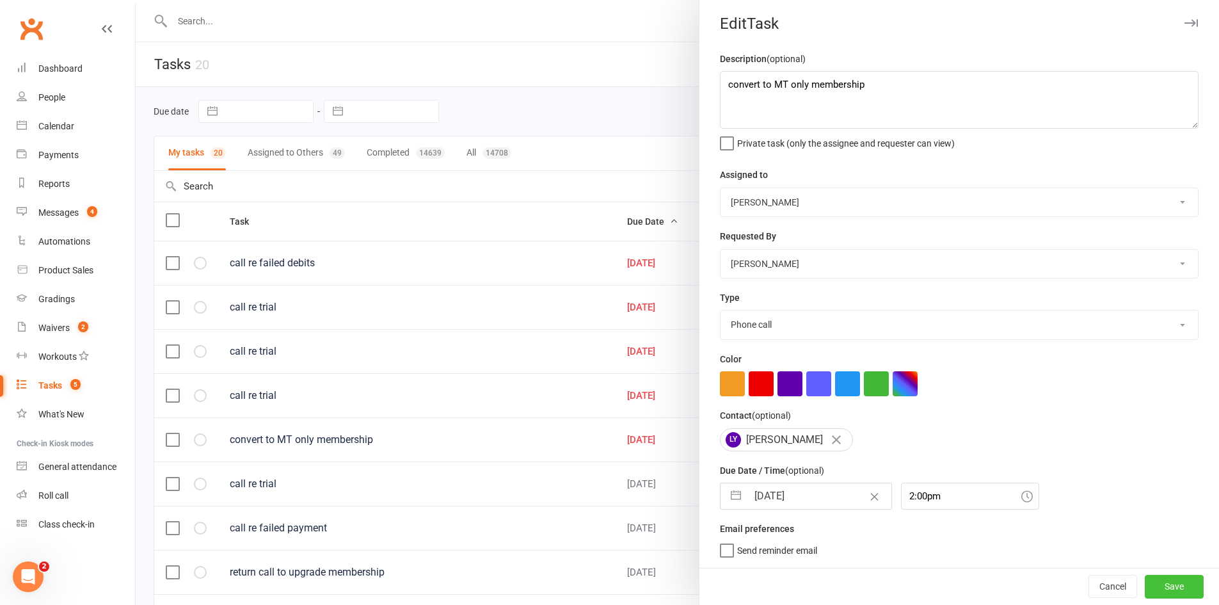
click at [1168, 588] on button "Save" at bounding box center [1173, 585] width 59 height 23
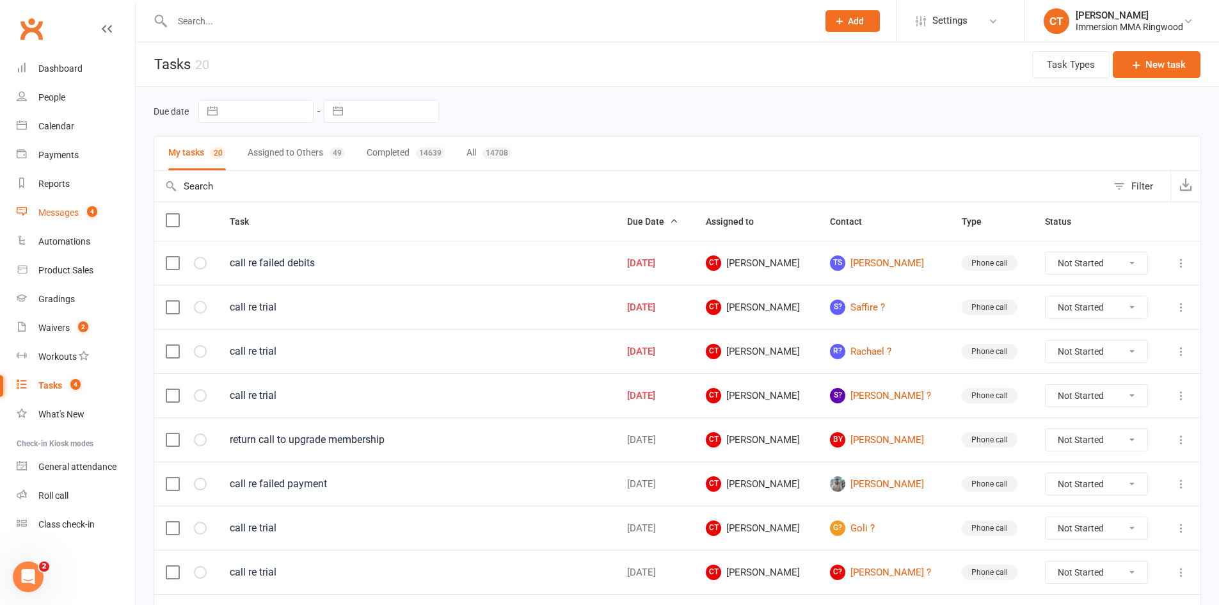
click at [56, 216] on div "Messages" at bounding box center [58, 212] width 40 height 10
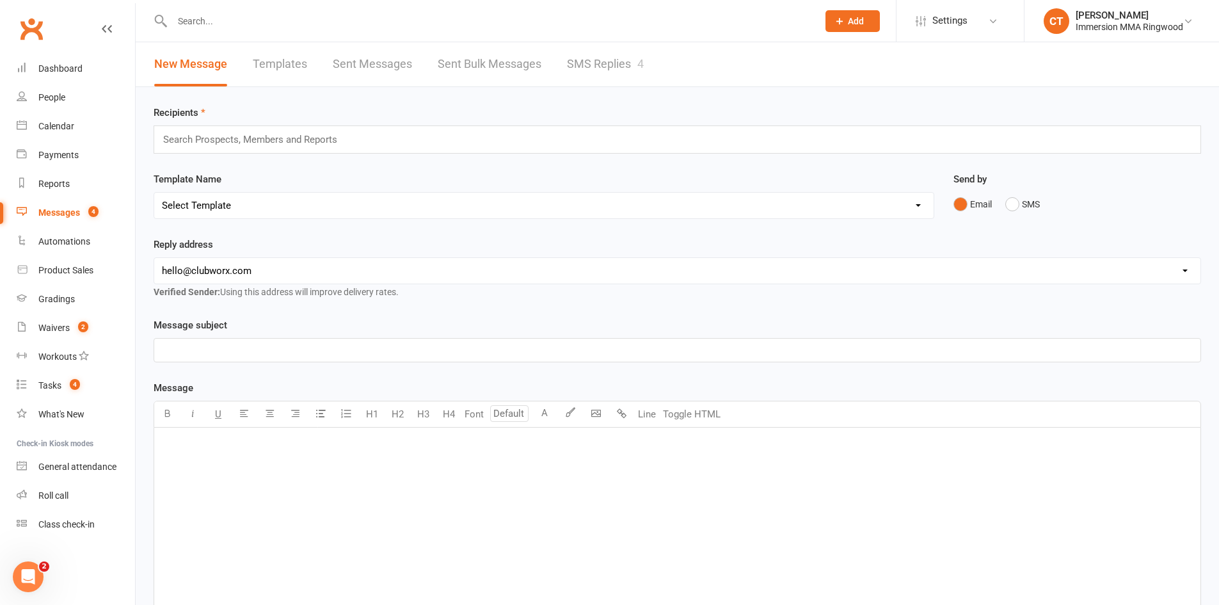
click at [601, 70] on link "SMS Replies 4" at bounding box center [605, 64] width 77 height 44
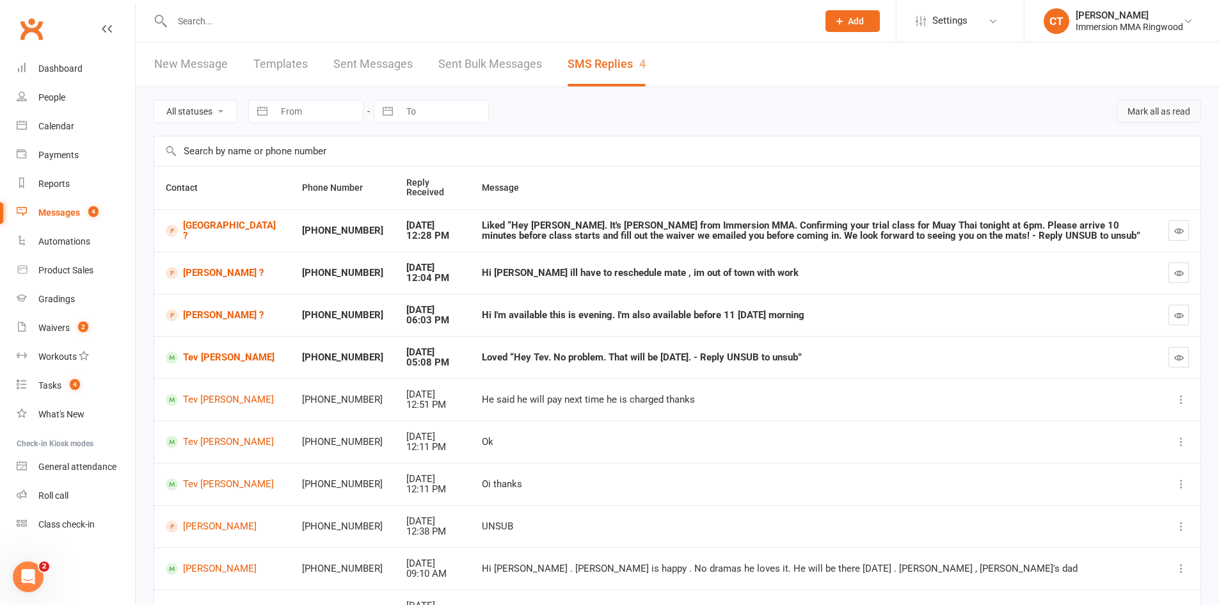
click at [1172, 104] on button "Mark all as read" at bounding box center [1158, 111] width 84 height 23
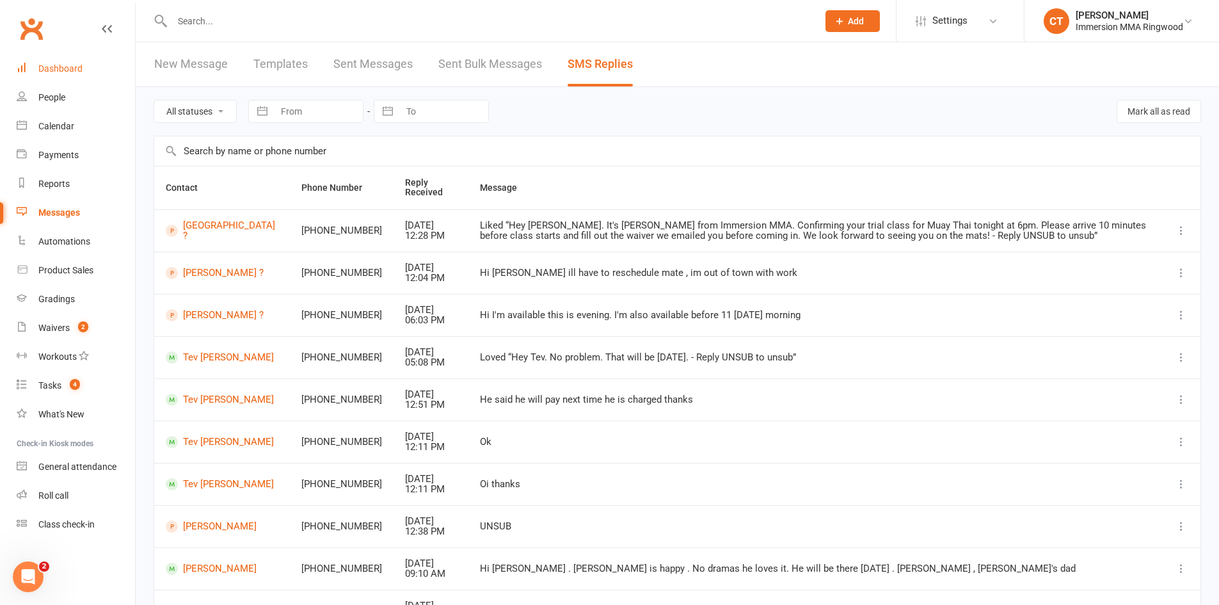
click at [55, 77] on link "Dashboard" at bounding box center [76, 68] width 118 height 29
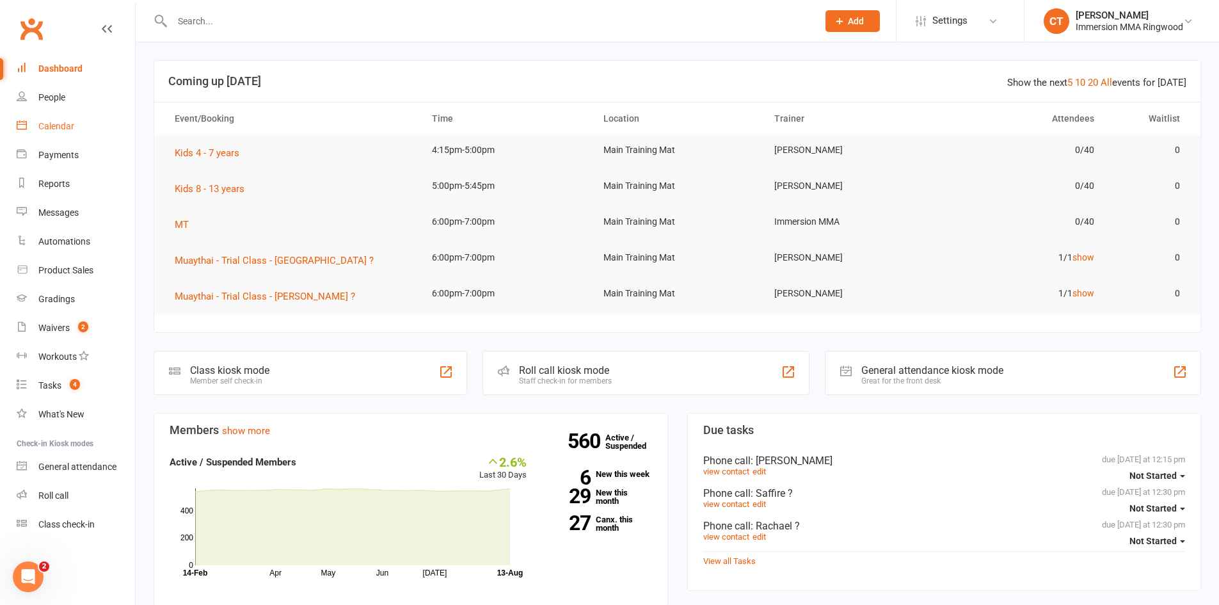
click at [51, 132] on link "Calendar" at bounding box center [76, 126] width 118 height 29
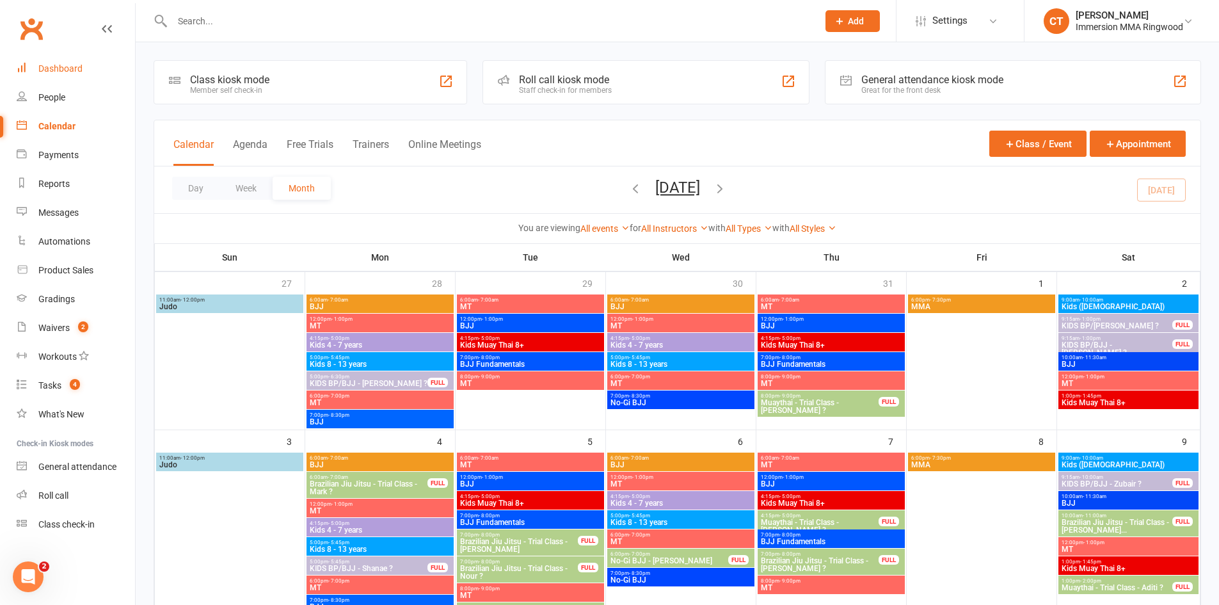
click at [79, 78] on link "Dashboard" at bounding box center [76, 68] width 118 height 29
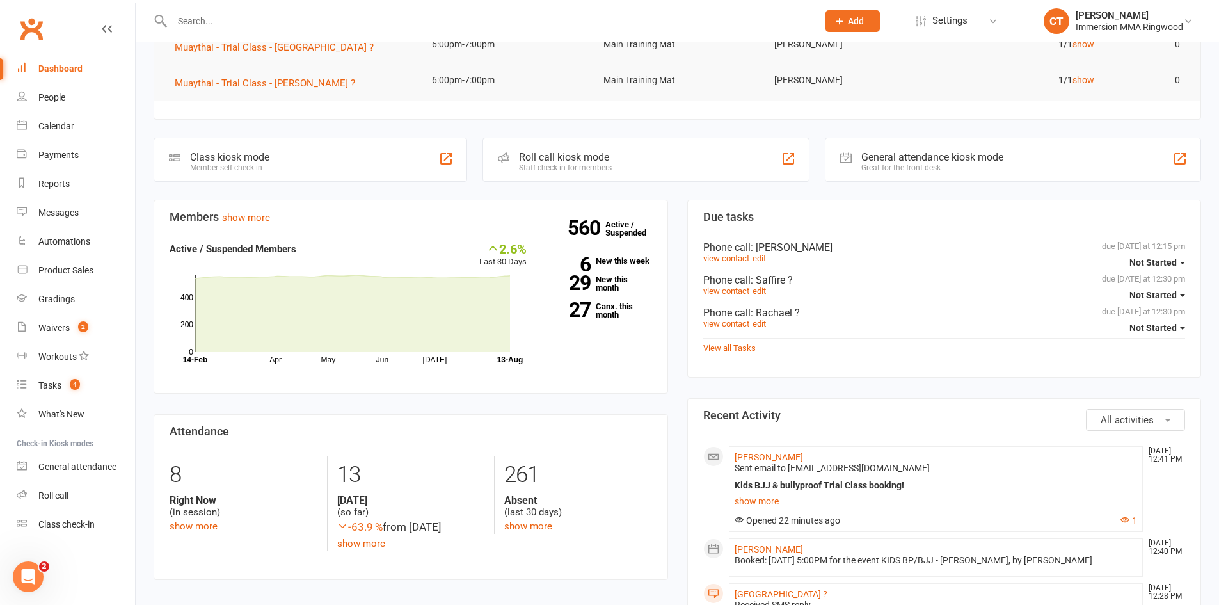
scroll to position [427, 0]
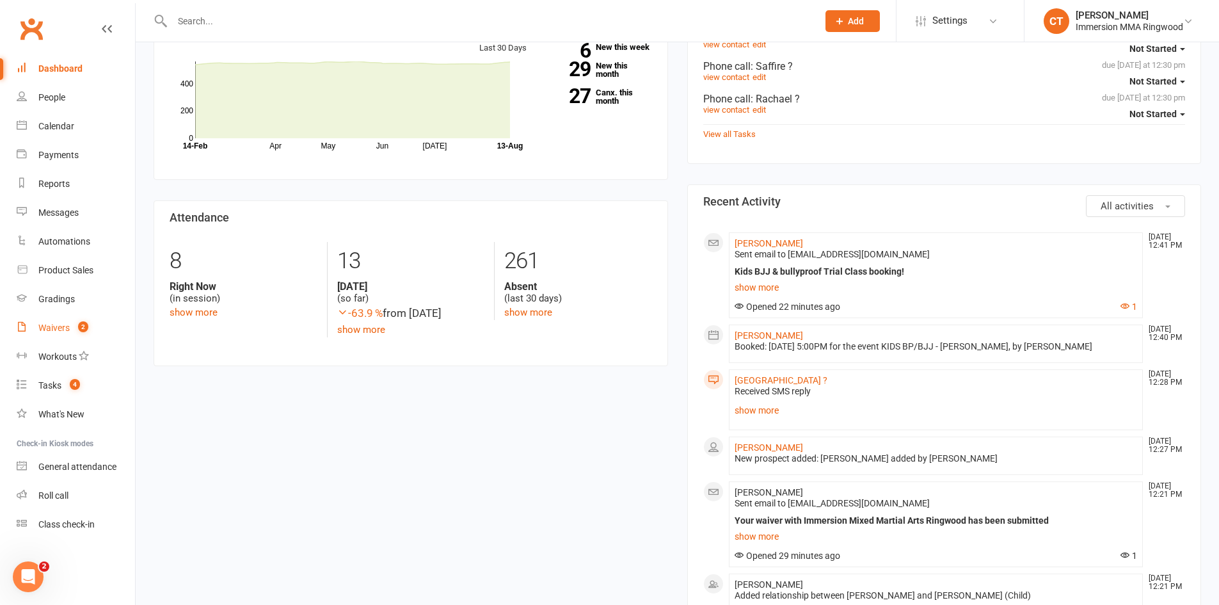
click at [38, 338] on link "Waivers 2" at bounding box center [76, 327] width 118 height 29
select select "25"
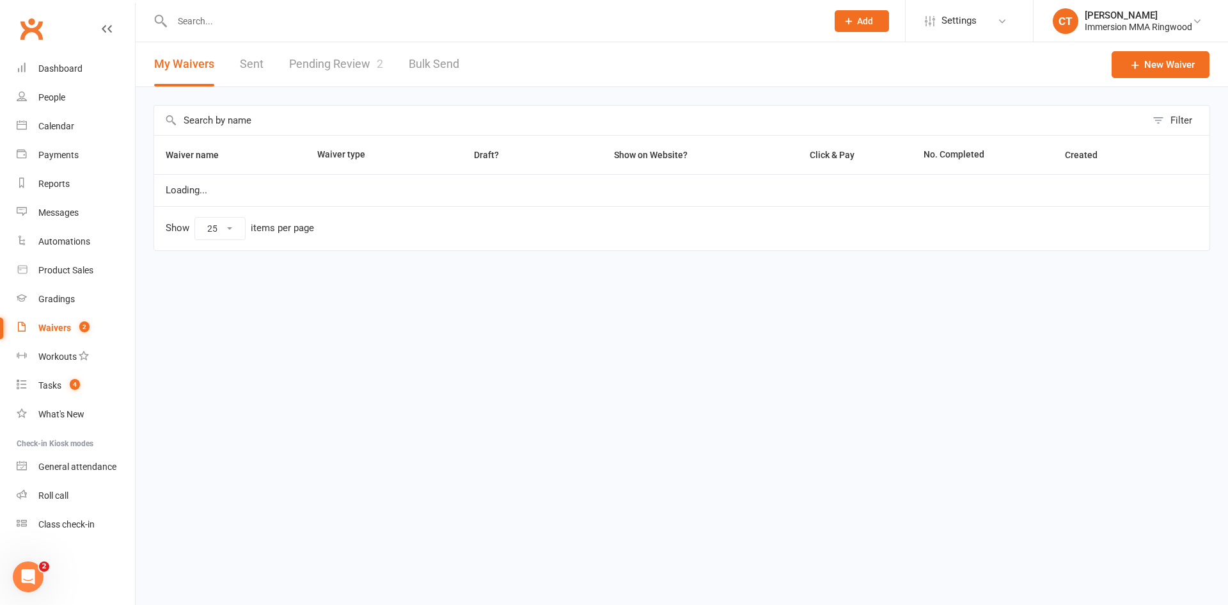
click at [319, 54] on link "Pending Review 2" at bounding box center [336, 64] width 94 height 44
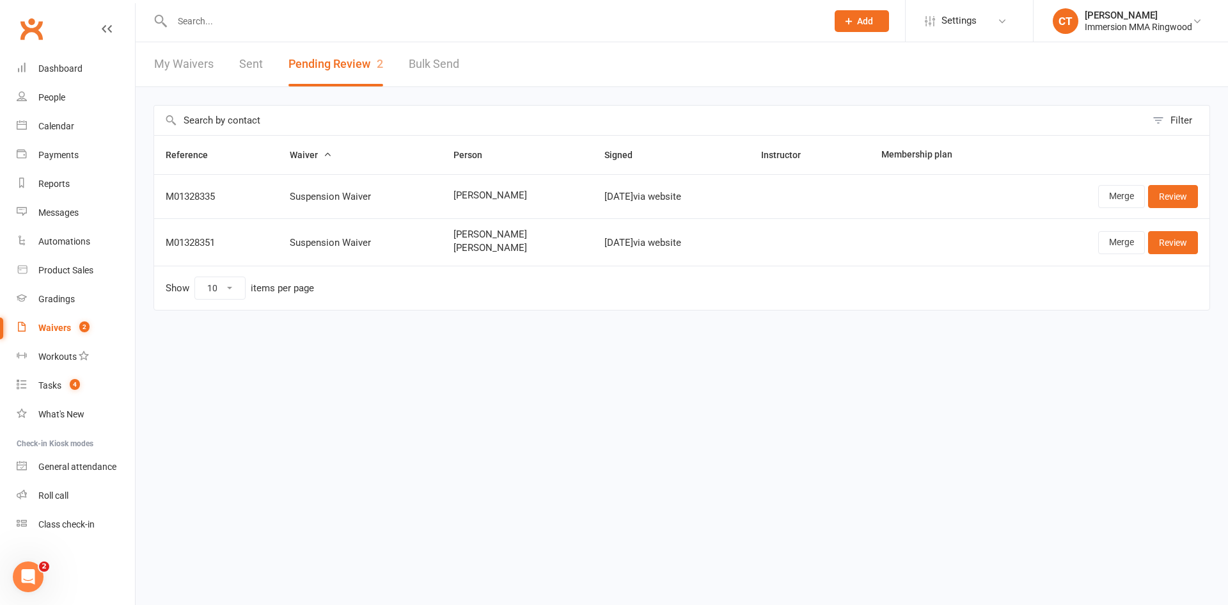
click at [470, 236] on span "[PERSON_NAME]" at bounding box center [518, 234] width 129 height 11
click at [553, 344] on div "Filter Reference Waiver Person Signed Instructor Membership plan M01328335 Susp…" at bounding box center [682, 216] width 1093 height 259
click at [245, 28] on input "text" at bounding box center [493, 21] width 650 height 18
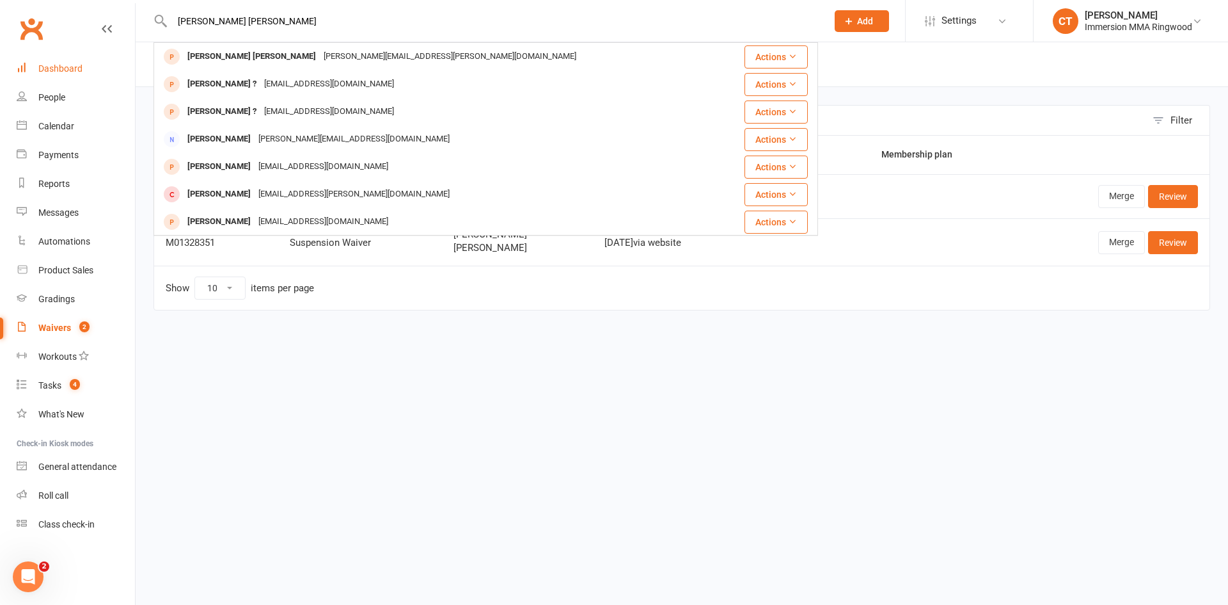
type input "flynn simons"
click at [81, 73] on div "Dashboard" at bounding box center [60, 68] width 44 height 10
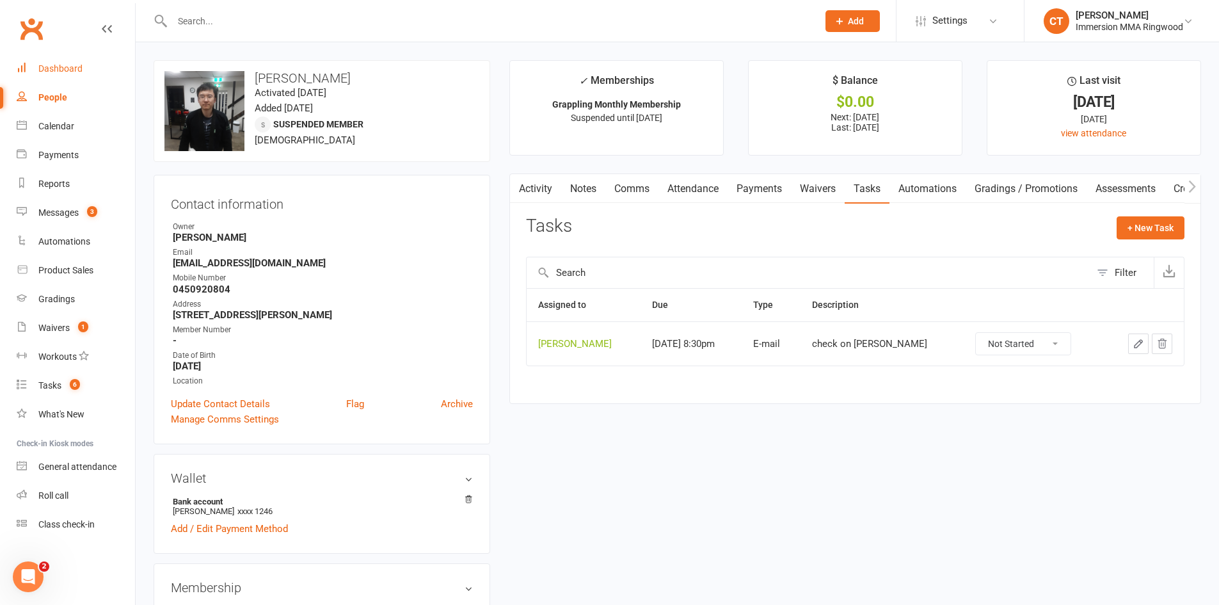
click at [75, 77] on link "Dashboard" at bounding box center [76, 68] width 118 height 29
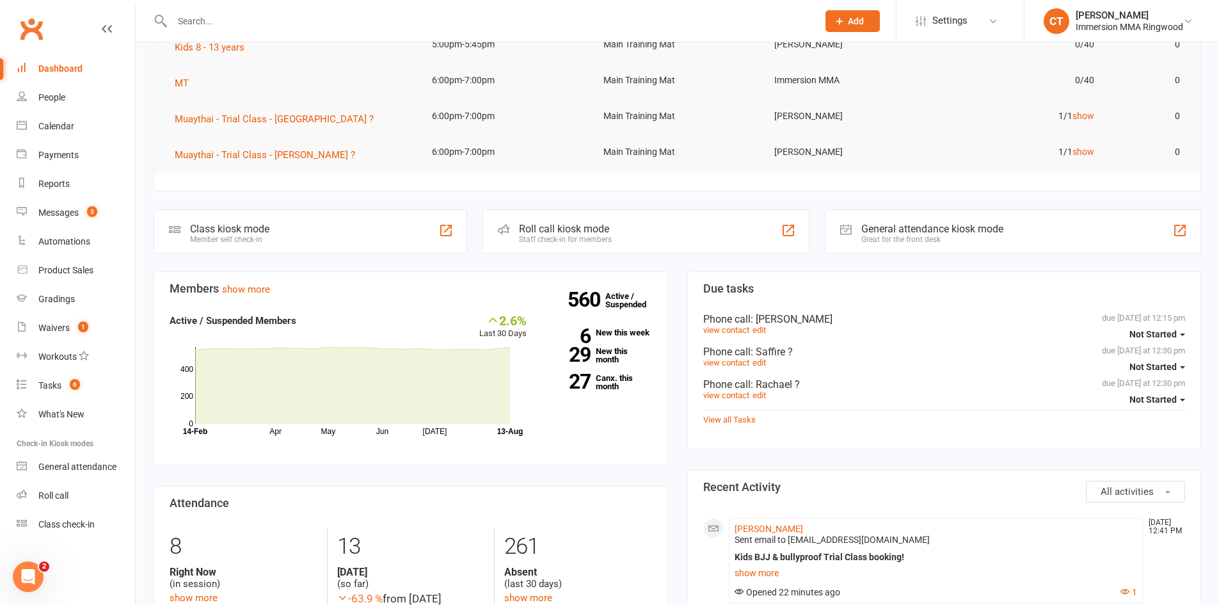
scroll to position [427, 0]
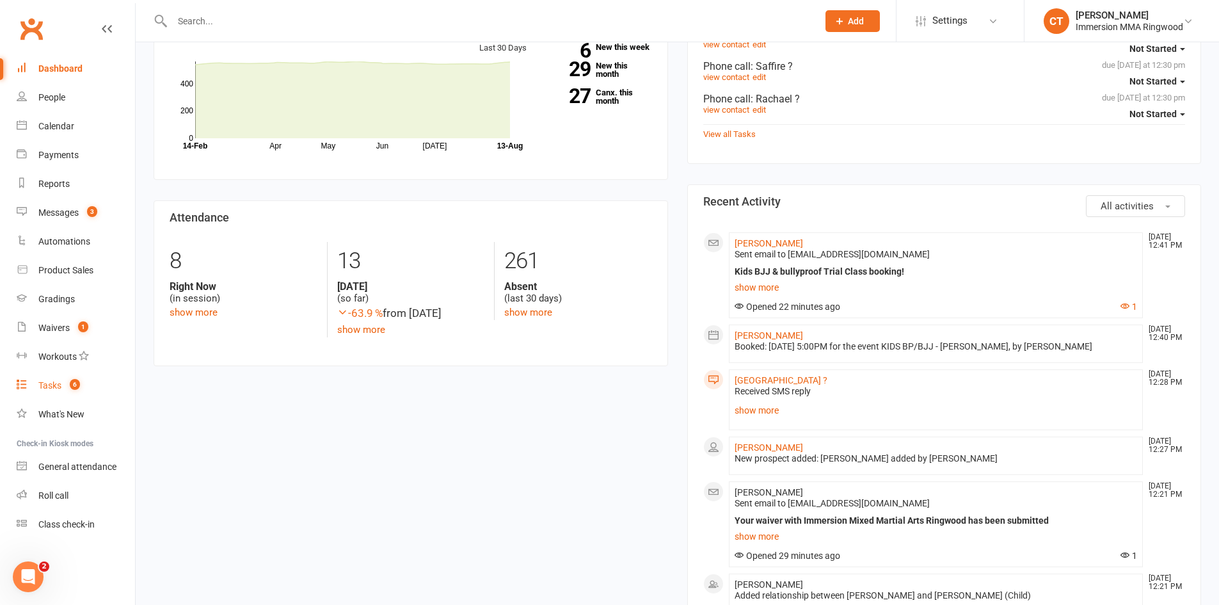
click at [59, 390] on div "Tasks" at bounding box center [49, 385] width 23 height 10
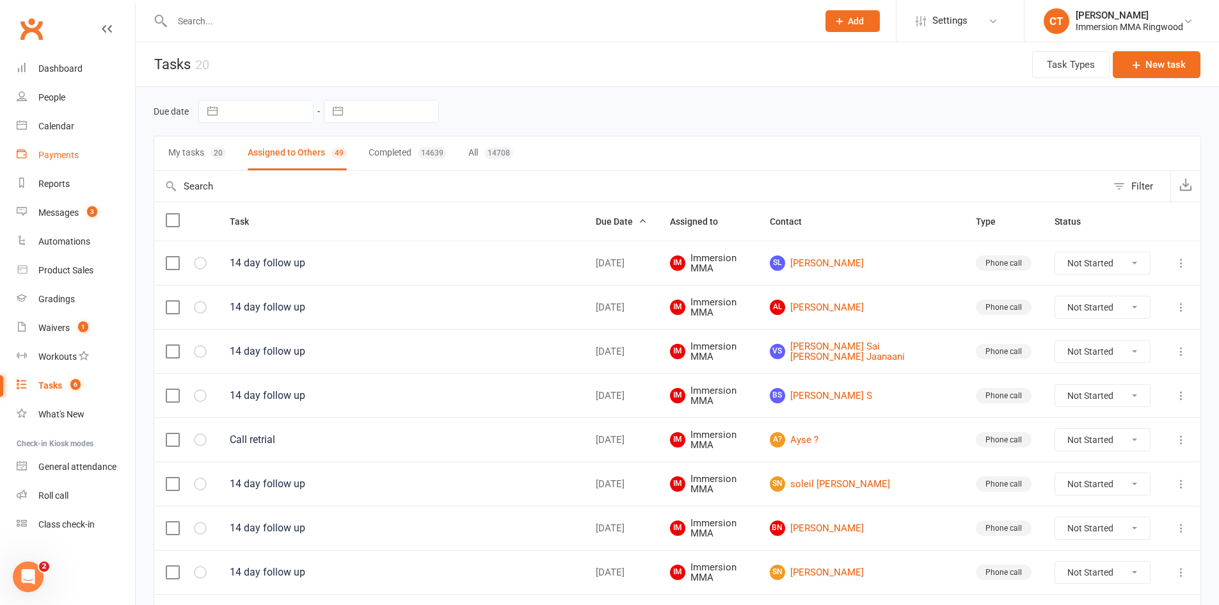
click at [61, 153] on div "Payments" at bounding box center [58, 155] width 40 height 10
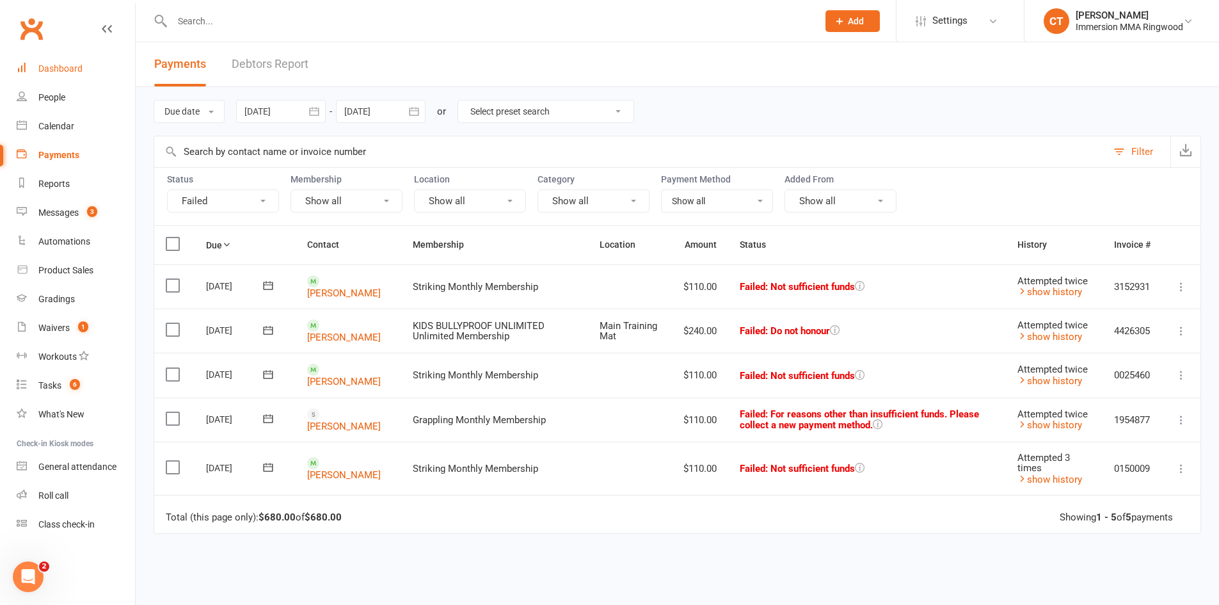
click at [80, 72] on div "Dashboard" at bounding box center [60, 68] width 44 height 10
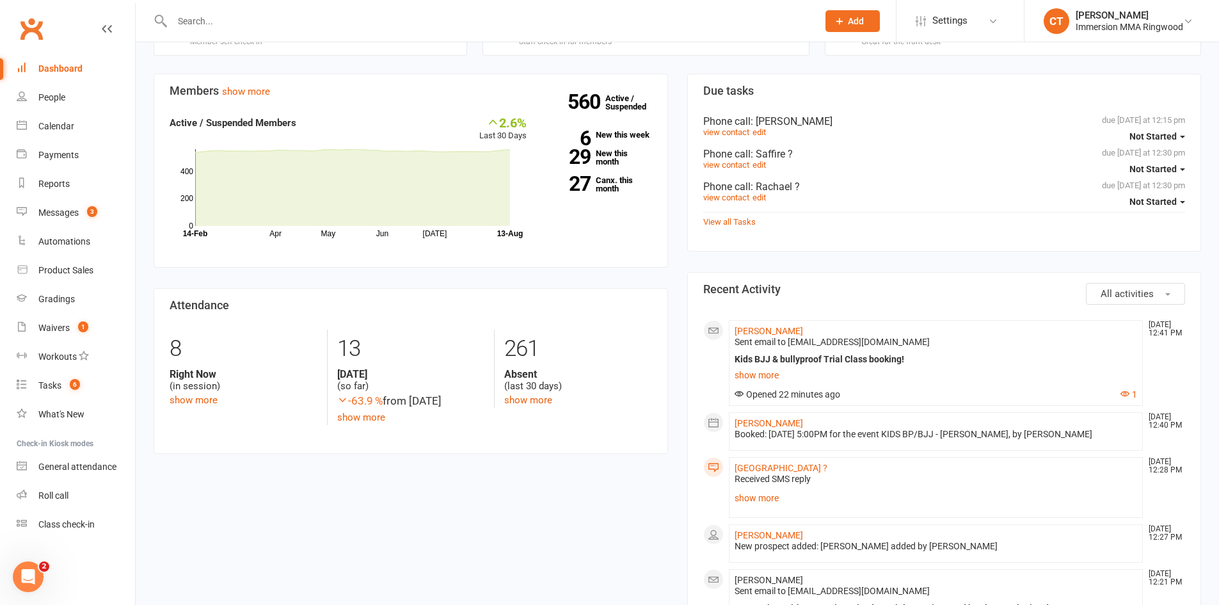
scroll to position [427, 0]
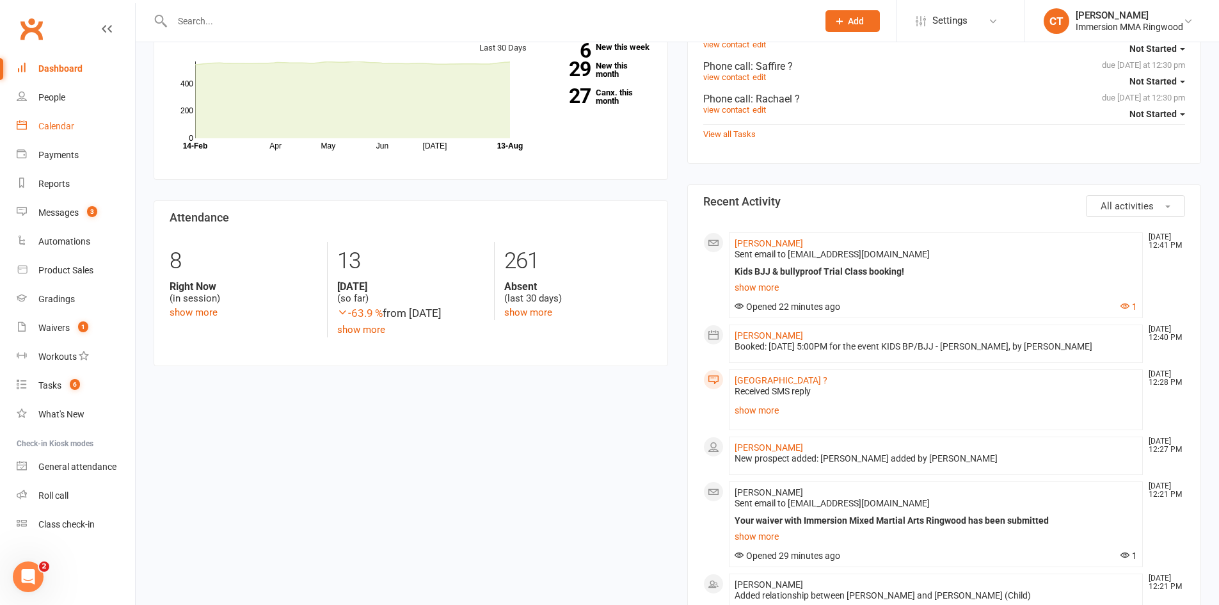
click at [66, 131] on div "Calendar" at bounding box center [56, 126] width 36 height 10
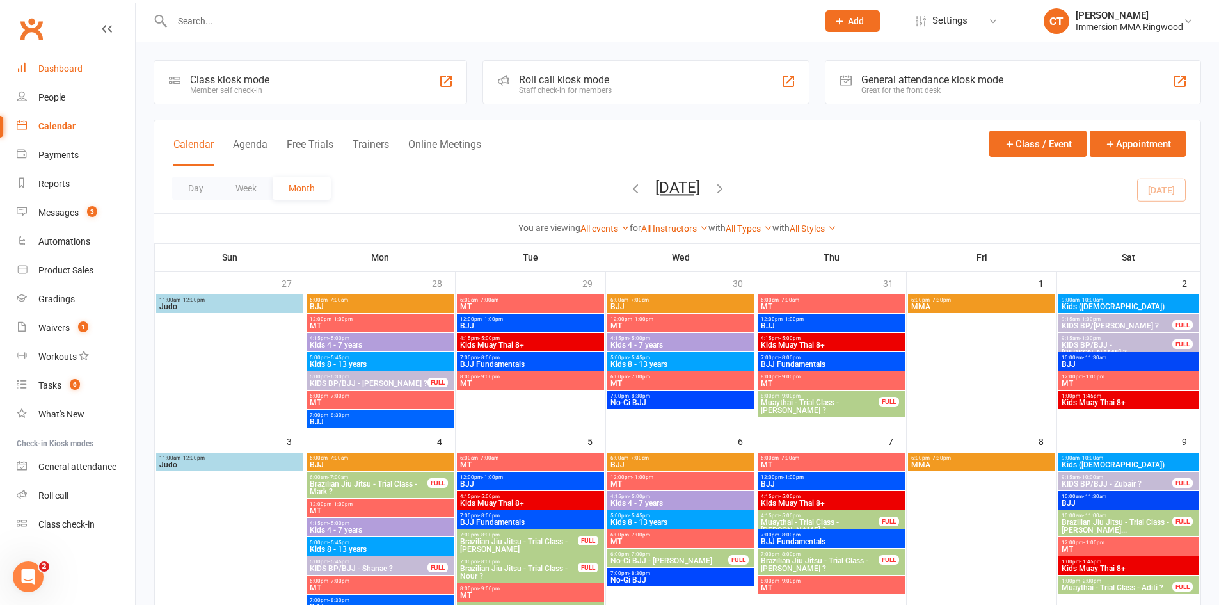
click at [59, 72] on div "Dashboard" at bounding box center [60, 68] width 44 height 10
